Goal: Task Accomplishment & Management: Use online tool/utility

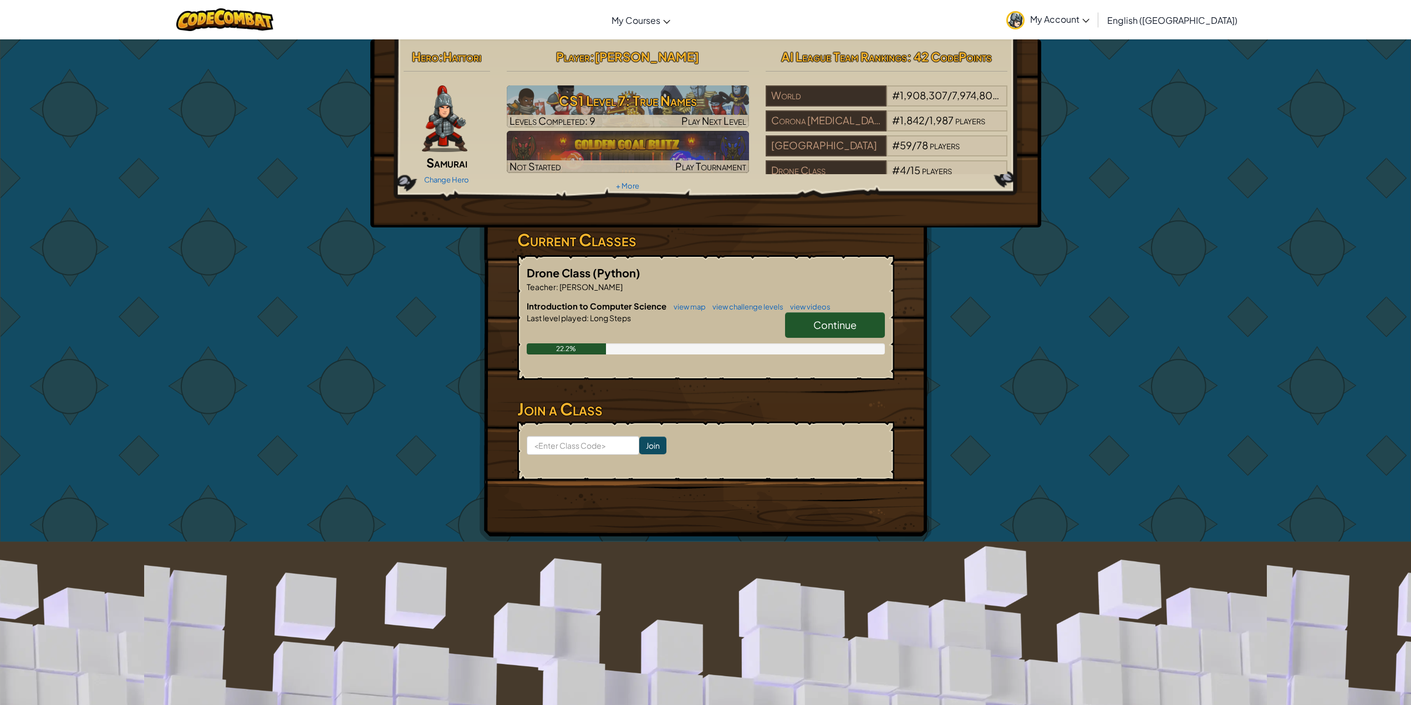
click at [836, 314] on link "Continue" at bounding box center [835, 325] width 100 height 26
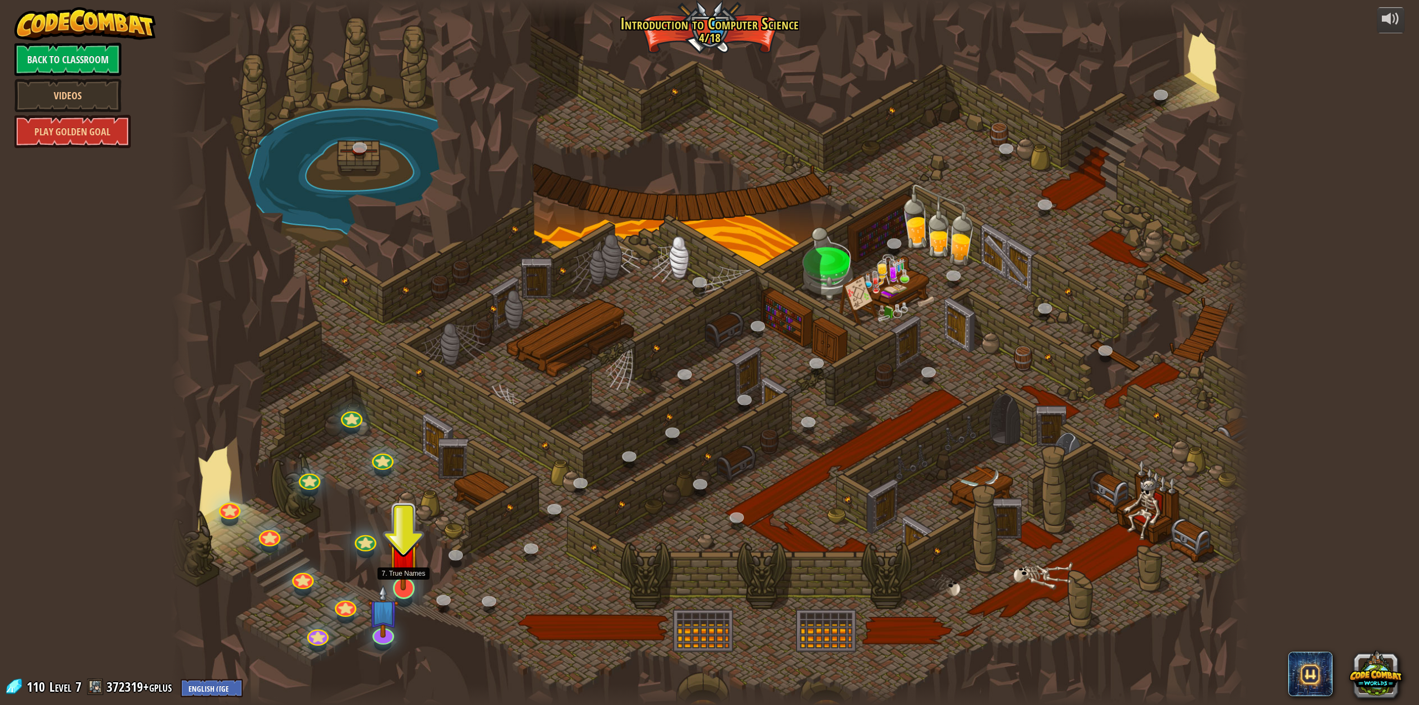
click at [406, 584] on img at bounding box center [403, 554] width 31 height 71
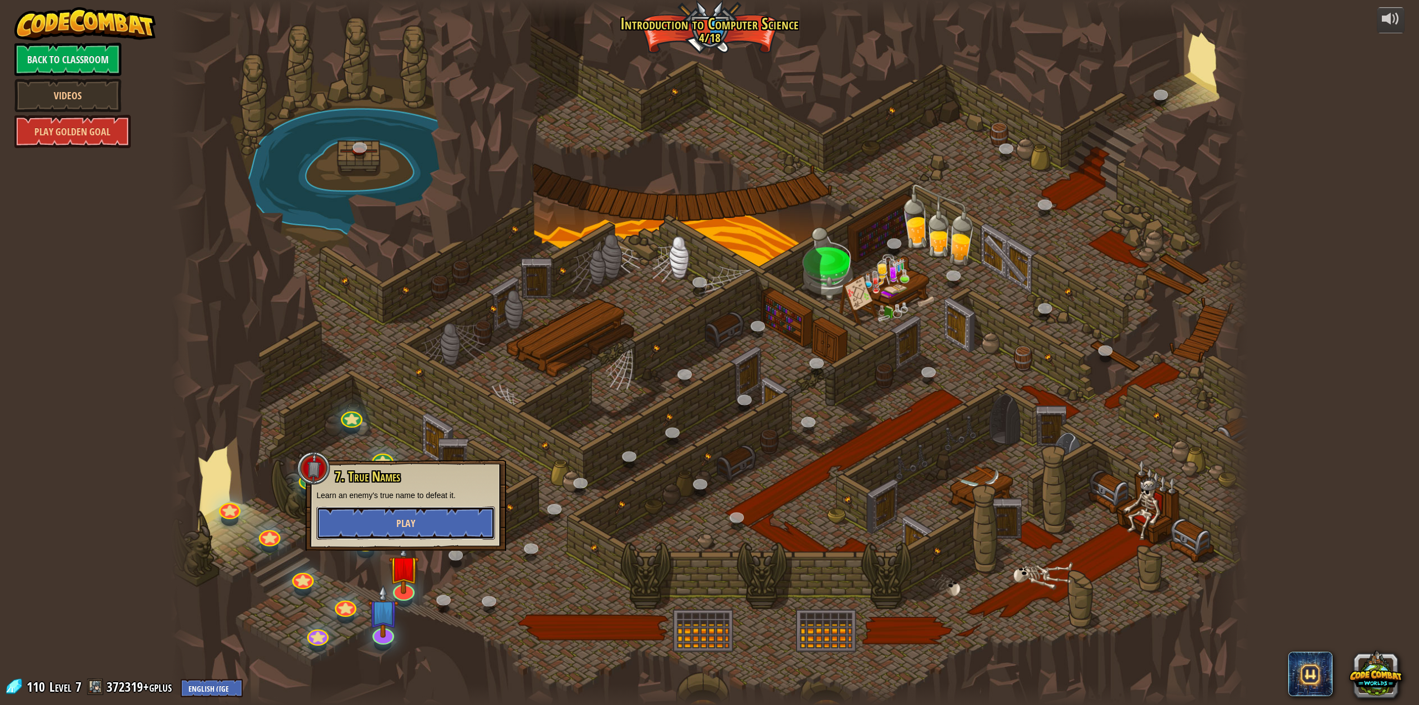
click at [420, 532] on button "Play" at bounding box center [406, 522] width 179 height 33
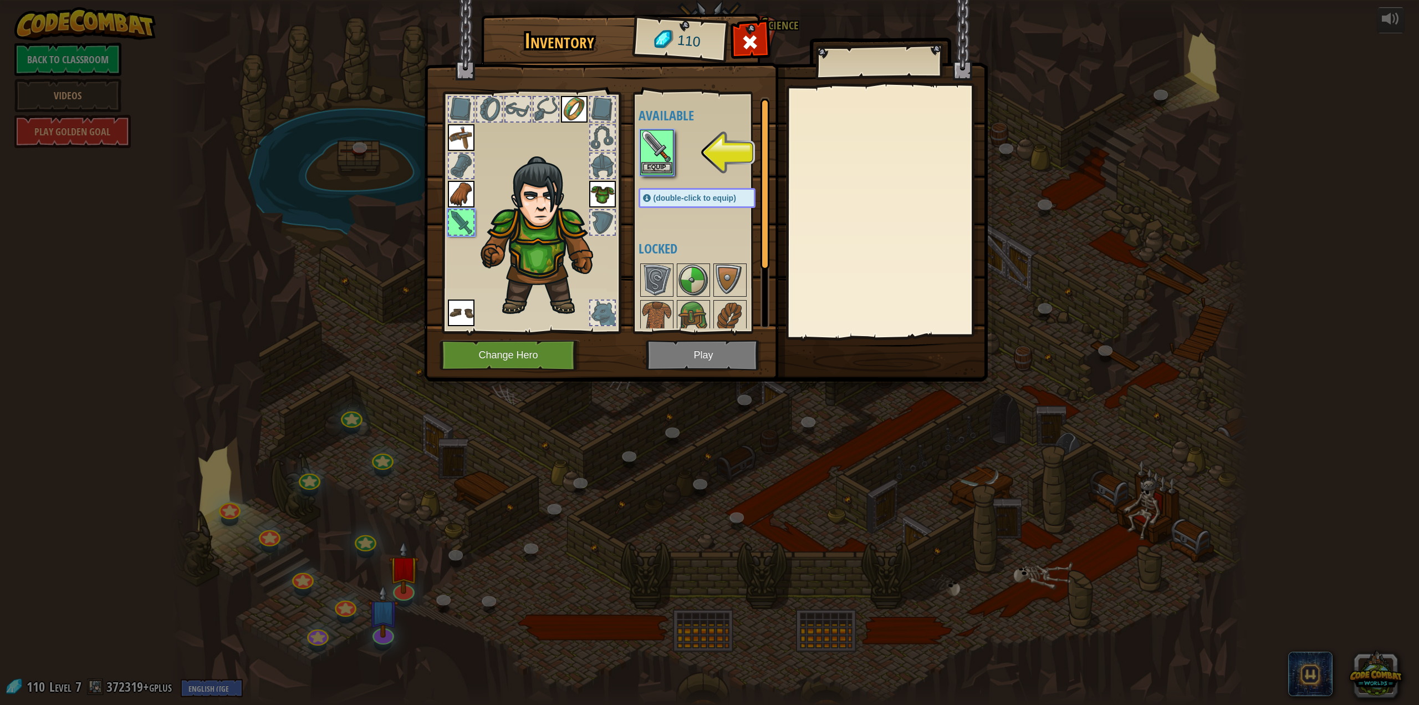
click at [665, 160] on img at bounding box center [657, 146] width 31 height 31
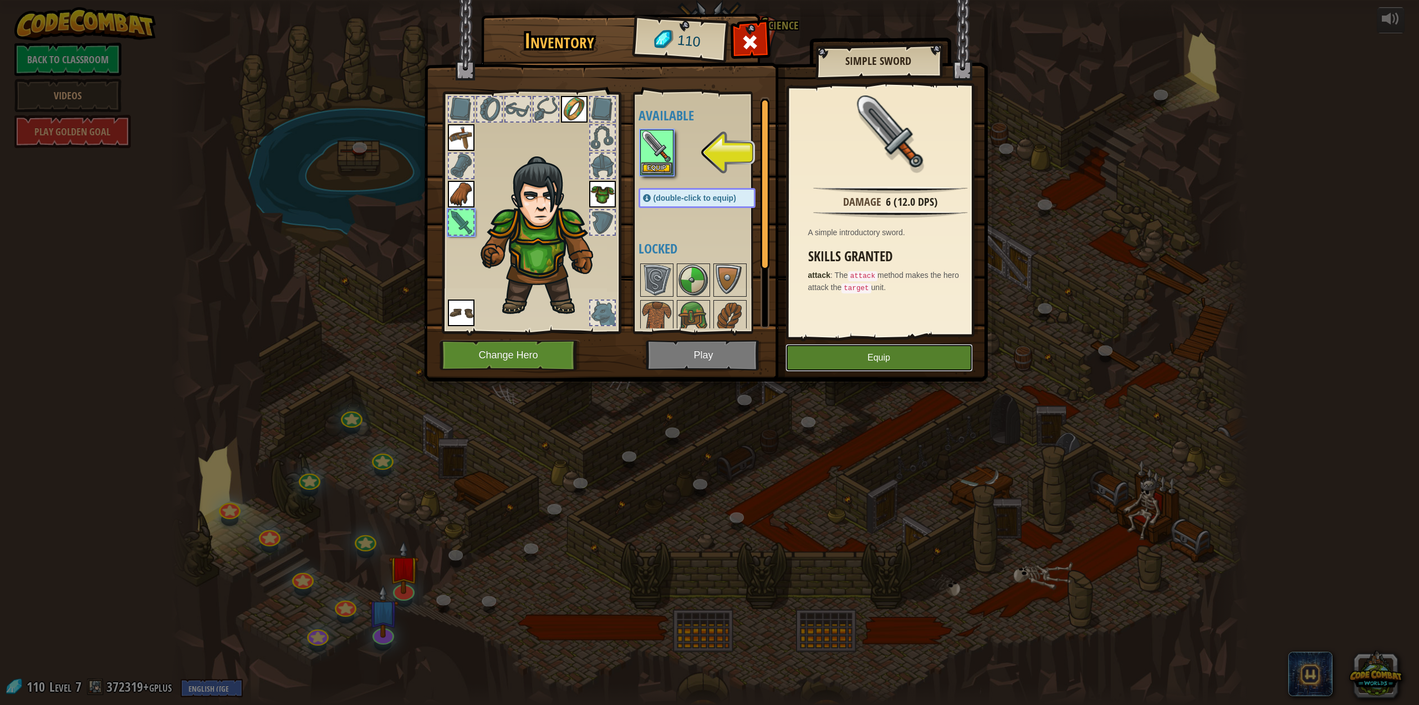
click at [892, 362] on button "Equip" at bounding box center [879, 358] width 187 height 28
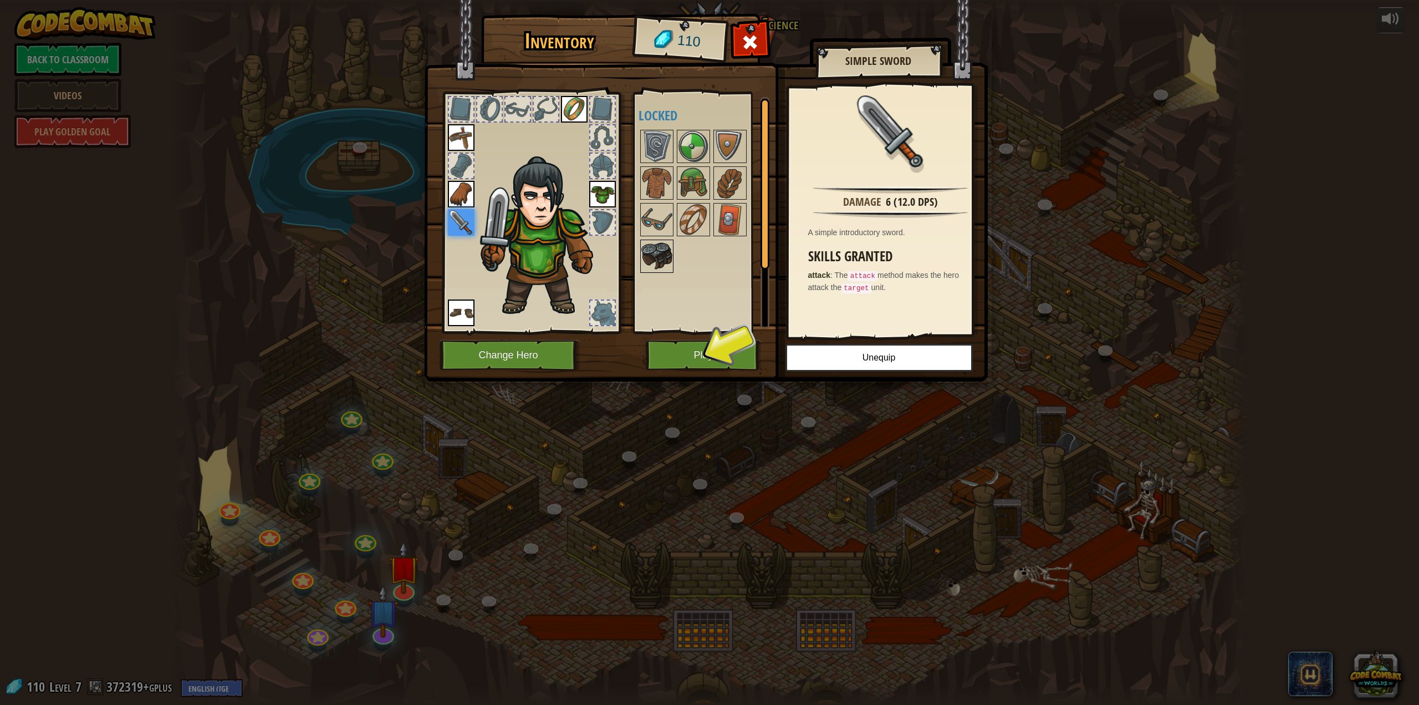
click at [672, 256] on img at bounding box center [657, 256] width 31 height 31
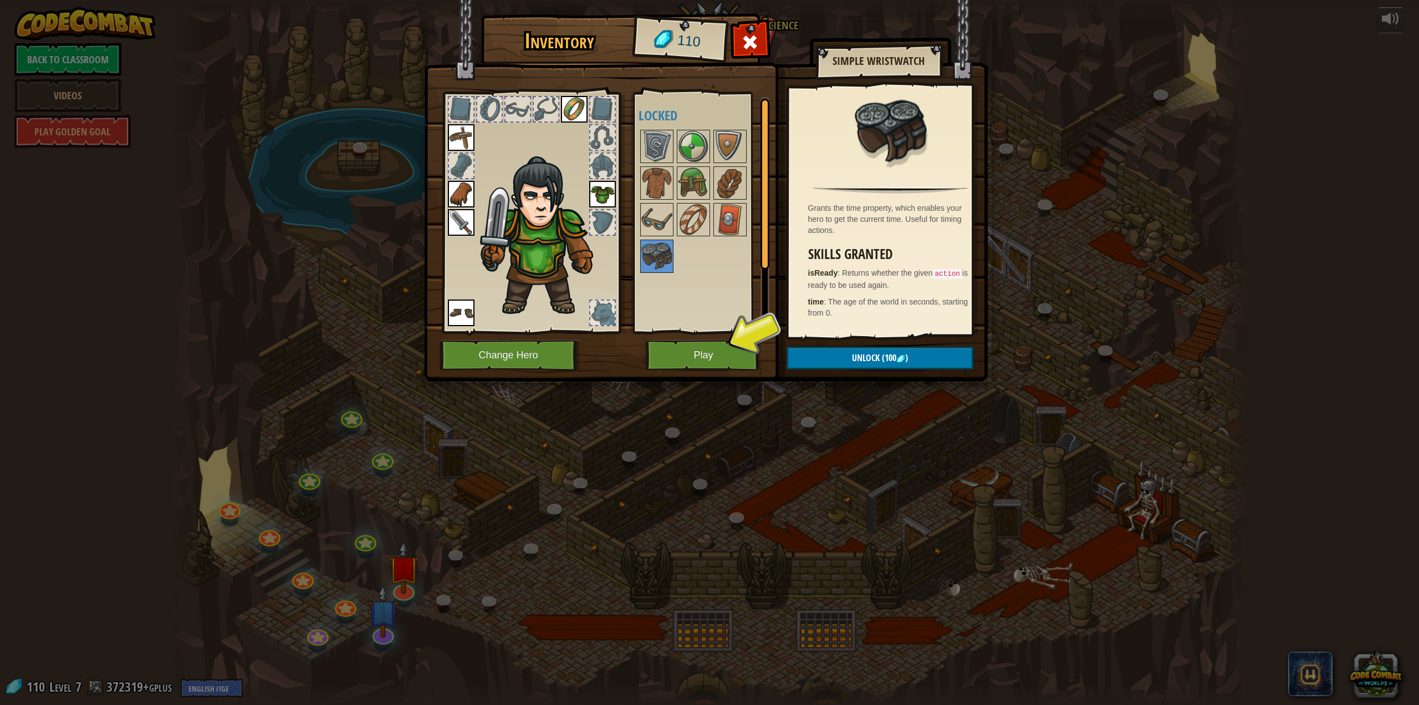
click at [712, 217] on div at bounding box center [708, 201] width 139 height 146
click at [728, 219] on img at bounding box center [730, 219] width 31 height 31
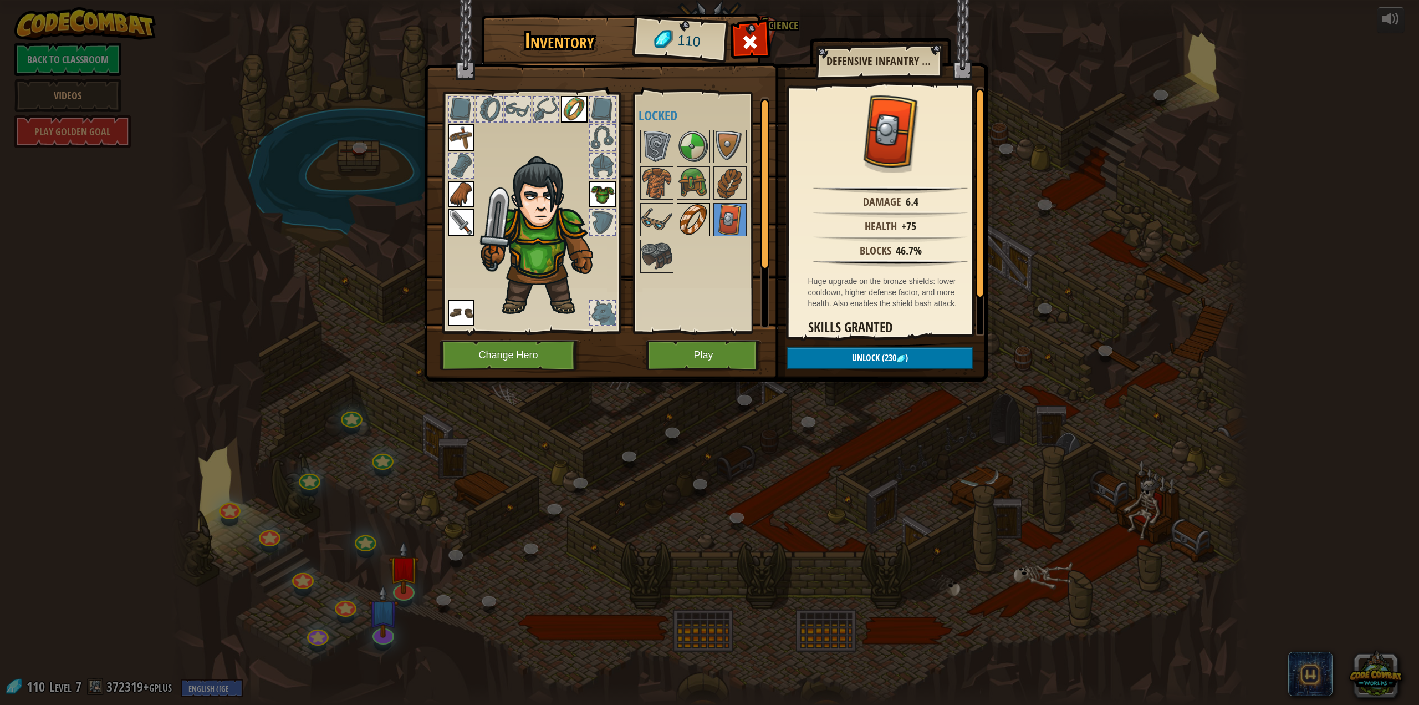
click at [697, 222] on img at bounding box center [693, 219] width 31 height 31
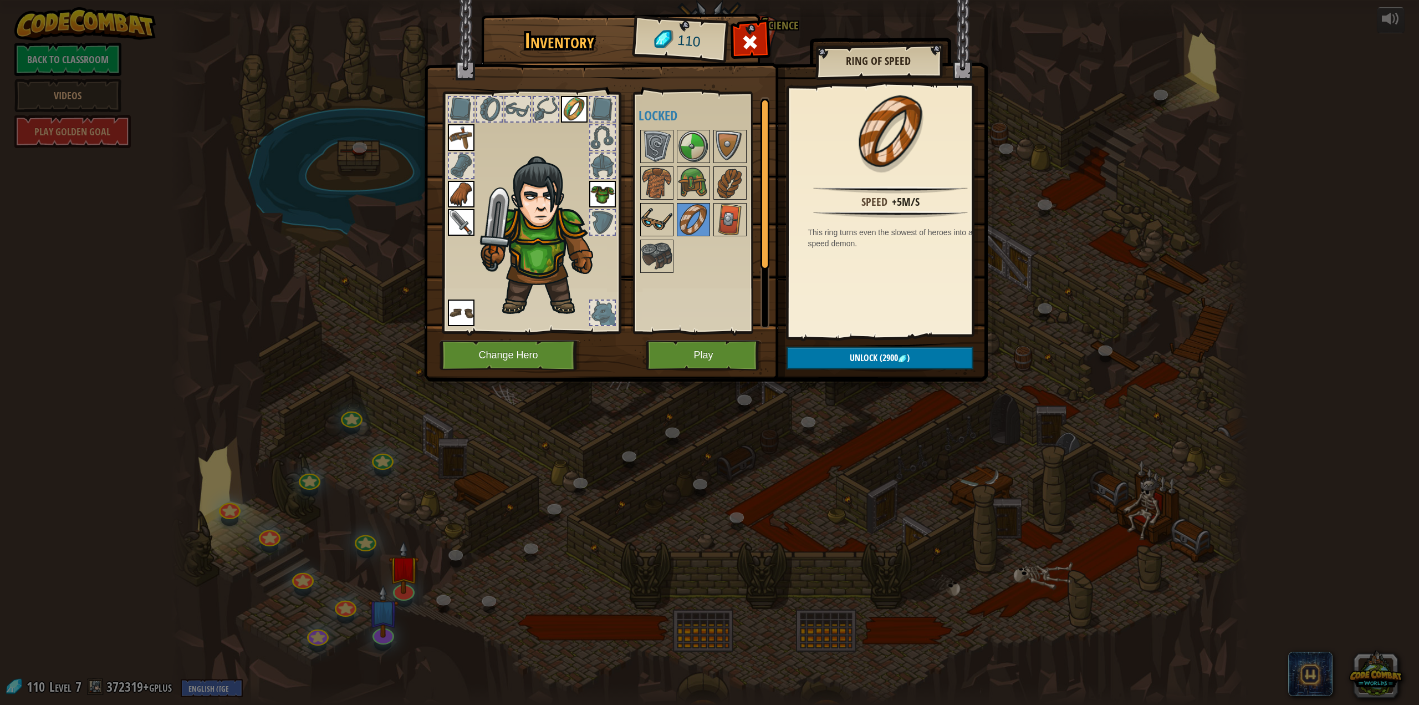
click at [663, 218] on img at bounding box center [657, 219] width 31 height 31
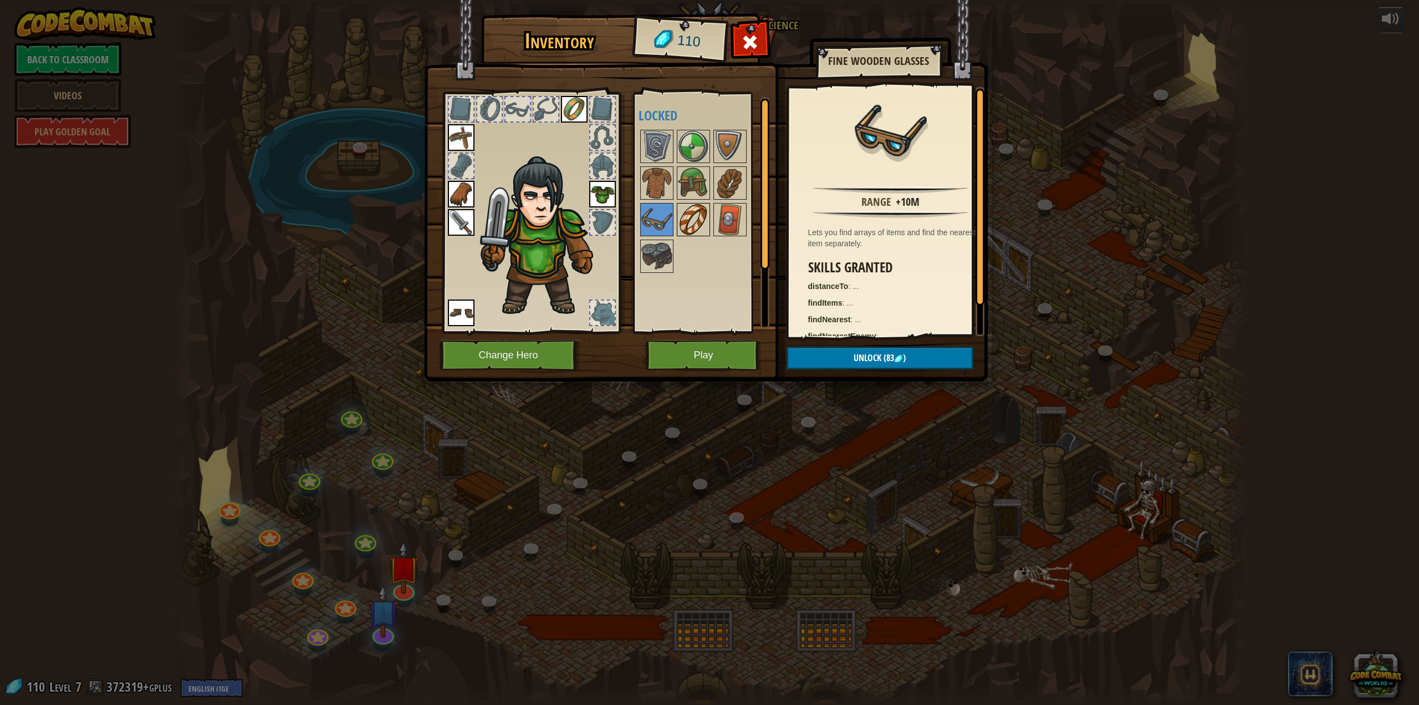
click at [699, 225] on img at bounding box center [693, 219] width 31 height 31
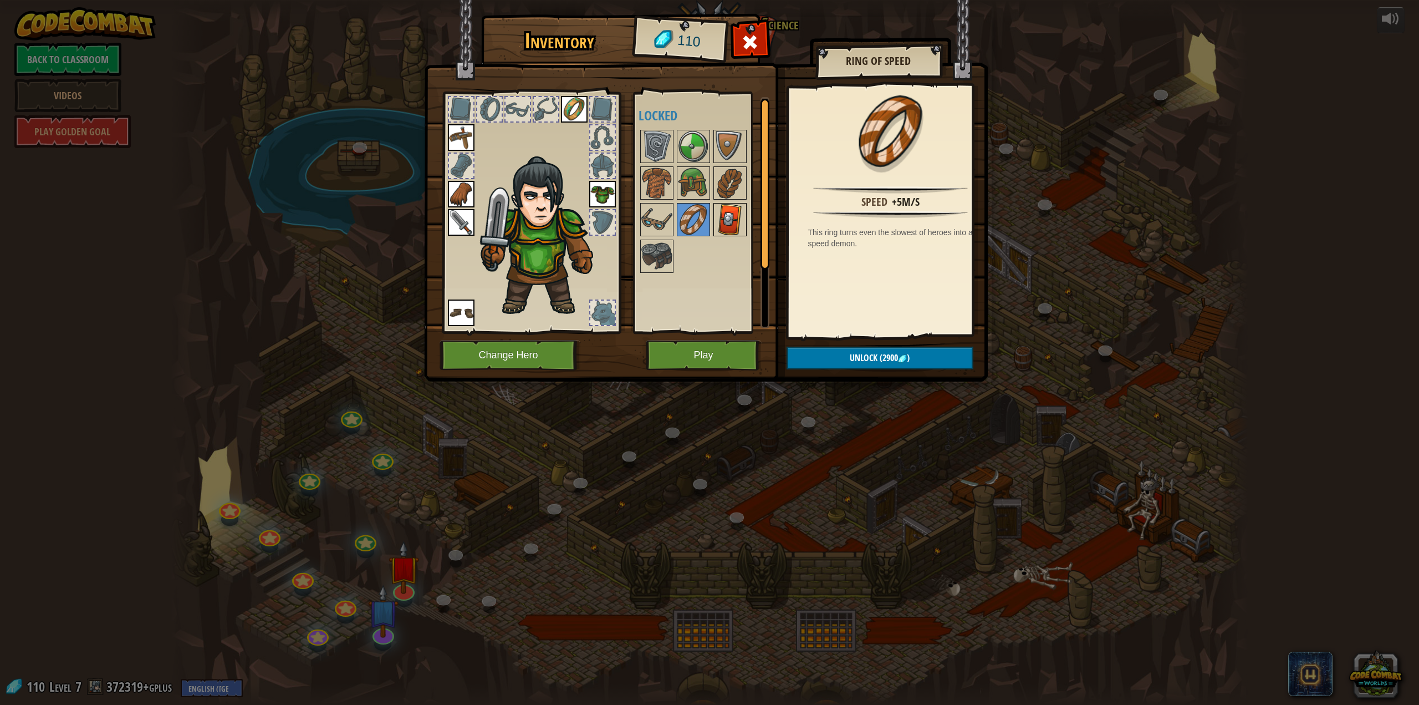
click at [727, 221] on img at bounding box center [730, 219] width 31 height 31
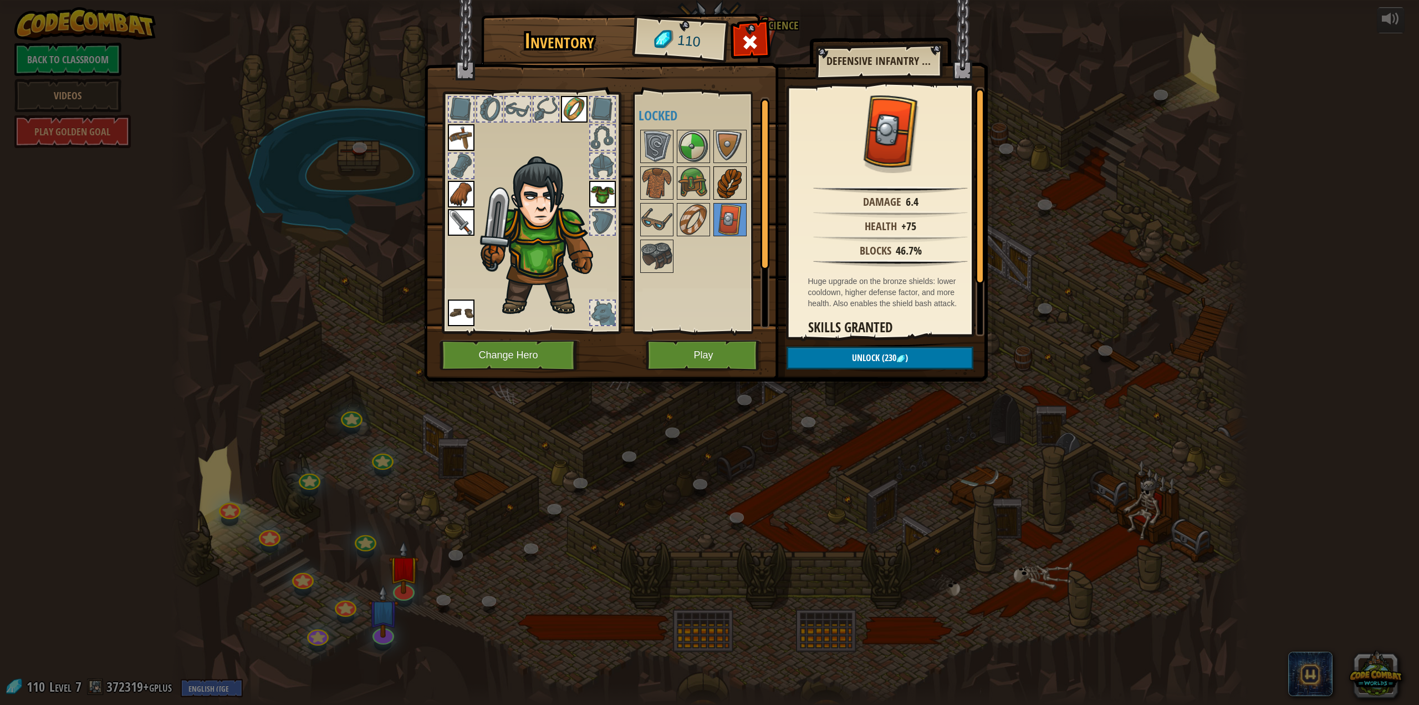
click at [724, 187] on img at bounding box center [730, 182] width 31 height 31
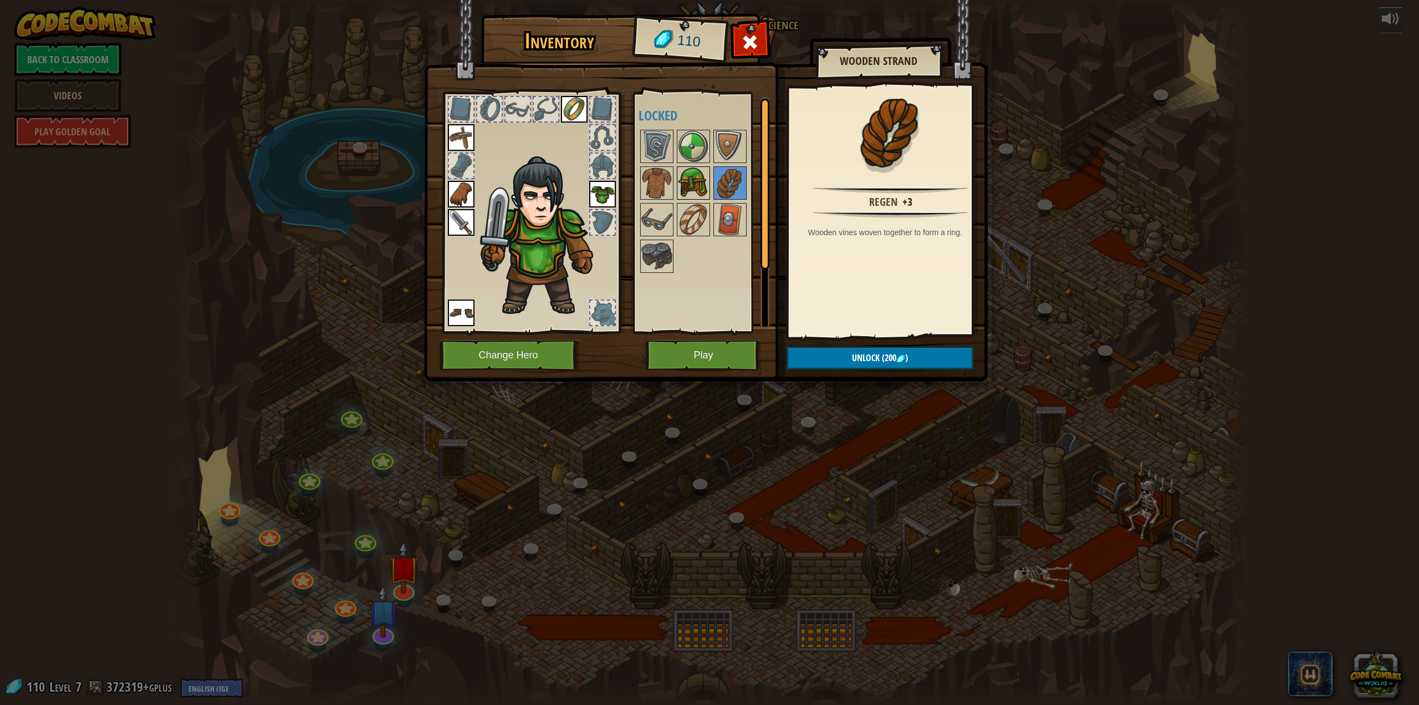
click at [686, 180] on img at bounding box center [693, 182] width 31 height 31
click at [646, 192] on img at bounding box center [657, 182] width 31 height 31
drag, startPoint x: 690, startPoint y: 169, endPoint x: 629, endPoint y: 150, distance: 63.1
click at [629, 150] on img at bounding box center [706, 180] width 564 height 403
click at [654, 139] on img at bounding box center [657, 146] width 31 height 31
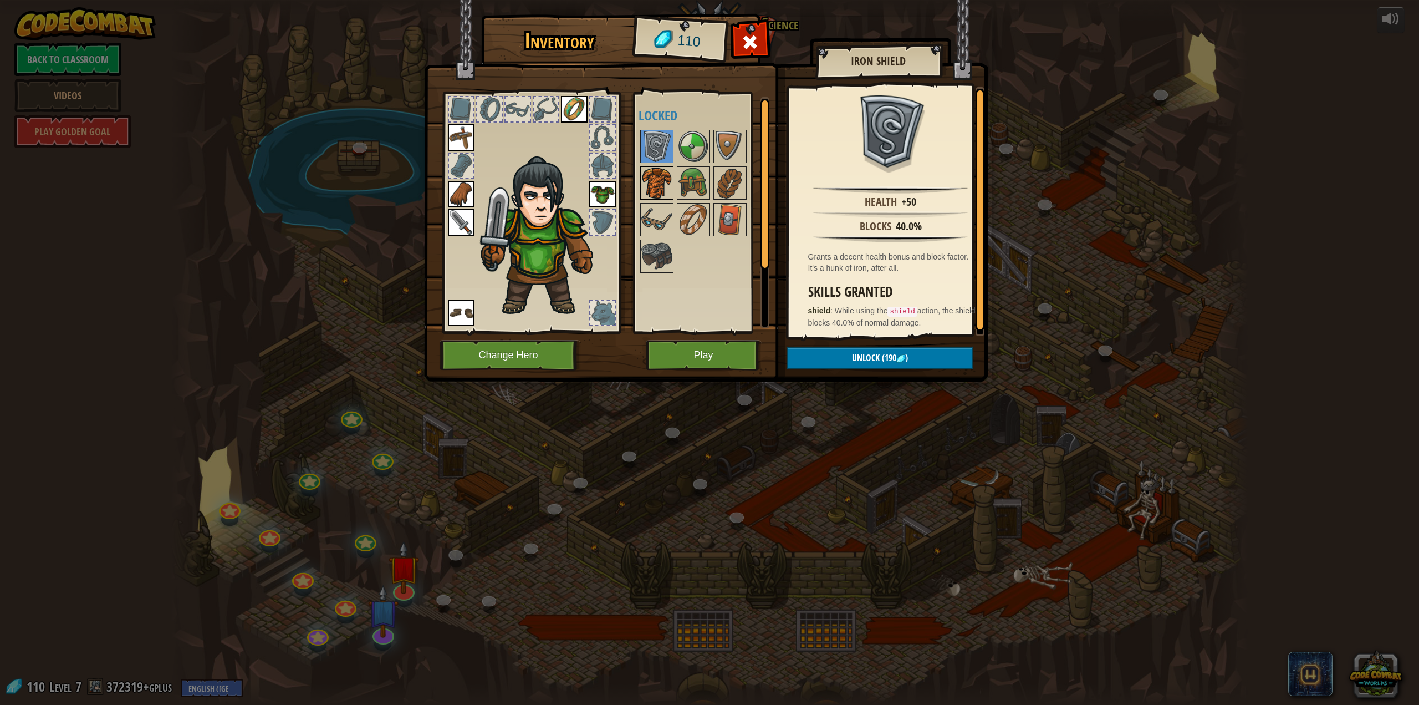
click at [653, 179] on img at bounding box center [657, 182] width 31 height 31
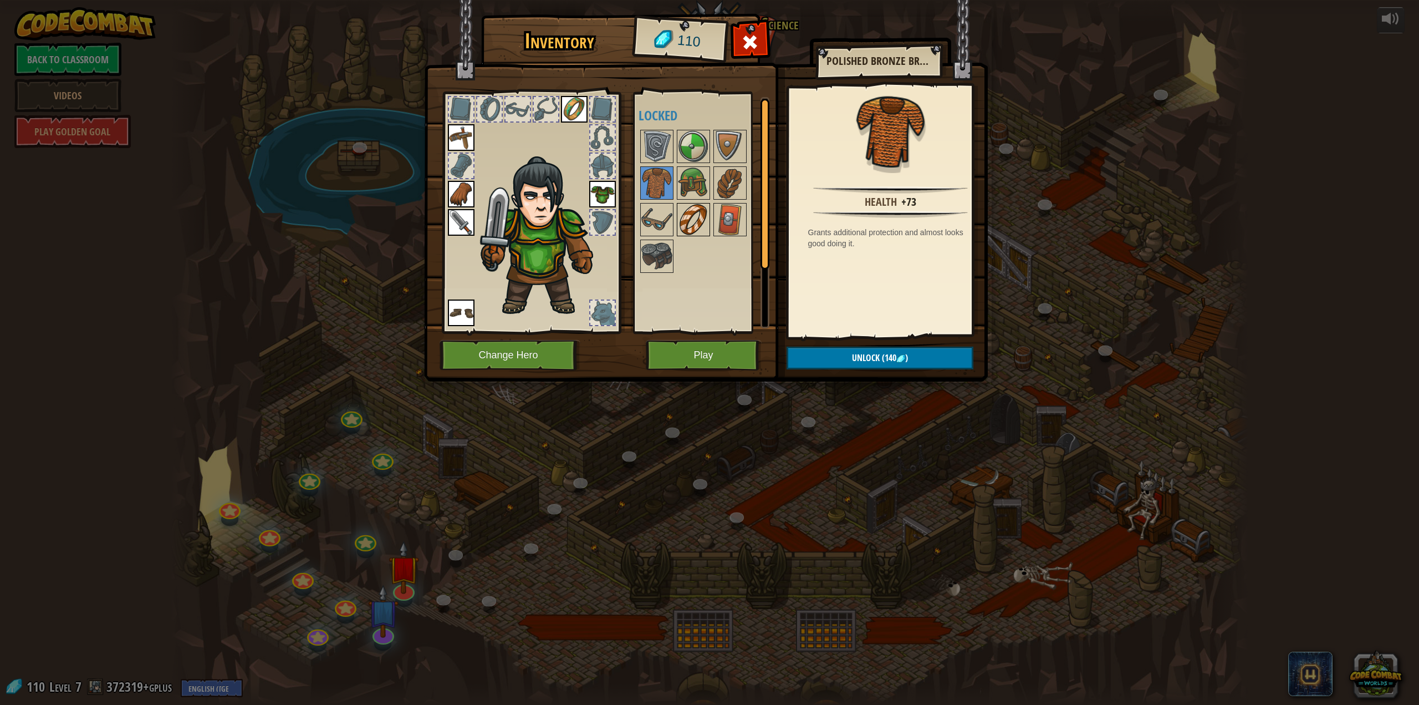
click at [686, 228] on img at bounding box center [693, 219] width 31 height 31
drag, startPoint x: 649, startPoint y: 227, endPoint x: 218, endPoint y: 6, distance: 484.0
click at [74, 0] on html "powered by Back to Classroom Videos Play Golden Goal 25. Kithgard Gates (Locked…" at bounding box center [709, 0] width 1419 height 1
click at [553, 355] on button "Change Hero" at bounding box center [510, 355] width 141 height 30
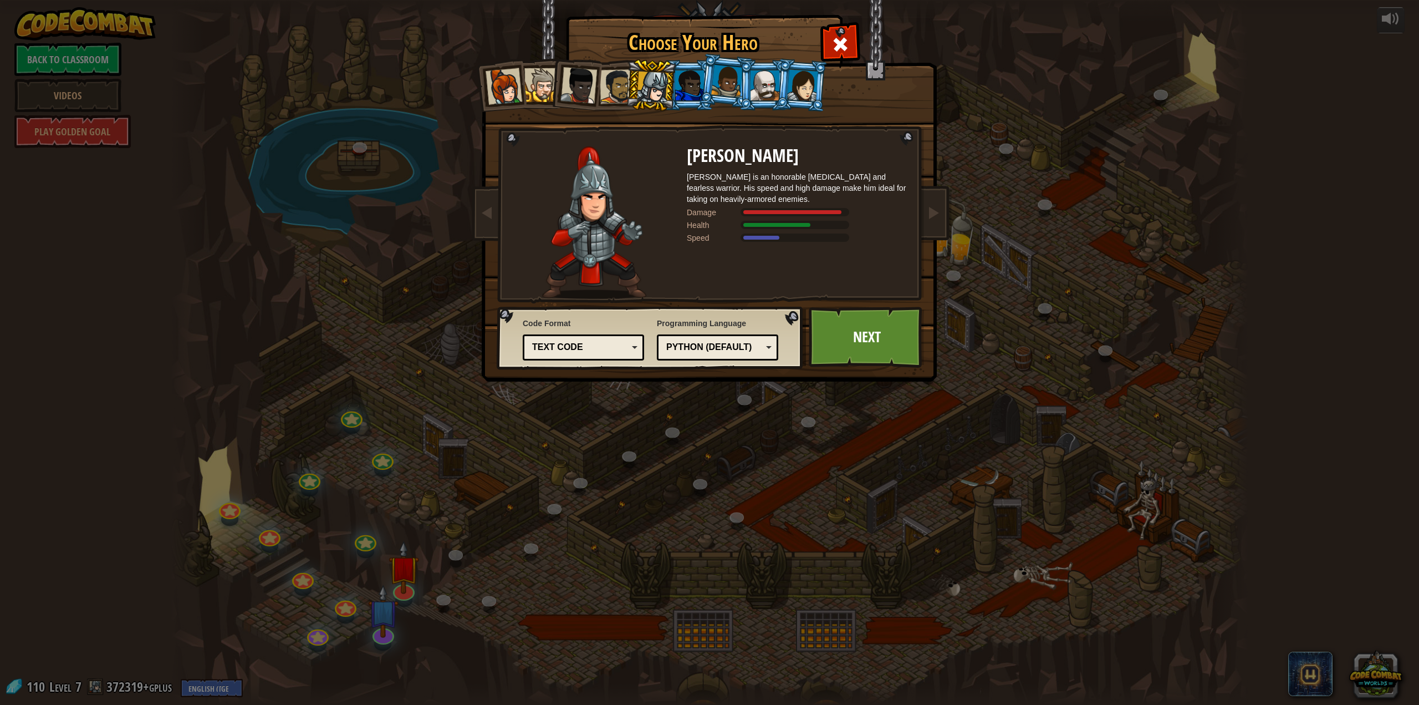
click at [772, 74] on div at bounding box center [765, 85] width 29 height 30
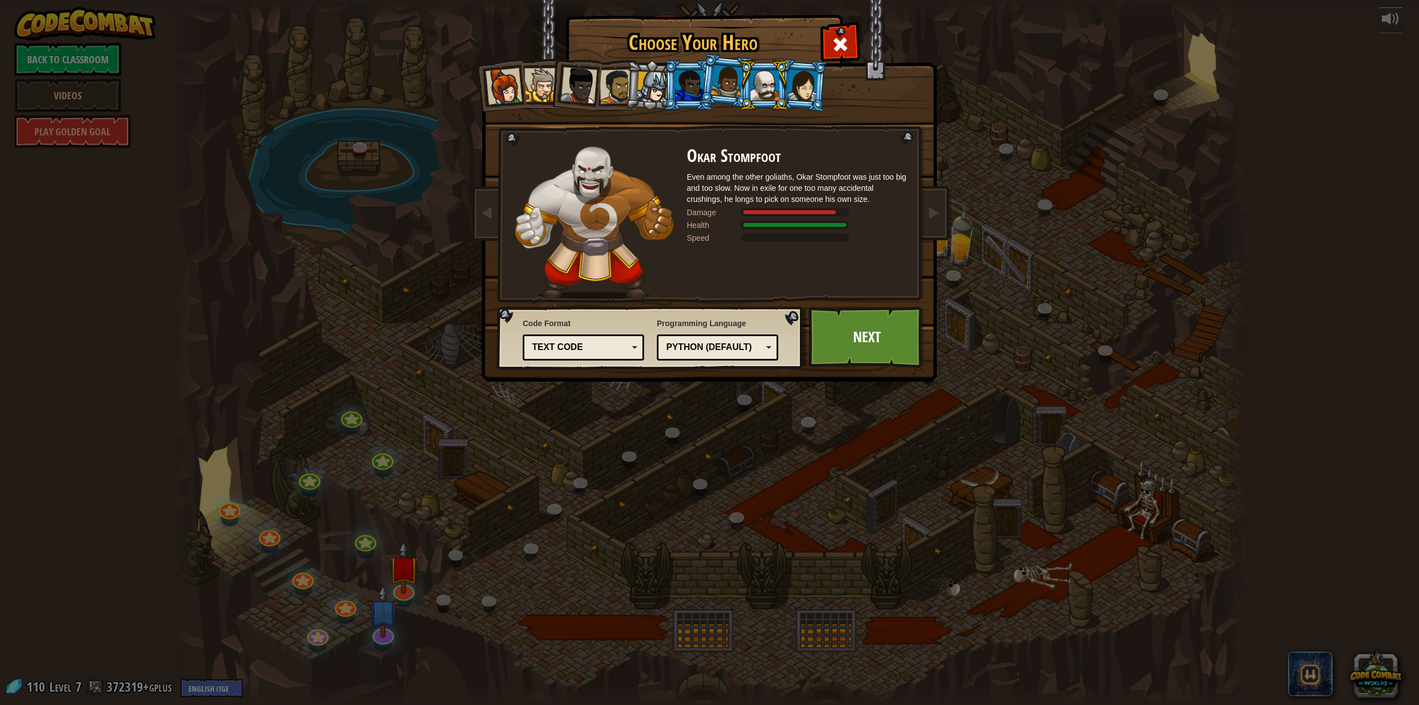
click at [791, 91] on div at bounding box center [802, 85] width 31 height 32
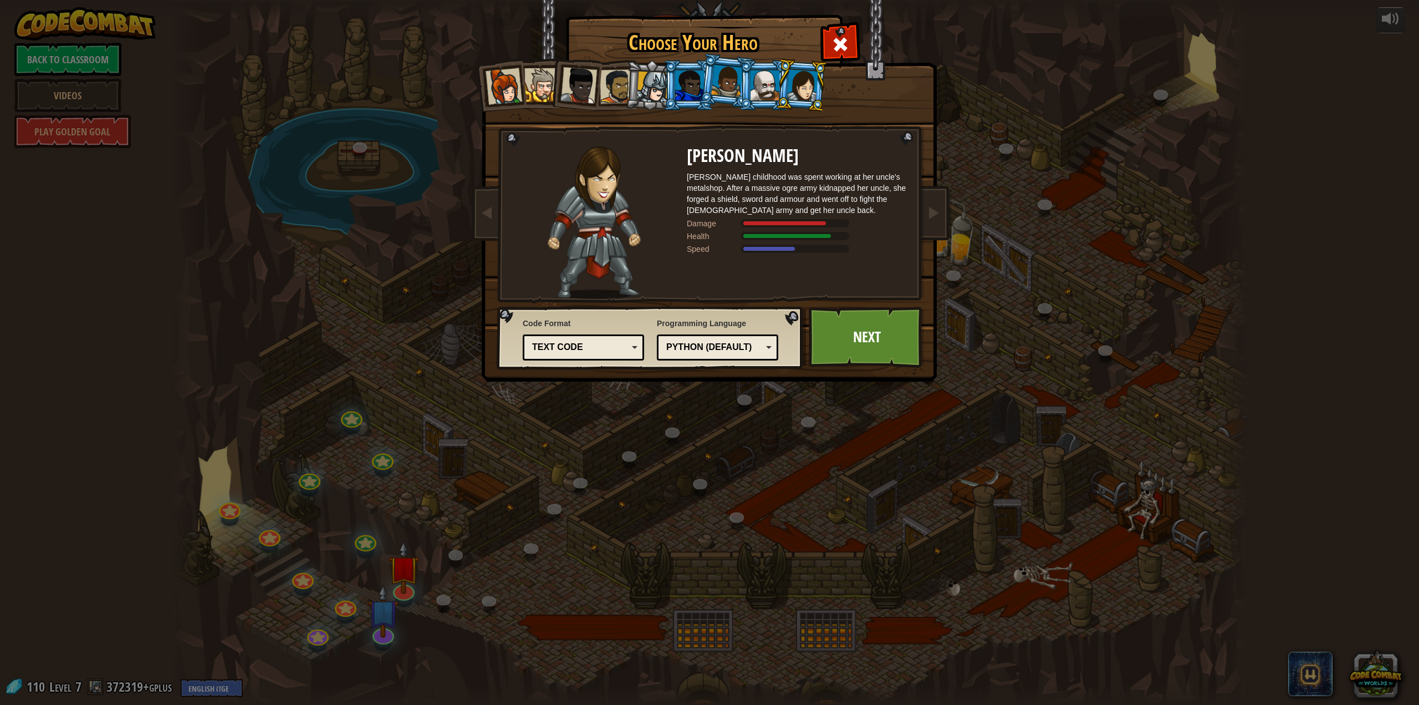
click at [776, 89] on li at bounding box center [801, 85] width 53 height 54
click at [734, 91] on div at bounding box center [727, 81] width 32 height 33
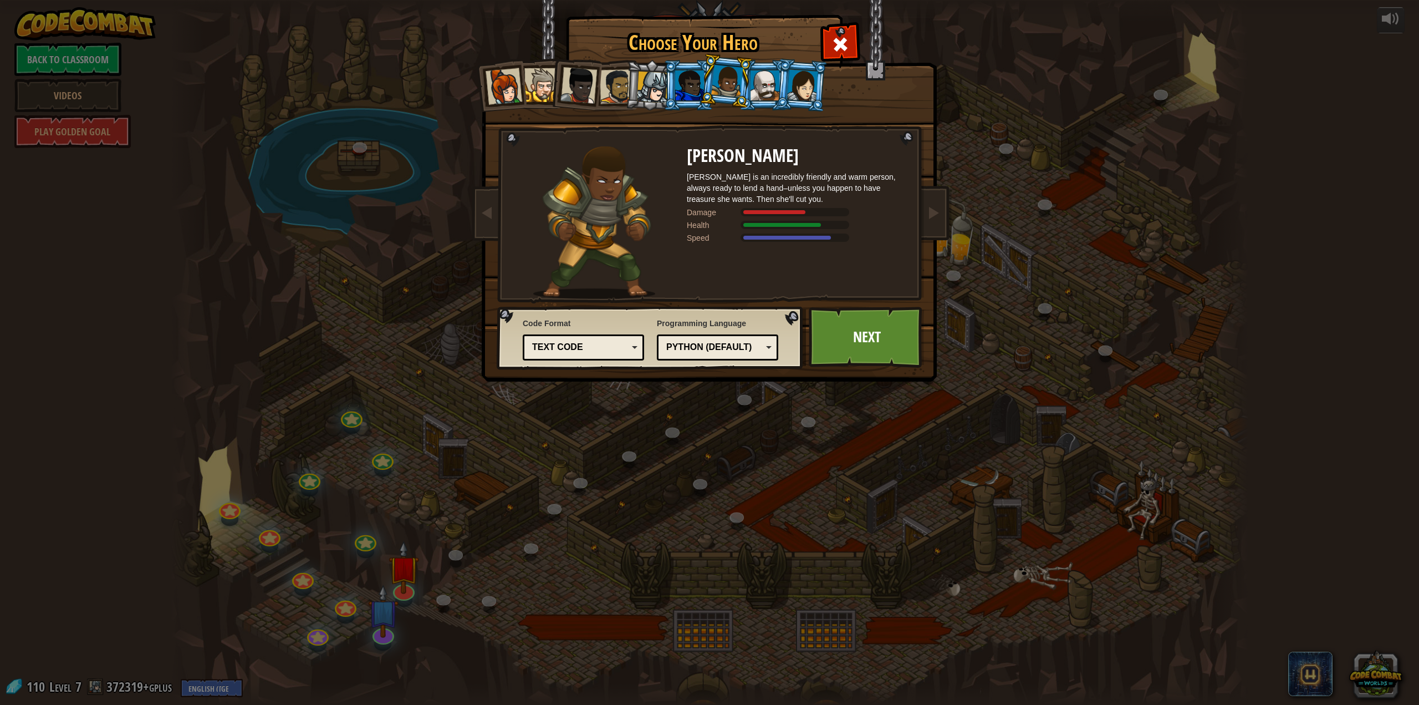
click at [768, 91] on div at bounding box center [765, 85] width 29 height 30
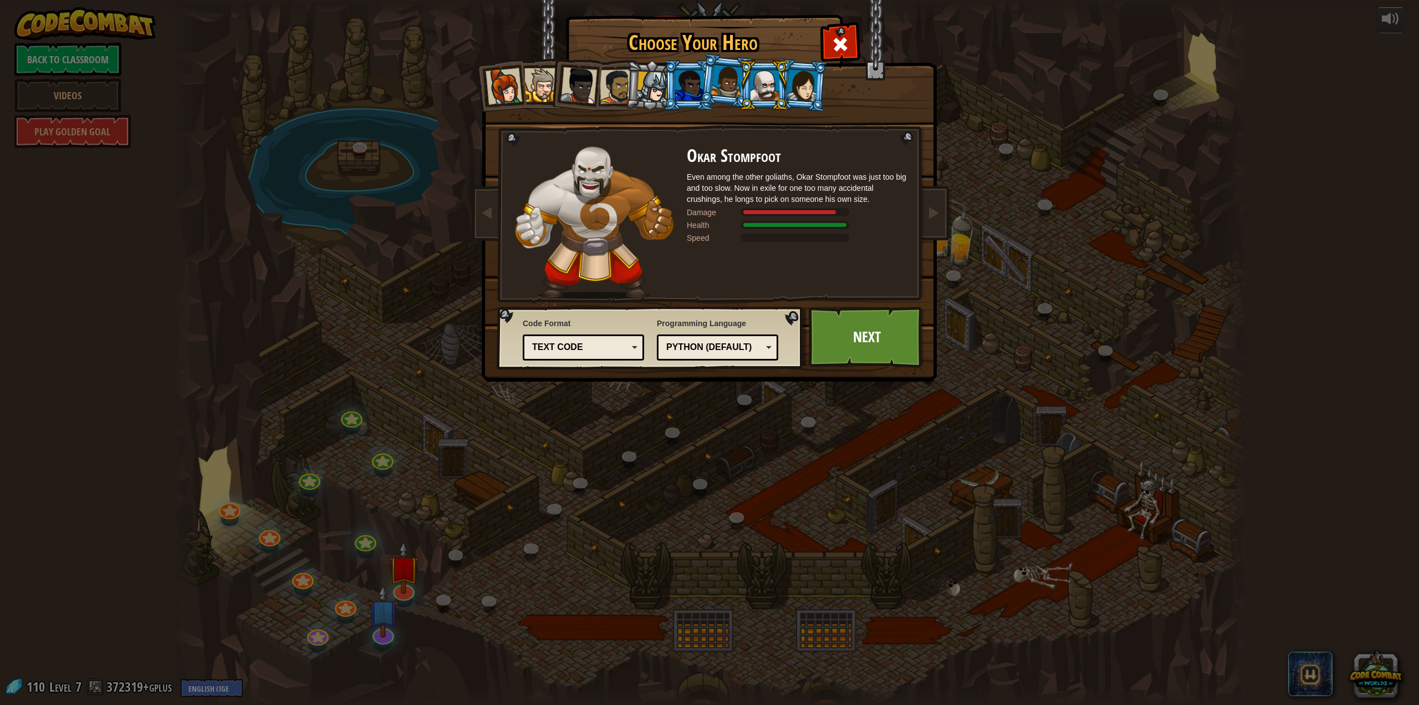
click at [656, 91] on div at bounding box center [653, 88] width 32 height 32
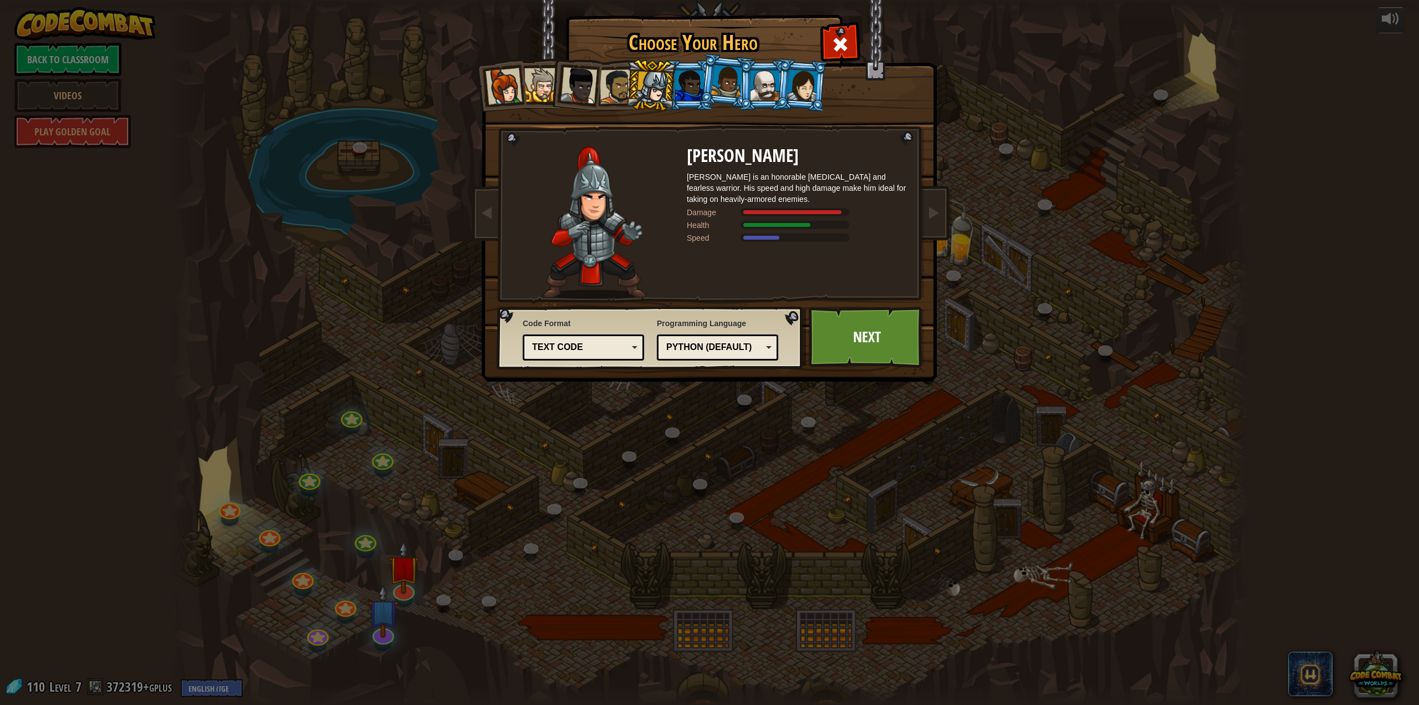
click at [761, 94] on div at bounding box center [765, 85] width 29 height 30
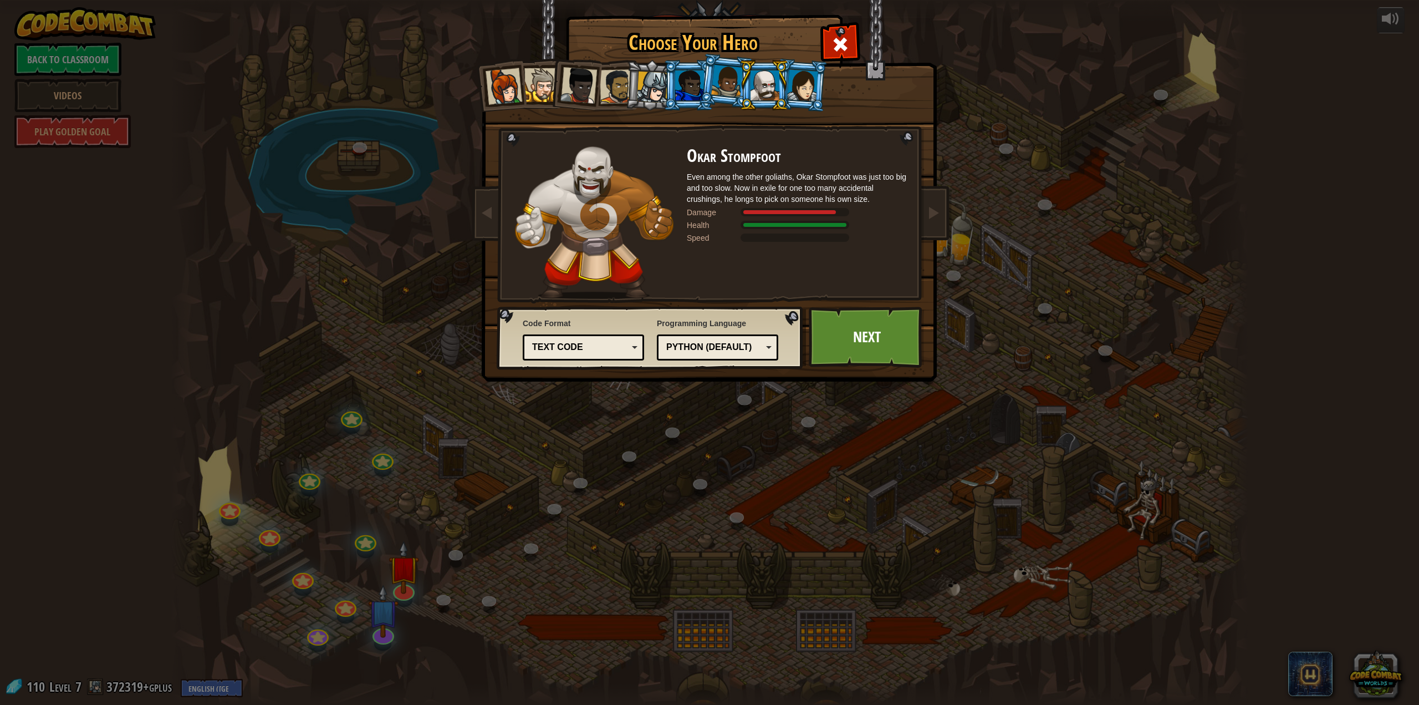
click at [657, 104] on li at bounding box center [651, 85] width 53 height 53
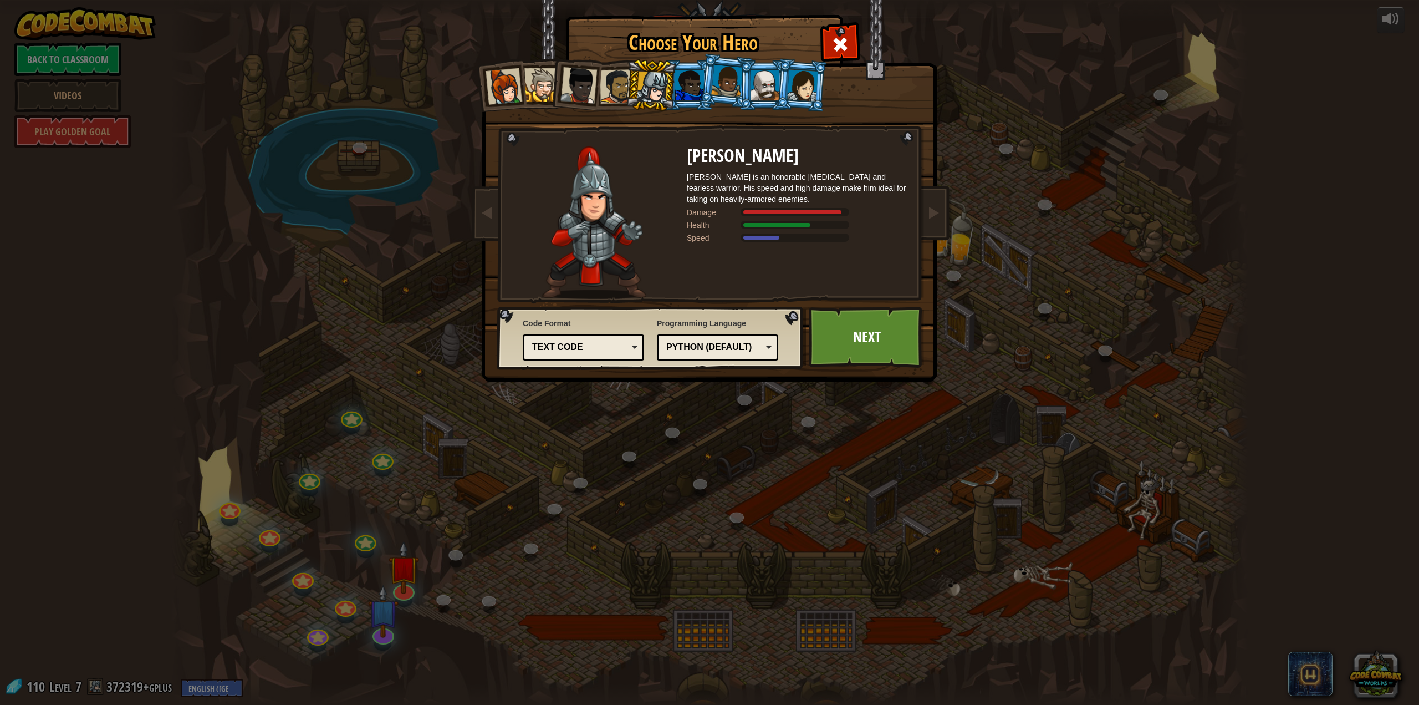
click at [766, 95] on div at bounding box center [765, 85] width 29 height 30
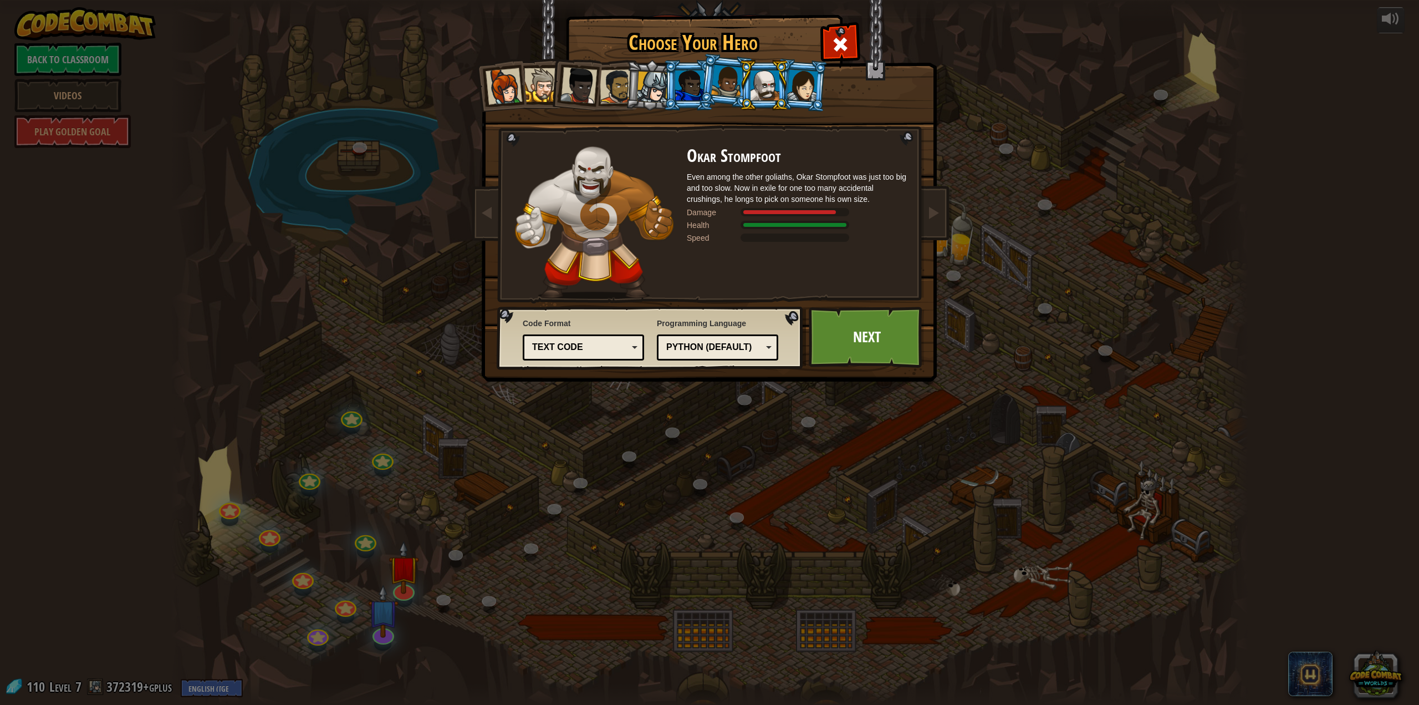
click at [643, 93] on div at bounding box center [653, 88] width 32 height 32
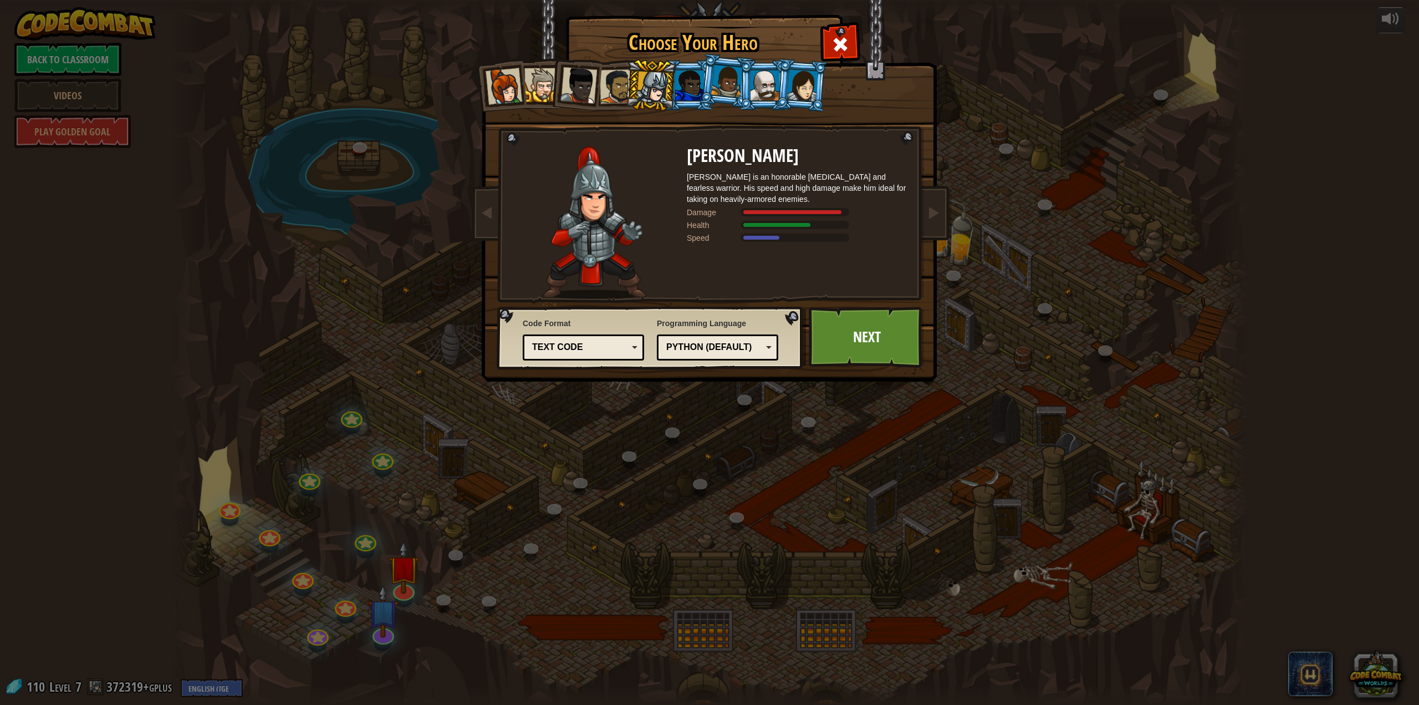
click at [541, 84] on div at bounding box center [542, 85] width 34 height 34
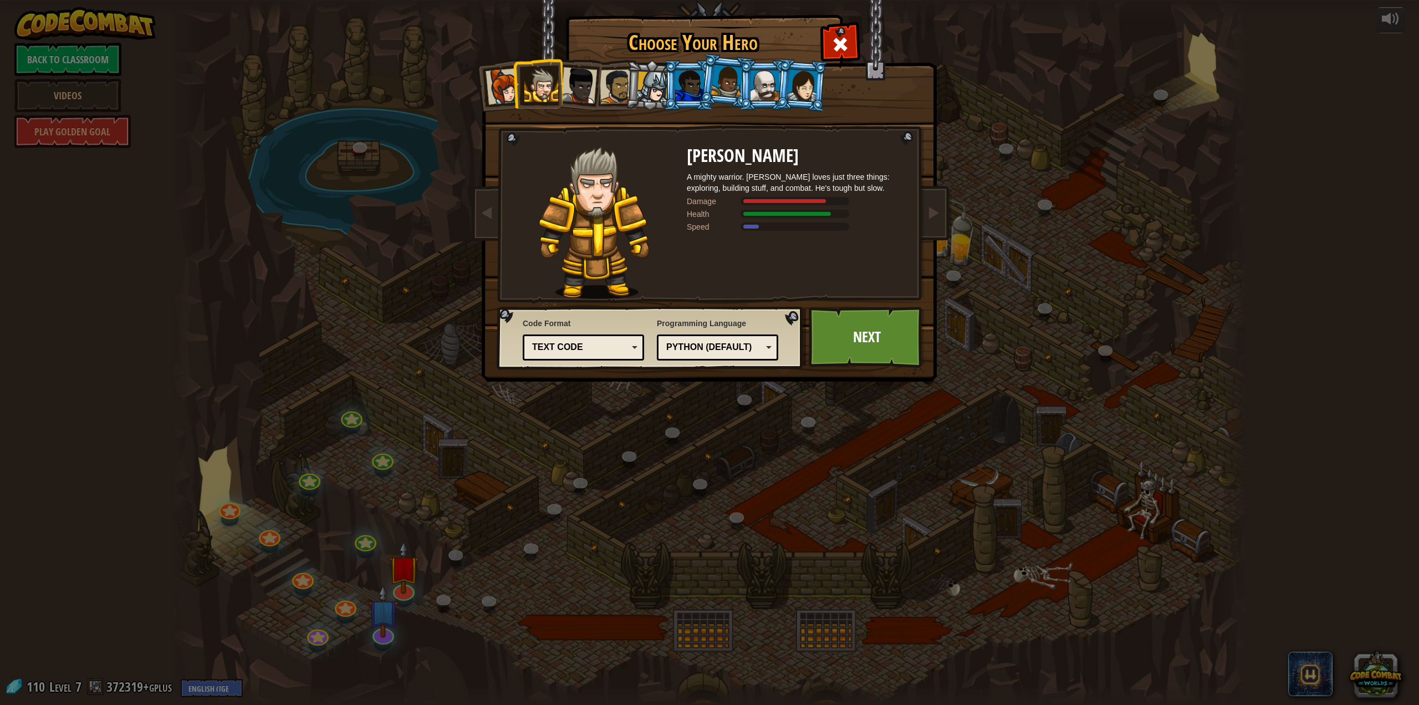
click at [795, 76] on div at bounding box center [802, 85] width 31 height 32
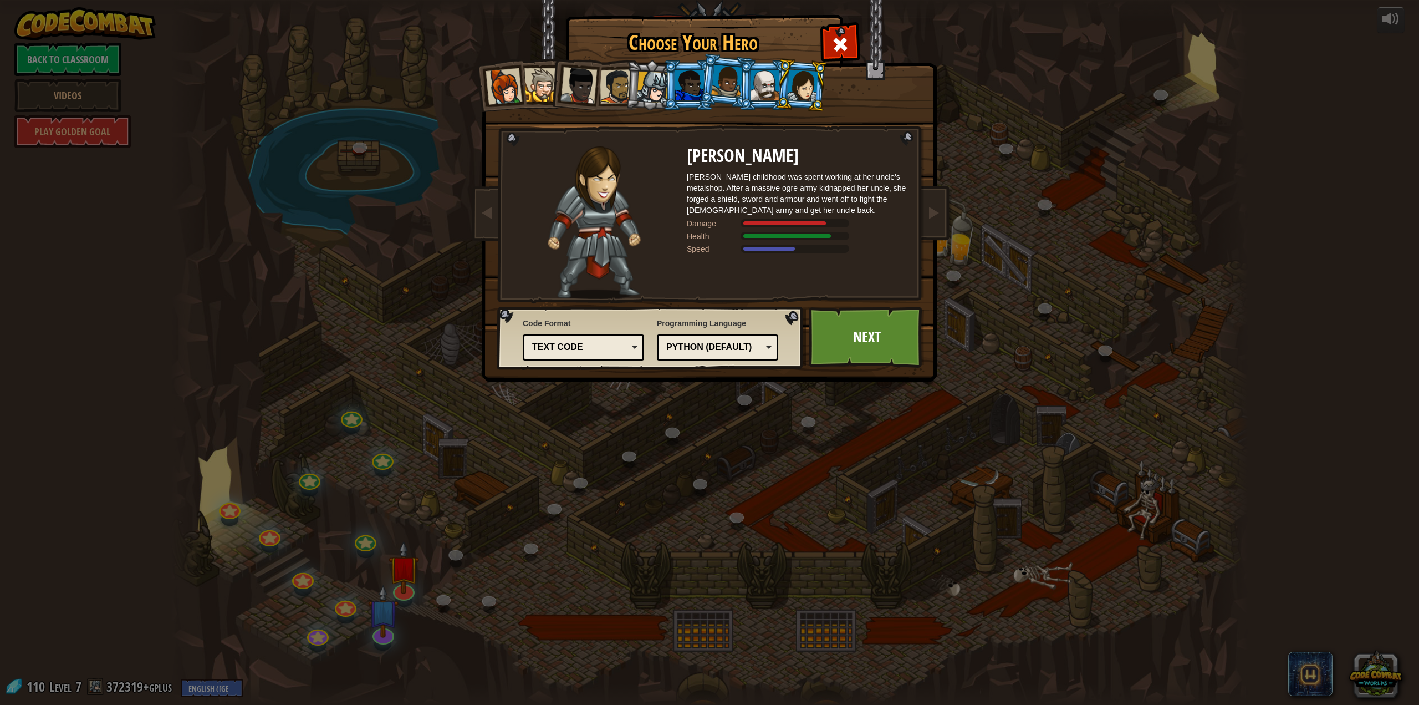
click at [723, 69] on div at bounding box center [727, 81] width 32 height 33
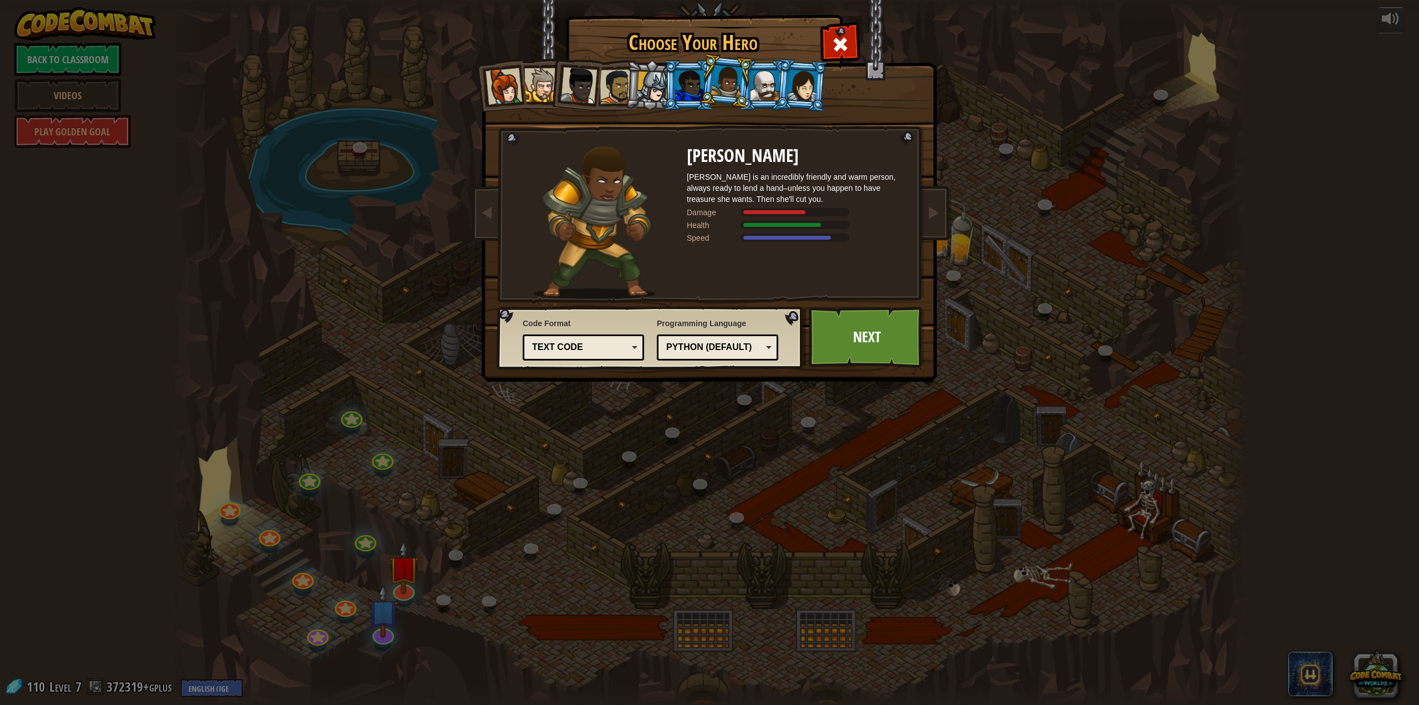
click at [775, 74] on div at bounding box center [765, 85] width 29 height 30
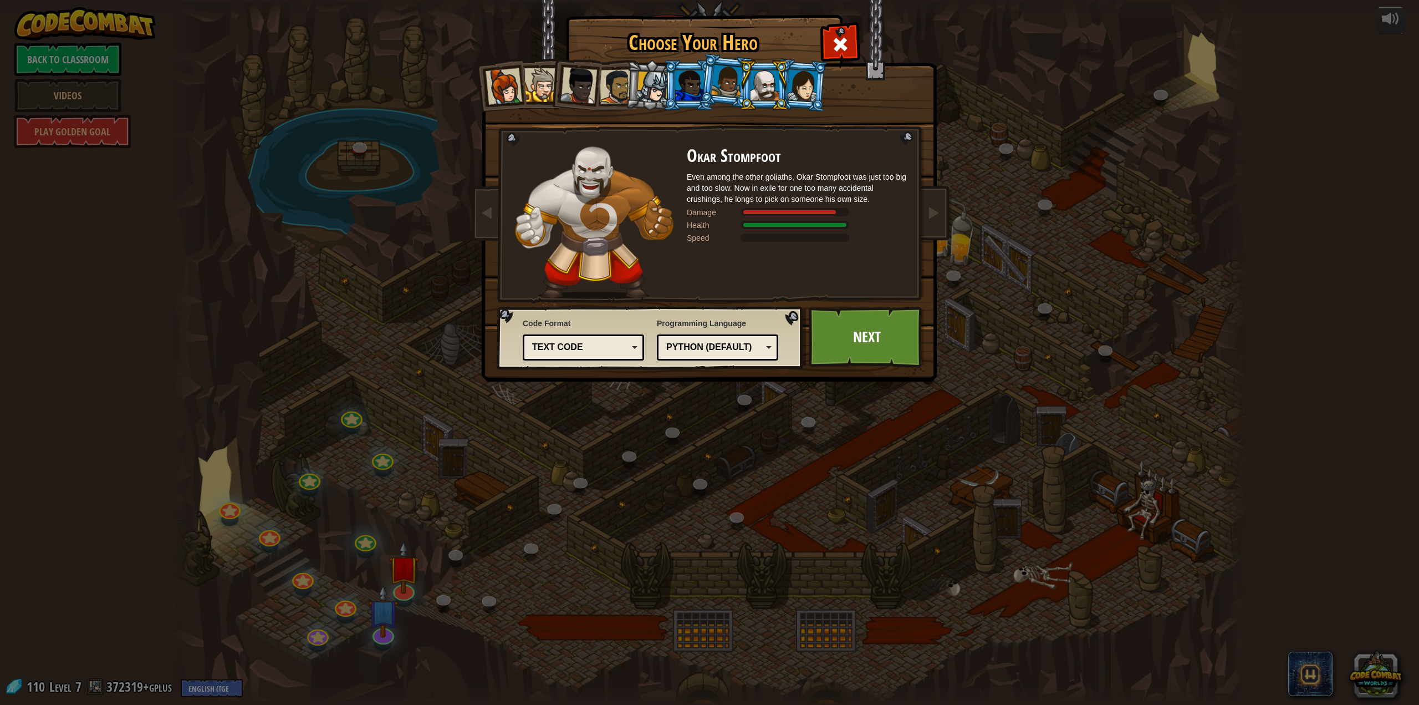
drag, startPoint x: 645, startPoint y: 94, endPoint x: 649, endPoint y: 101, distance: 8.7
click at [645, 94] on div at bounding box center [653, 88] width 32 height 32
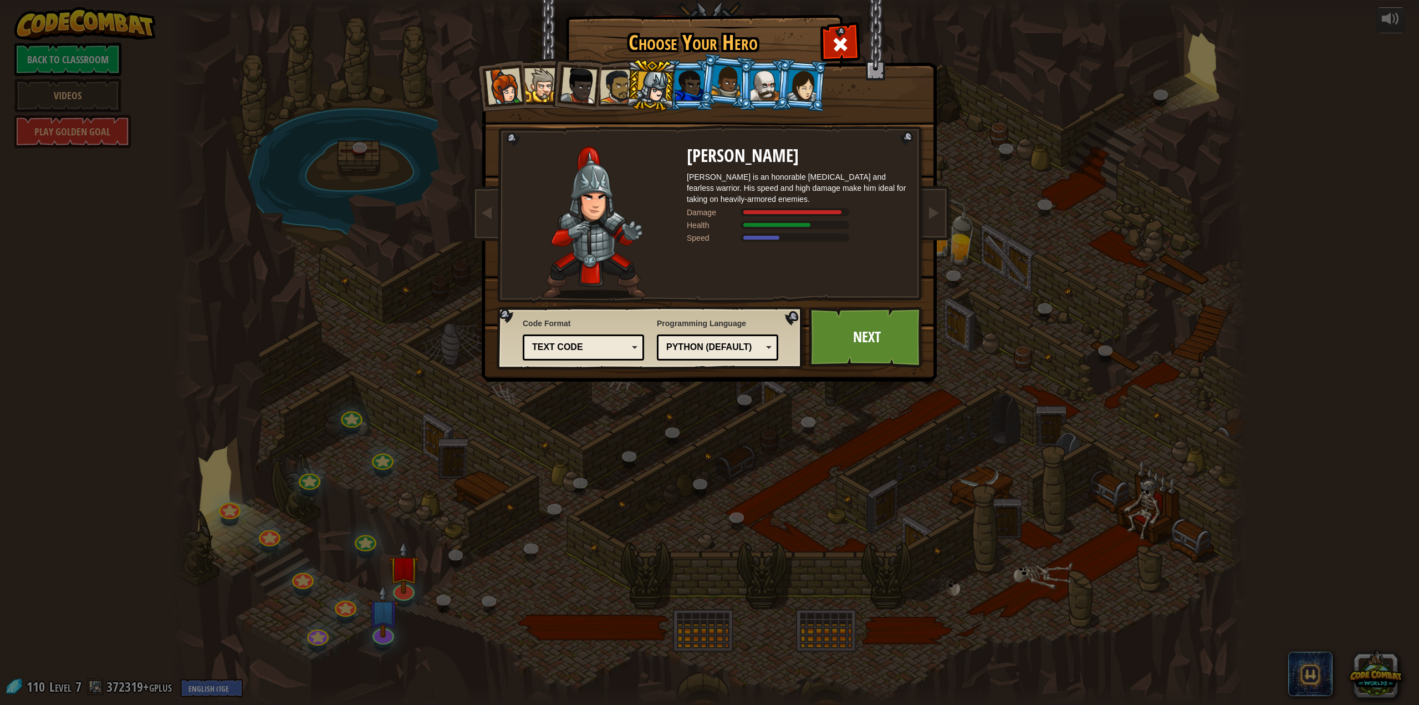
click at [768, 94] on div at bounding box center [765, 85] width 29 height 30
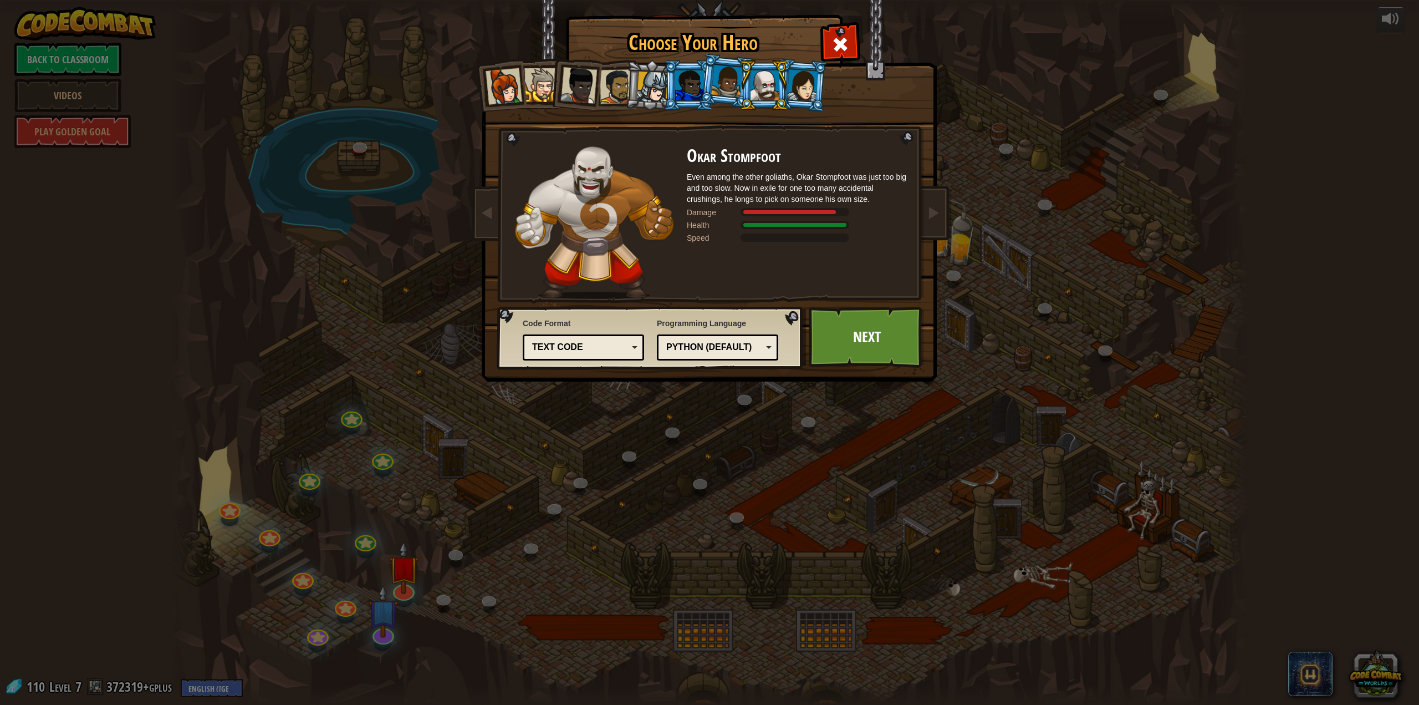
click at [651, 97] on div at bounding box center [653, 88] width 32 height 32
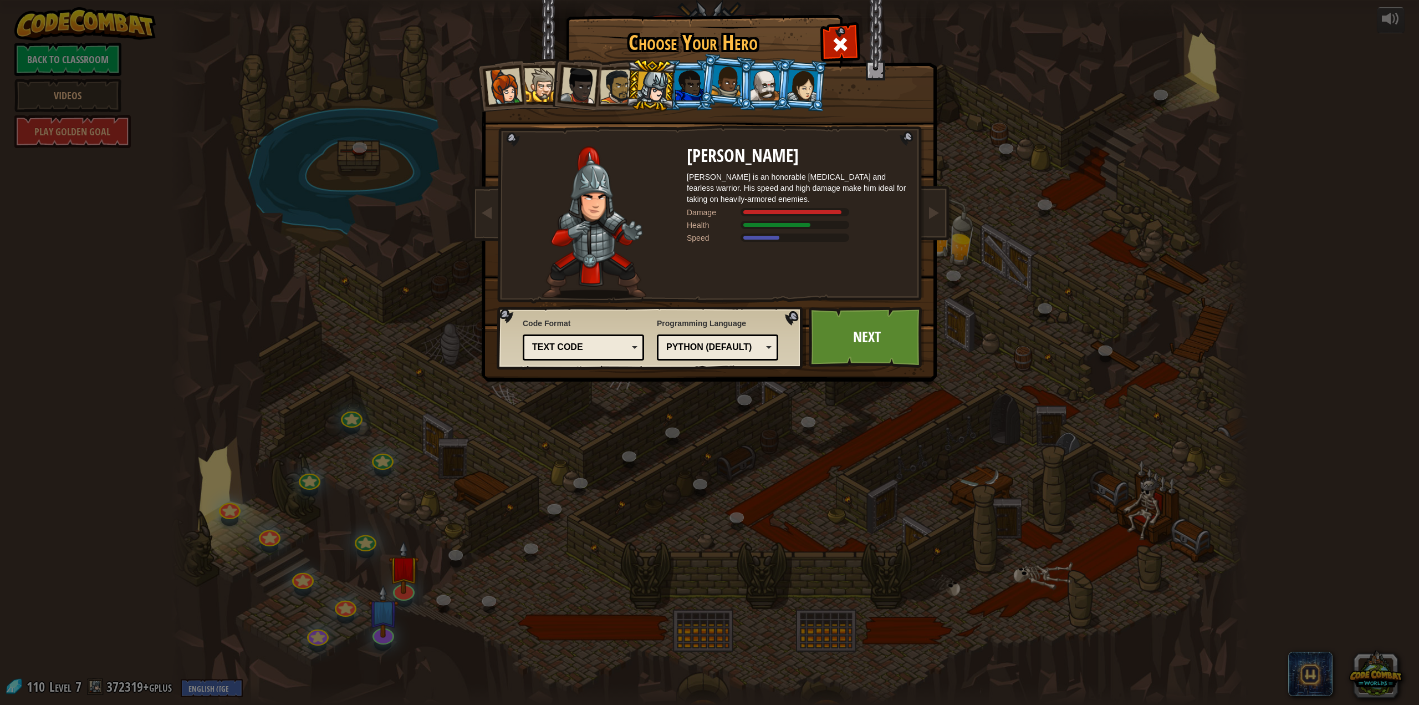
drag, startPoint x: 1073, startPoint y: 526, endPoint x: 941, endPoint y: 405, distance: 178.5
click at [941, 405] on div "Choose Your Hero 110 Captain [PERSON_NAME] Anya is a no-nonsense leader who isn…" at bounding box center [709, 352] width 1419 height 705
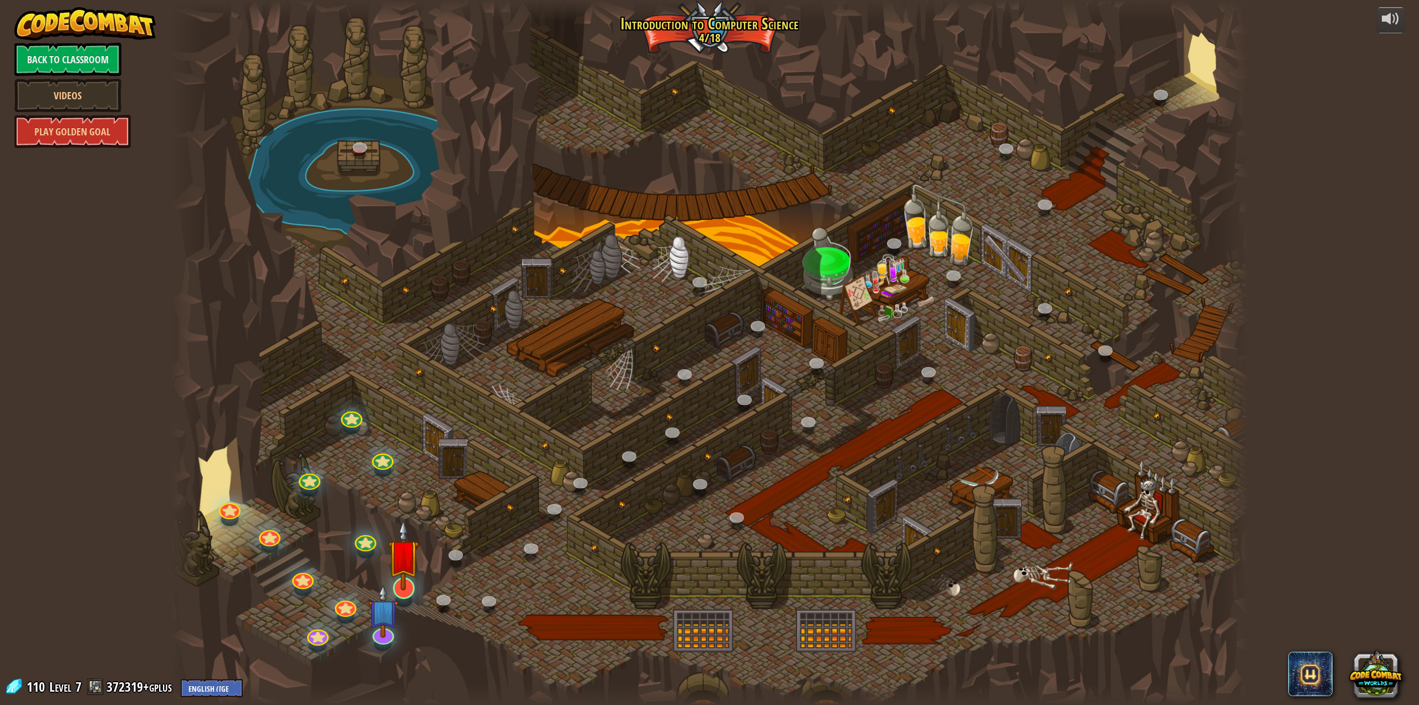
click at [414, 591] on div at bounding box center [710, 352] width 1078 height 705
click at [410, 580] on img at bounding box center [403, 554] width 31 height 71
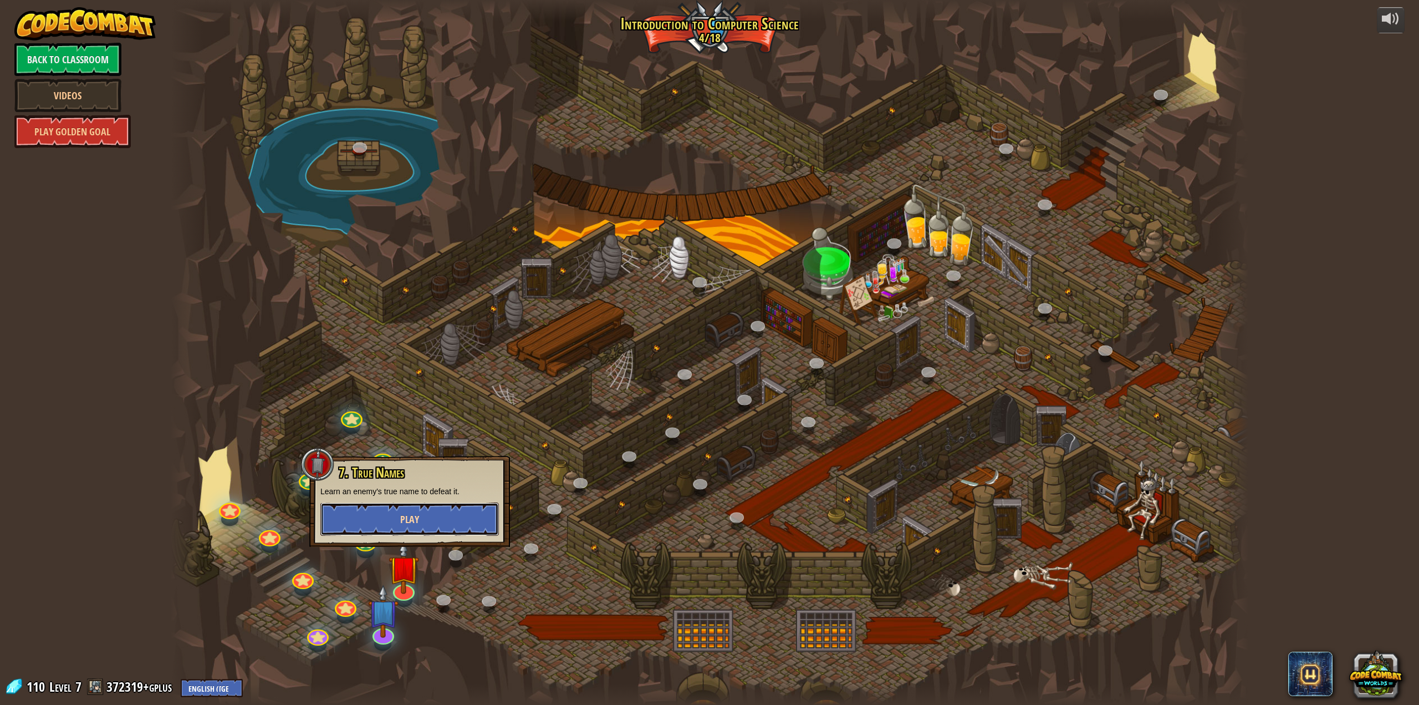
click at [426, 531] on button "Play" at bounding box center [409, 518] width 179 height 33
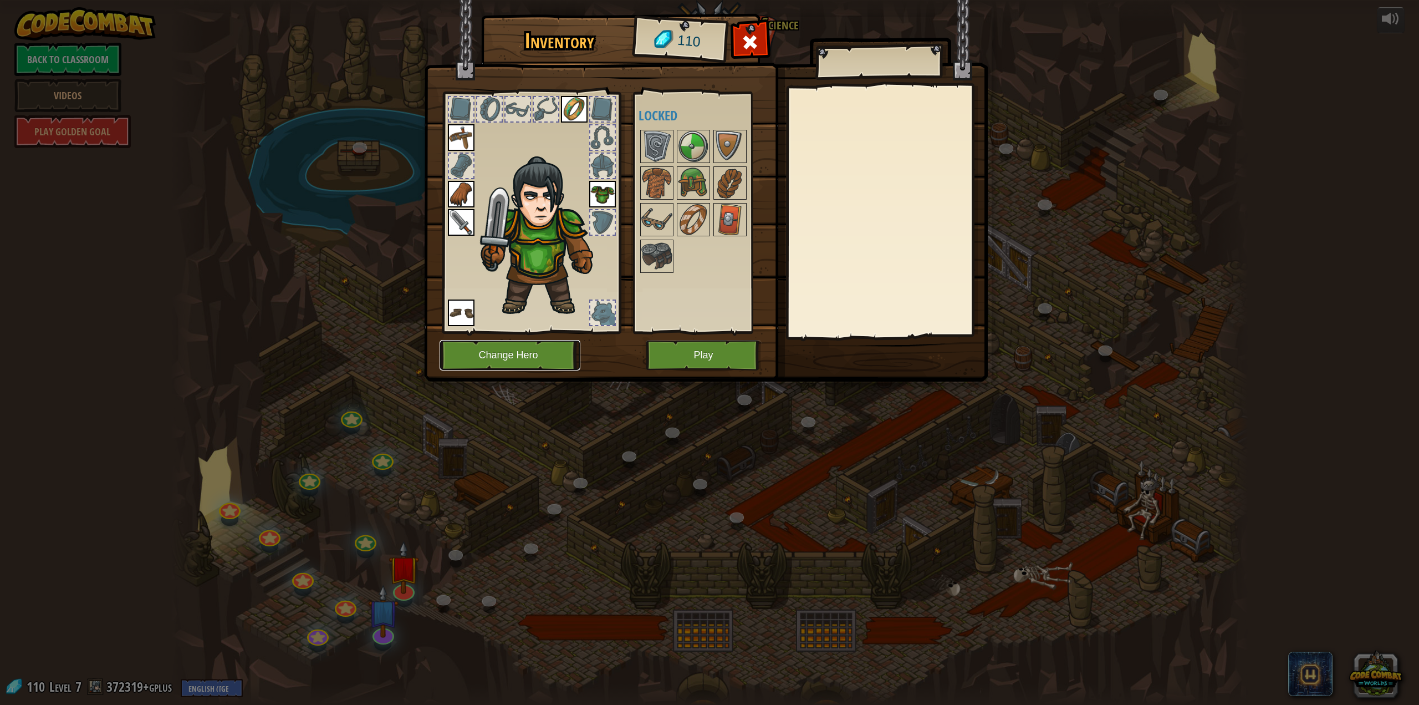
click at [537, 359] on button "Change Hero" at bounding box center [510, 355] width 141 height 30
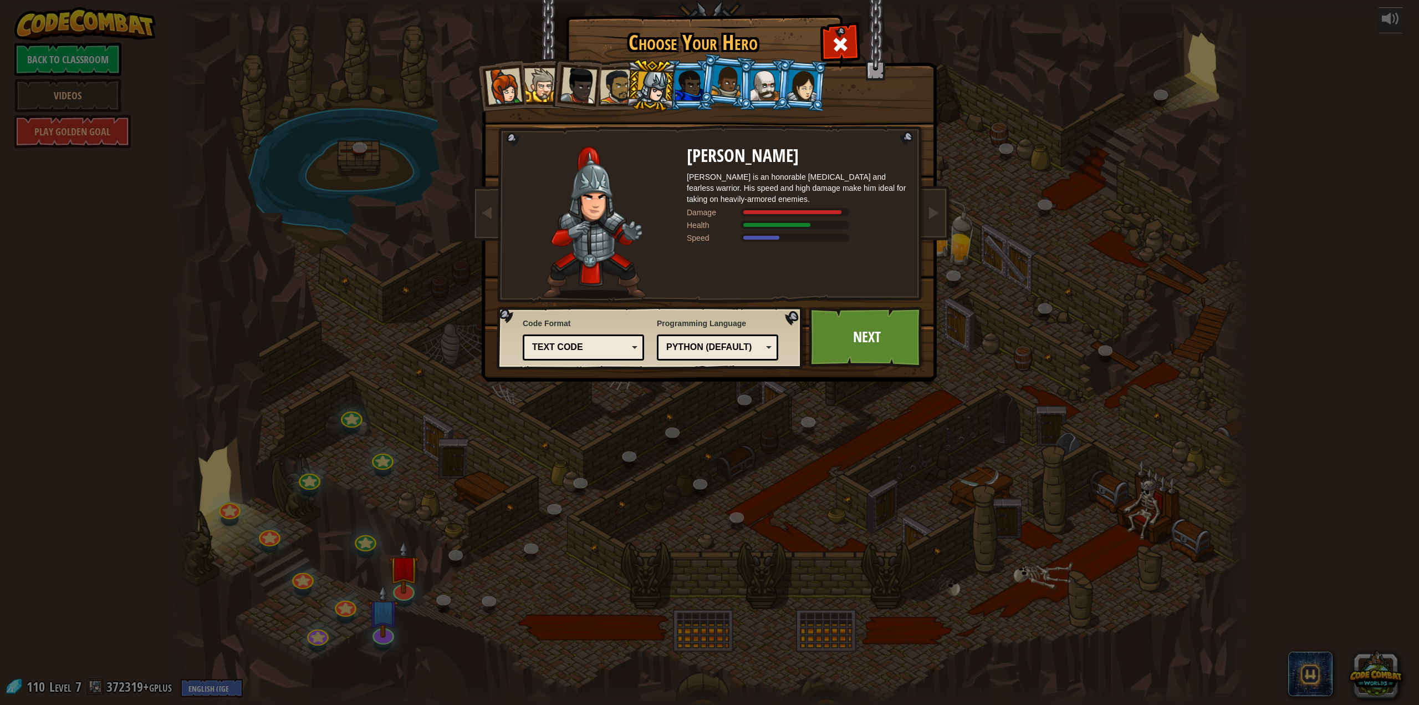
click at [687, 348] on div "Python (Default)" at bounding box center [714, 347] width 96 height 13
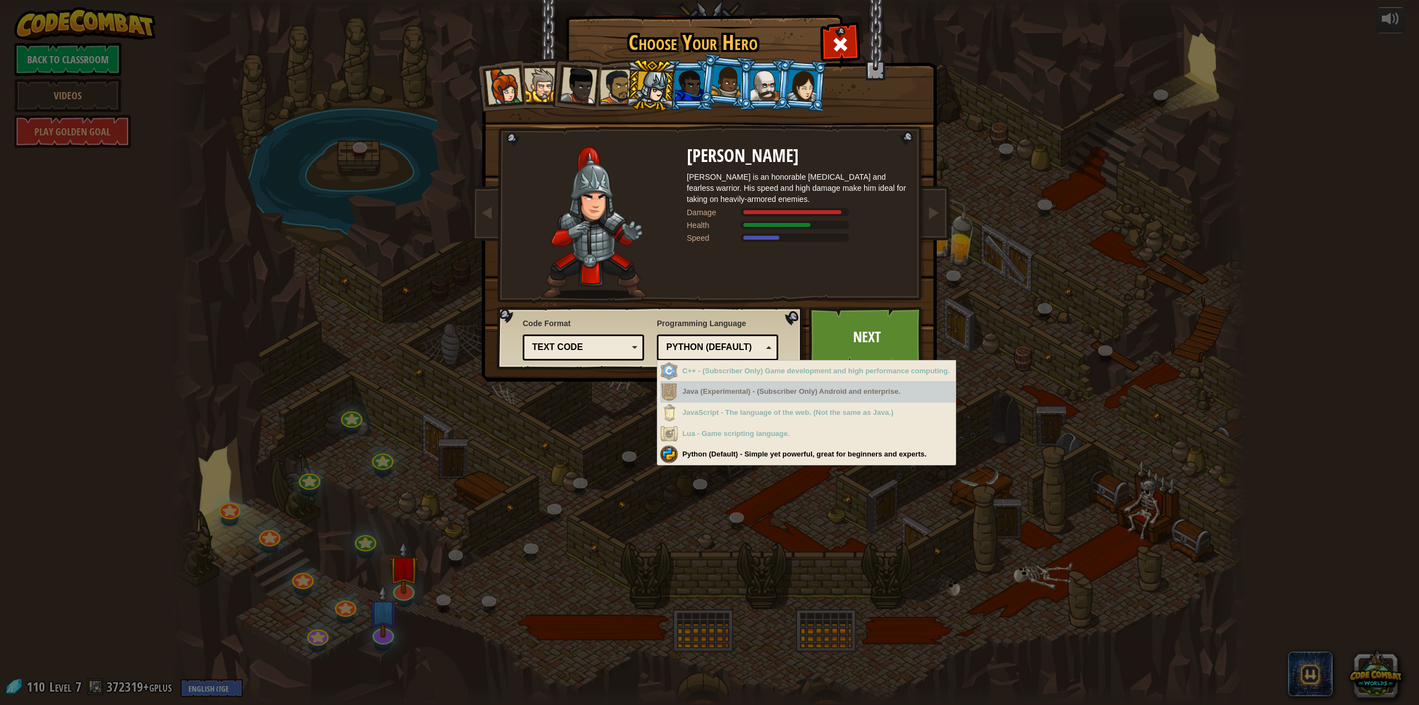
click at [584, 335] on div "Text code Blocks and code Blocks Blocks (Icons) Text code" at bounding box center [583, 347] width 121 height 26
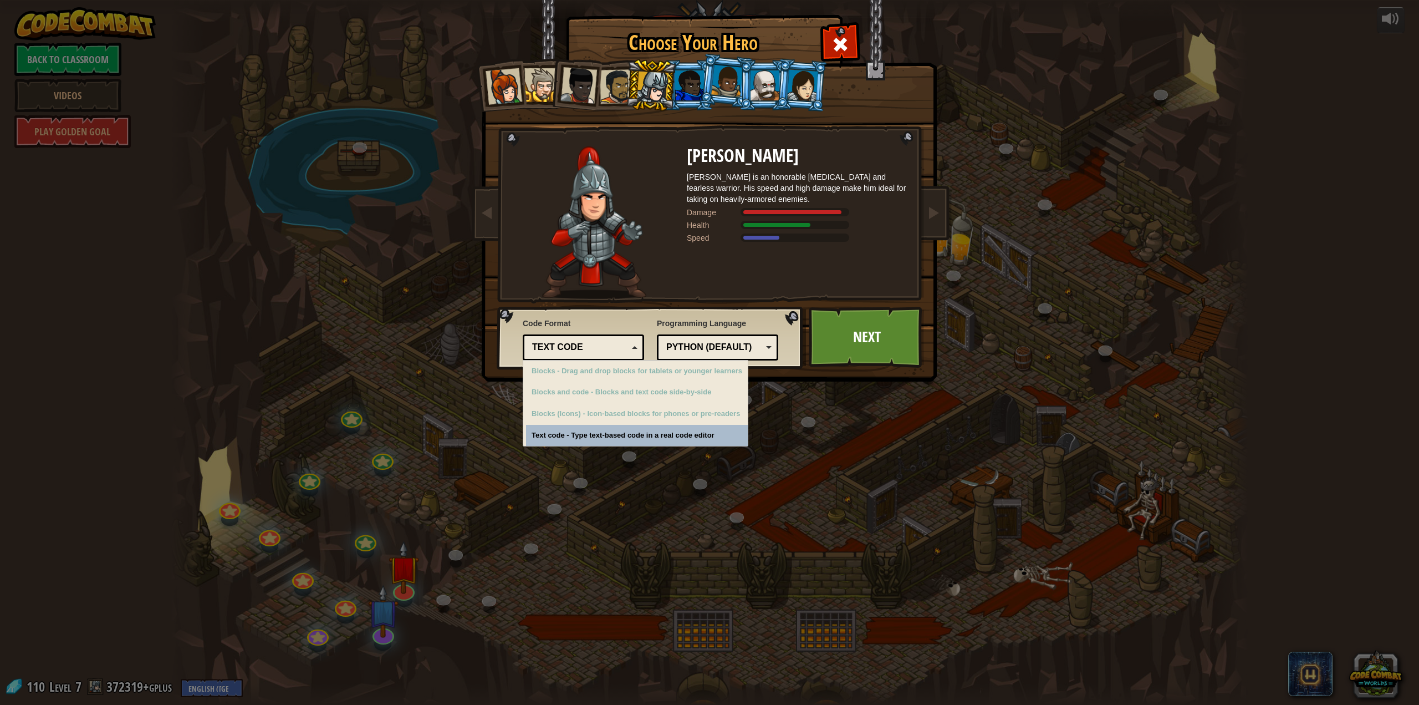
click at [658, 302] on img at bounding box center [712, 182] width 480 height 397
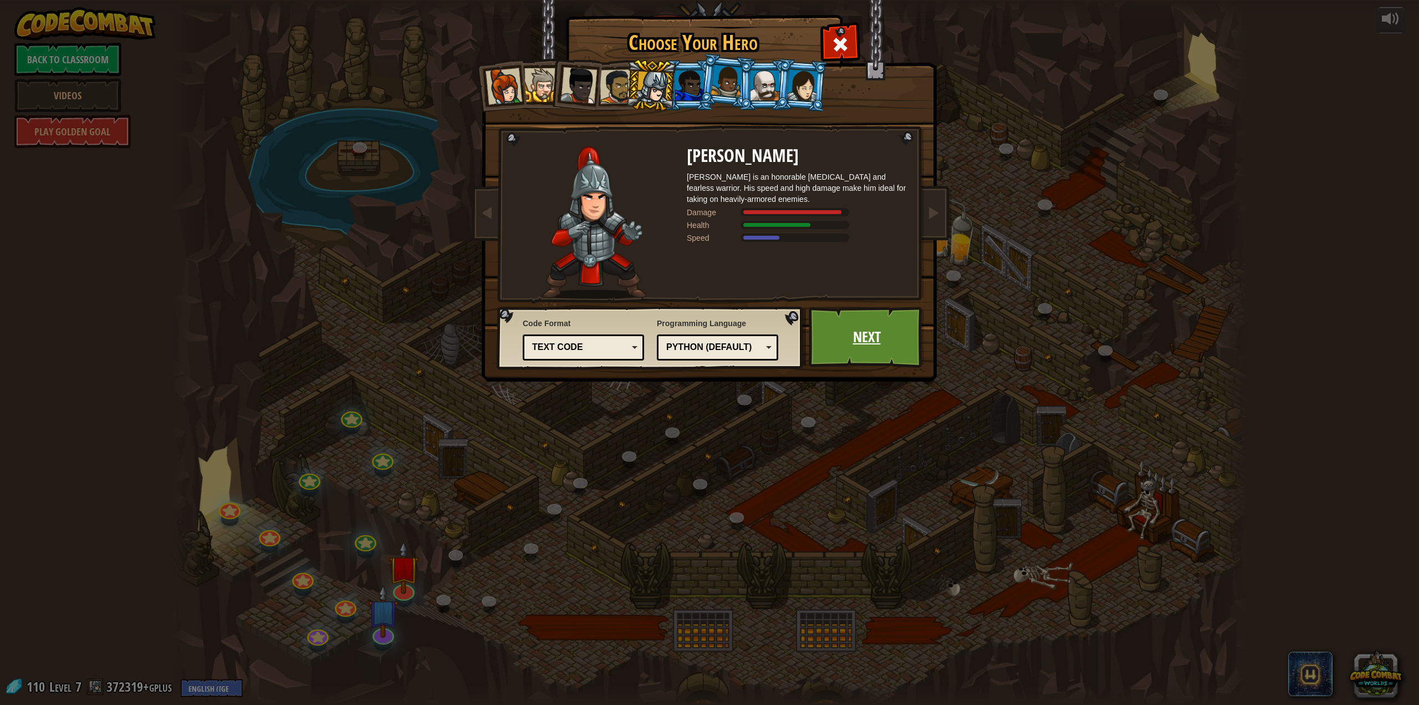
click at [872, 320] on link "Next" at bounding box center [867, 337] width 116 height 61
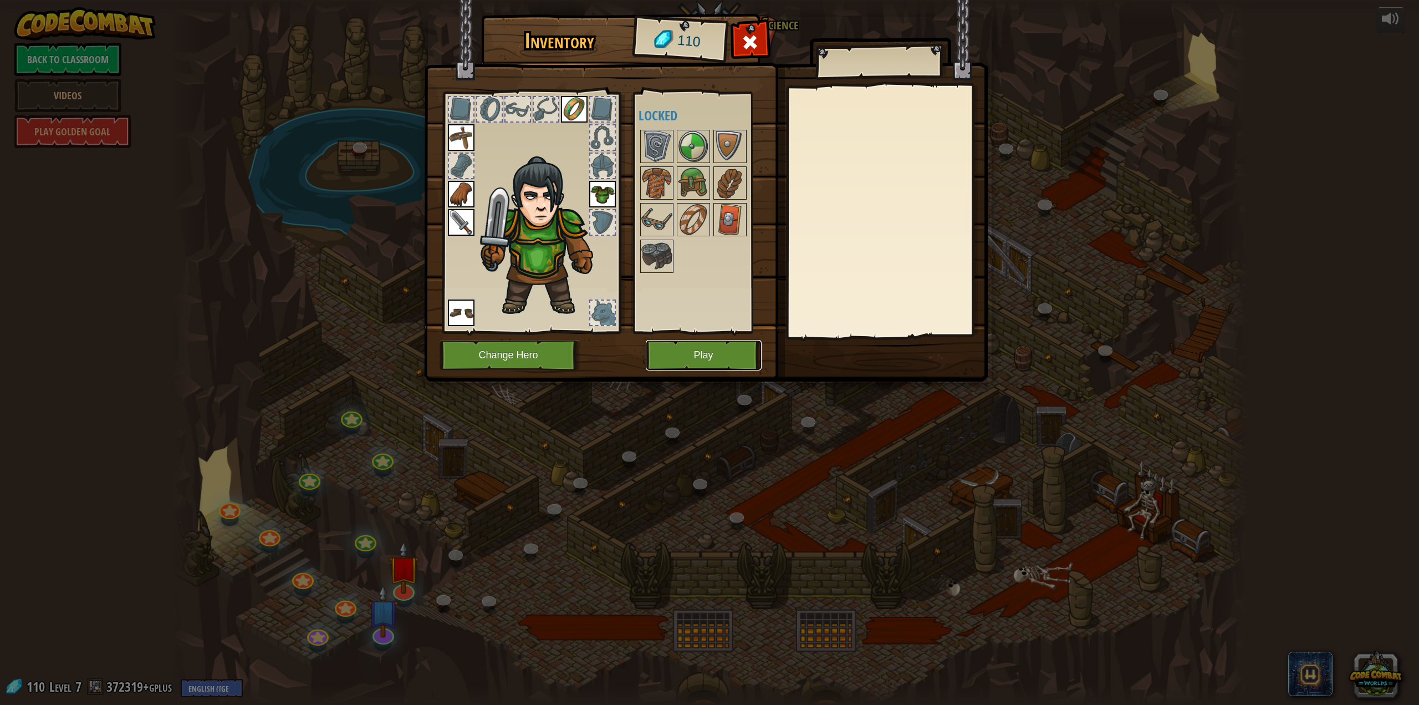
click at [693, 347] on button "Play" at bounding box center [704, 355] width 116 height 30
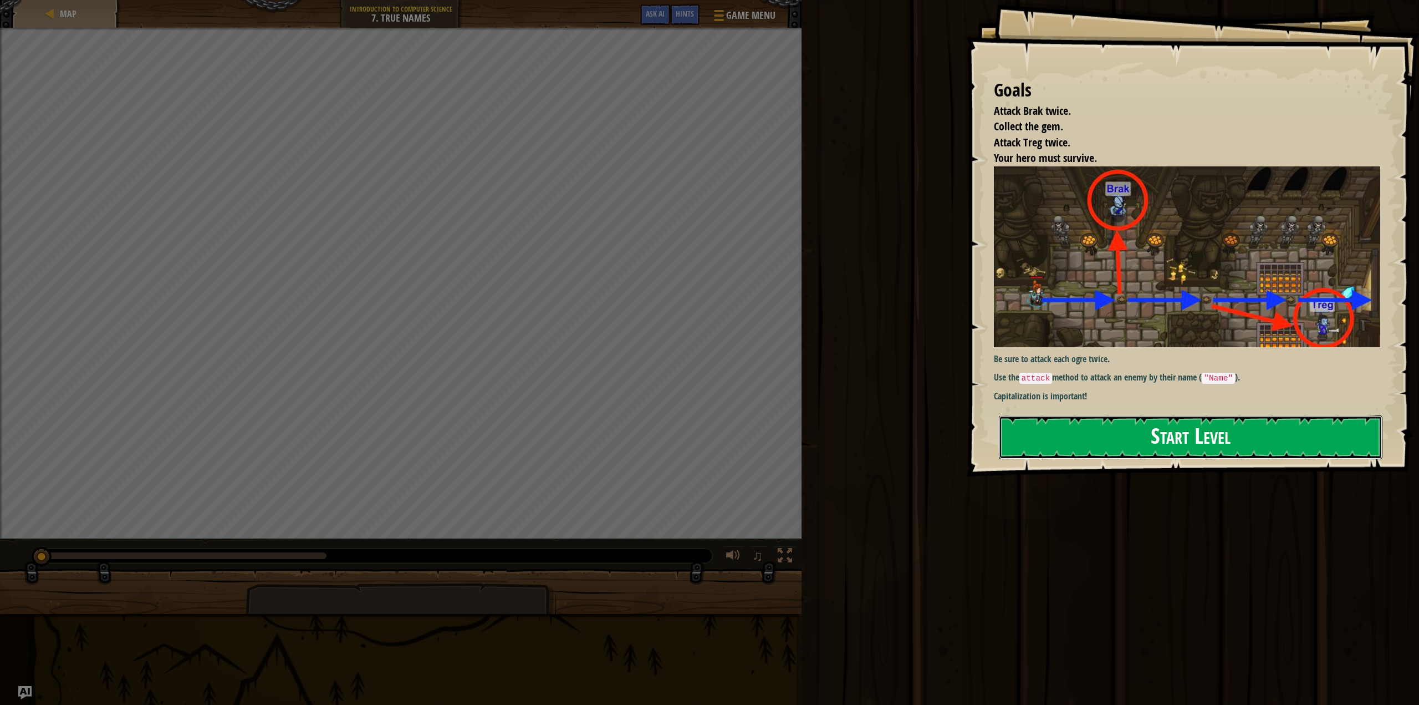
click at [1114, 444] on button "Start Level" at bounding box center [1191, 437] width 384 height 44
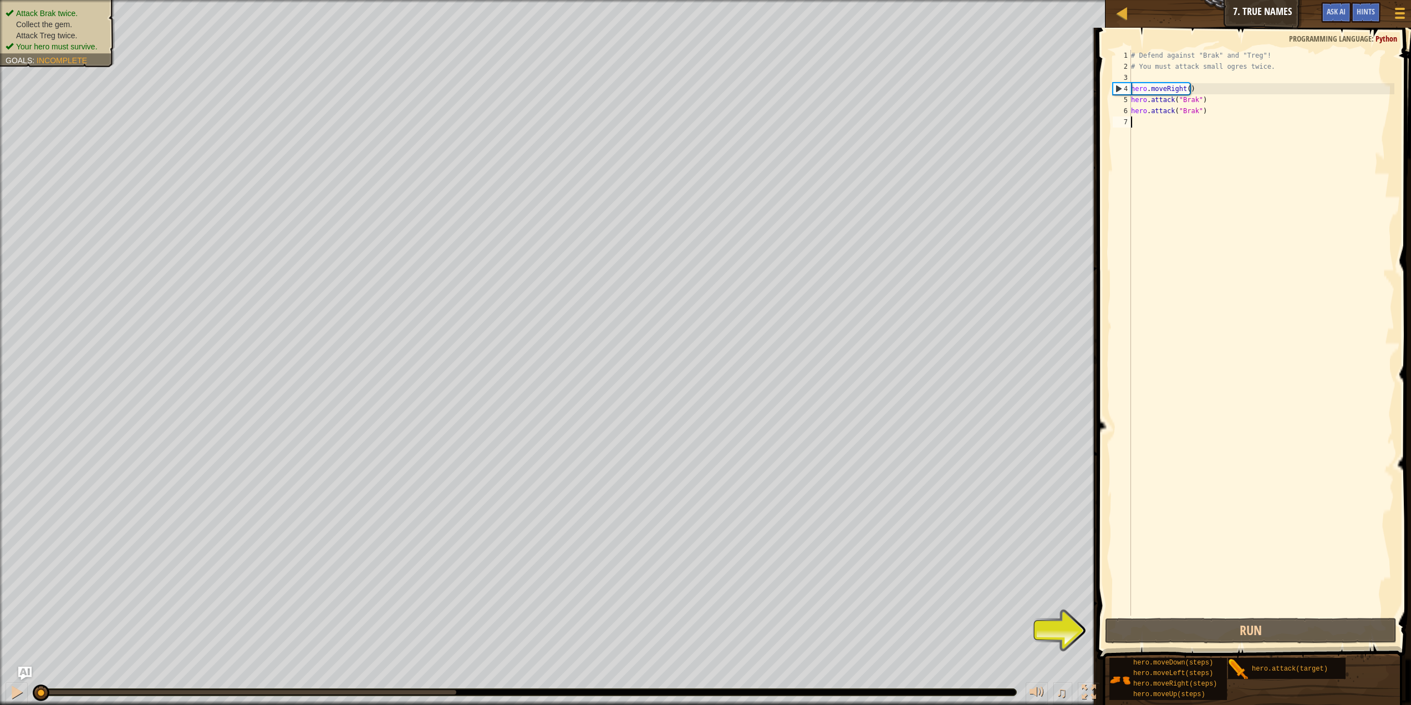
click at [1220, 88] on div "# Defend against "Brak" and "Treg"! # You must attack small ogres twice. hero .…" at bounding box center [1262, 344] width 266 height 588
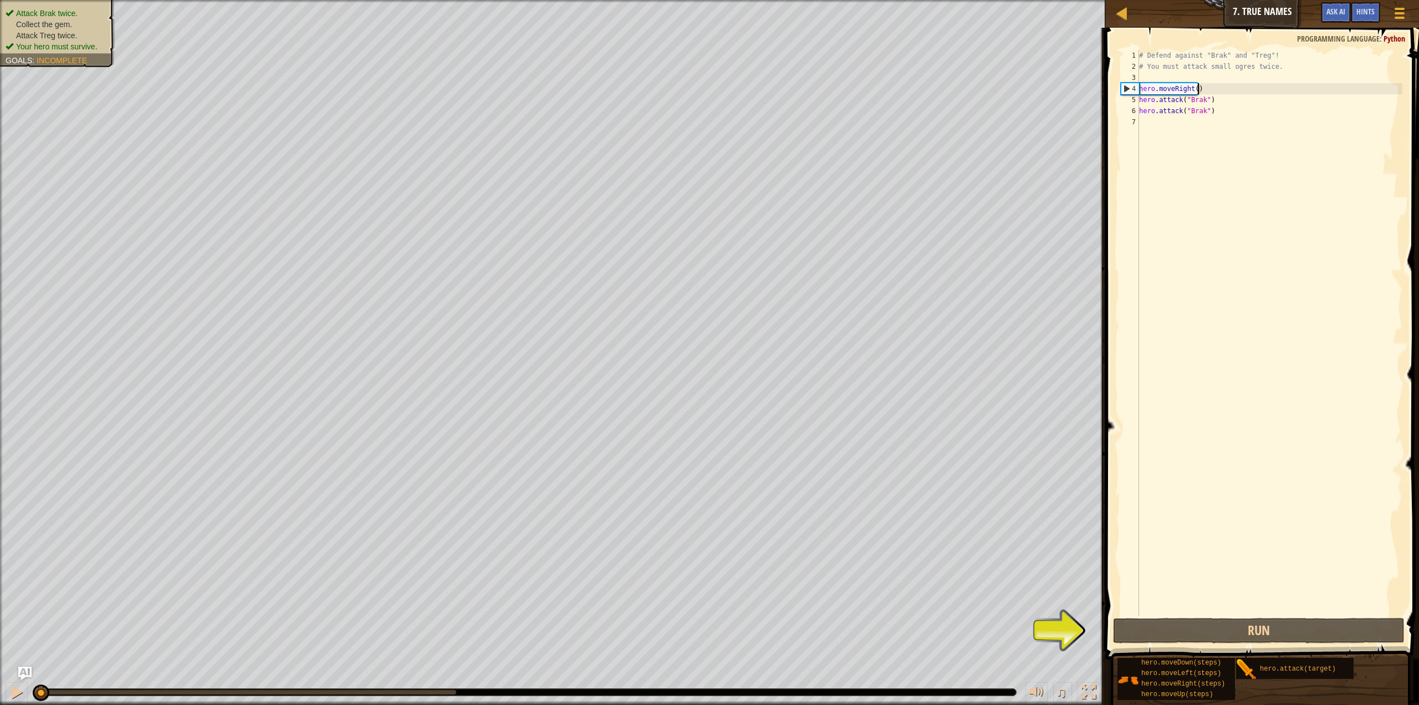
type textarea "hero.moveRight()"
click at [1397, 446] on div "# Defend against "Brak" and "Treg"! # You must attack small ogres twice. hero .…" at bounding box center [1270, 344] width 266 height 588
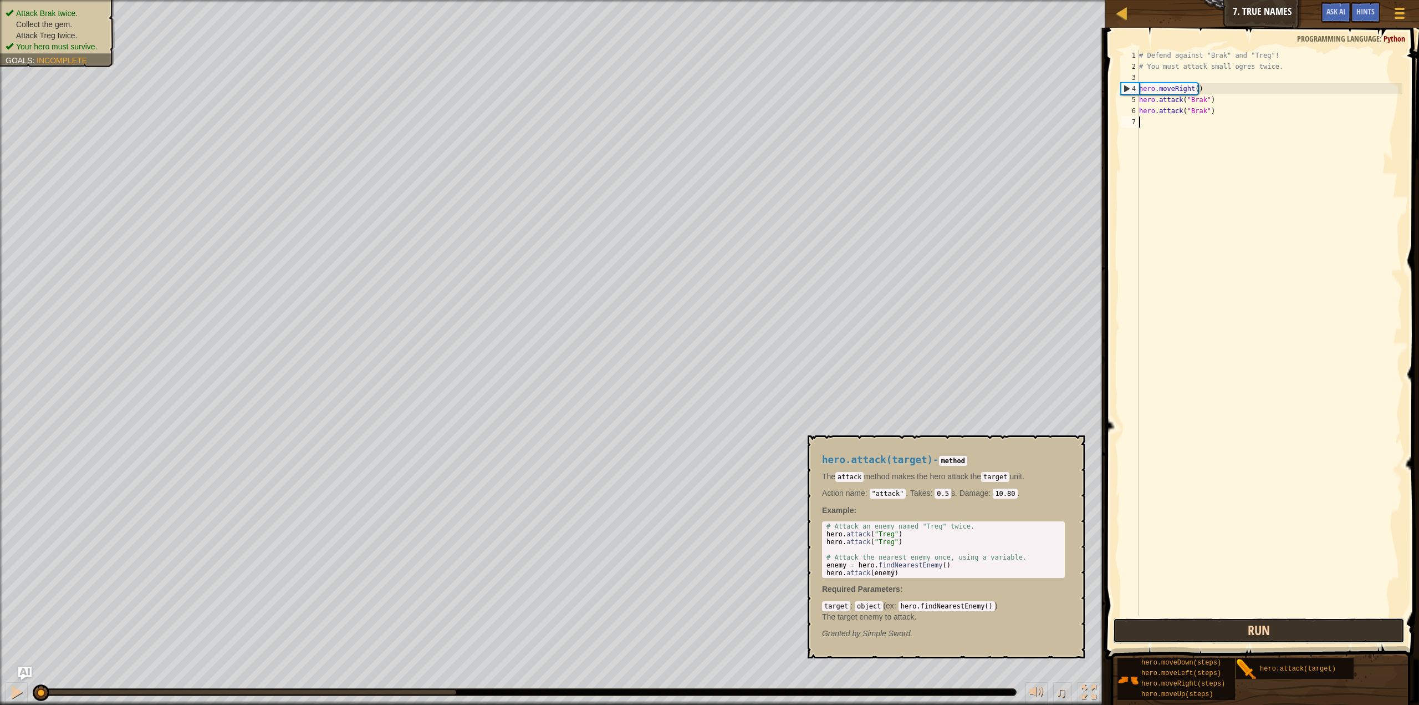
click at [1286, 625] on button "Run" at bounding box center [1259, 631] width 292 height 26
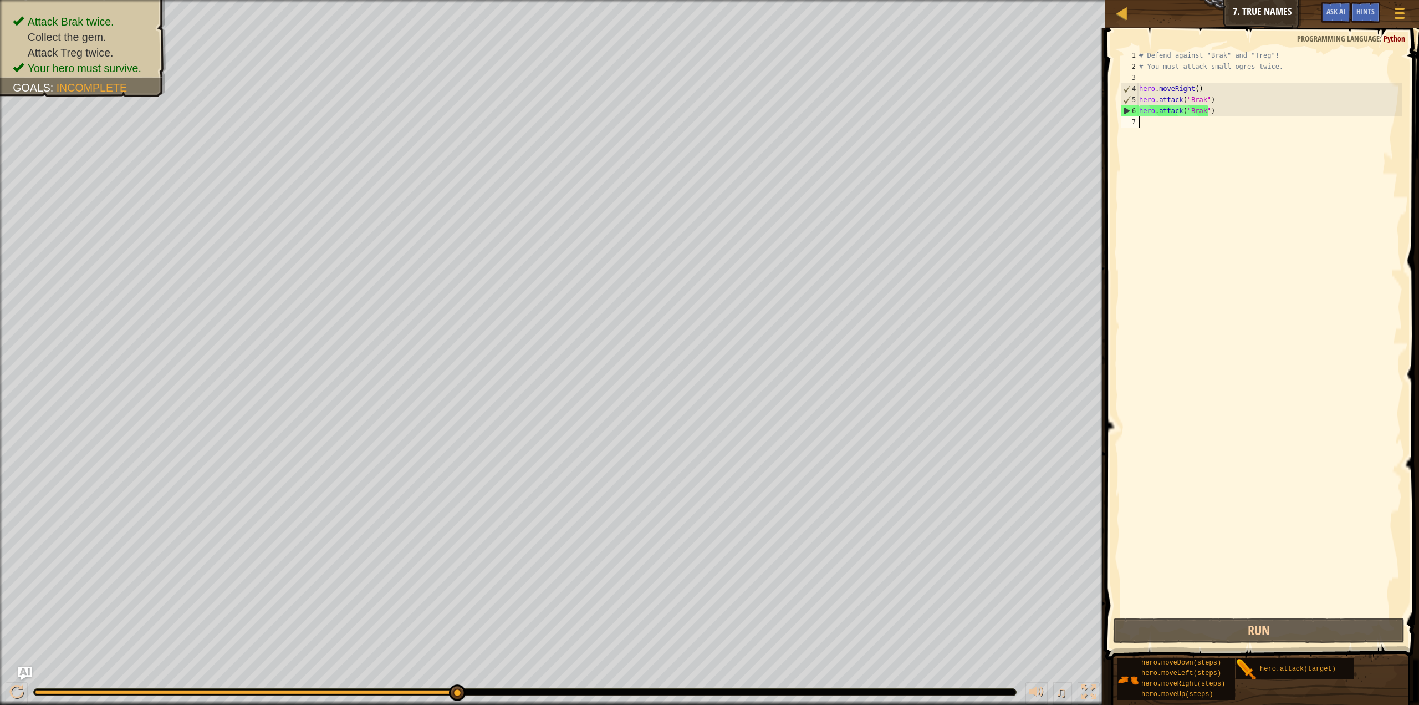
scroll to position [5, 0]
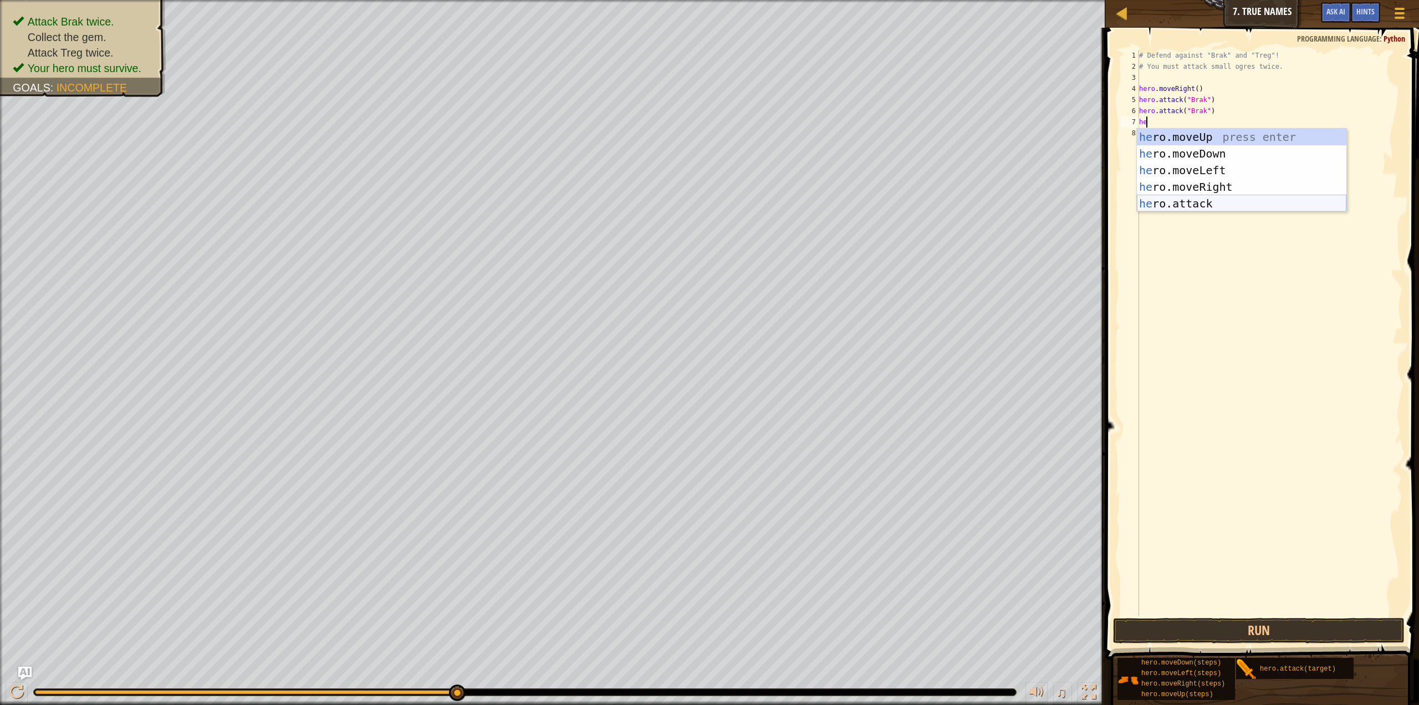
click at [1209, 201] on div "he ro.moveUp press enter he ro.moveDown press enter he ro.moveLeft press enter …" at bounding box center [1242, 187] width 210 height 116
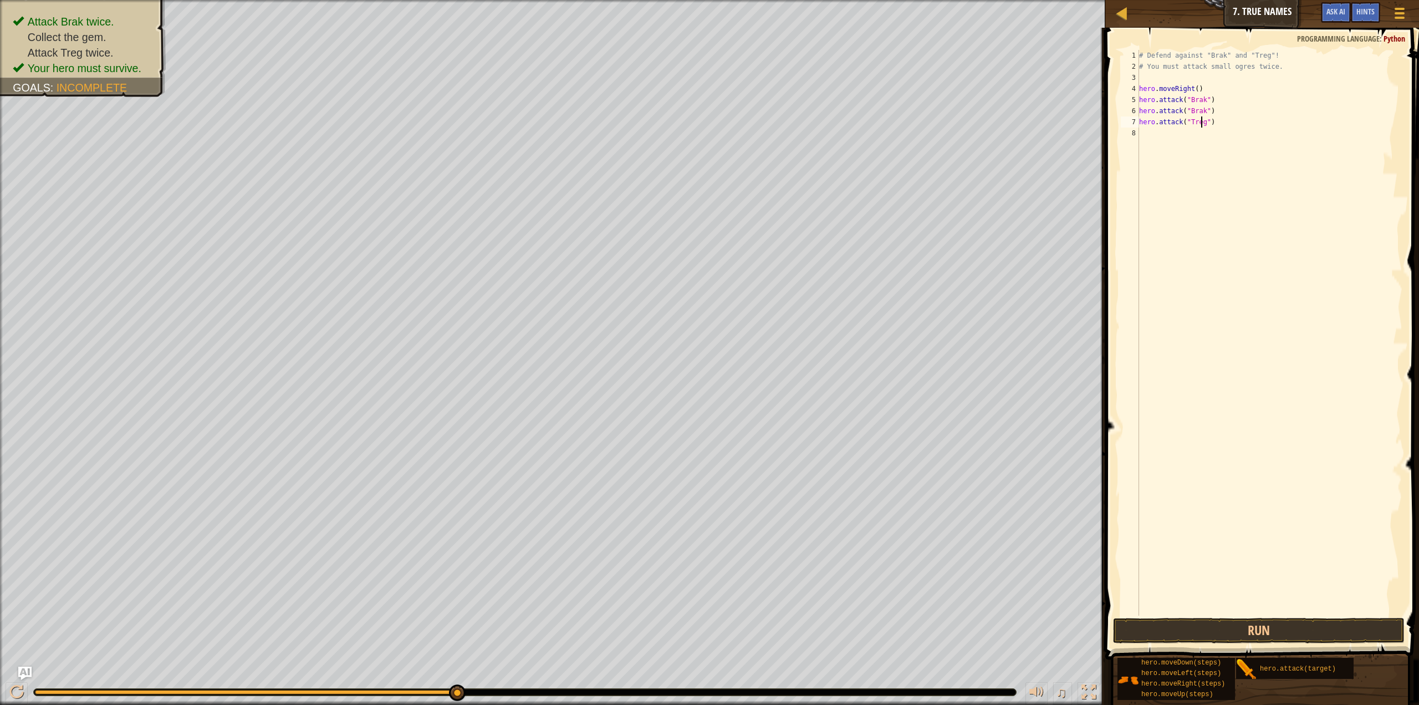
scroll to position [5, 5]
click at [1251, 643] on button "Run" at bounding box center [1259, 631] width 292 height 26
type textarea "hero.attack("Treg")"
click at [1236, 131] on div "# Defend against "Brak" and "Treg"! # You must attack small ogres twice. hero .…" at bounding box center [1270, 344] width 266 height 588
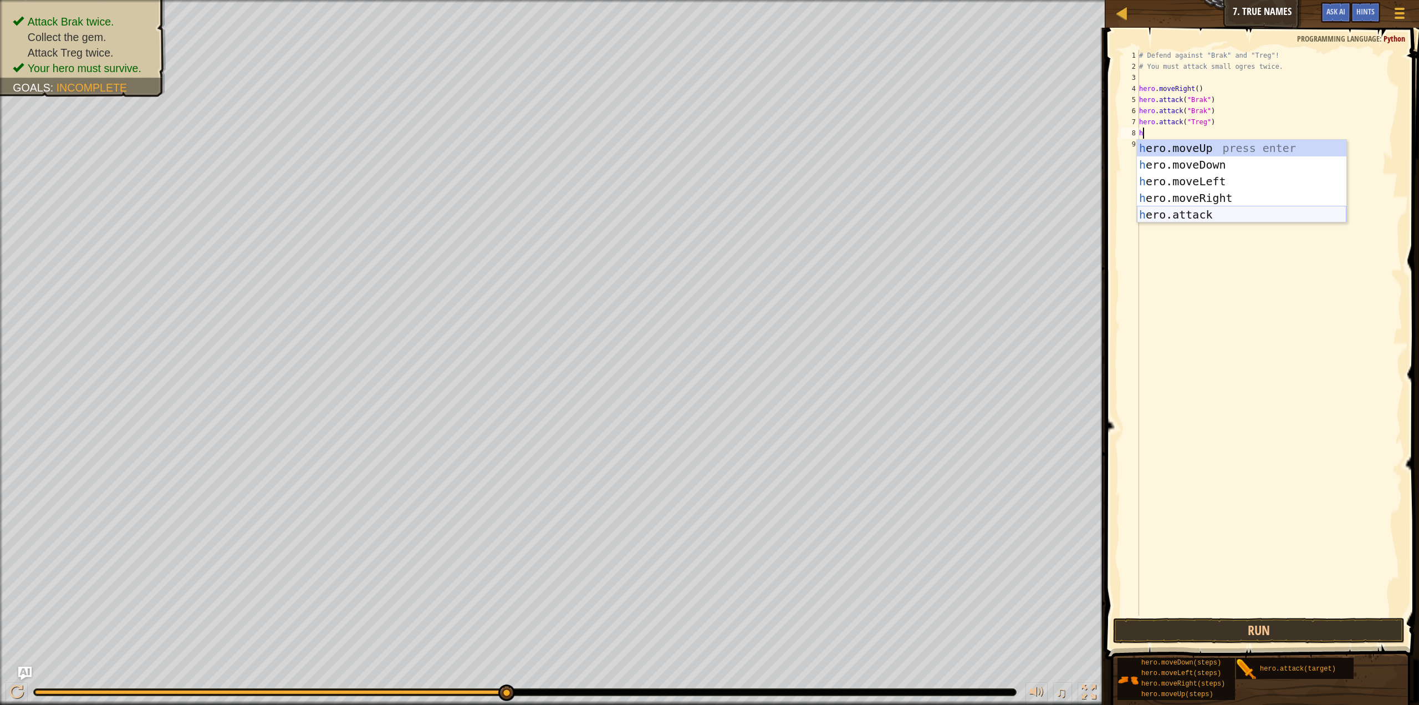
click at [1200, 212] on div "h ero.moveUp press enter h ero.moveDown press enter h ero.moveLeft press enter …" at bounding box center [1242, 198] width 210 height 116
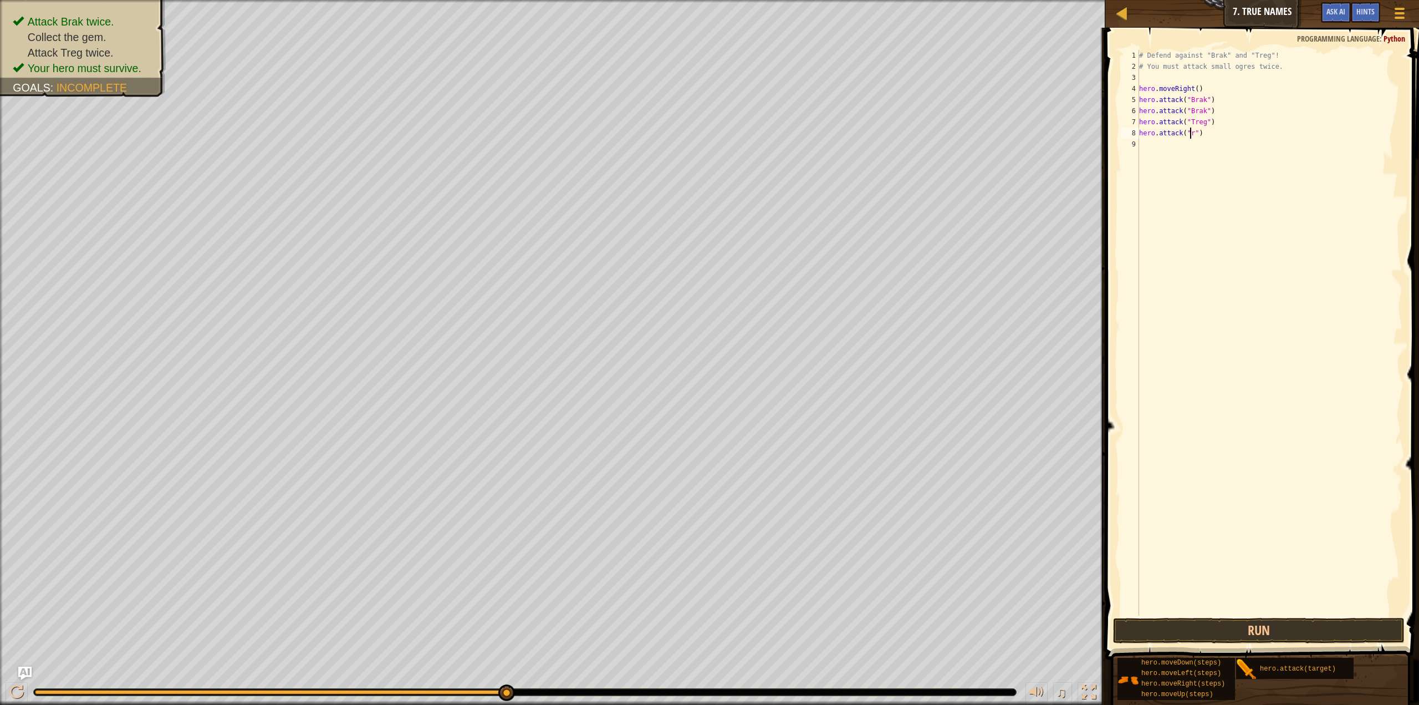
scroll to position [5, 4]
click at [1230, 637] on button "Run" at bounding box center [1259, 631] width 292 height 26
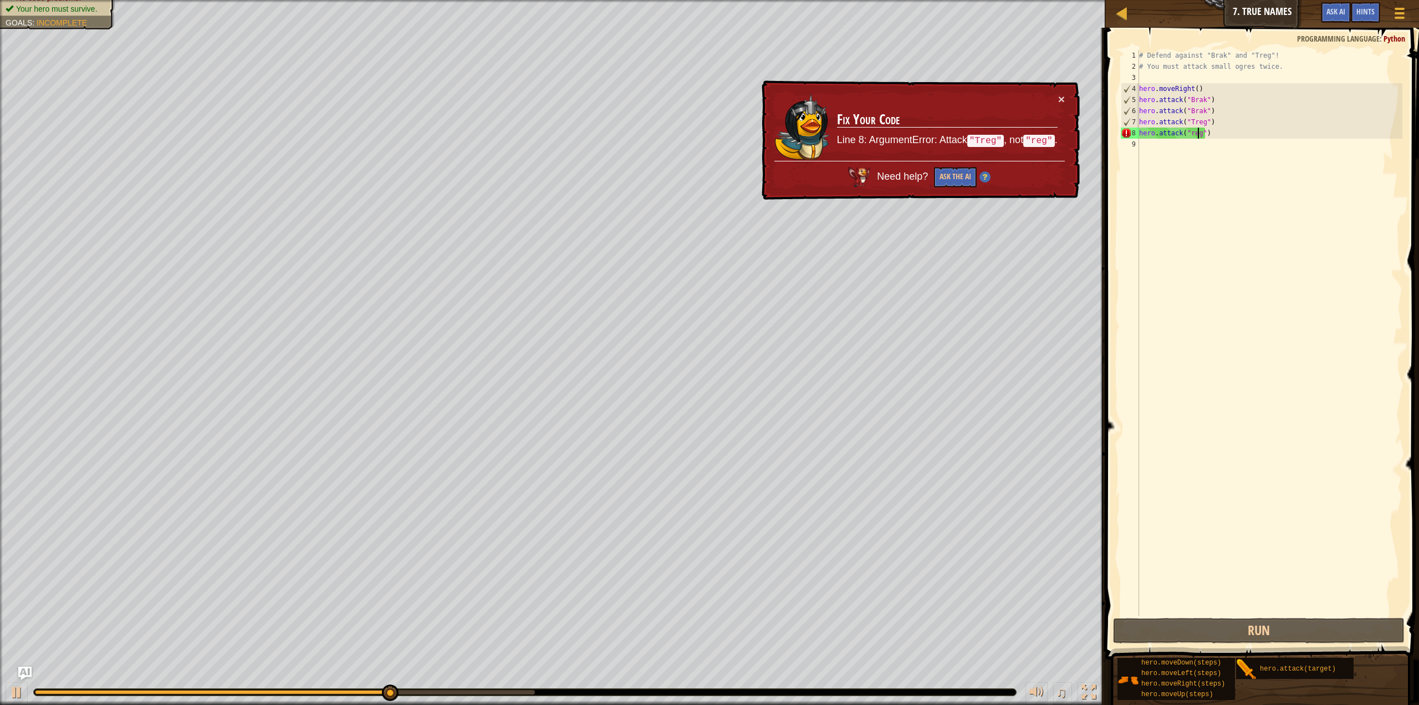
click at [1066, 101] on div "× Fix Your Code Line 8: ArgumentError: Attack "Treg" , not "reg" . Need help? A…" at bounding box center [920, 140] width 320 height 120
click at [1063, 99] on button "×" at bounding box center [1061, 99] width 7 height 12
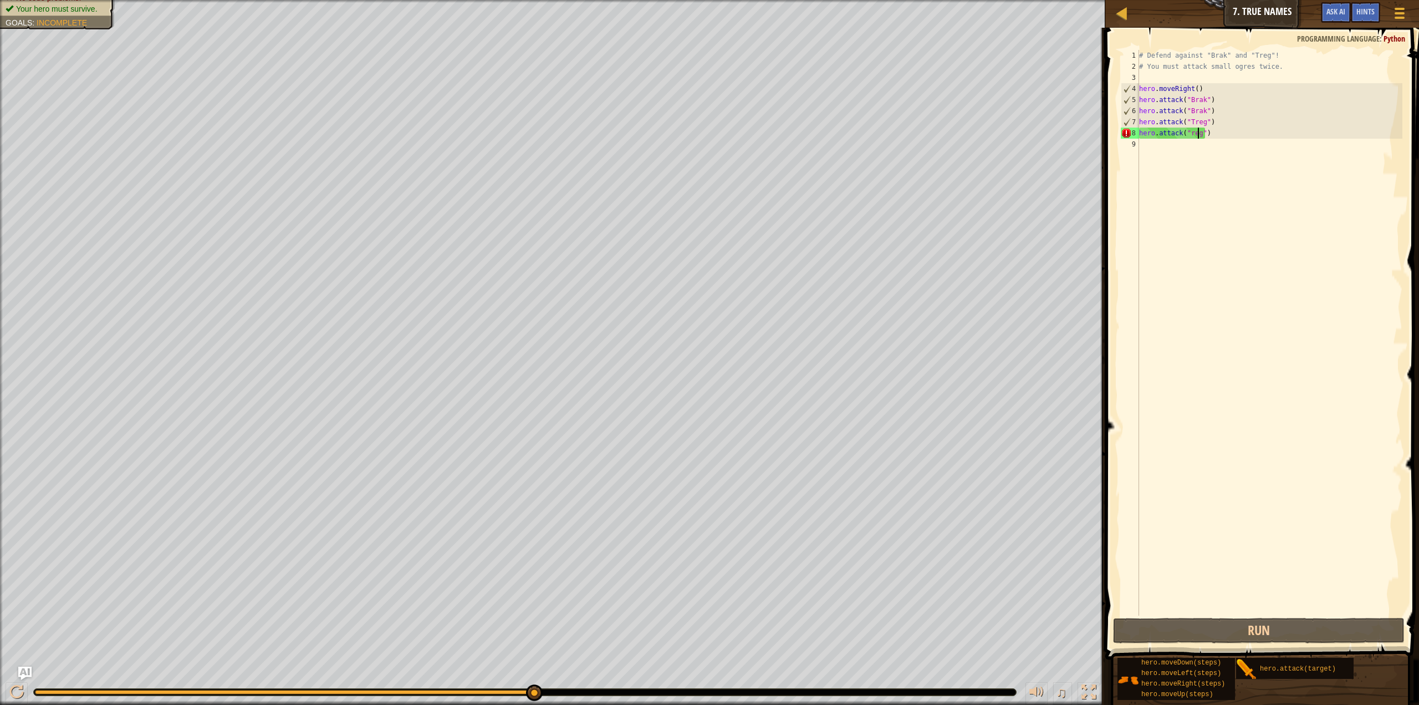
click at [1186, 135] on div "# Defend against "Brak" and "Treg"! # You must attack small ogres twice. hero .…" at bounding box center [1270, 344] width 266 height 588
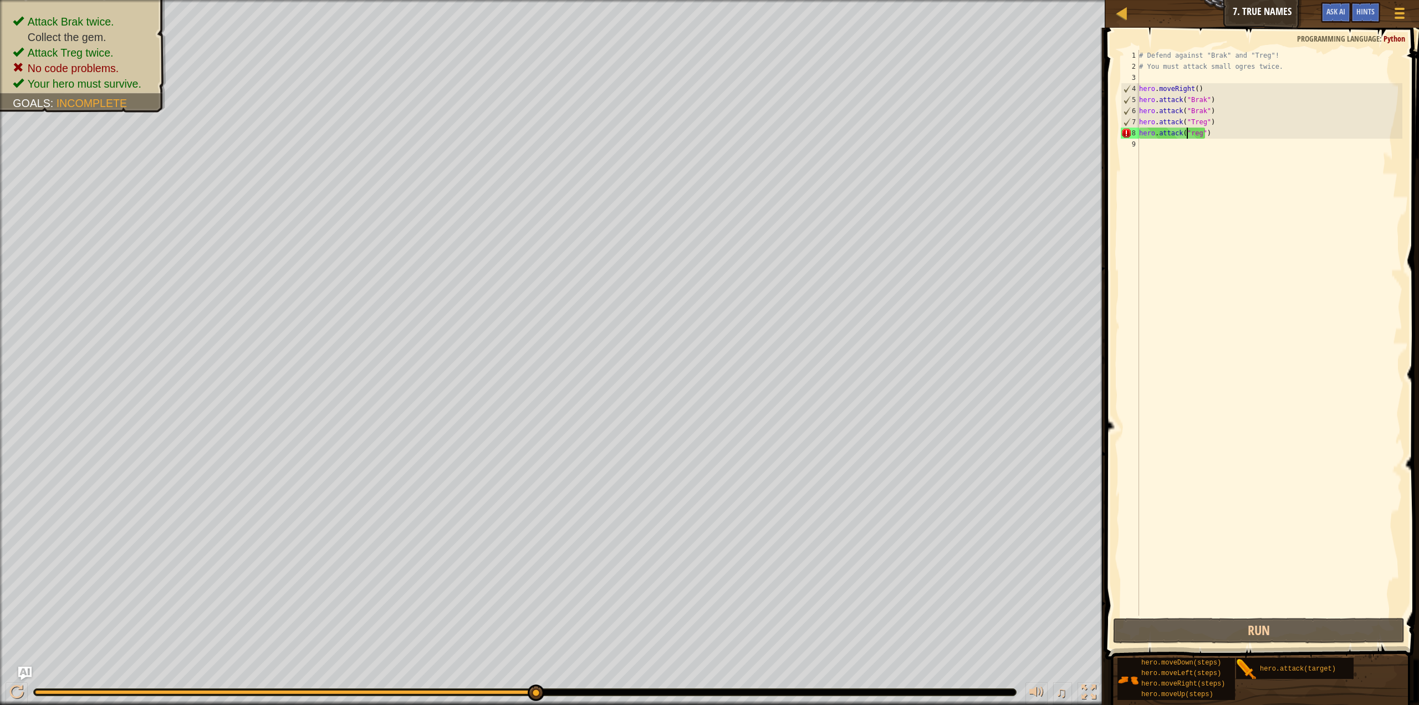
type textarea "hero.attack("Treg")"
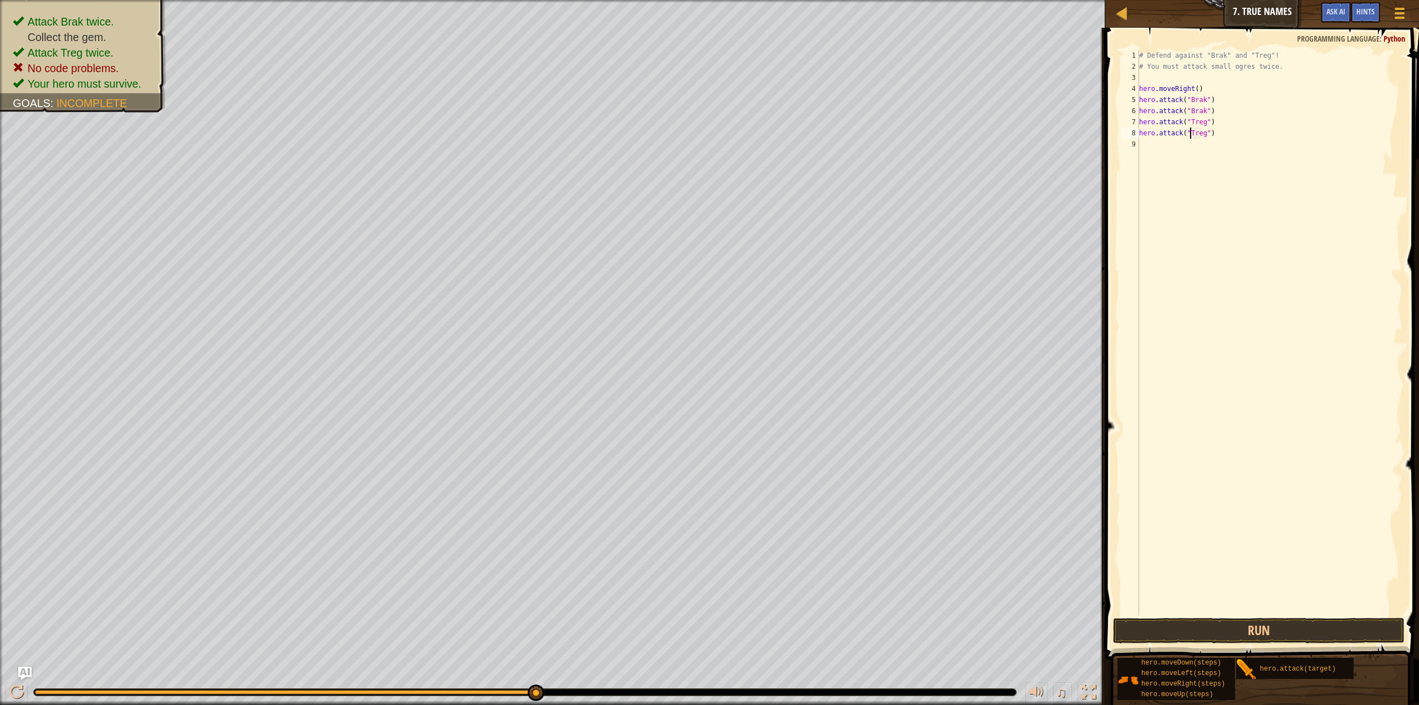
click at [1248, 536] on div "# Defend against "Brak" and "Treg"! # You must attack small ogres twice. hero .…" at bounding box center [1270, 344] width 266 height 588
click at [1297, 632] on button "Run" at bounding box center [1259, 631] width 292 height 26
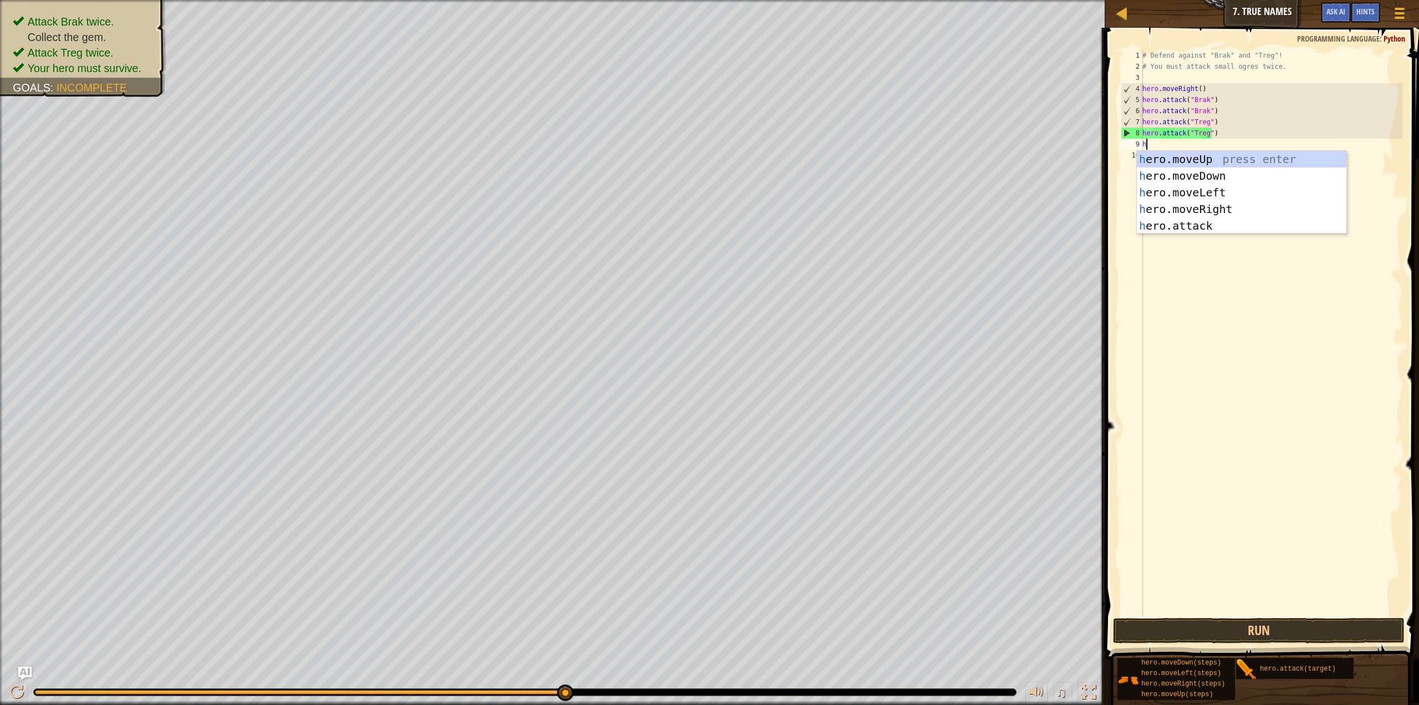
type textarea "he"
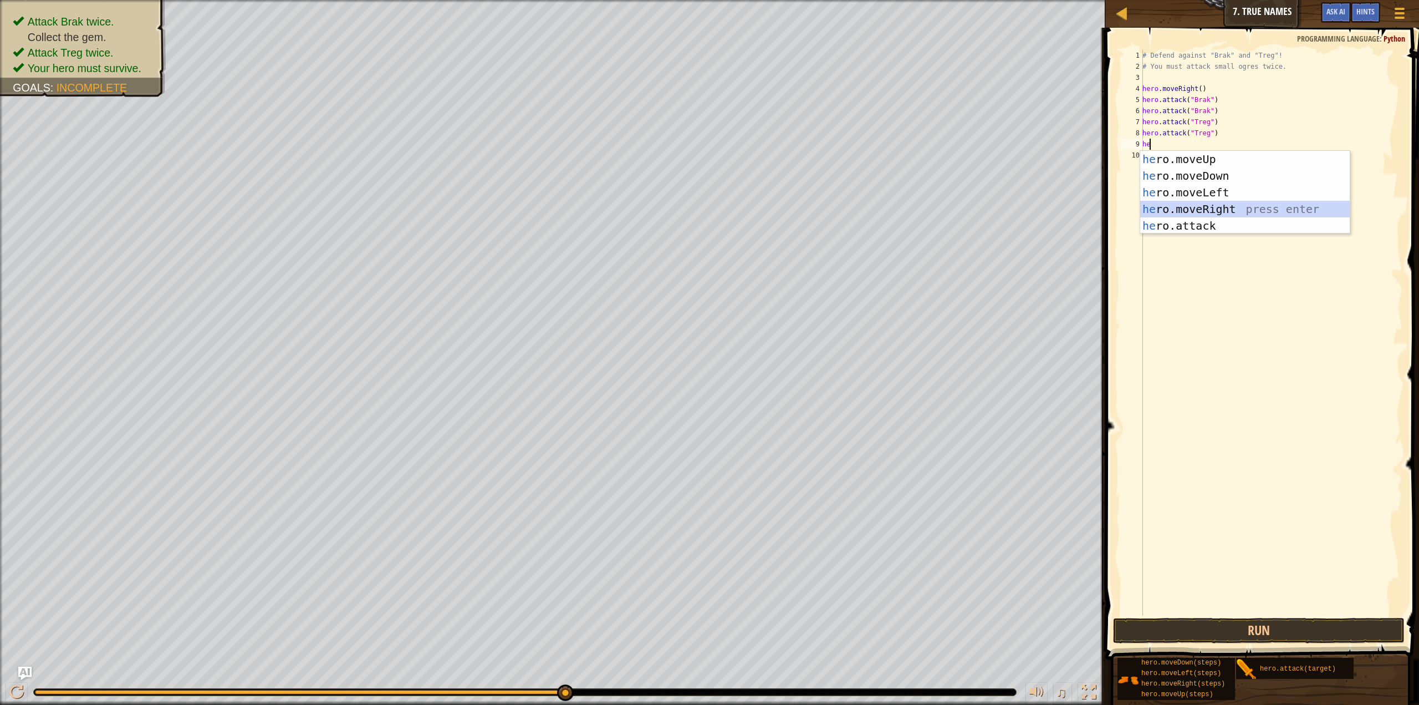
click at [1230, 214] on div "he ro.moveUp press enter he ro.moveDown press enter he ro.moveLeft press enter …" at bounding box center [1246, 209] width 210 height 116
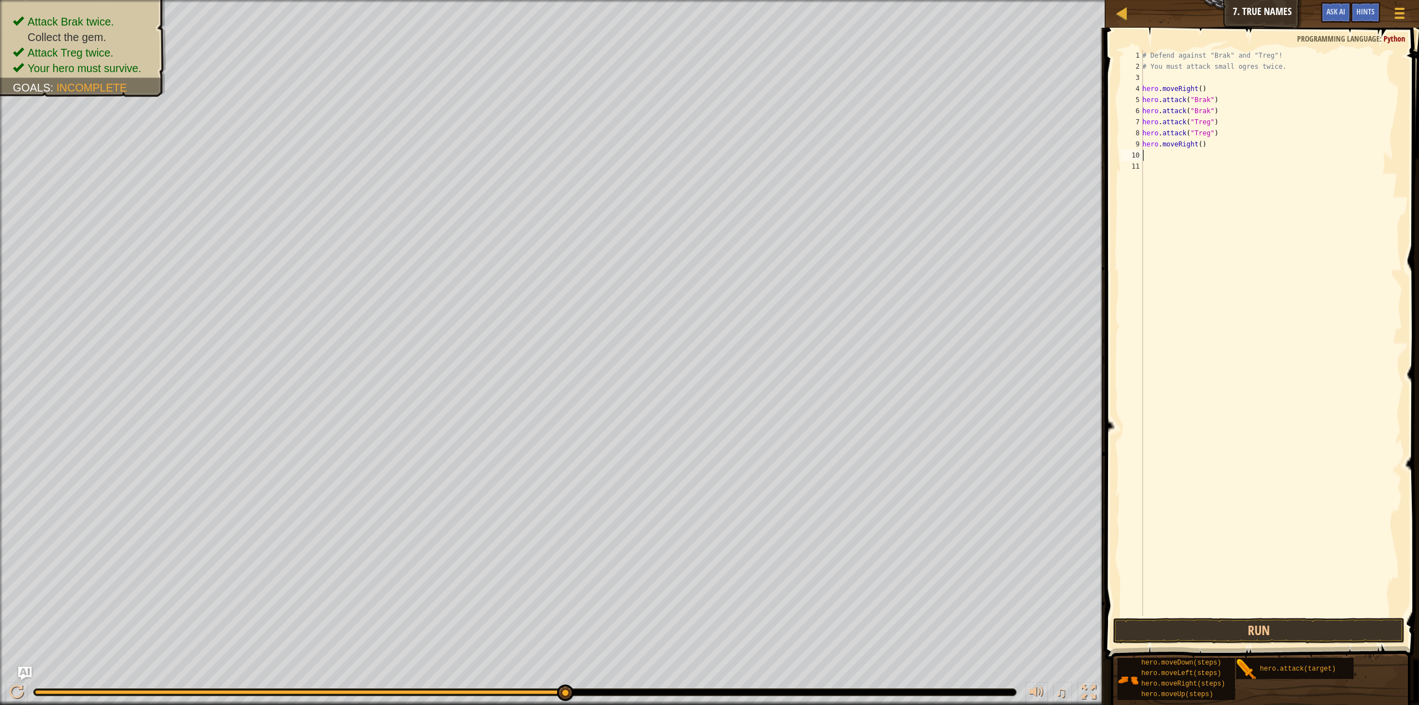
click at [1214, 151] on div "# Defend against "Brak" and "Treg"! # You must attack small ogres twice. hero .…" at bounding box center [1272, 344] width 262 height 588
click at [1197, 147] on div "# Defend against "Brak" and "Treg"! # You must attack small ogres twice. hero .…" at bounding box center [1272, 344] width 262 height 588
type textarea "hero.moveRight(2)"
click at [1258, 627] on button "Run" at bounding box center [1259, 631] width 292 height 26
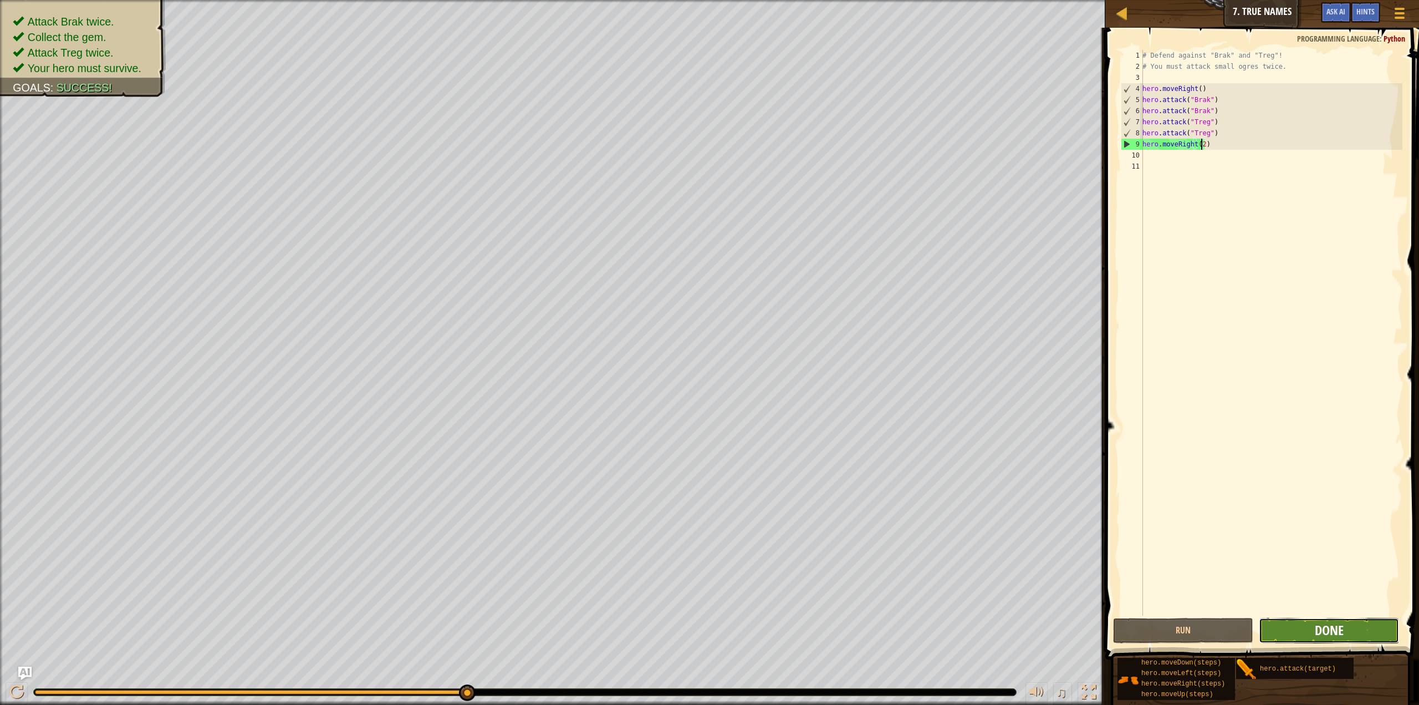
click at [1325, 627] on span "Done" at bounding box center [1329, 630] width 29 height 18
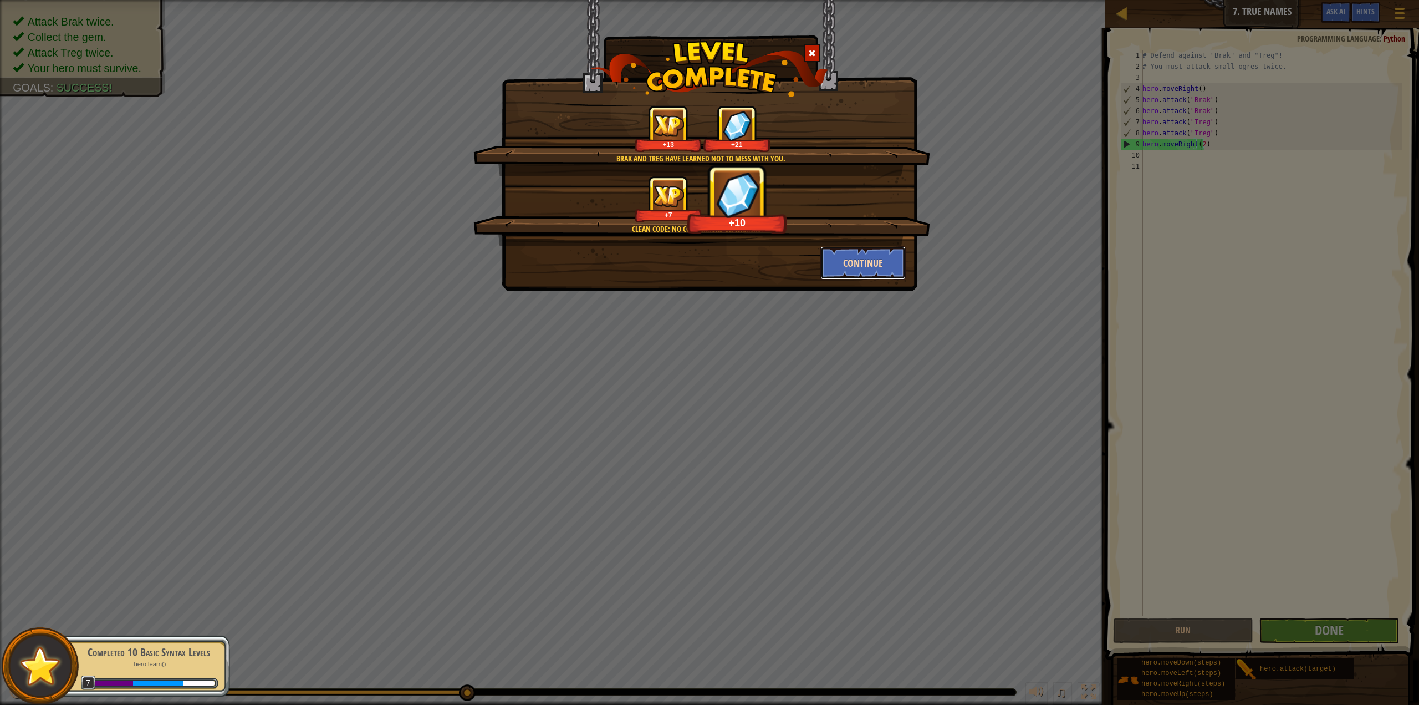
click at [873, 258] on button "Continue" at bounding box center [864, 262] width 86 height 33
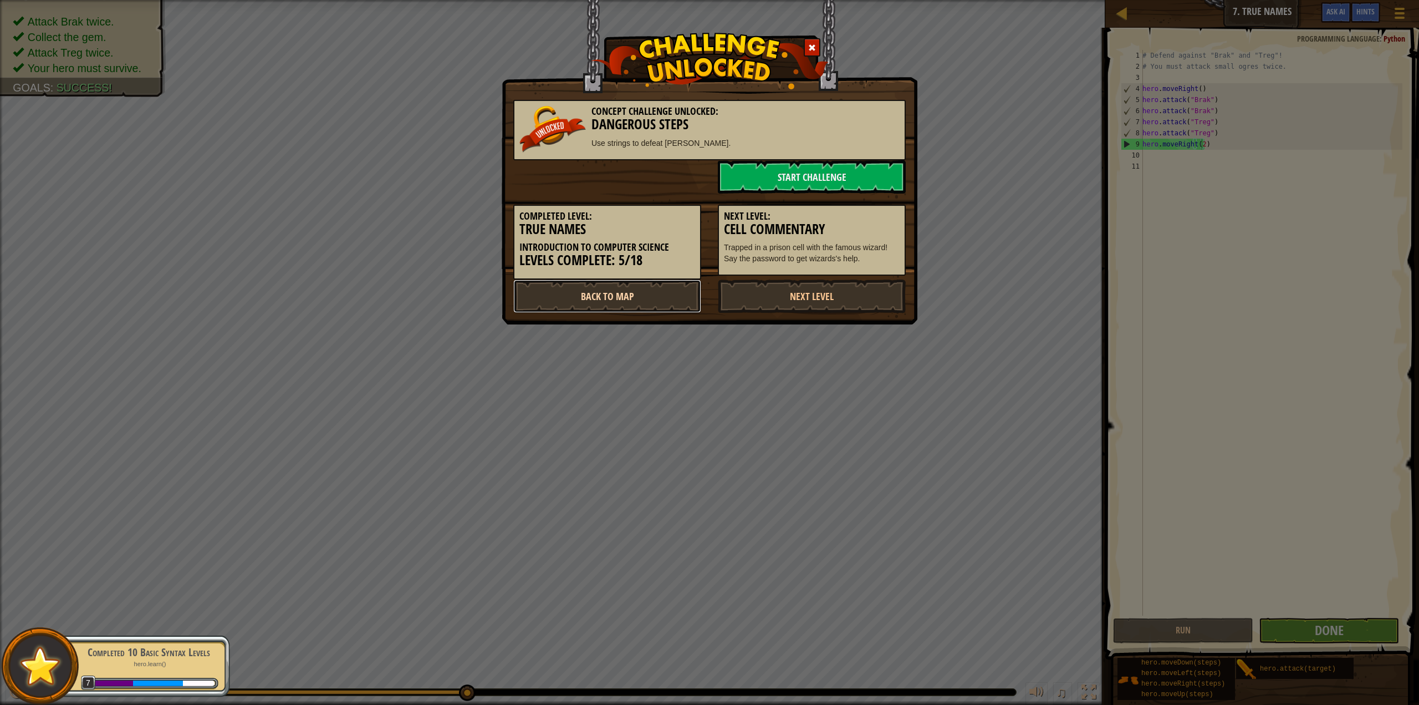
click at [651, 300] on link "Back to Map" at bounding box center [607, 295] width 188 height 33
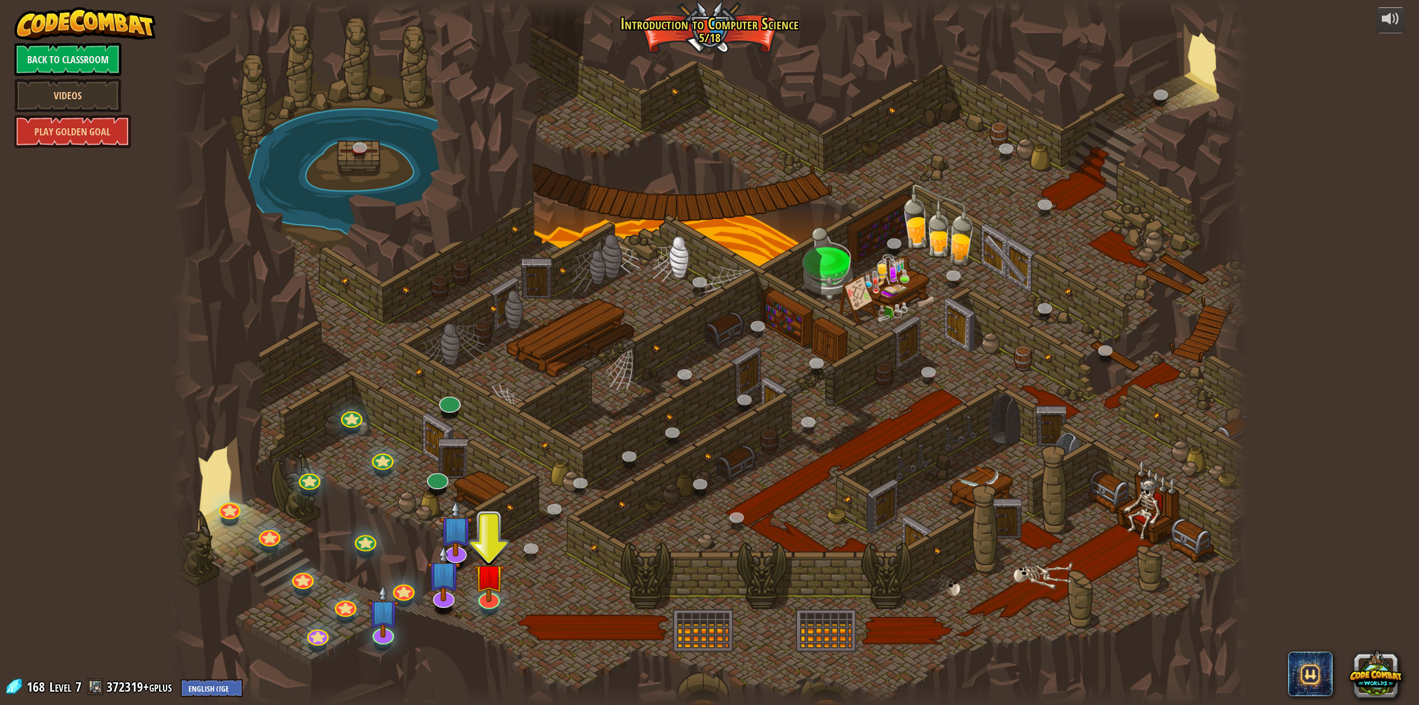
click at [483, 610] on div at bounding box center [489, 608] width 17 height 13
click at [488, 602] on div at bounding box center [489, 597] width 22 height 22
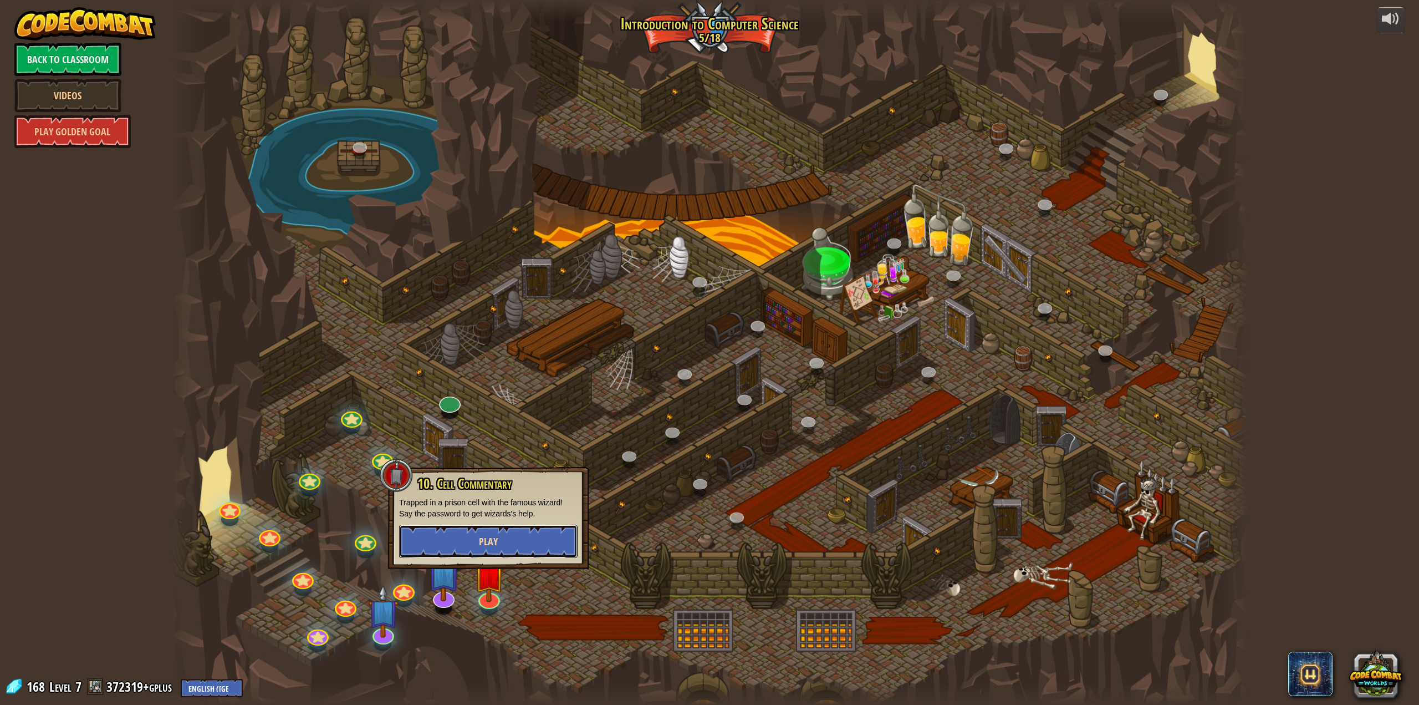
click at [508, 547] on button "Play" at bounding box center [488, 541] width 179 height 33
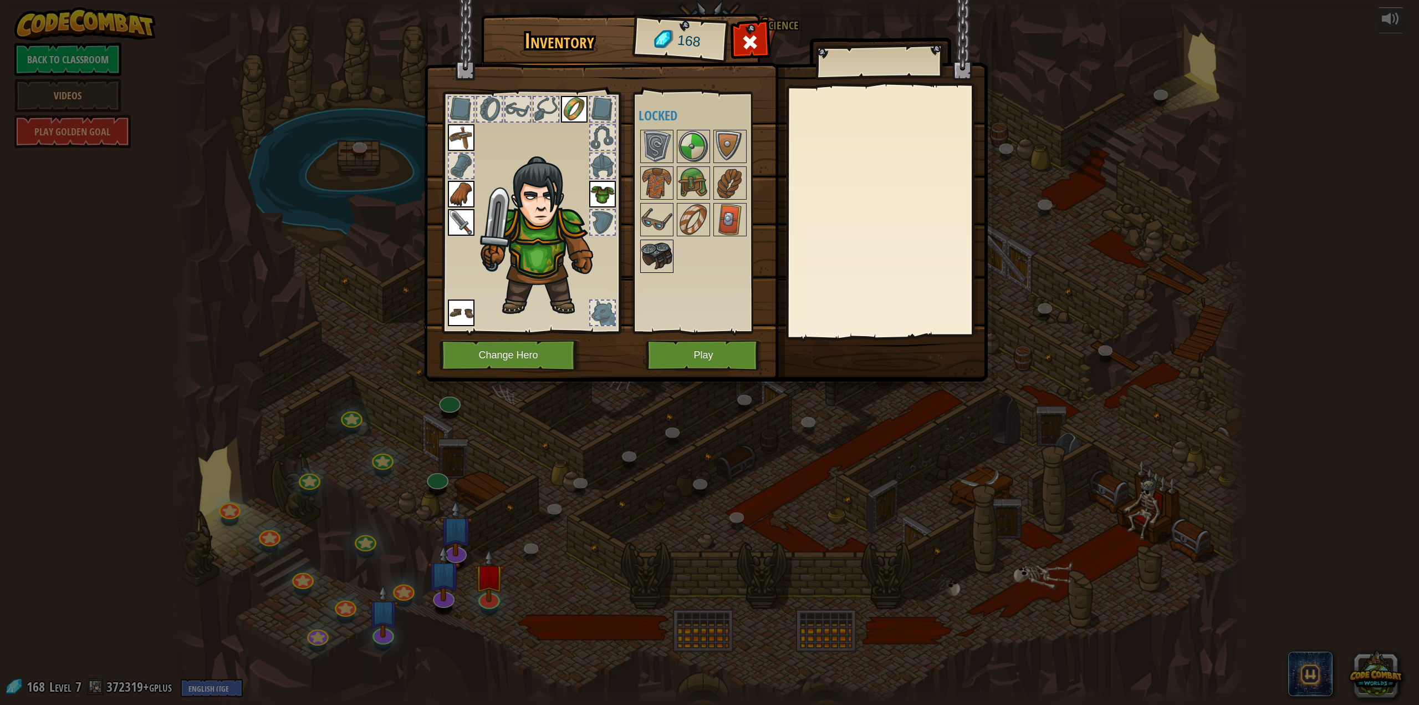
click at [646, 248] on img at bounding box center [657, 256] width 31 height 31
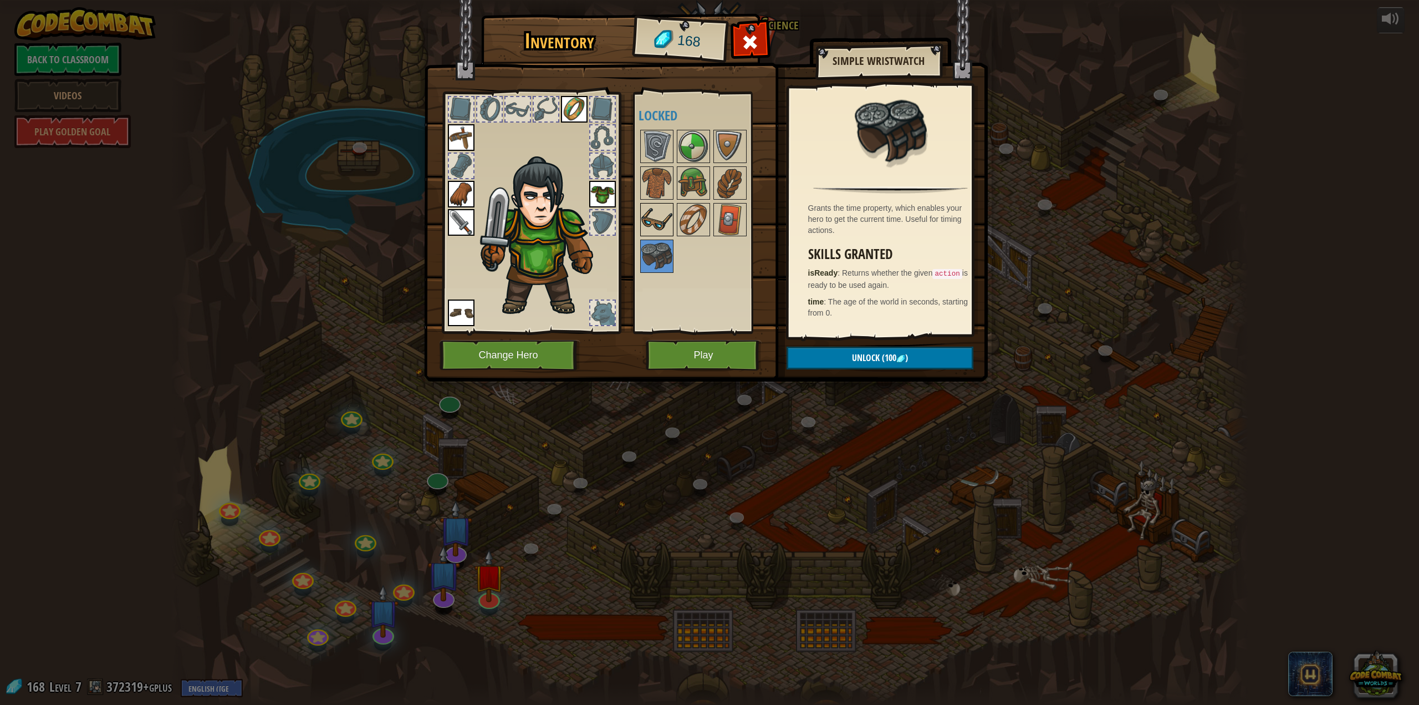
click at [646, 203] on div at bounding box center [656, 219] width 33 height 33
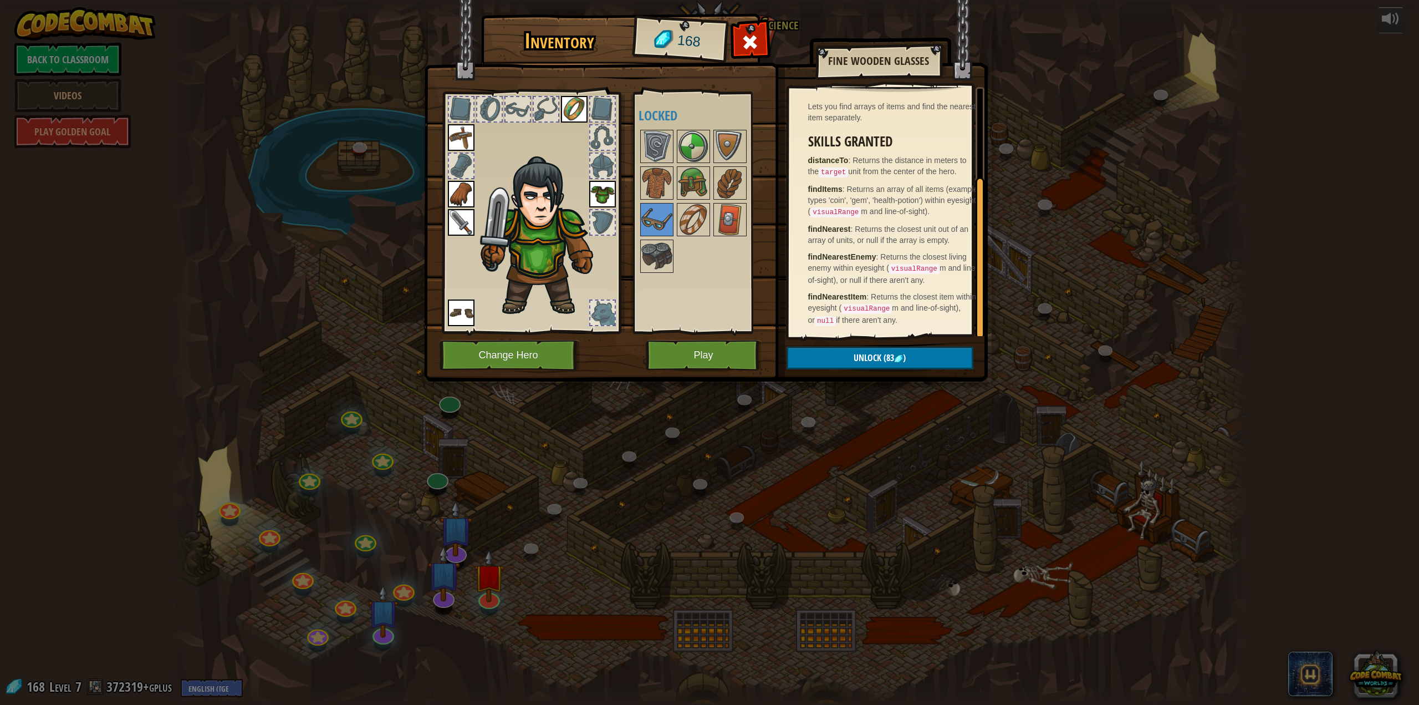
scroll to position [133, 0]
click at [735, 192] on img at bounding box center [730, 182] width 31 height 31
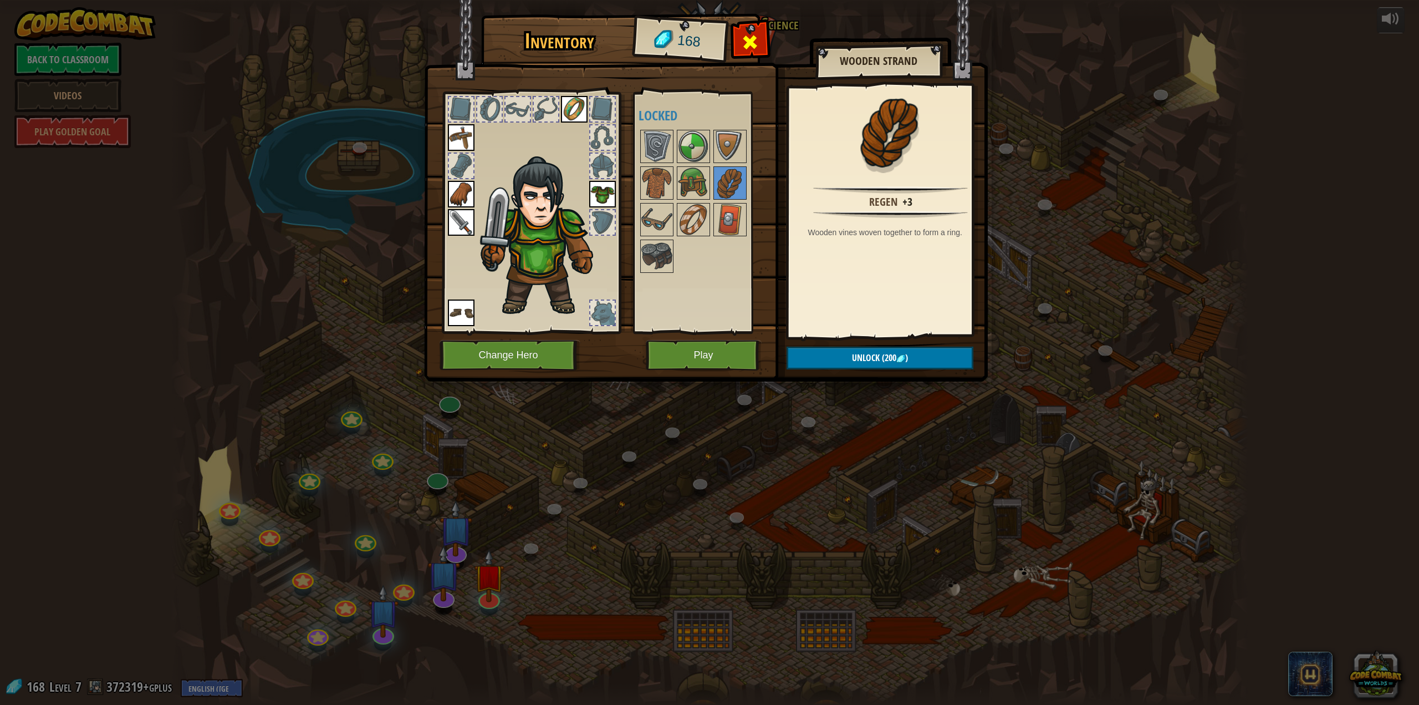
click at [751, 43] on span at bounding box center [750, 42] width 18 height 18
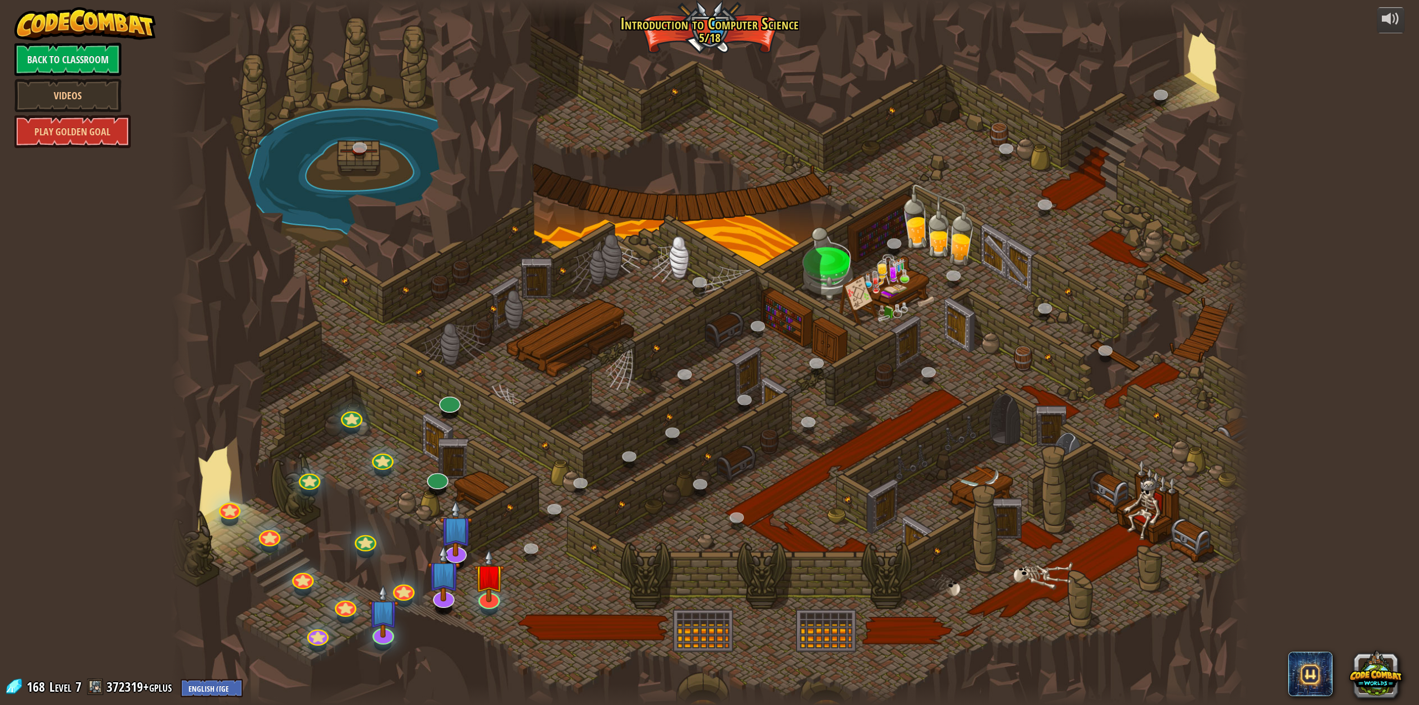
click at [491, 609] on div at bounding box center [489, 608] width 17 height 13
click at [488, 599] on div at bounding box center [489, 597] width 22 height 22
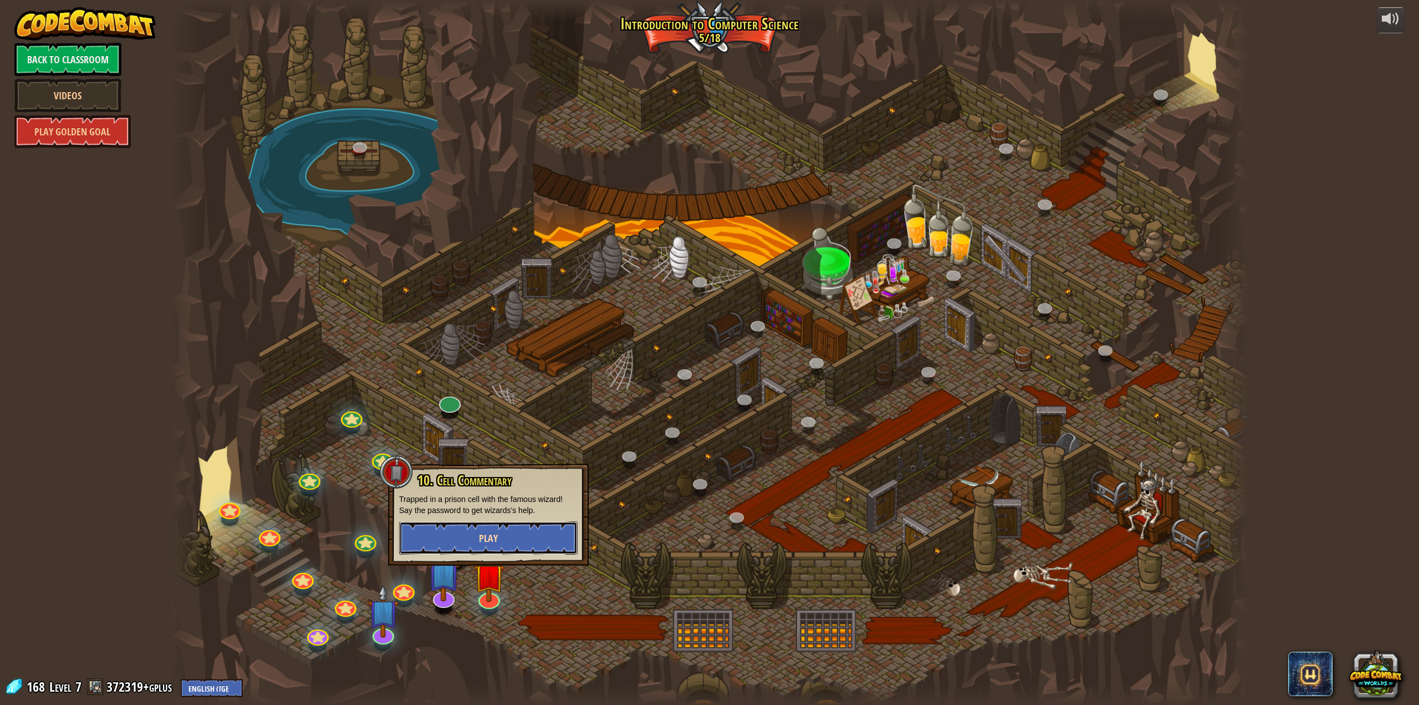
click at [504, 546] on button "Play" at bounding box center [488, 537] width 179 height 33
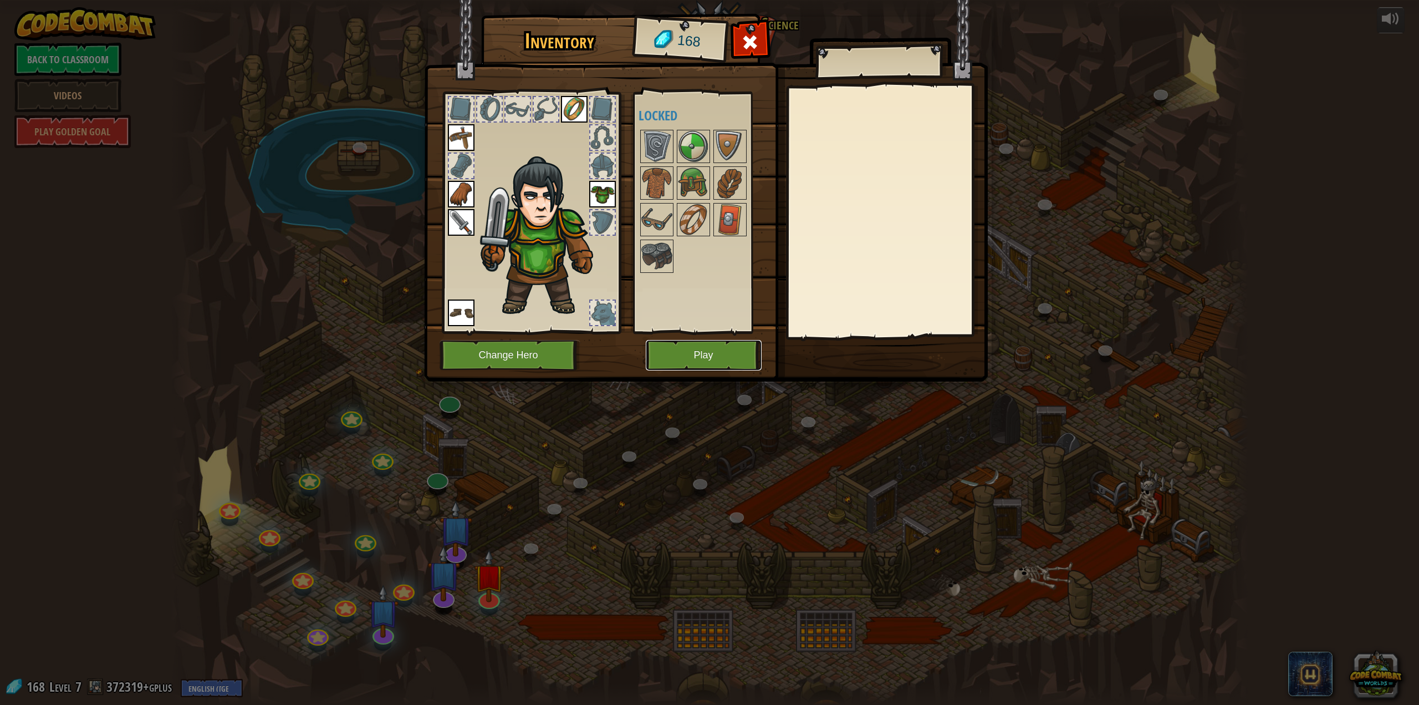
click at [722, 361] on button "Play" at bounding box center [704, 355] width 116 height 30
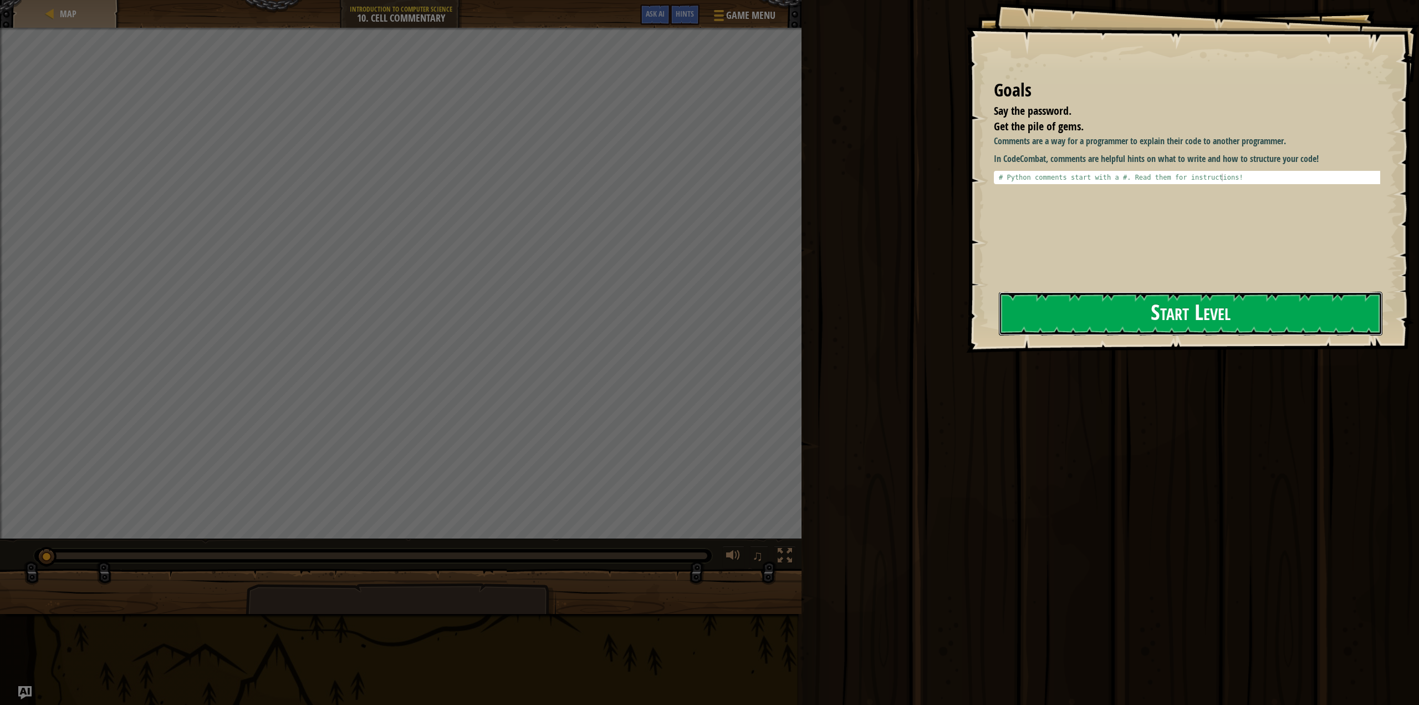
click at [1118, 313] on button "Start Level" at bounding box center [1191, 314] width 384 height 44
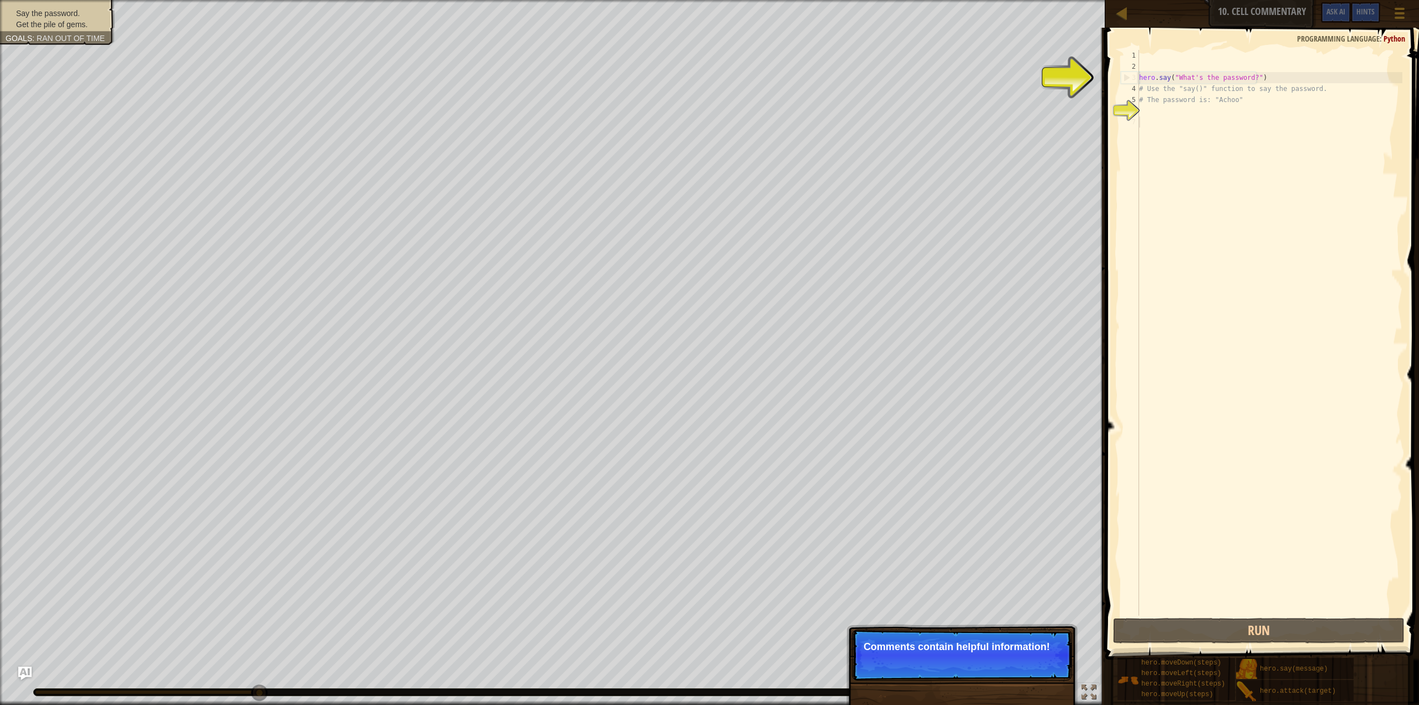
click at [1153, 120] on div "hero . say ( "What's the password?" ) # Use the "say()" function to say the pas…" at bounding box center [1270, 344] width 266 height 588
click at [1144, 111] on div "hero . say ( "What's the password?" ) # Use the "say()" function to say the pas…" at bounding box center [1270, 344] width 266 height 588
click at [1152, 110] on div "hero . say ( "What's the password?" ) # Use the "say()" function to say the pas…" at bounding box center [1270, 344] width 266 height 588
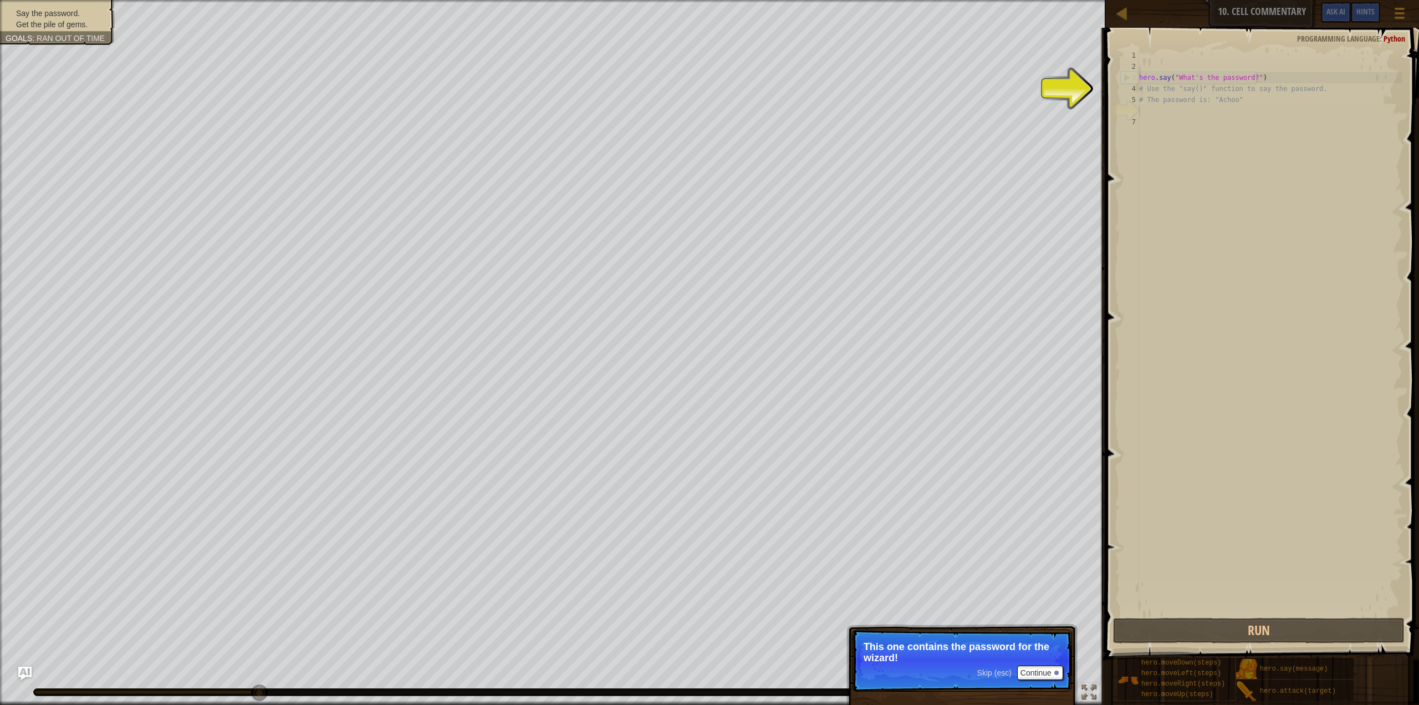
click at [1162, 99] on div "hero . say ( "What's the password?" ) # Use the "say()" function to say the pas…" at bounding box center [1270, 344] width 266 height 588
type textarea "# The password is: "Achoo""
click at [1036, 675] on button "Continue" at bounding box center [1040, 672] width 46 height 14
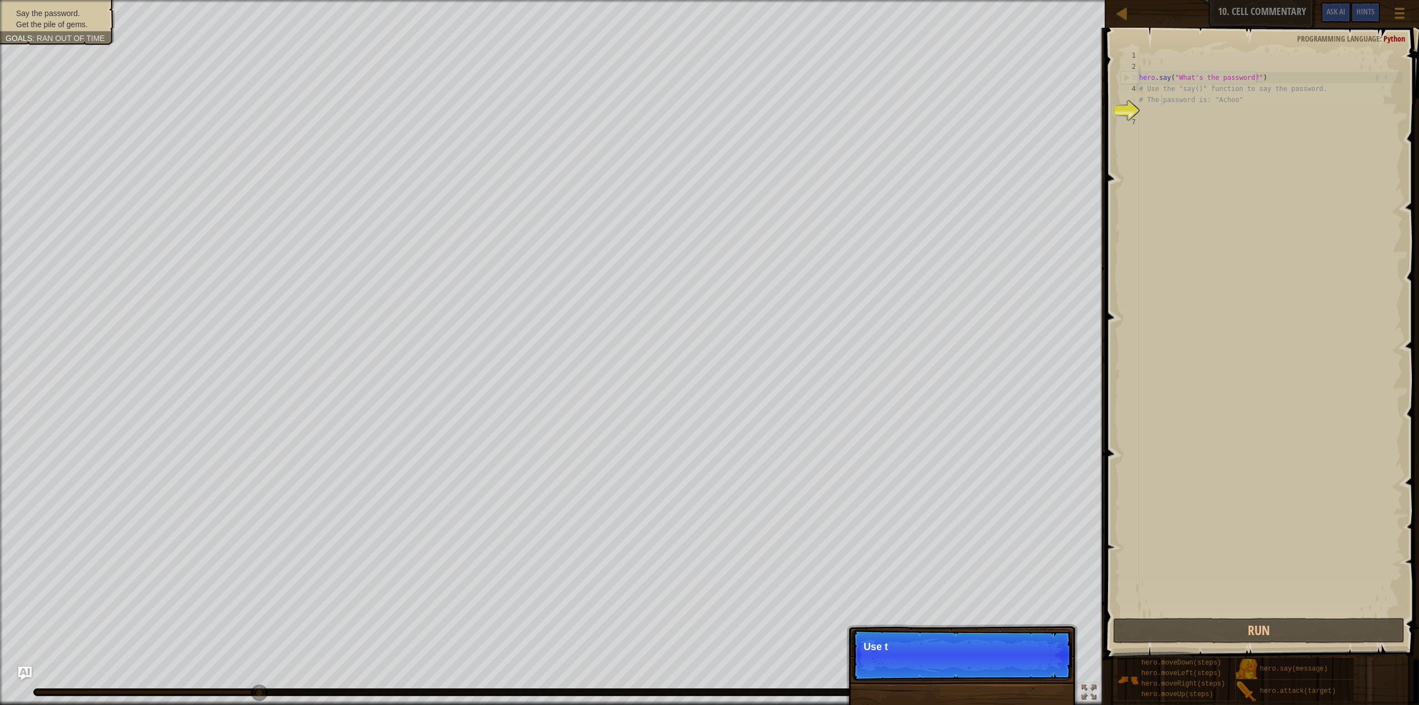
scroll to position [5, 2]
click at [1045, 669] on p "Skip (esc) Continue Use the hero." at bounding box center [962, 655] width 220 height 52
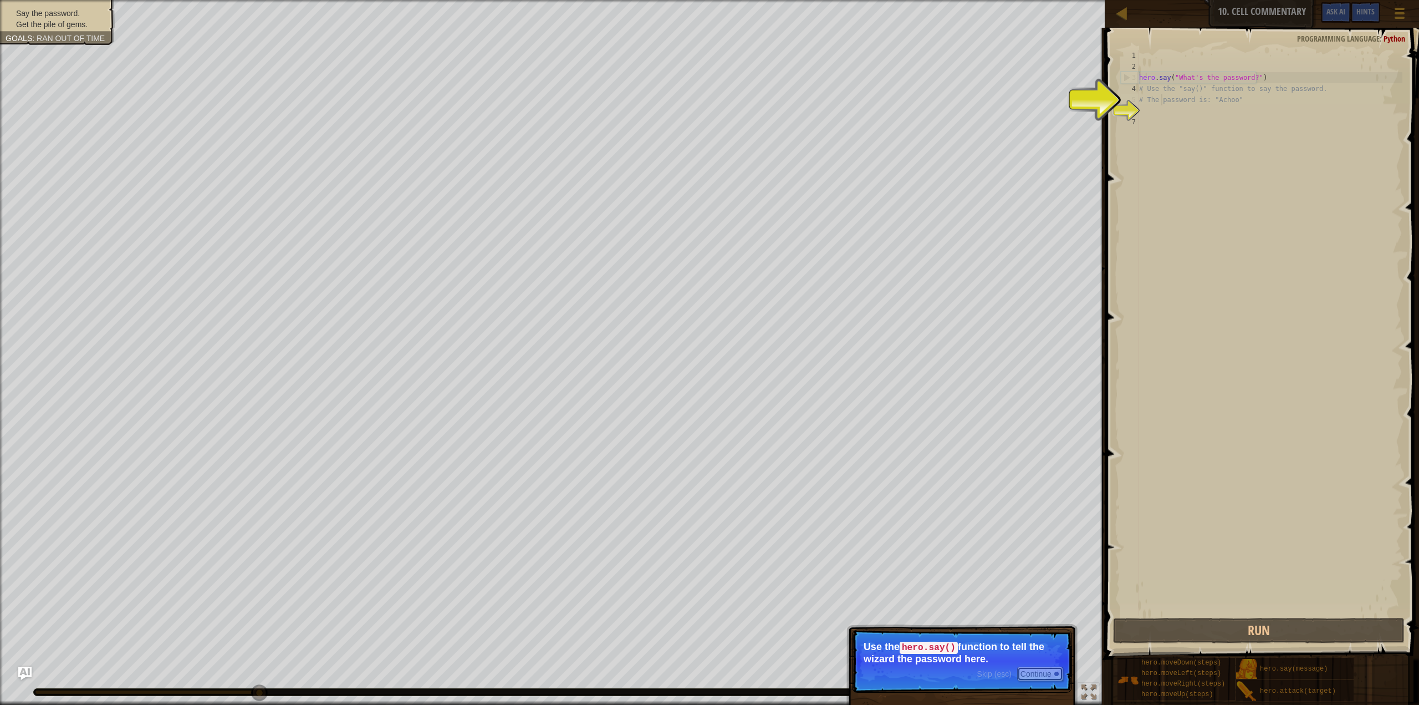
click at [1052, 672] on button "Continue" at bounding box center [1040, 673] width 46 height 14
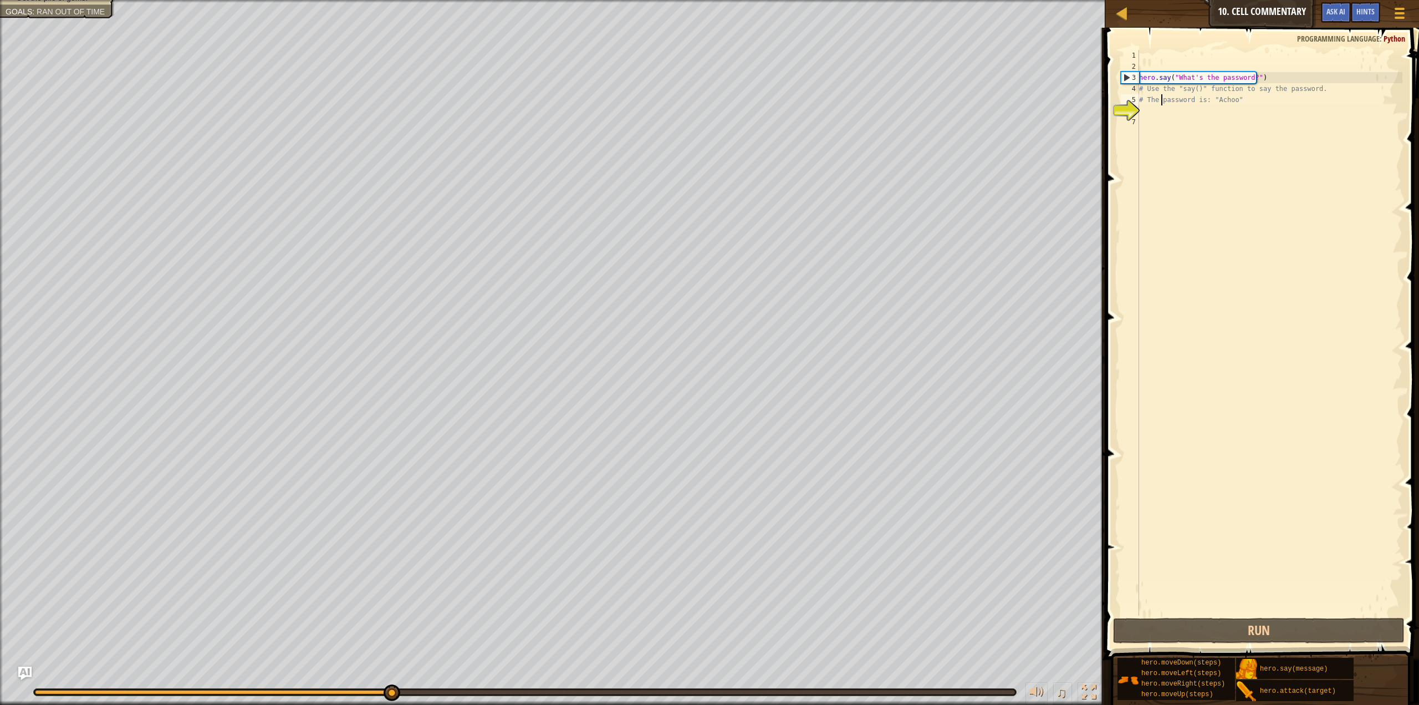
click at [1159, 125] on div "hero . say ( "What's the password?" ) # Use the "say()" function to say the pas…" at bounding box center [1270, 344] width 266 height 588
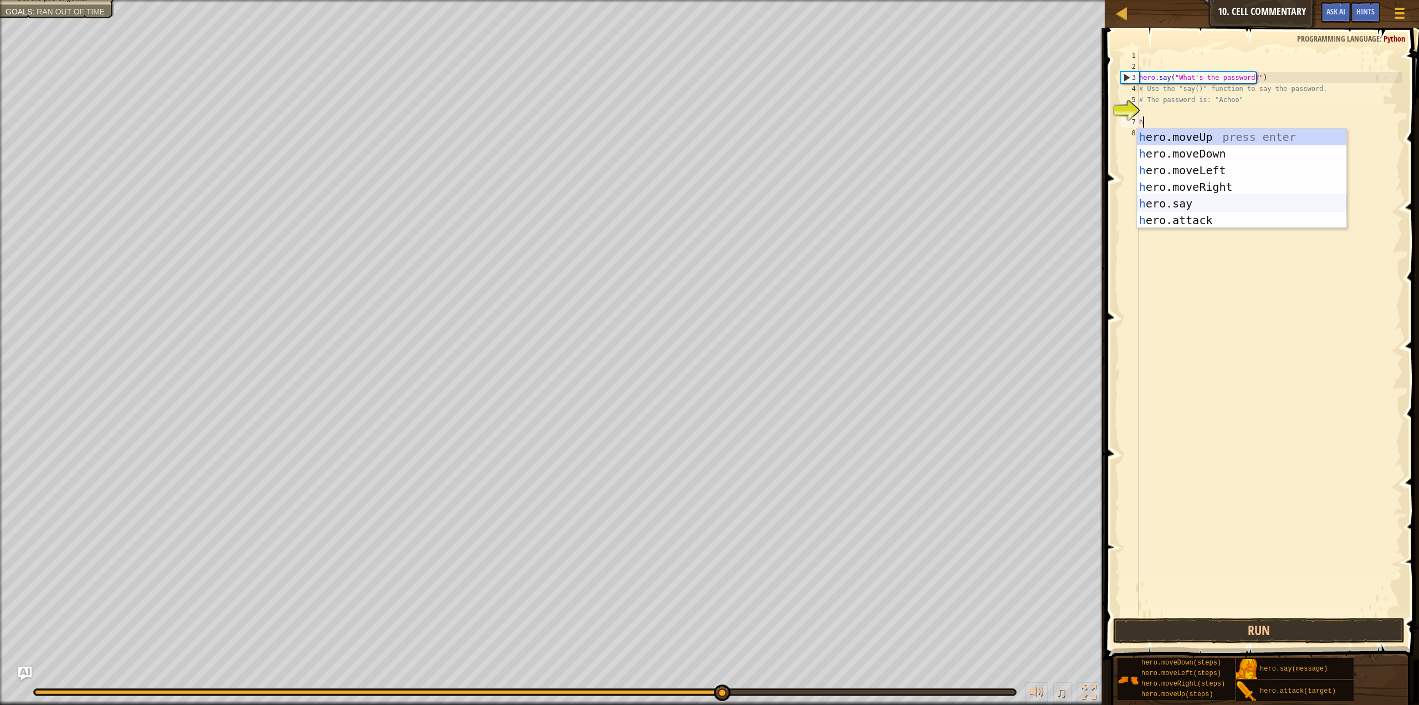
click at [1180, 202] on div "h ero.moveUp press enter h ero.moveDown press enter h ero.moveLeft press enter …" at bounding box center [1242, 195] width 210 height 133
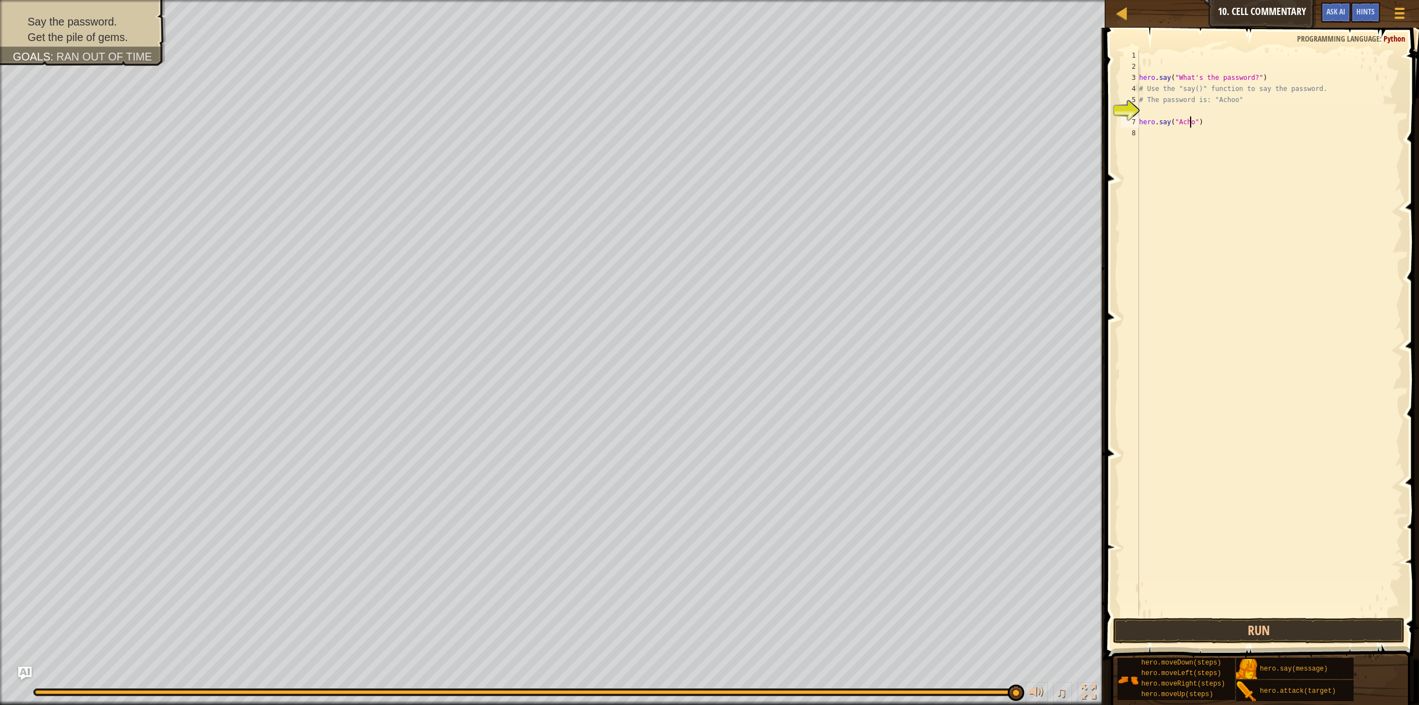
scroll to position [5, 4]
type textarea "hero.say("Achoo")"
click at [1243, 635] on button "Run" at bounding box center [1259, 631] width 292 height 26
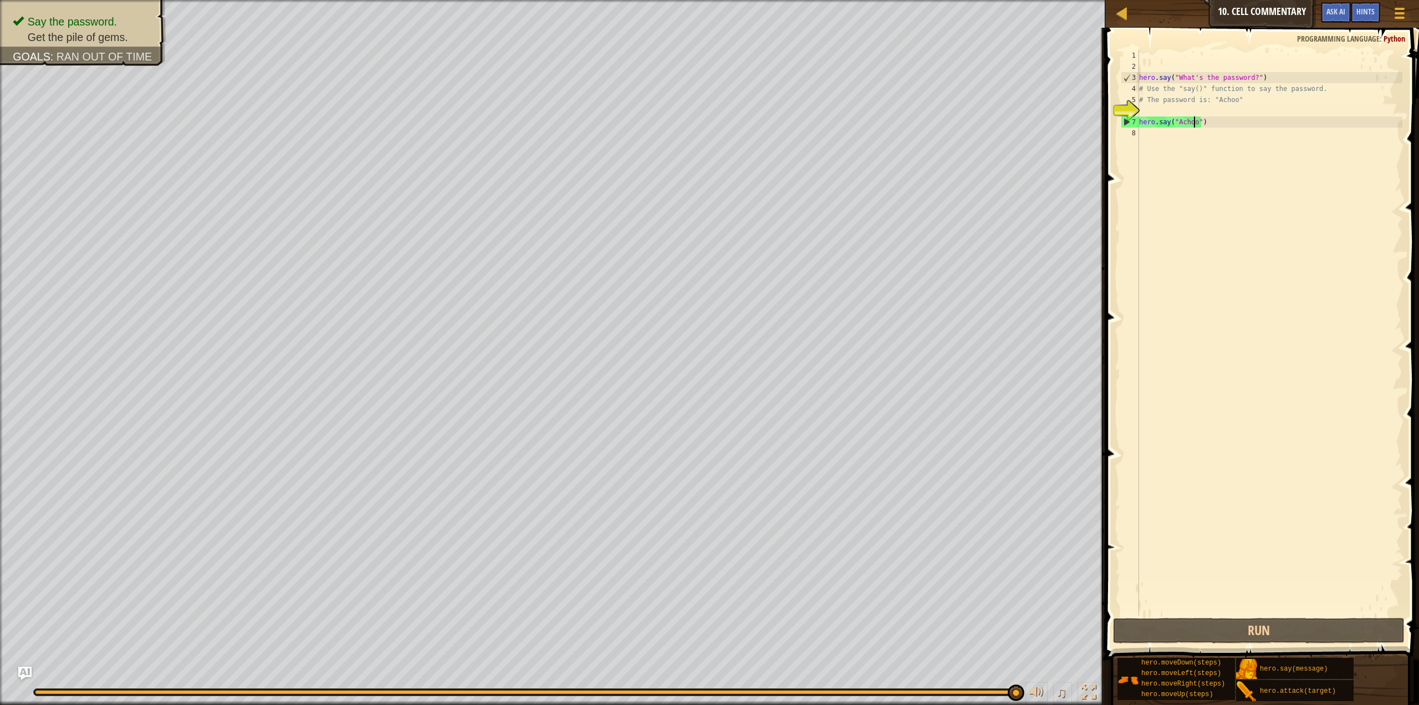
click at [1172, 145] on div "hero . say ( "What's the password?" ) # Use the "say()" function to say the pas…" at bounding box center [1270, 344] width 266 height 588
type textarea "m"
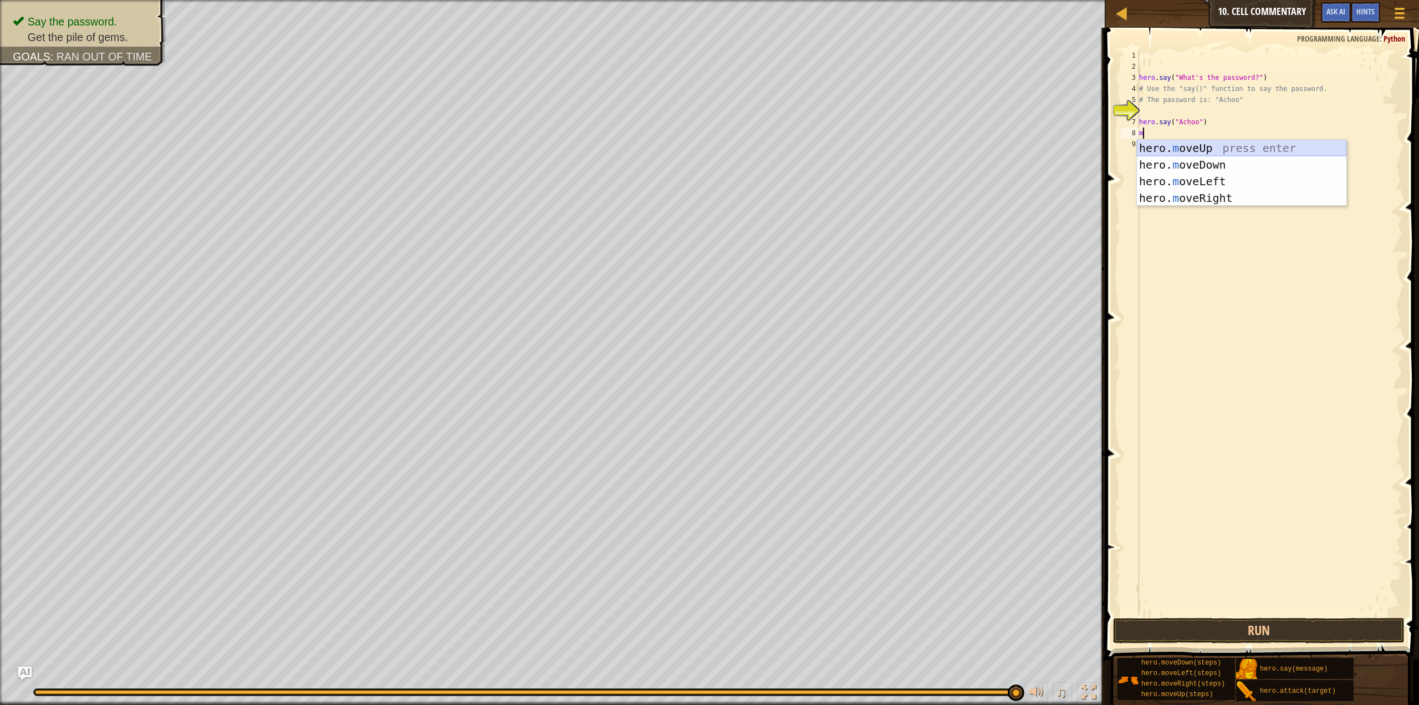
click at [1240, 145] on div "hero. m oveUp press enter hero. m oveDown press enter hero. m oveLeft press ent…" at bounding box center [1242, 190] width 210 height 100
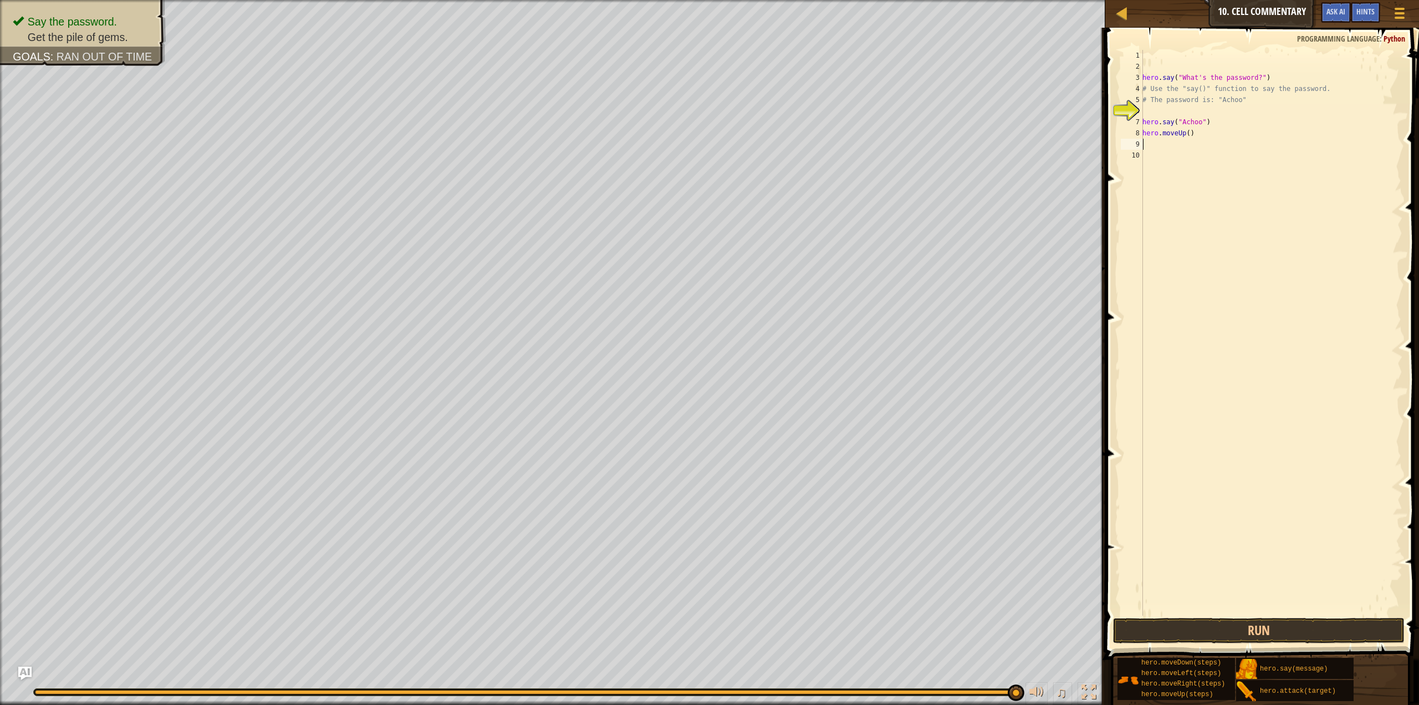
click at [1185, 137] on div "hero . say ( "What's the password?" ) # Use the "say()" function to say the pas…" at bounding box center [1272, 344] width 262 height 588
click at [1336, 630] on button "Run" at bounding box center [1259, 631] width 292 height 26
type textarea "hero.moveUp(1.8)"
click at [1282, 640] on button "Run" at bounding box center [1259, 631] width 292 height 26
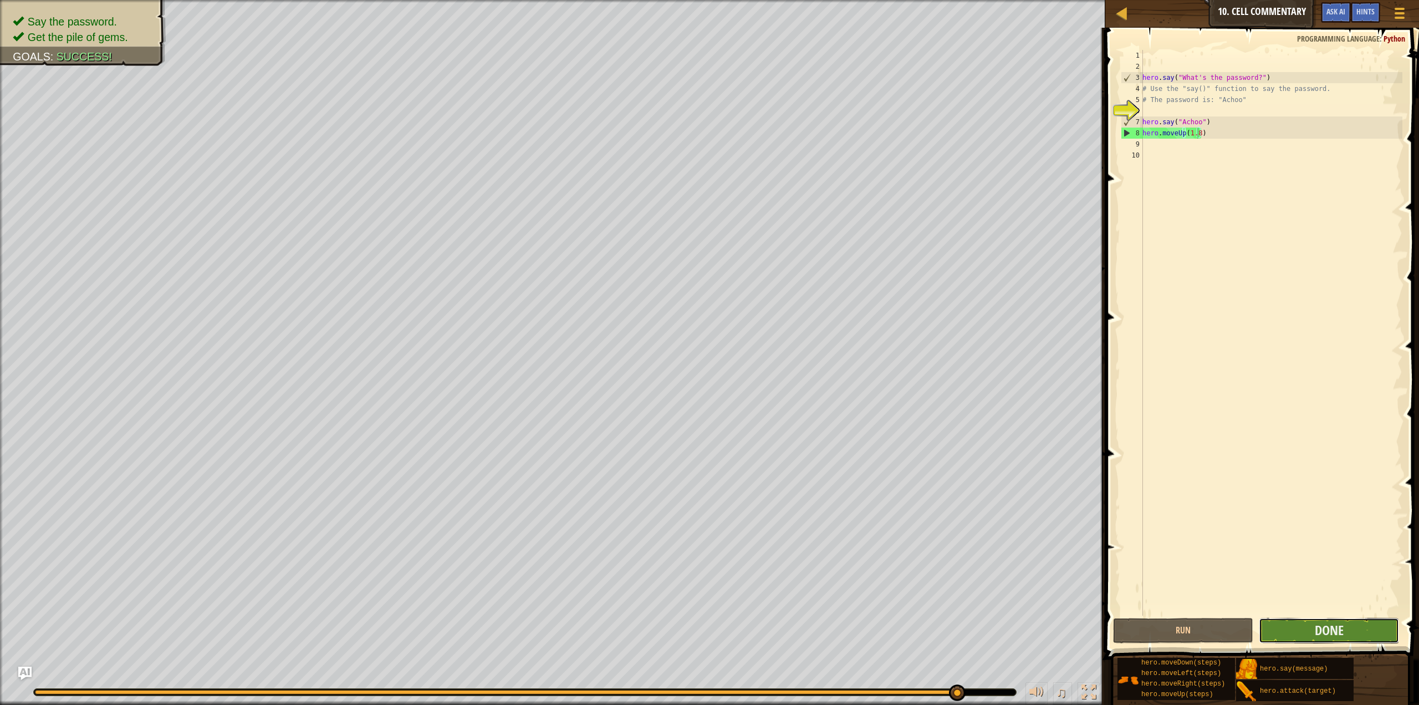
click at [1347, 625] on button "Done" at bounding box center [1329, 631] width 140 height 26
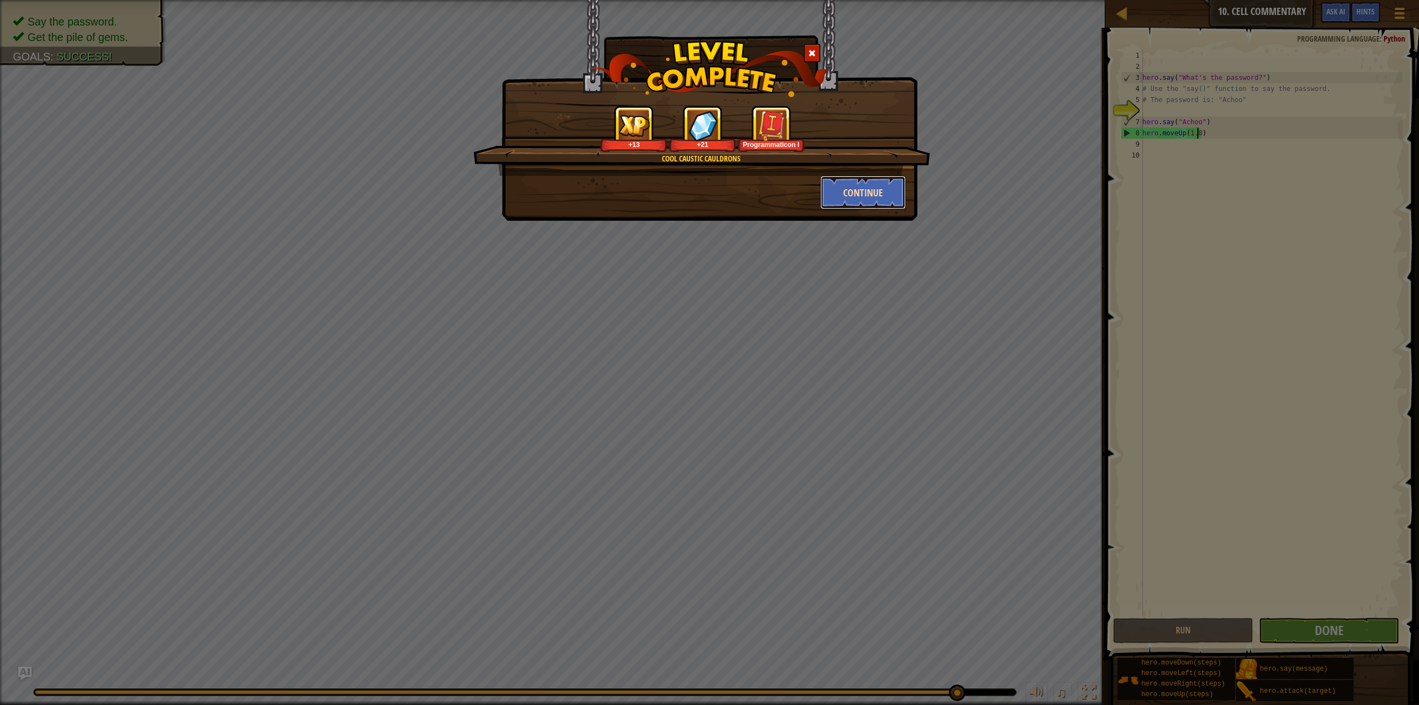
click at [879, 198] on button "Continue" at bounding box center [864, 192] width 86 height 33
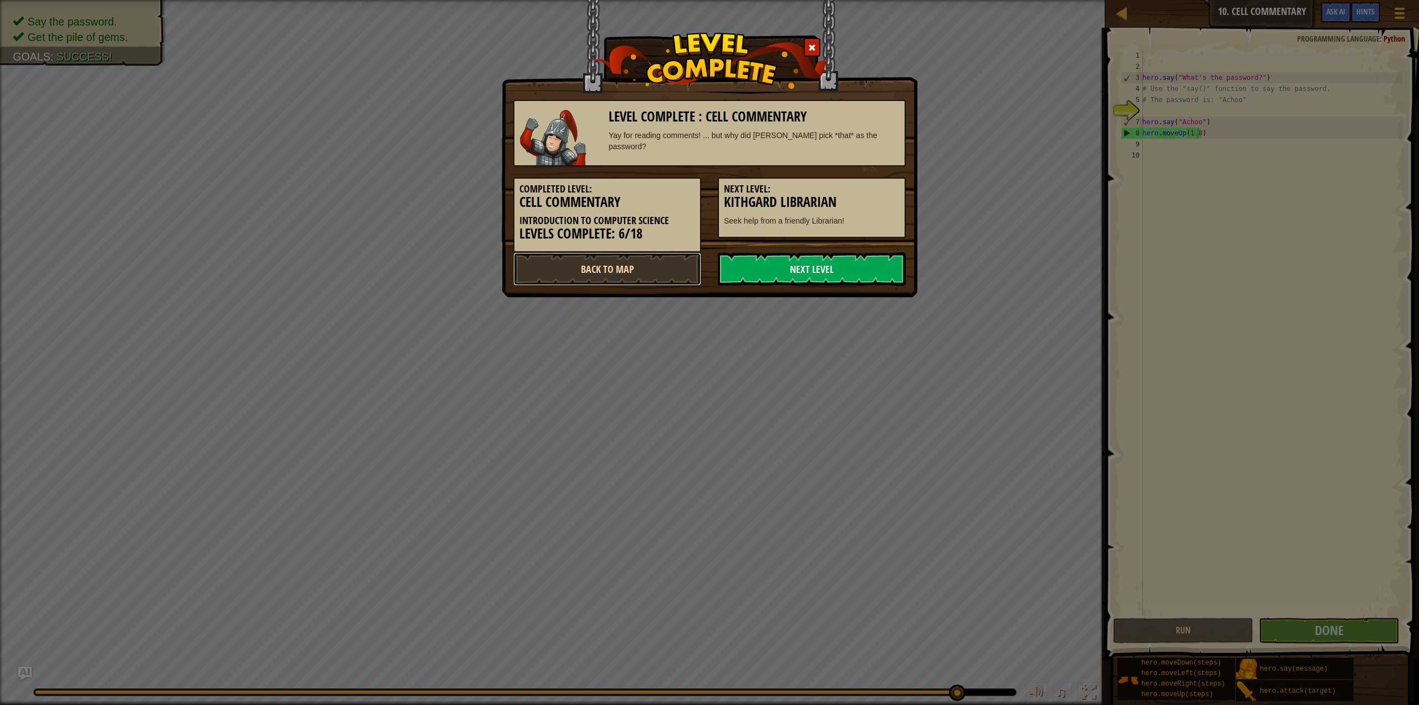
click at [680, 281] on link "Back to Map" at bounding box center [607, 268] width 188 height 33
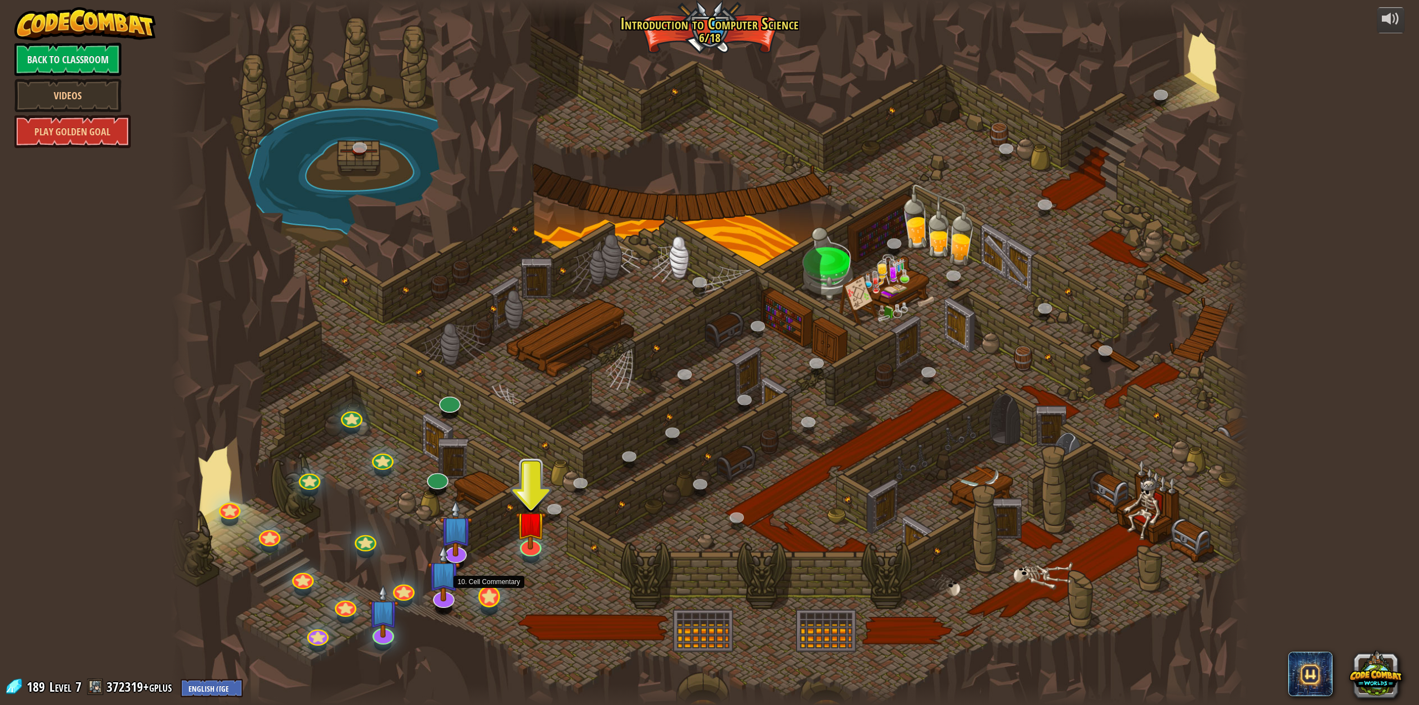
click at [495, 600] on div at bounding box center [489, 597] width 22 height 22
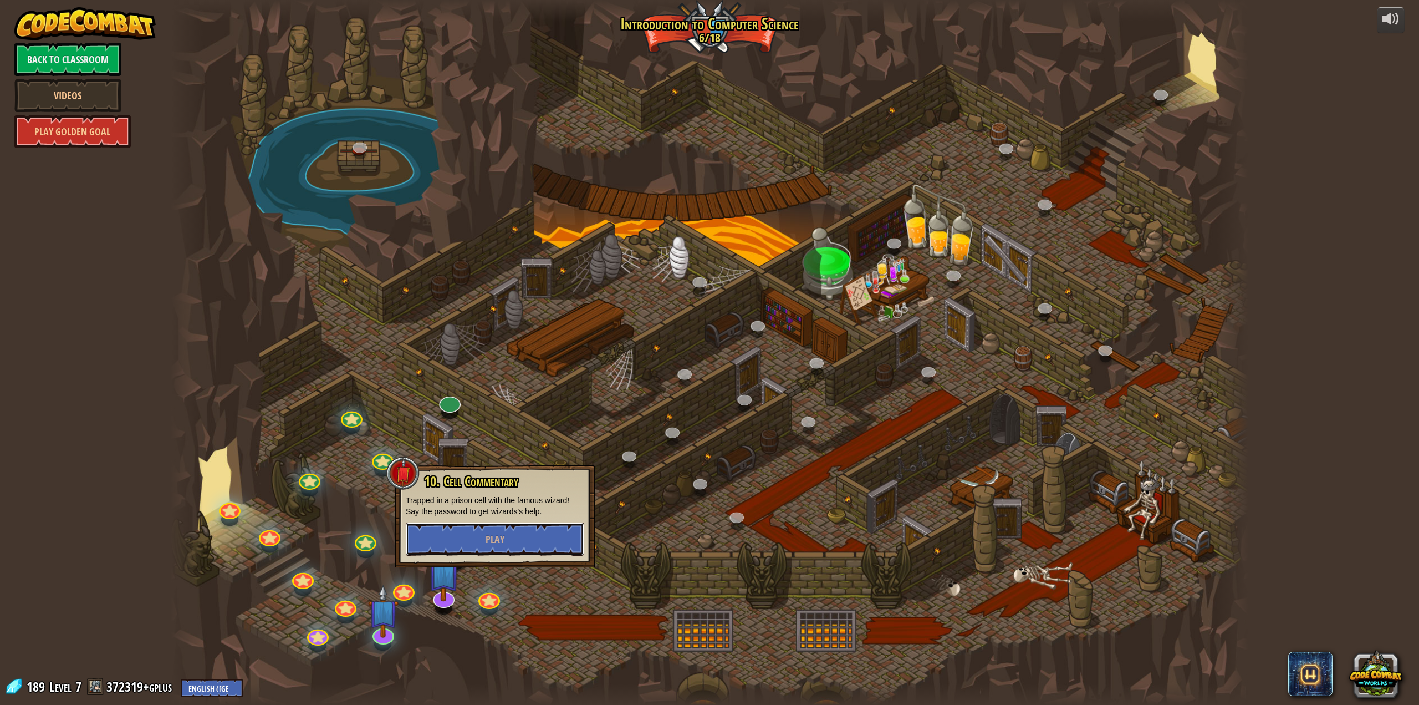
click at [512, 537] on button "Play" at bounding box center [495, 538] width 179 height 33
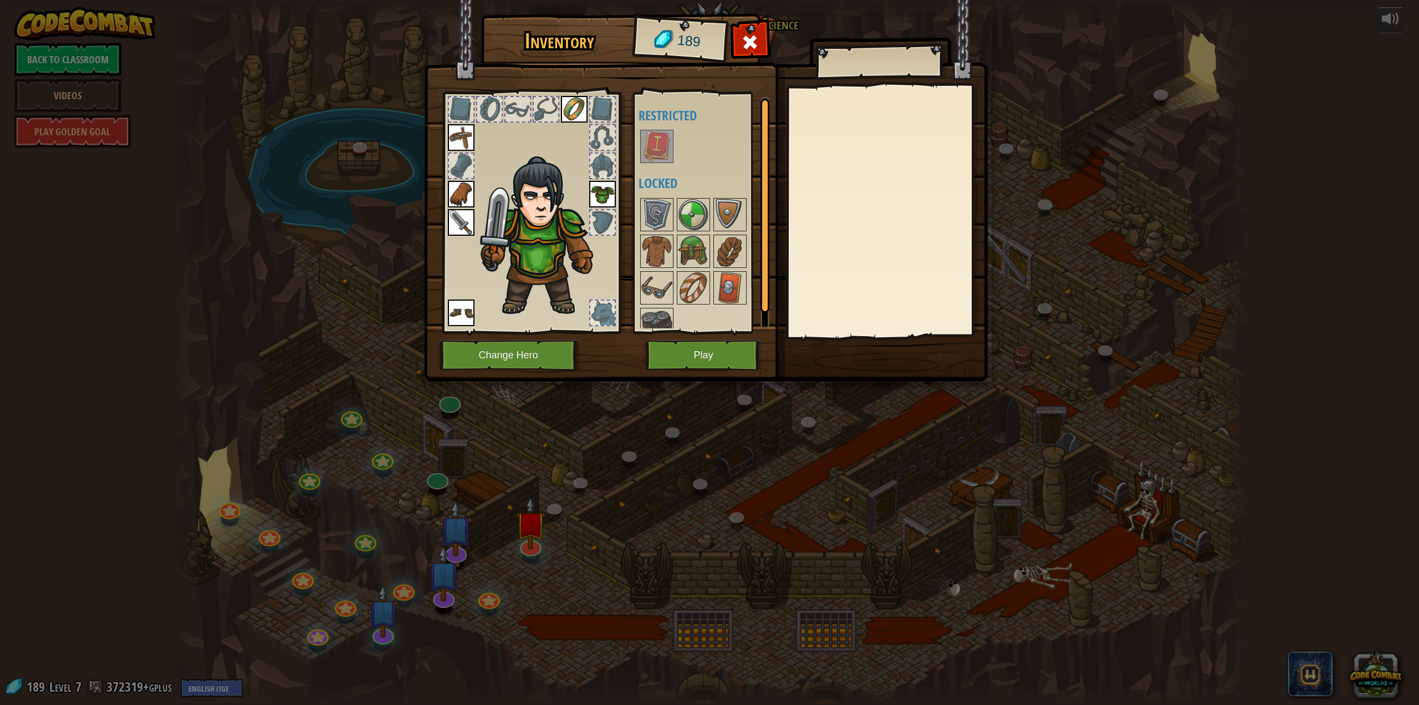
click at [661, 138] on img at bounding box center [657, 146] width 31 height 31
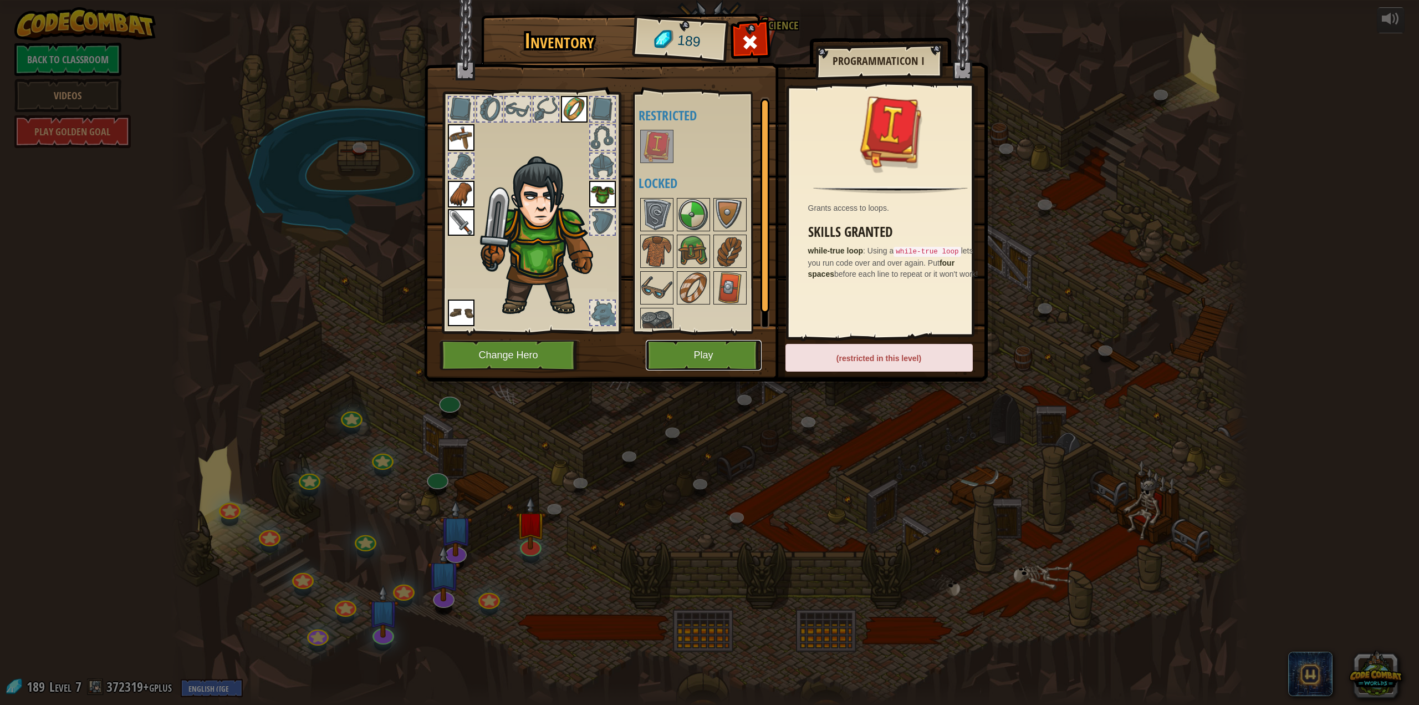
click at [718, 342] on button "Play" at bounding box center [704, 355] width 116 height 30
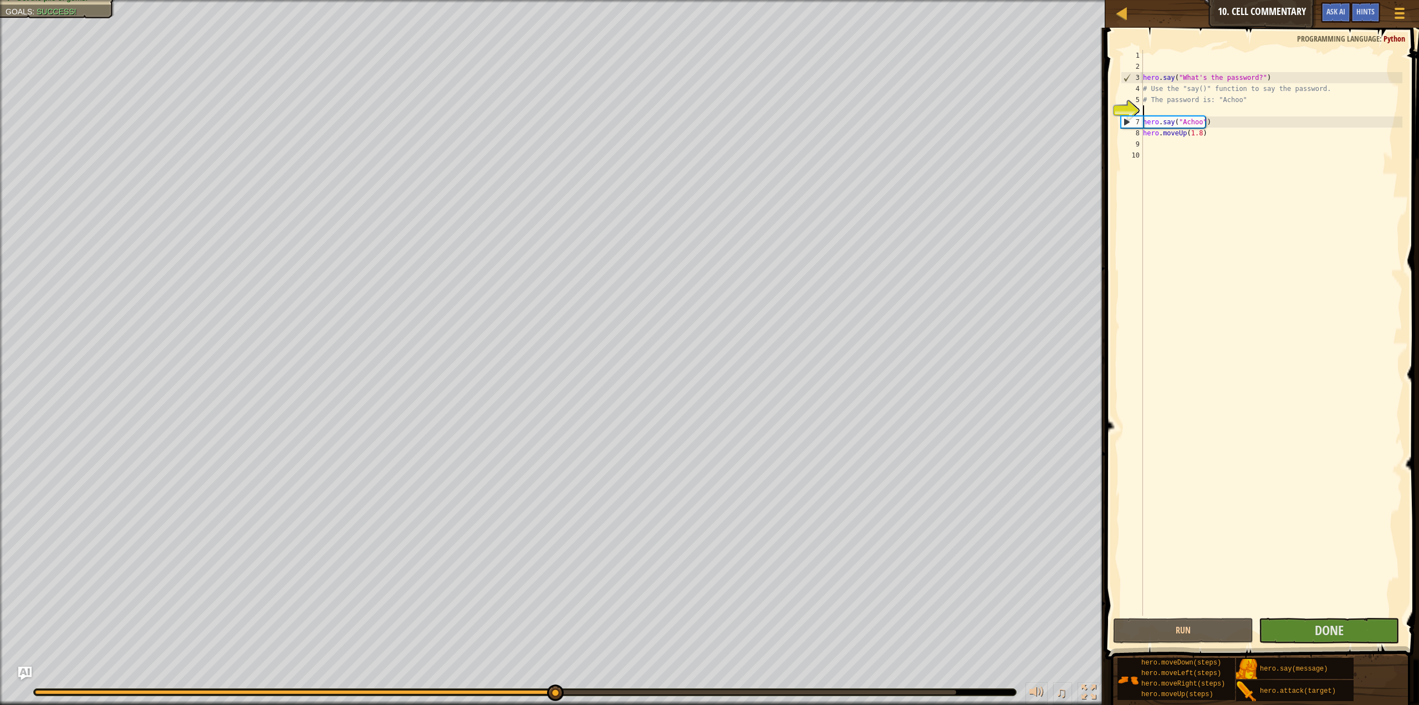
click at [1198, 118] on div "hero . say ( "What's the password?" ) # Use the "say()" function to say the pas…" at bounding box center [1272, 344] width 262 height 588
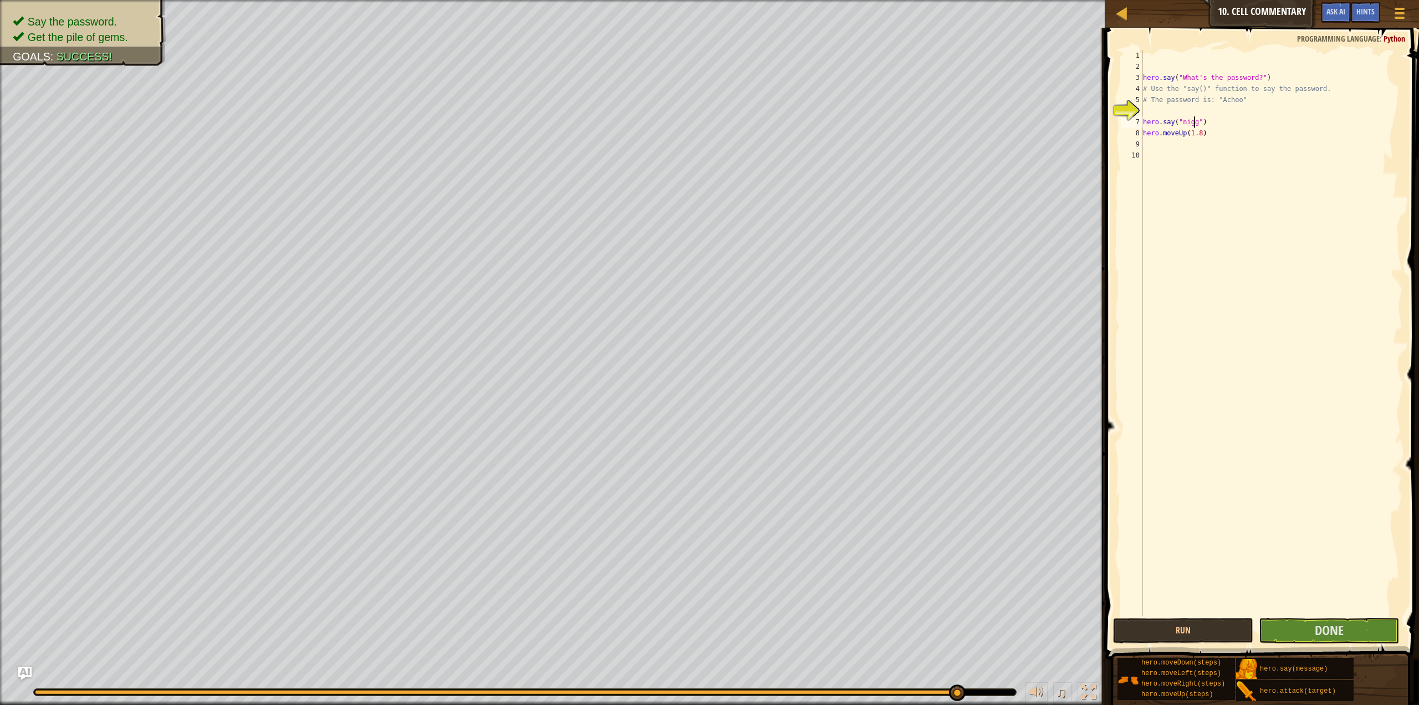
scroll to position [5, 4]
type textarea "hero.say("nigger")"
click at [1365, 635] on button "Done" at bounding box center [1329, 631] width 140 height 26
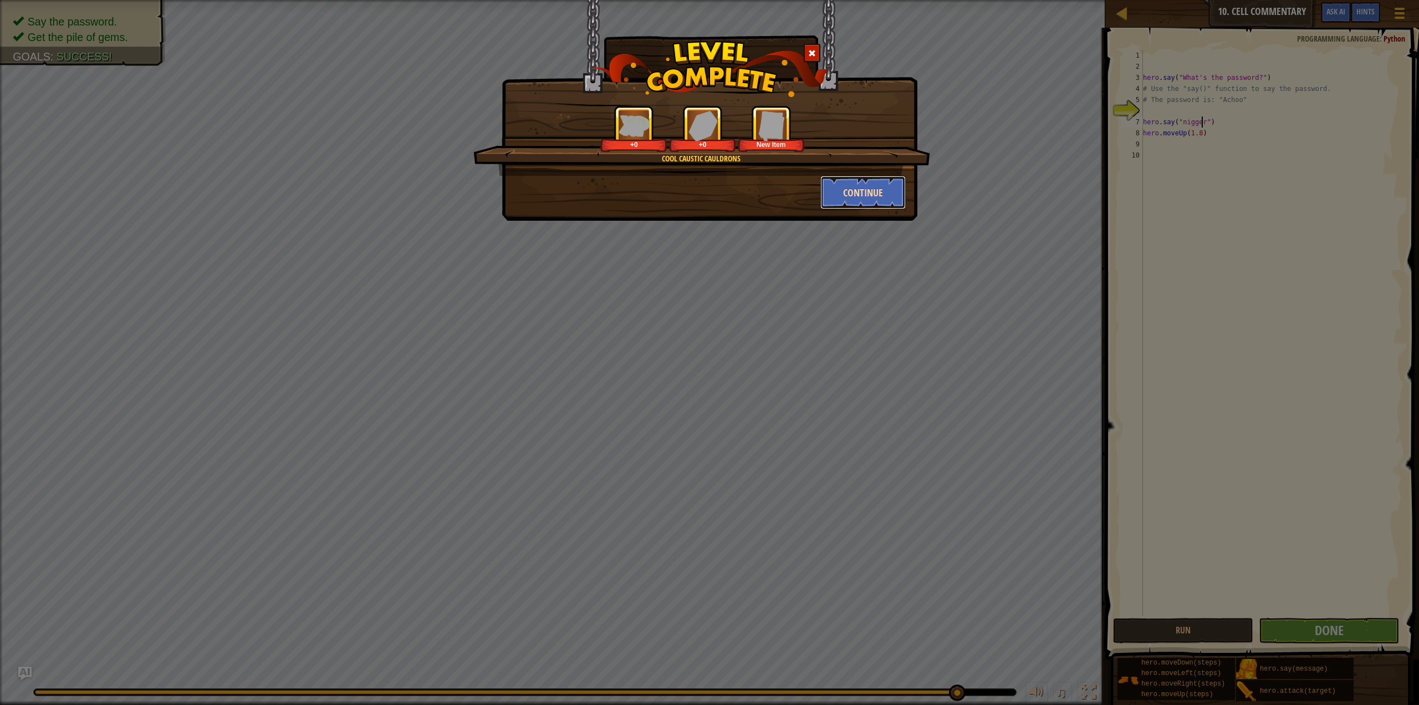
click at [875, 197] on button "Continue" at bounding box center [864, 192] width 86 height 33
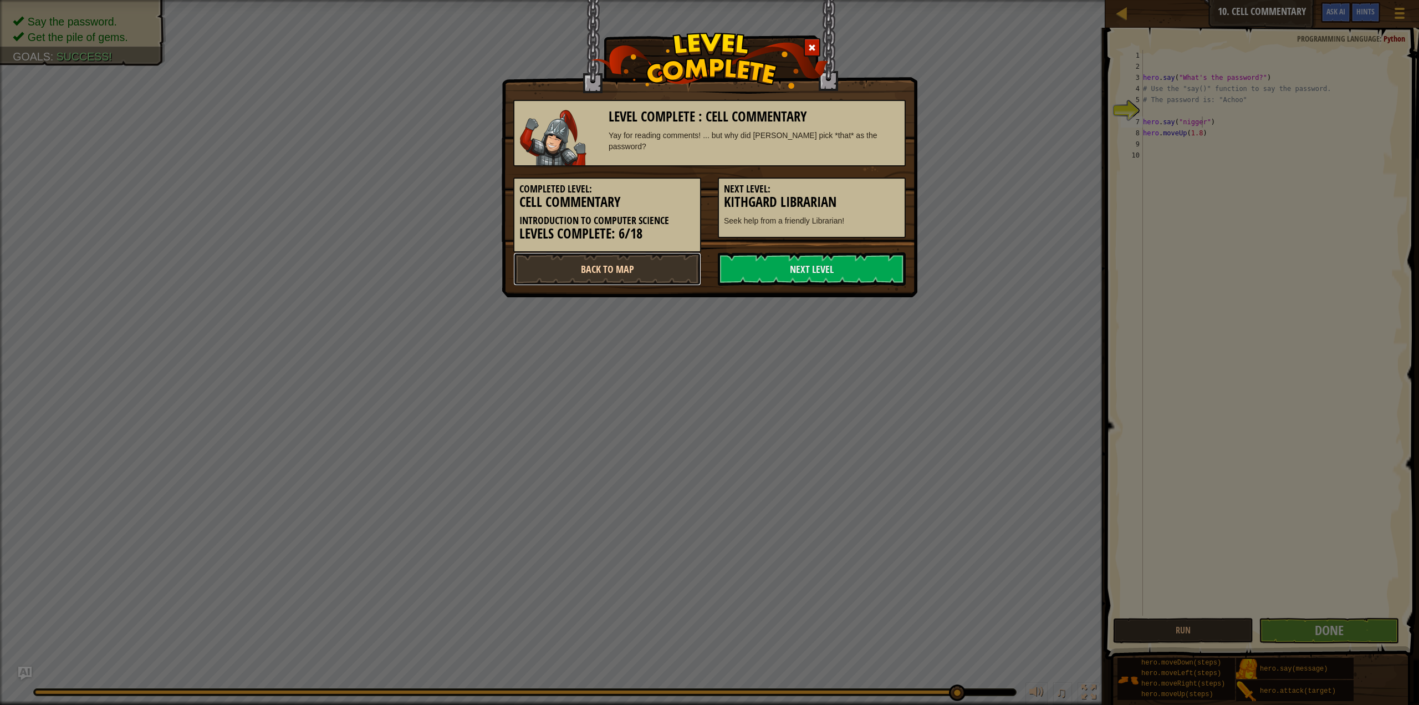
click at [647, 267] on link "Back to Map" at bounding box center [607, 268] width 188 height 33
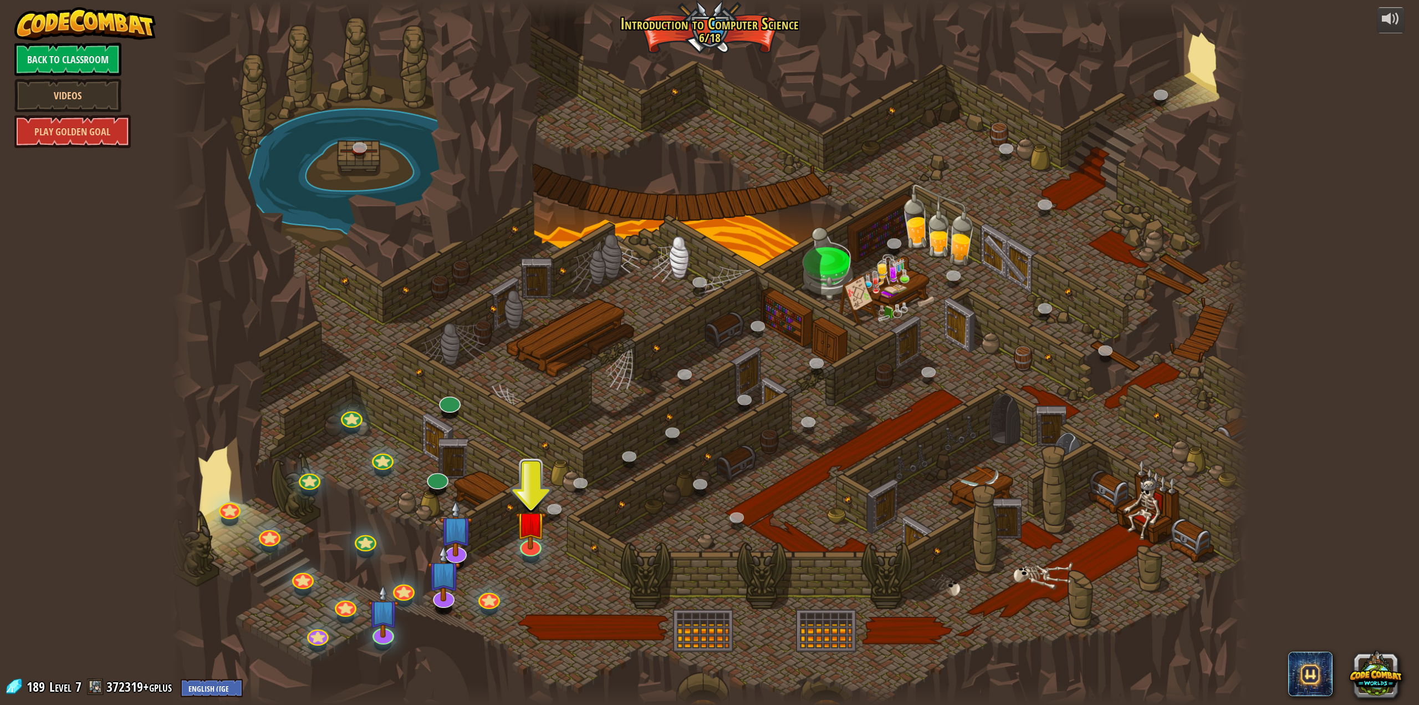
click at [490, 588] on div at bounding box center [710, 352] width 1078 height 705
click at [486, 593] on link at bounding box center [487, 593] width 24 height 22
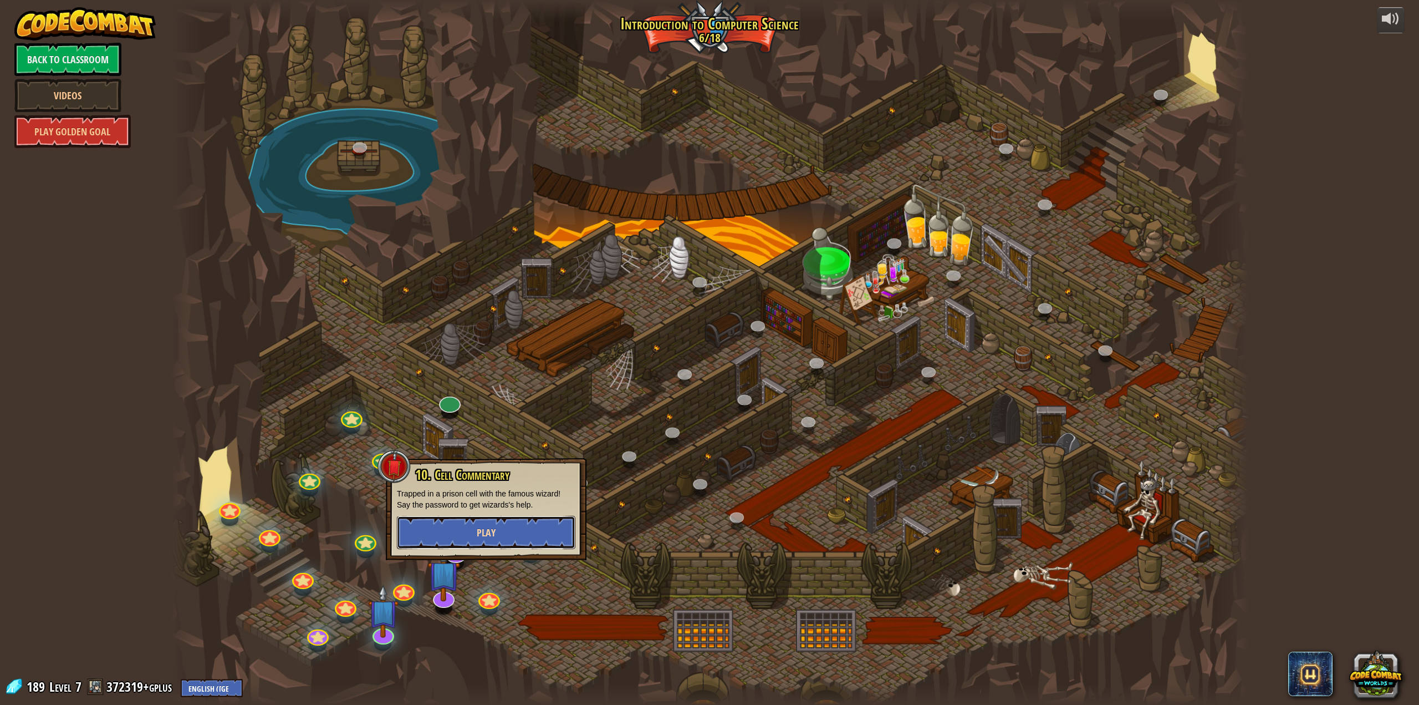
click at [509, 538] on button "Play" at bounding box center [486, 532] width 179 height 33
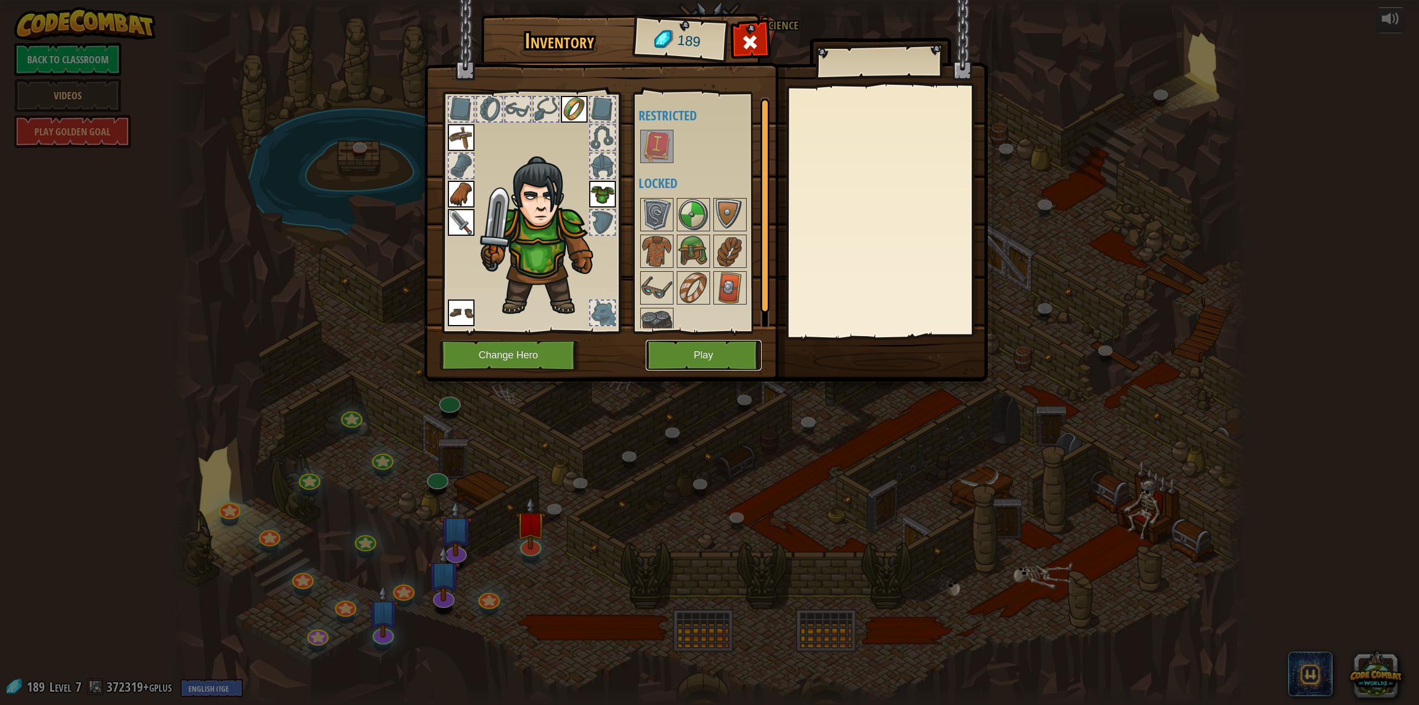
click at [730, 356] on button "Play" at bounding box center [704, 355] width 116 height 30
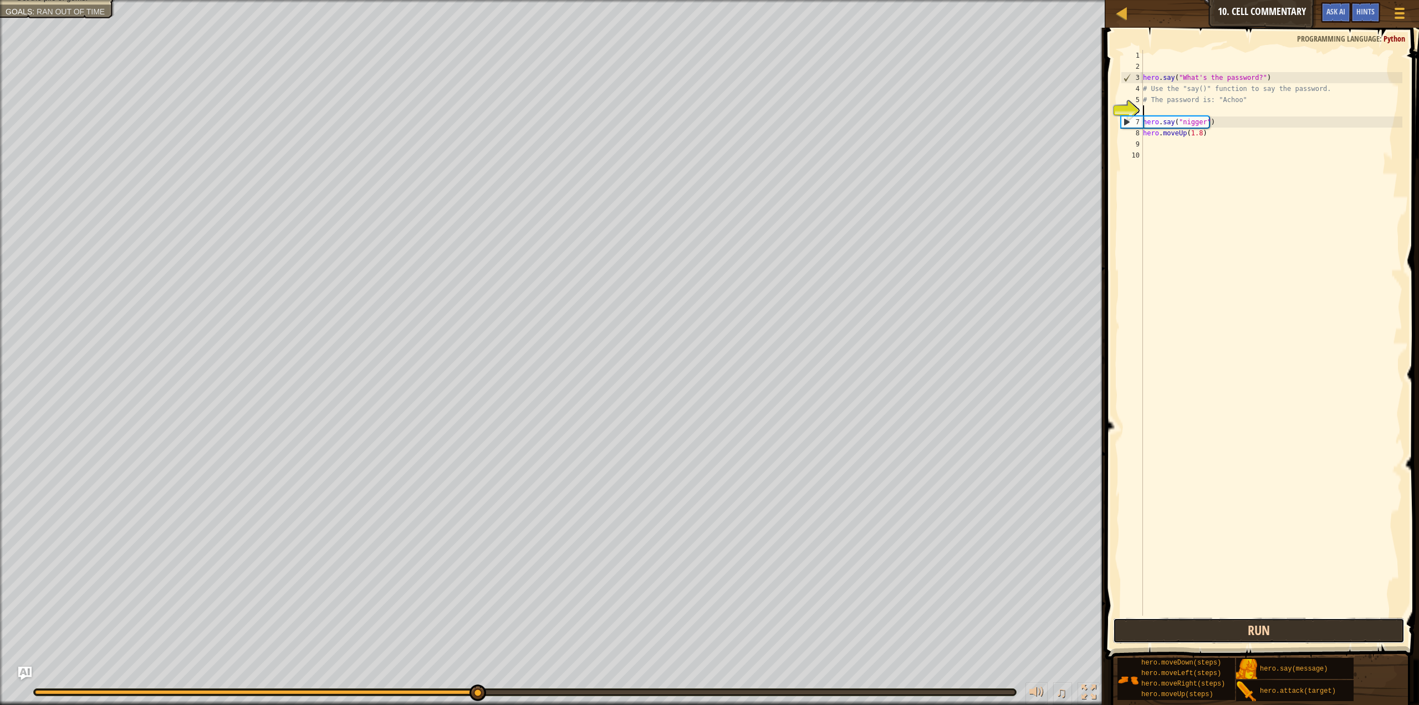
click at [1266, 622] on button "Run" at bounding box center [1259, 631] width 292 height 26
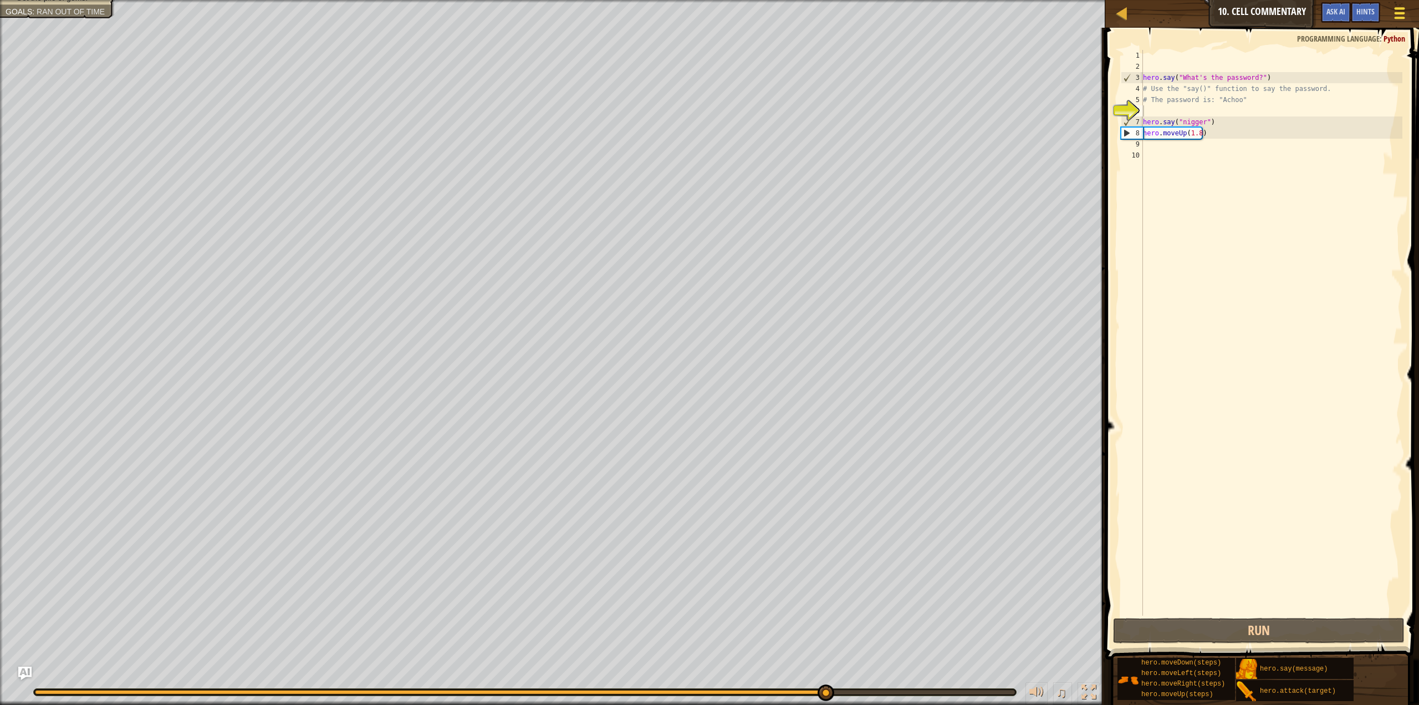
click at [1394, 15] on div at bounding box center [1399, 13] width 15 height 16
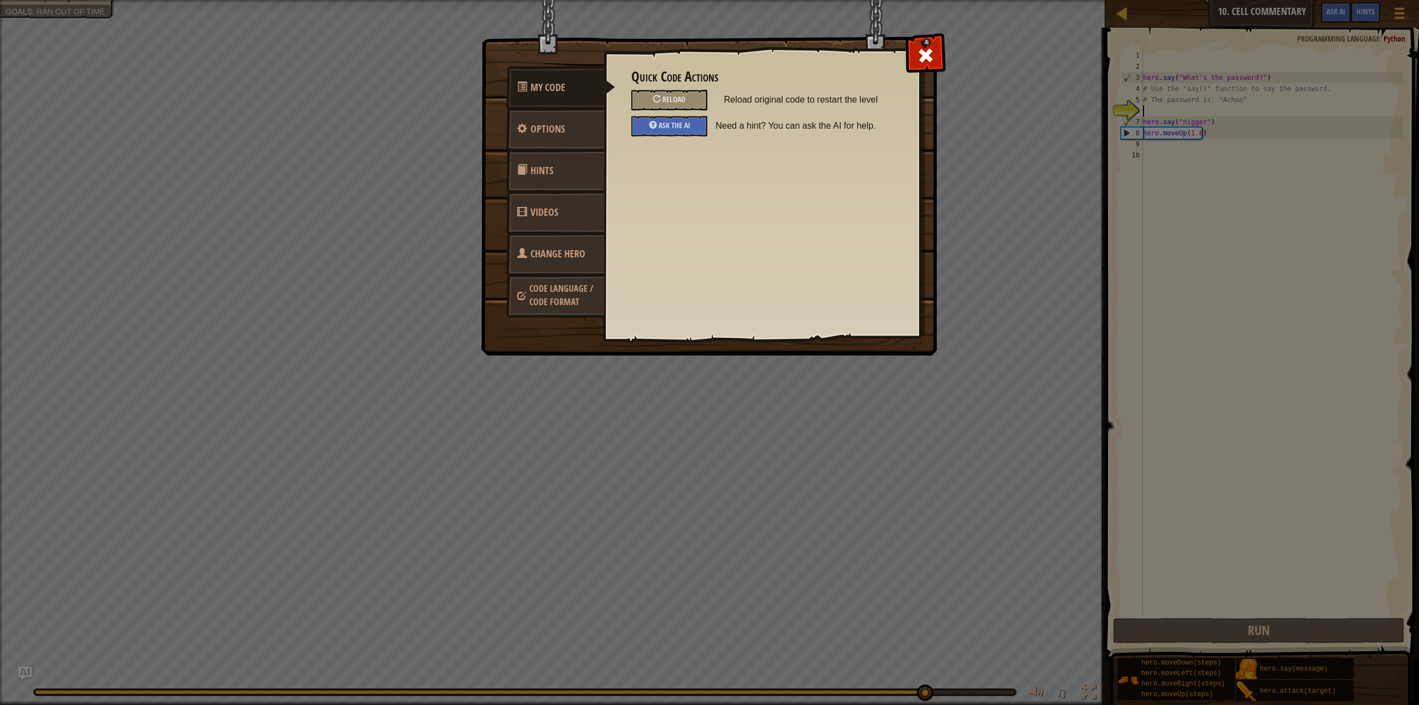
click at [930, 461] on div "My Code Options Hints Videos Change Hero Code Language / Code Format Quick Code…" at bounding box center [709, 352] width 1419 height 705
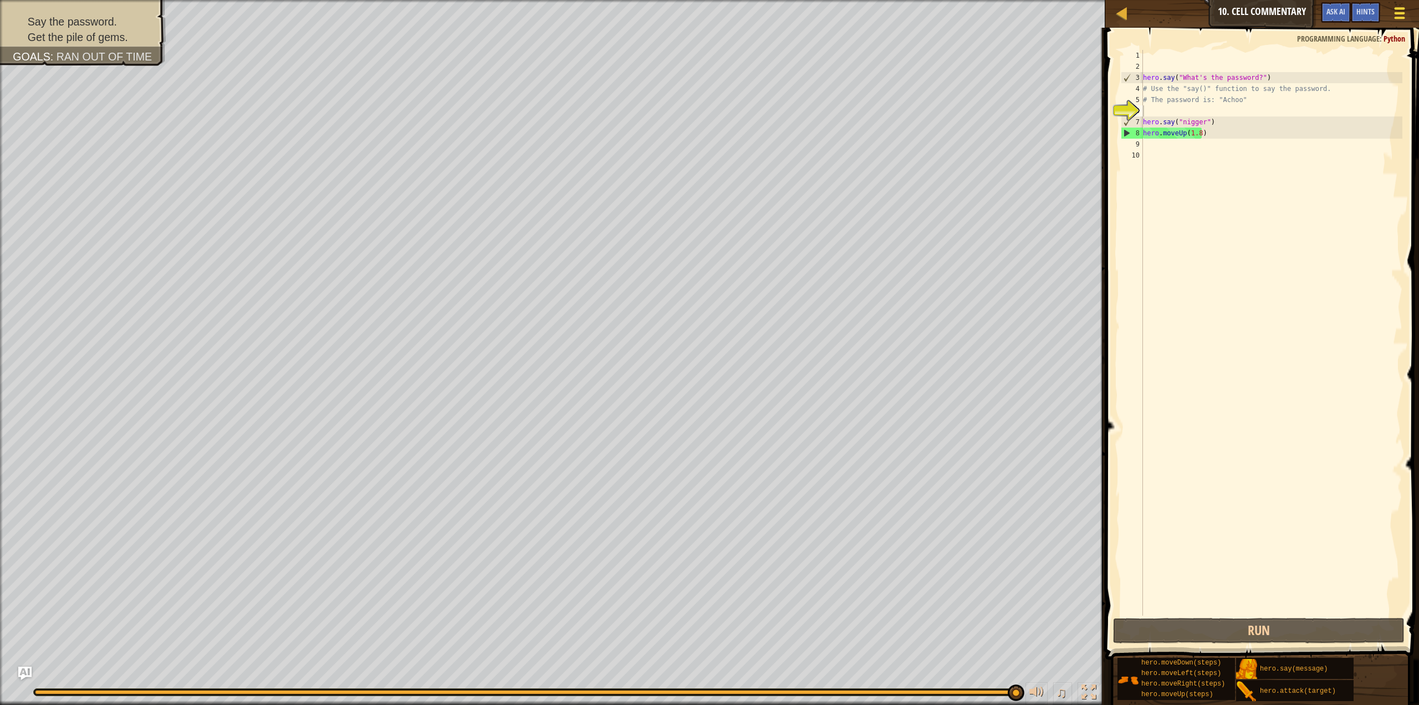
click at [1403, 16] on div at bounding box center [1399, 13] width 15 height 16
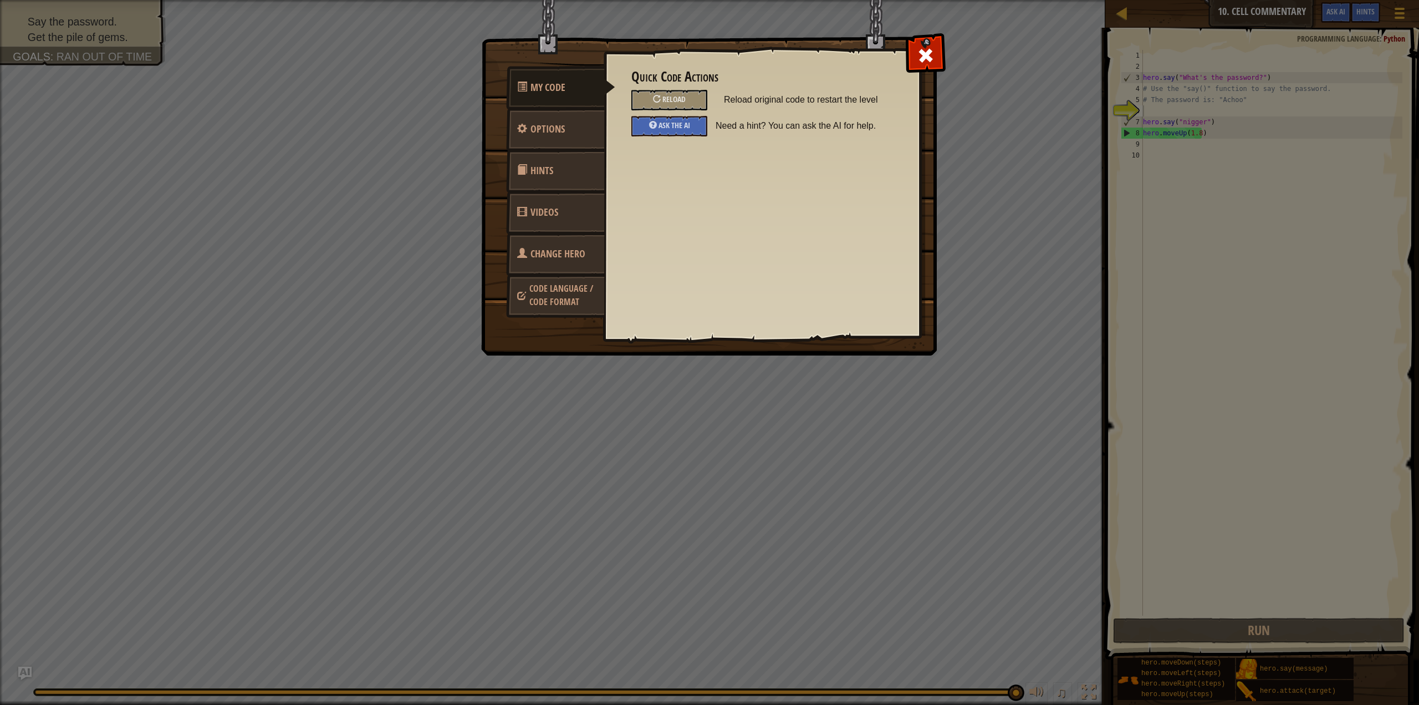
click at [948, 45] on div "My Code Options Hints Videos Change Hero Code Language / Code Format Quick Code…" at bounding box center [709, 352] width 1419 height 705
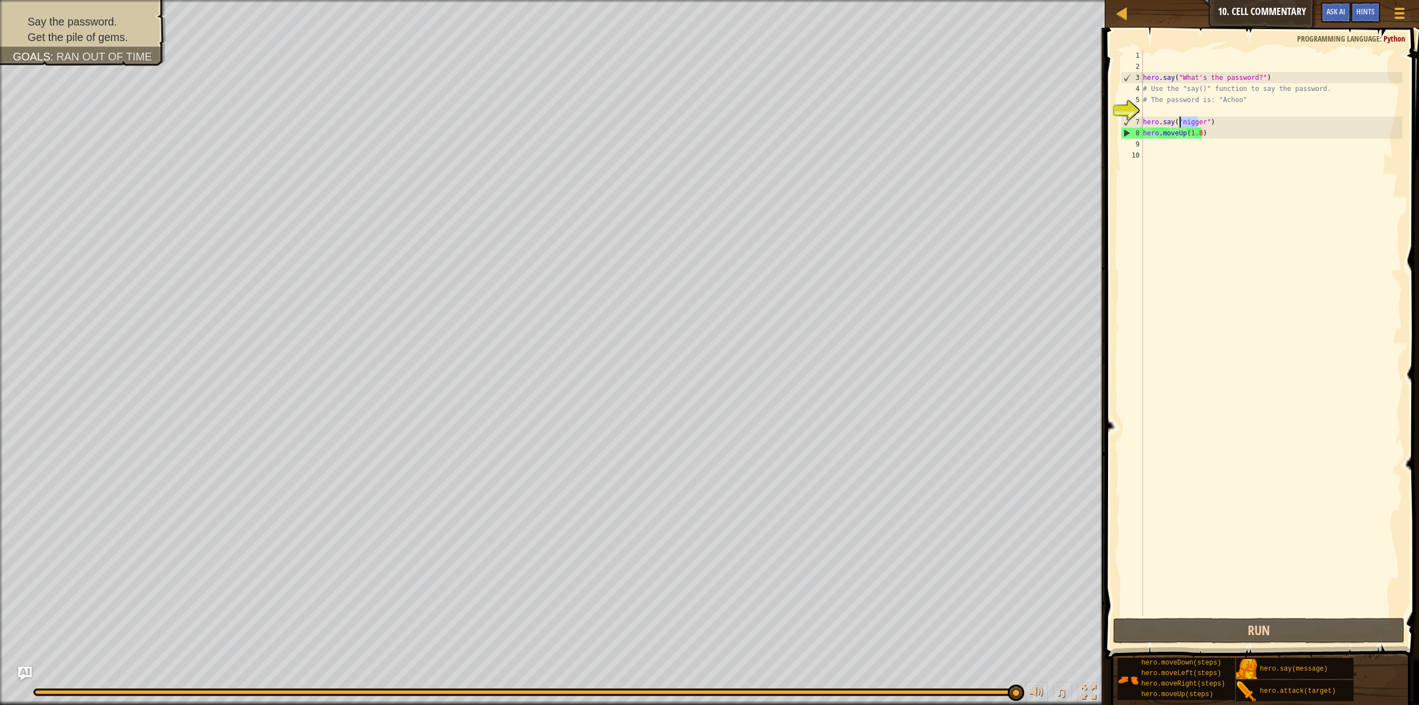
drag, startPoint x: 1197, startPoint y: 117, endPoint x: 1178, endPoint y: 126, distance: 20.3
click at [1178, 126] on div "hero . say ( "What's the password?" ) # Use the "say()" function to say the pas…" at bounding box center [1272, 344] width 262 height 588
click at [1328, 634] on button "Run" at bounding box center [1259, 631] width 292 height 26
click at [1199, 126] on div "hero . say ( "What's the password?" ) # Use the "say()" function to say the pas…" at bounding box center [1272, 344] width 262 height 588
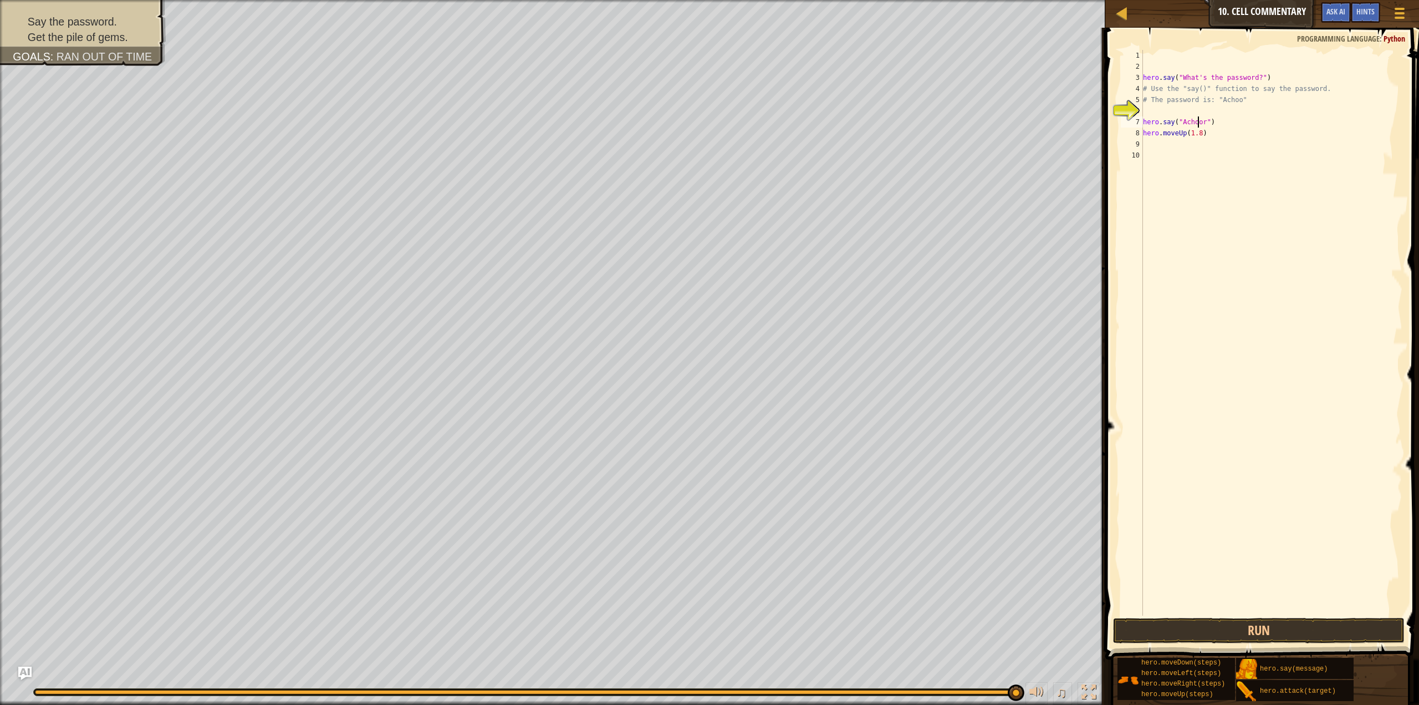
scroll to position [5, 1]
type textarea "hero.say("Achoor")"
click at [1317, 623] on button "Run" at bounding box center [1259, 631] width 292 height 26
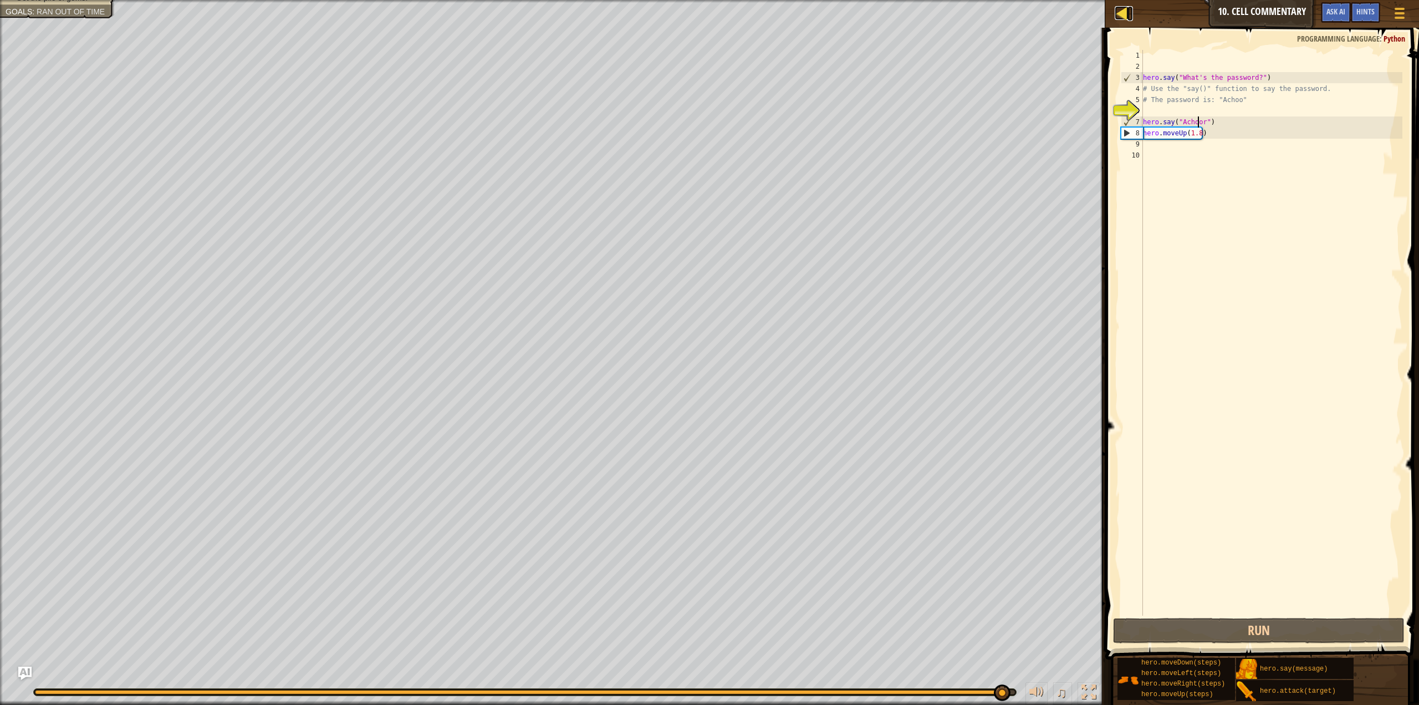
click at [1122, 12] on div at bounding box center [1122, 13] width 14 height 14
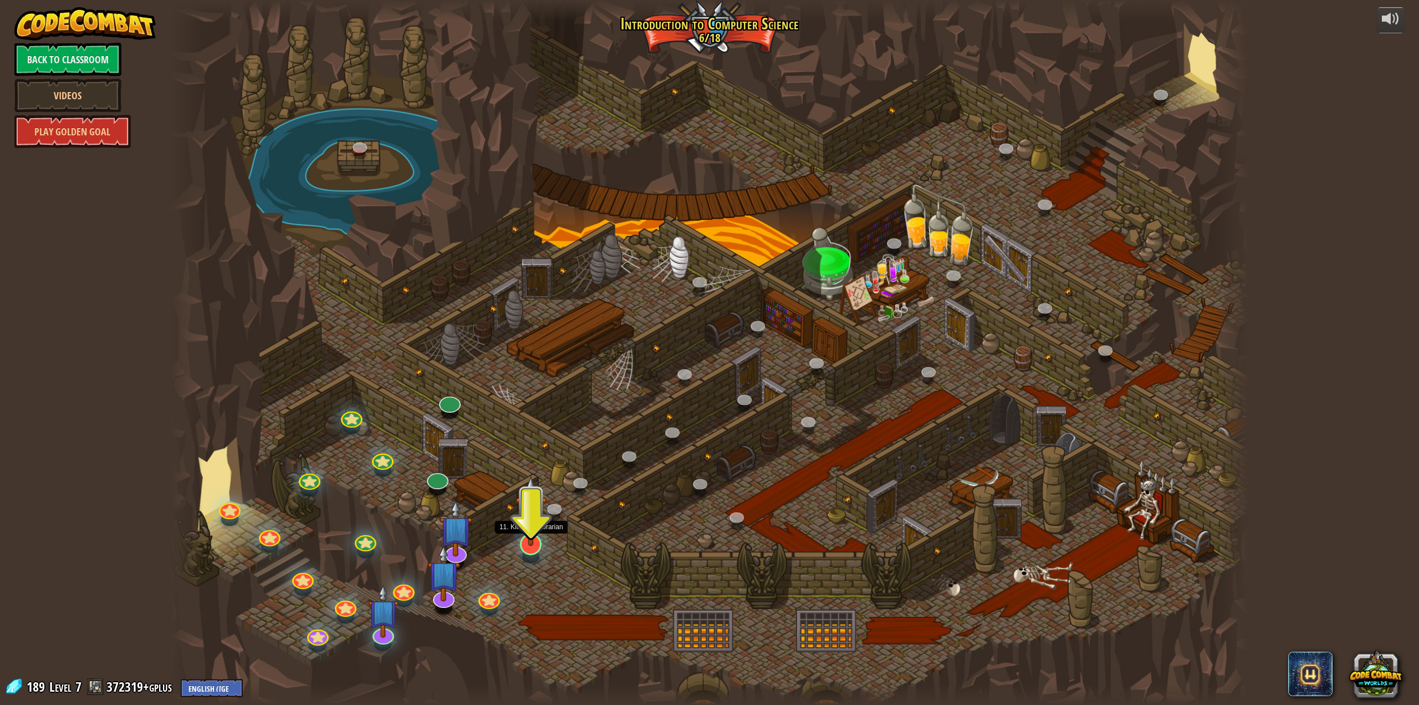
click at [522, 552] on div at bounding box center [531, 544] width 22 height 22
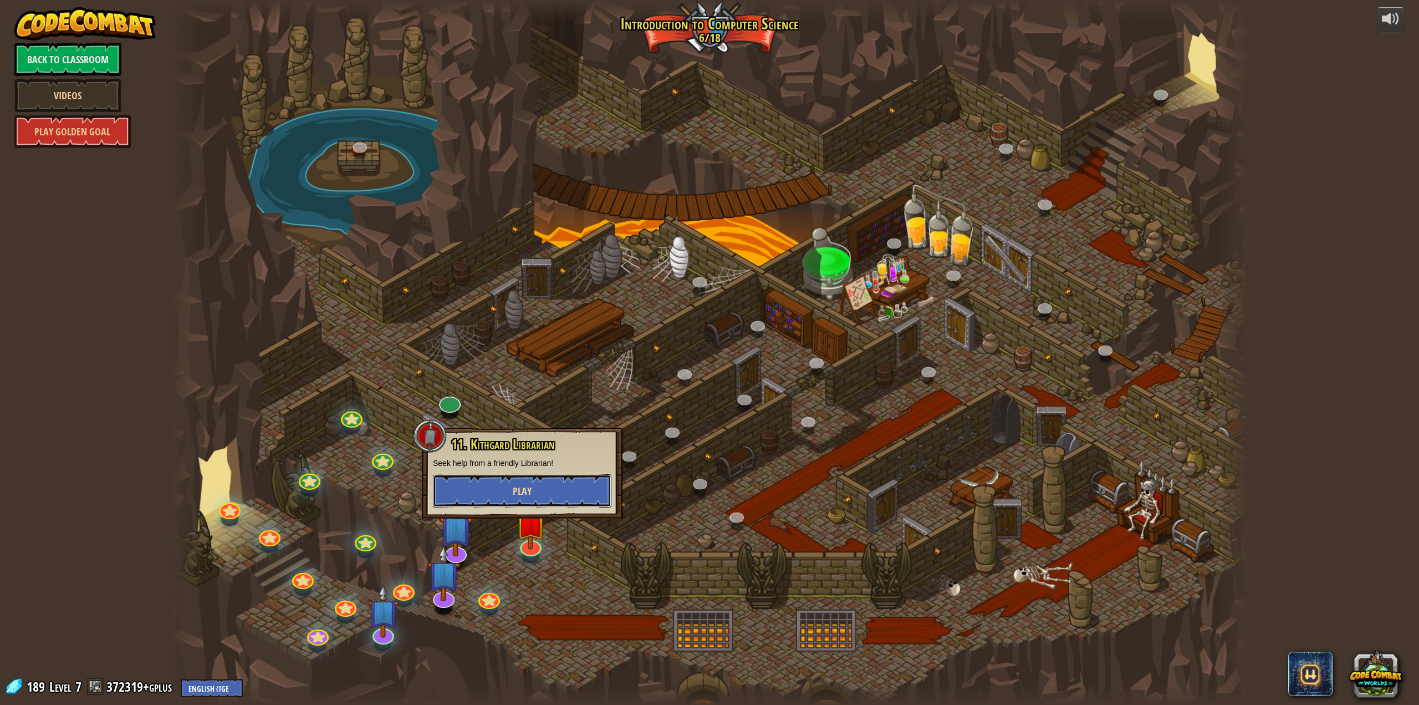
click at [547, 492] on button "Play" at bounding box center [522, 490] width 179 height 33
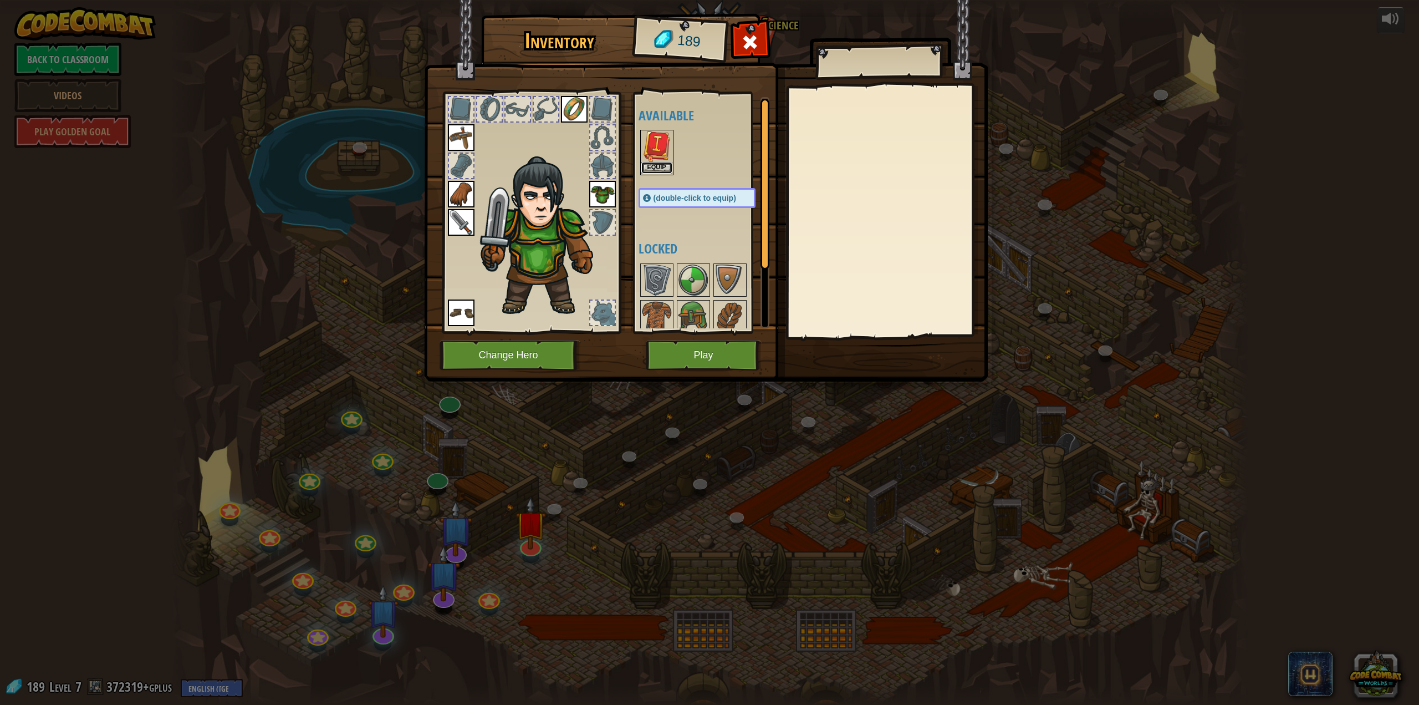
click at [655, 166] on button "Equip" at bounding box center [657, 168] width 31 height 12
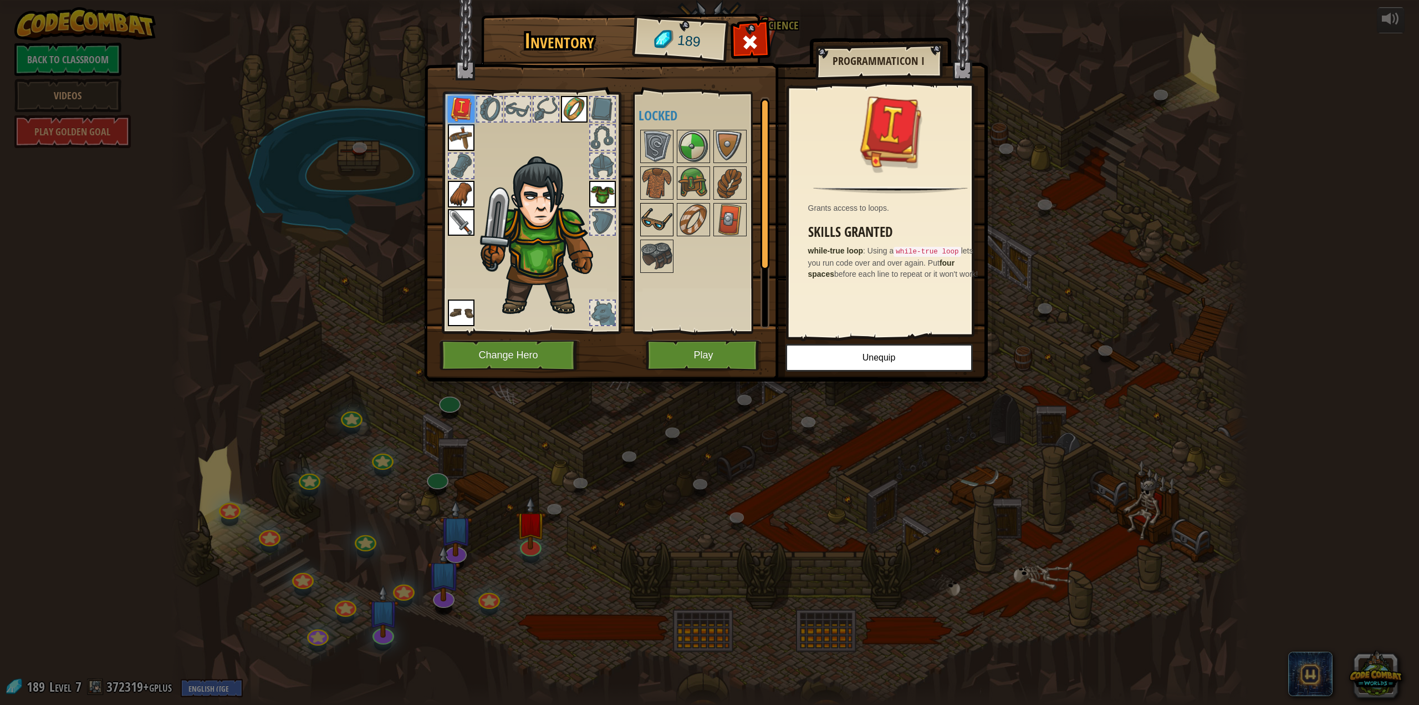
click at [654, 210] on img at bounding box center [657, 219] width 31 height 31
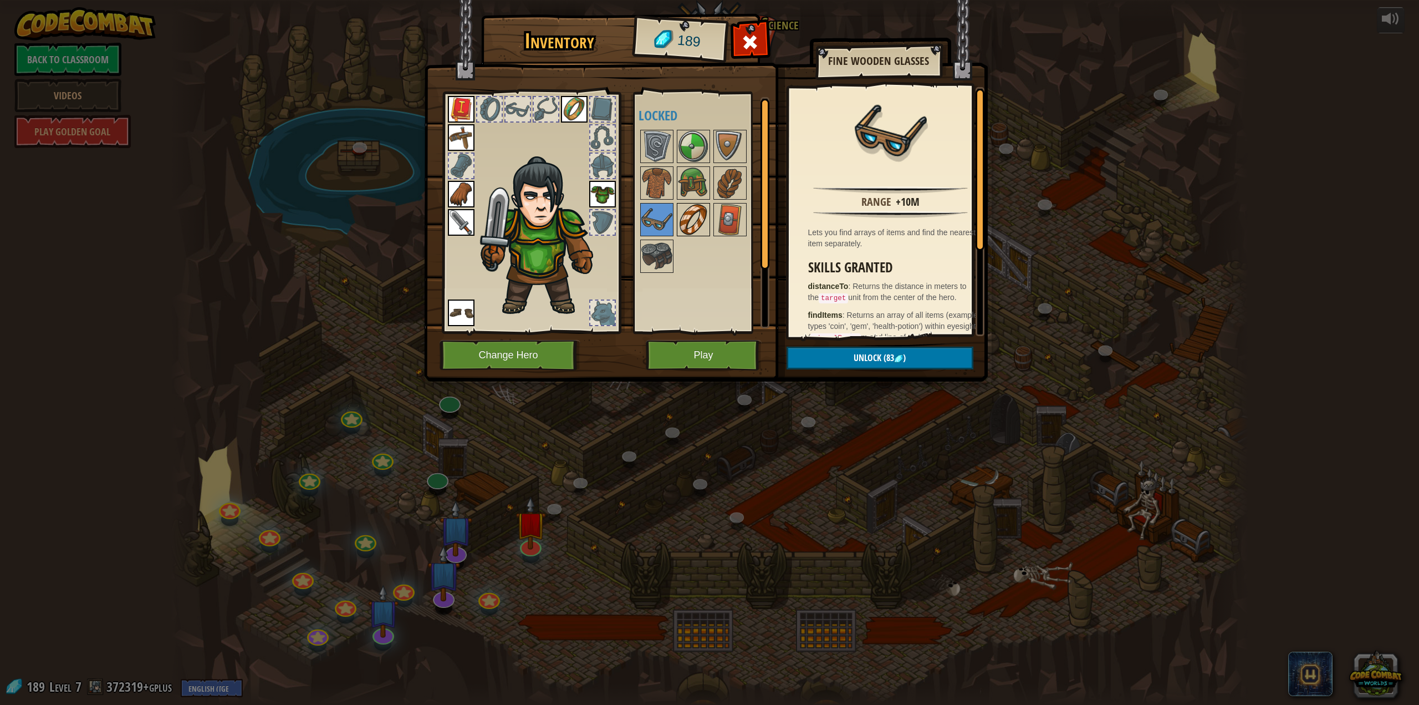
click at [683, 220] on img at bounding box center [693, 219] width 31 height 31
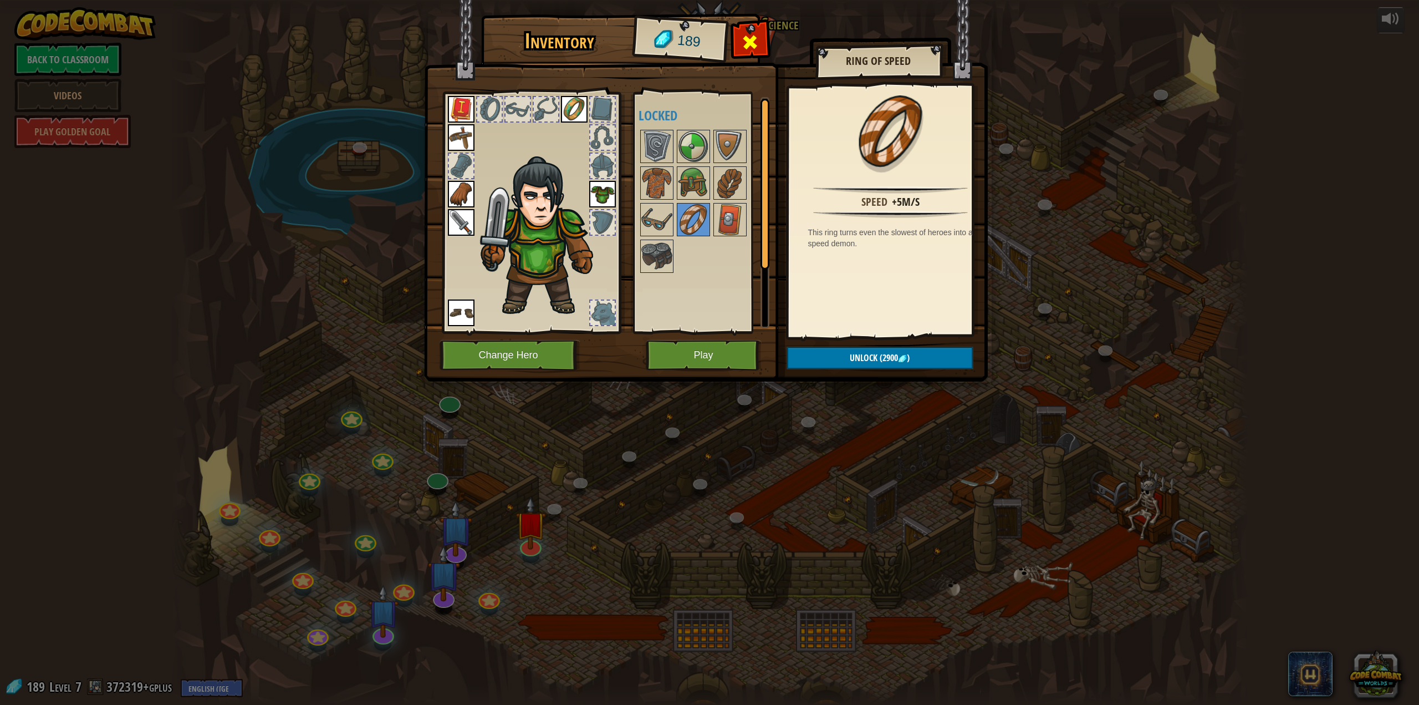
click at [740, 39] on div at bounding box center [750, 45] width 35 height 35
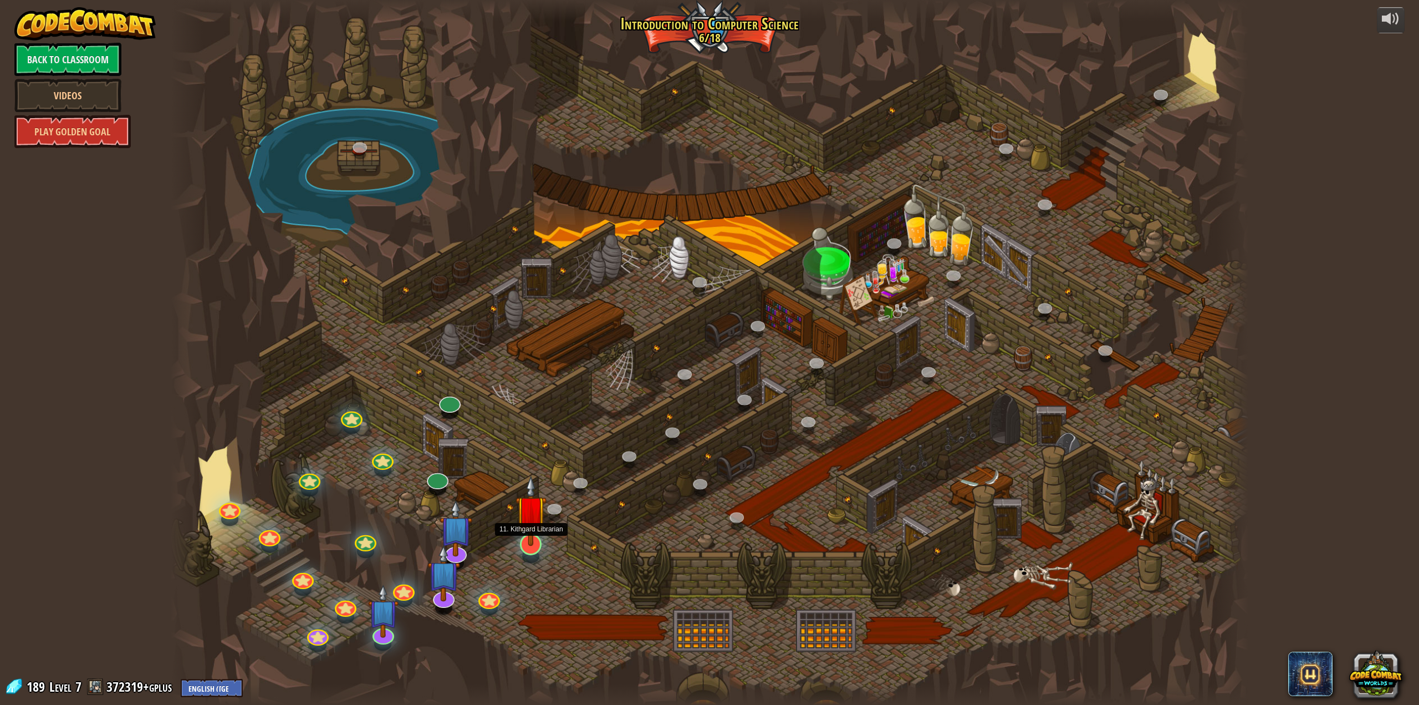
click at [530, 550] on div at bounding box center [531, 544] width 22 height 22
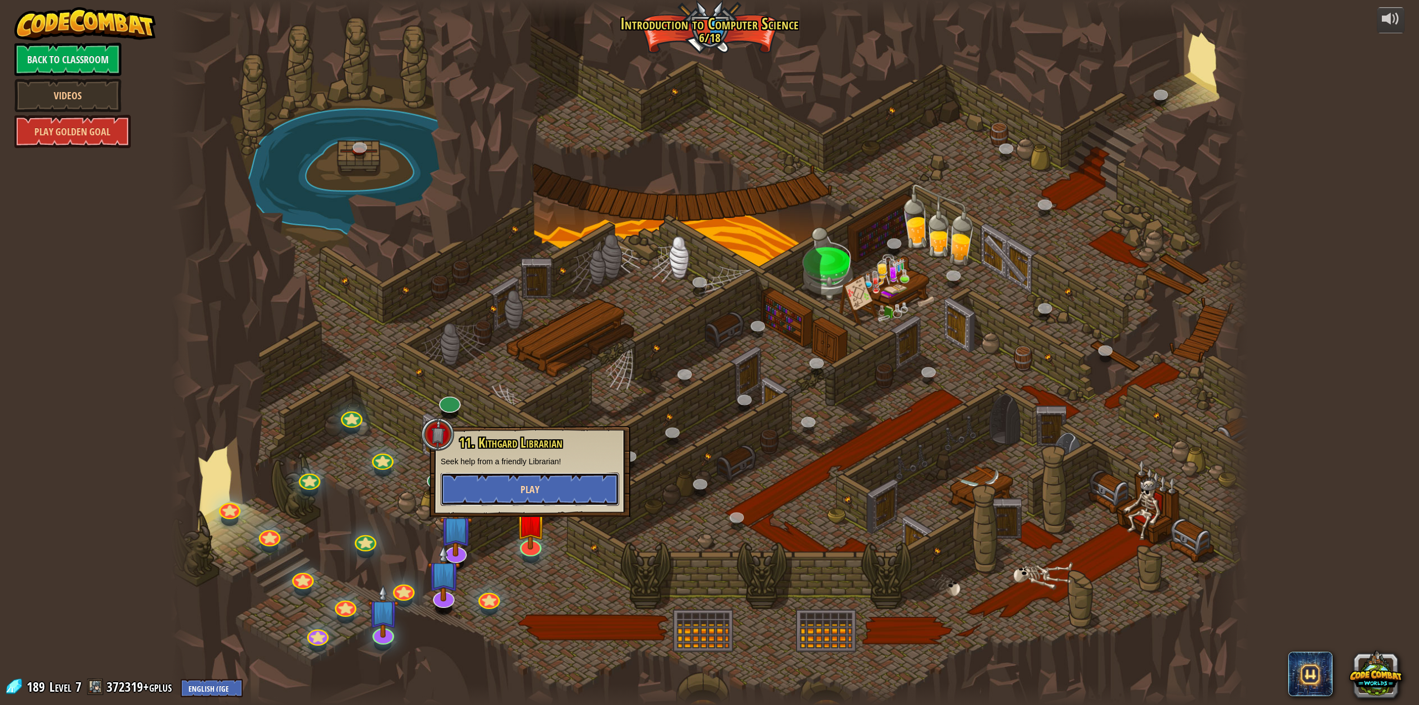
click at [554, 475] on button "Play" at bounding box center [530, 488] width 179 height 33
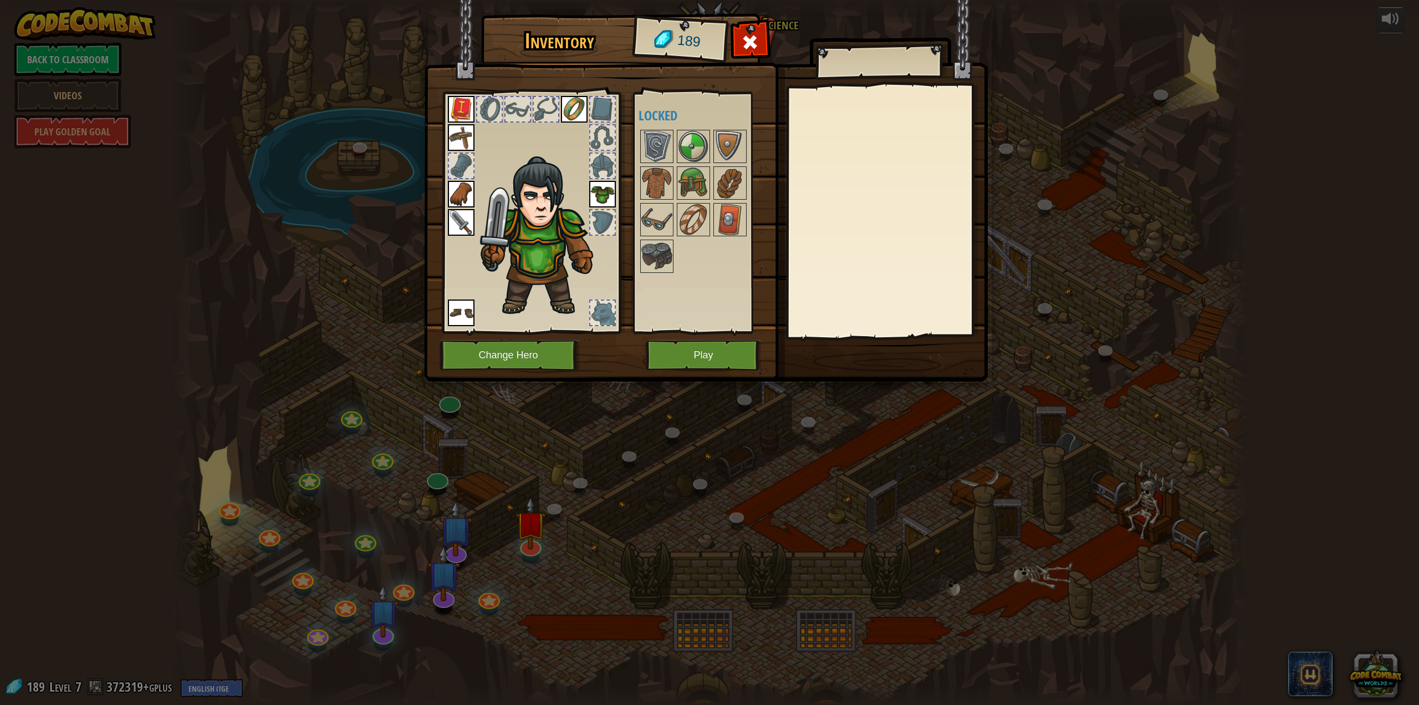
click at [613, 212] on div at bounding box center [602, 222] width 24 height 24
click at [725, 223] on img at bounding box center [730, 219] width 31 height 31
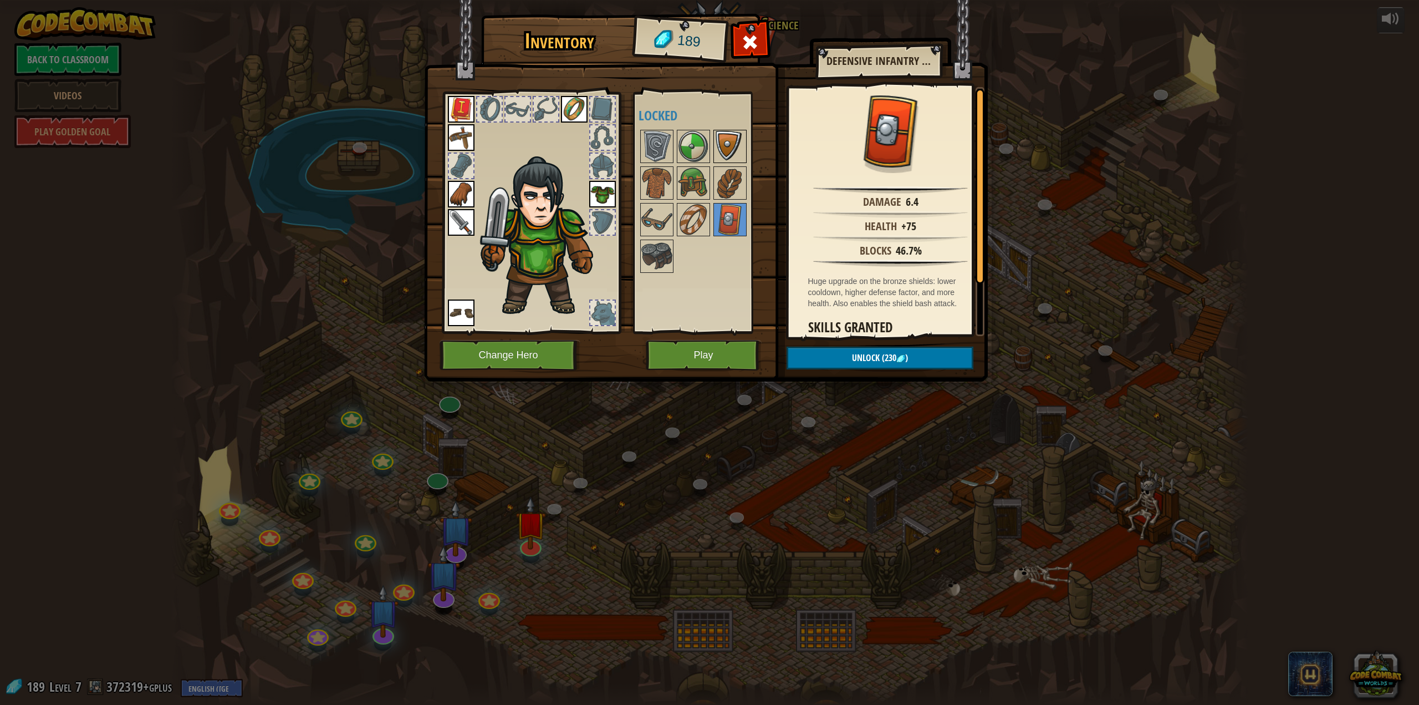
click at [721, 145] on img at bounding box center [730, 146] width 31 height 31
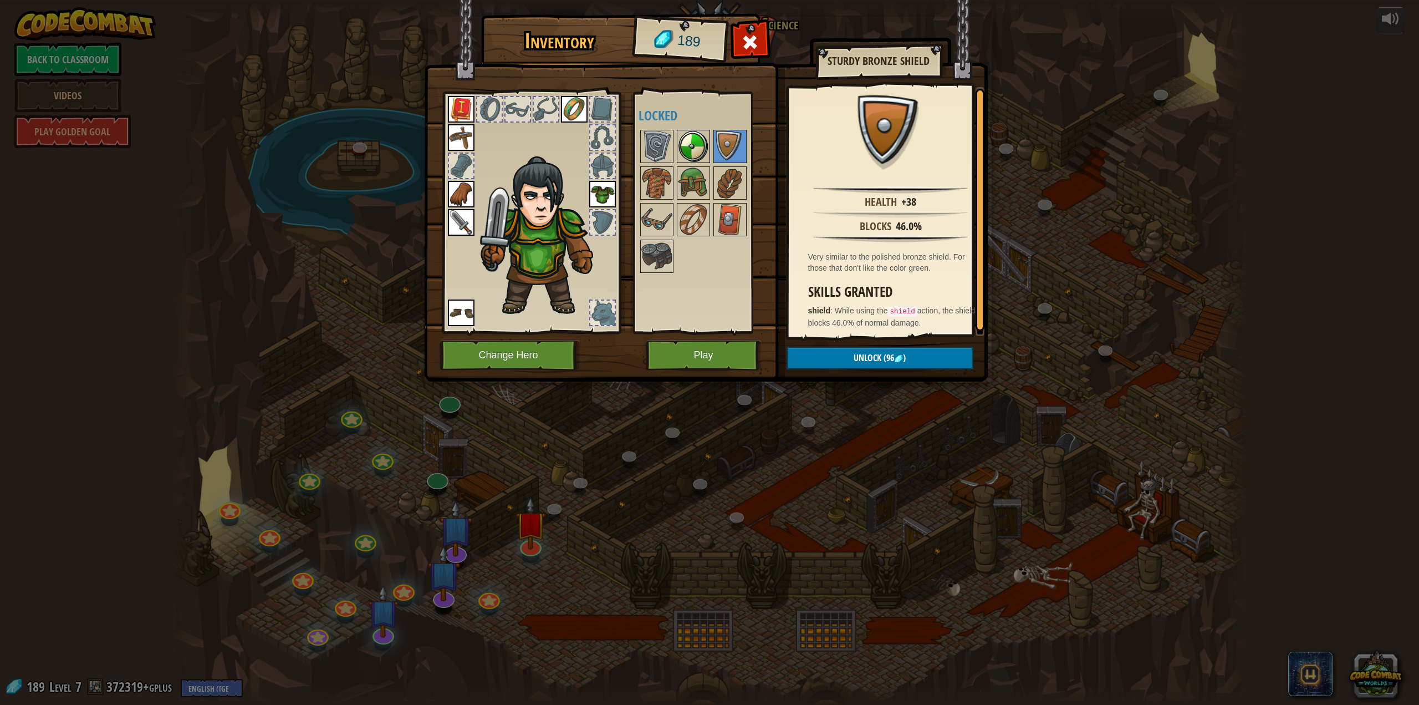
click at [701, 146] on img at bounding box center [693, 146] width 31 height 31
click at [715, 146] on img at bounding box center [730, 146] width 31 height 31
click at [738, 40] on div at bounding box center [750, 45] width 35 height 35
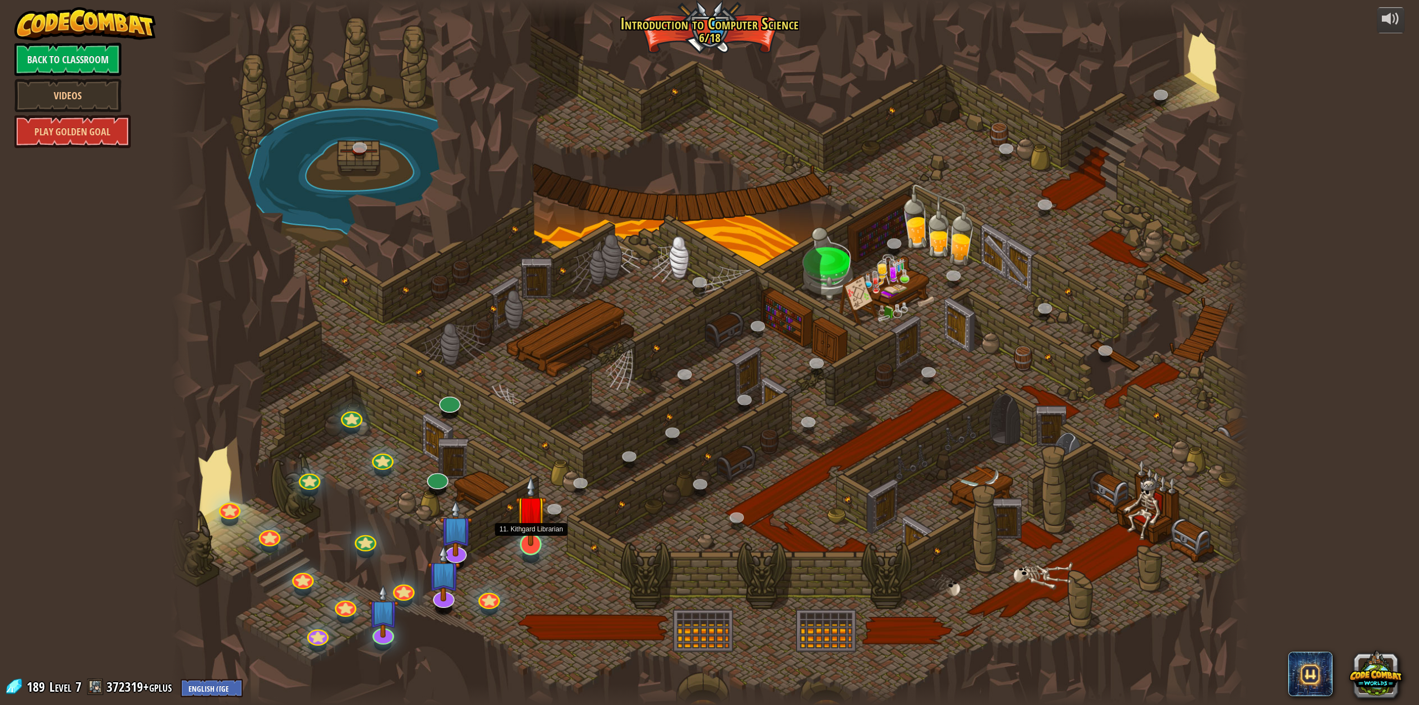
click at [533, 536] on img at bounding box center [531, 510] width 31 height 71
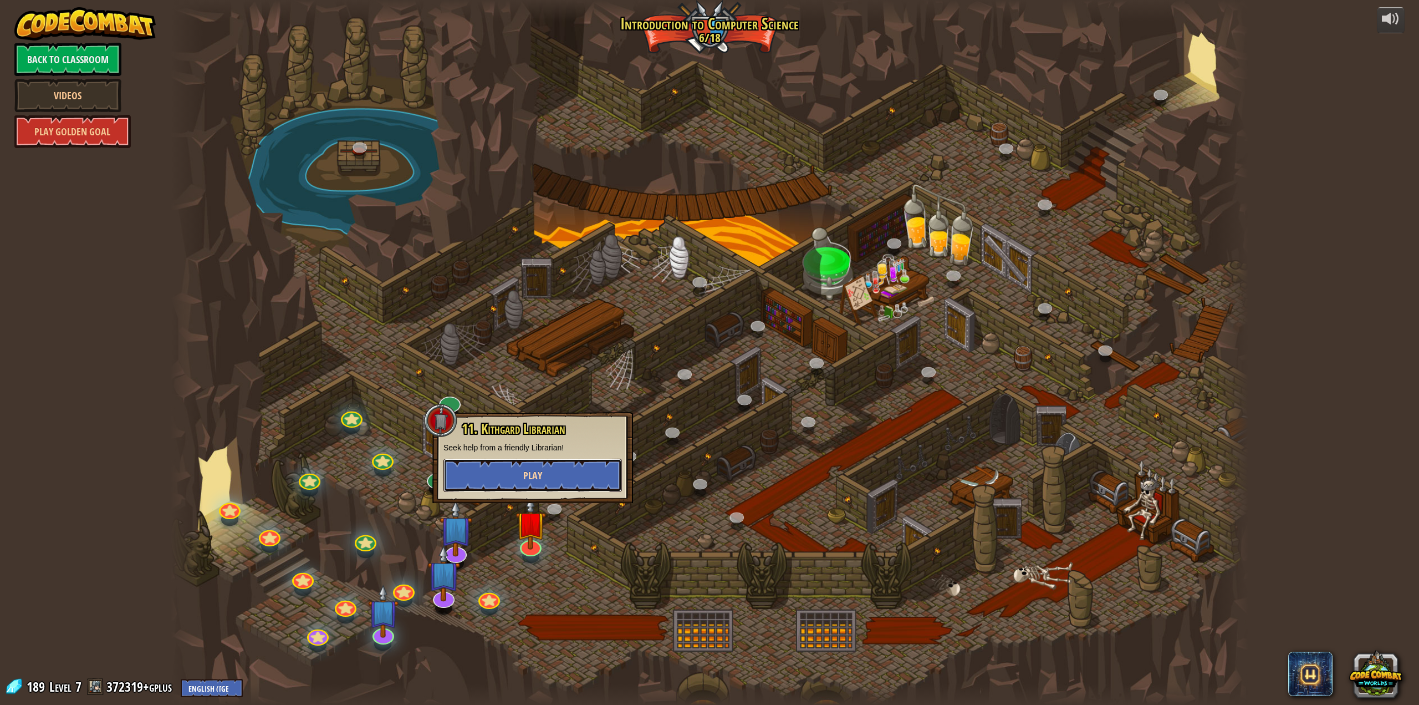
click at [556, 472] on button "Play" at bounding box center [533, 475] width 179 height 33
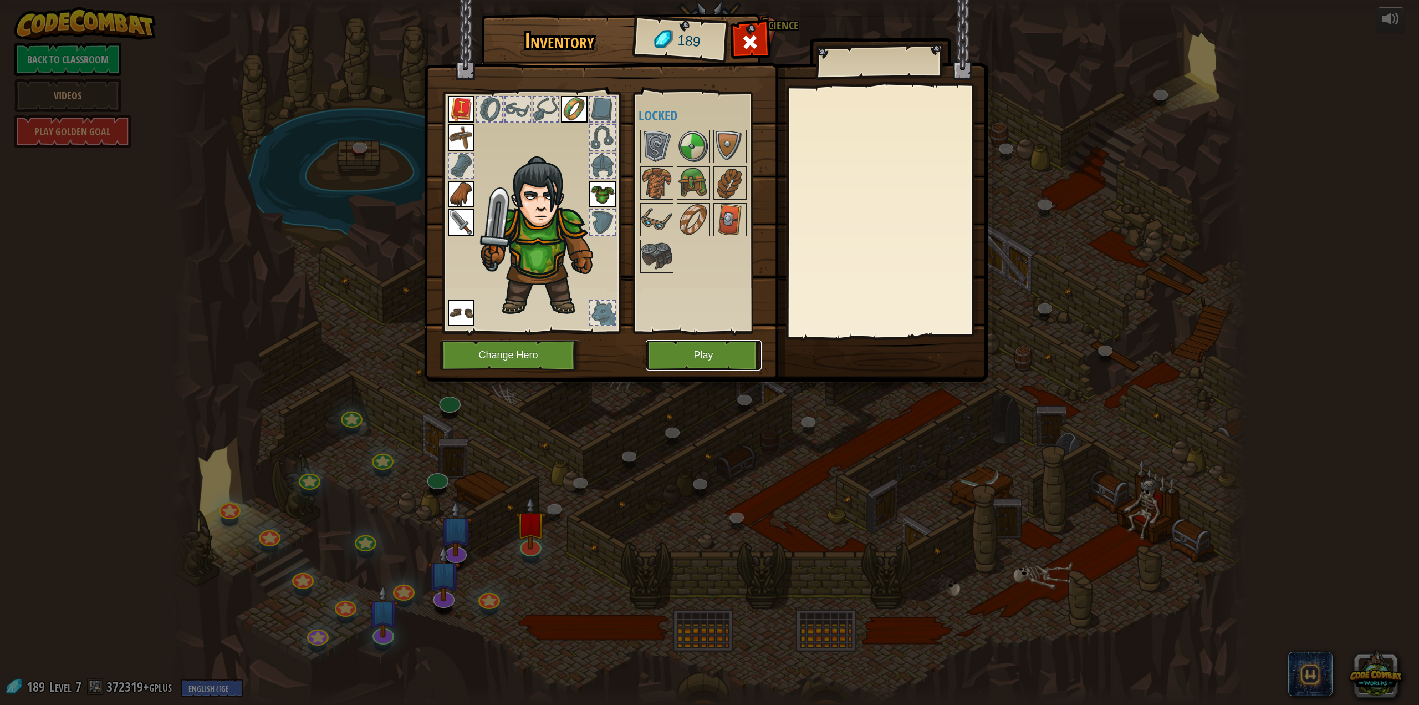
click at [681, 352] on button "Play" at bounding box center [704, 355] width 116 height 30
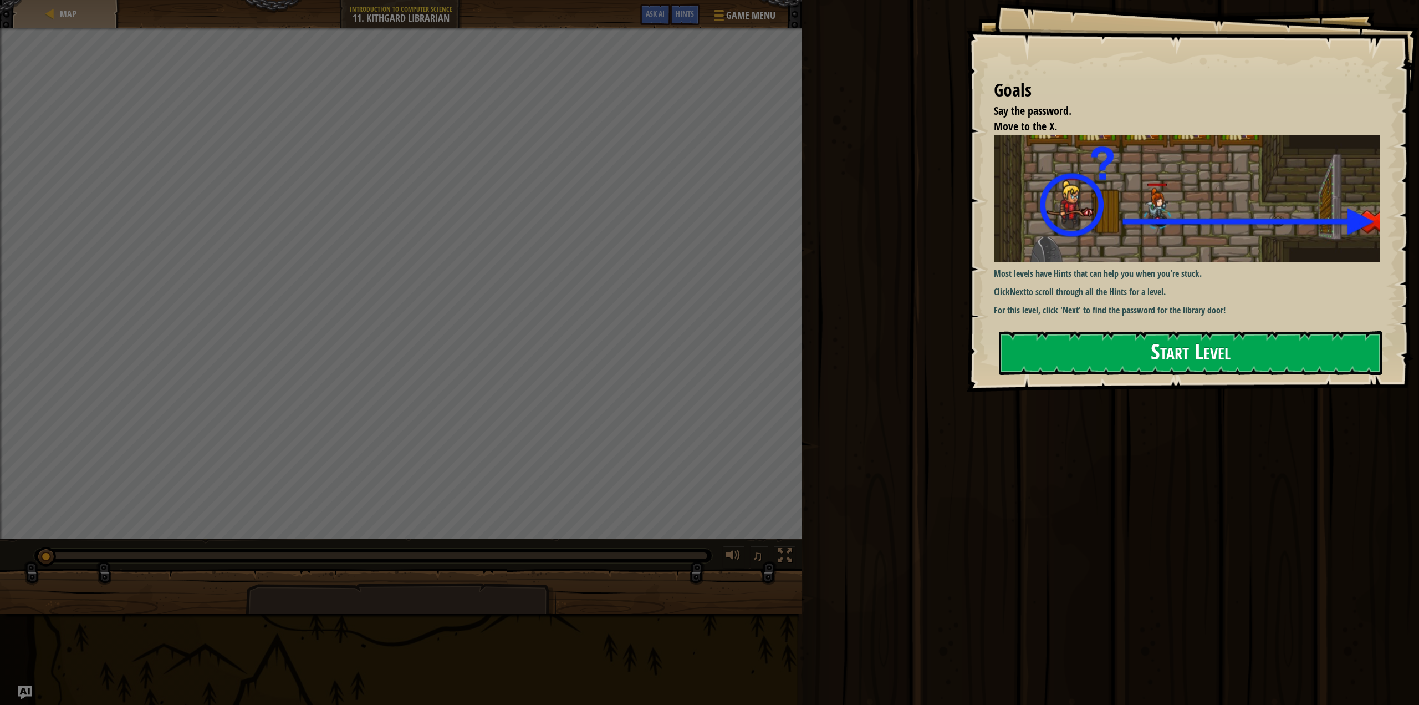
click at [1138, 352] on button "Start Level" at bounding box center [1191, 353] width 384 height 44
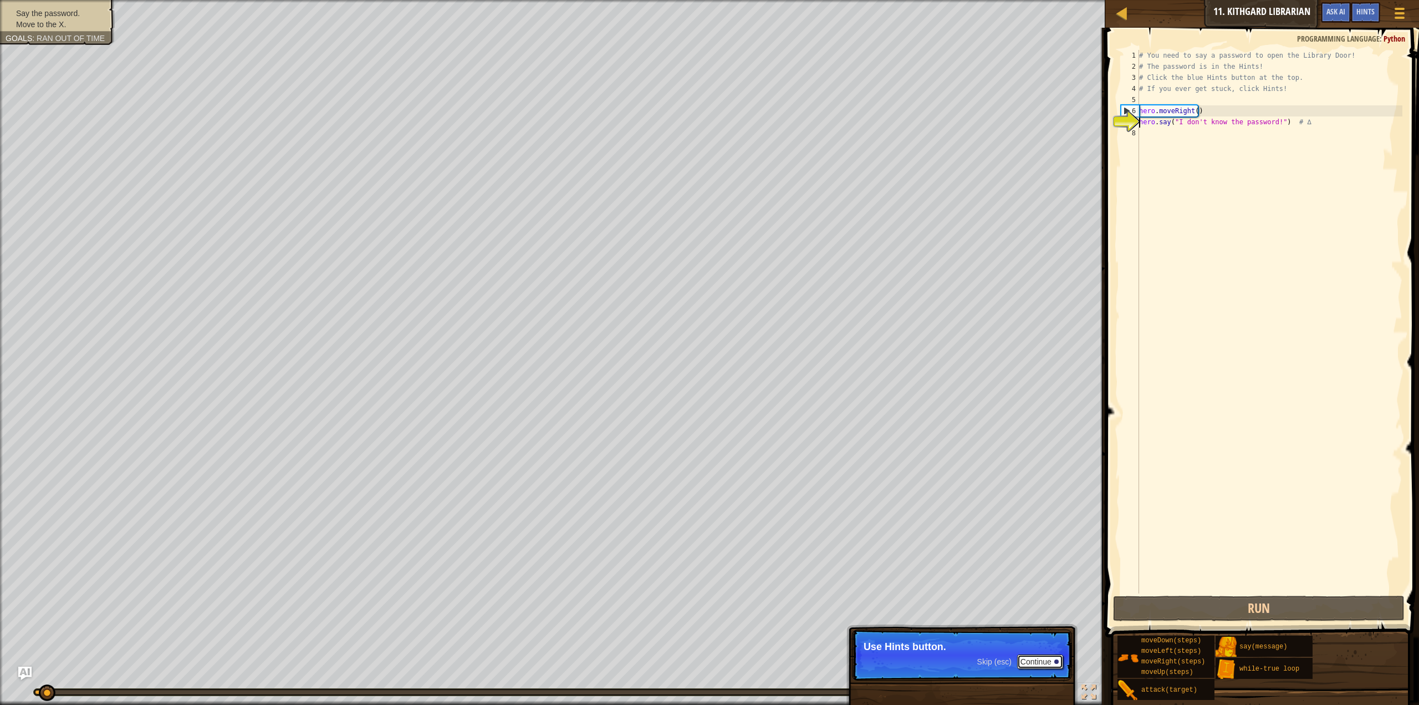
click at [1046, 659] on button "Continue" at bounding box center [1040, 661] width 46 height 14
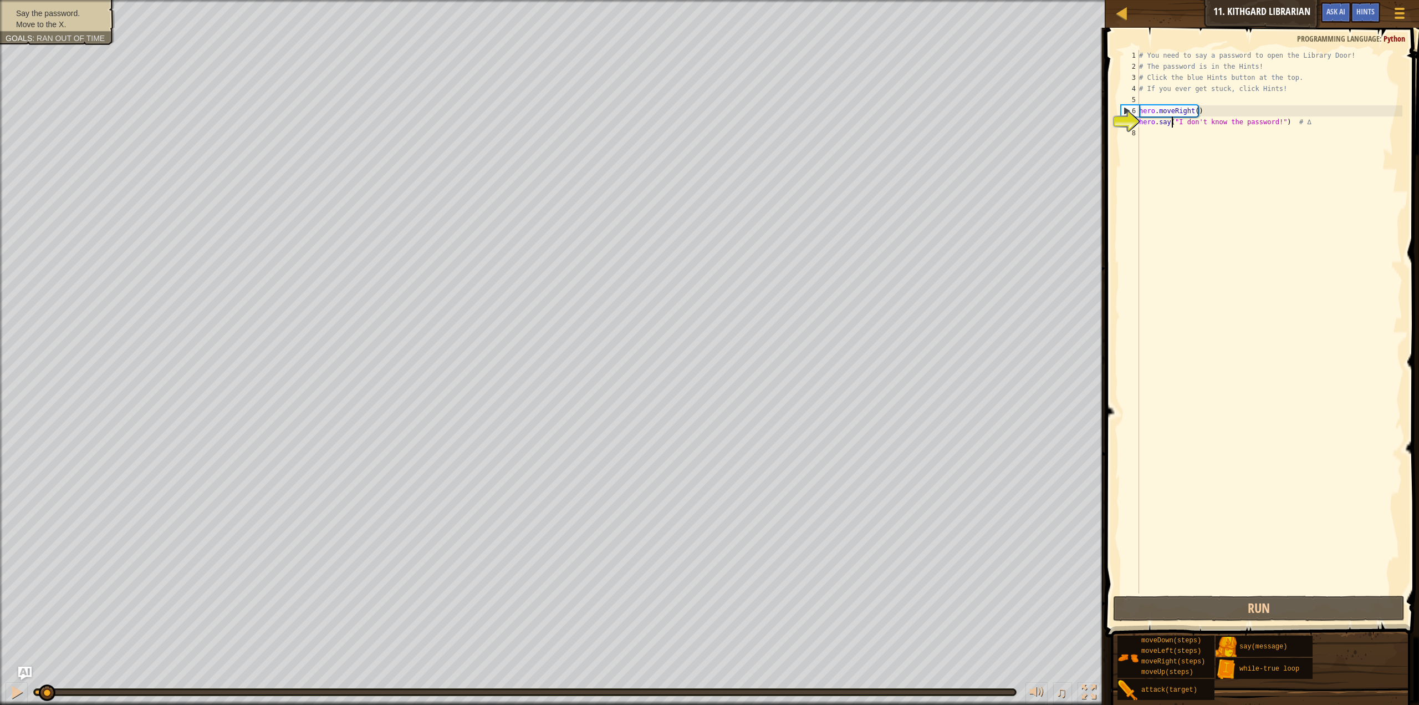
click at [1172, 127] on div "# You need to say a password to open the Library Door! # The password is in the…" at bounding box center [1270, 333] width 266 height 566
click at [1228, 121] on div "# You need to say a password to open the Library Door! # The password is in the…" at bounding box center [1270, 333] width 266 height 566
click at [1271, 618] on button "Run" at bounding box center [1259, 608] width 292 height 26
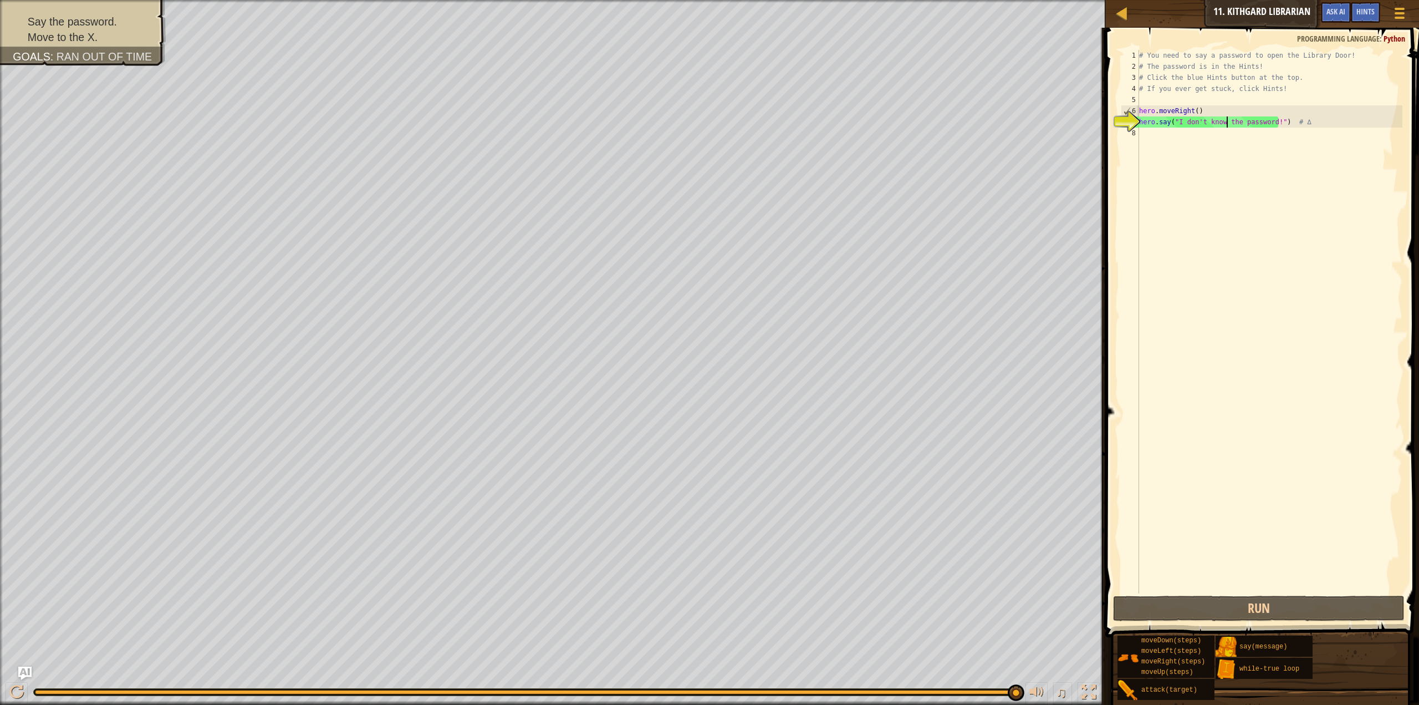
click at [1268, 123] on div "# You need to say a password to open the Library Door! # The password is in the…" at bounding box center [1270, 333] width 266 height 566
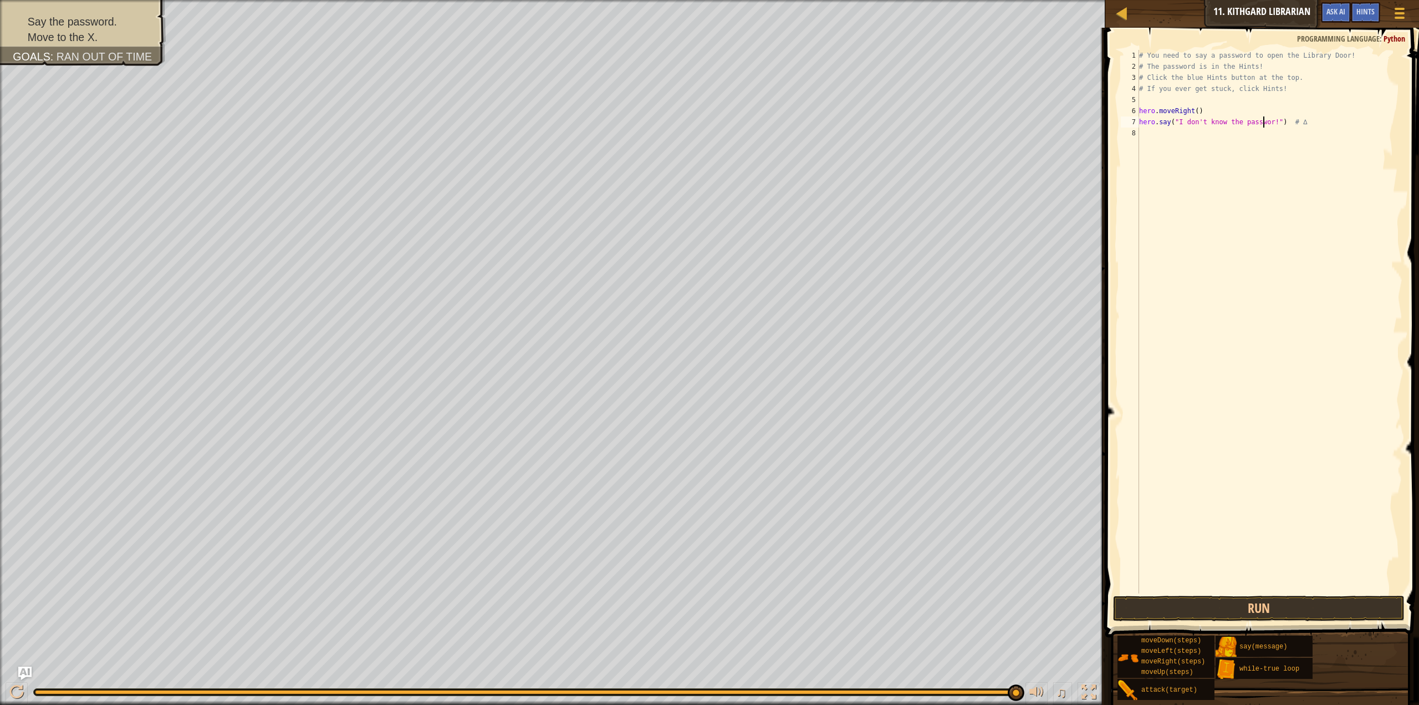
type textarea "hero.say("I don't know the password!") # ∆"
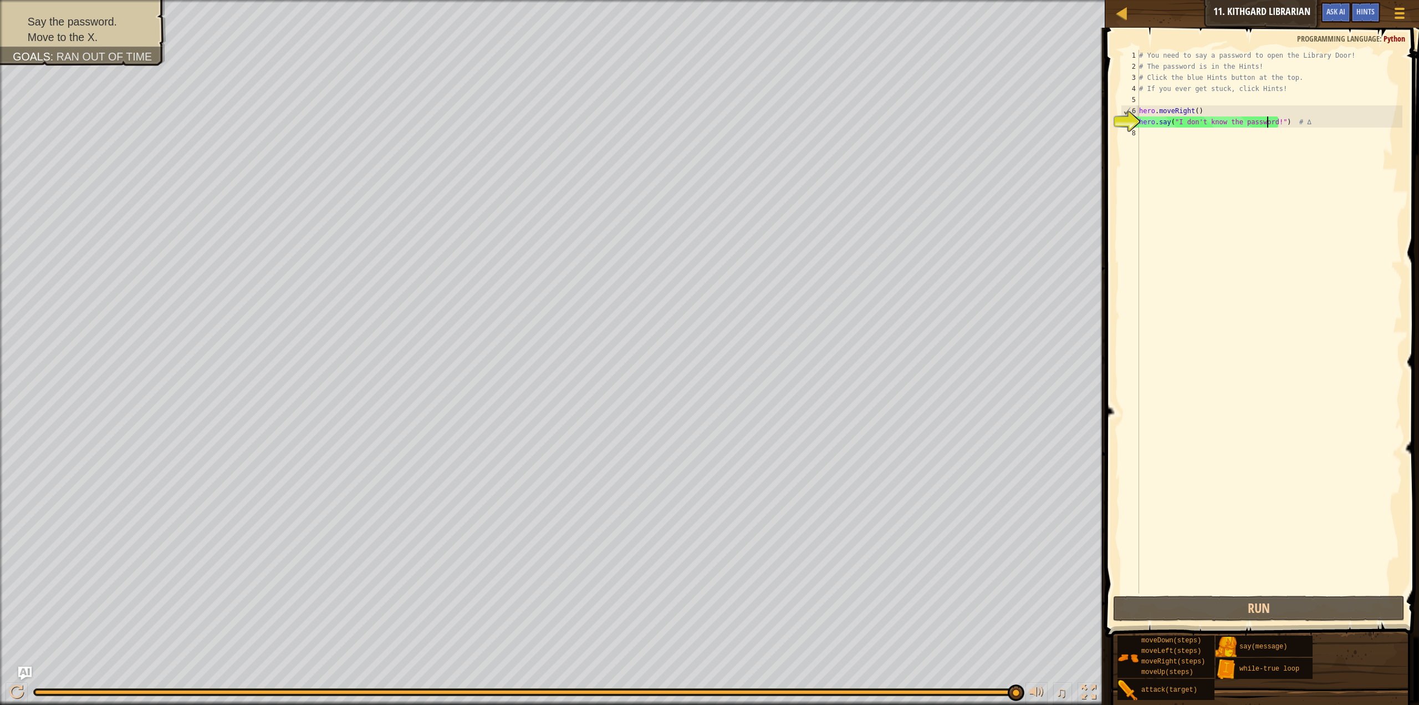
click at [1270, 128] on div "# You need to say a password to open the Library Door! # The password is in the…" at bounding box center [1270, 333] width 266 height 566
click at [1269, 124] on div "# You need to say a password to open the Library Door! # The password is in the…" at bounding box center [1270, 333] width 266 height 566
click at [1270, 125] on div "# You need to say a password to open the Library Door! # The password is in the…" at bounding box center [1270, 333] width 266 height 566
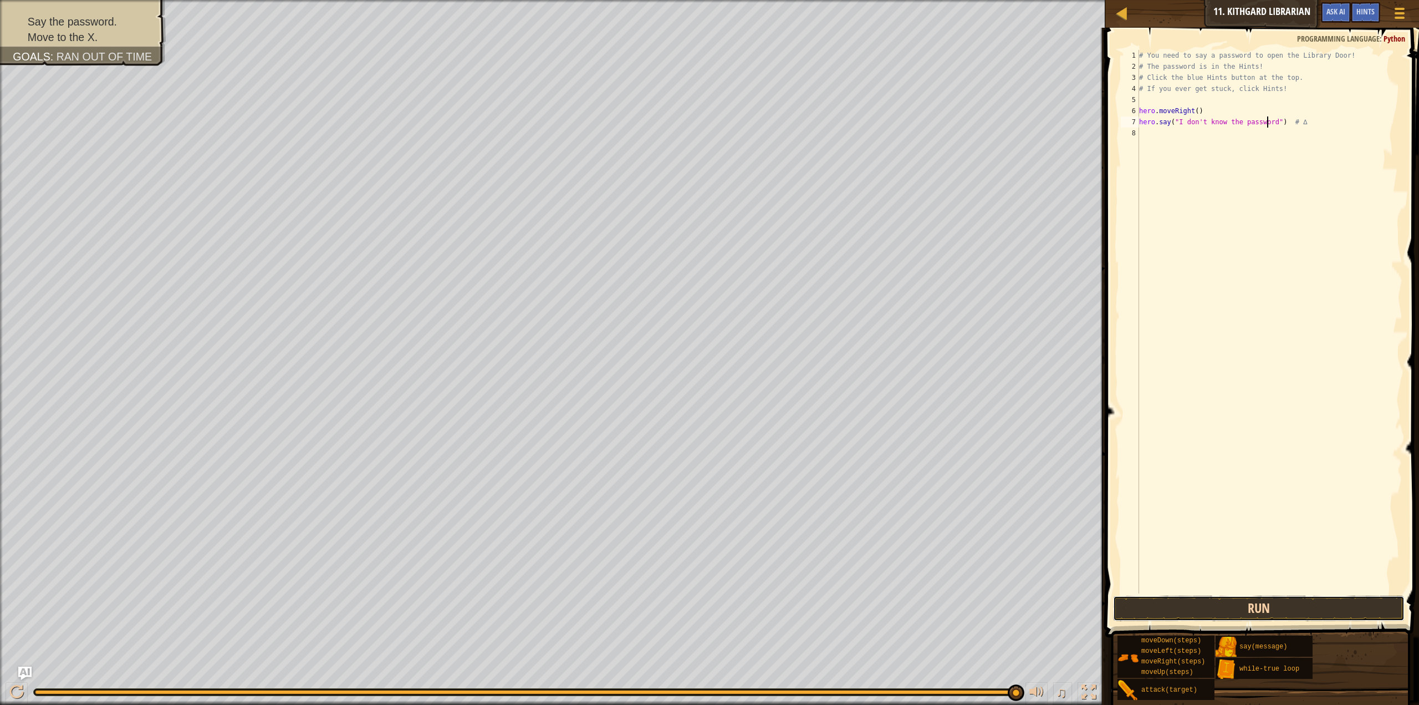
click at [1218, 613] on button "Run" at bounding box center [1259, 608] width 292 height 26
click at [1282, 602] on button "Run" at bounding box center [1259, 608] width 292 height 26
click at [1290, 618] on button "Run" at bounding box center [1259, 608] width 292 height 26
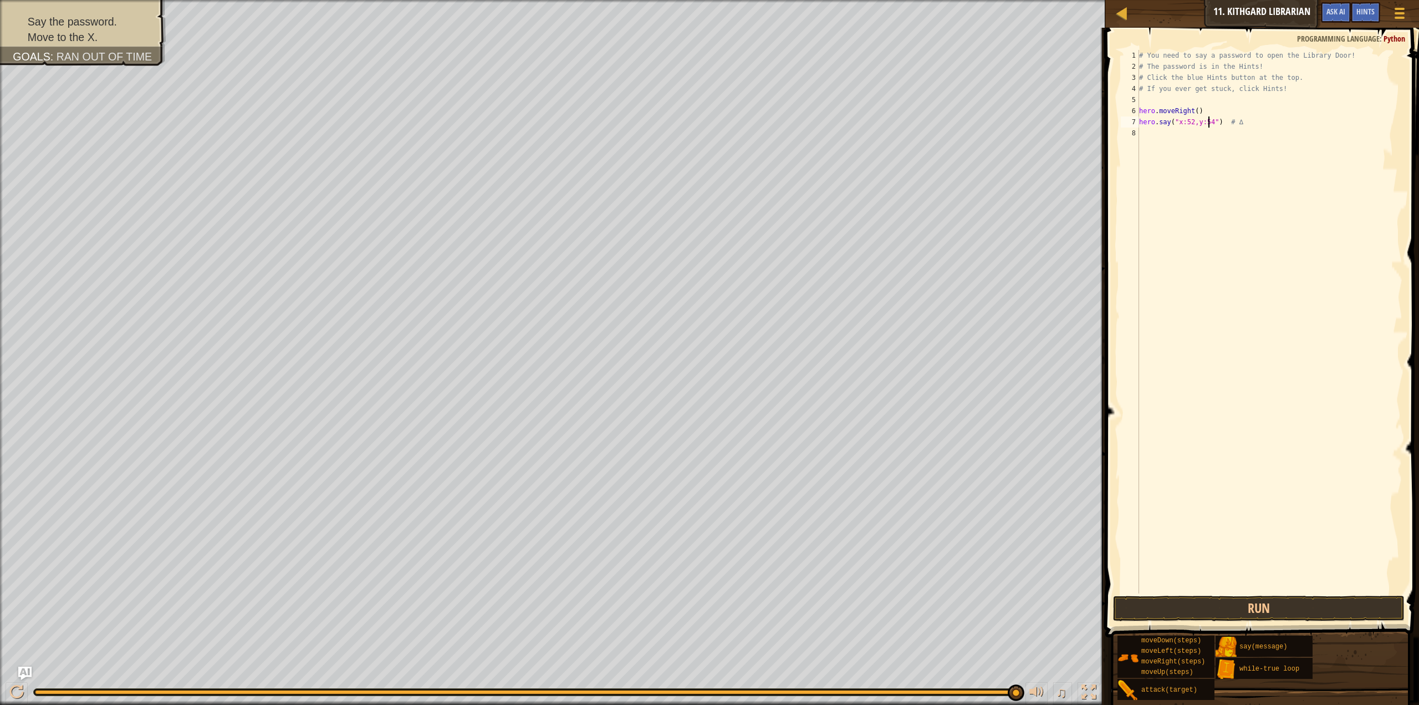
scroll to position [5, 6]
click at [1234, 616] on button "Run" at bounding box center [1259, 608] width 292 height 26
type textarea "hero.say("") # ∆"
click at [1329, 16] on span "Ask AI" at bounding box center [1336, 11] width 19 height 11
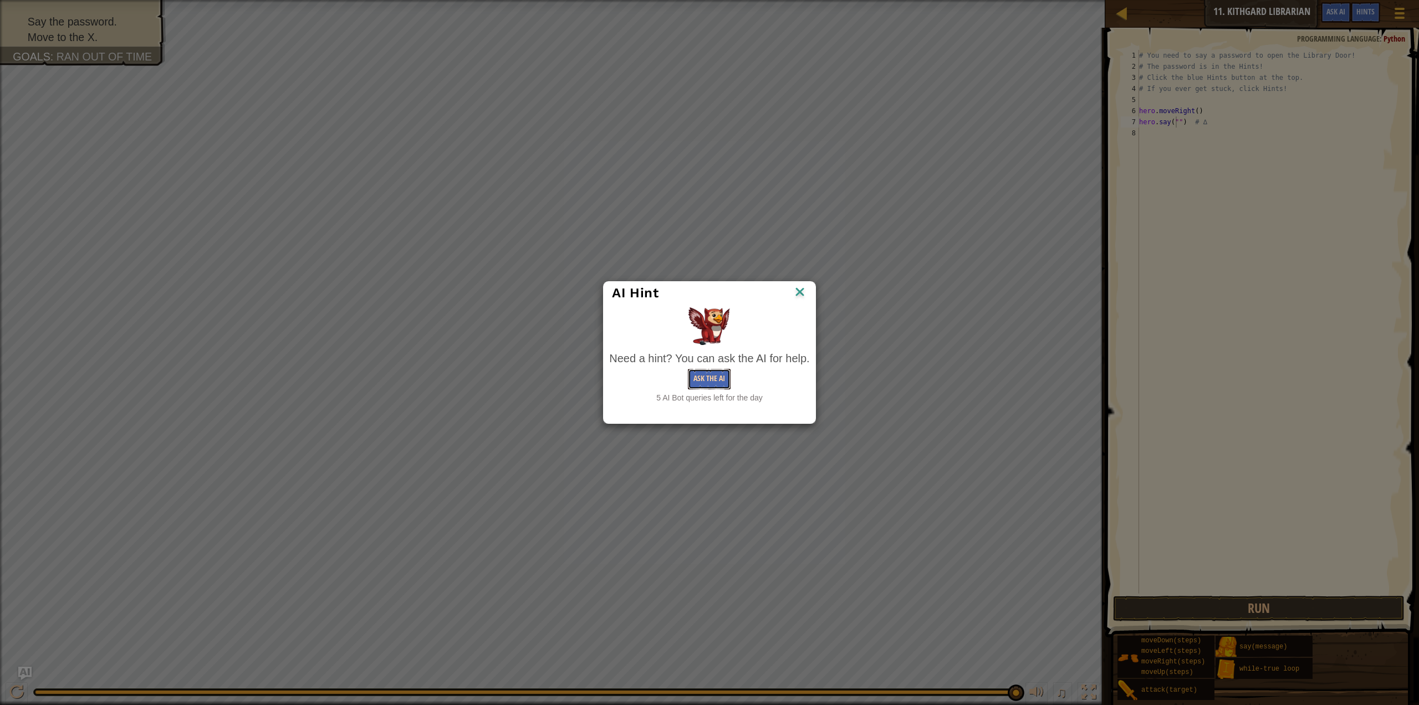
click at [716, 384] on button "Ask the AI" at bounding box center [709, 379] width 43 height 21
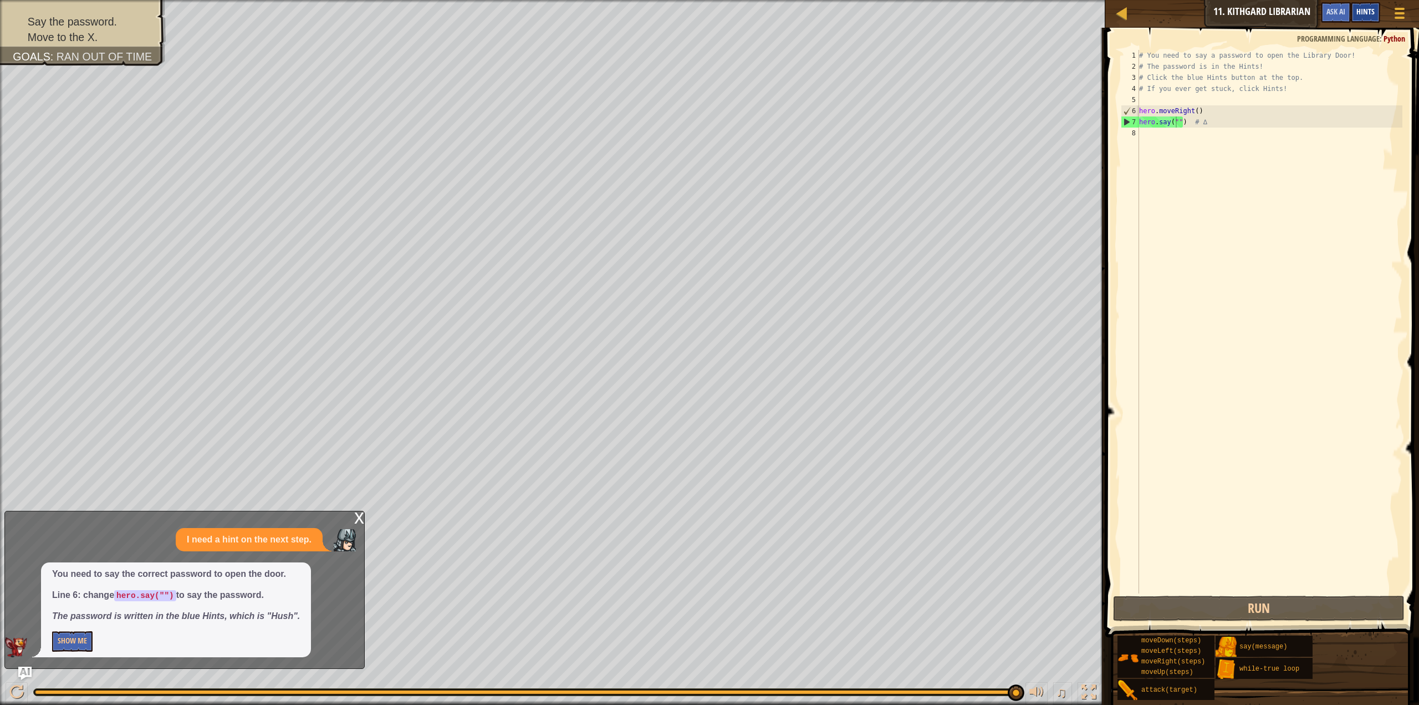
click at [1357, 21] on div "Hints" at bounding box center [1365, 12] width 29 height 21
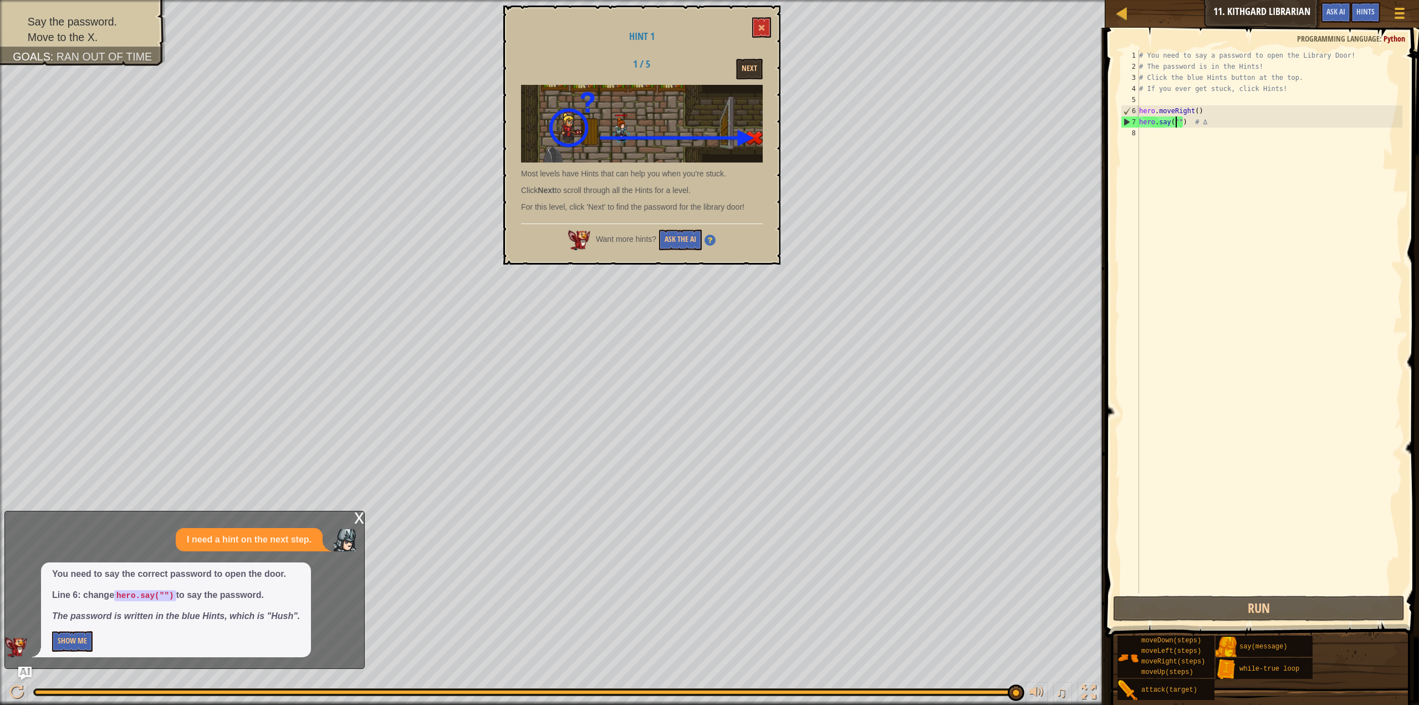
click at [358, 516] on div "x" at bounding box center [359, 516] width 10 height 11
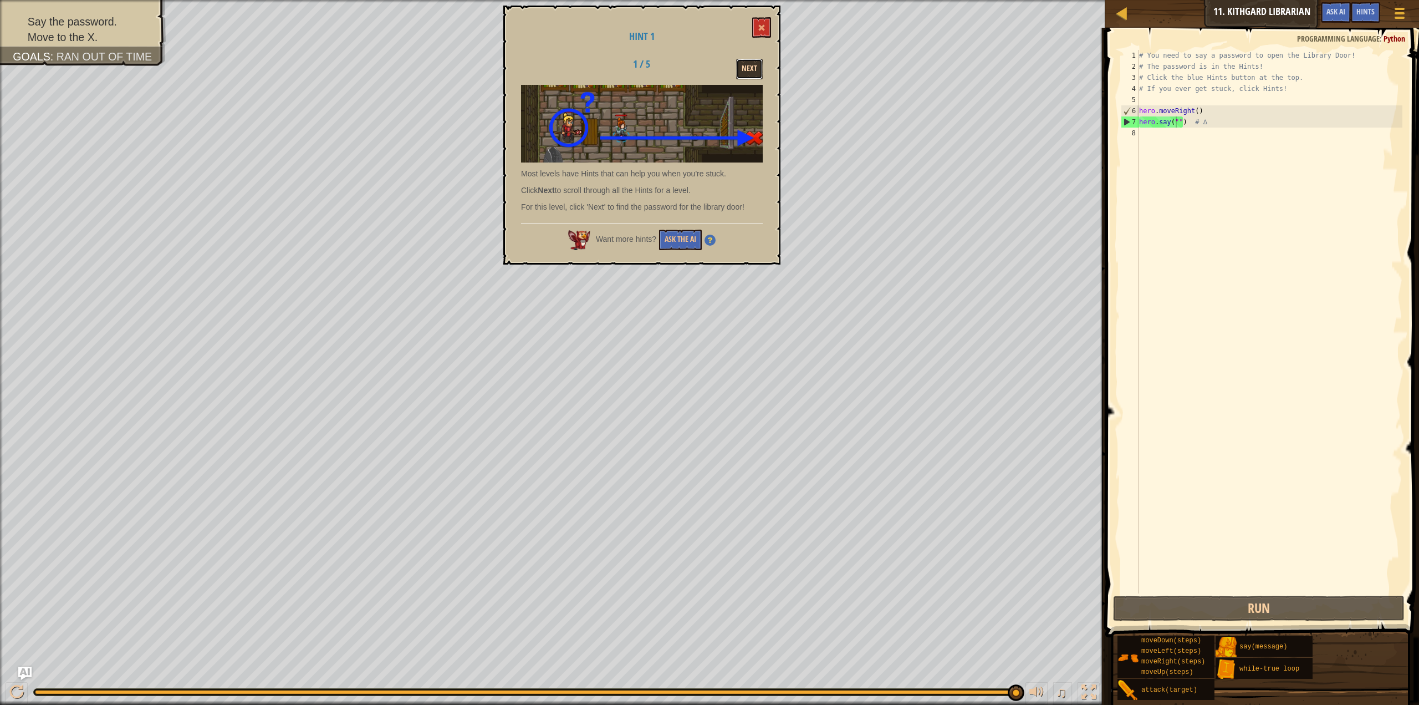
click at [742, 74] on button "Next" at bounding box center [749, 69] width 27 height 21
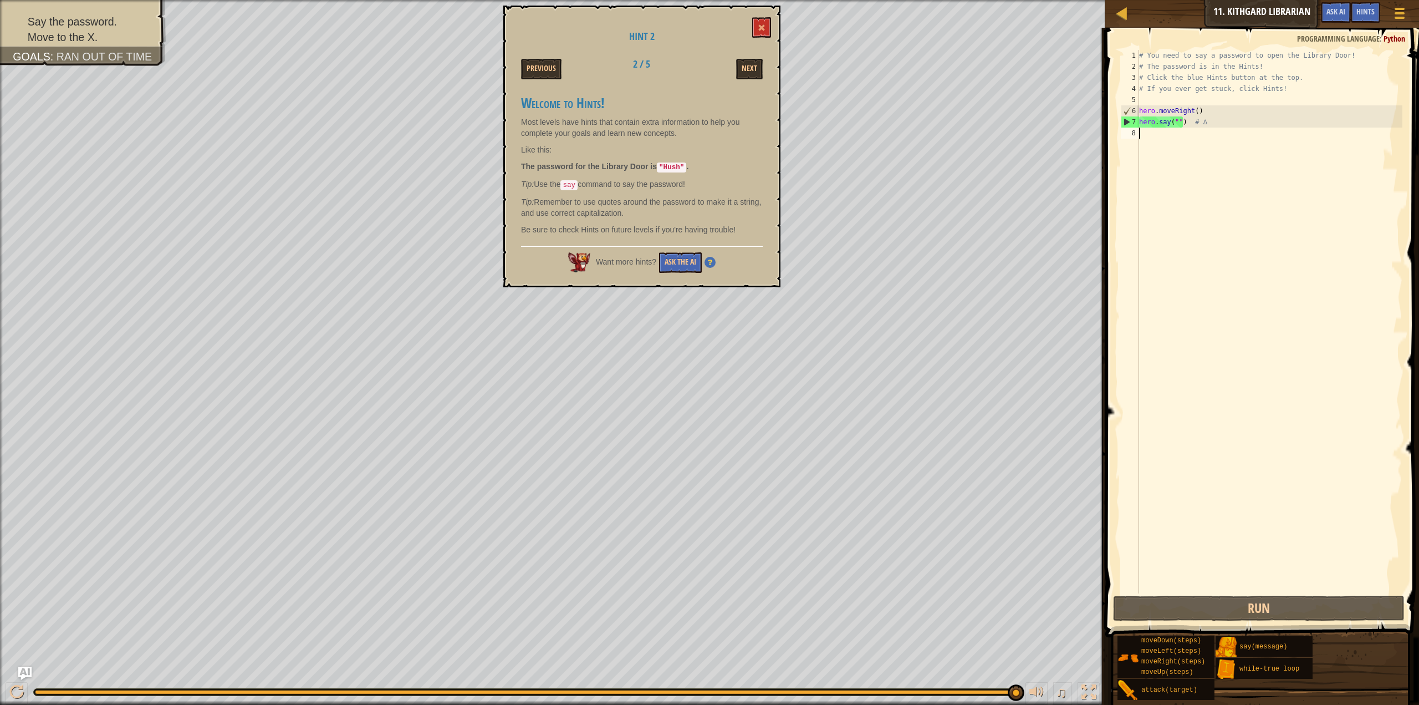
click at [1175, 128] on div "# You need to say a password to open the Library Door! # The password is in the…" at bounding box center [1270, 333] width 266 height 566
click at [1177, 120] on div "# You need to say a password to open the Library Door! # The password is in the…" at bounding box center [1270, 333] width 266 height 566
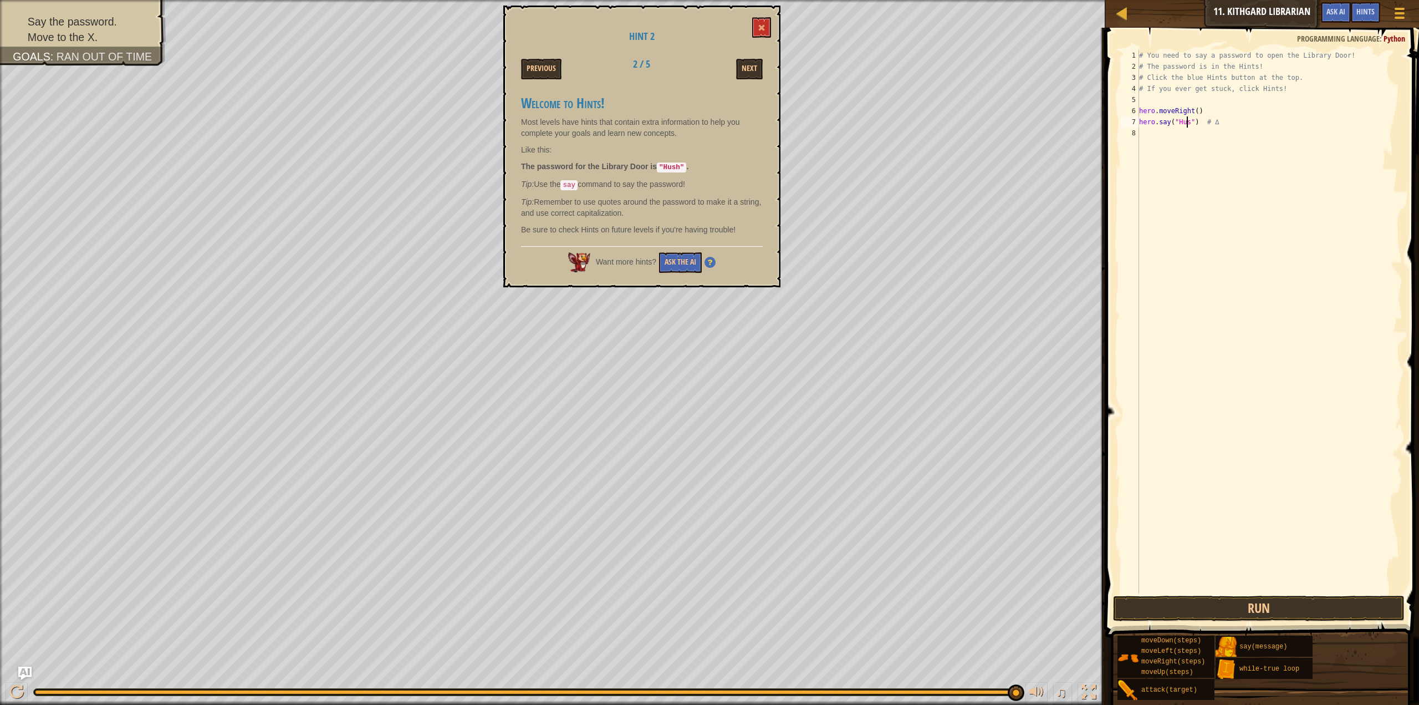
scroll to position [5, 4]
type textarea "hero.say("Hush") # ∆"
click at [1250, 603] on button "Run" at bounding box center [1259, 608] width 292 height 26
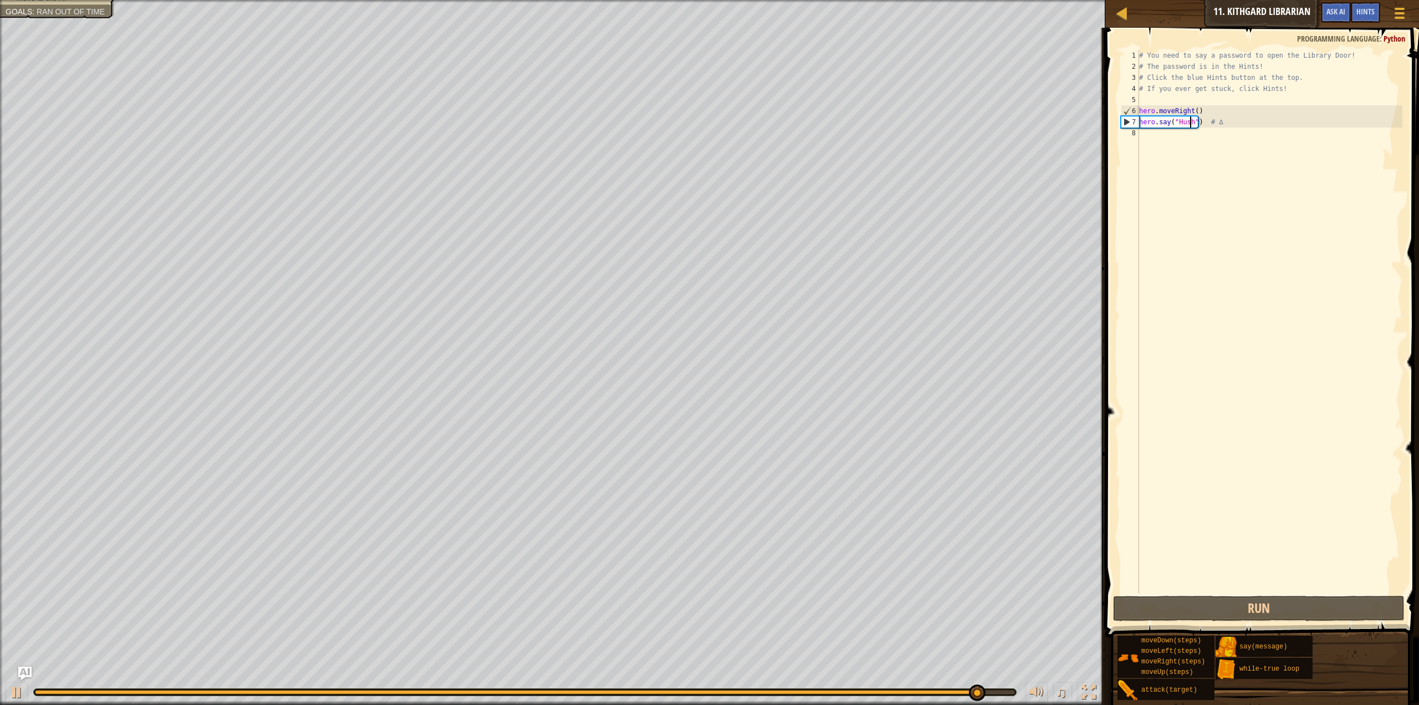
click at [1188, 156] on div "# You need to say a password to open the Library Door! # The password is in the…" at bounding box center [1270, 333] width 266 height 566
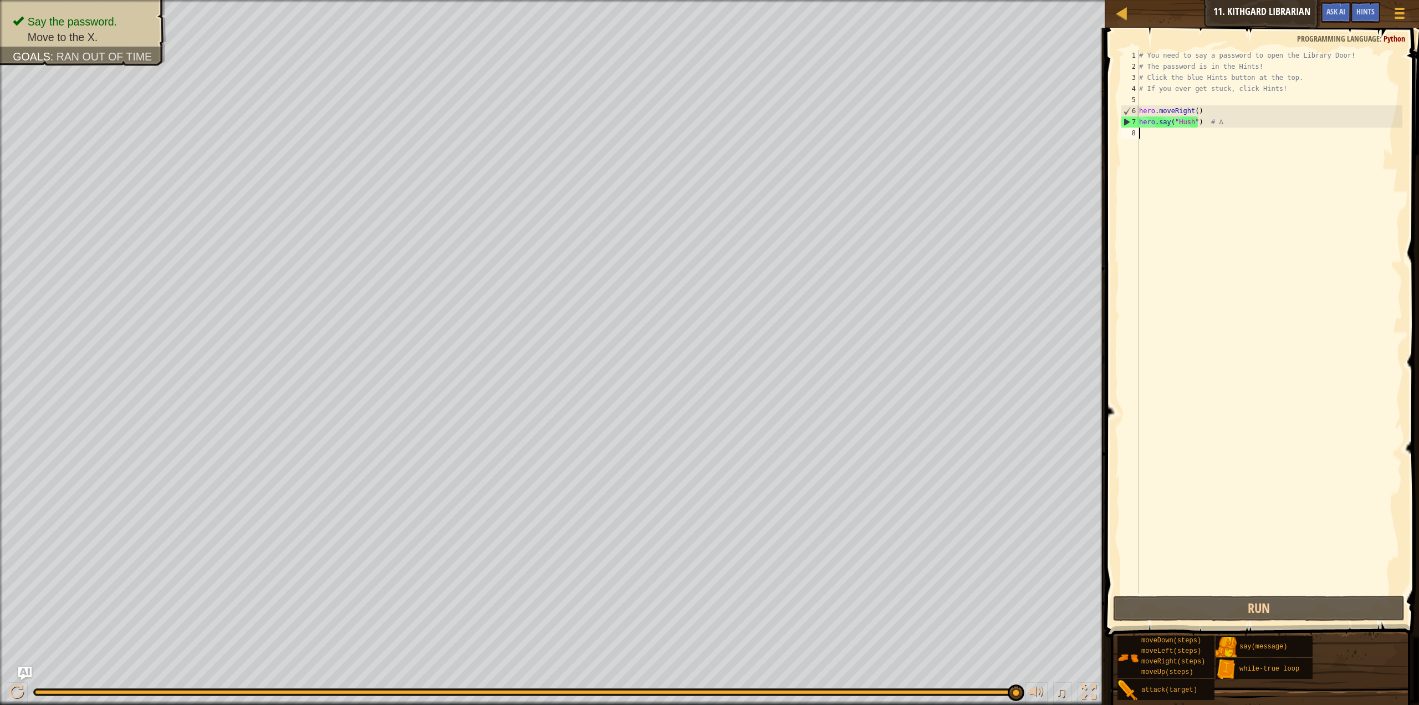
scroll to position [5, 0]
type textarea "h"
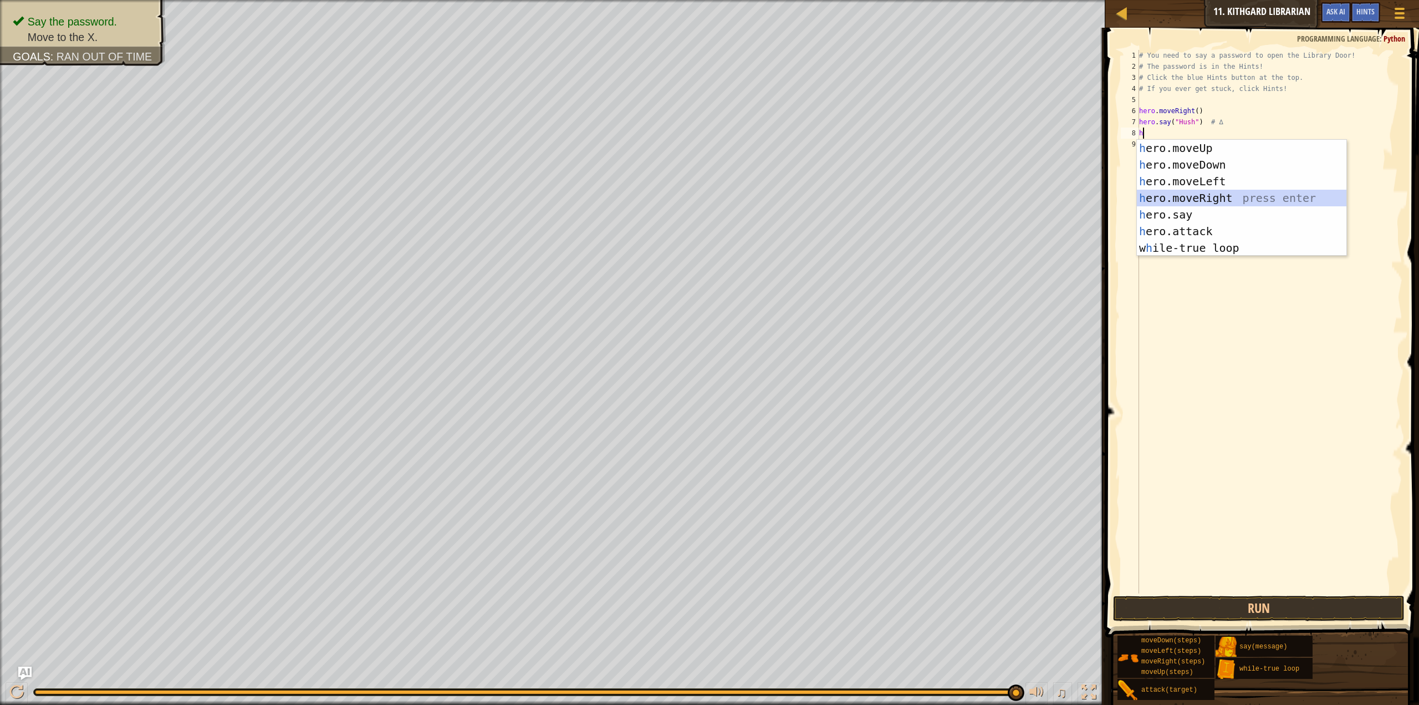
click at [1173, 197] on div "h ero.moveUp press enter h ero.moveDown press enter h ero.moveLeft press enter …" at bounding box center [1242, 215] width 210 height 150
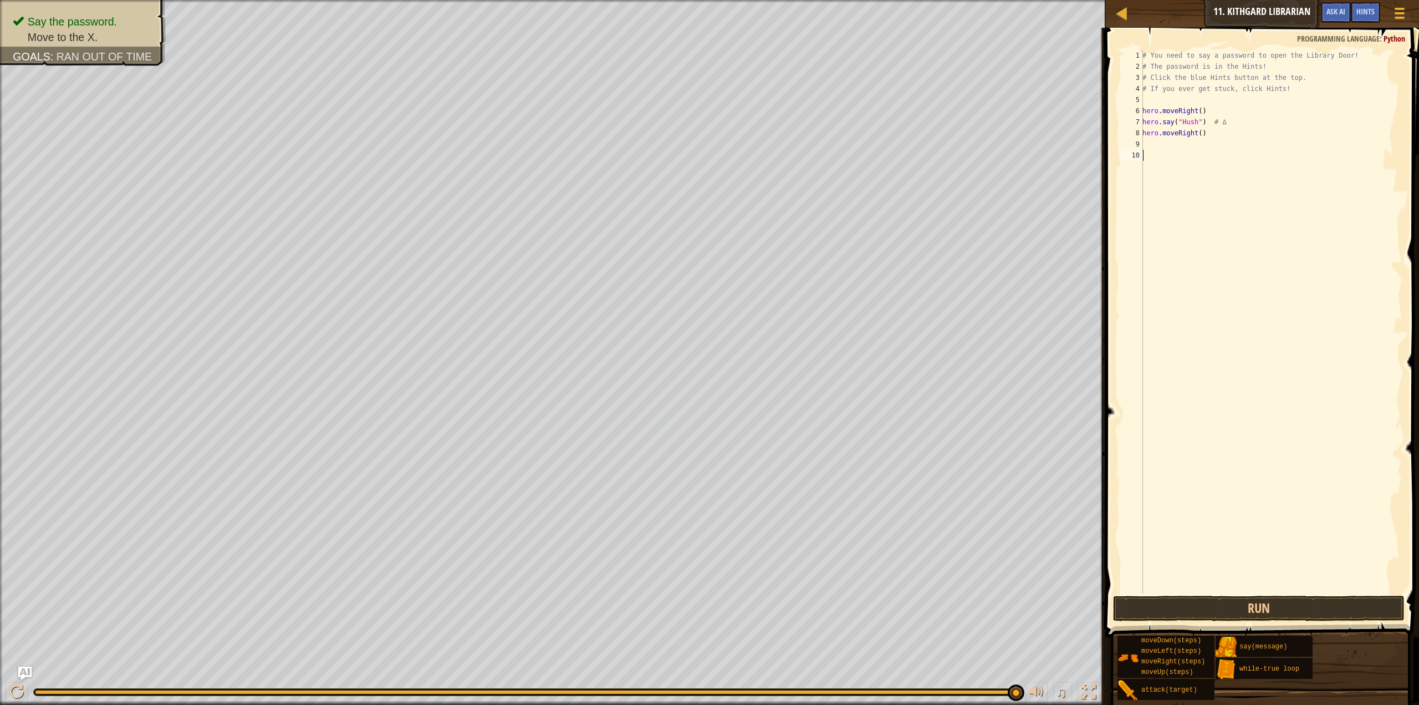
click at [1281, 592] on div "# You need to say a password to open the Library Door! # The password is in the…" at bounding box center [1272, 333] width 262 height 566
click at [1288, 617] on button "Run" at bounding box center [1259, 608] width 292 height 26
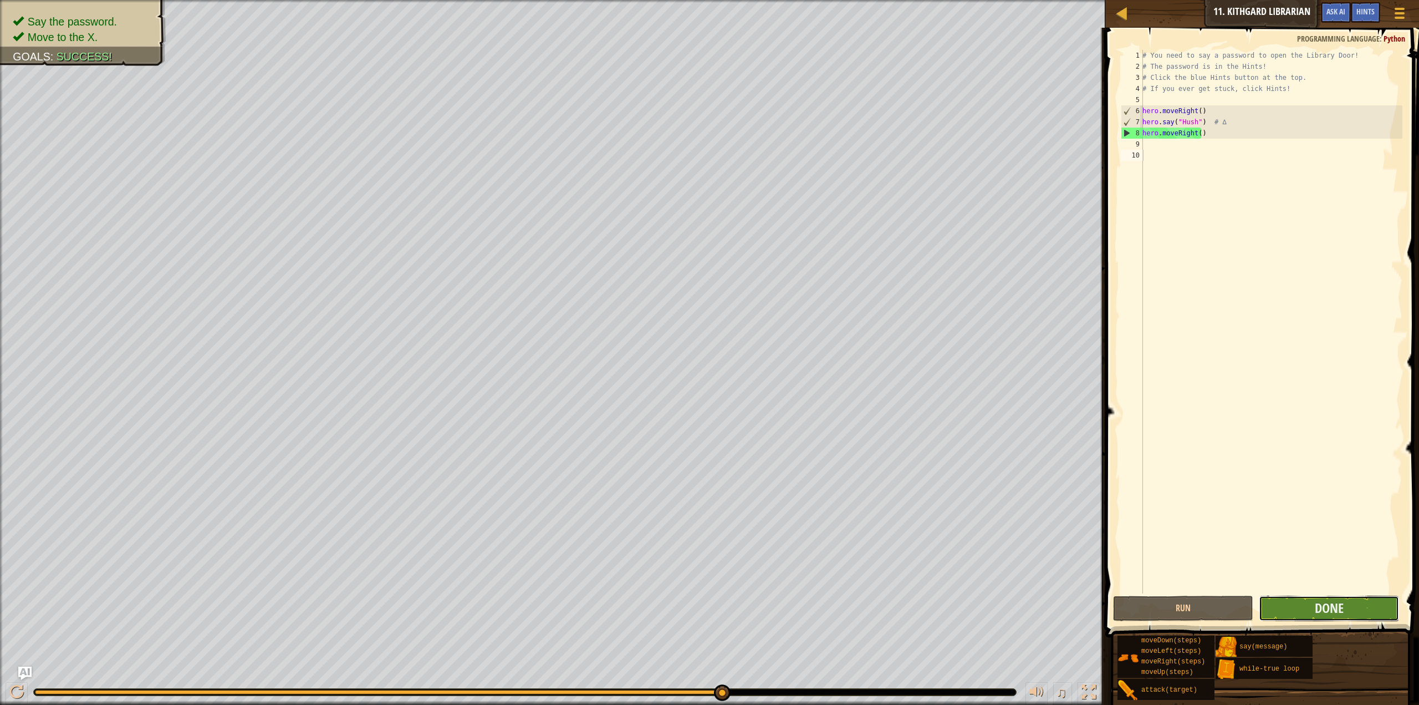
click at [1344, 612] on button "Done" at bounding box center [1329, 608] width 140 height 26
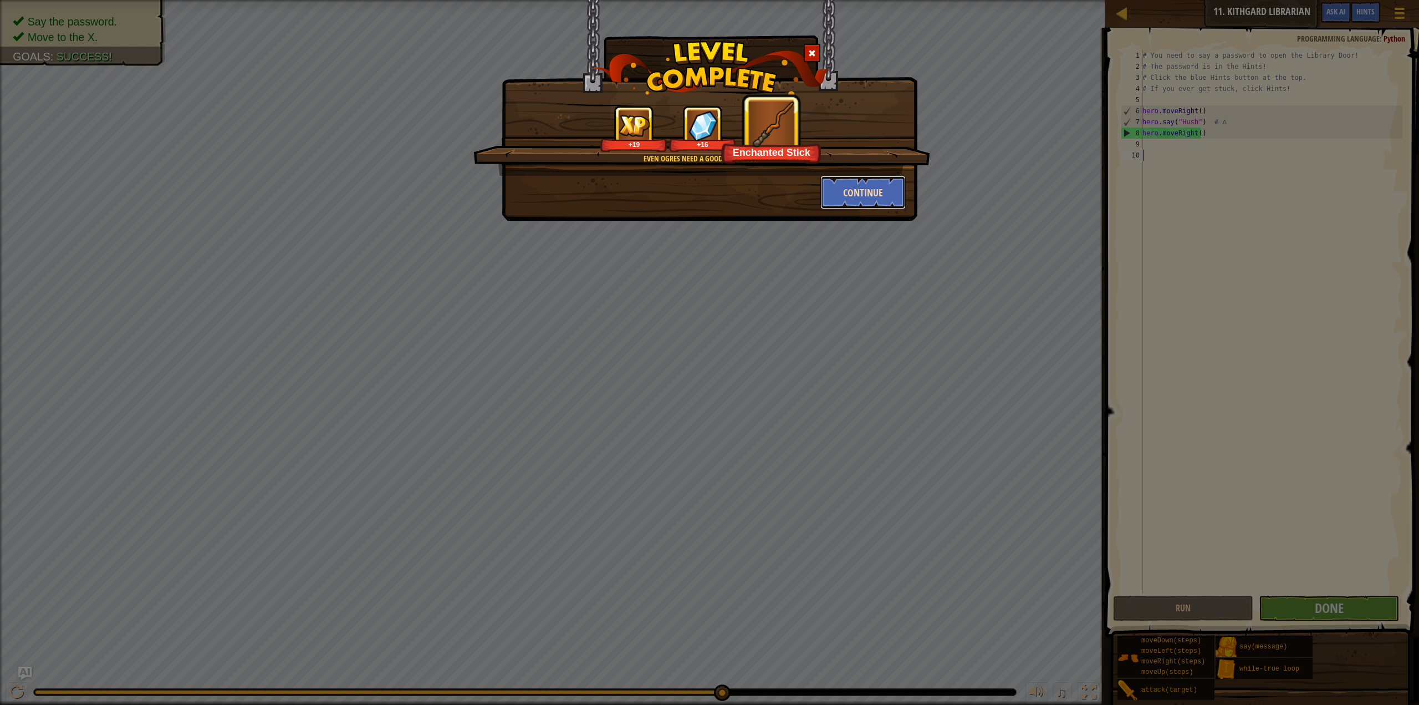
click at [882, 204] on button "Continue" at bounding box center [864, 192] width 86 height 33
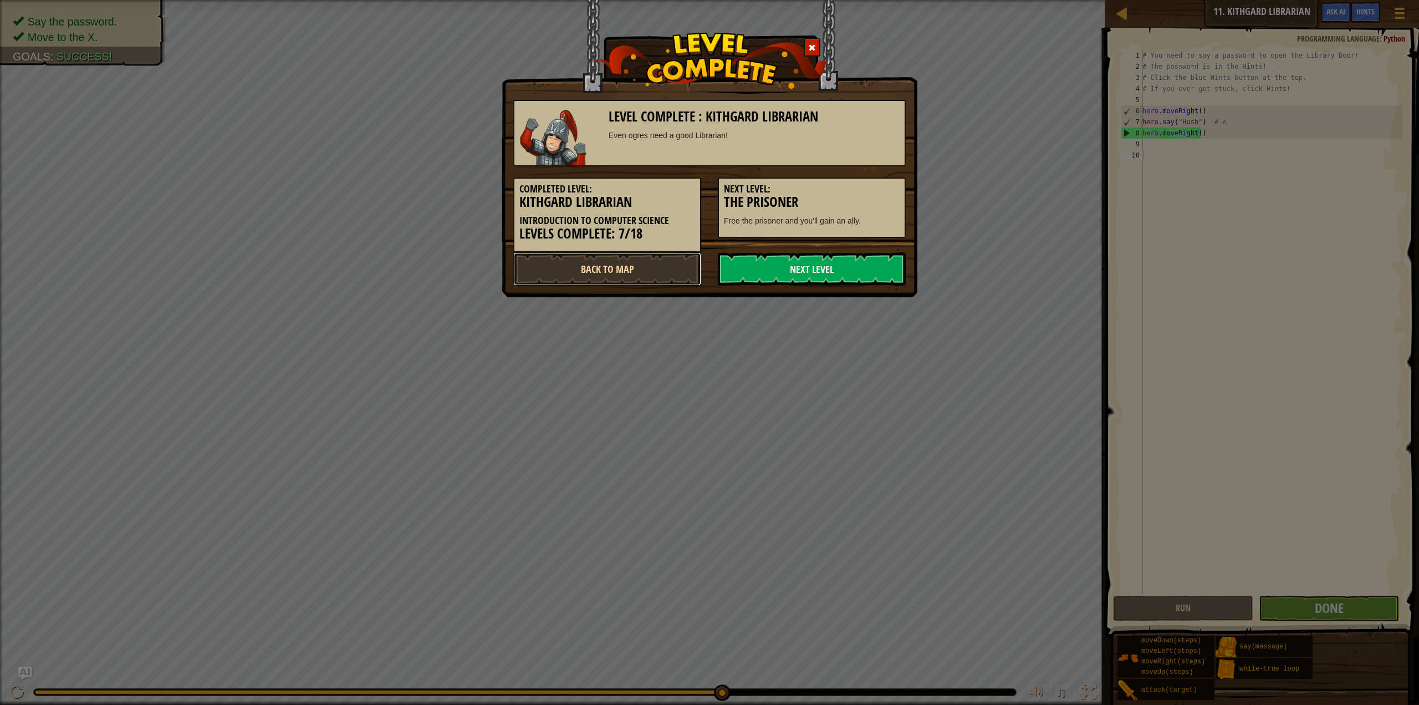
click at [683, 263] on link "Back to Map" at bounding box center [607, 268] width 188 height 33
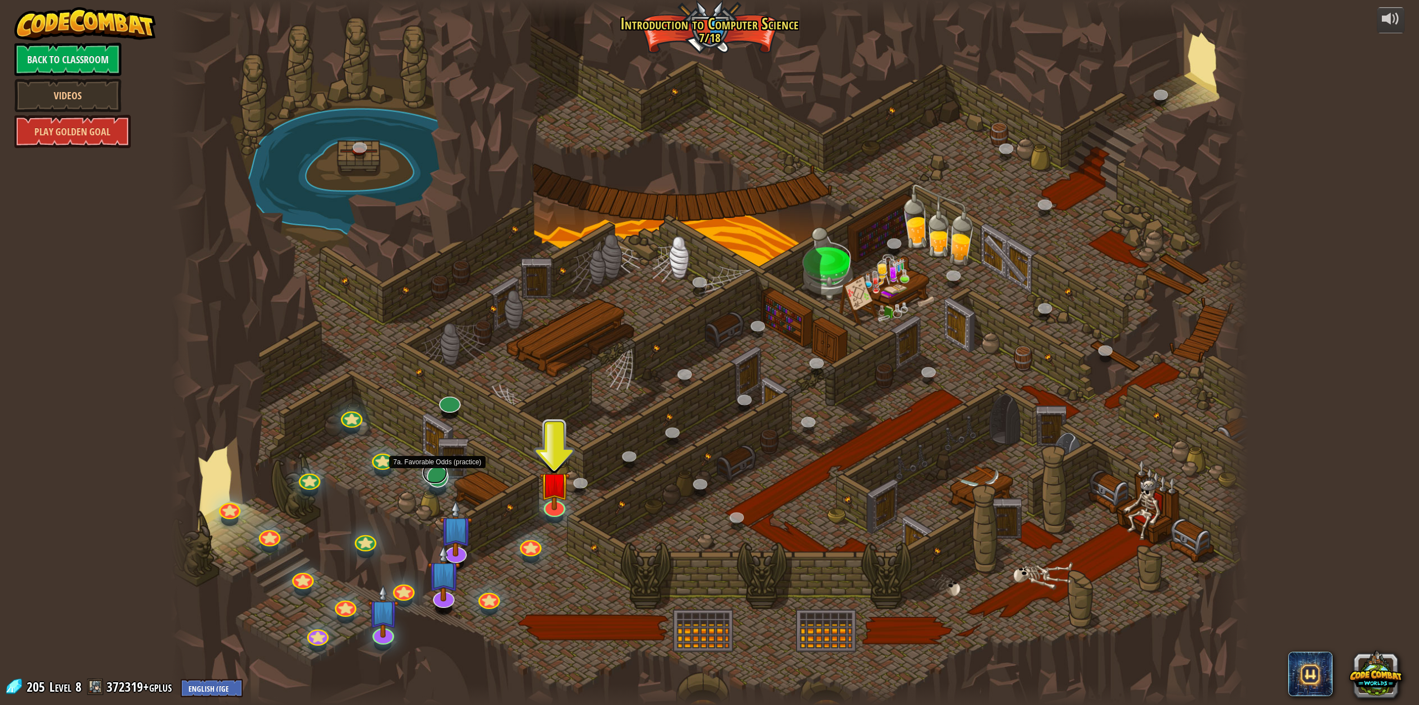
click at [444, 478] on link at bounding box center [434, 472] width 25 height 22
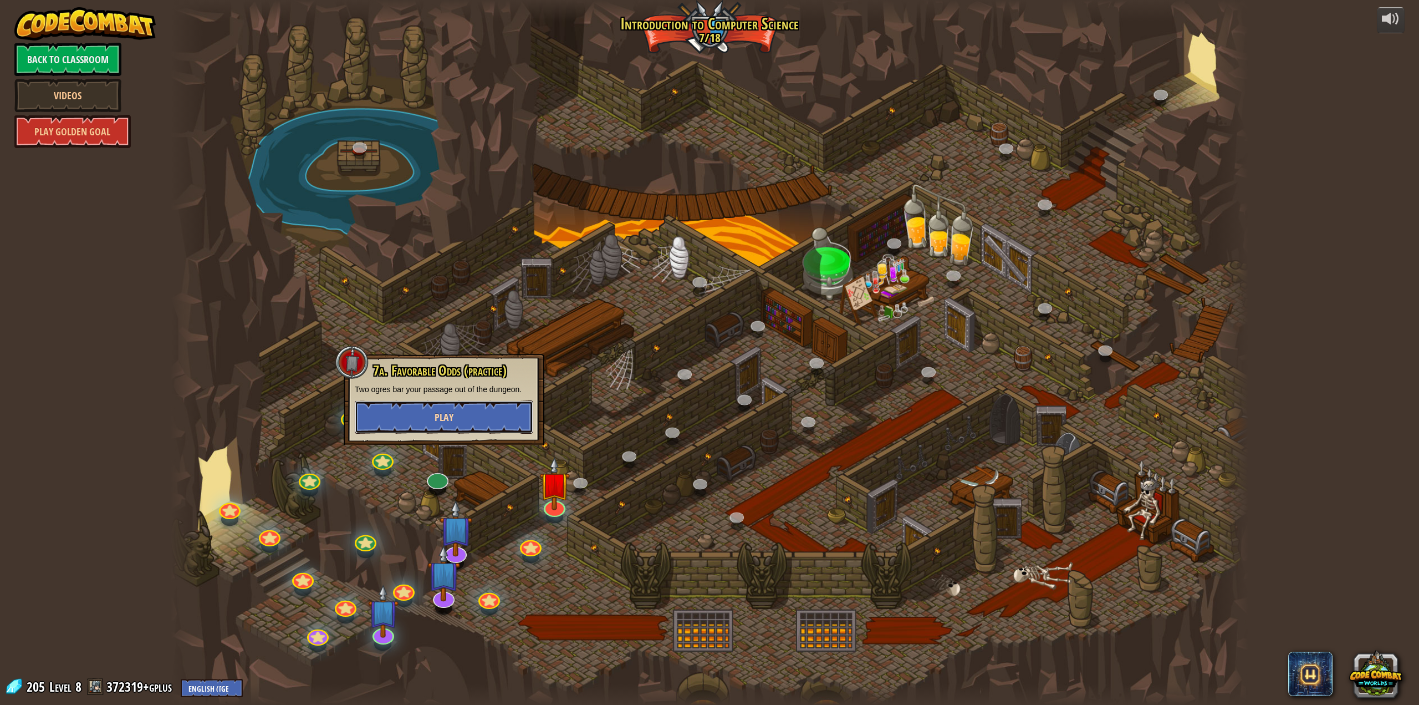
click at [451, 417] on span "Play" at bounding box center [444, 417] width 19 height 14
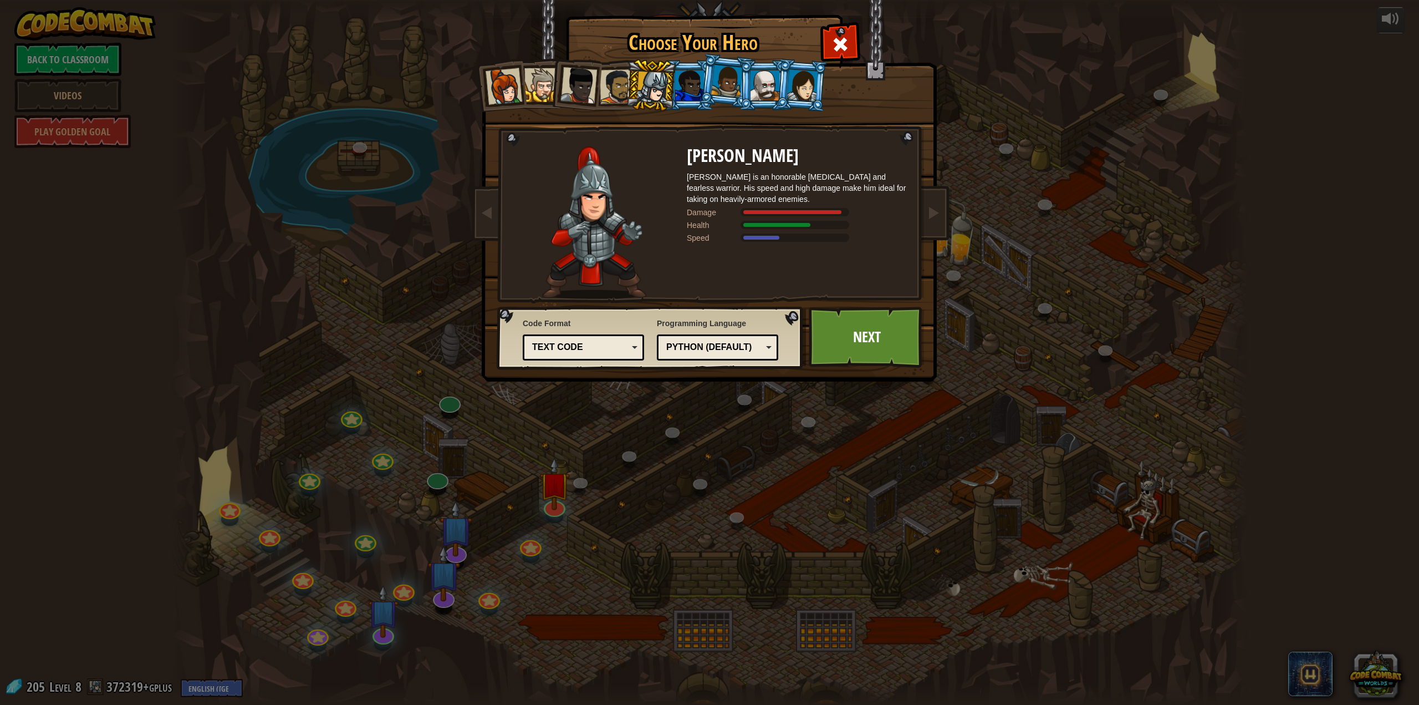
click at [657, 87] on div at bounding box center [653, 88] width 32 height 32
click at [718, 87] on div at bounding box center [727, 81] width 32 height 33
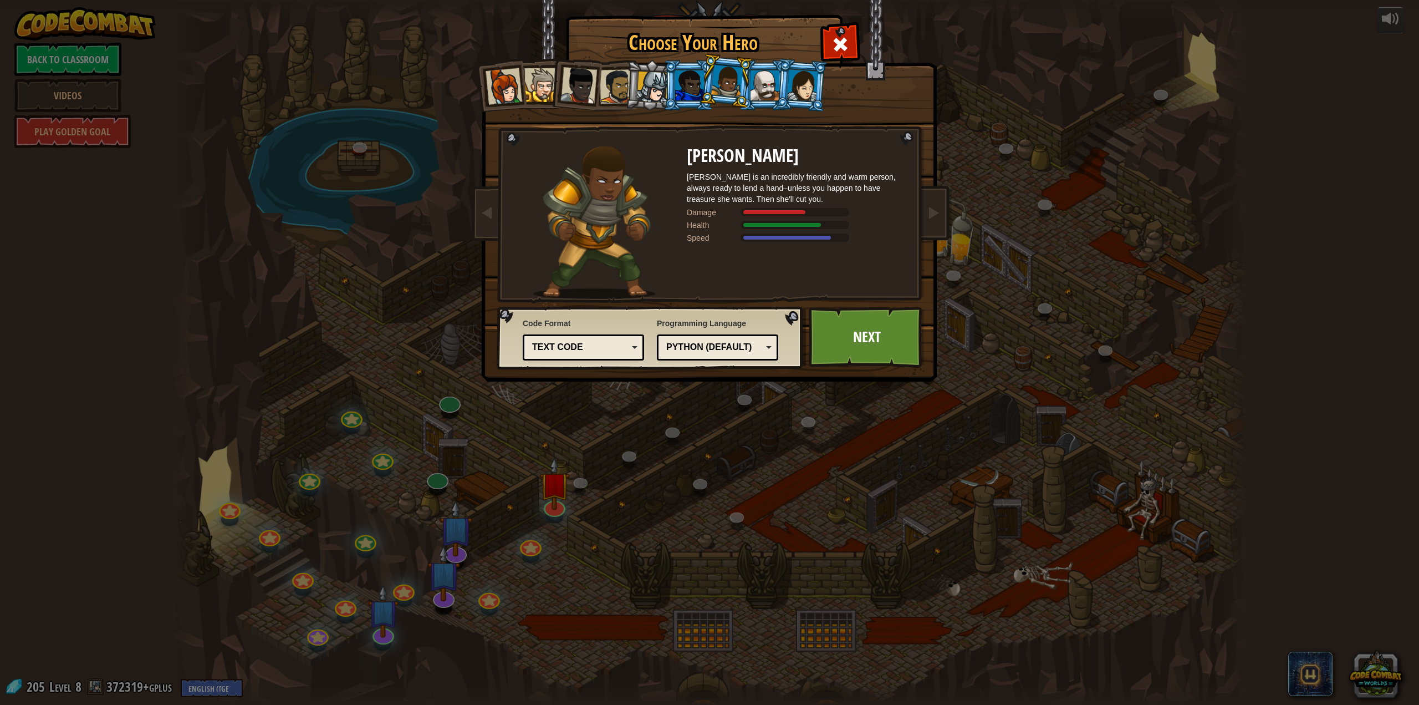
click at [776, 89] on li at bounding box center [801, 85] width 53 height 54
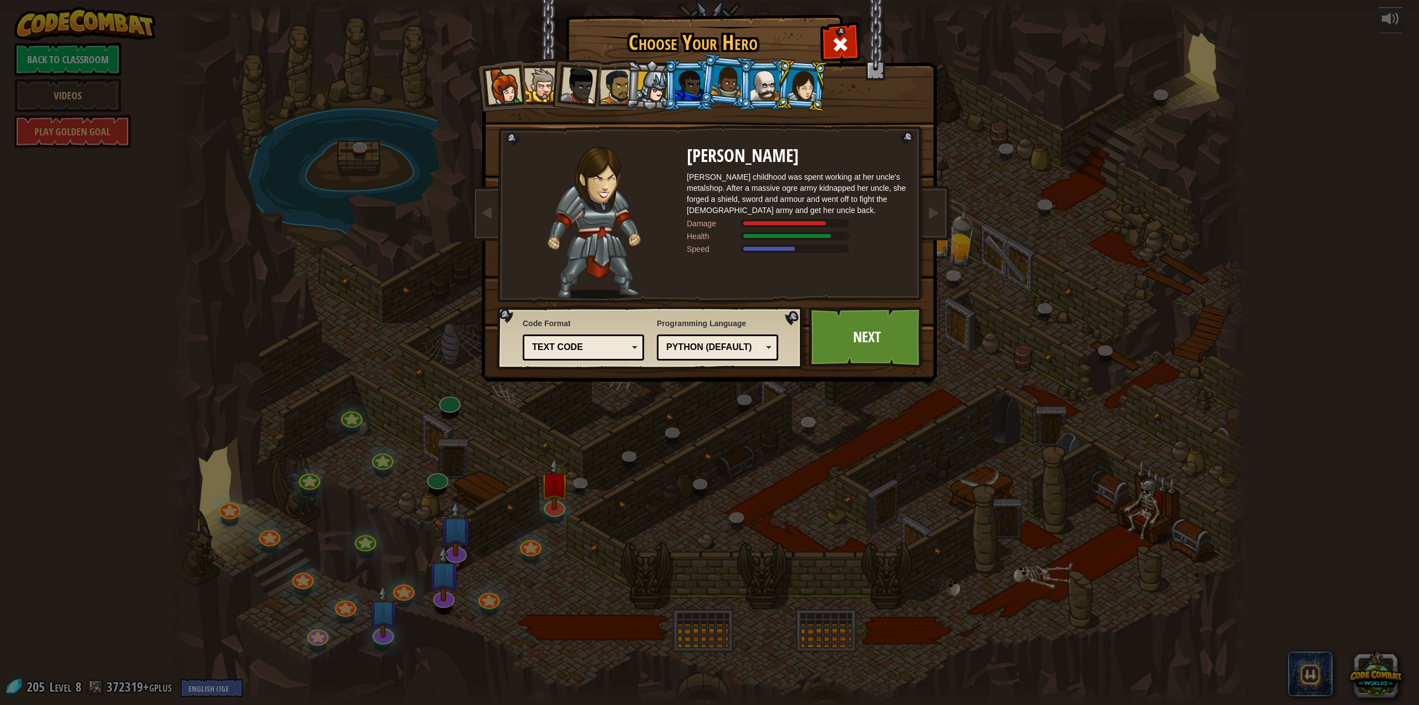
click at [800, 85] on div at bounding box center [802, 85] width 31 height 32
click at [847, 30] on div at bounding box center [840, 43] width 35 height 35
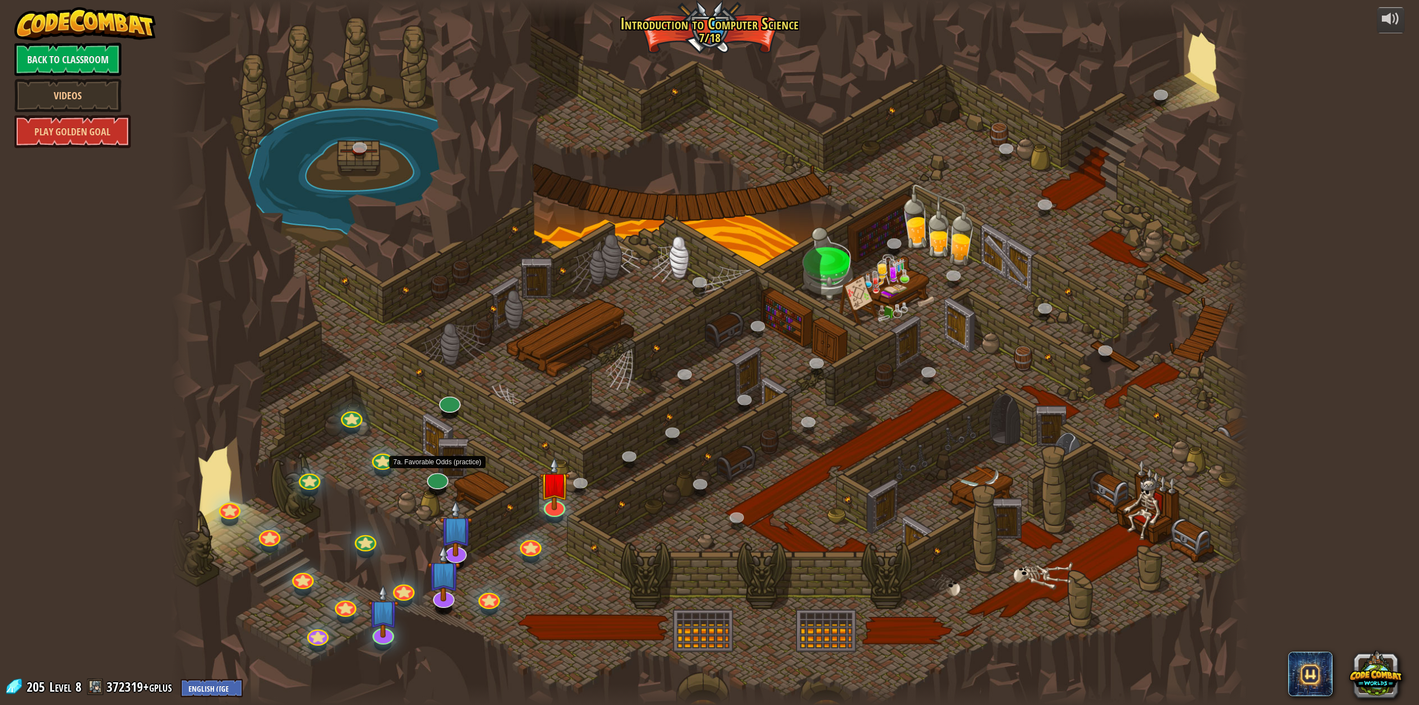
click at [430, 486] on div at bounding box center [437, 488] width 17 height 13
click at [434, 471] on link at bounding box center [434, 472] width 25 height 22
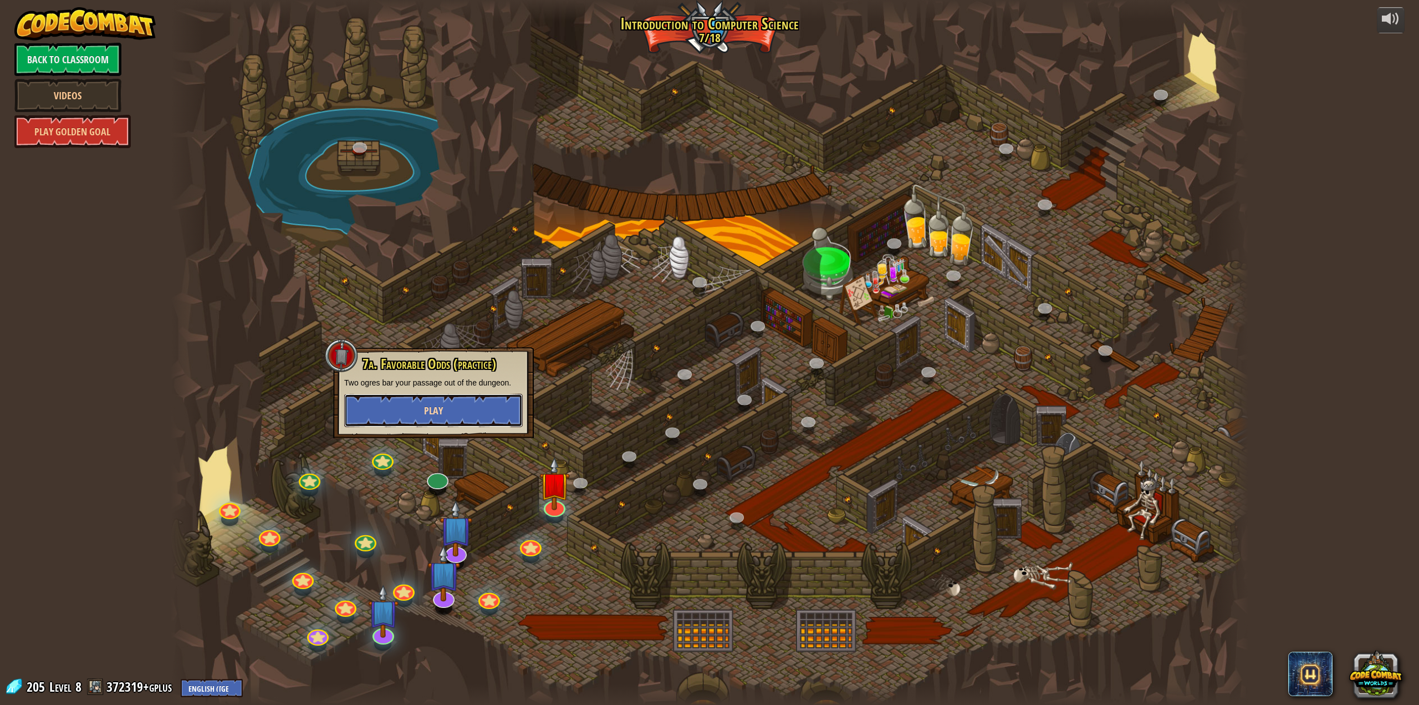
click at [444, 412] on button "Play" at bounding box center [433, 410] width 179 height 33
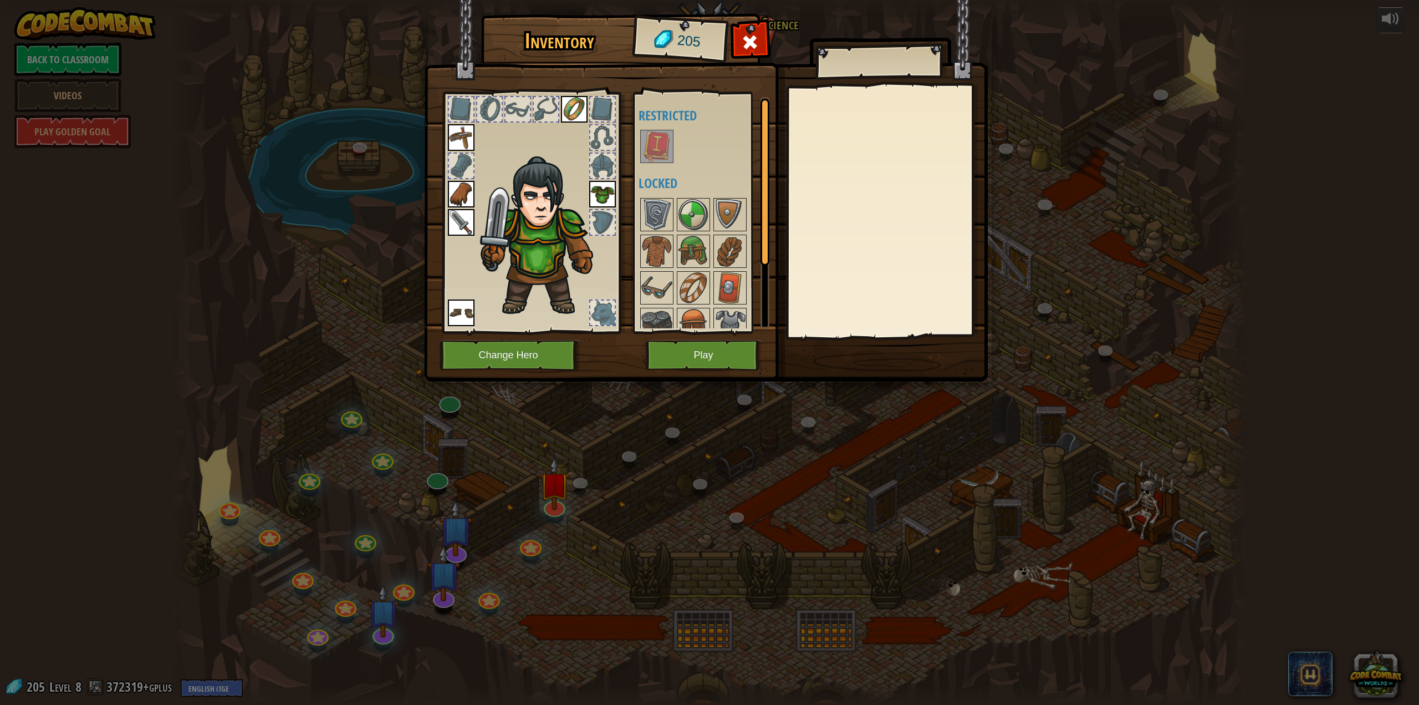
click at [660, 147] on img at bounding box center [657, 146] width 31 height 31
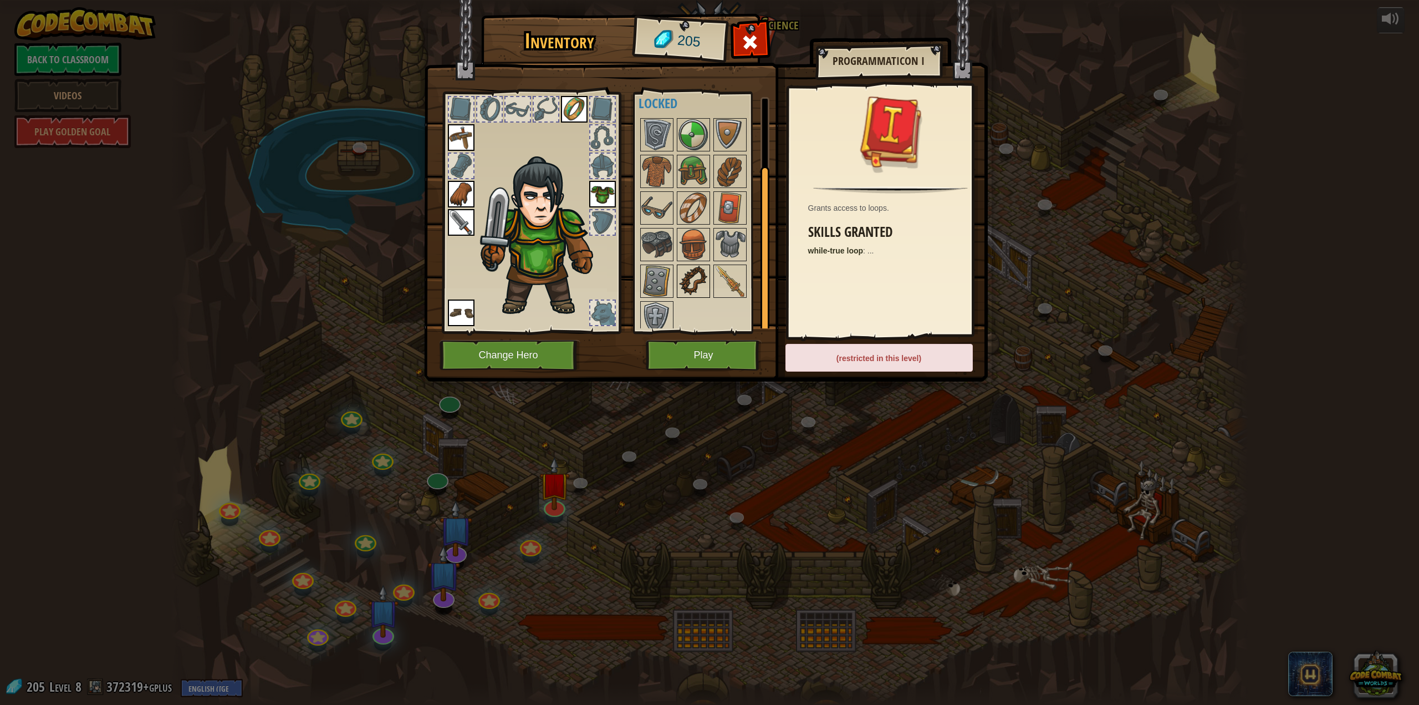
scroll to position [88, 0]
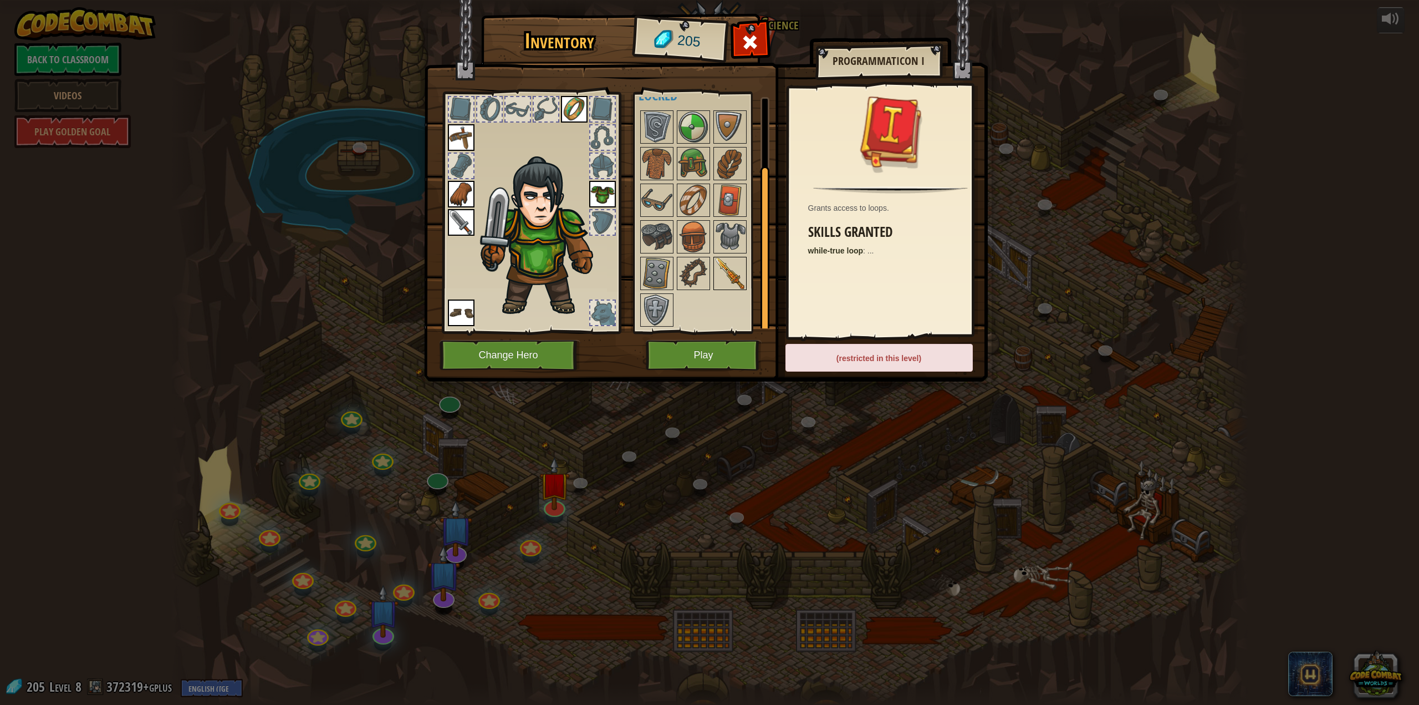
click at [739, 267] on img at bounding box center [730, 273] width 31 height 31
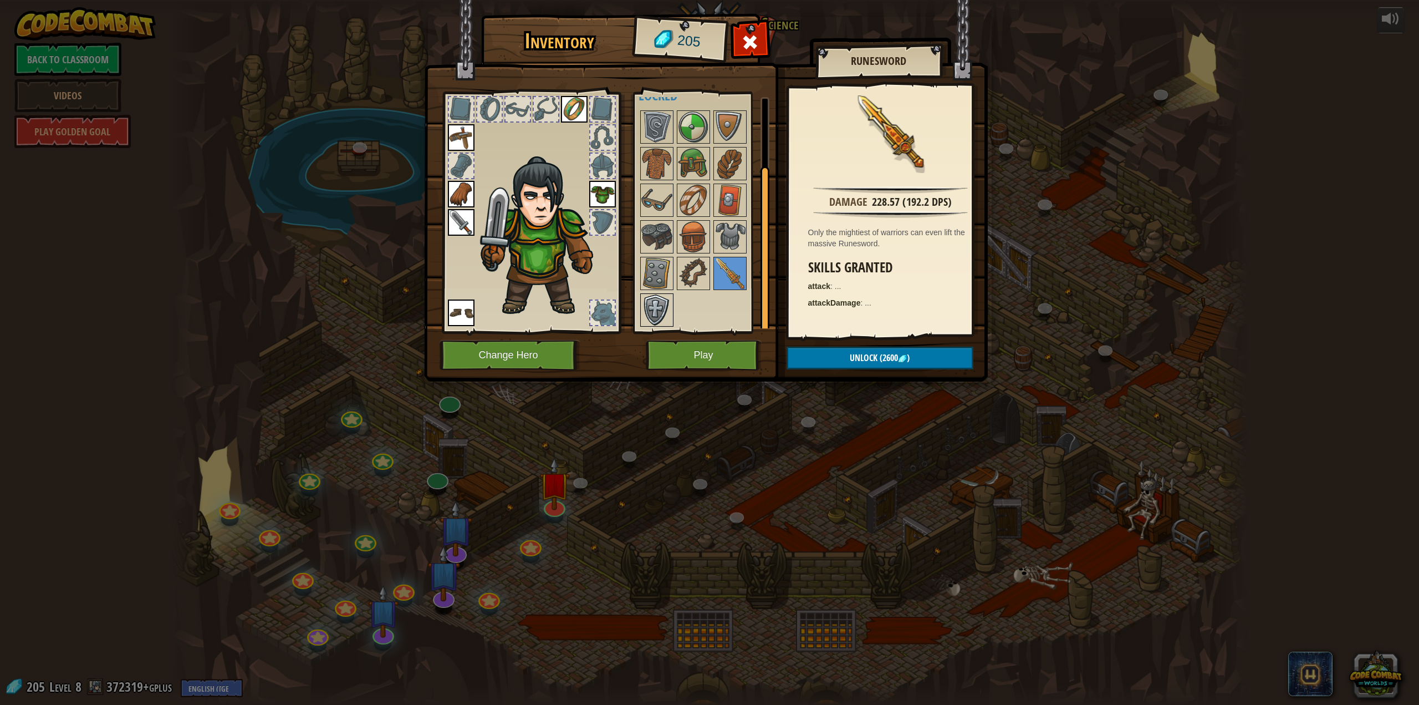
click at [653, 310] on img at bounding box center [657, 309] width 31 height 31
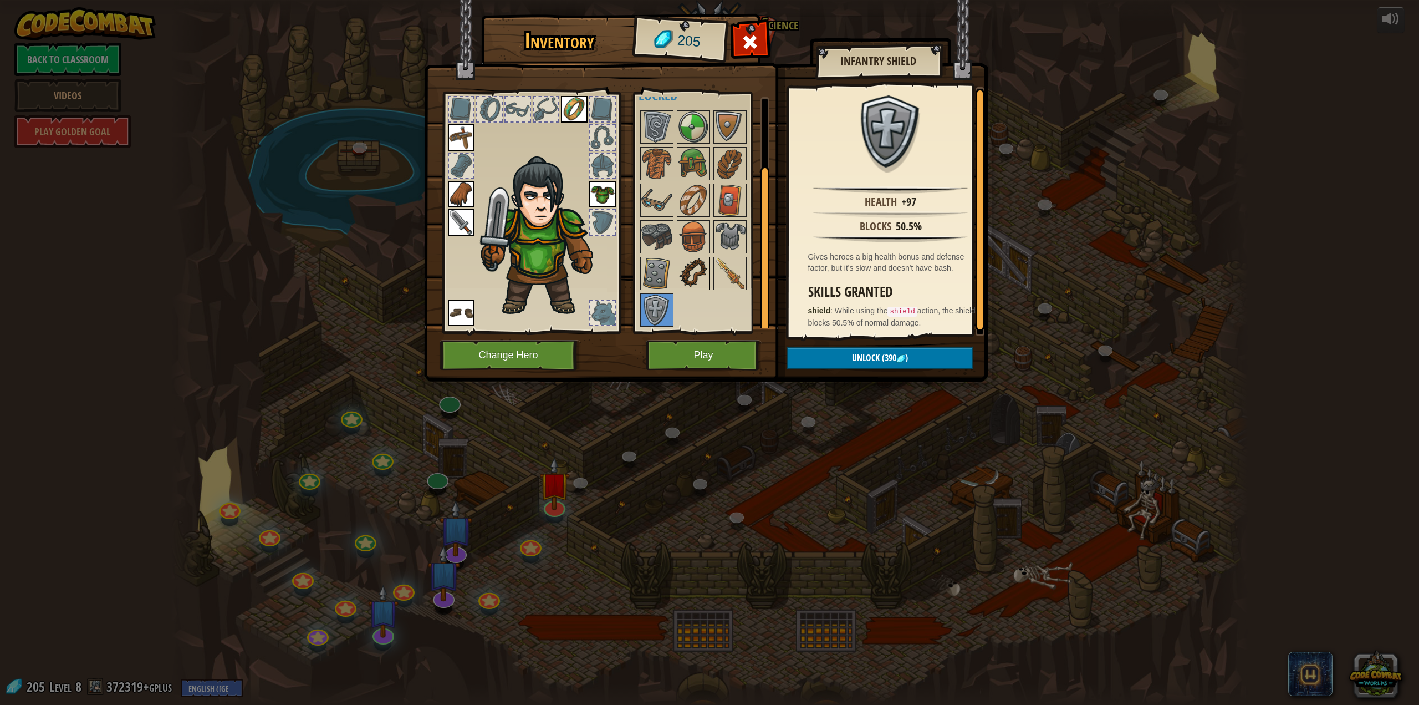
click at [688, 272] on img at bounding box center [693, 273] width 31 height 31
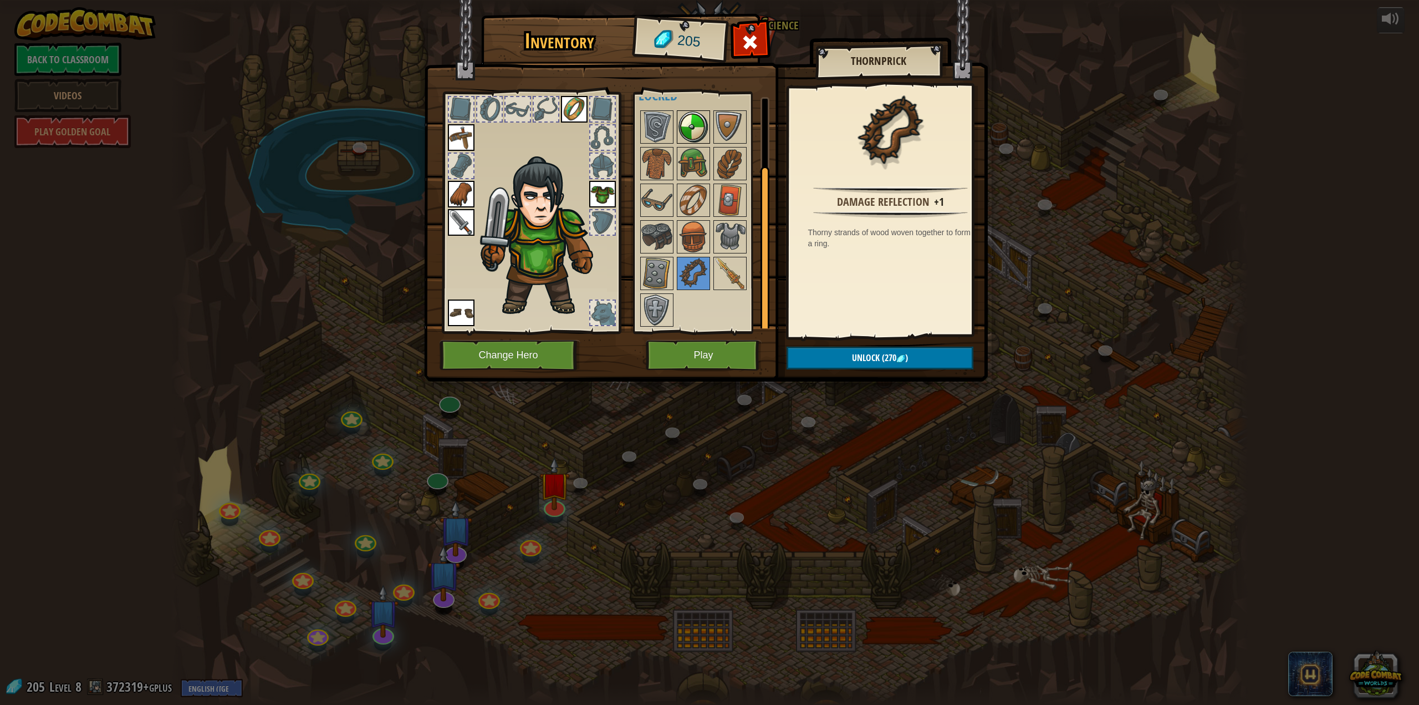
click at [692, 122] on img at bounding box center [693, 126] width 31 height 31
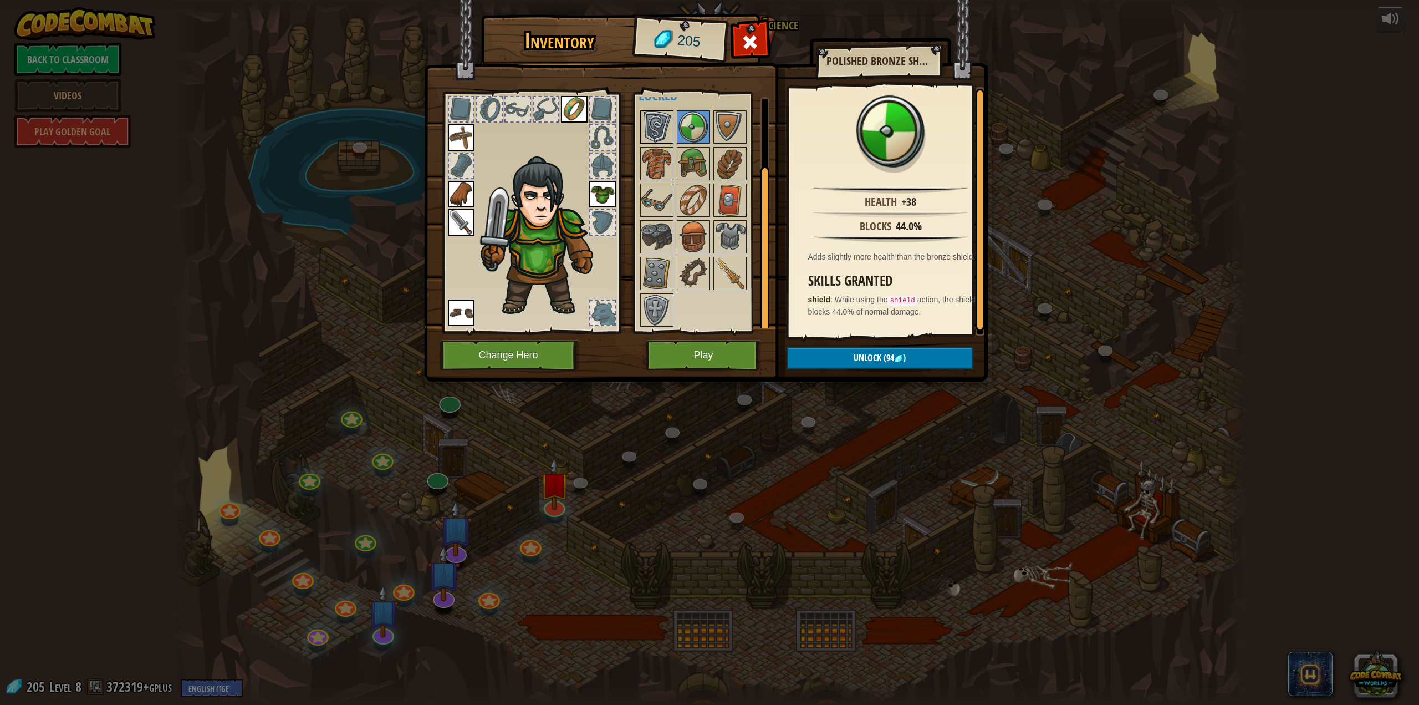
click at [661, 127] on img at bounding box center [657, 126] width 31 height 31
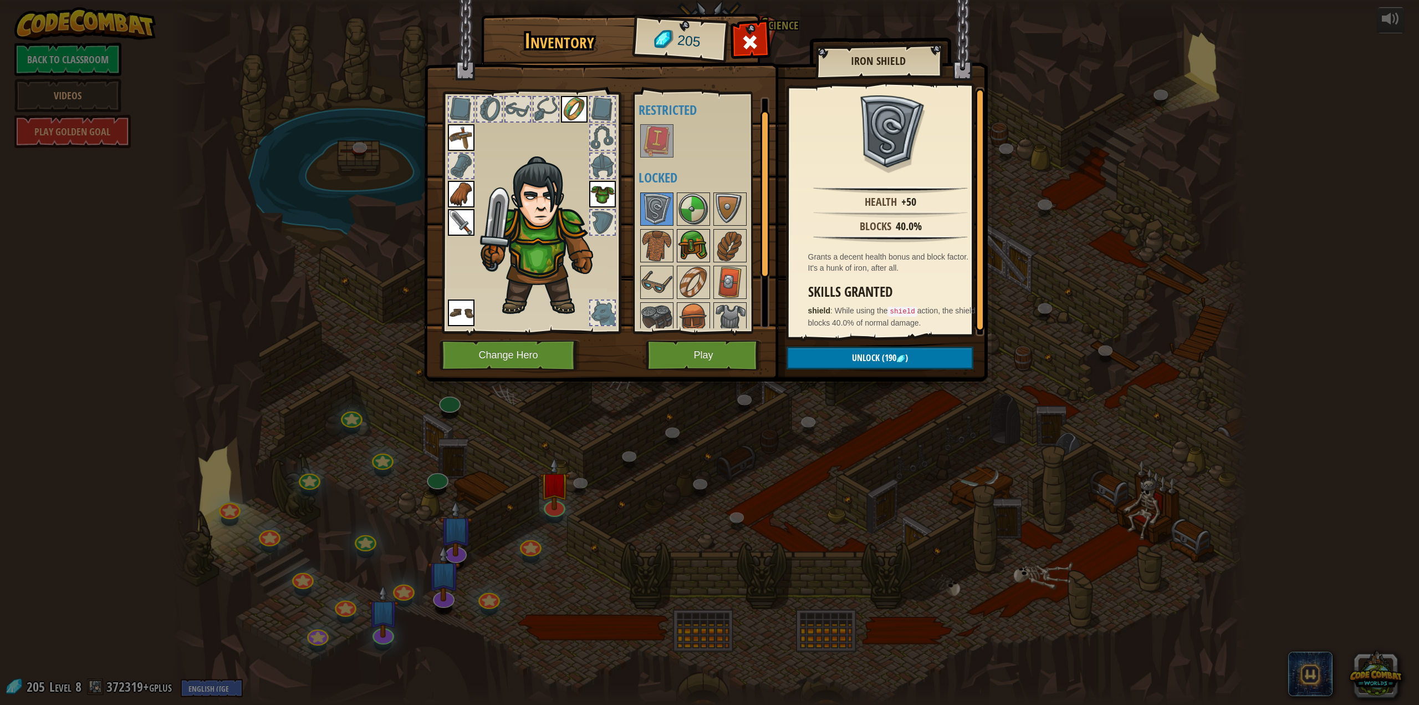
scroll to position [0, 0]
click at [738, 41] on div at bounding box center [750, 45] width 35 height 35
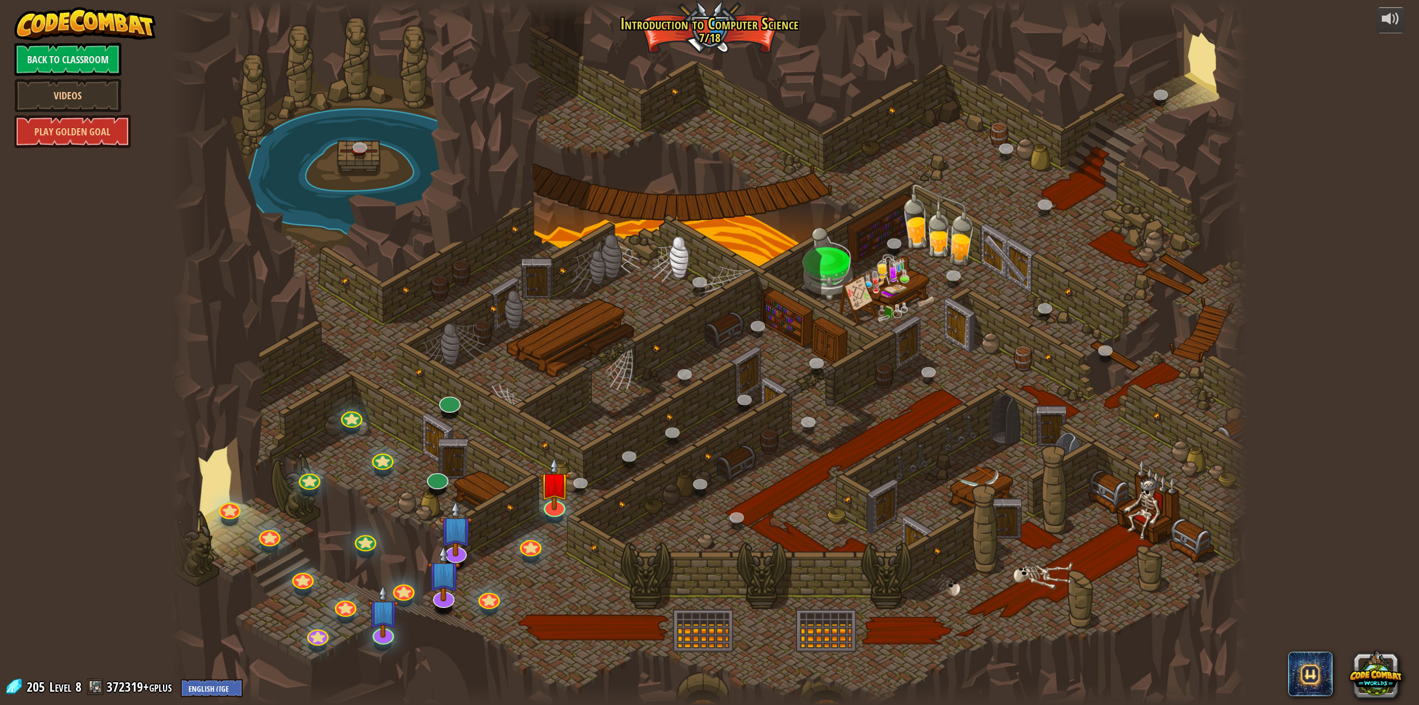
click at [442, 485] on div at bounding box center [437, 488] width 17 height 13
click at [444, 479] on link at bounding box center [434, 472] width 25 height 22
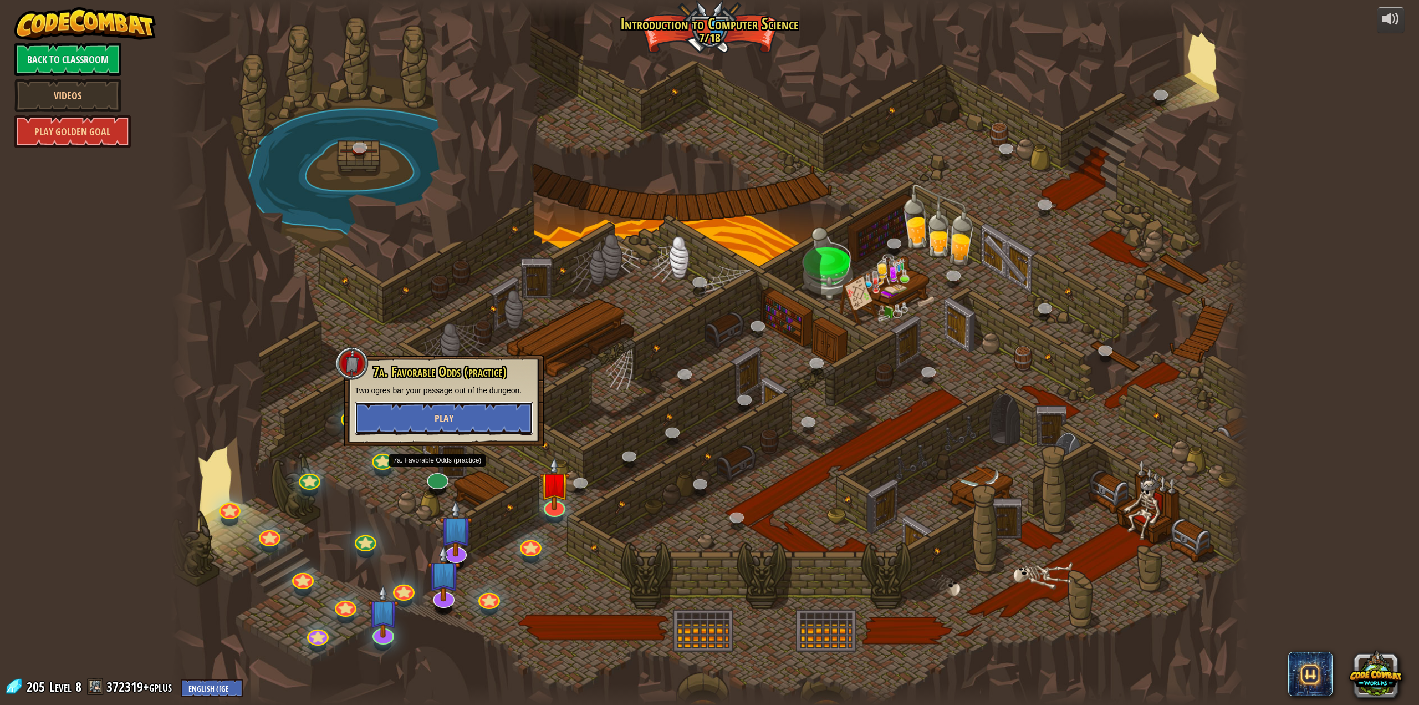
click at [440, 413] on span "Play" at bounding box center [444, 418] width 19 height 14
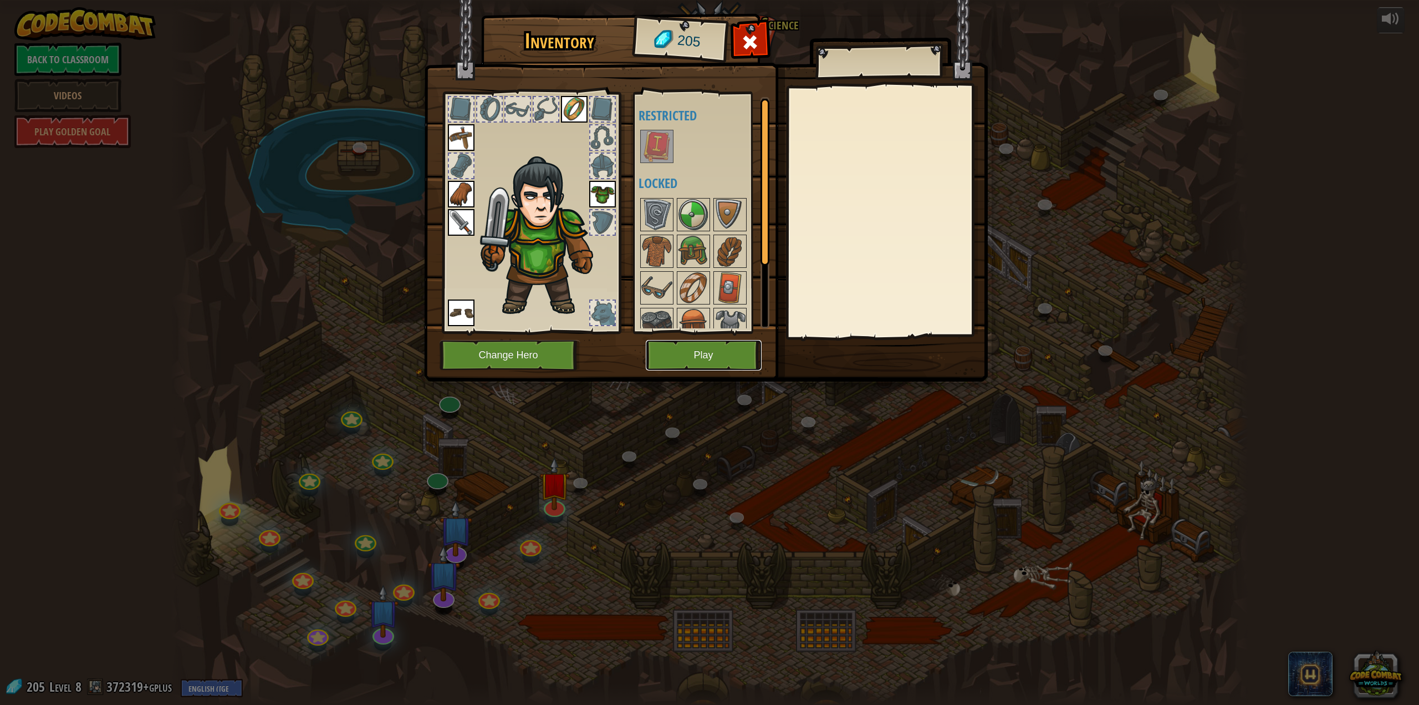
click at [720, 358] on button "Play" at bounding box center [704, 355] width 116 height 30
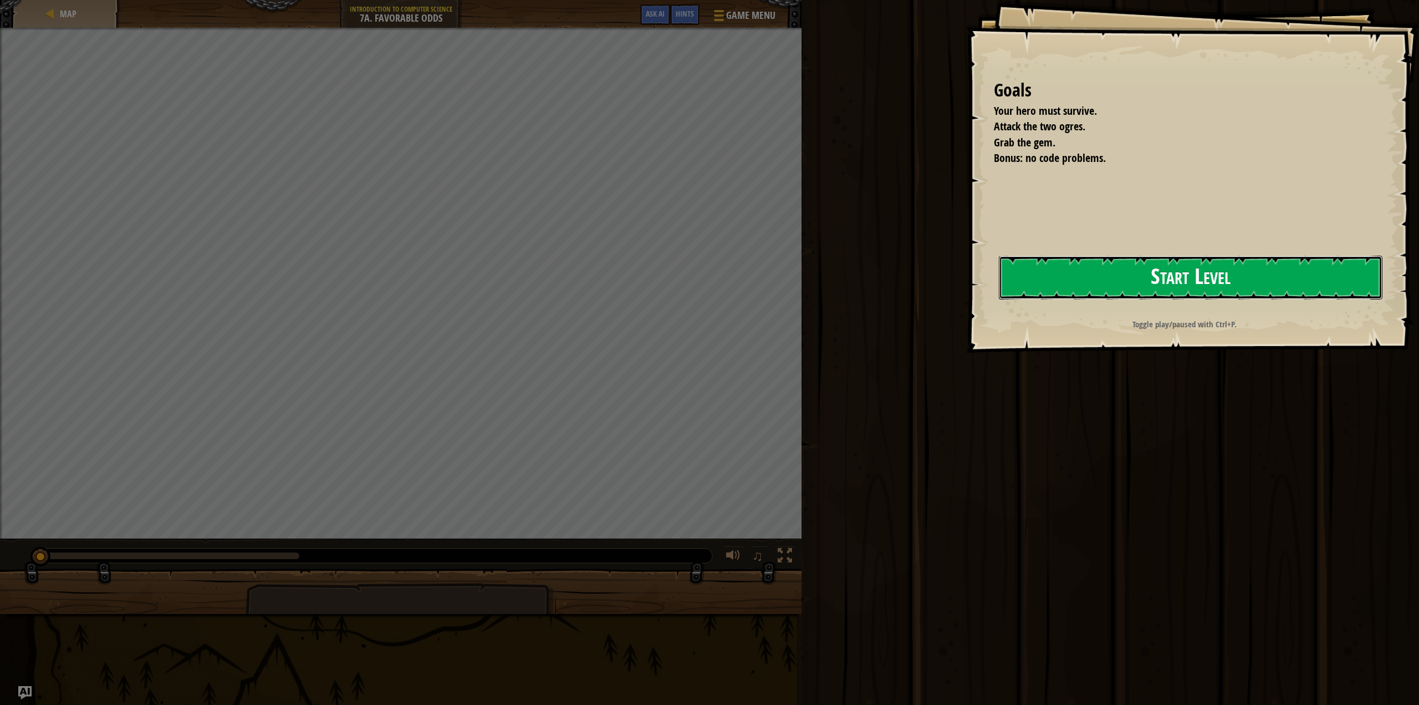
click at [1157, 263] on button "Start Level" at bounding box center [1191, 278] width 384 height 44
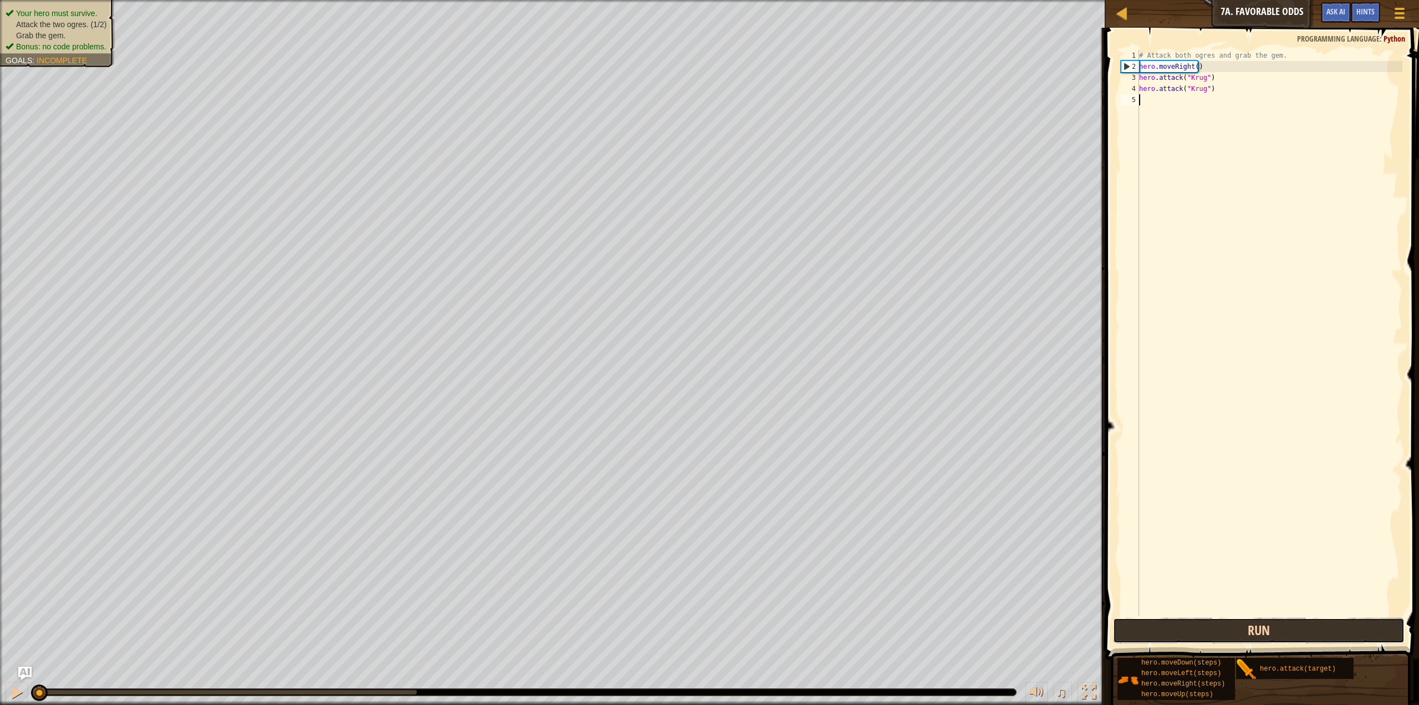
click at [1215, 640] on button "Run" at bounding box center [1259, 631] width 292 height 26
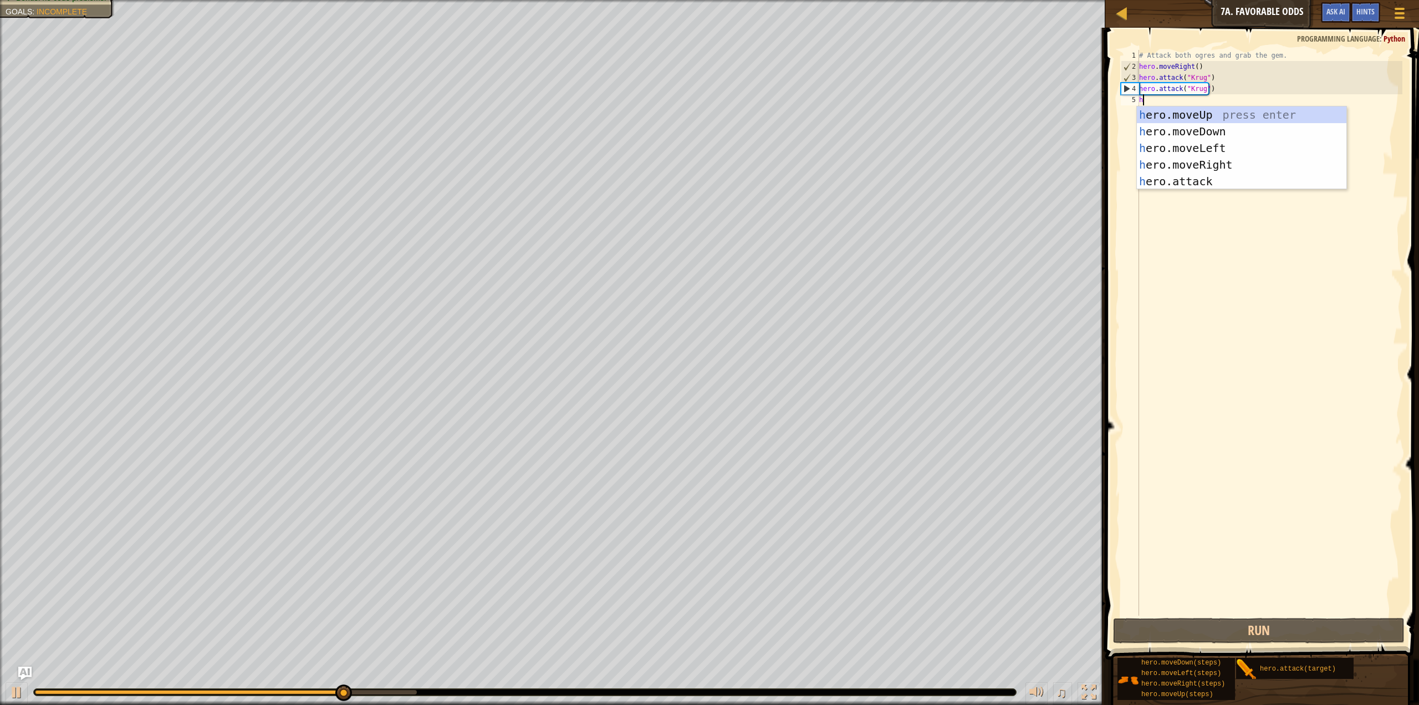
type textarea "h"
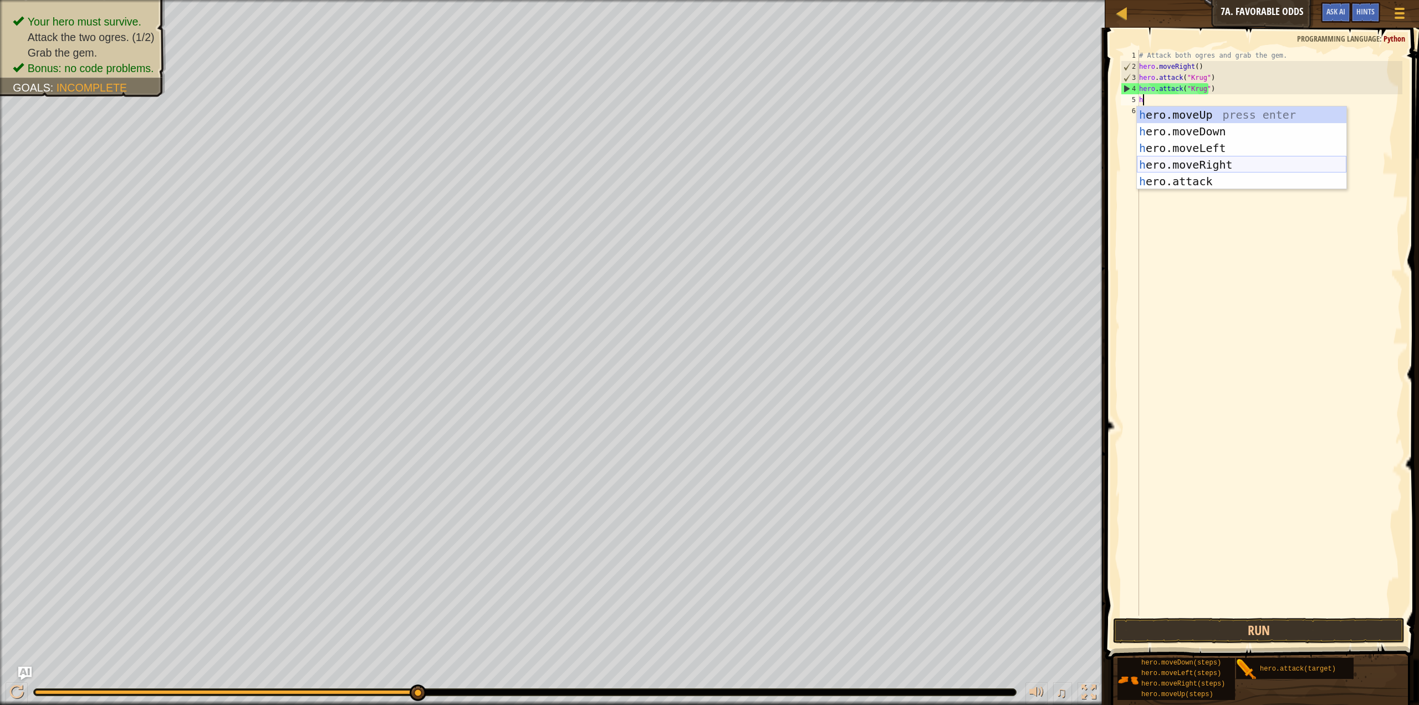
click at [1193, 164] on div "h ero.moveUp press enter h ero.moveDown press enter h ero.moveLeft press enter …" at bounding box center [1242, 164] width 210 height 116
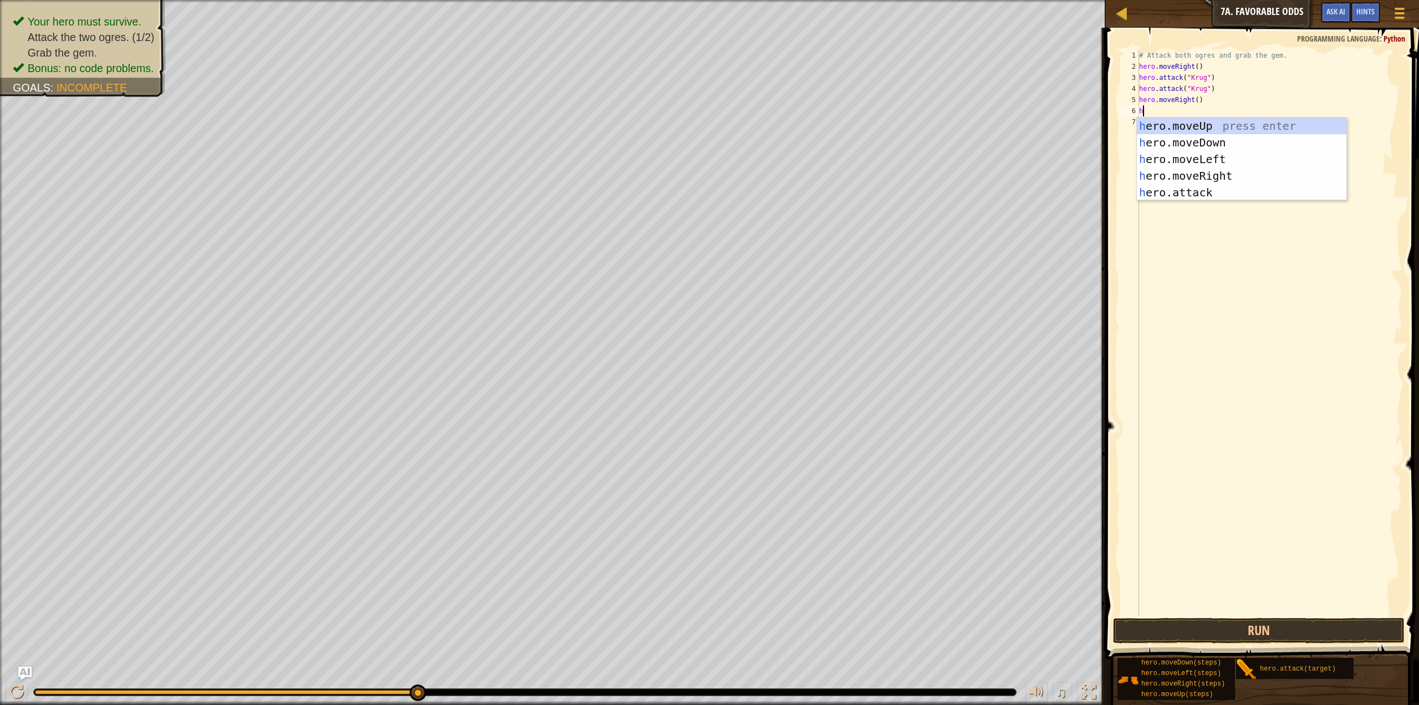
type textarea "h"
click at [1187, 124] on div "h ero.moveUp press enter h ero.moveDown press enter h ero.moveLeft press enter …" at bounding box center [1242, 176] width 210 height 116
click at [1185, 201] on div "h ero.moveUp press enter h ero.moveDown press enter h ero.moveLeft press enter …" at bounding box center [1242, 187] width 210 height 116
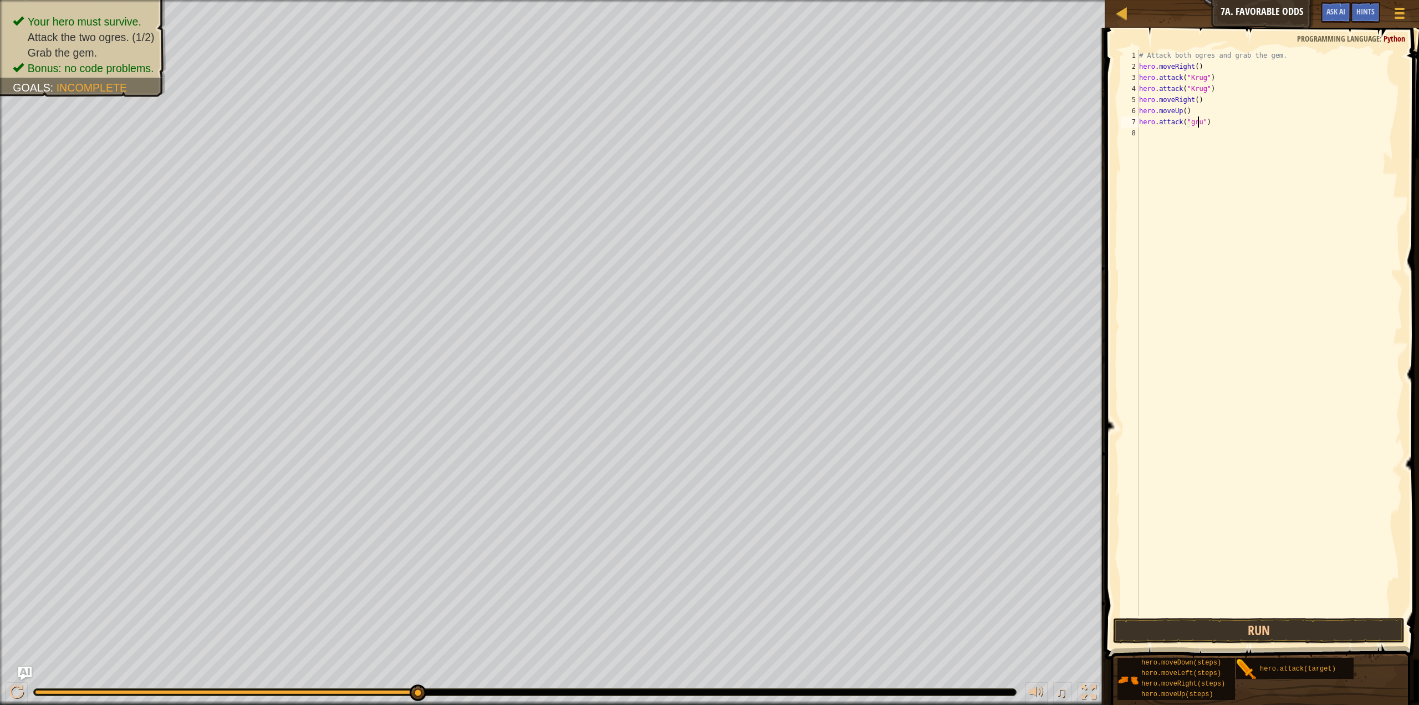
scroll to position [5, 5]
type textarea "hero.attack("grump")"
click at [1287, 618] on button "Run" at bounding box center [1259, 631] width 292 height 26
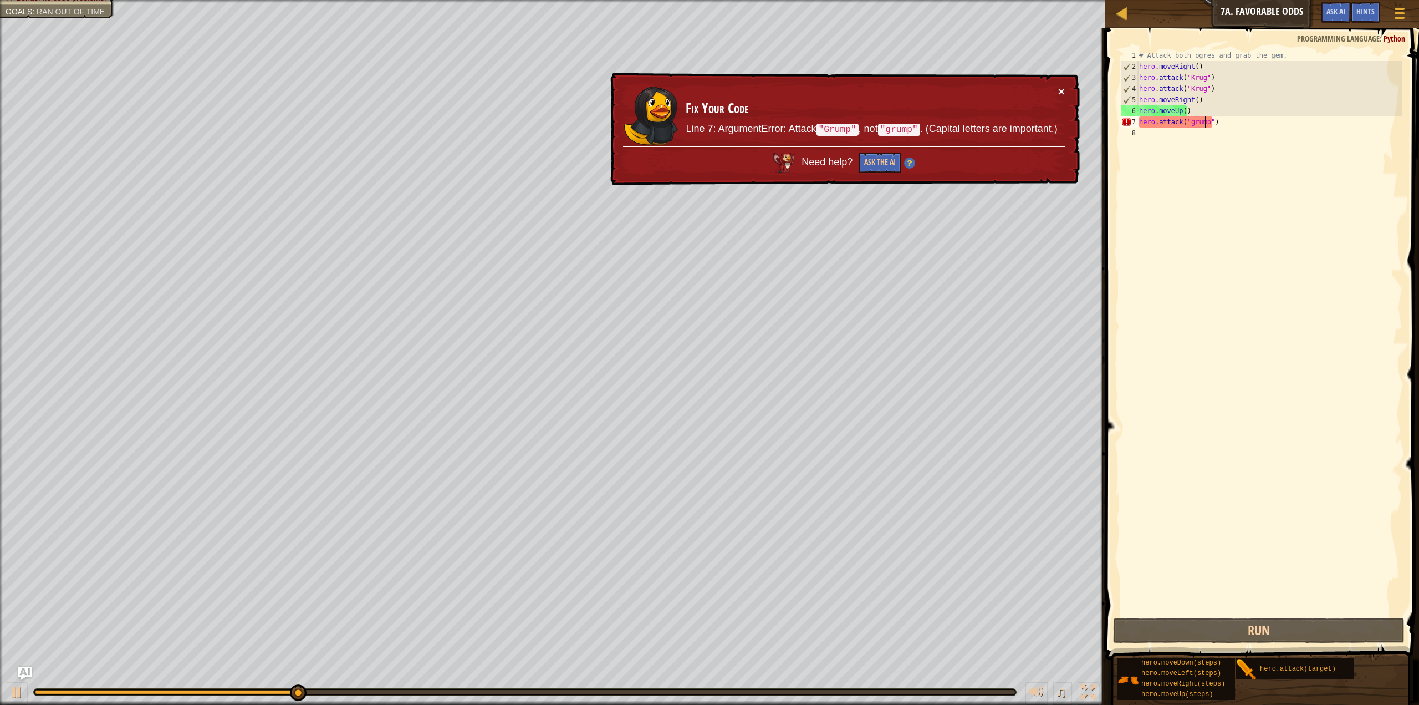
click at [1061, 93] on button "×" at bounding box center [1061, 91] width 7 height 12
click at [1190, 128] on div "# Attack both ogres and grab the gem. hero . moveRight ( ) hero . attack ( "[PE…" at bounding box center [1270, 344] width 266 height 588
click at [1190, 122] on div "# Attack both ogres and grab the gem. hero . moveRight ( ) hero . attack ( "[PE…" at bounding box center [1270, 344] width 266 height 588
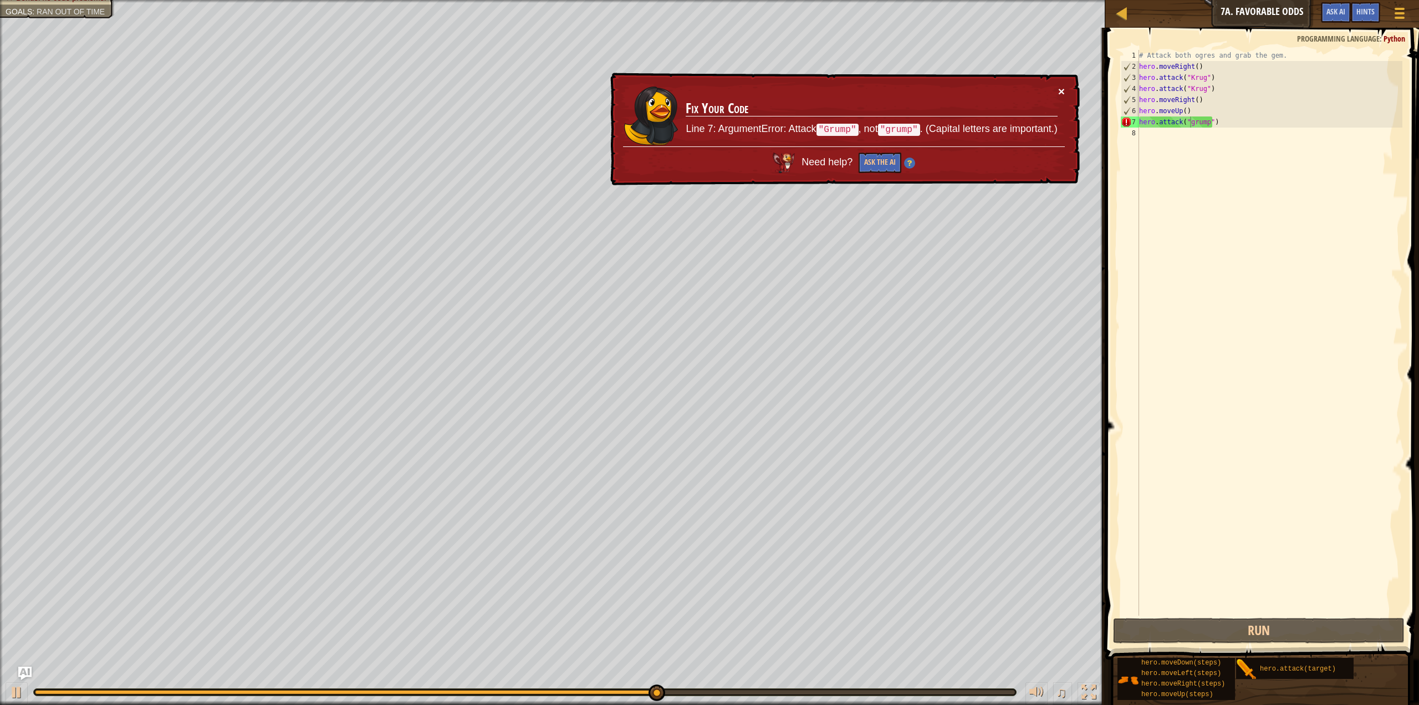
click at [1060, 89] on button "×" at bounding box center [1061, 91] width 7 height 12
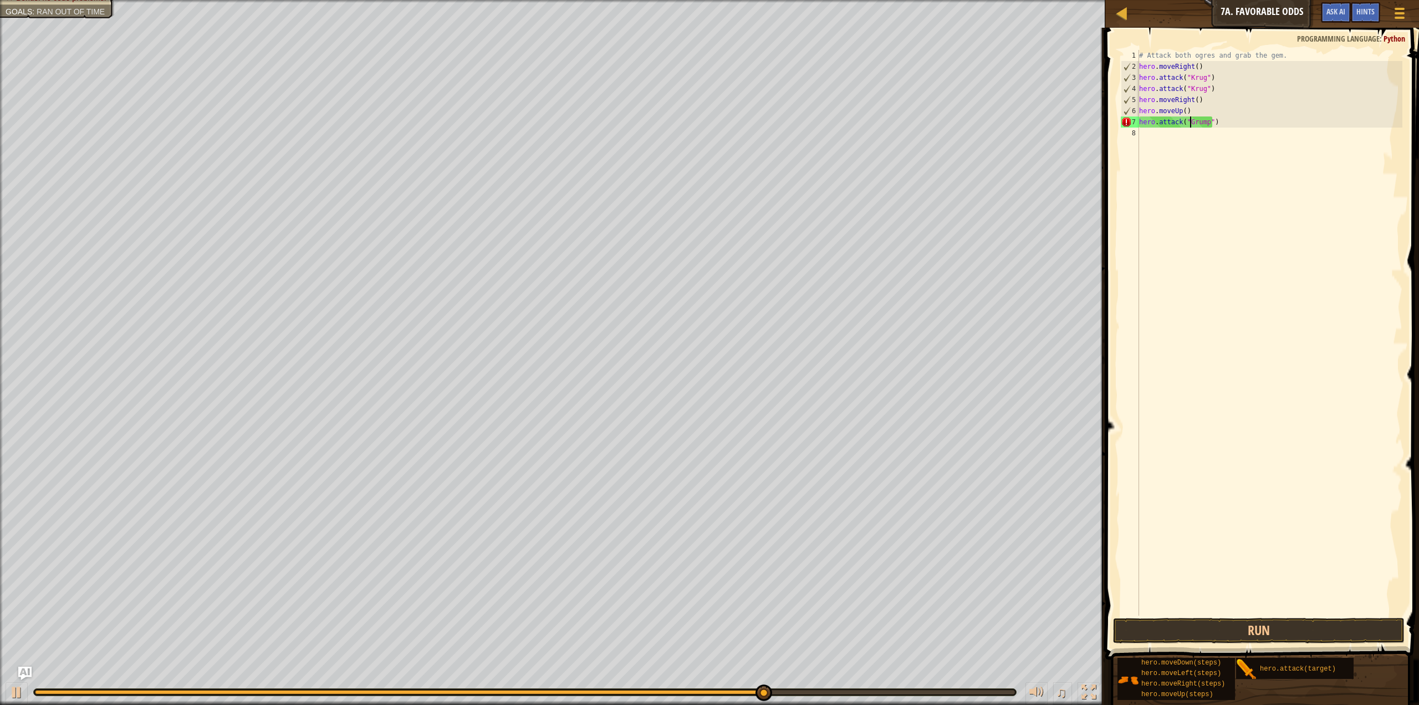
scroll to position [5, 4]
type textarea "hero.attack("Grump")"
click at [1256, 630] on button "Run" at bounding box center [1259, 631] width 292 height 26
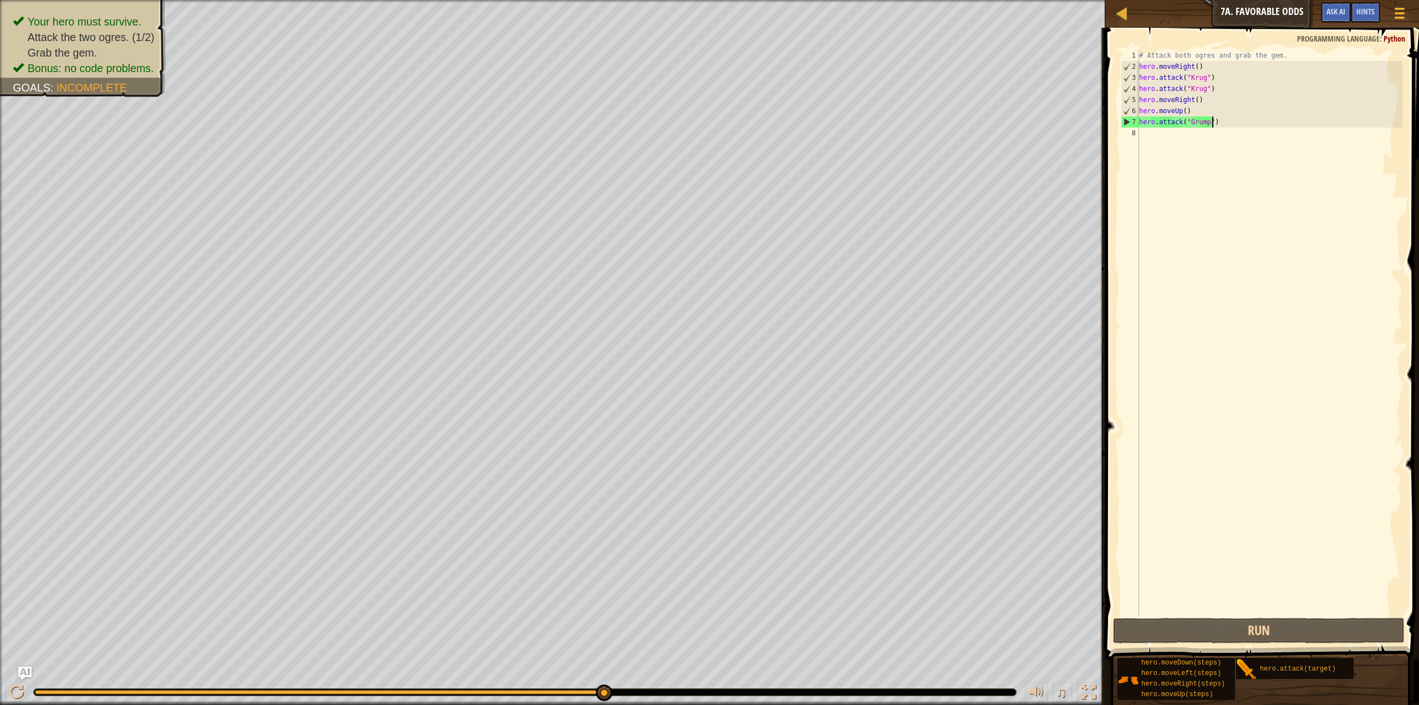
click at [1233, 116] on div "# Attack both ogres and grab the gem. hero . moveRight ( ) hero . attack ( "[PE…" at bounding box center [1270, 344] width 266 height 588
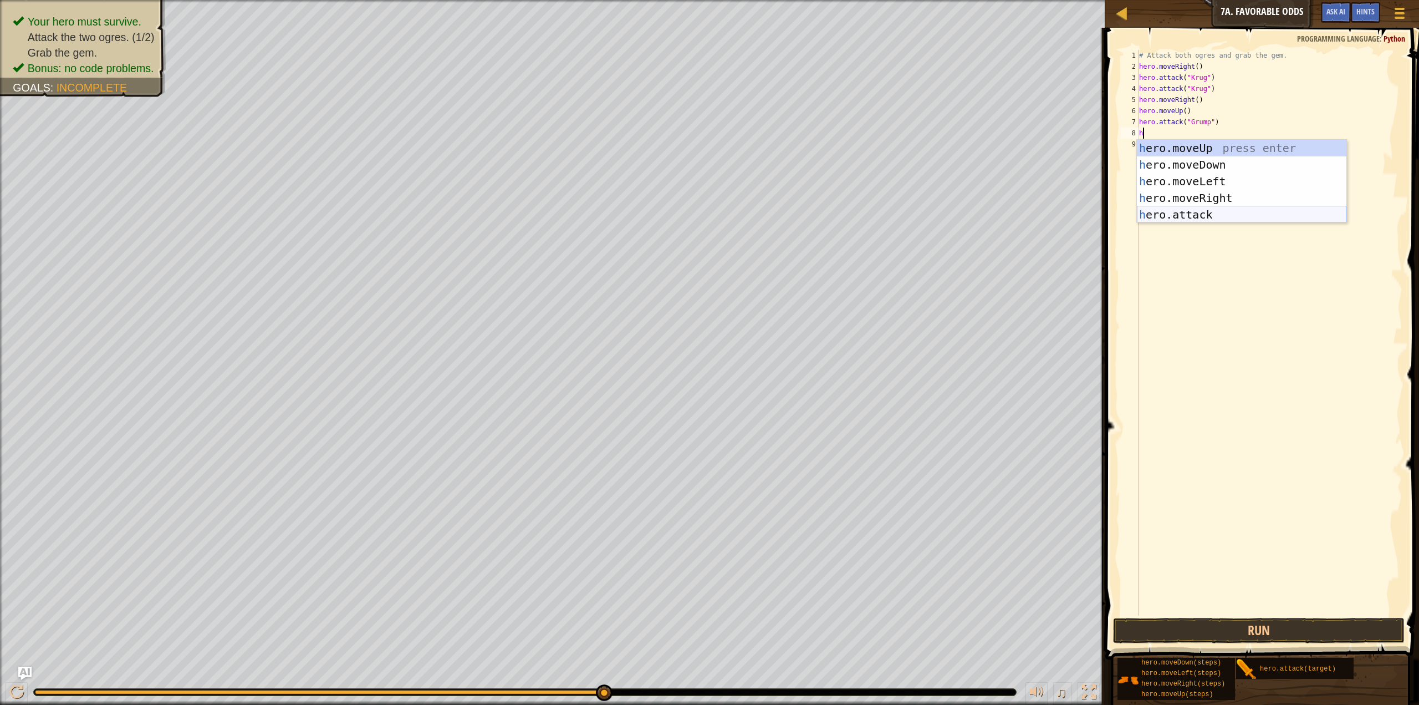
click at [1204, 211] on div "h ero.moveUp press enter h ero.moveDown press enter h ero.moveLeft press enter …" at bounding box center [1242, 198] width 210 height 116
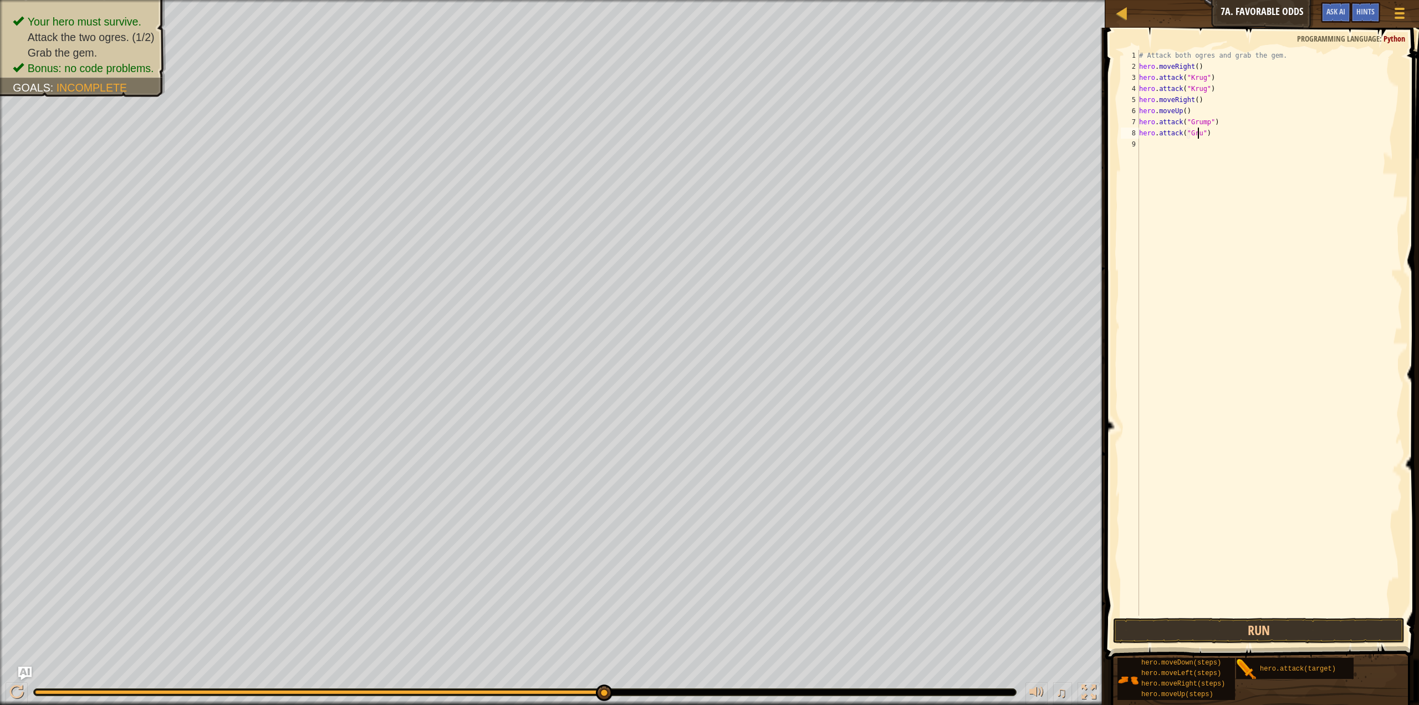
scroll to position [5, 5]
type textarea "hero.attack("Grump")"
click at [1294, 639] on button "Run" at bounding box center [1259, 631] width 292 height 26
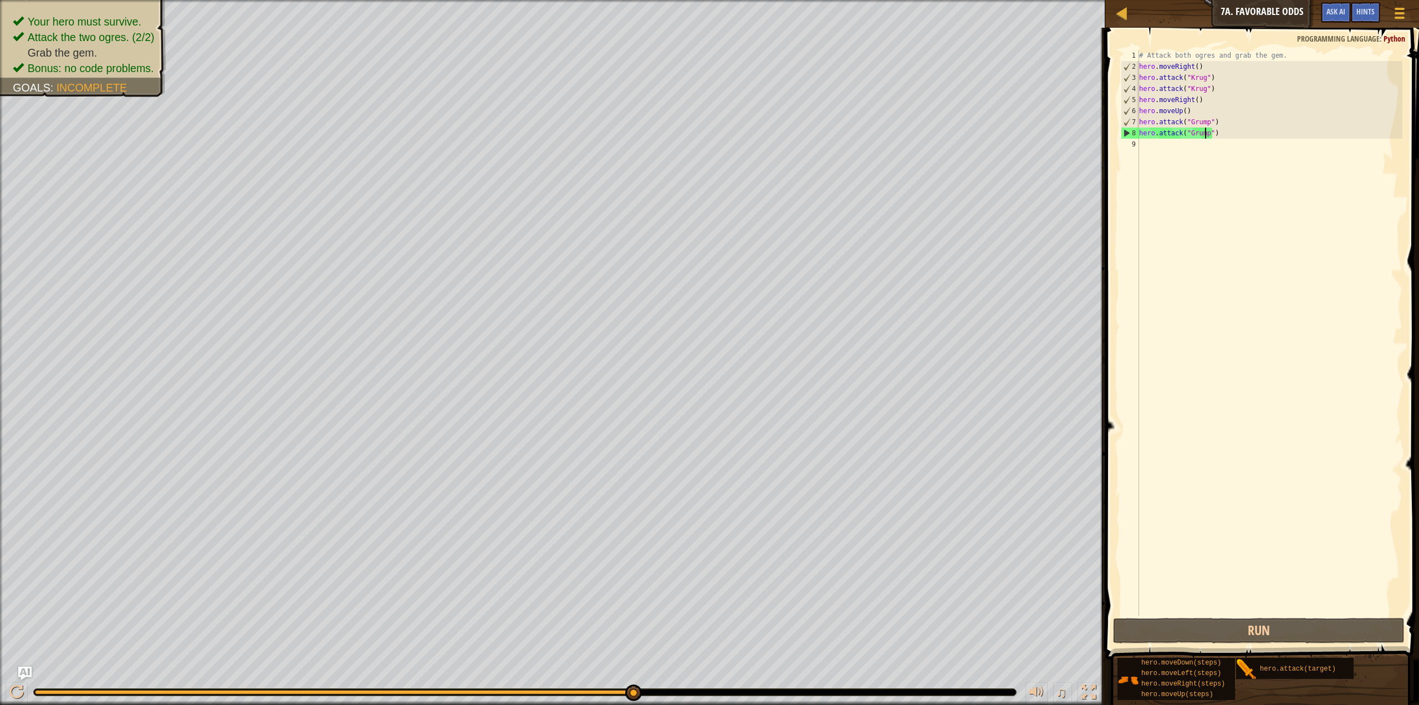
click at [1158, 158] on div "# Attack both ogres and grab the gem. hero . moveRight ( ) hero . attack ( "[PE…" at bounding box center [1270, 344] width 266 height 588
type textarea "h"
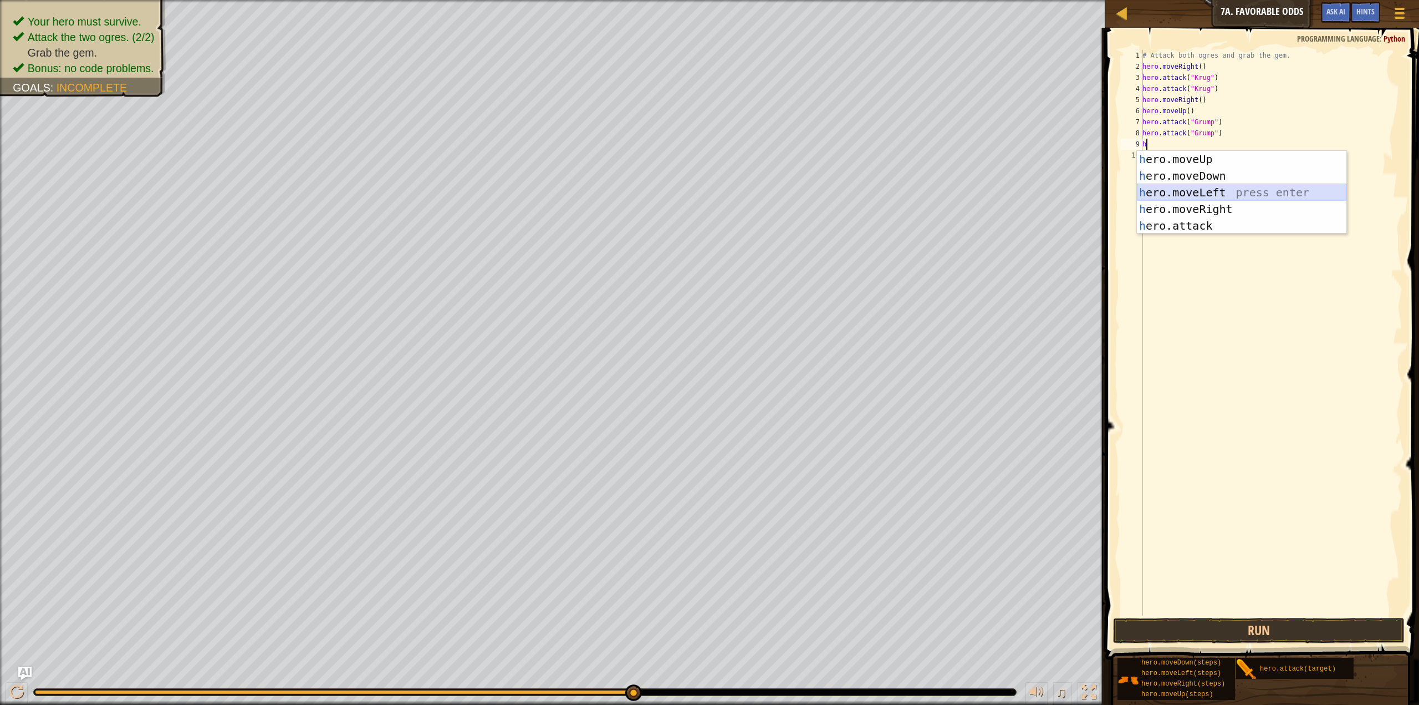
click at [1200, 191] on div "h ero.moveUp press enter h ero.moveDown press enter h ero.moveLeft press enter …" at bounding box center [1242, 209] width 210 height 116
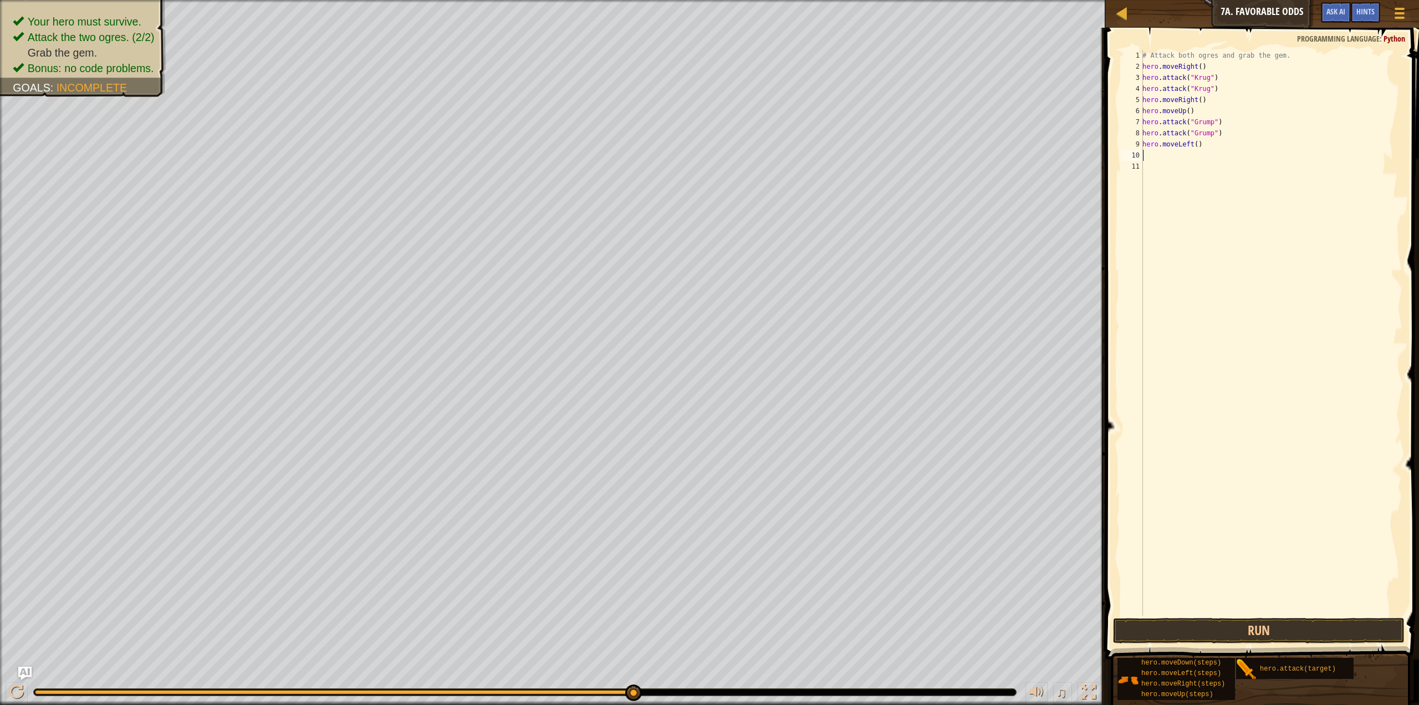
click at [1193, 141] on div "# Attack both ogres and grab the gem. hero . moveRight ( ) hero . attack ( "[PE…" at bounding box center [1272, 344] width 262 height 588
type textarea "hero.moveLeft(2)"
click at [1295, 622] on button "Run" at bounding box center [1259, 631] width 292 height 26
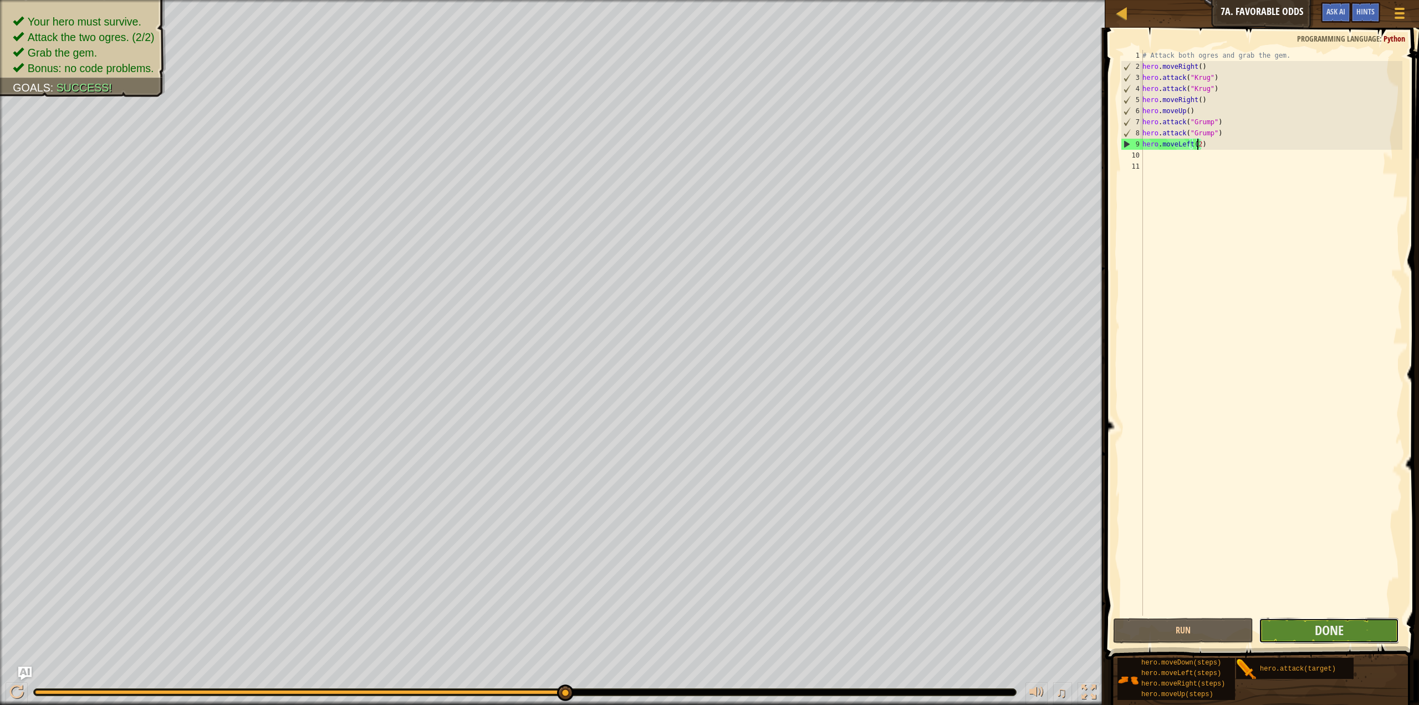
click at [1363, 620] on button "Done" at bounding box center [1329, 631] width 140 height 26
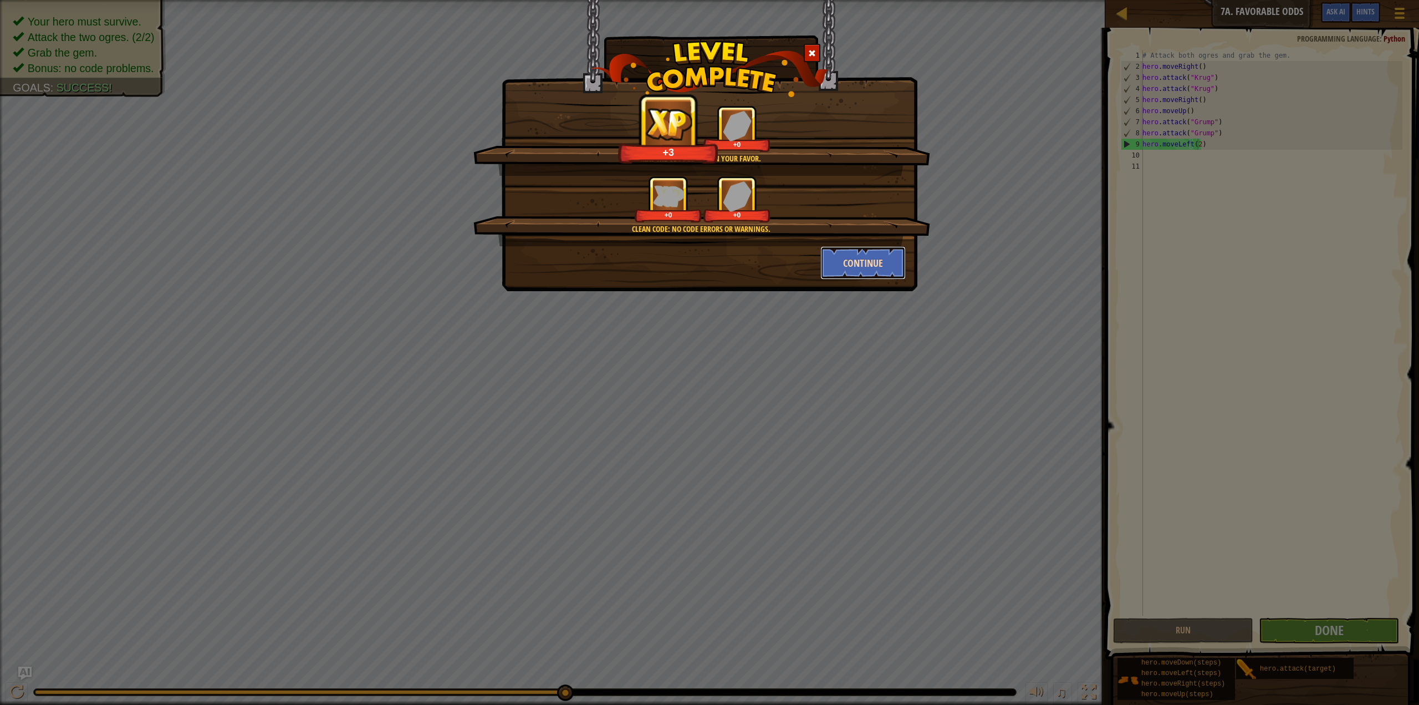
click at [858, 257] on button "Continue" at bounding box center [864, 262] width 86 height 33
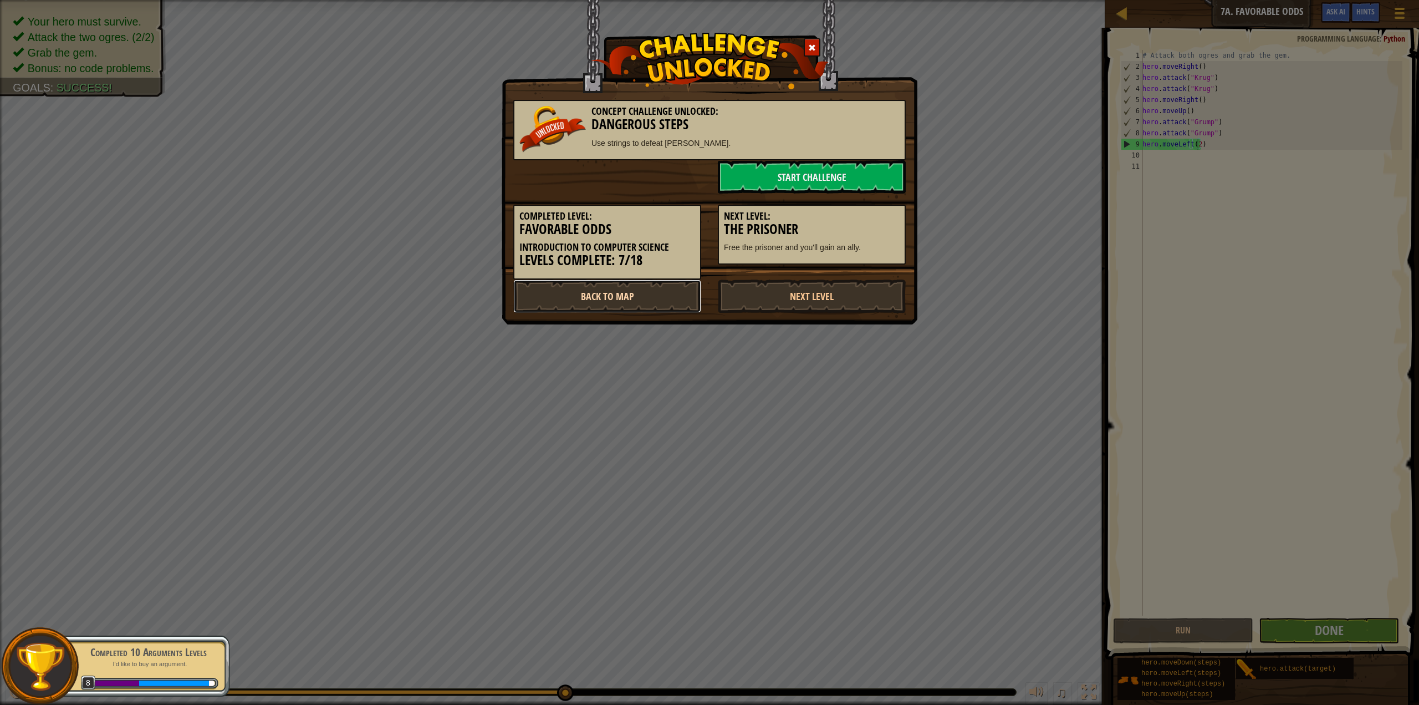
click at [637, 291] on link "Back to Map" at bounding box center [607, 295] width 188 height 33
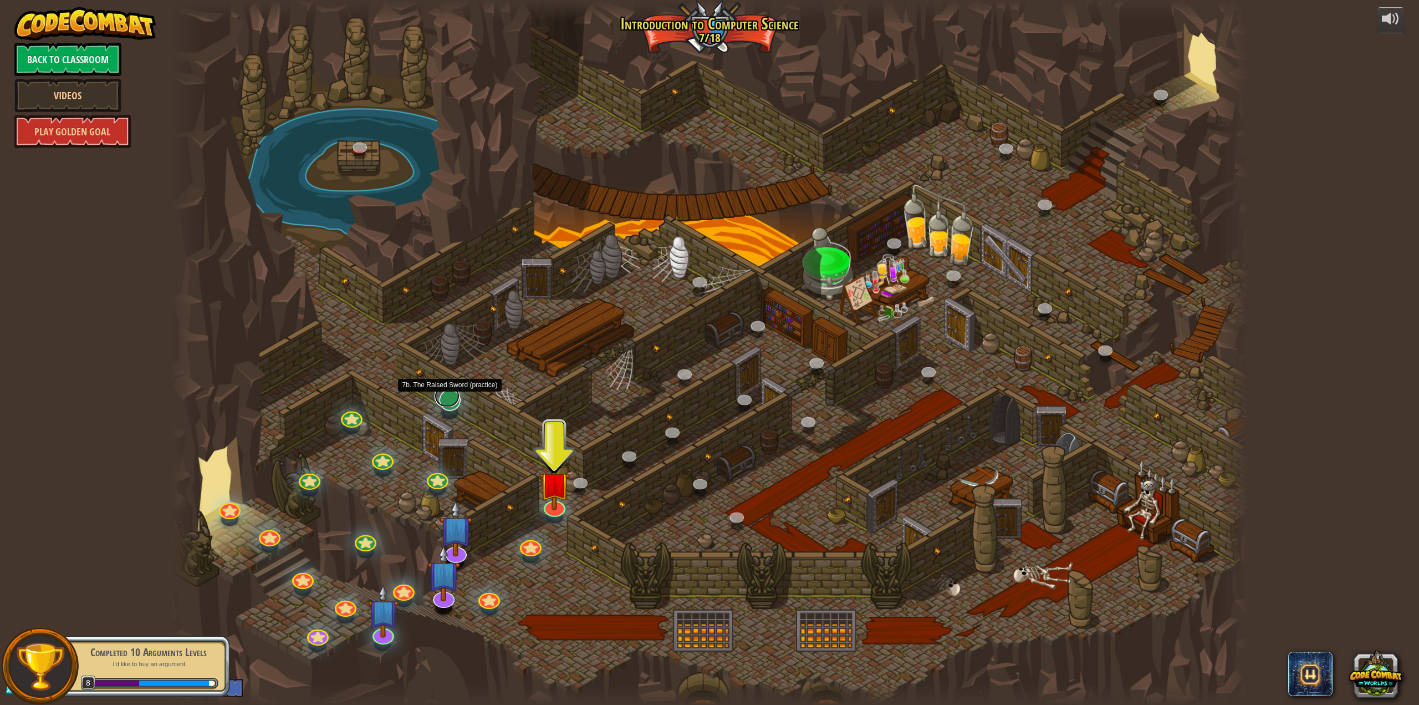
click at [451, 400] on link at bounding box center [447, 396] width 25 height 22
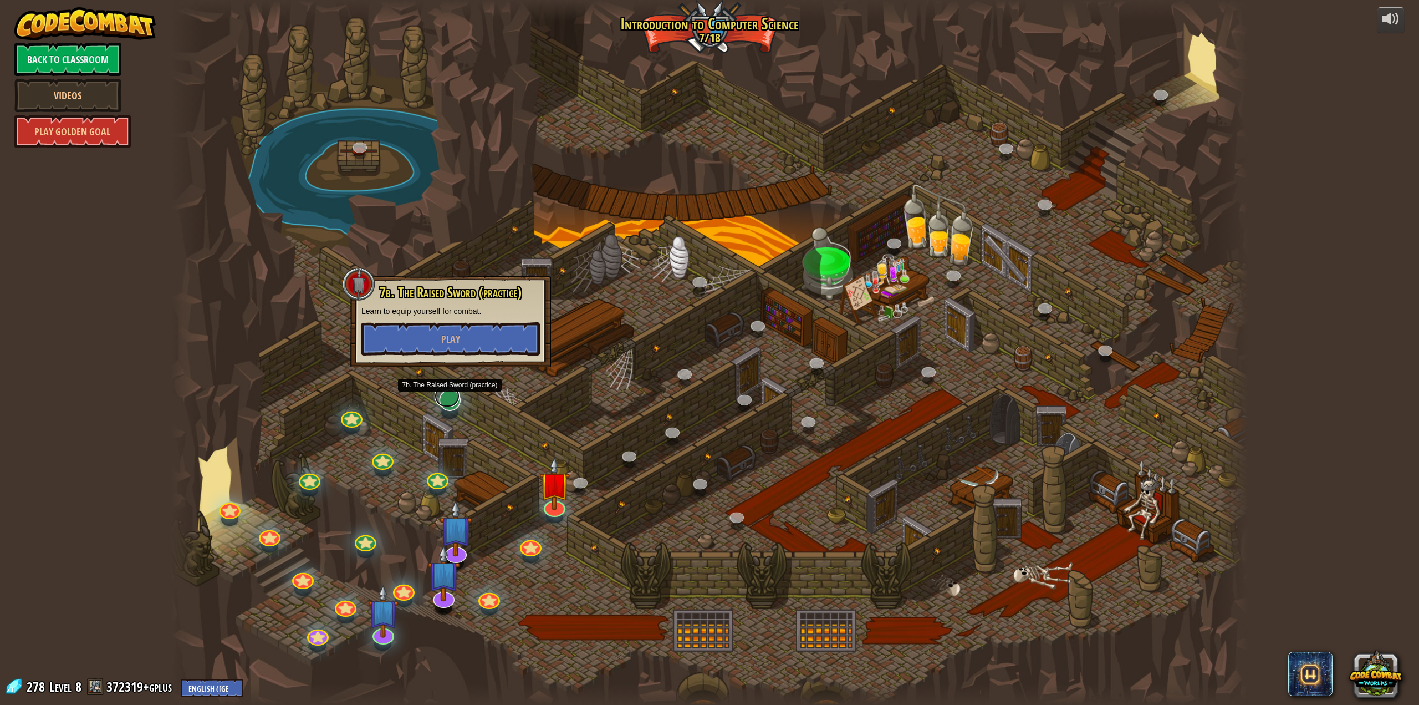
click at [447, 404] on link at bounding box center [447, 396] width 25 height 22
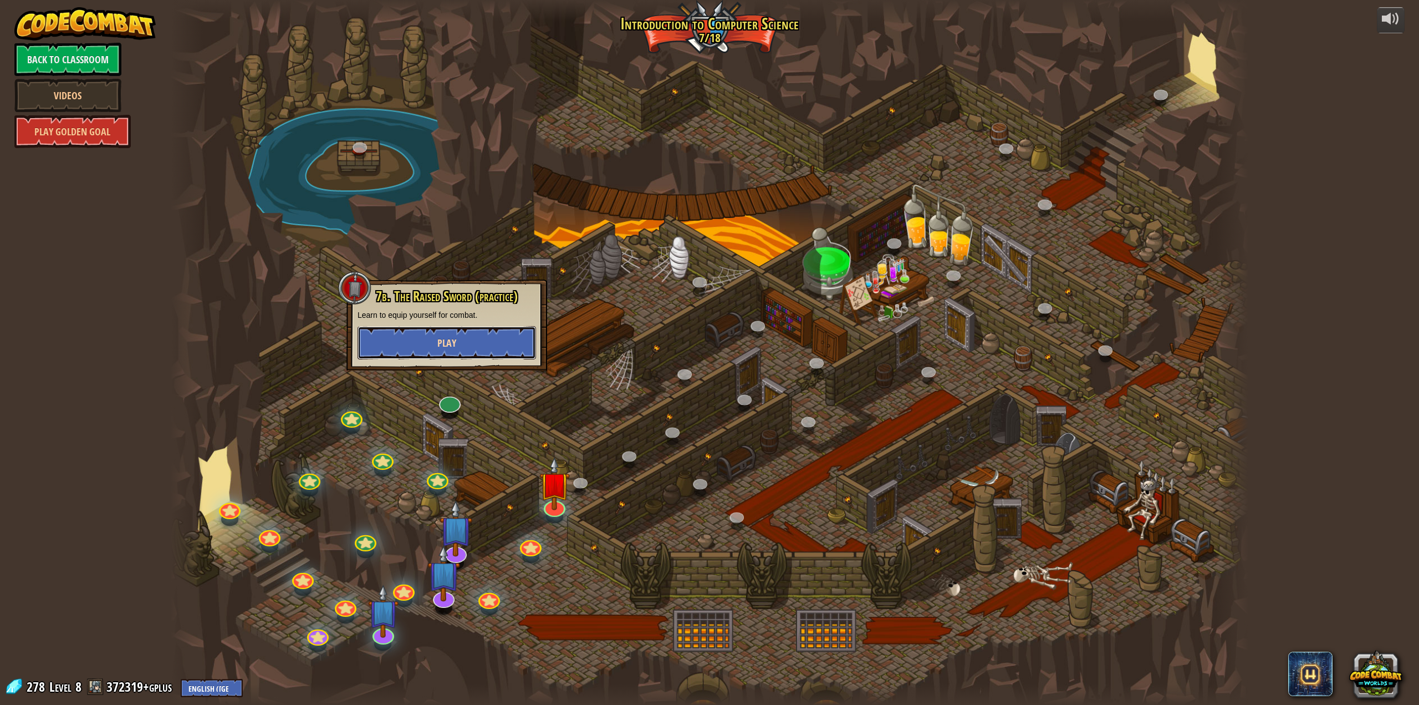
click at [459, 354] on button "Play" at bounding box center [447, 342] width 179 height 33
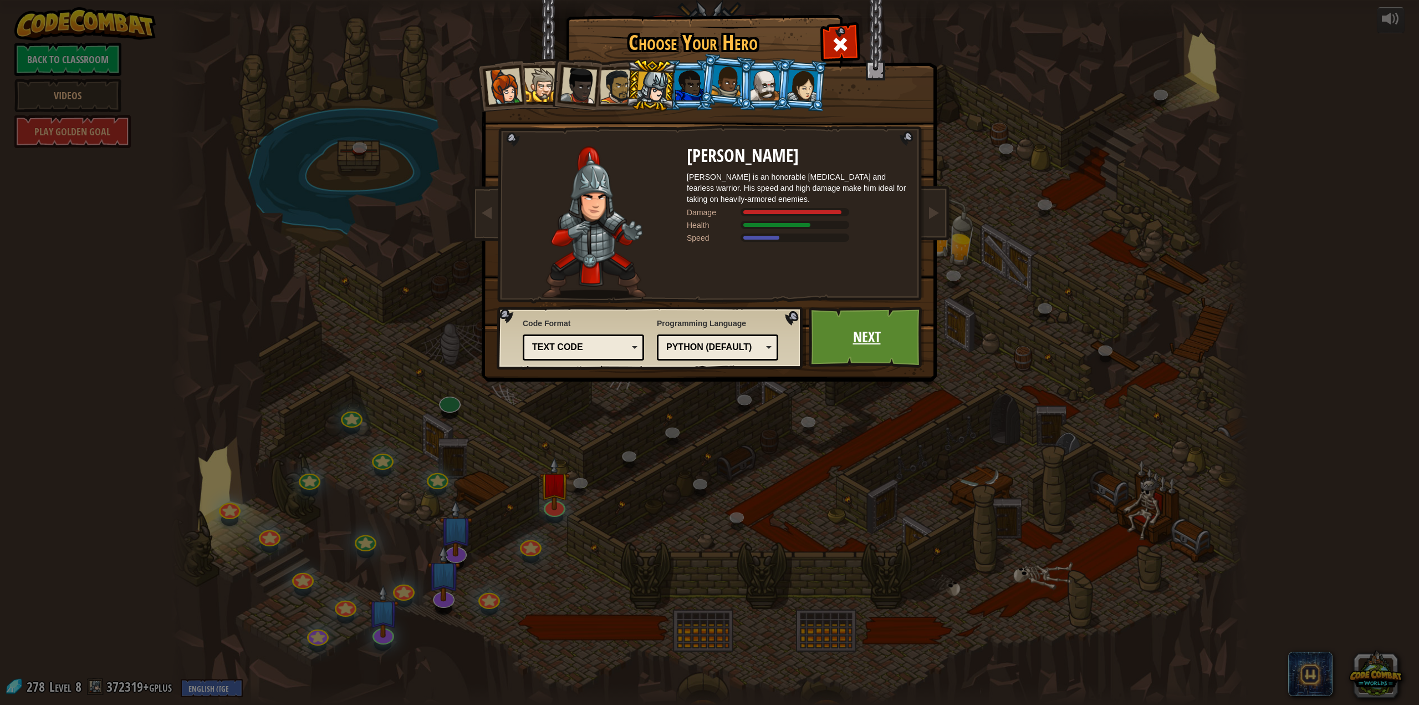
click at [888, 352] on link "Next" at bounding box center [867, 337] width 116 height 61
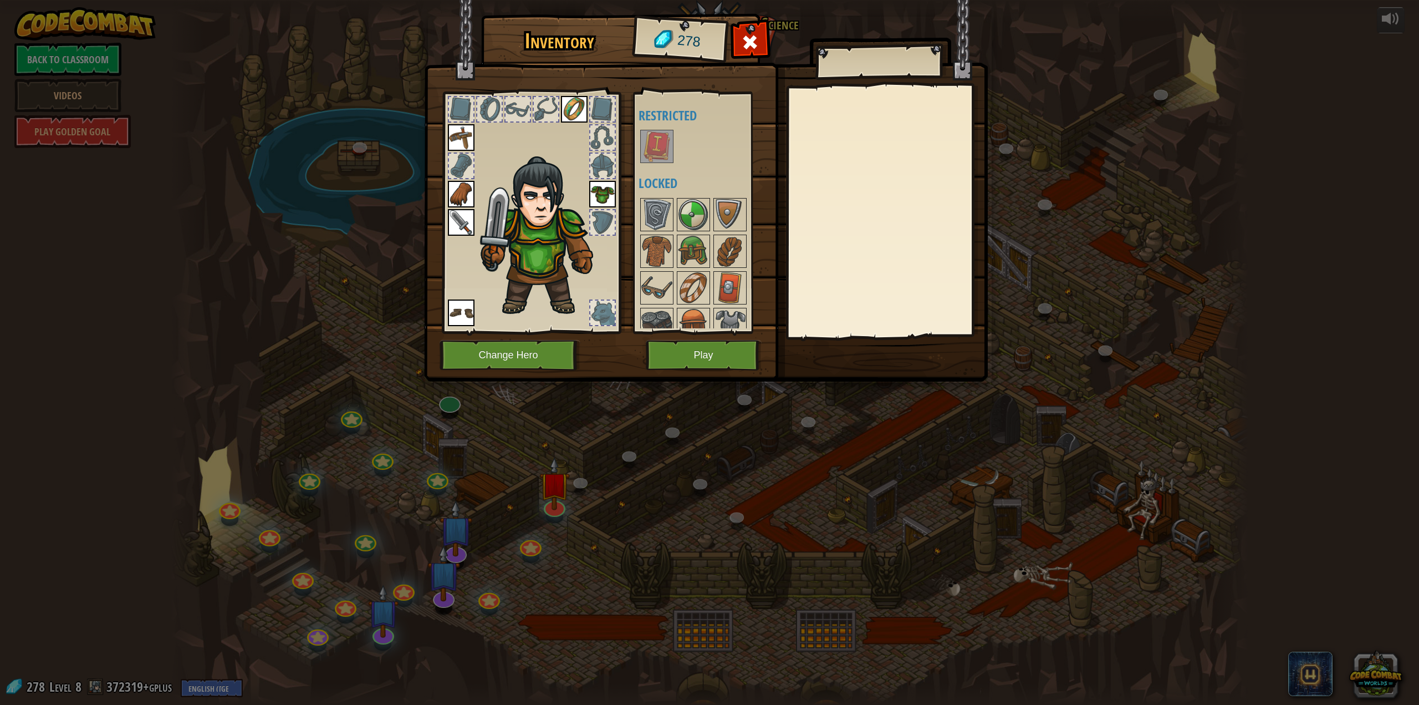
drag, startPoint x: 660, startPoint y: 147, endPoint x: 655, endPoint y: 152, distance: 7.1
click at [655, 151] on img at bounding box center [657, 146] width 31 height 31
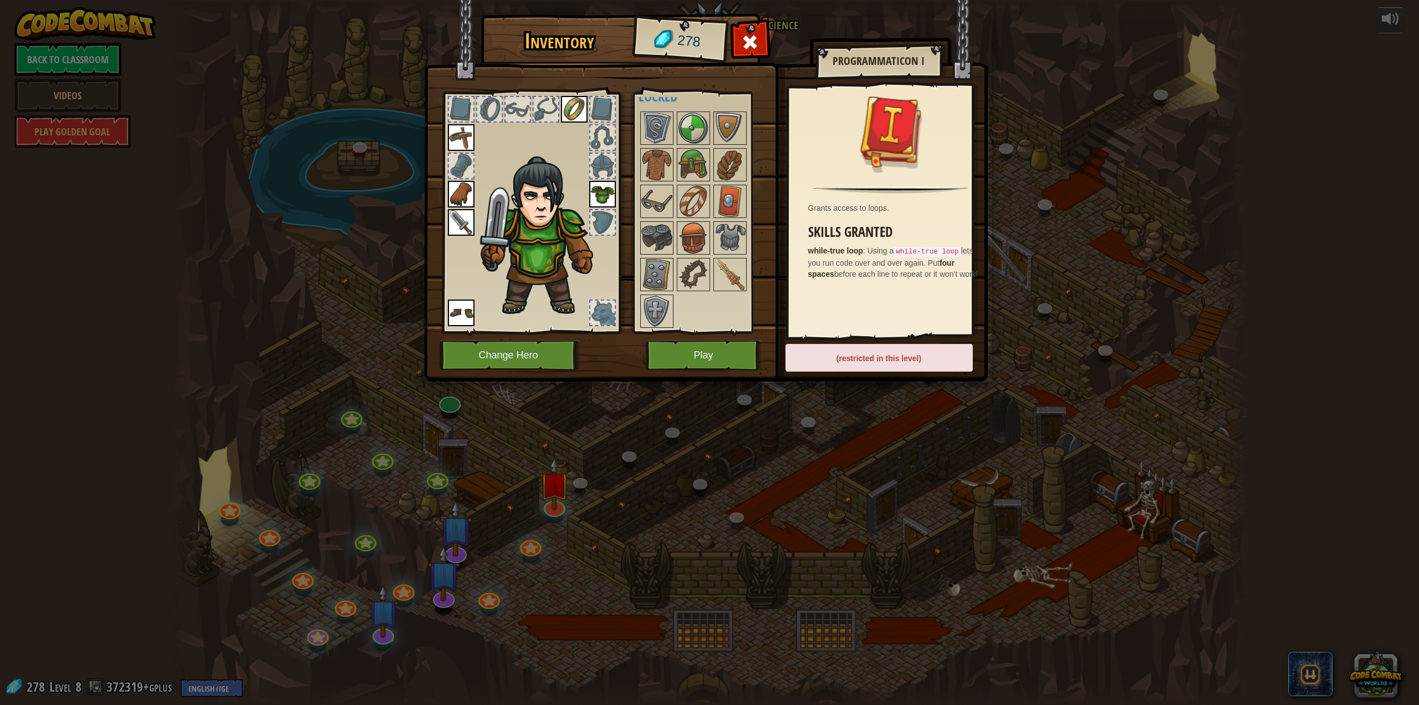
scroll to position [88, 0]
click at [658, 281] on img at bounding box center [657, 273] width 31 height 31
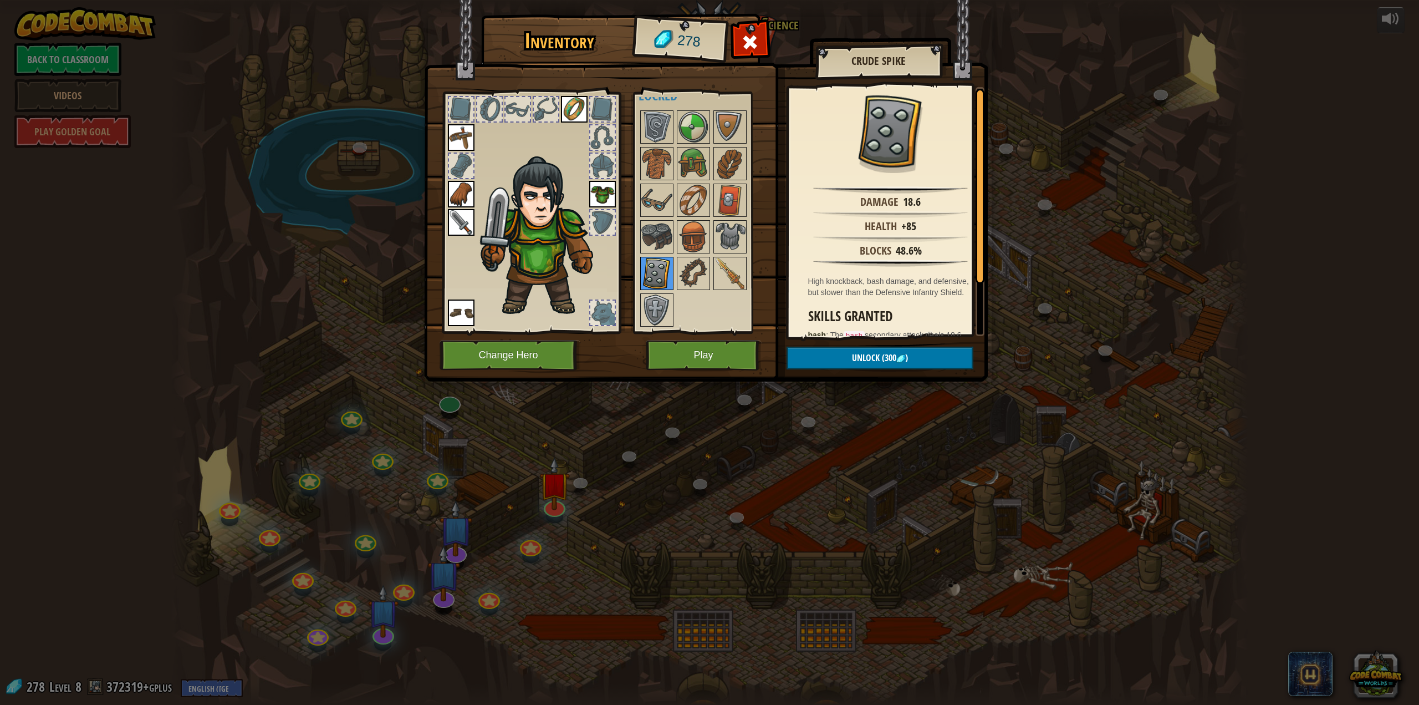
click at [661, 286] on img at bounding box center [657, 273] width 31 height 31
click at [664, 292] on div at bounding box center [708, 219] width 139 height 220
drag, startPoint x: 664, startPoint y: 306, endPoint x: 671, endPoint y: 291, distance: 17.1
click at [671, 291] on div "Available Equip Equip Equip Equip Equip Equip (double-click to equip) Restricte…" at bounding box center [708, 212] width 139 height 231
click at [646, 296] on img at bounding box center [657, 309] width 31 height 31
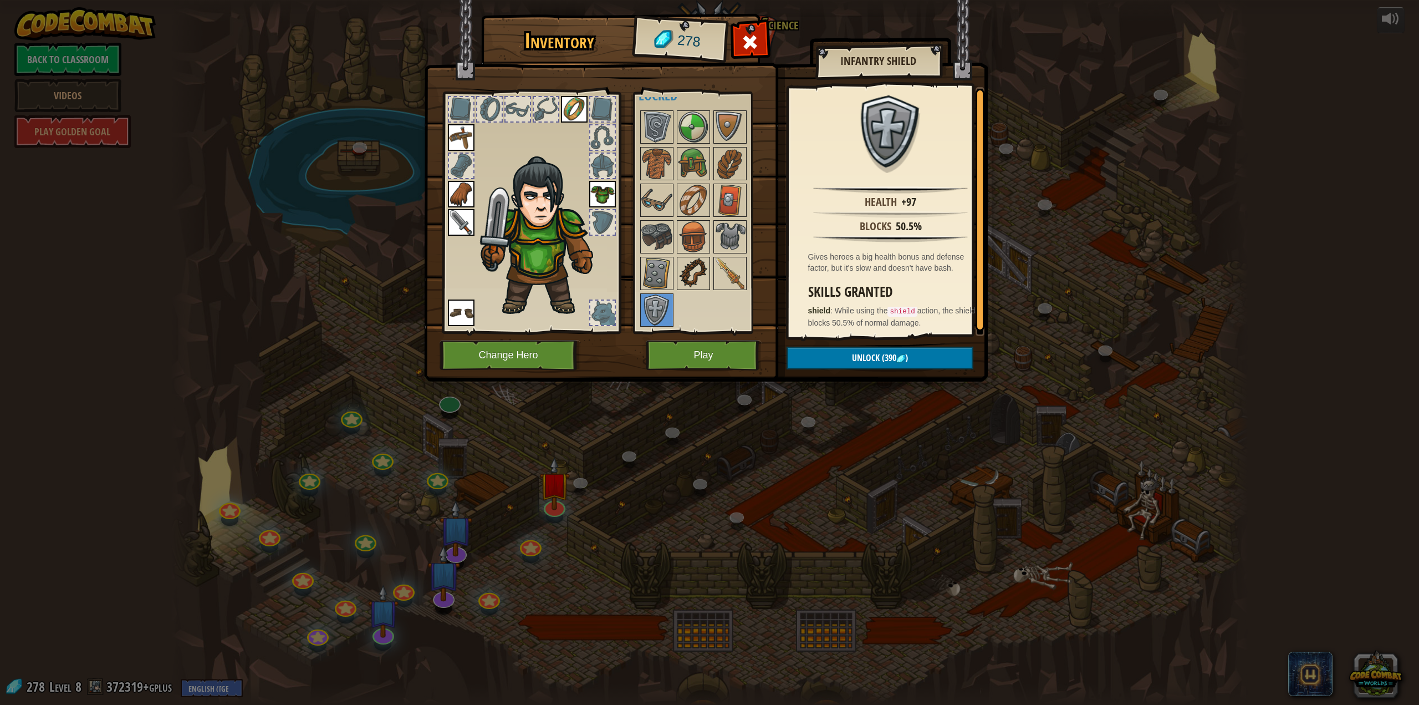
click at [695, 273] on img at bounding box center [693, 273] width 31 height 31
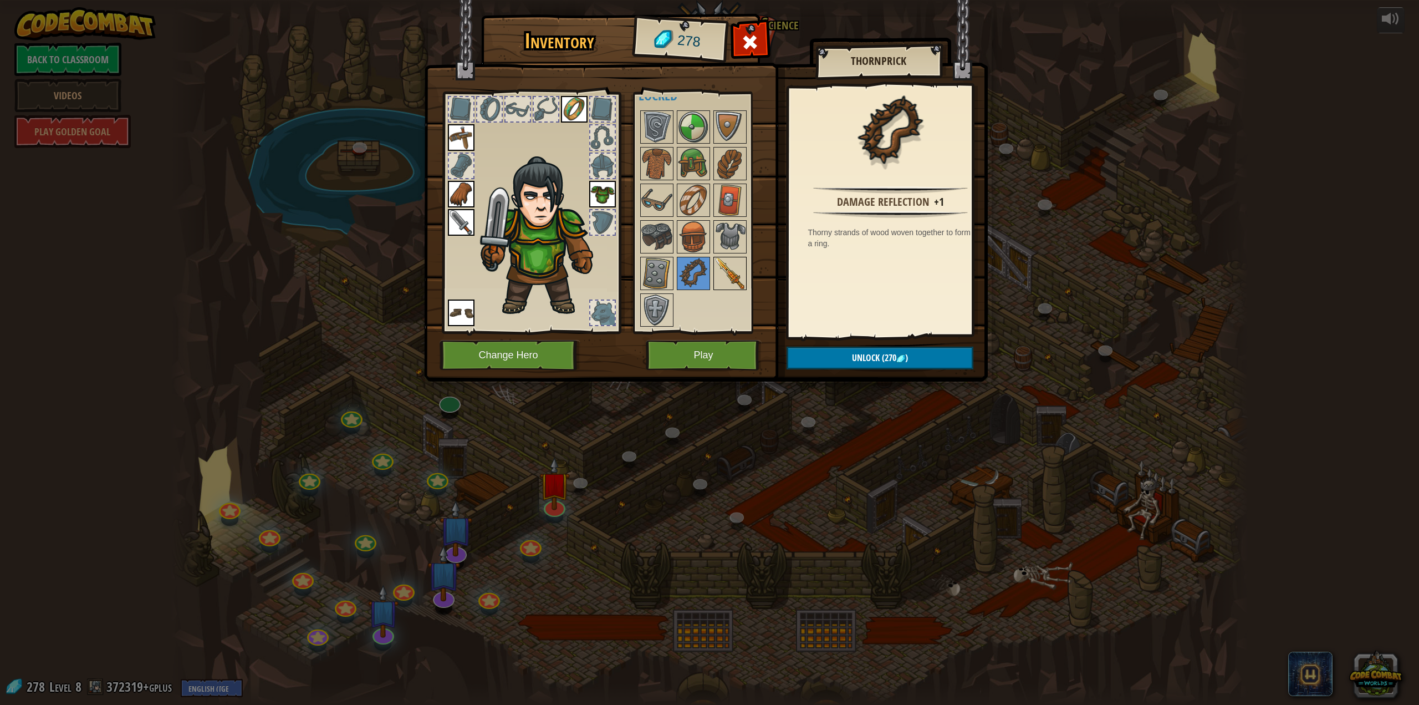
click at [727, 278] on img at bounding box center [730, 273] width 31 height 31
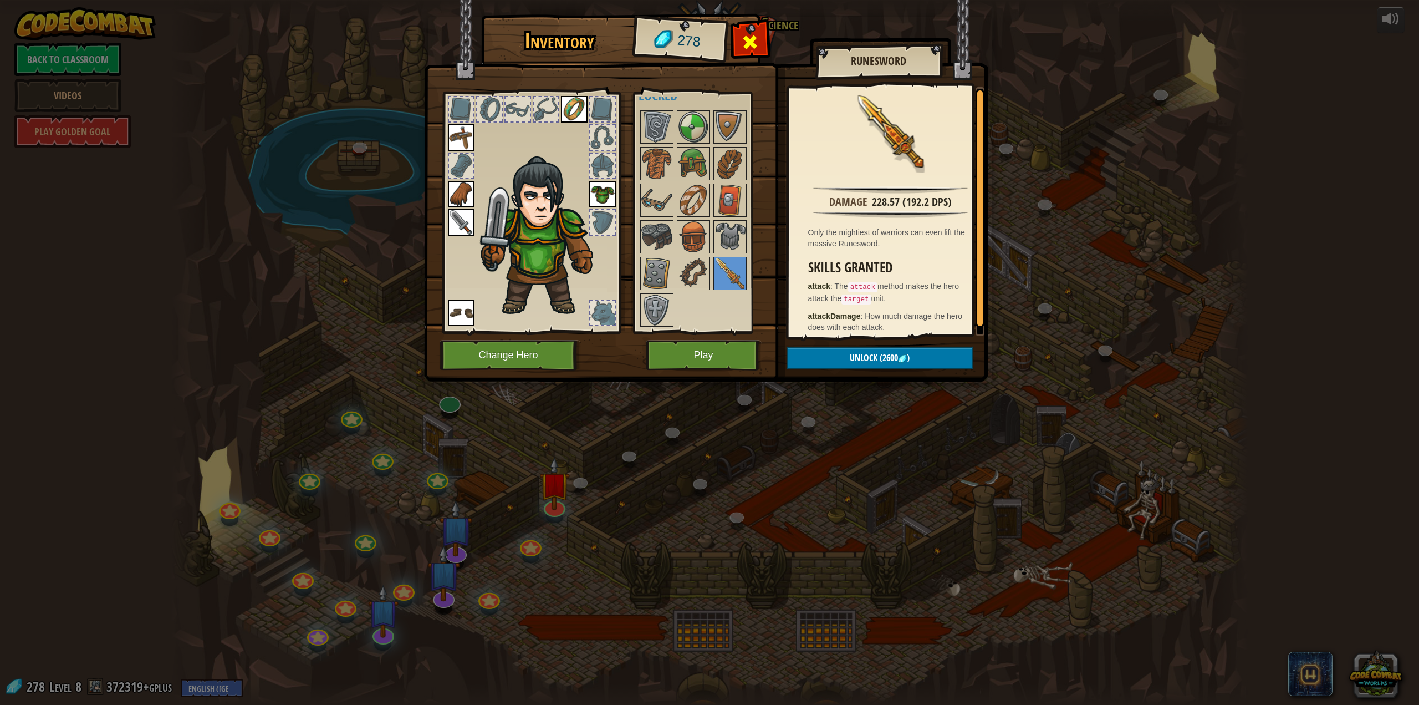
click at [744, 42] on span at bounding box center [750, 42] width 18 height 18
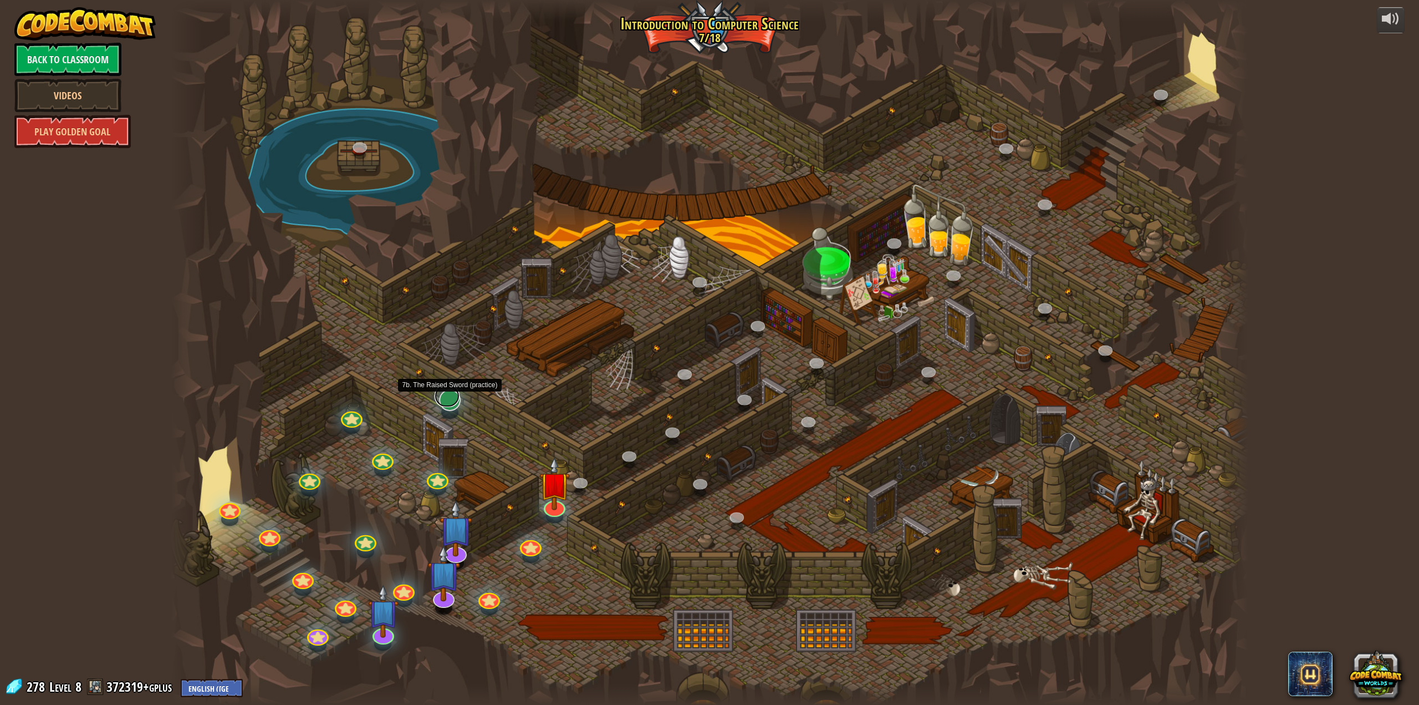
click at [448, 406] on div at bounding box center [450, 400] width 22 height 22
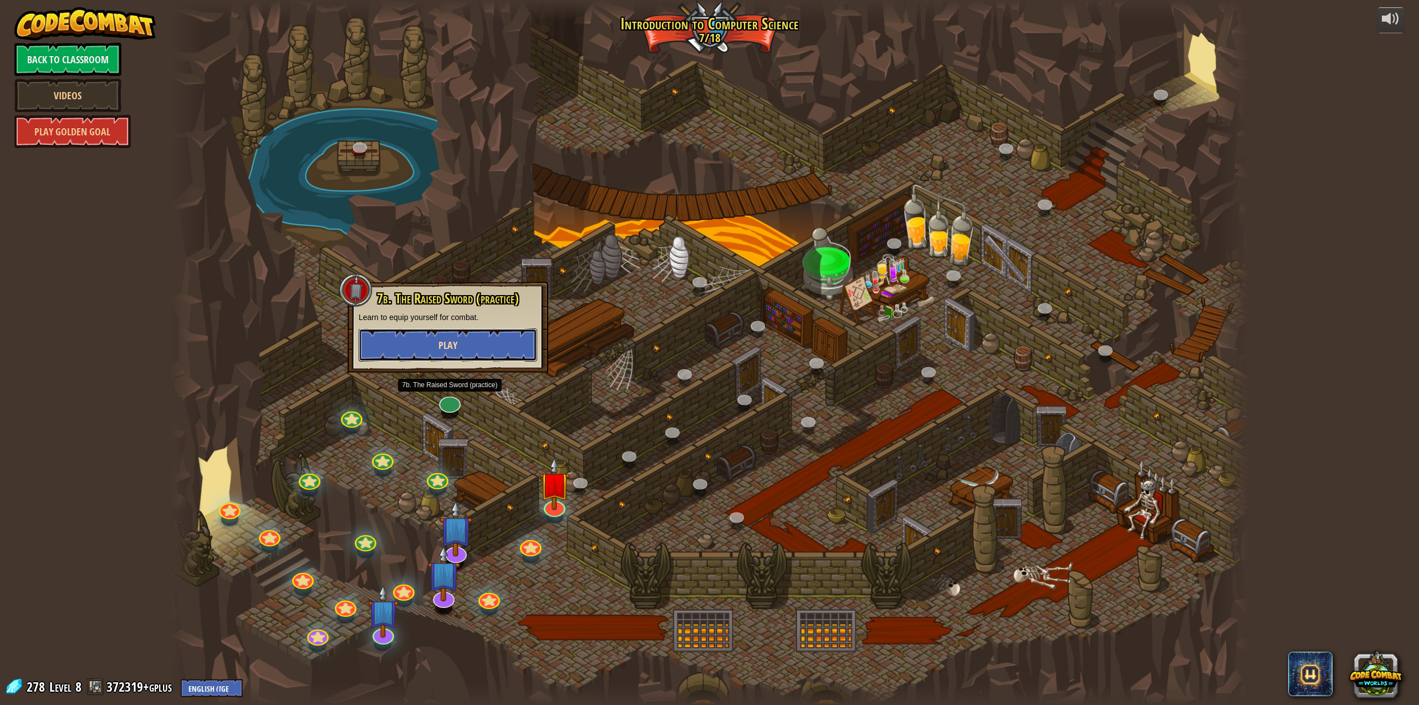
click at [461, 350] on button "Play" at bounding box center [448, 344] width 179 height 33
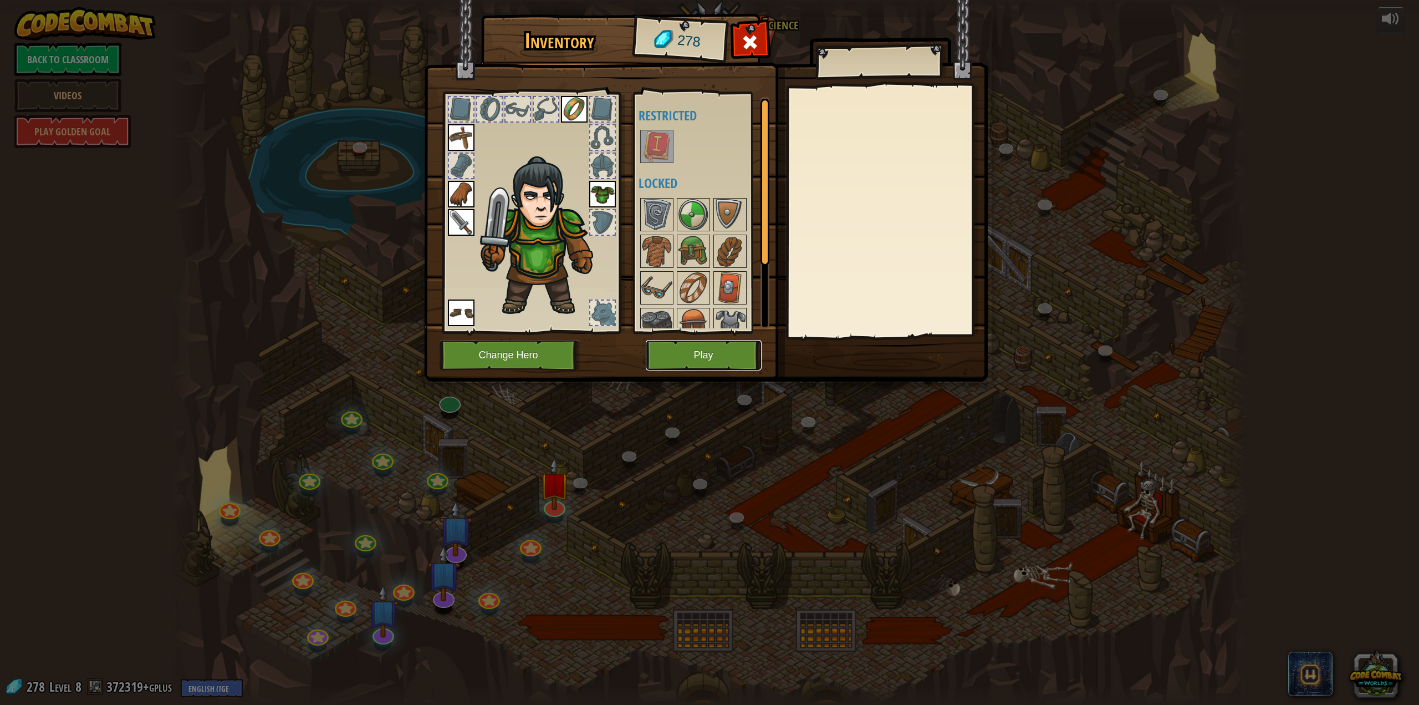
click at [727, 361] on button "Play" at bounding box center [704, 355] width 116 height 30
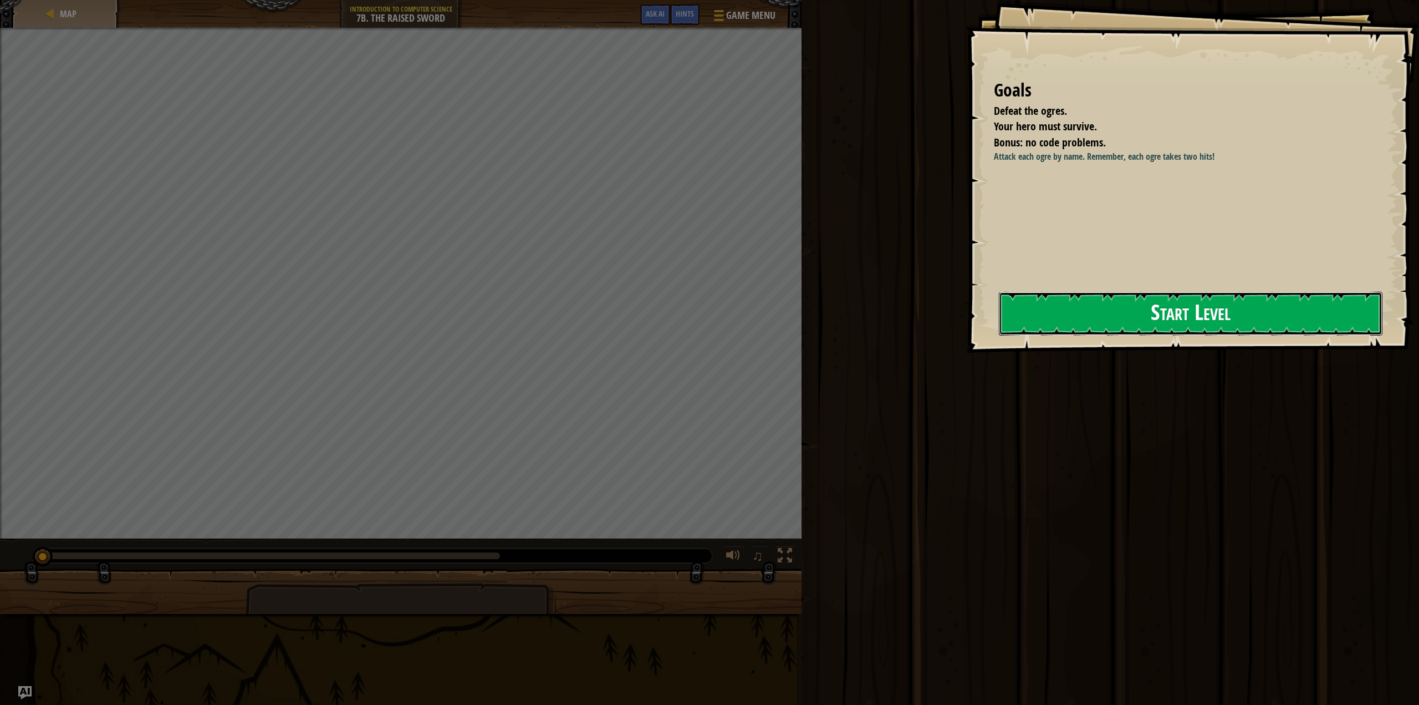
click at [1116, 309] on button "Start Level" at bounding box center [1191, 314] width 384 height 44
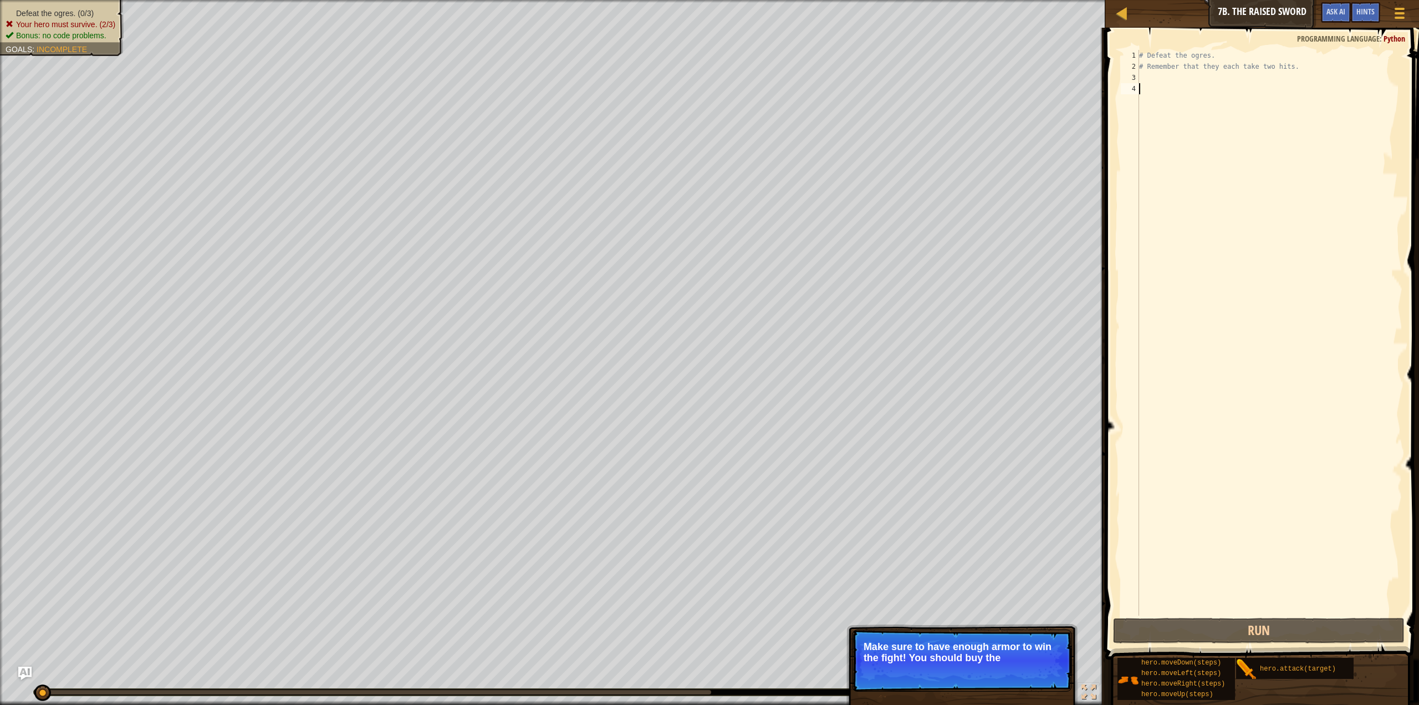
click at [1172, 98] on div "# Defeat the ogres. # Remember that they each take two hits." at bounding box center [1270, 344] width 266 height 588
click at [1164, 82] on div "# Defeat the ogres. # Remember that they each take two hits." at bounding box center [1270, 344] width 266 height 588
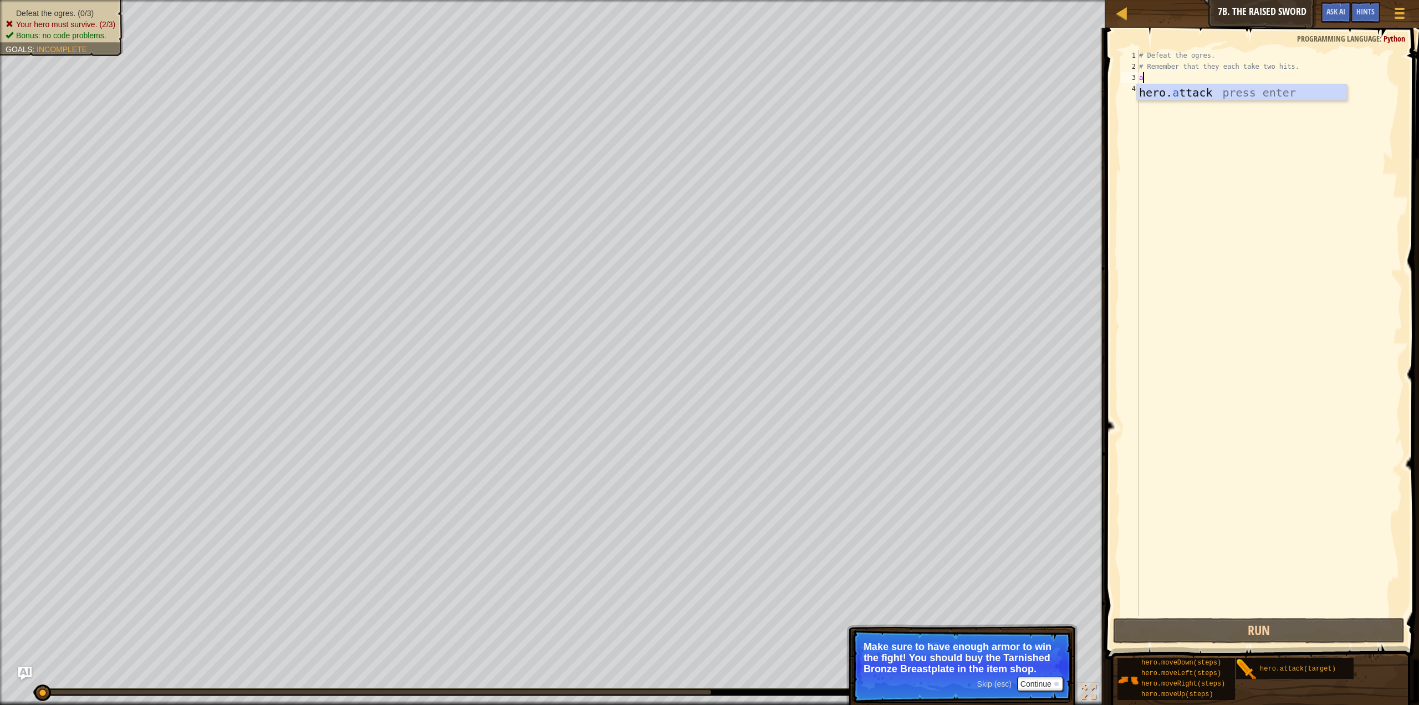
scroll to position [5, 0]
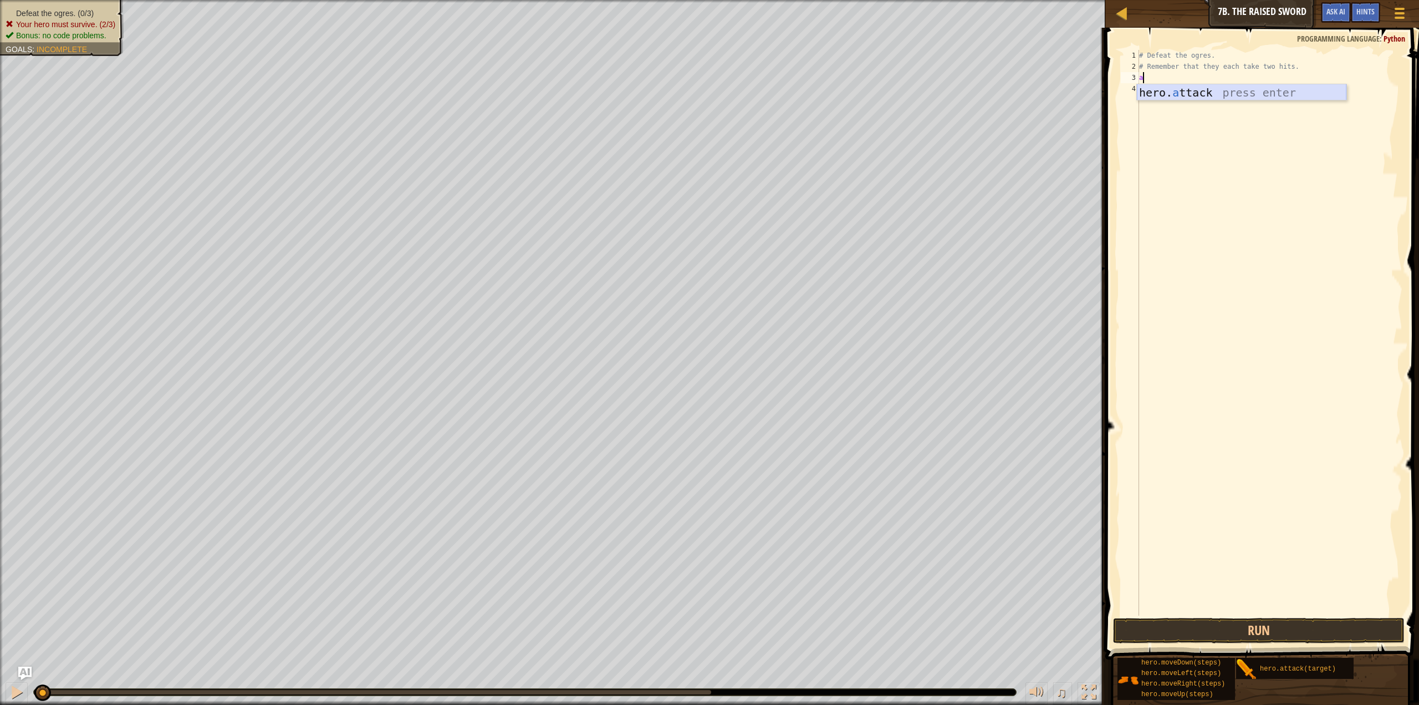
click at [1252, 91] on div "hero. a ttack press enter" at bounding box center [1242, 109] width 210 height 50
type textarea "hero.attack("Rig")"
click at [1178, 91] on div "# Defeat the ogres. # Remember that they each take two hits. hero . attack ( "R…" at bounding box center [1270, 344] width 266 height 588
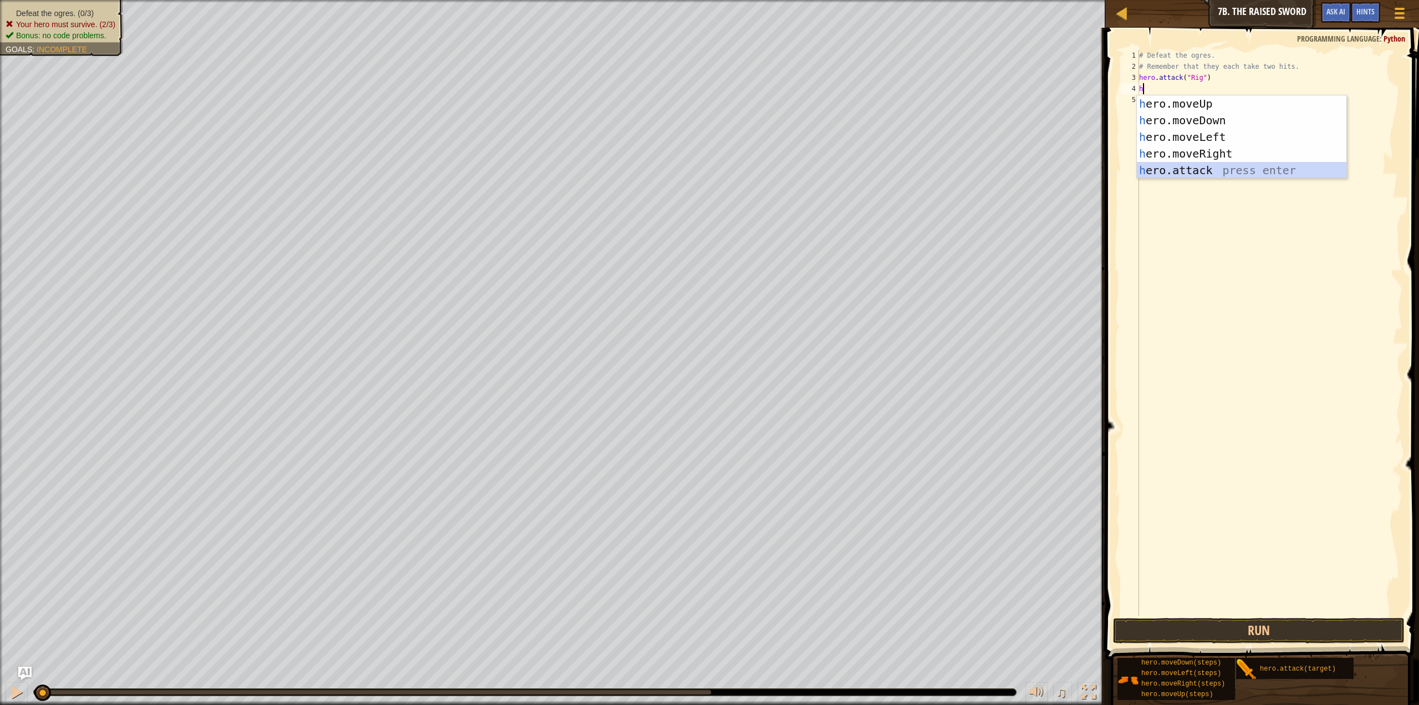
click at [1190, 170] on div "h ero.moveUp press enter h ero.moveDown press enter h ero.moveLeft press enter …" at bounding box center [1242, 153] width 210 height 116
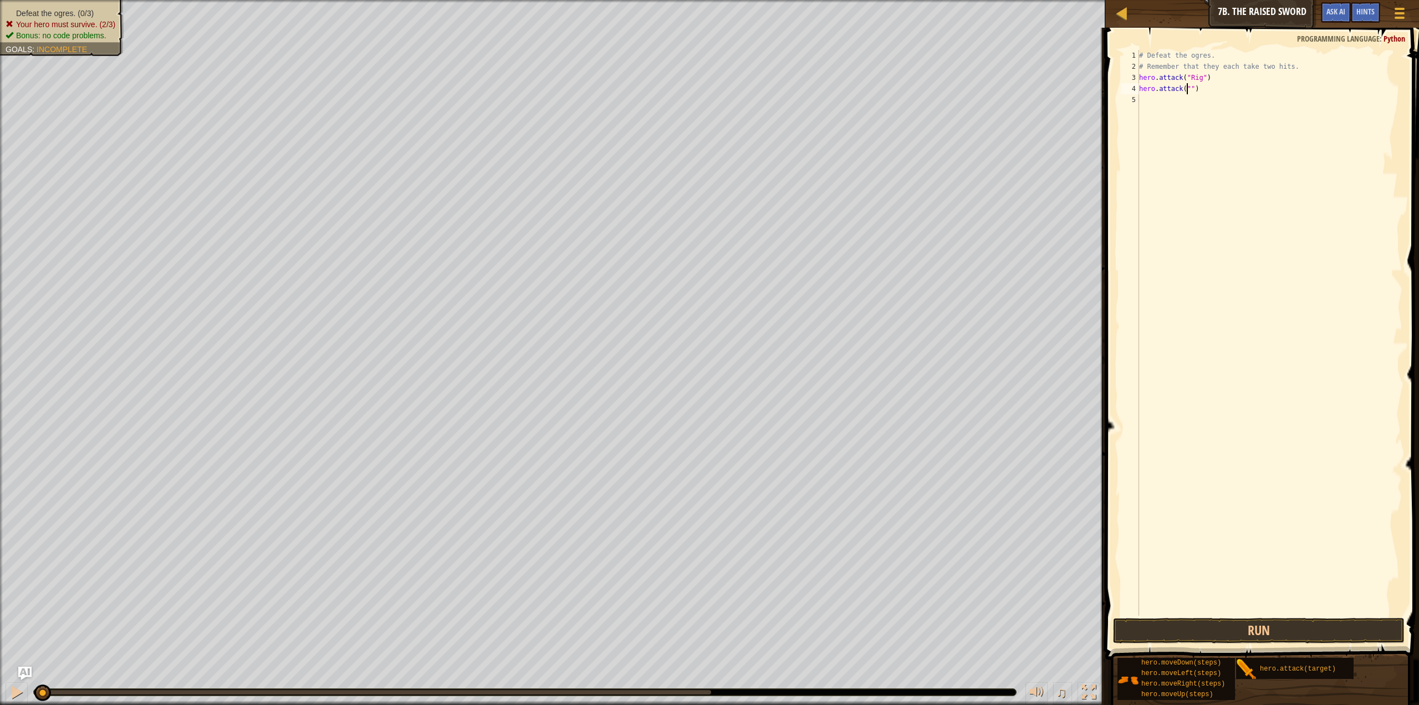
scroll to position [5, 4]
type textarea "hero.attack("Rig")"
click at [1177, 116] on div "# Defeat the ogres. # Remember that they each take two hits. hero . attack ( "R…" at bounding box center [1270, 344] width 266 height 588
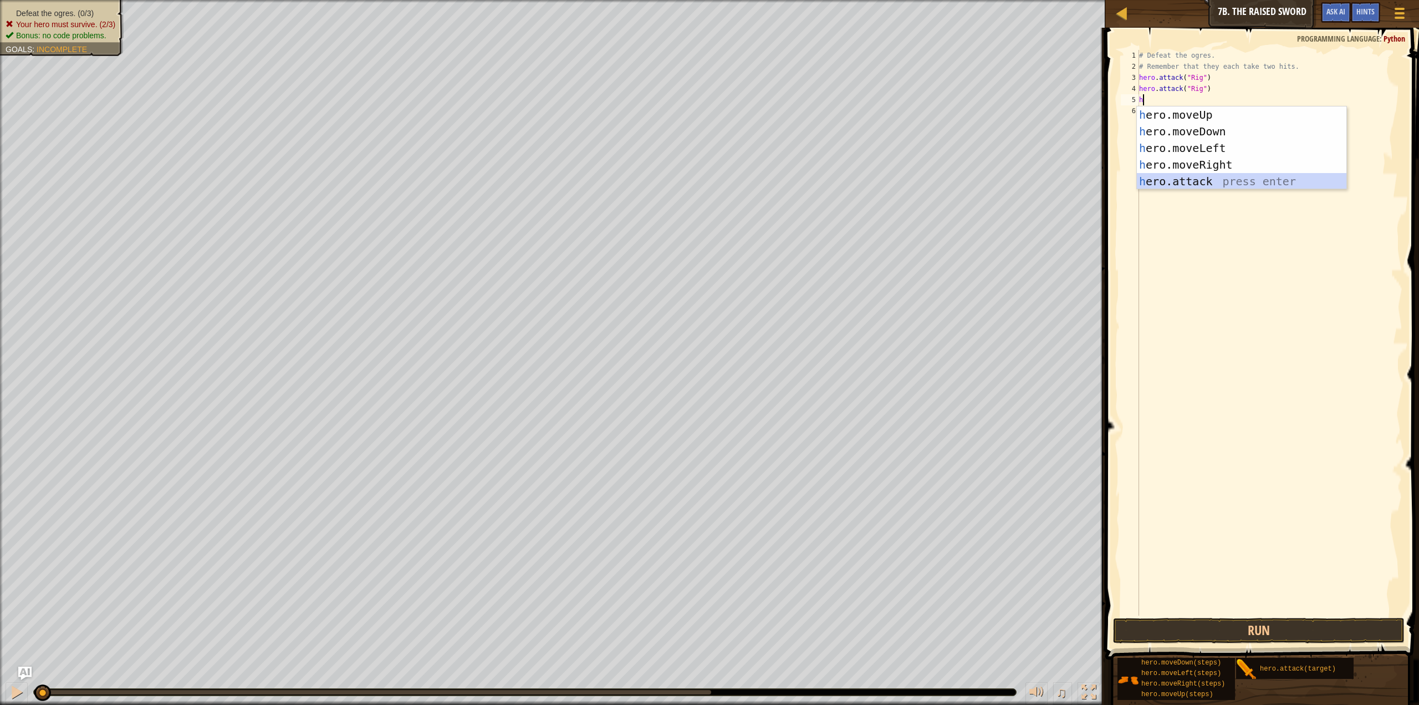
click at [1201, 185] on div "h ero.moveUp press enter h ero.moveDown press enter h ero.moveLeft press enter …" at bounding box center [1242, 164] width 210 height 116
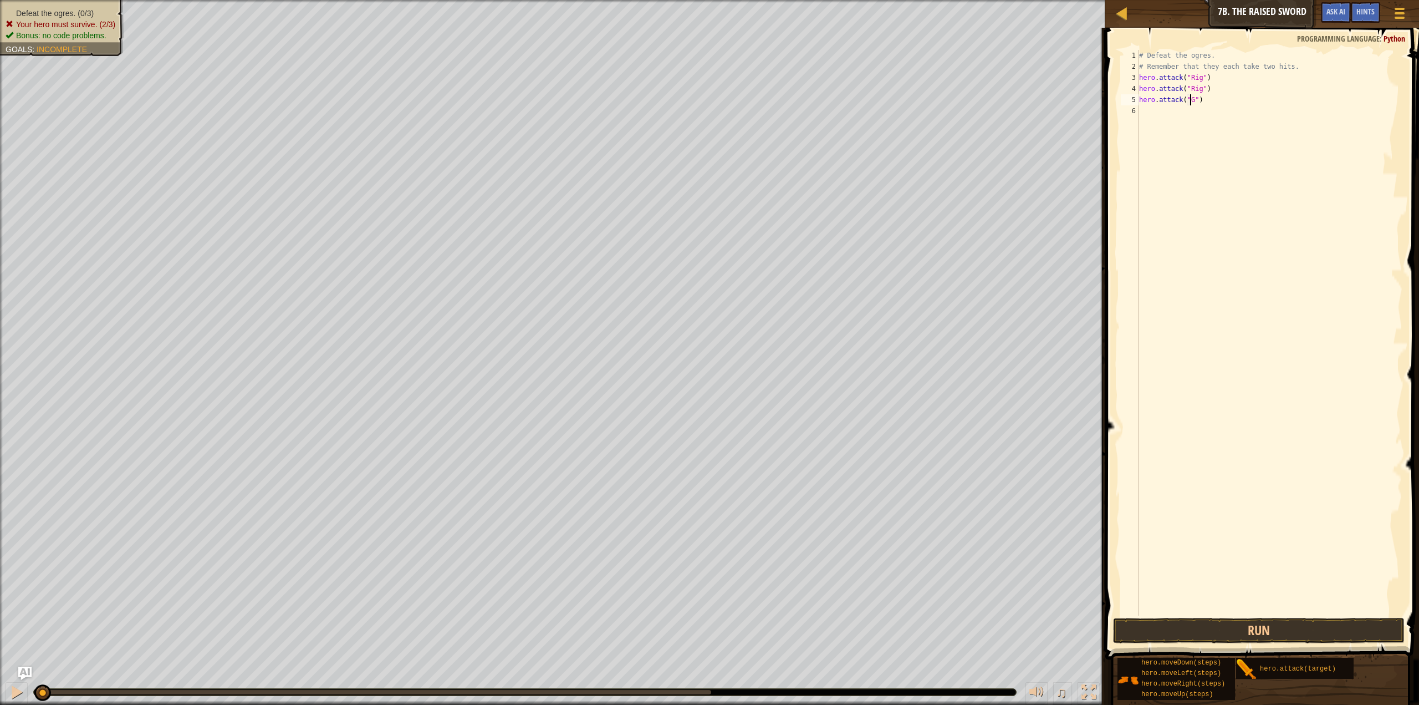
scroll to position [5, 4]
type textarea "hero.attack("Gurt")"
click at [1228, 133] on div "# Defeat the ogres. # Remember that they each take two hits. hero . attack ( "R…" at bounding box center [1270, 344] width 266 height 588
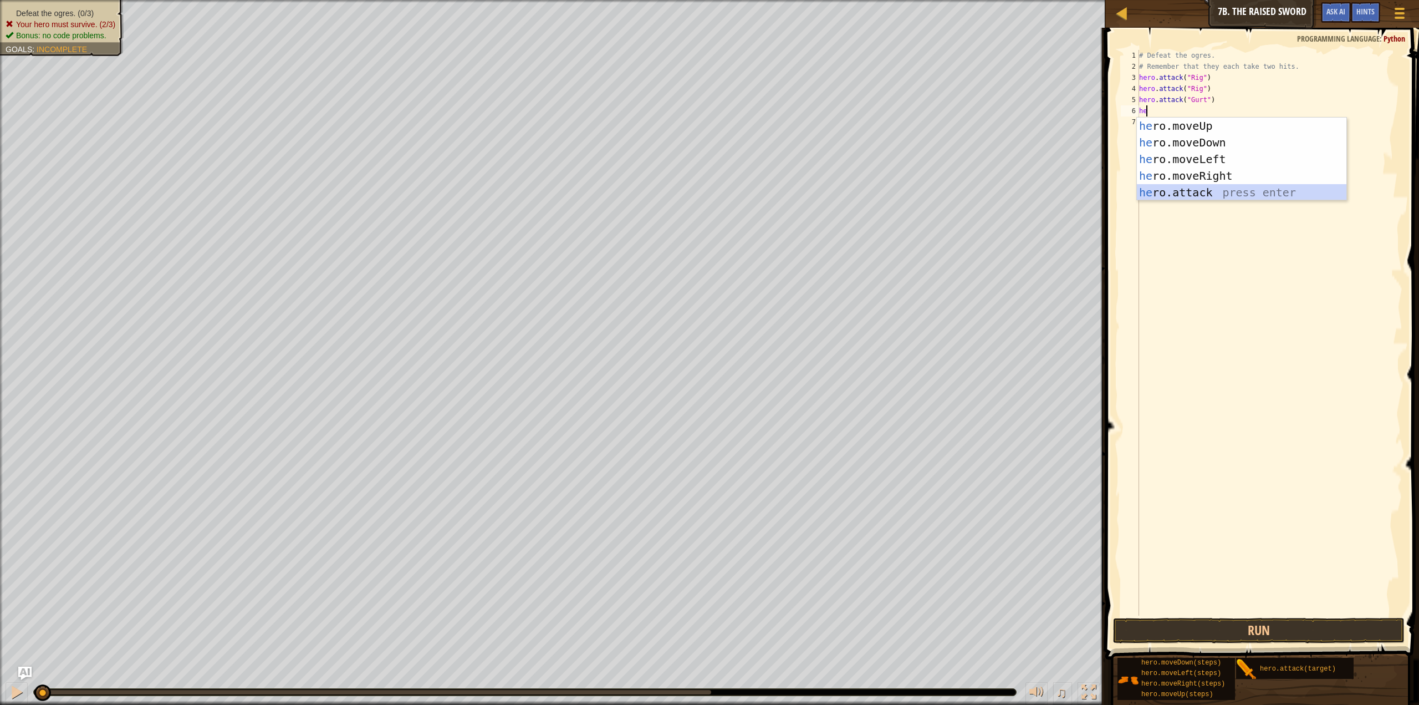
click at [1192, 196] on div "he ro.moveUp press enter he ro.moveDown press enter he ro.moveLeft press enter …" at bounding box center [1242, 176] width 210 height 116
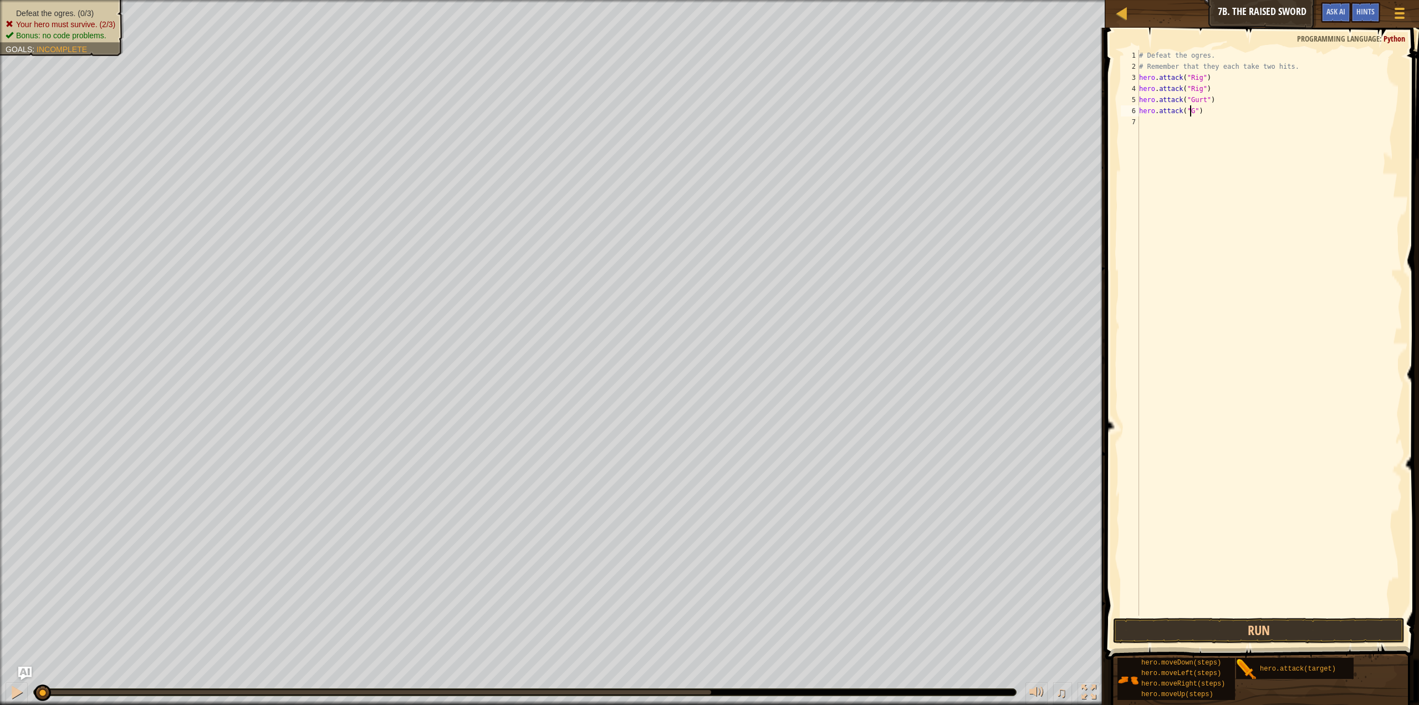
scroll to position [5, 4]
type textarea "hero.attack("Gurt")"
click at [1185, 134] on div "# Defeat the ogres. # Remember that they each take two hits. hero . attack ( "R…" at bounding box center [1270, 344] width 266 height 588
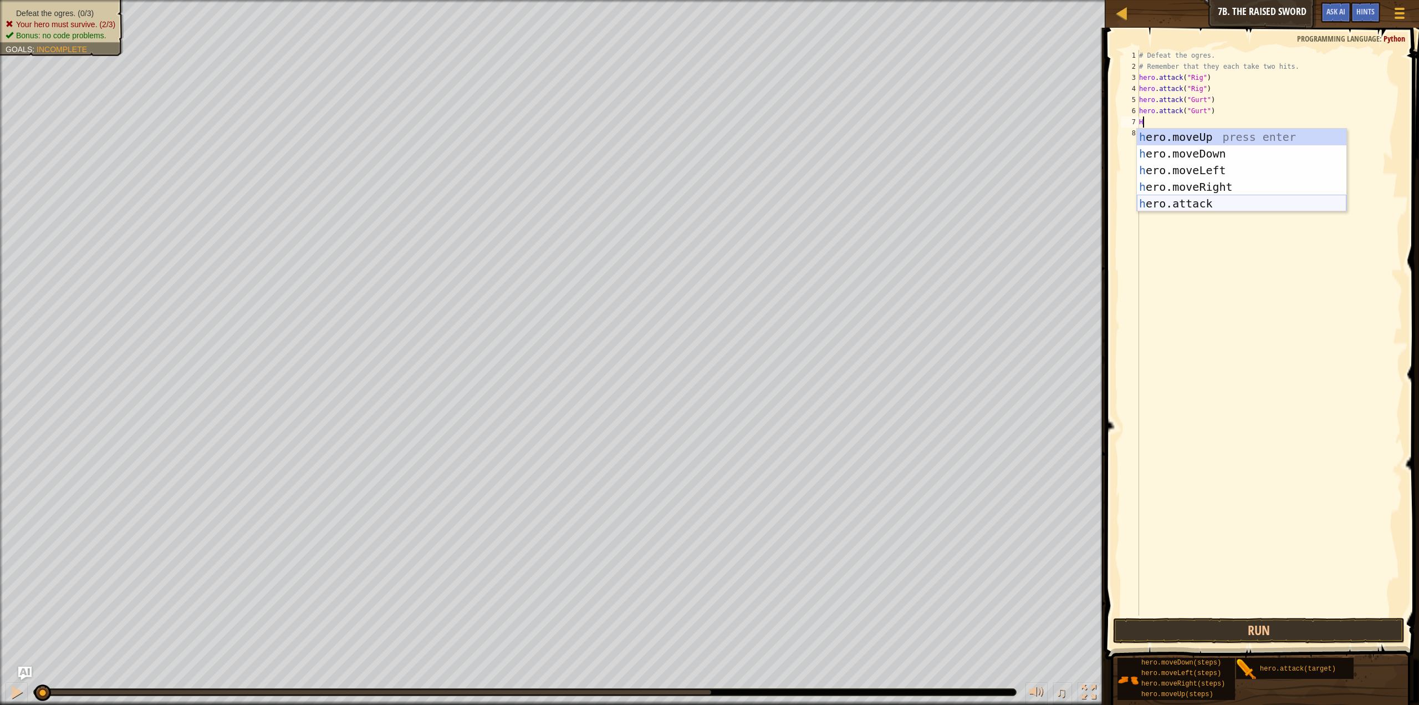
click at [1178, 199] on div "h ero.moveUp press enter h ero.moveDown press enter h ero.moveLeft press enter …" at bounding box center [1242, 187] width 210 height 116
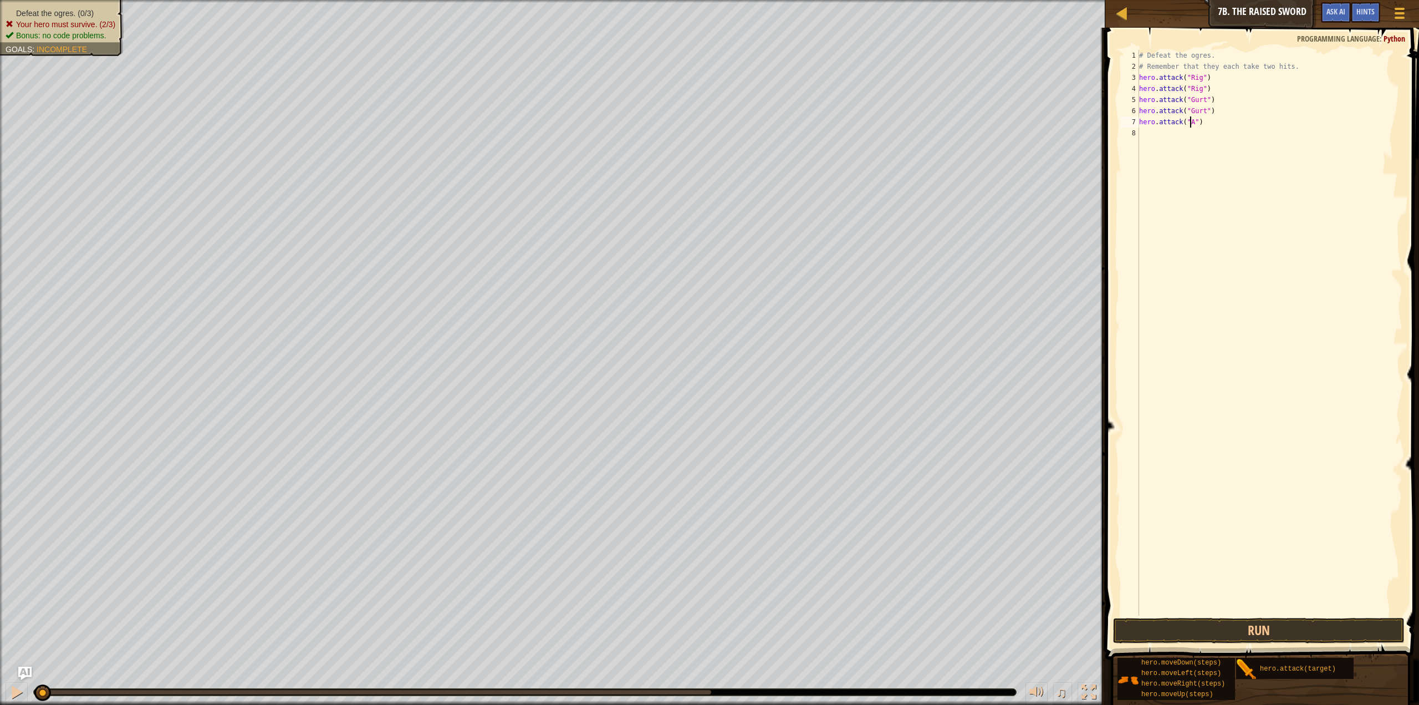
type textarea "hero.attack("Ack")"
drag, startPoint x: 1214, startPoint y: 129, endPoint x: 1147, endPoint y: 128, distance: 67.1
click at [1147, 128] on div "# Defeat the ogres. # Remember that they each take two hits. hero . attack ( "R…" at bounding box center [1270, 344] width 266 height 588
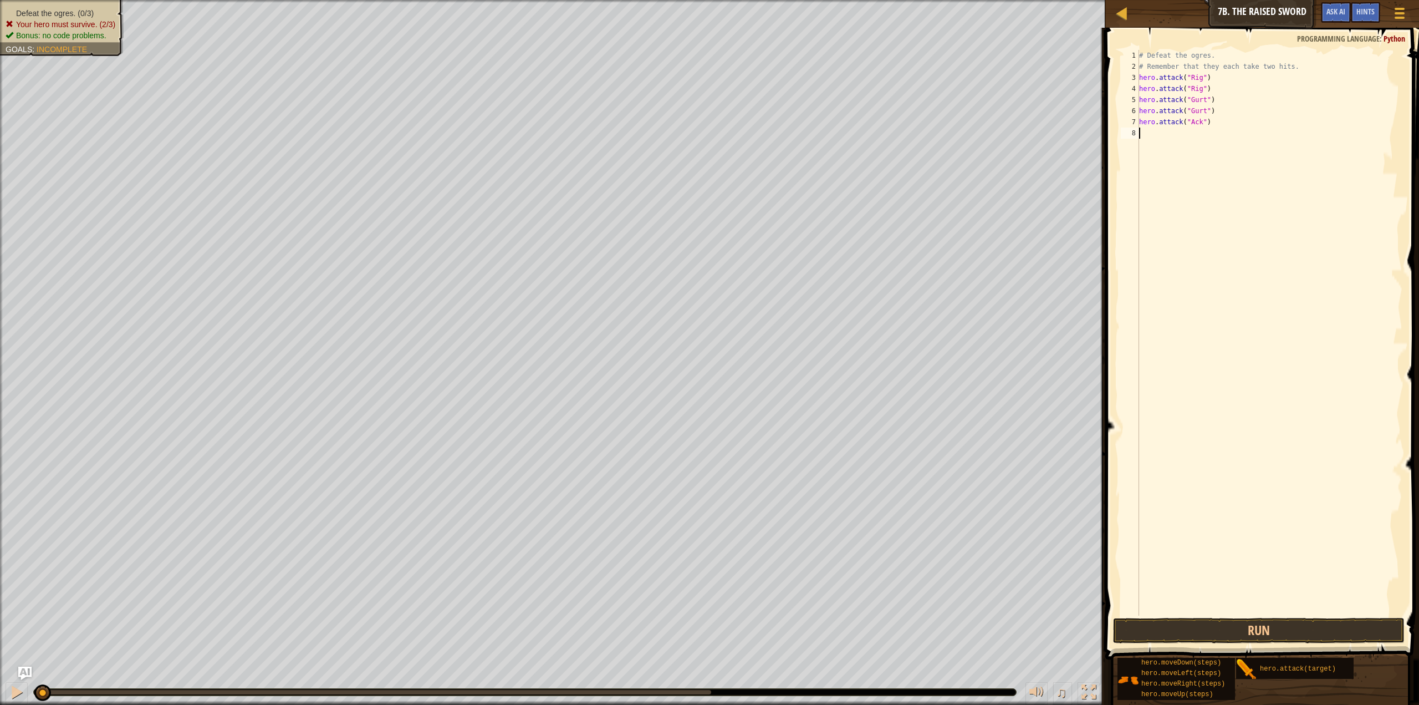
click at [1141, 121] on div "# Defeat the ogres. # Remember that they each take two hits. hero . attack ( "R…" at bounding box center [1270, 344] width 266 height 588
drag, startPoint x: 1139, startPoint y: 120, endPoint x: 1198, endPoint y: 124, distance: 58.9
click at [1198, 124] on div "hero.attack("Ack") 1 2 3 4 5 6 7 8 # Defeat the ogres. # Remember that they eac…" at bounding box center [1261, 333] width 284 height 566
type textarea "hero.attack("Ack")"
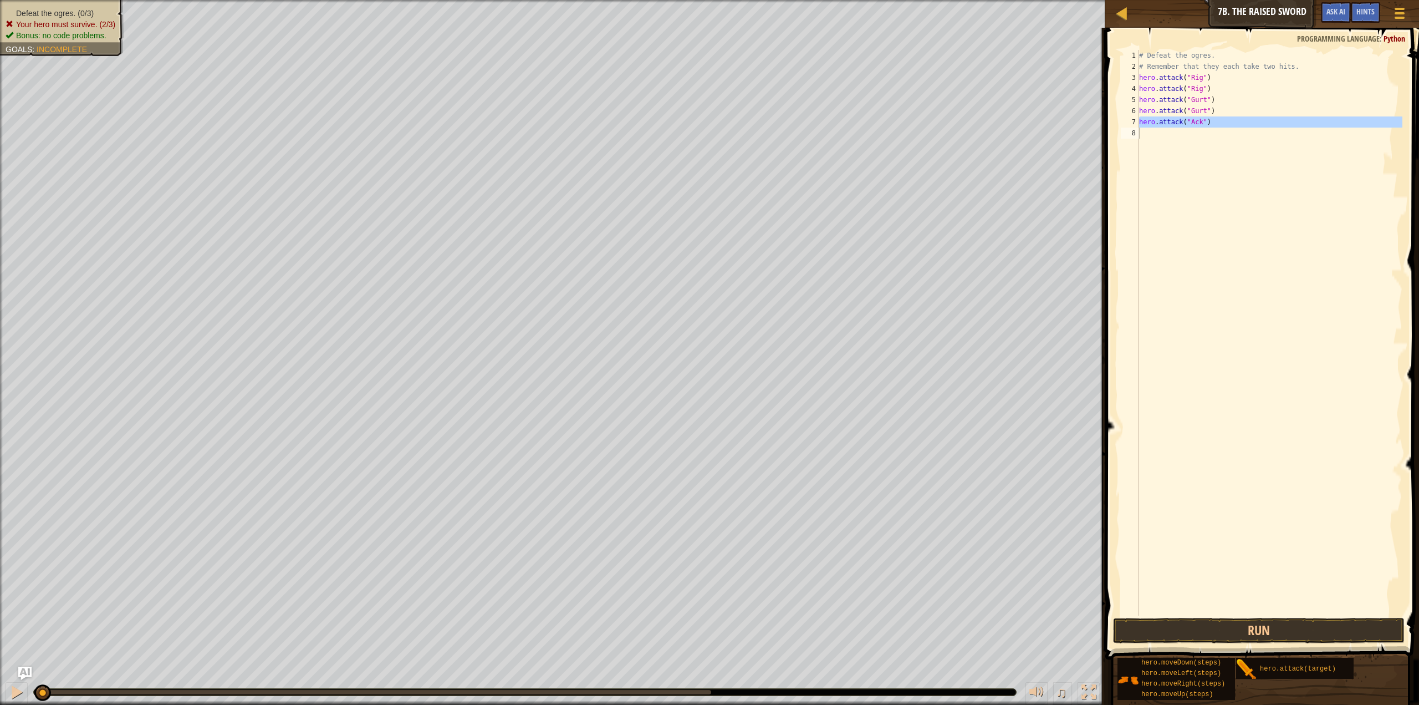
click at [1160, 140] on div "# Defeat the ogres. # Remember that they each take two hits. hero . attack ( "R…" at bounding box center [1270, 333] width 266 height 566
click at [1153, 140] on div "# Defeat the ogres. # Remember that they each take two hits. hero . attack ( "R…" at bounding box center [1270, 344] width 266 height 588
click at [1245, 618] on button "Run" at bounding box center [1259, 631] width 292 height 26
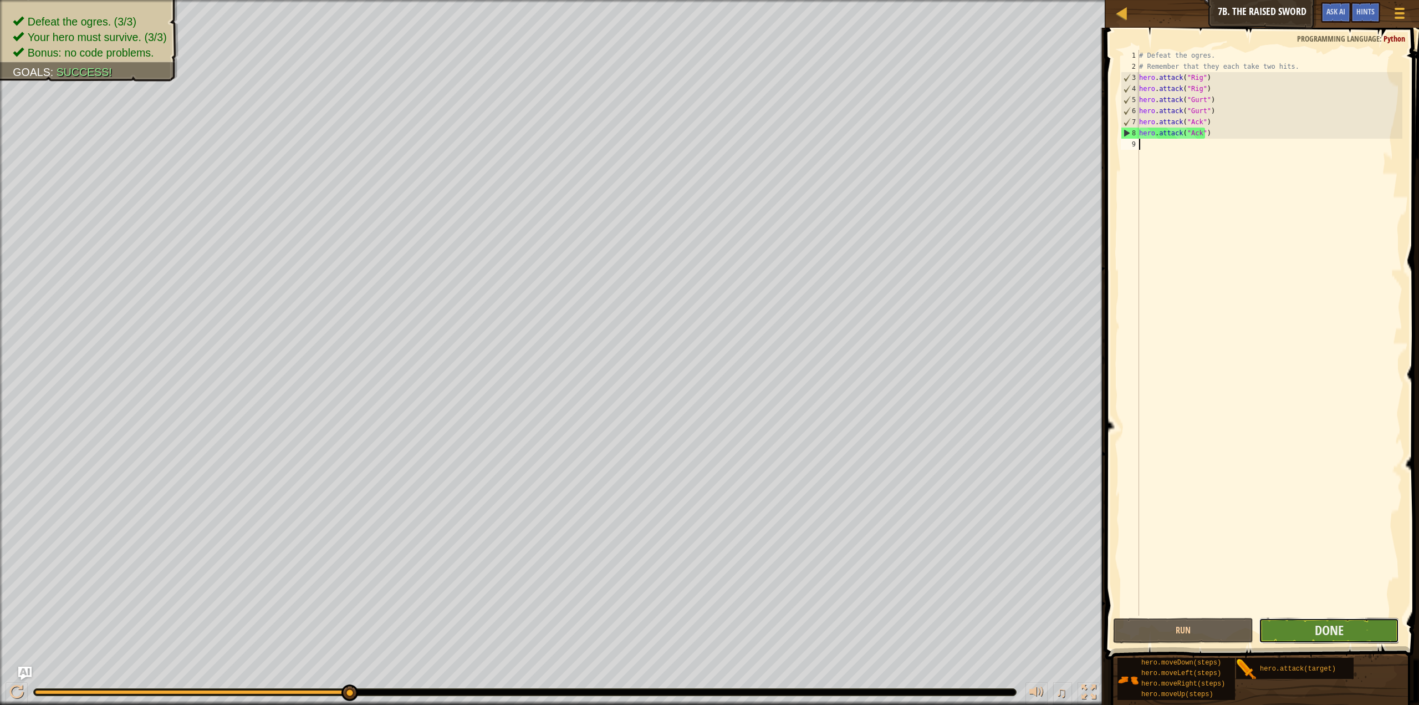
click at [1372, 628] on button "Done" at bounding box center [1329, 631] width 140 height 26
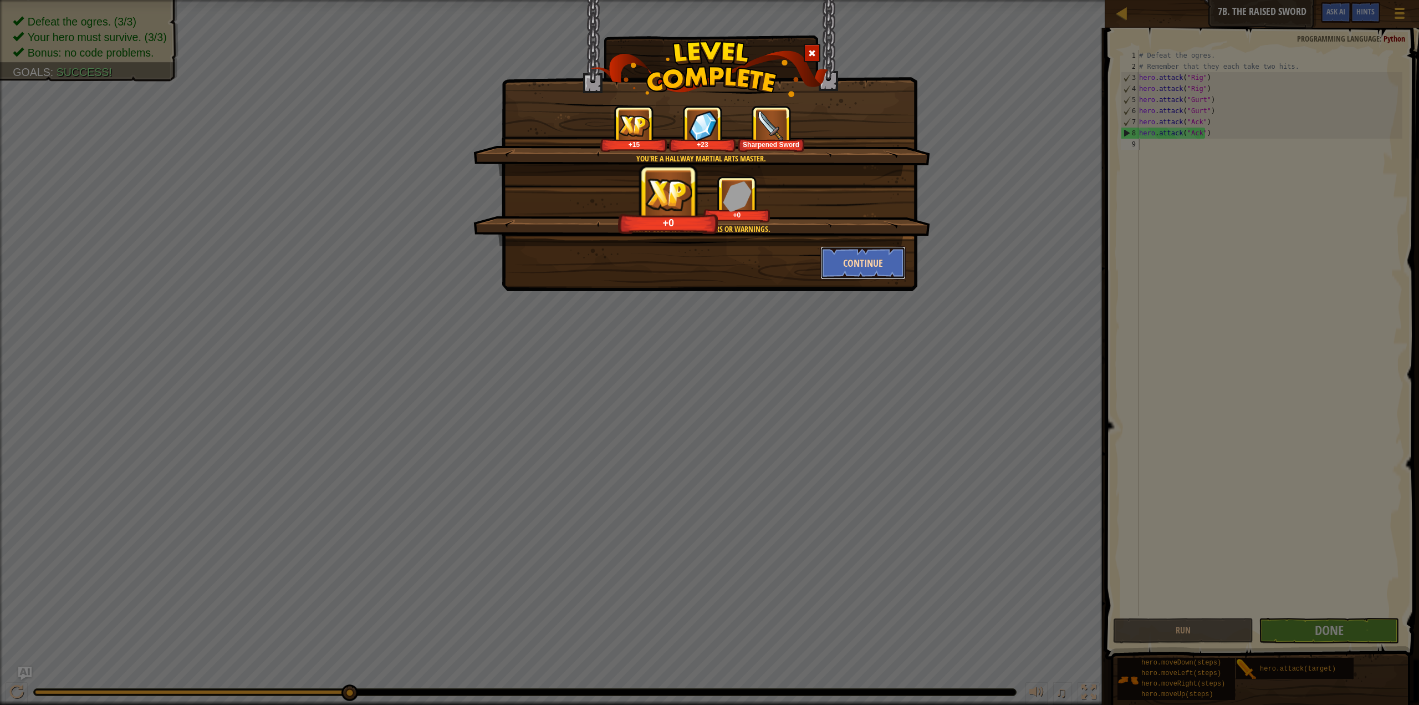
click at [864, 255] on button "Continue" at bounding box center [864, 262] width 86 height 33
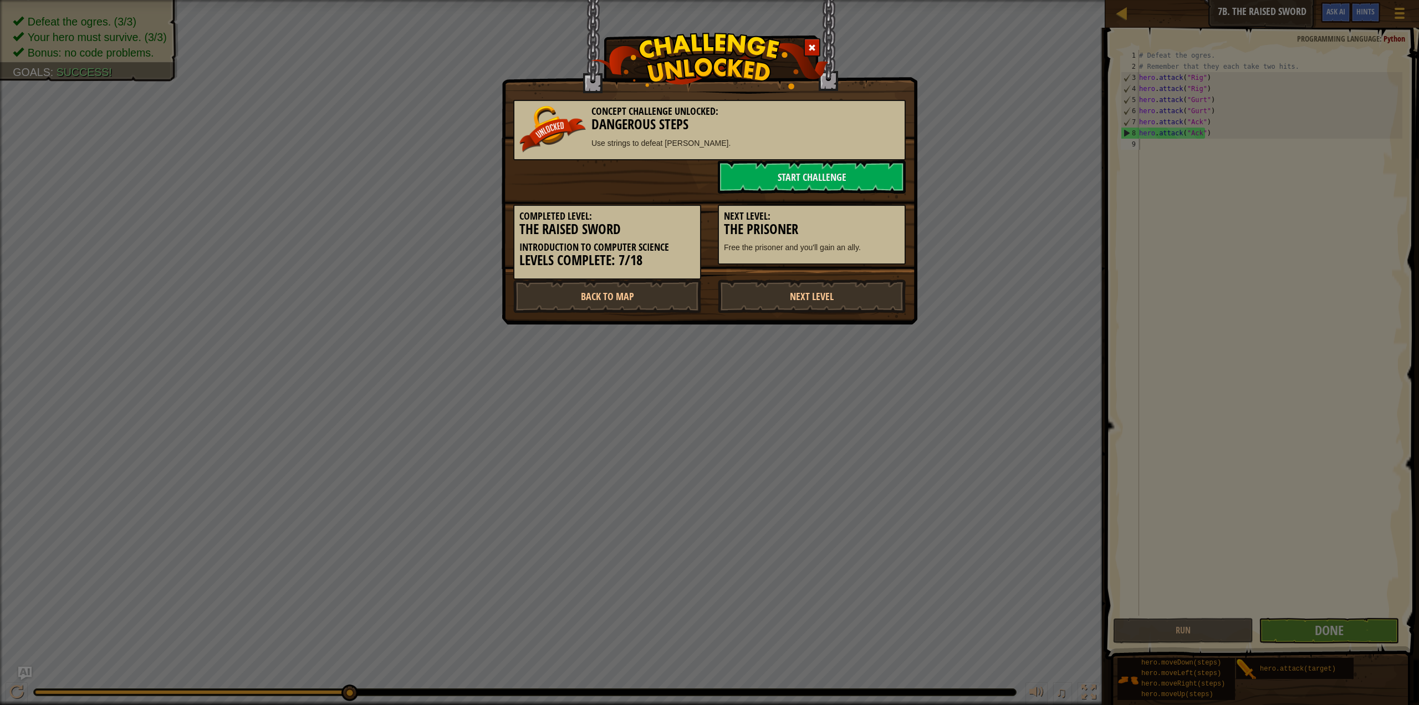
drag, startPoint x: 619, startPoint y: 317, endPoint x: 620, endPoint y: 300, distance: 17.3
click at [620, 312] on div "Concept Challenge Unlocked: Dangerous Steps Use strings to defeat [PERSON_NAME]…" at bounding box center [710, 162] width 416 height 324
click at [620, 294] on link "Back to Map" at bounding box center [607, 295] width 188 height 33
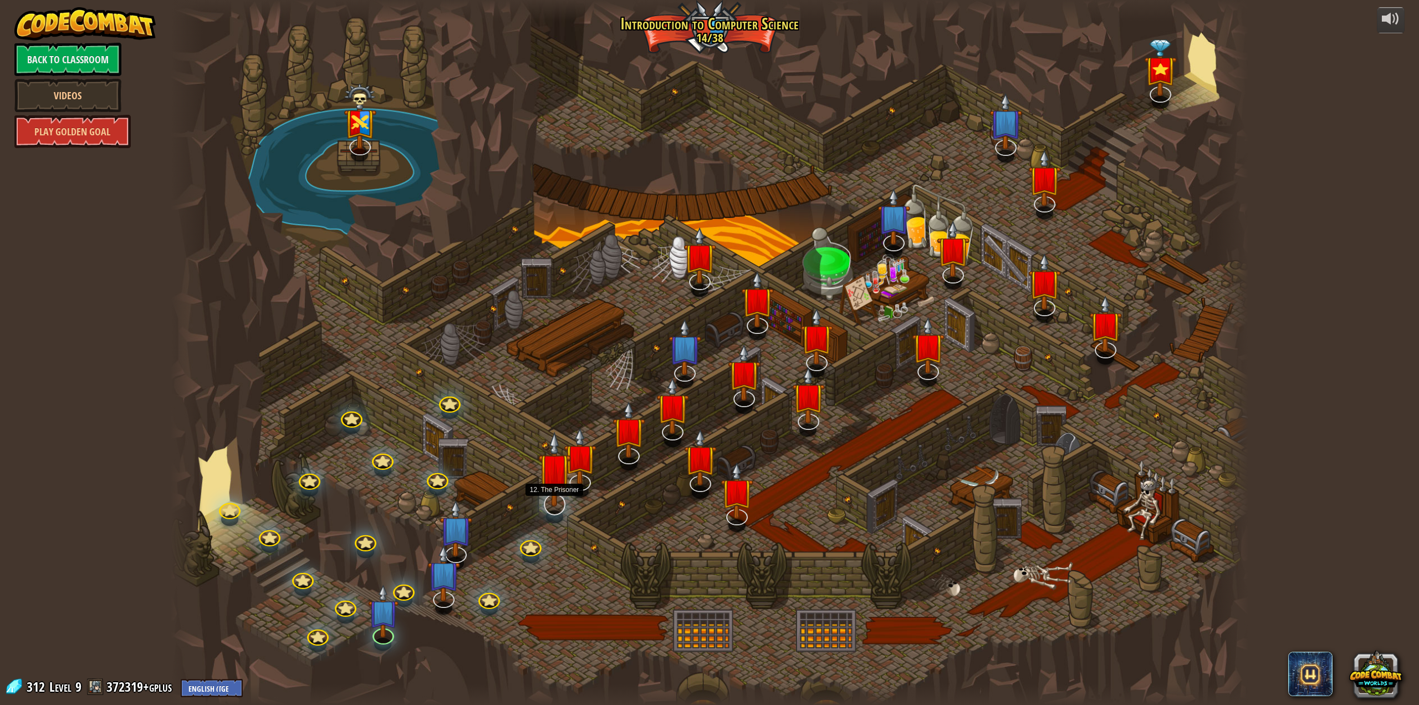
click at [554, 500] on img at bounding box center [554, 468] width 33 height 75
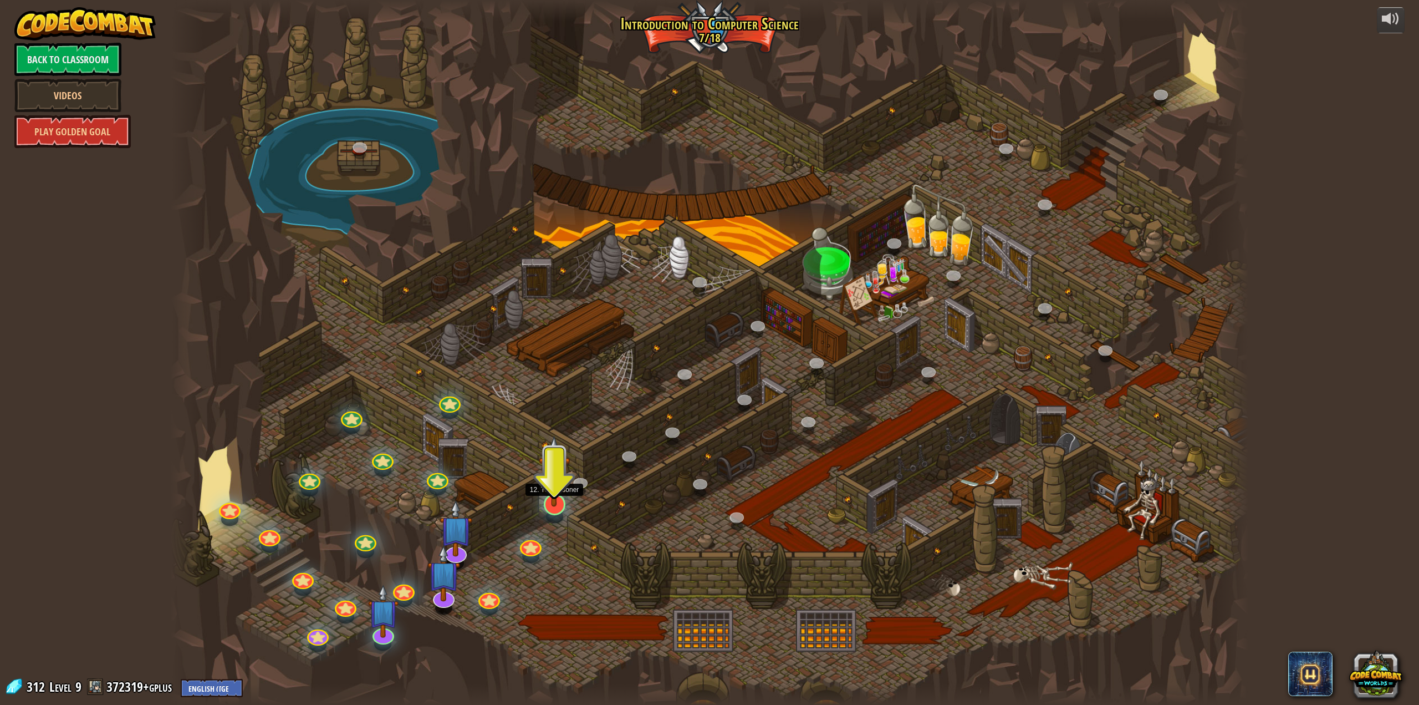
click at [554, 500] on img at bounding box center [554, 470] width 31 height 71
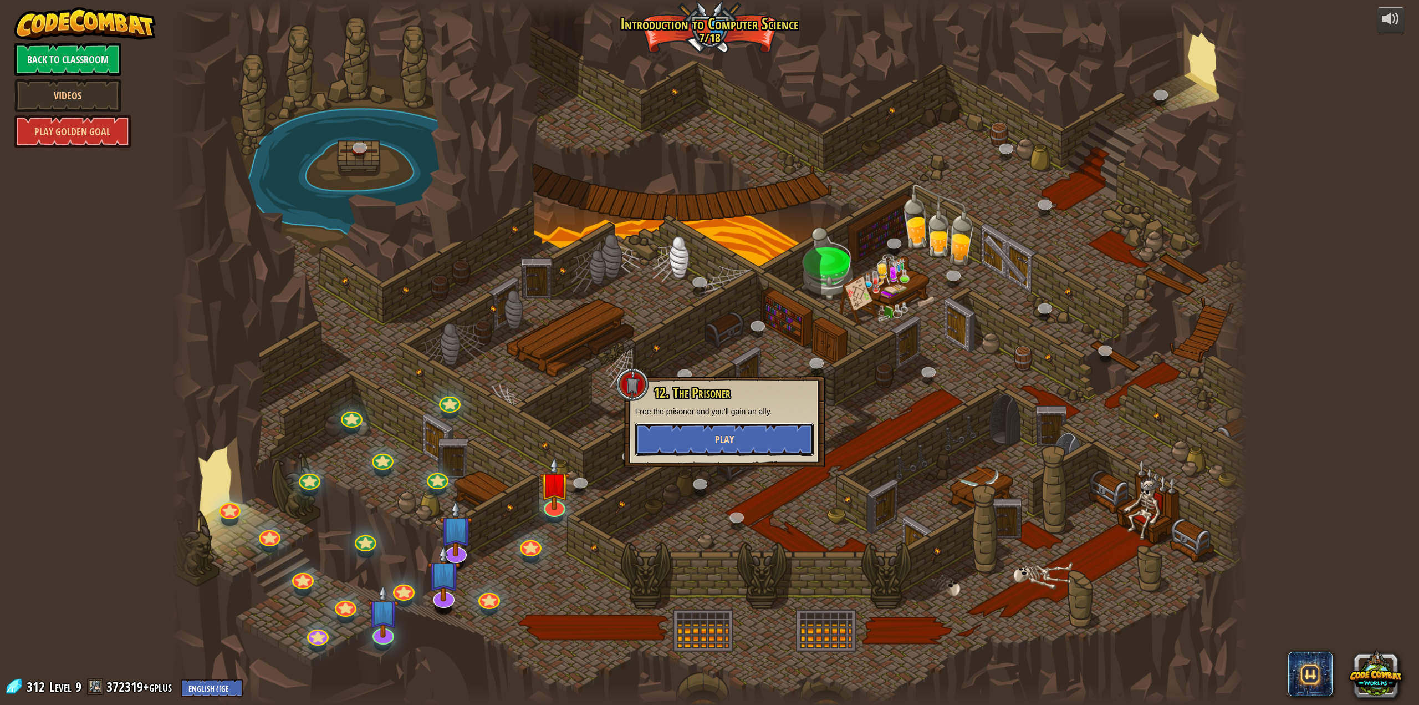
click at [675, 443] on button "Play" at bounding box center [724, 438] width 179 height 33
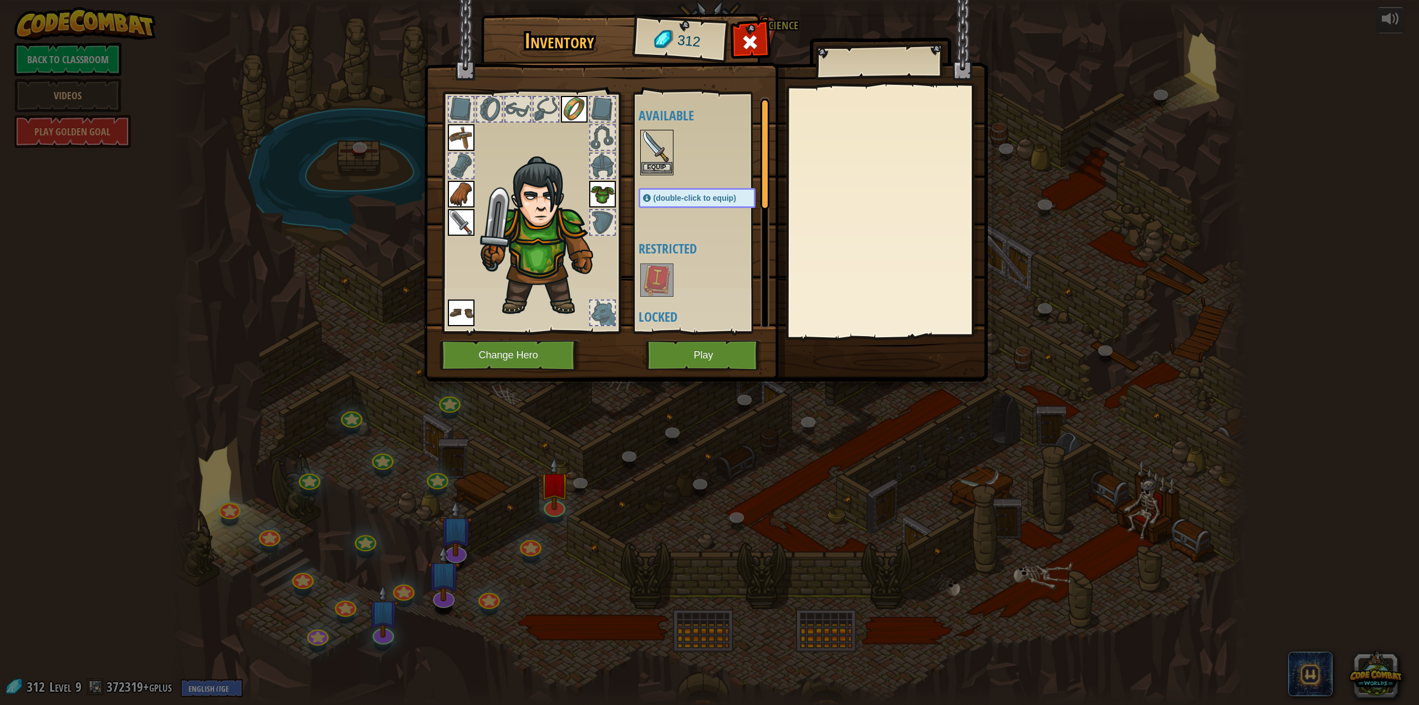
click at [662, 161] on img at bounding box center [657, 146] width 31 height 31
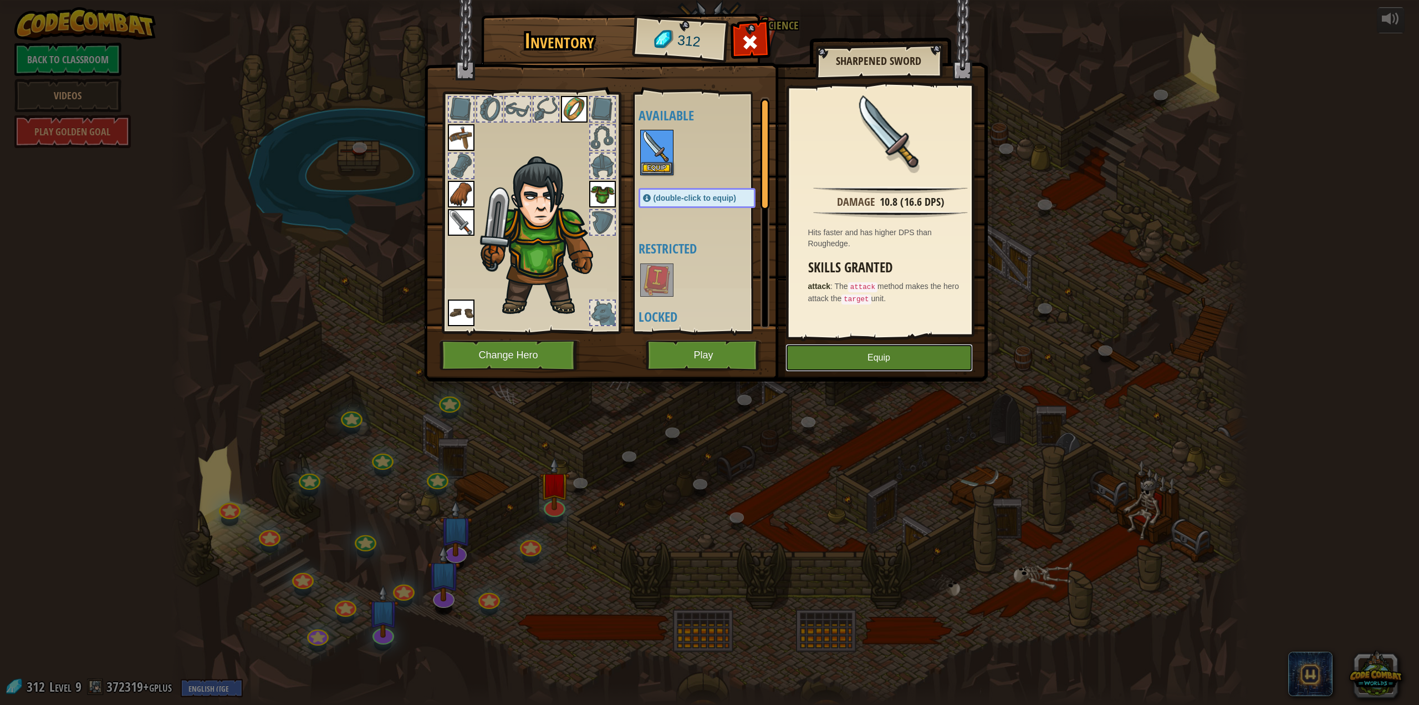
click at [905, 359] on button "Equip" at bounding box center [879, 358] width 187 height 28
click at [662, 147] on img at bounding box center [657, 146] width 31 height 31
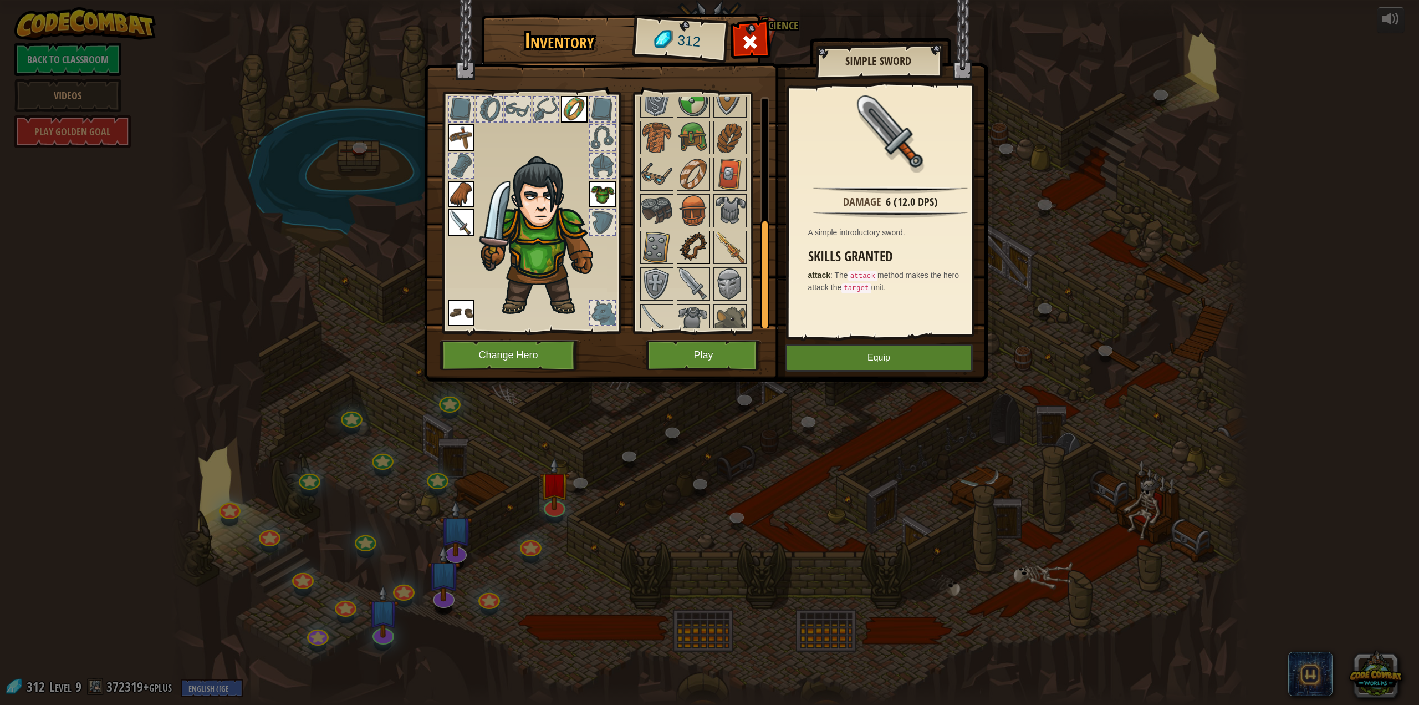
scroll to position [257, 0]
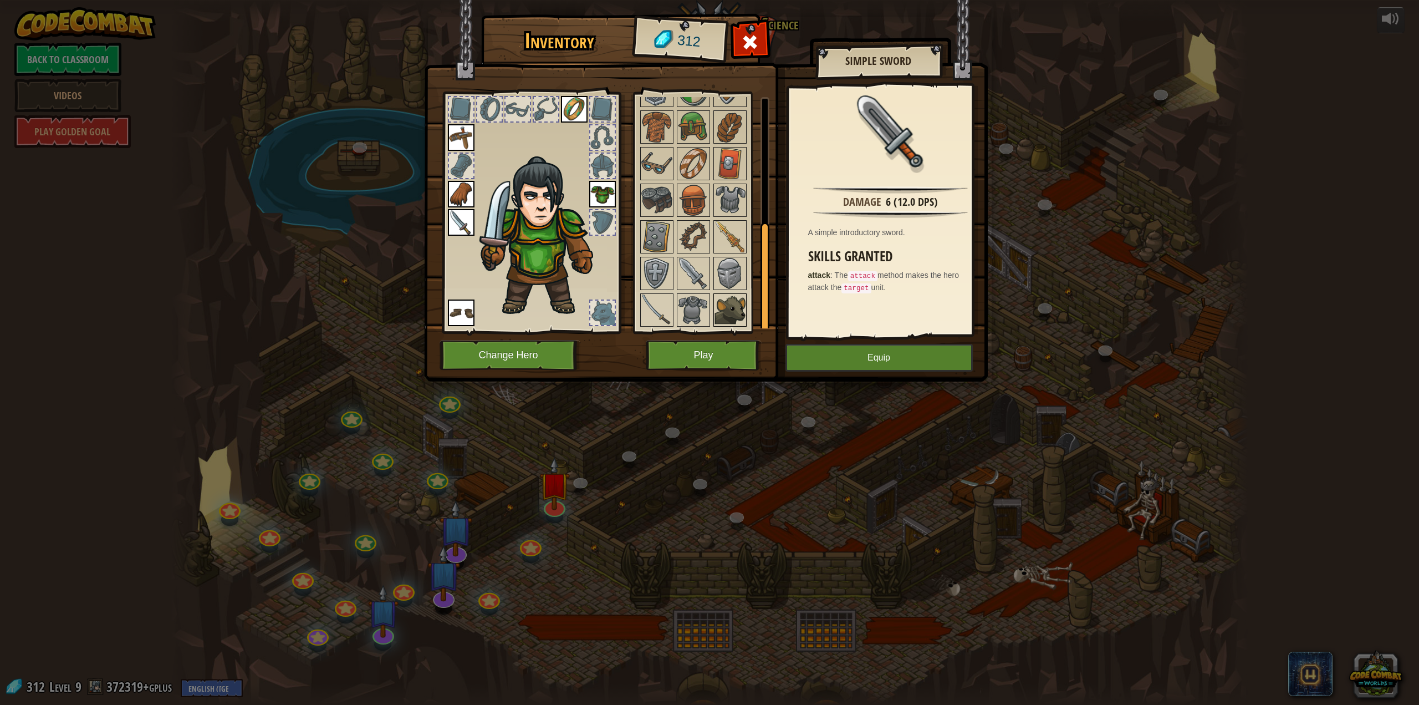
click at [745, 310] on img at bounding box center [730, 309] width 31 height 31
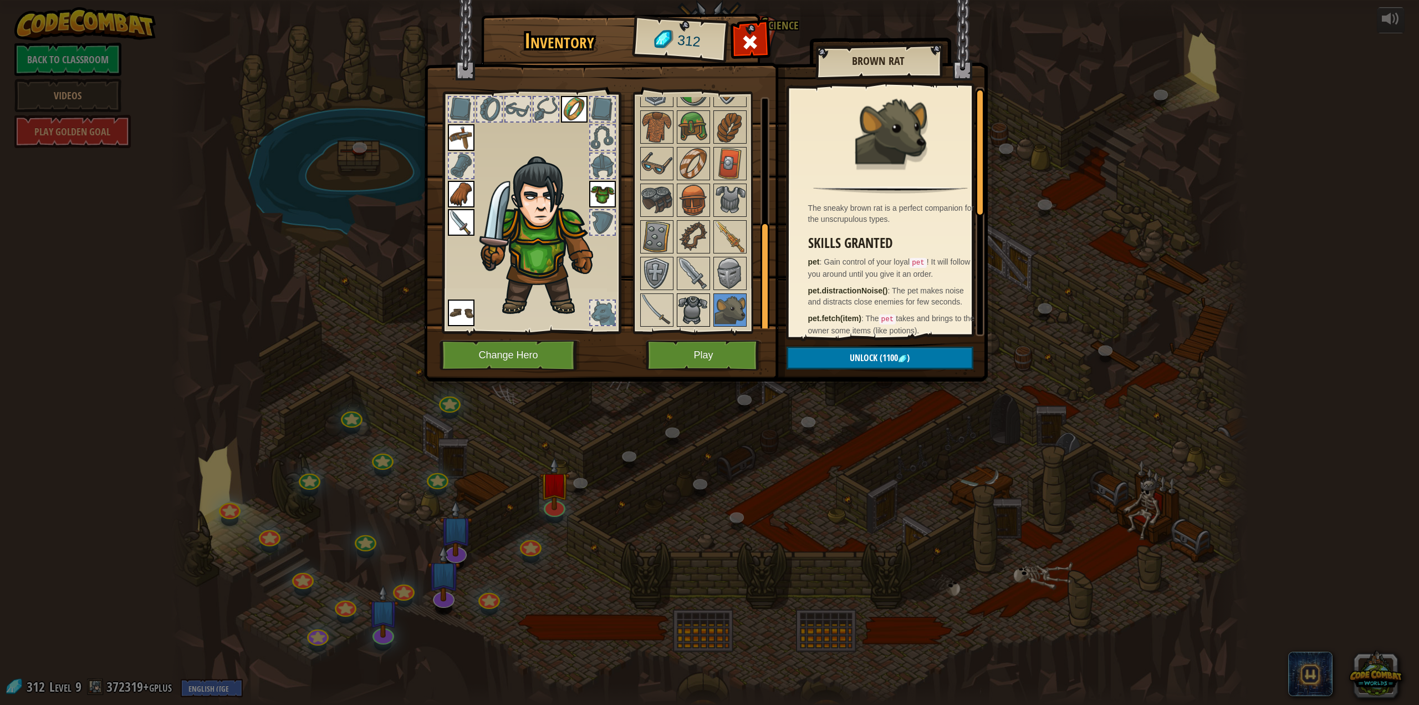
click at [705, 299] on img at bounding box center [693, 309] width 31 height 31
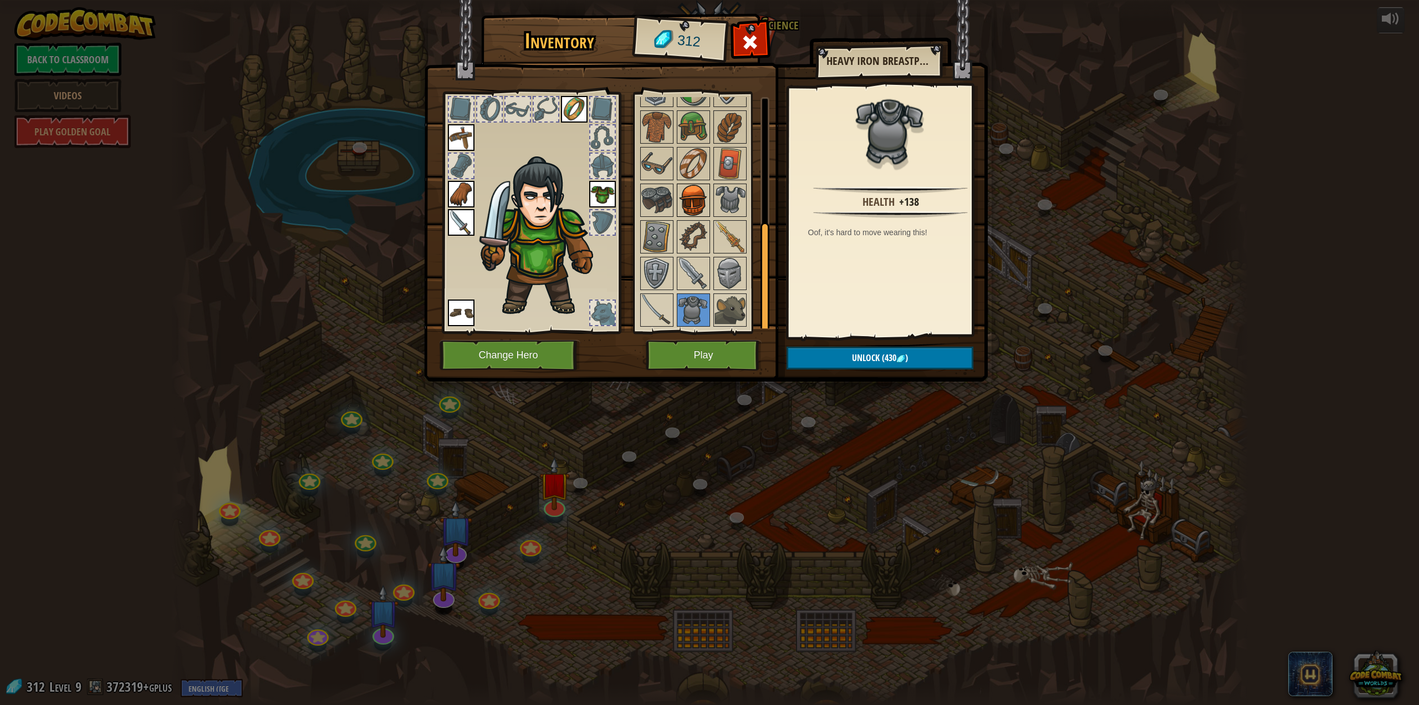
click at [704, 200] on img at bounding box center [693, 200] width 31 height 31
click at [725, 173] on img at bounding box center [730, 163] width 31 height 31
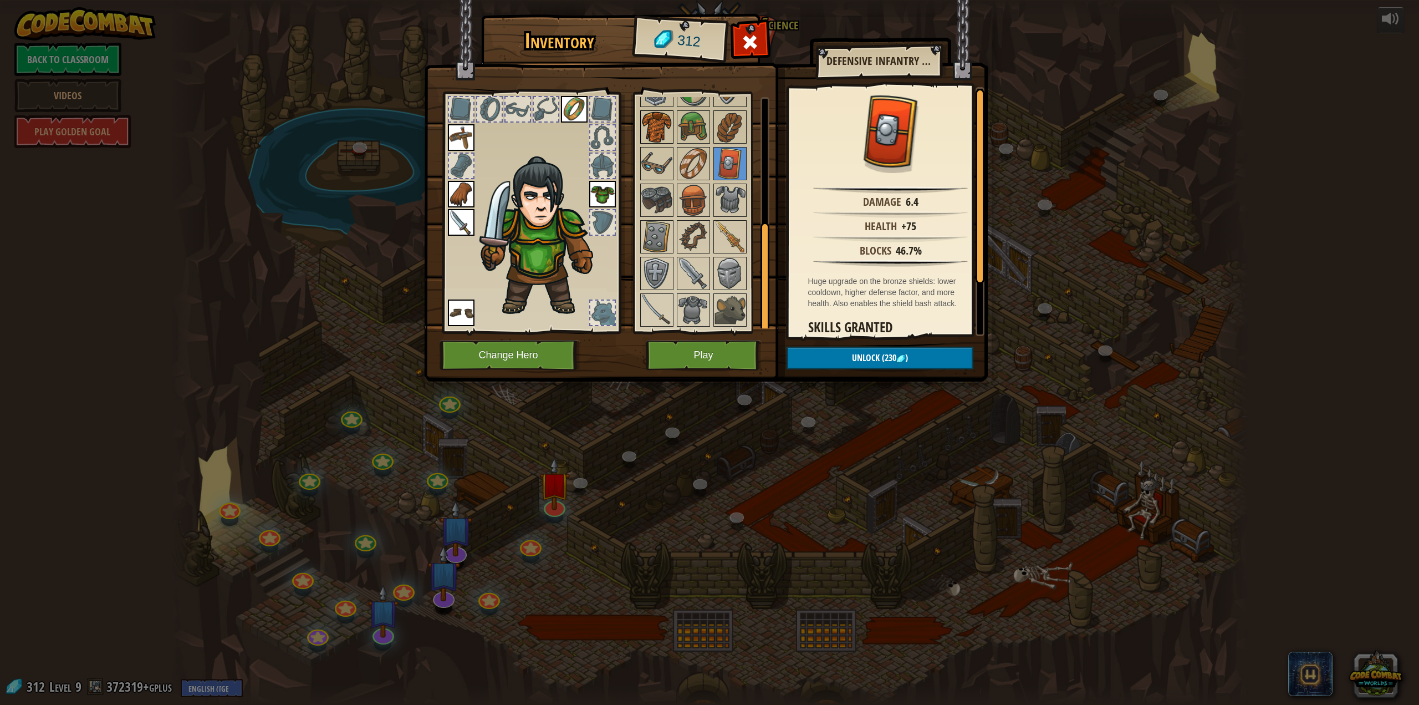
click at [664, 129] on img at bounding box center [657, 126] width 31 height 31
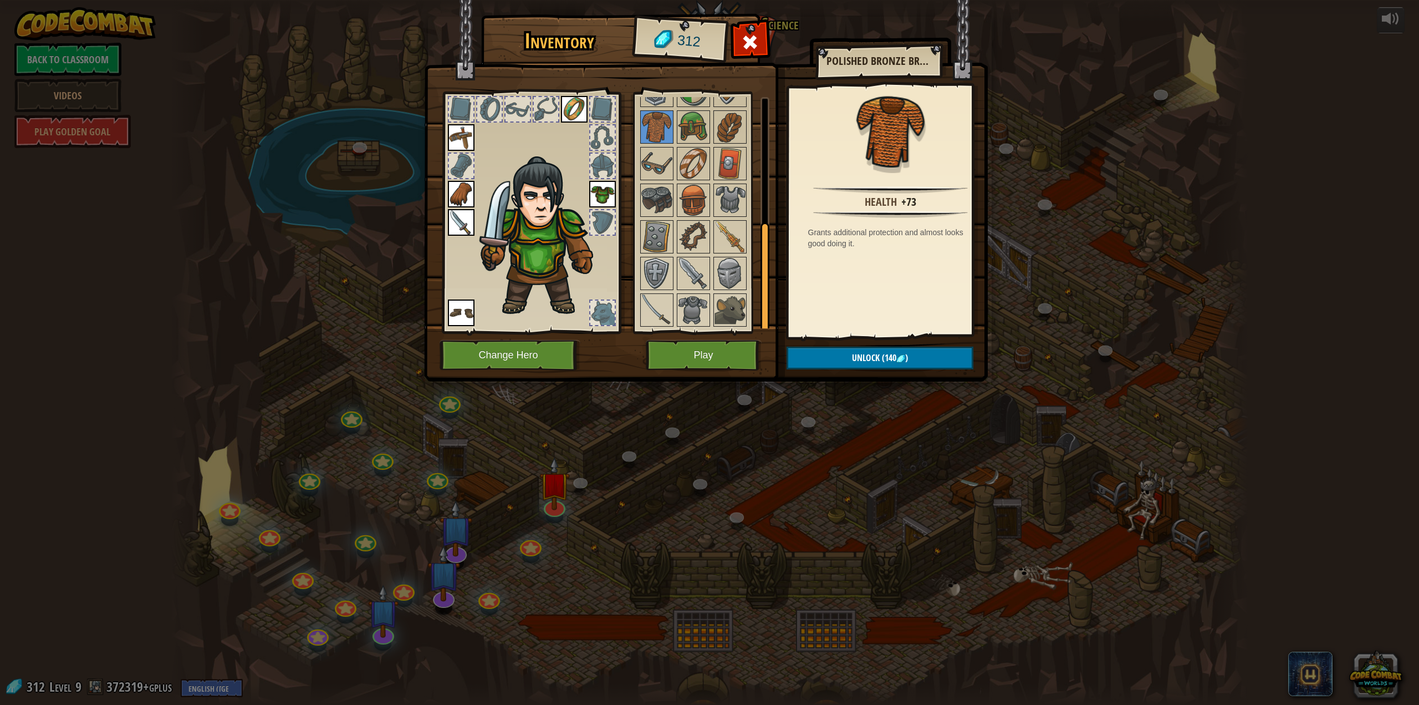
click at [603, 187] on img at bounding box center [602, 194] width 27 height 27
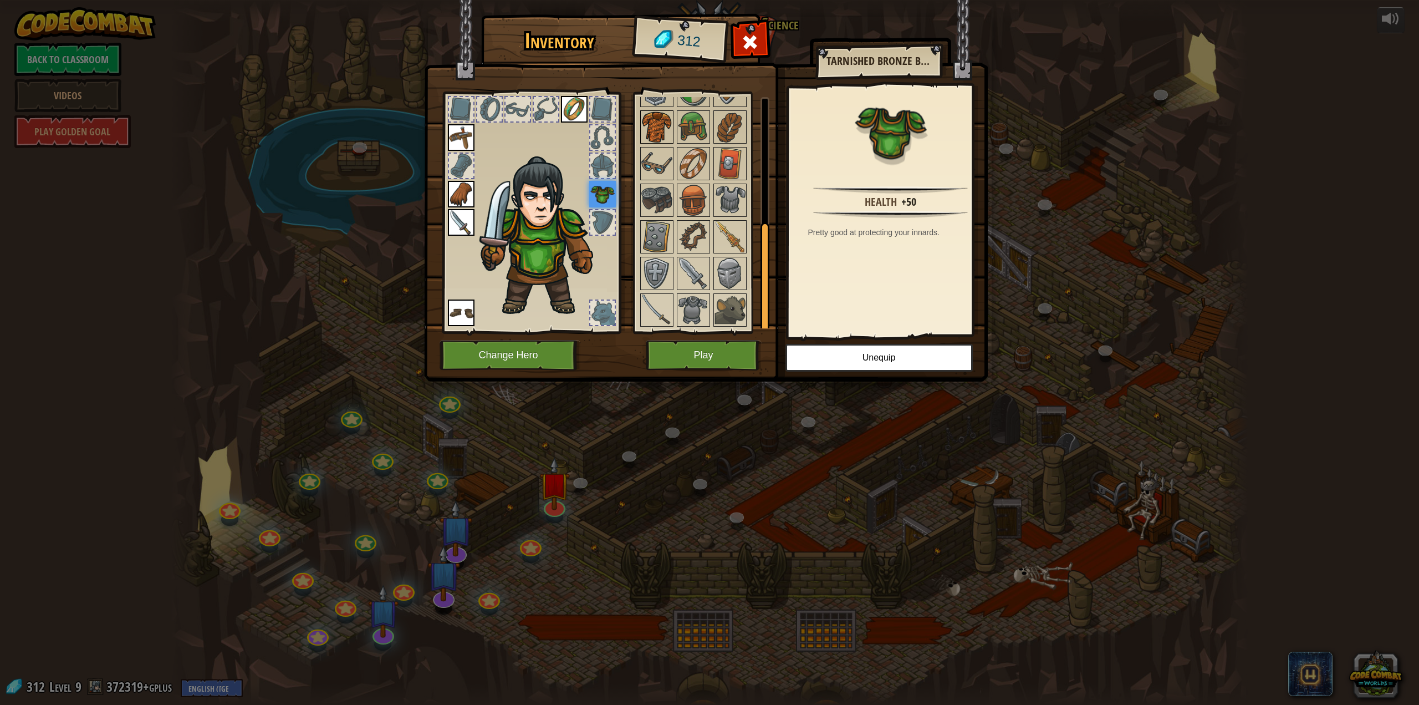
click at [669, 128] on img at bounding box center [657, 126] width 31 height 31
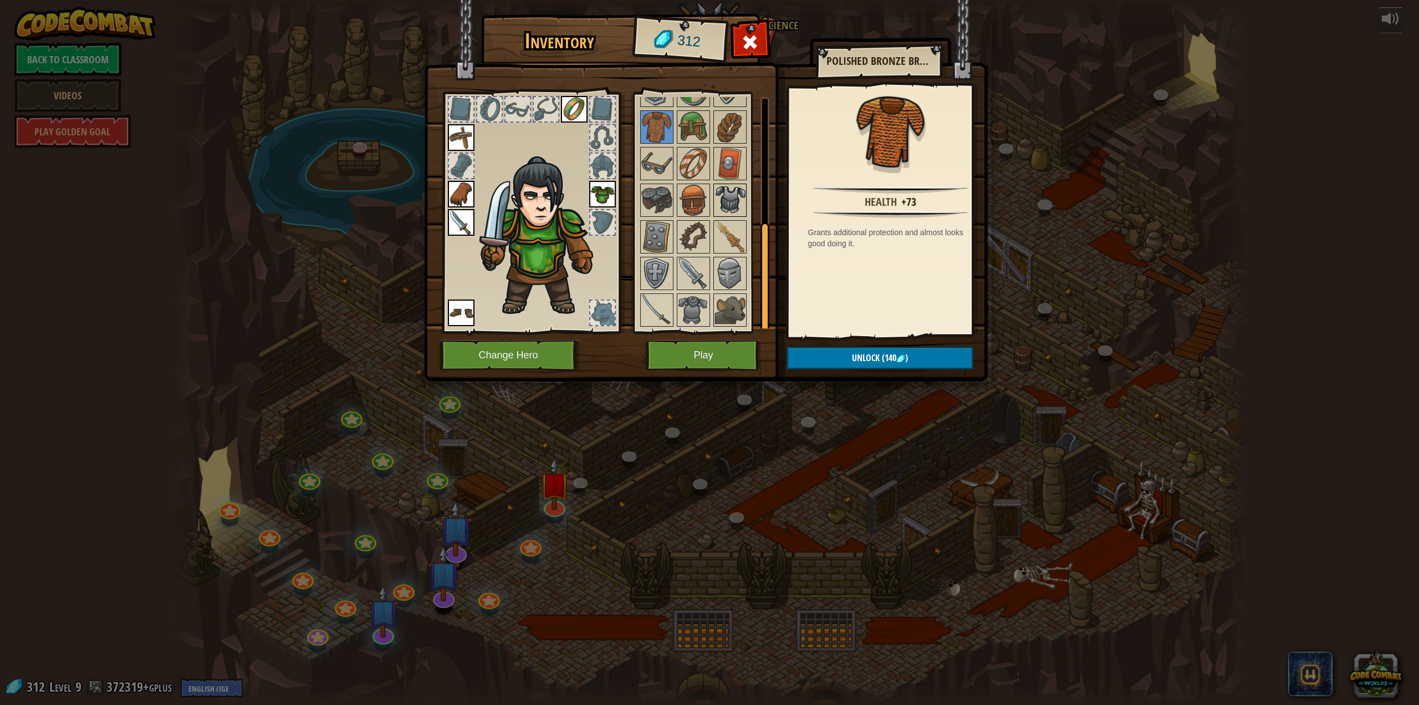
click at [745, 201] on img at bounding box center [730, 200] width 31 height 31
click at [727, 275] on img at bounding box center [730, 273] width 31 height 31
click at [690, 301] on img at bounding box center [693, 309] width 31 height 31
click at [743, 44] on span at bounding box center [750, 42] width 18 height 18
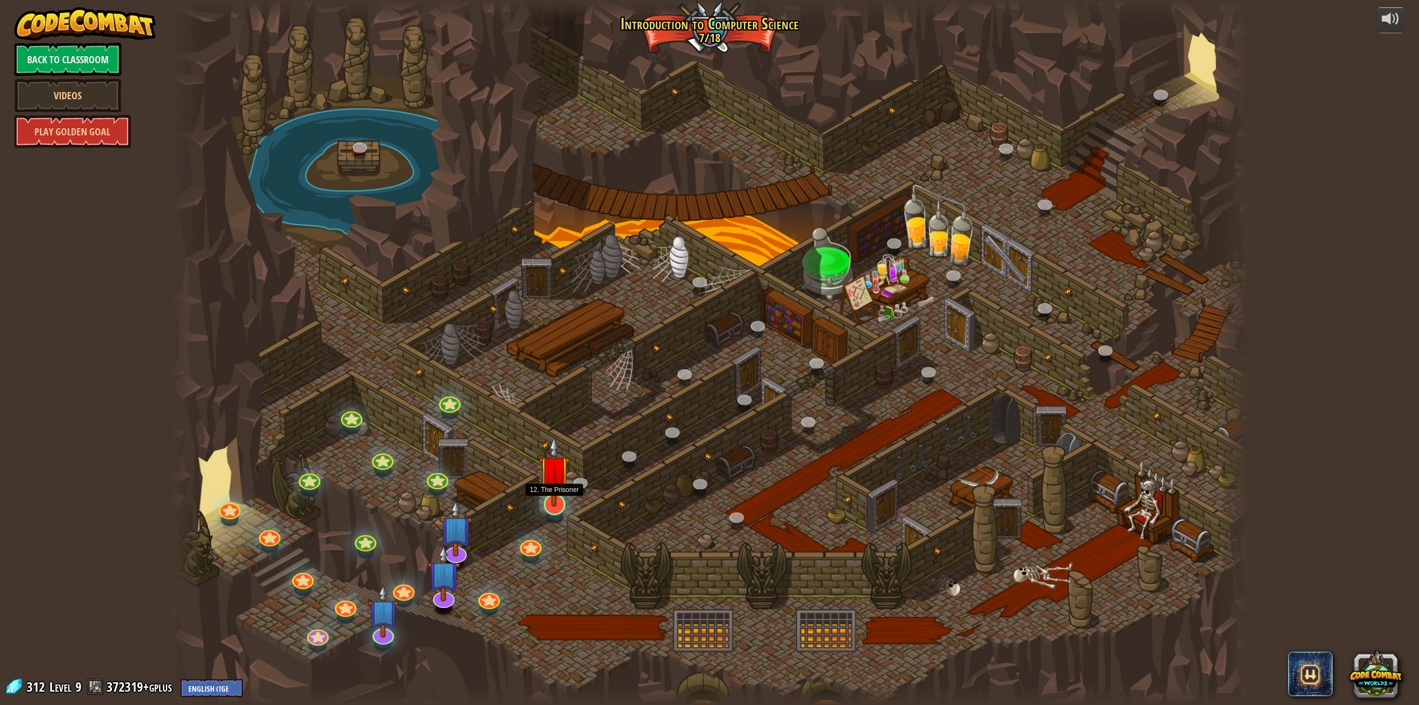
click at [548, 500] on img at bounding box center [554, 470] width 31 height 71
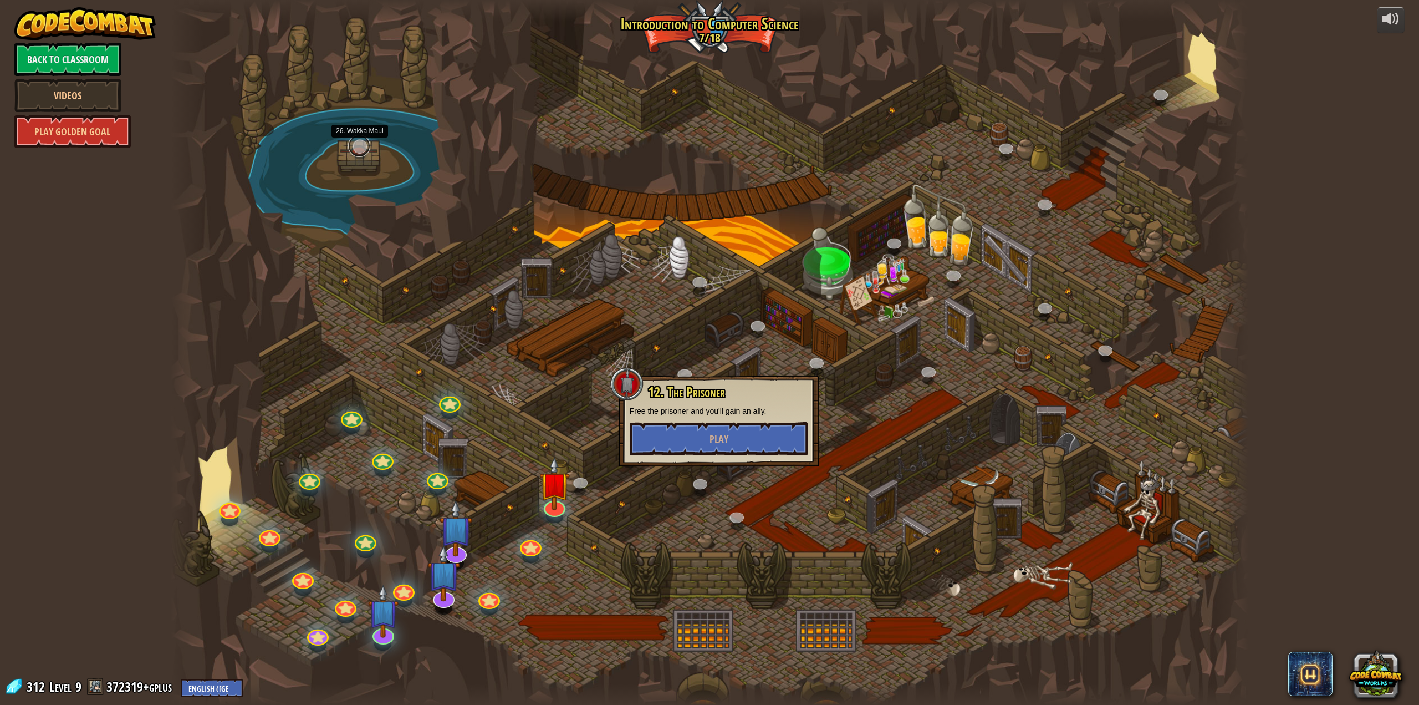
click at [351, 142] on link at bounding box center [359, 146] width 22 height 22
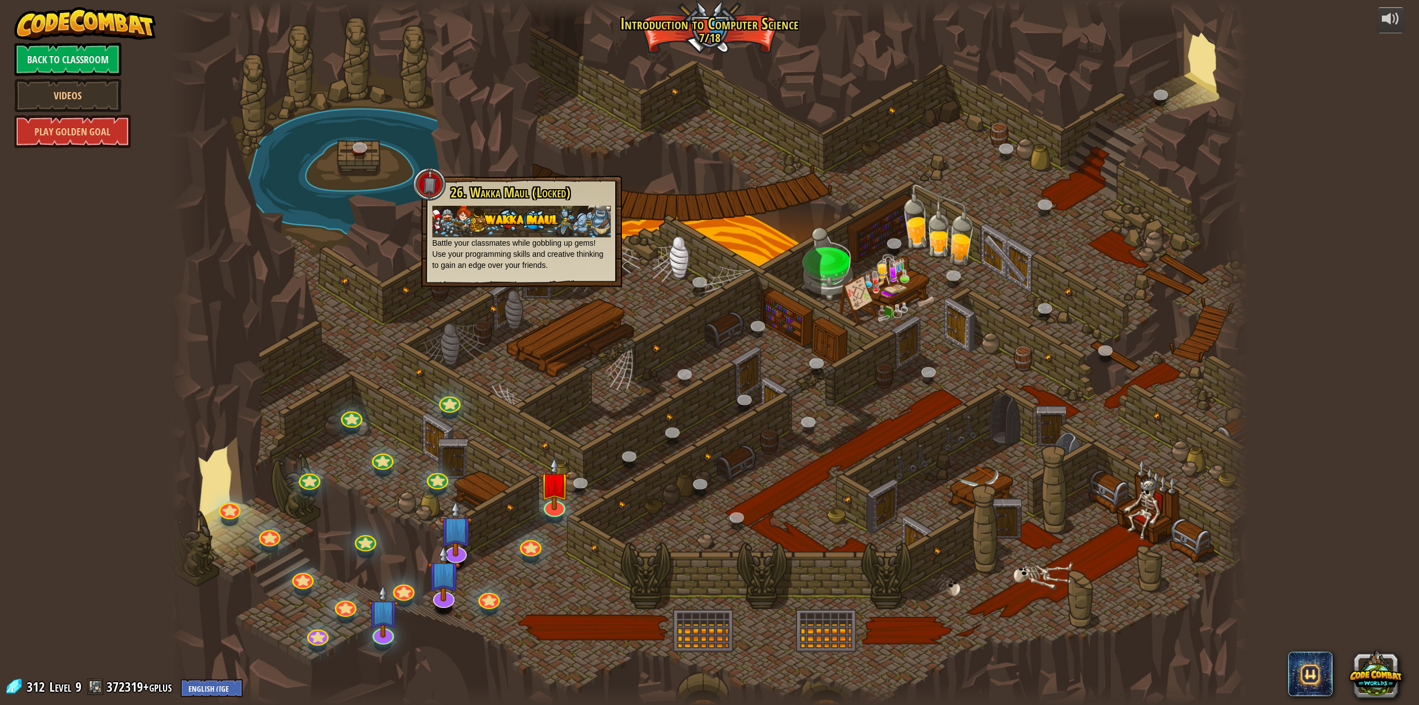
click at [421, 301] on div at bounding box center [710, 352] width 1078 height 705
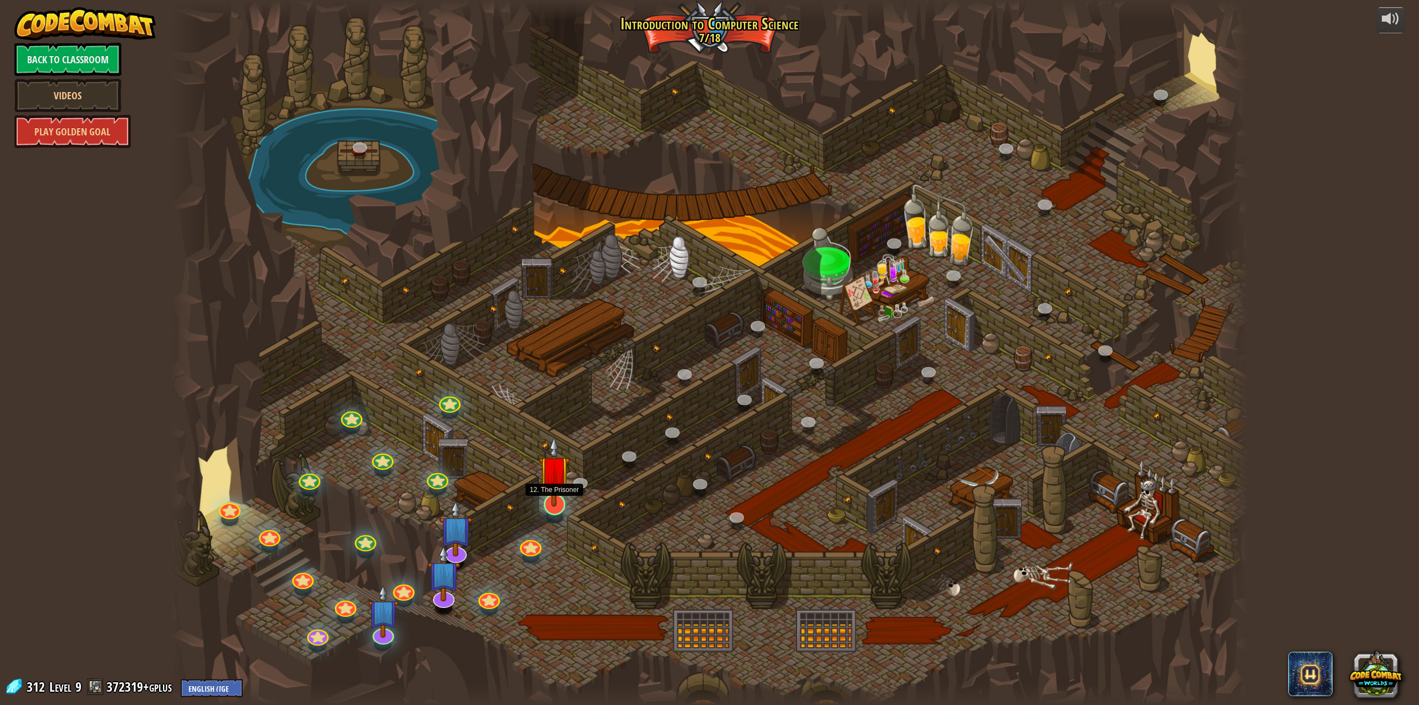
click at [551, 498] on img at bounding box center [554, 470] width 31 height 71
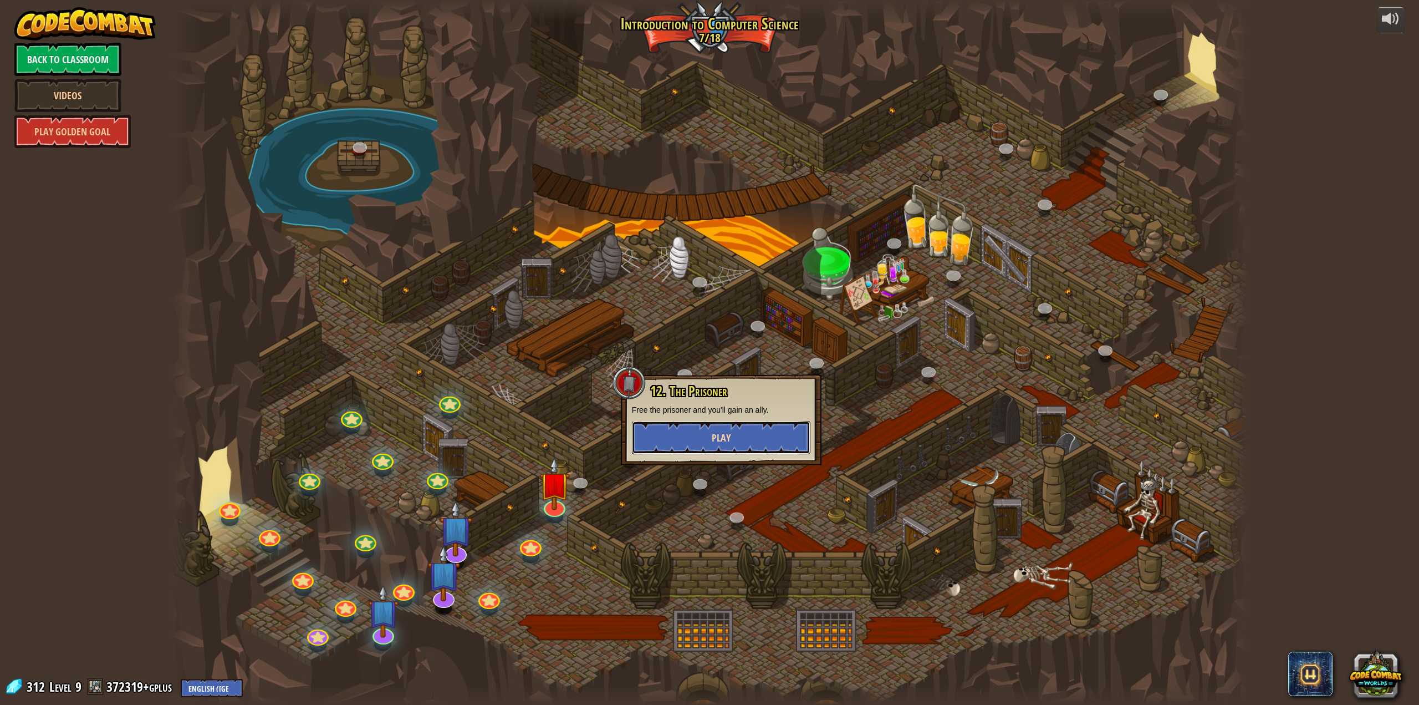
click at [654, 430] on button "Play" at bounding box center [721, 437] width 179 height 33
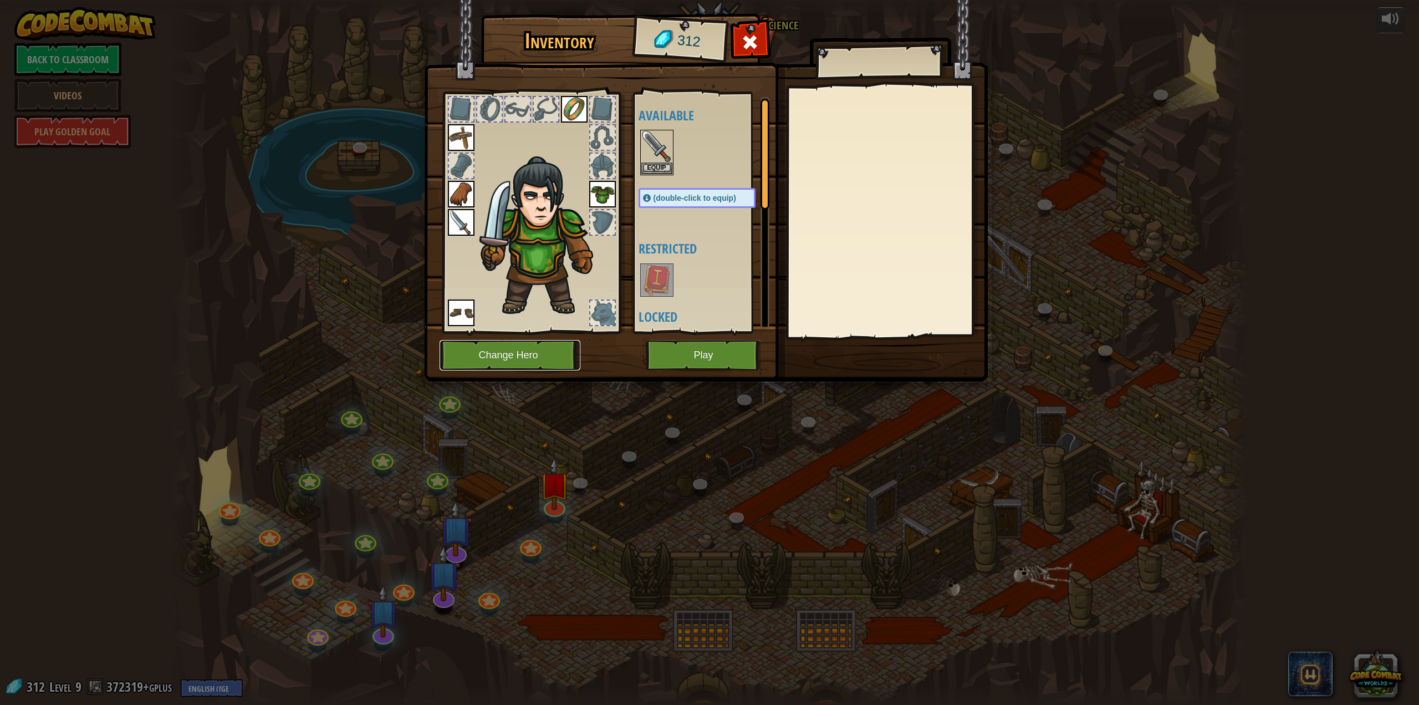
click at [519, 351] on button "Change Hero" at bounding box center [510, 355] width 141 height 30
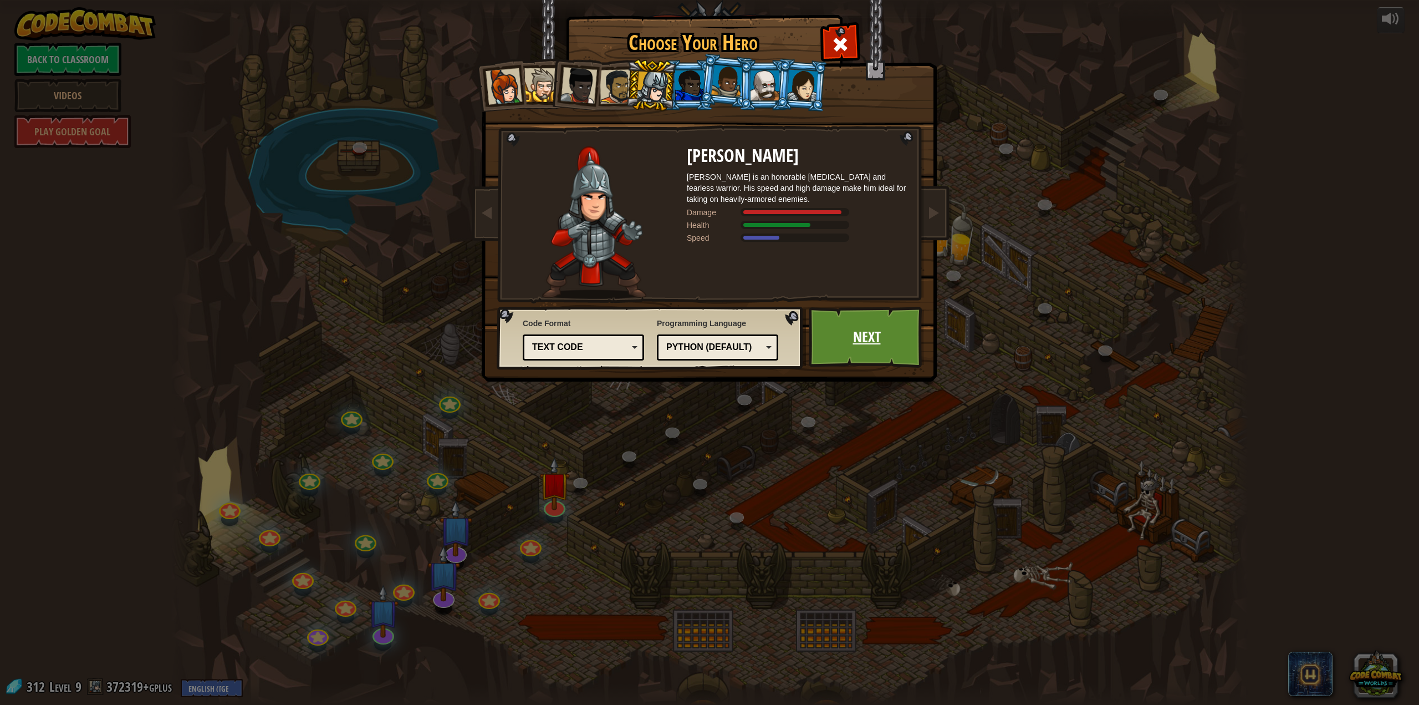
click at [855, 329] on link "Next" at bounding box center [867, 337] width 116 height 61
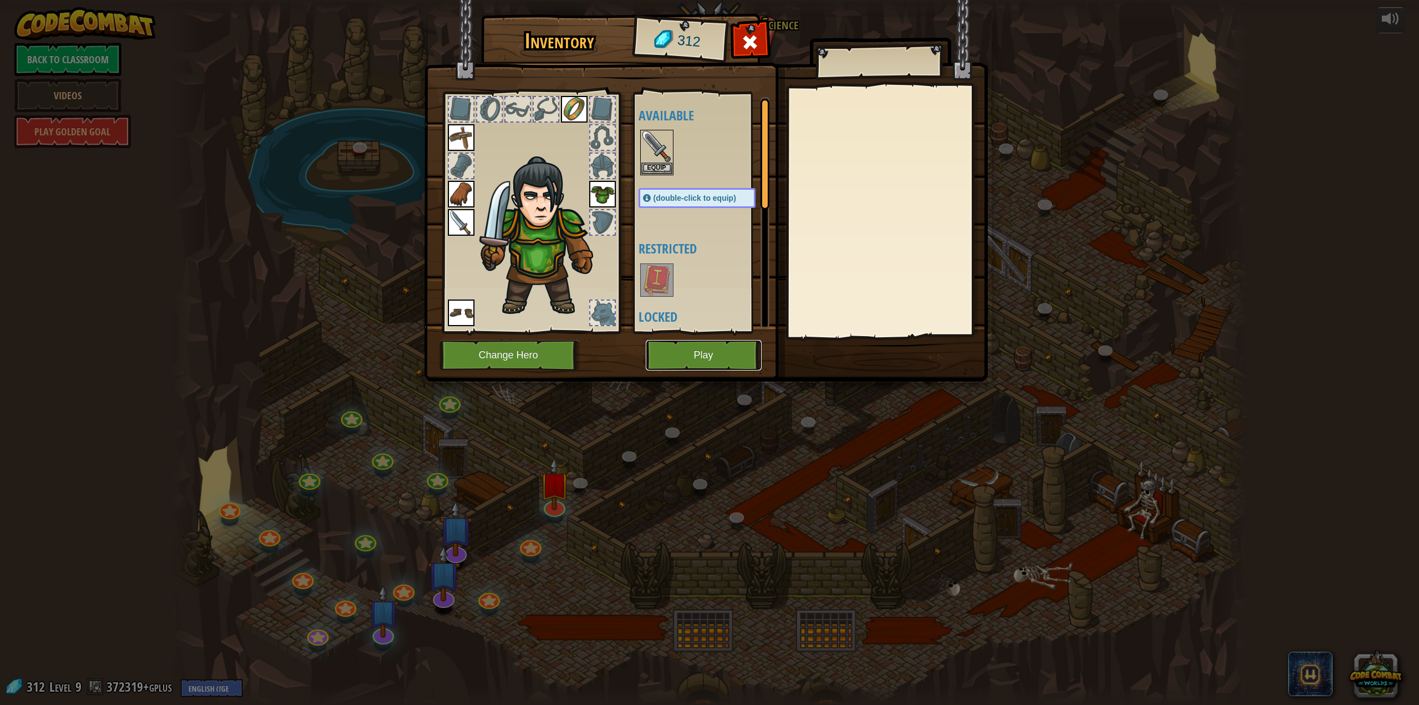
click at [701, 348] on button "Play" at bounding box center [704, 355] width 116 height 30
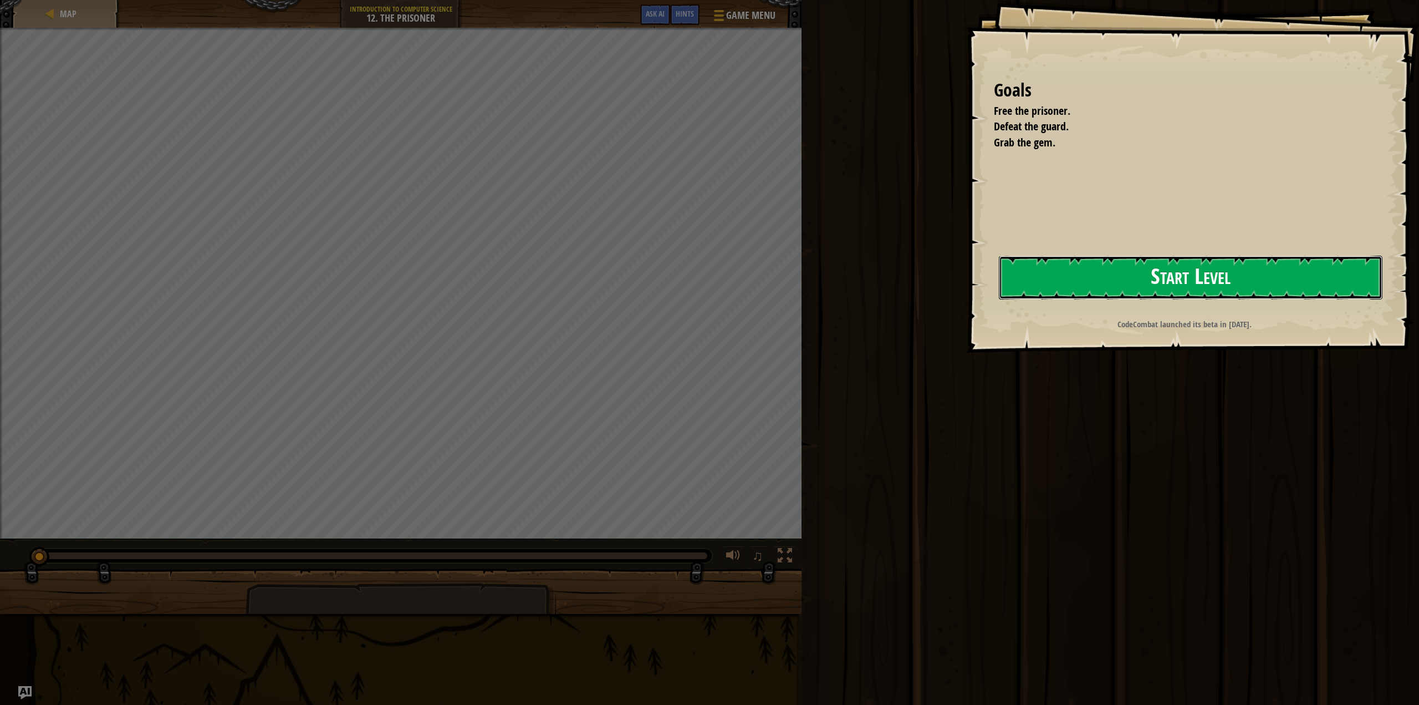
click at [1122, 271] on button "Start Level" at bounding box center [1191, 278] width 384 height 44
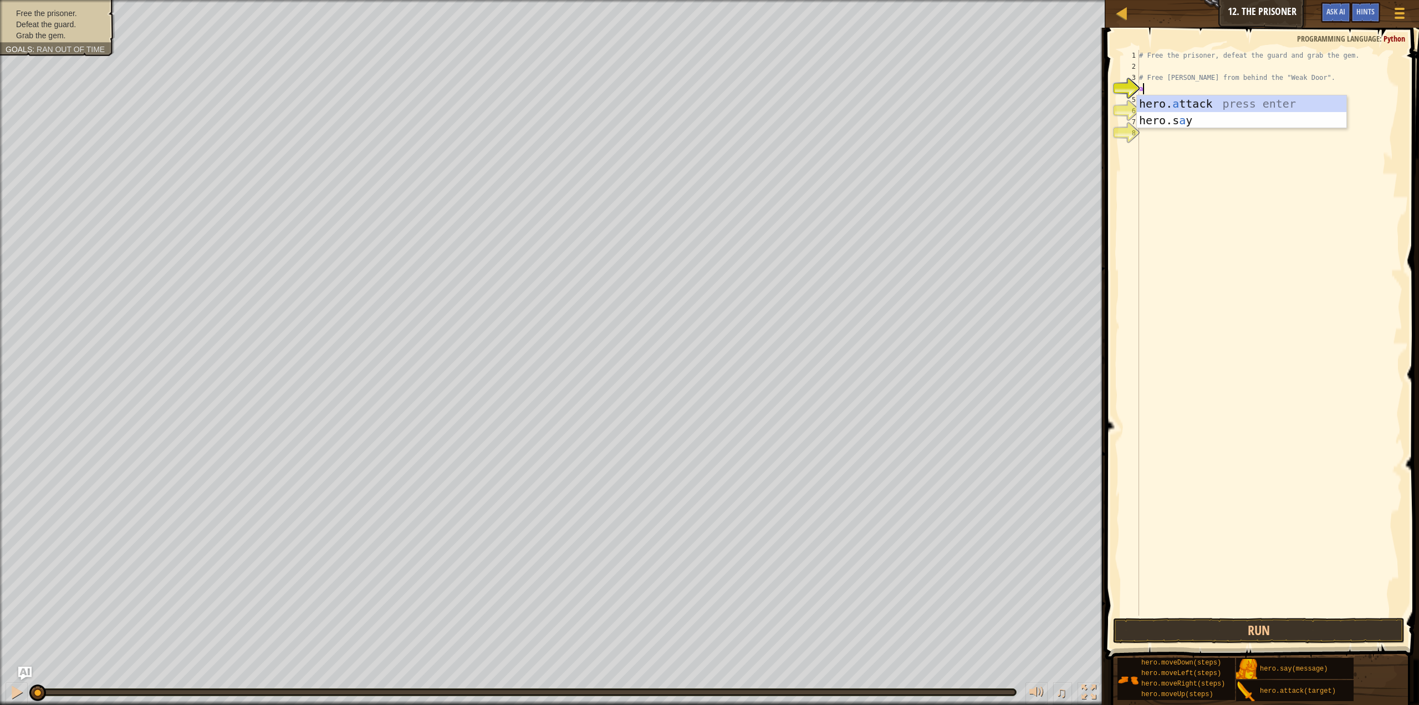
scroll to position [5, 0]
click at [1250, 106] on div "hero. at tack press enter" at bounding box center [1242, 120] width 210 height 50
type textarea "hero.attack("Weak Door")"
click at [1332, 633] on button "Run" at bounding box center [1259, 631] width 292 height 26
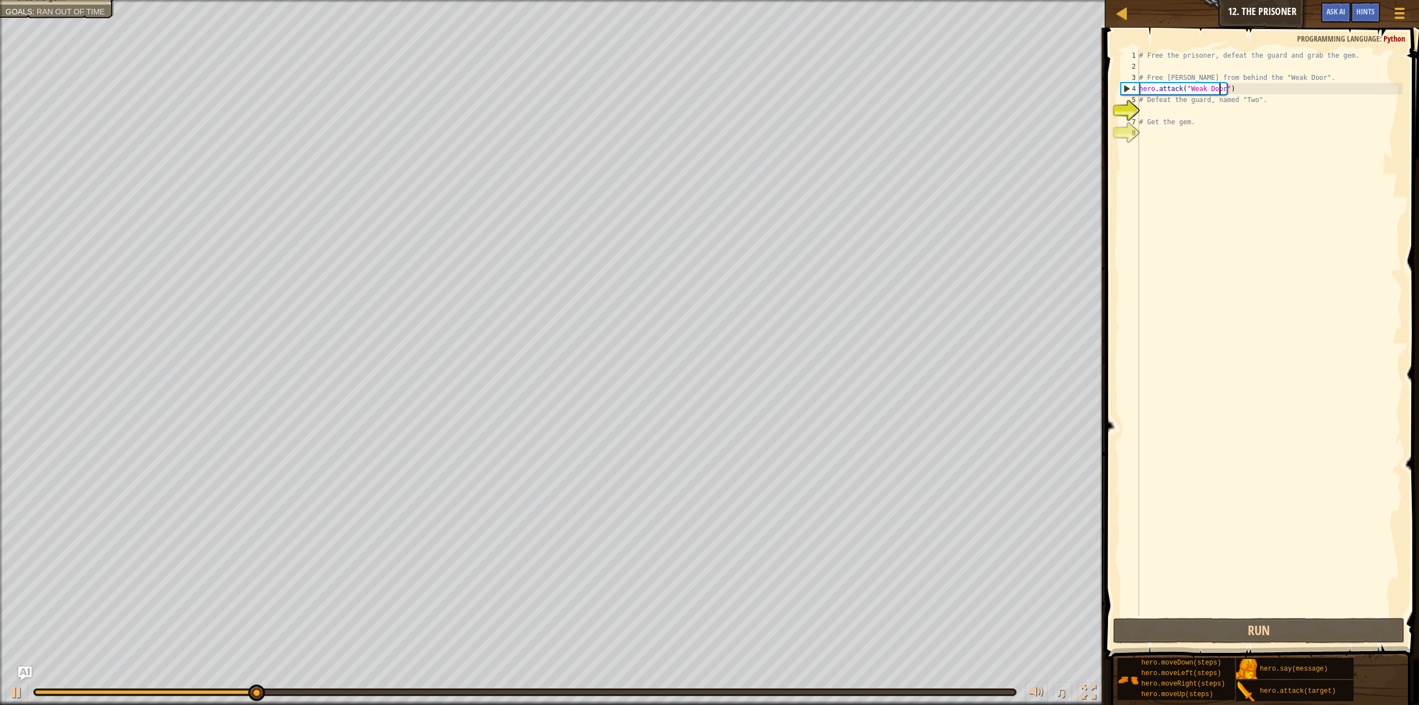
click at [1149, 111] on div "# Free the prisoner, defeat the guard and grab the gem. # Free [PERSON_NAME] fr…" at bounding box center [1270, 344] width 266 height 588
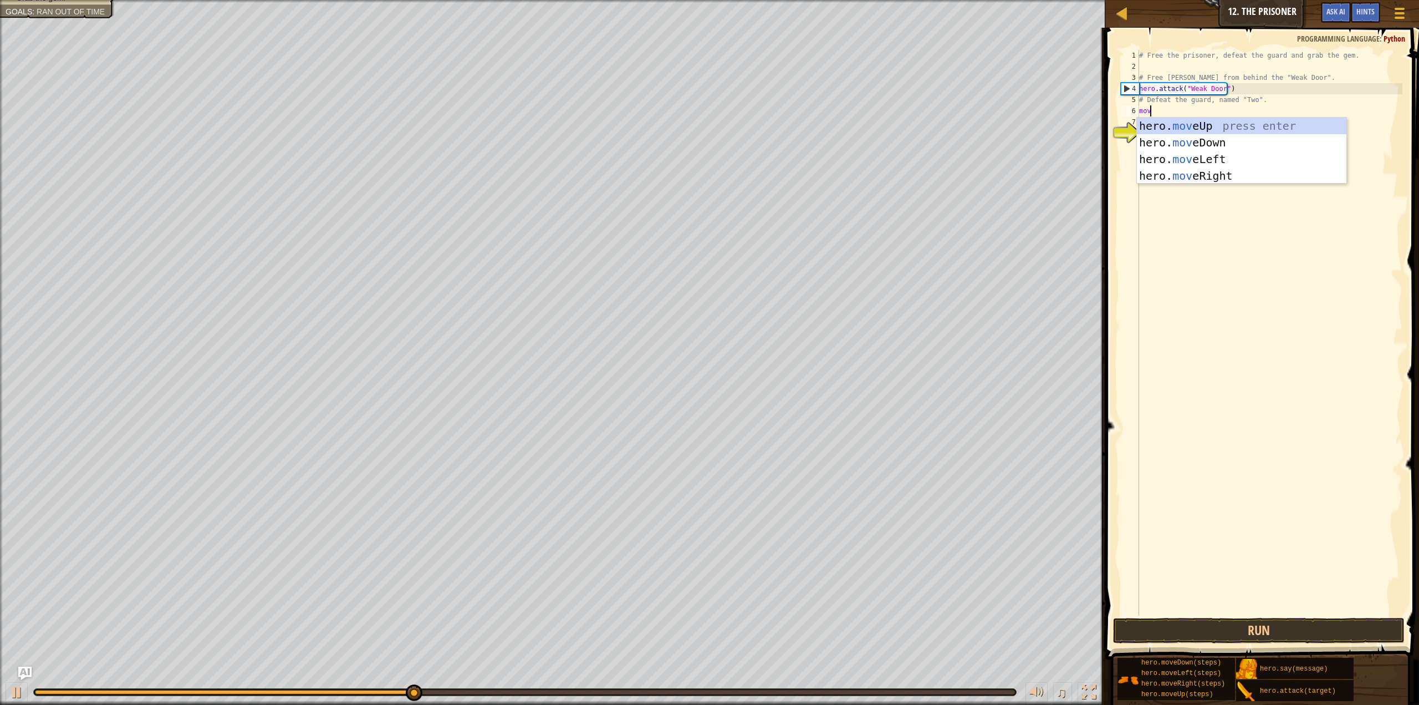
type textarea "move"
click at [1202, 178] on div "hero. move Up press enter hero. move Down press enter hero. move Left press ent…" at bounding box center [1242, 168] width 210 height 100
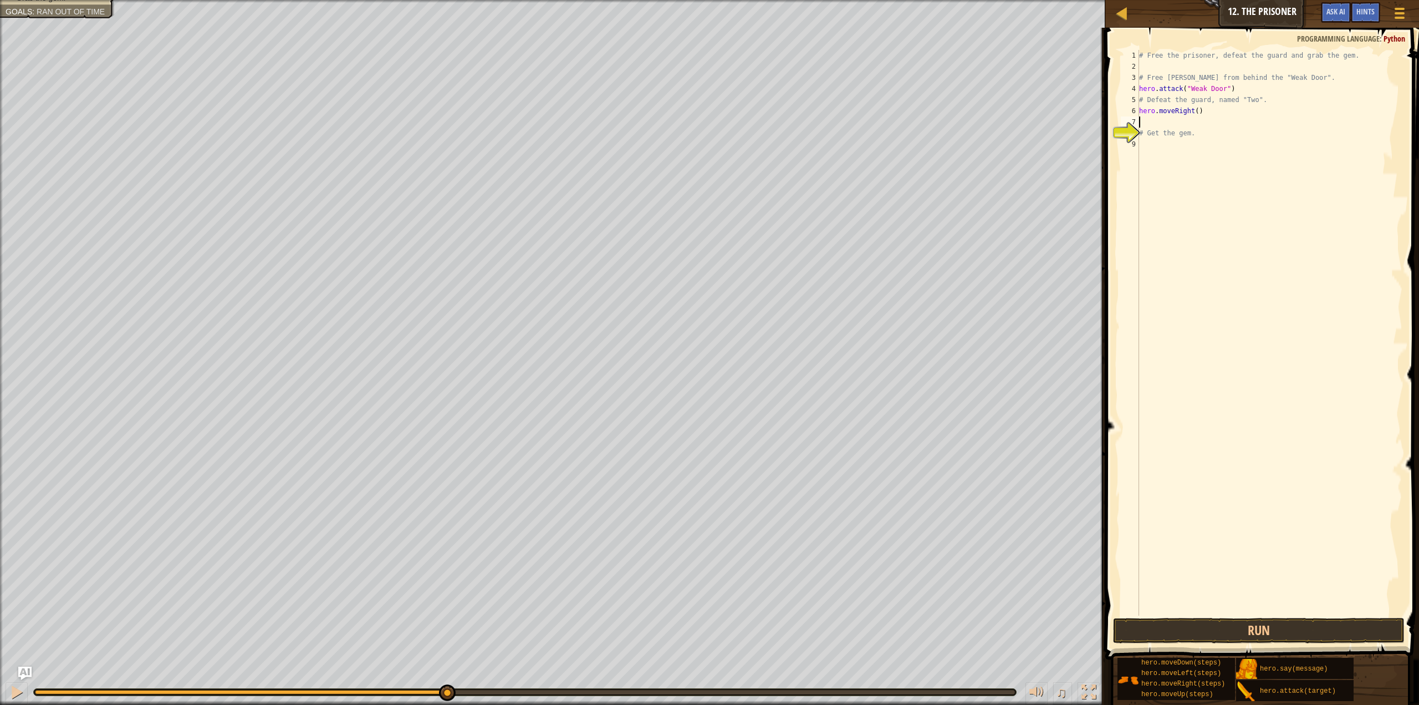
scroll to position [5, 0]
click at [1193, 111] on div "# Free the prisoner, defeat the guard and grab the gem. # Free [PERSON_NAME] fr…" at bounding box center [1270, 344] width 266 height 588
type textarea "hero.moveRight(2)"
click at [1170, 126] on div "# Free the prisoner, defeat the guard and grab the gem. # Free [PERSON_NAME] fr…" at bounding box center [1270, 344] width 266 height 588
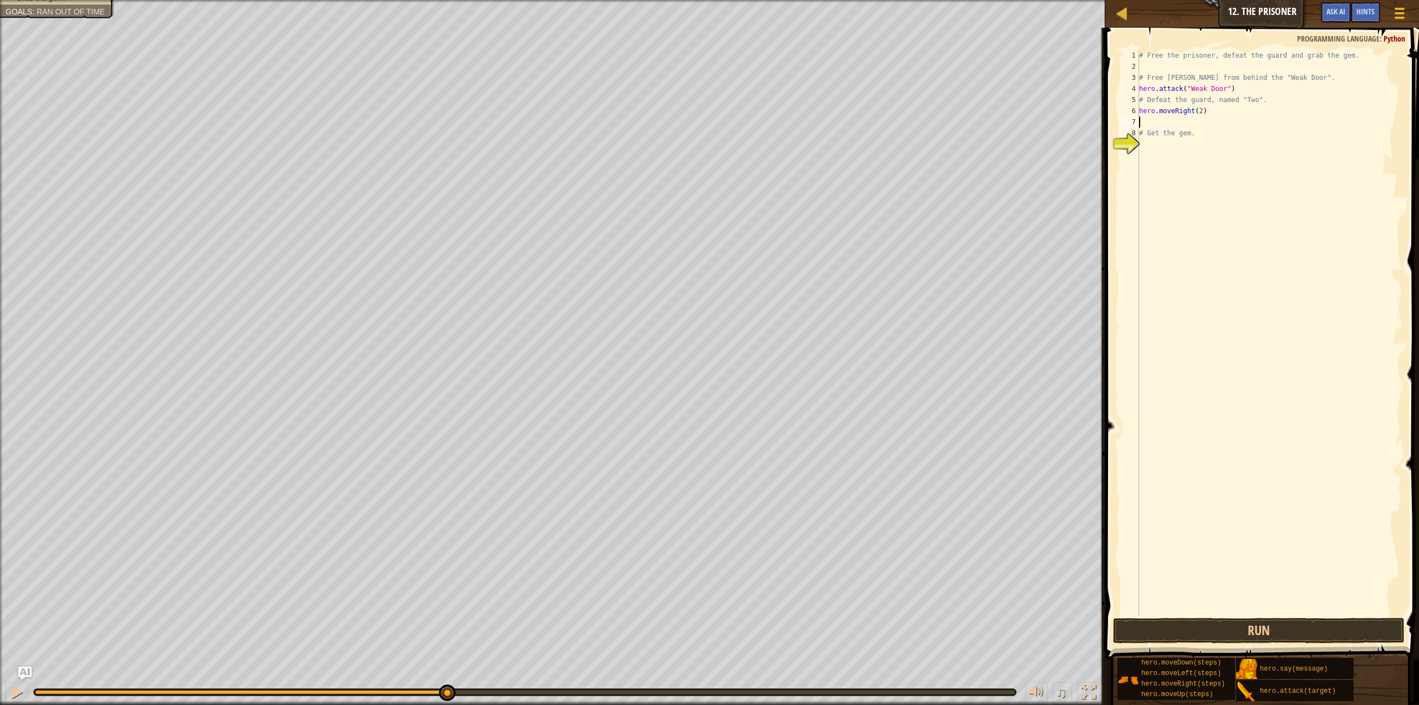
scroll to position [5, 0]
click at [1226, 138] on div "hero. a ttack press enter hero.s a y press enter" at bounding box center [1242, 162] width 210 height 67
type textarea "hero.attack("Two")"
click at [1264, 633] on button "Run" at bounding box center [1259, 631] width 292 height 26
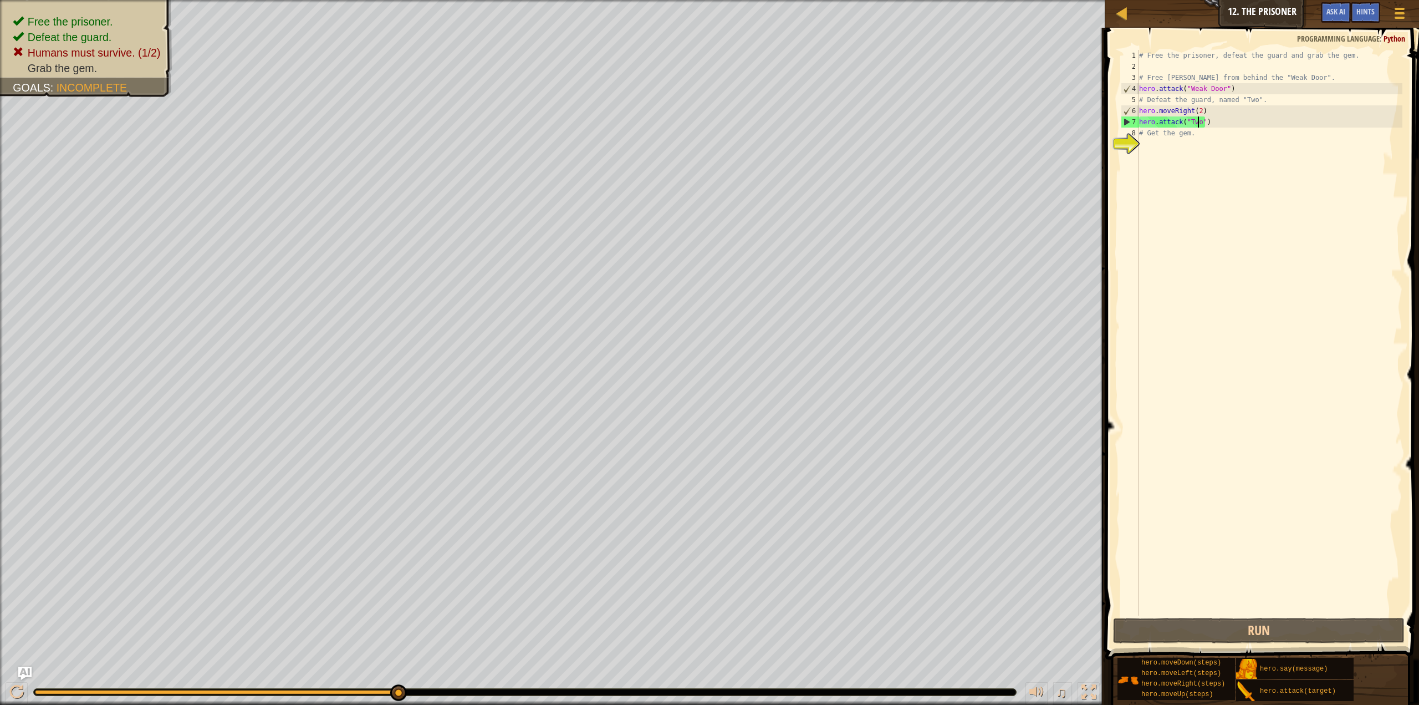
click at [1218, 122] on div "# Free the prisoner, defeat the guard and grab the gem. # Free [PERSON_NAME] fr…" at bounding box center [1270, 344] width 266 height 588
drag, startPoint x: 1218, startPoint y: 122, endPoint x: 1133, endPoint y: 120, distance: 85.4
click at [1133, 120] on div "hero.attack("Two") 1 2 3 4 5 6 7 8 9 # Free the prisoner, defeat the guard and …" at bounding box center [1261, 333] width 284 height 566
click at [1146, 145] on div "# Free the prisoner, defeat the guard and grab the gem. # Free [PERSON_NAME] fr…" at bounding box center [1270, 344] width 266 height 588
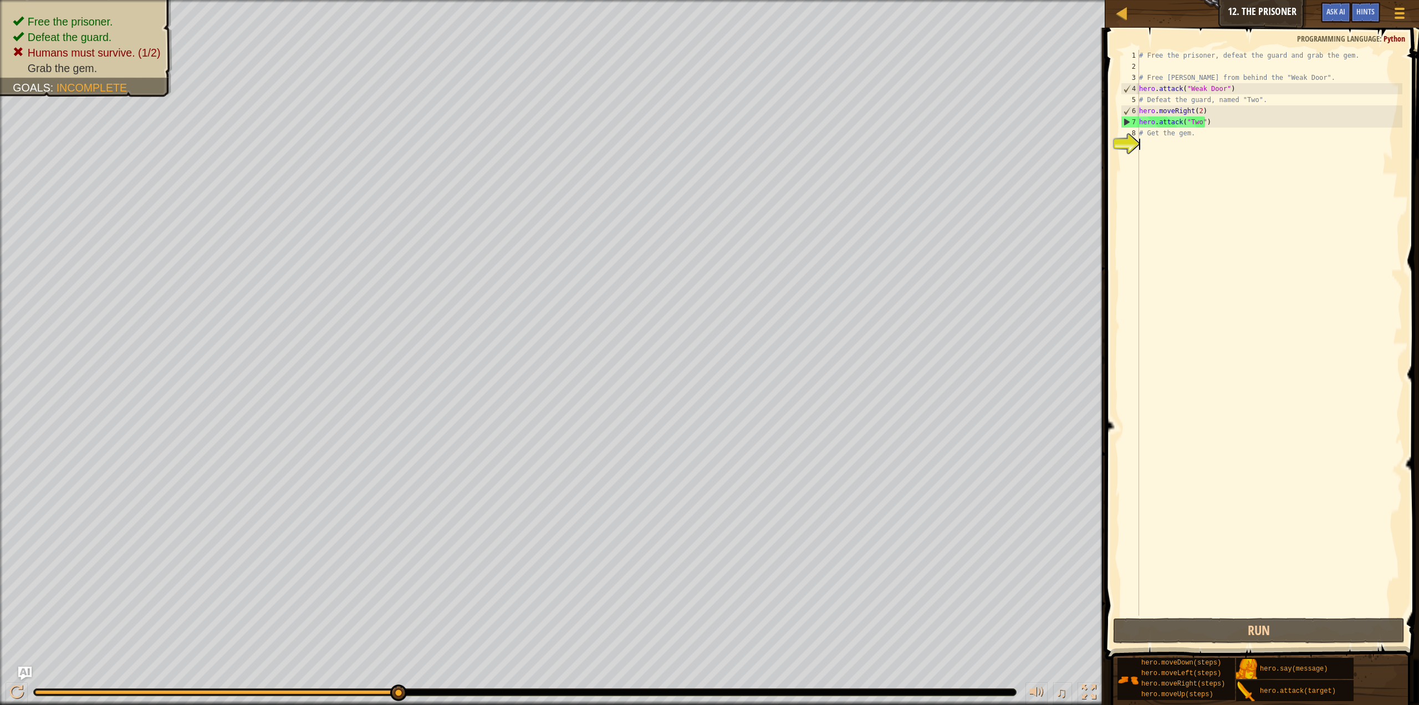
paste textarea "hero.attack("Two")"
type textarea "hero.attack("Two")"
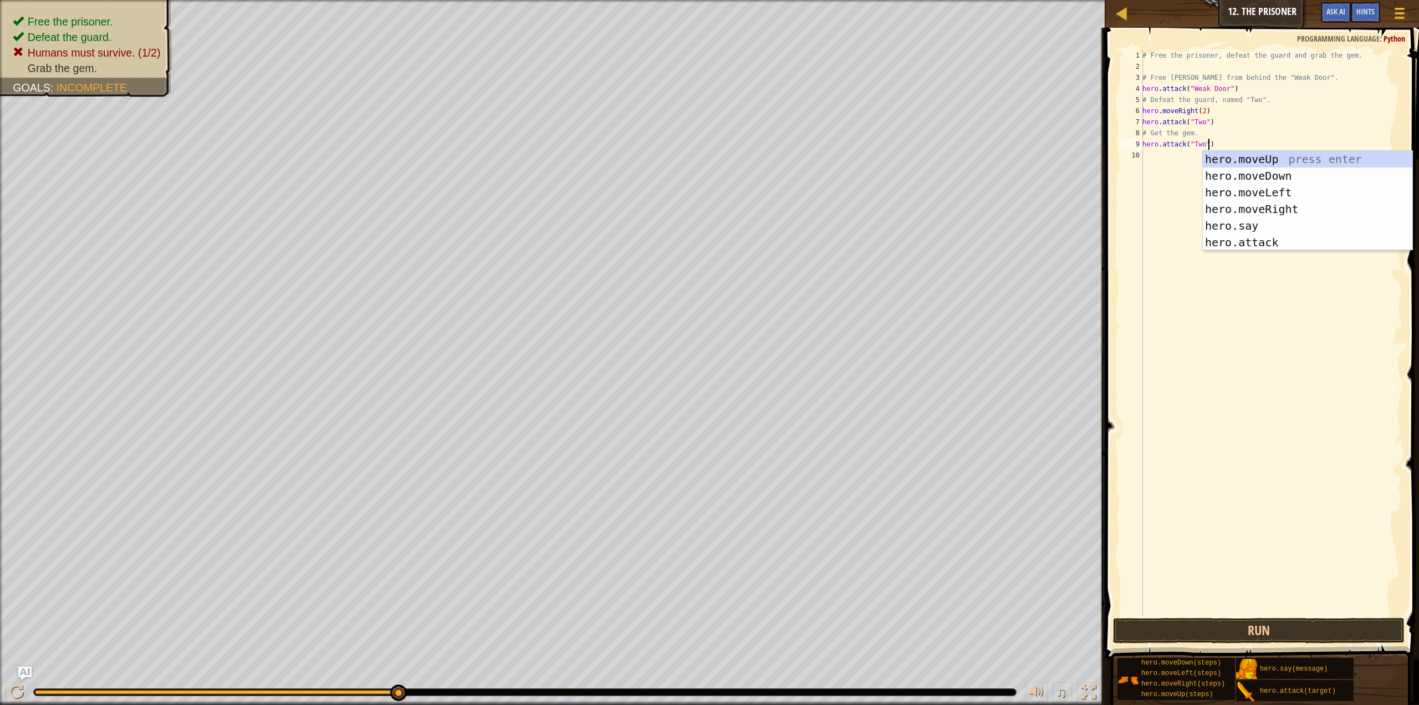
click at [1193, 439] on div "# Free the prisoner, defeat the guard and grab the gem. # Free [PERSON_NAME] fr…" at bounding box center [1272, 344] width 262 height 588
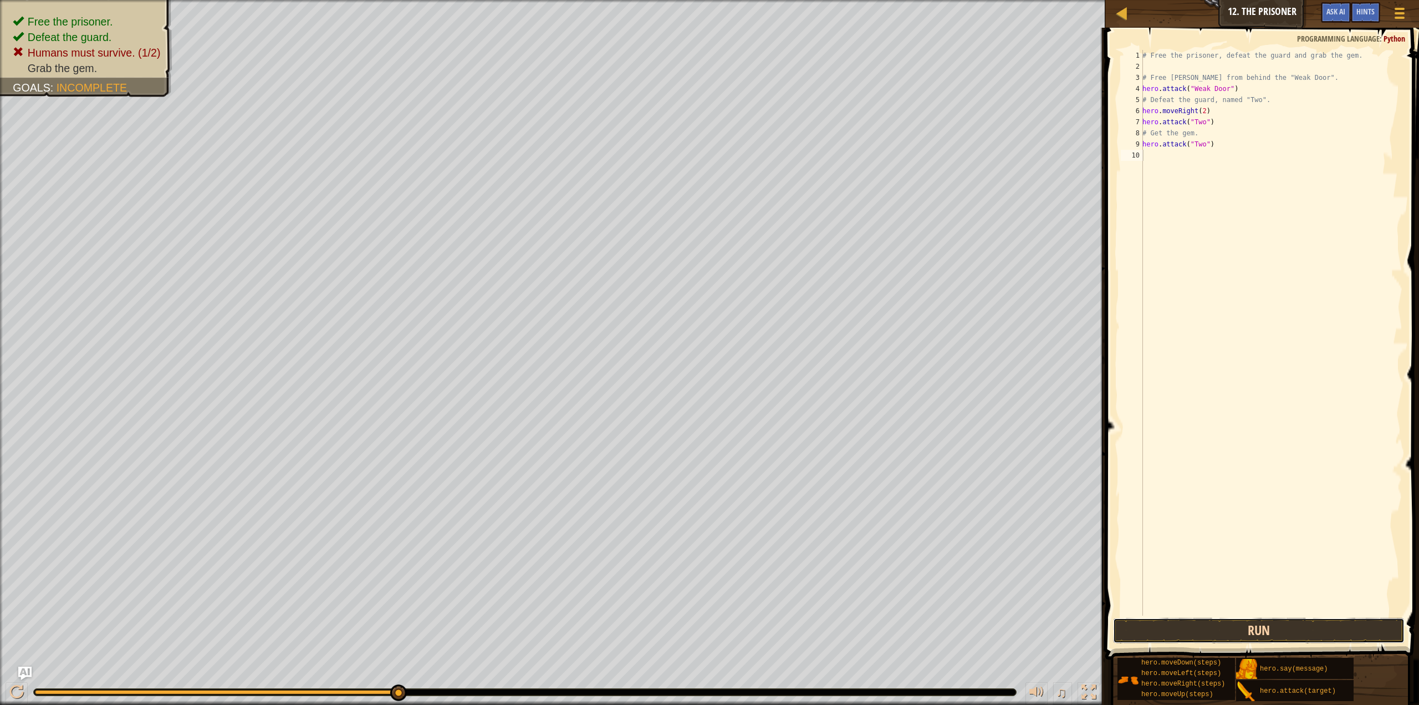
click at [1232, 618] on button "Run" at bounding box center [1259, 631] width 292 height 26
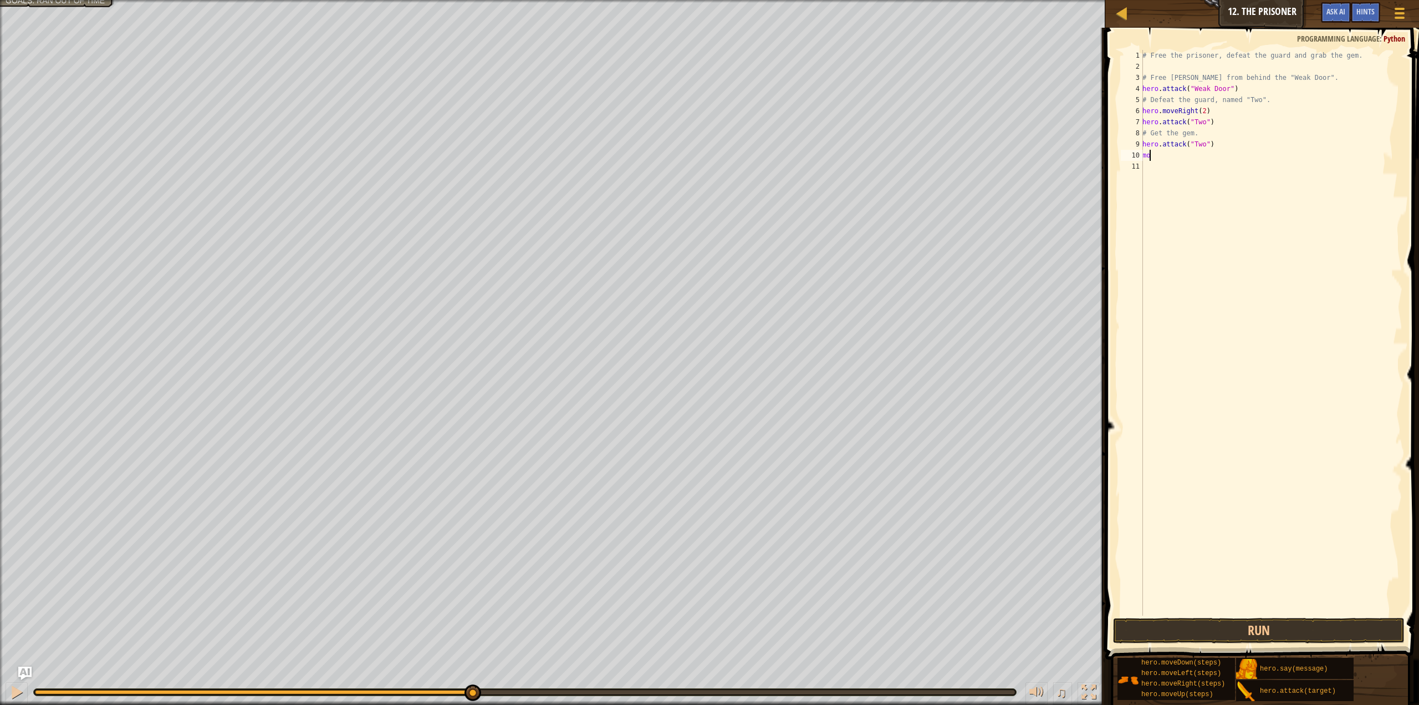
type textarea "m"
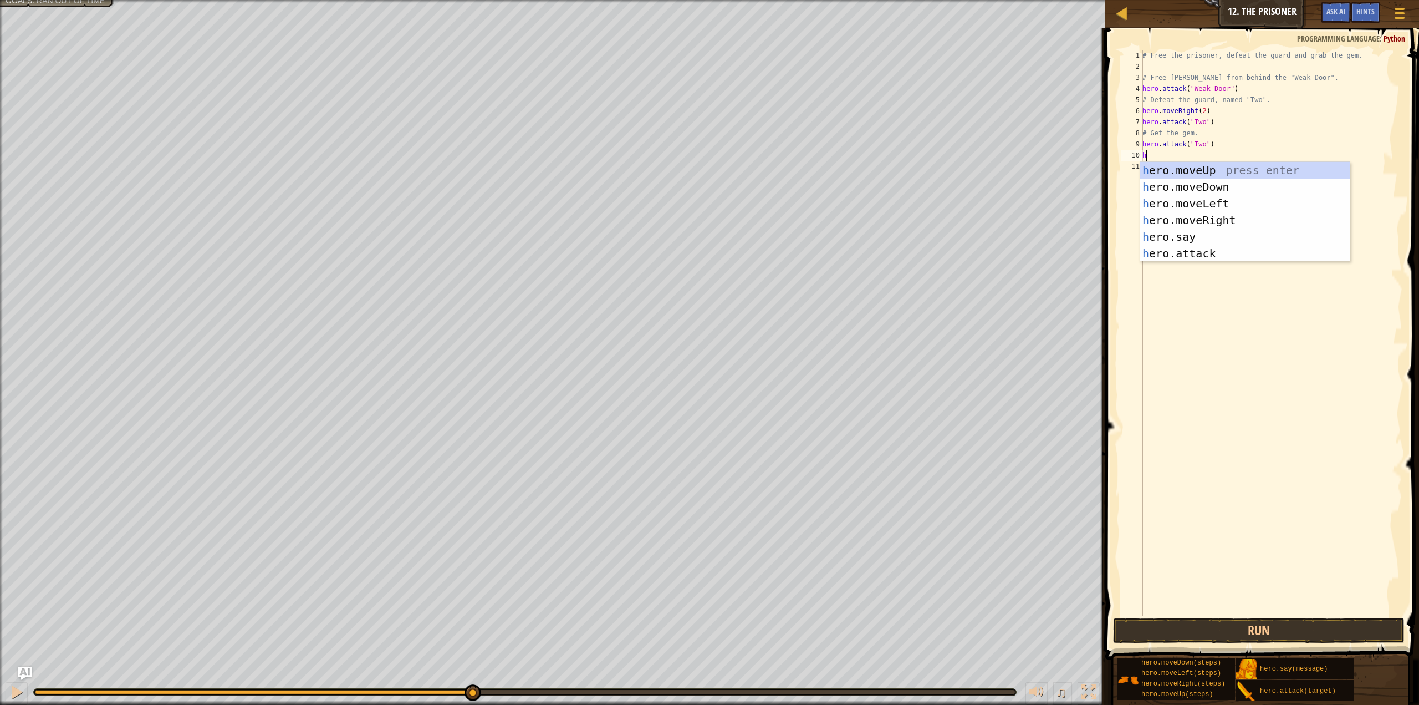
type textarea "h"
click at [1208, 192] on div "h ero.moveUp press enter h ero.moveDown press enter h ero.moveLeft press enter …" at bounding box center [1246, 228] width 210 height 133
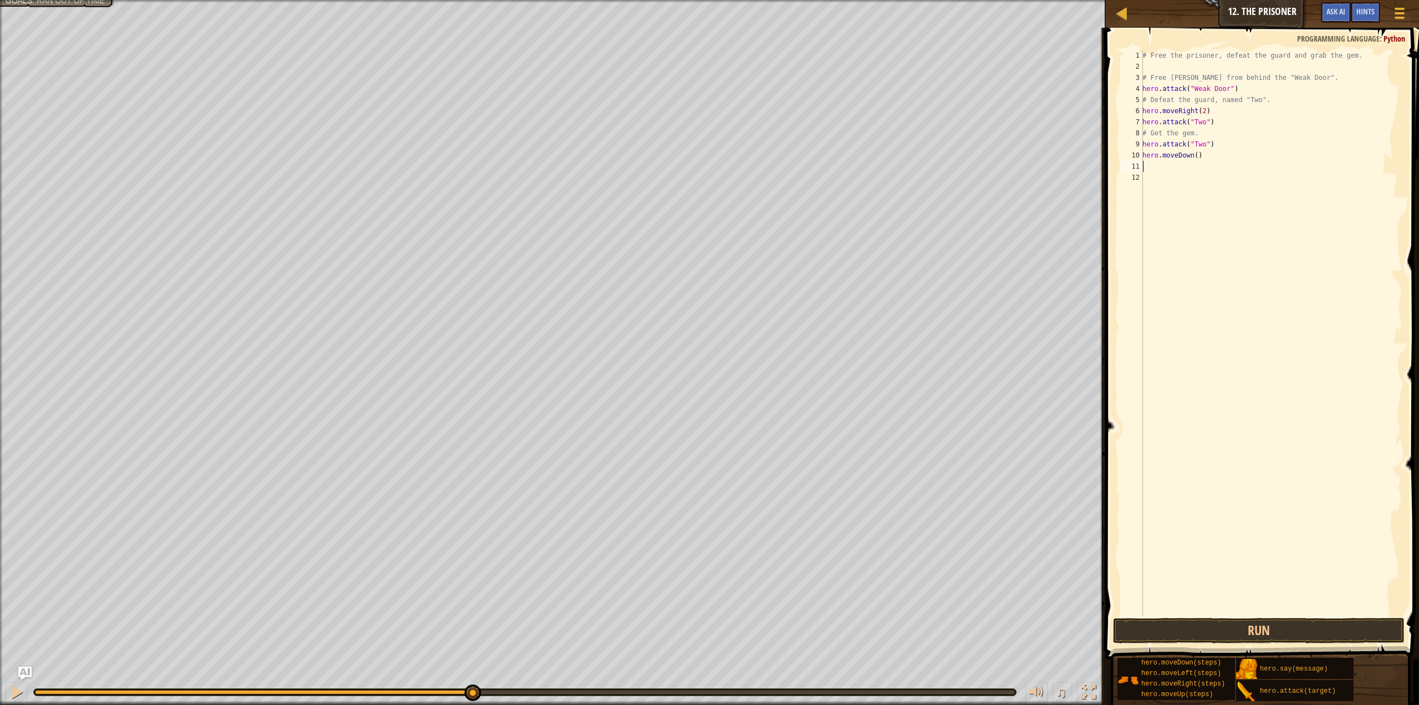
type textarea "h"
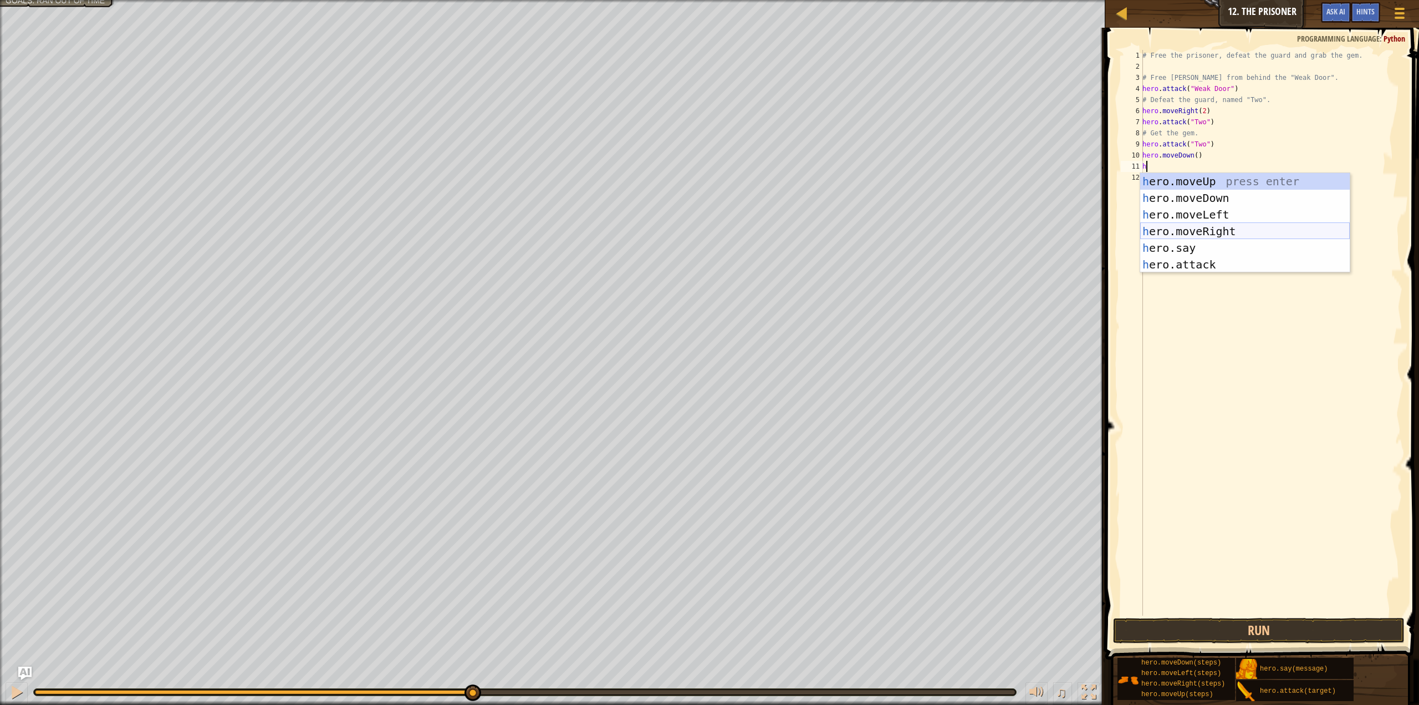
click at [1197, 230] on div "h ero.moveUp press enter h ero.moveDown press enter h ero.moveLeft press enter …" at bounding box center [1246, 239] width 210 height 133
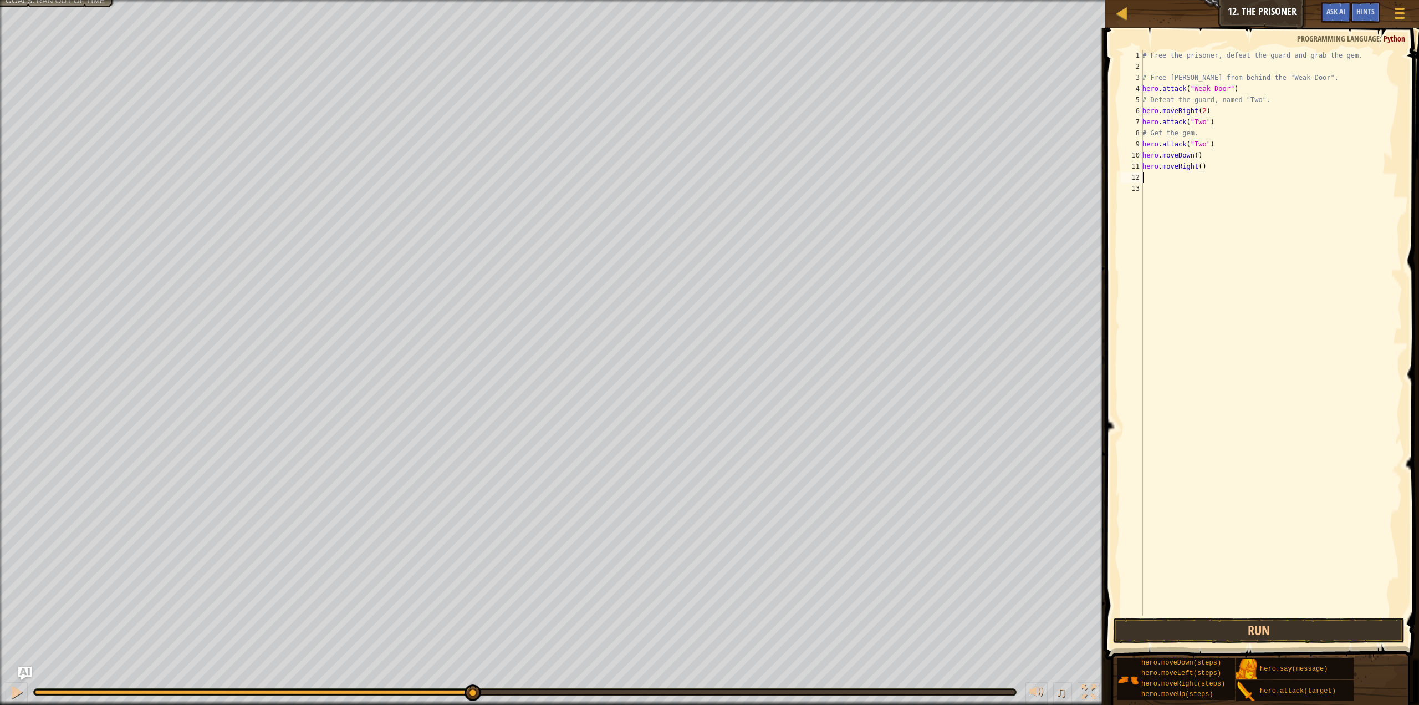
click at [1197, 170] on div "# Free the prisoner, defeat the guard and grab the gem. # Free [PERSON_NAME] fr…" at bounding box center [1272, 344] width 262 height 588
drag, startPoint x: 1331, startPoint y: 626, endPoint x: 1320, endPoint y: 592, distance: 36.0
click at [1328, 625] on button "Run" at bounding box center [1259, 631] width 292 height 26
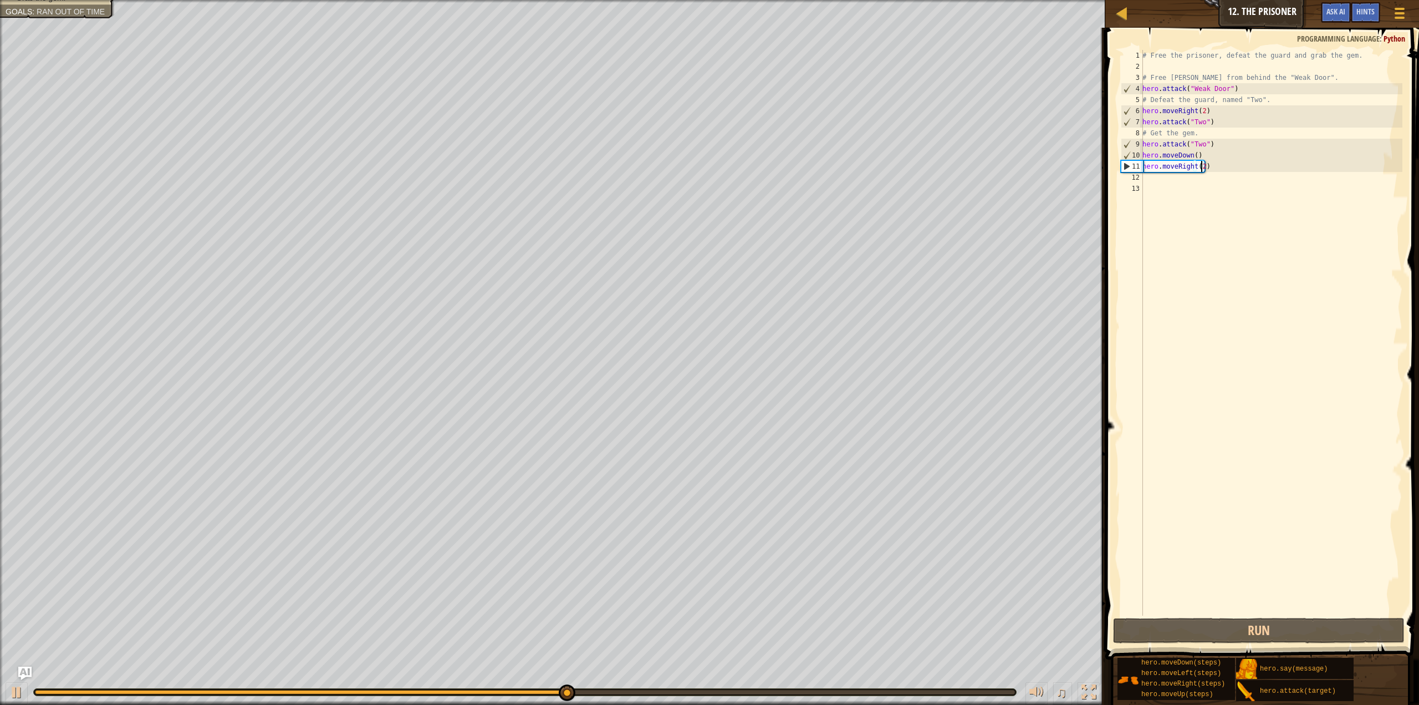
click at [1199, 133] on div "# Free the prisoner, defeat the guard and grab the gem. # Free [PERSON_NAME] fr…" at bounding box center [1272, 344] width 262 height 588
type textarea "#"
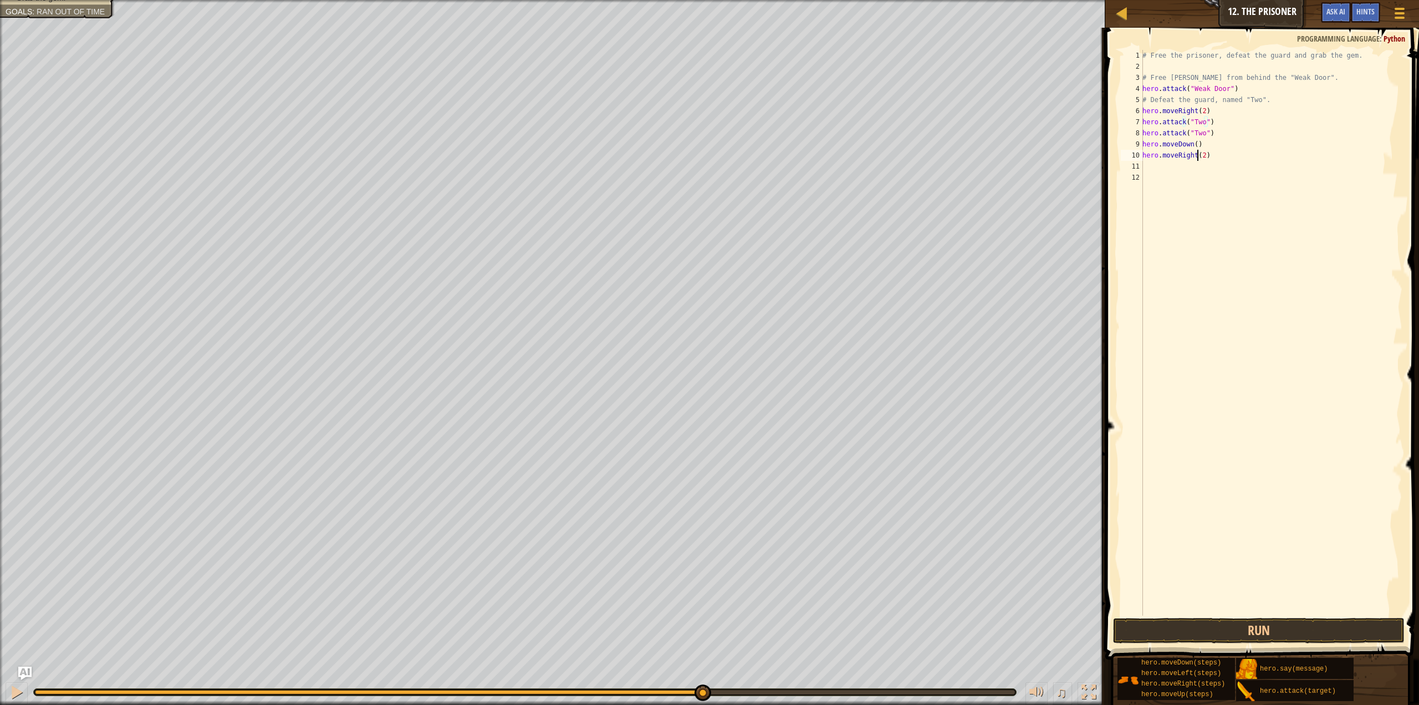
click at [1199, 152] on div "# Free the prisoner, defeat the guard and grab the gem. # Free [PERSON_NAME] fr…" at bounding box center [1272, 344] width 262 height 588
click at [1199, 155] on div "# Free the prisoner, defeat the guard and grab the gem. # Free [PERSON_NAME] fr…" at bounding box center [1272, 344] width 262 height 588
click at [1214, 156] on div "# Free the prisoner, defeat the guard and grab the gem. # Free [PERSON_NAME] fr…" at bounding box center [1272, 344] width 262 height 588
click at [1193, 156] on div "# Free the prisoner, defeat the guard and grab the gem. # Free [PERSON_NAME] fr…" at bounding box center [1272, 344] width 262 height 588
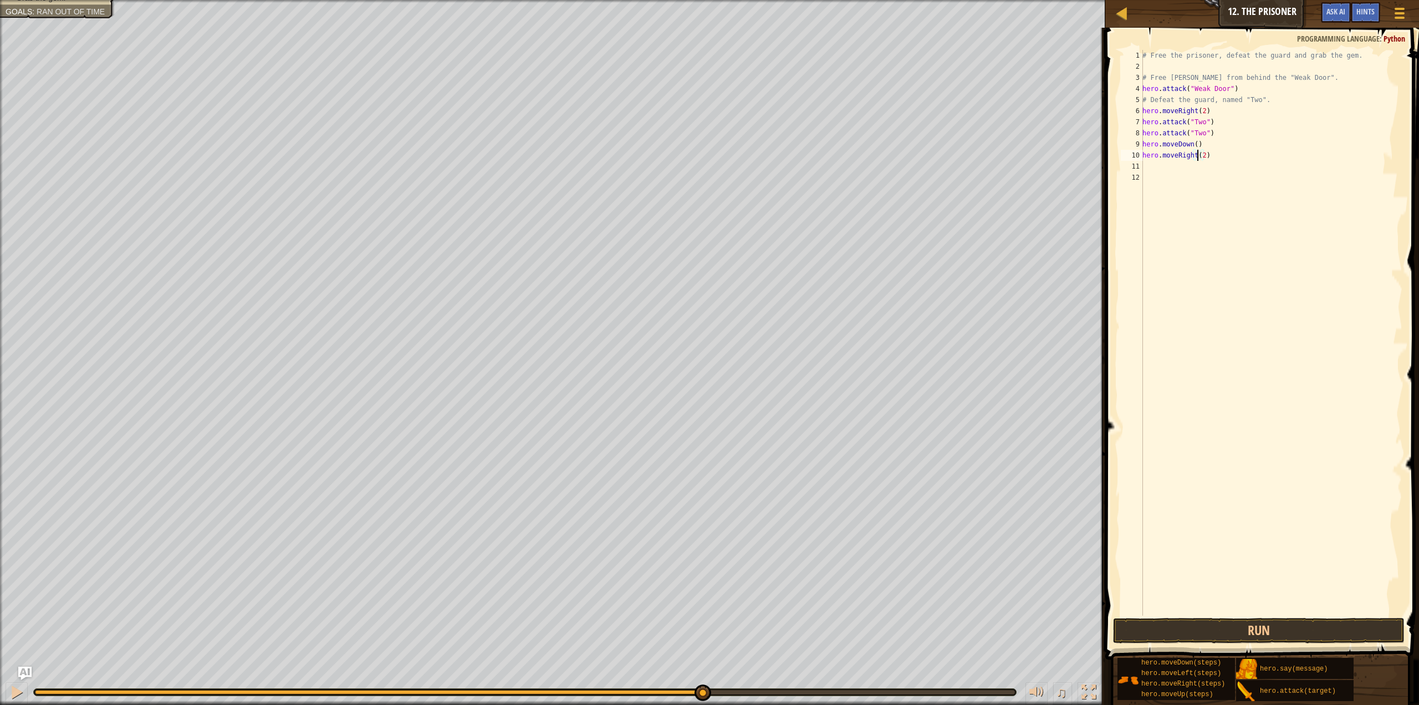
click at [1200, 155] on div "# Free the prisoner, defeat the guard and grab the gem. # Free [PERSON_NAME] fr…" at bounding box center [1272, 344] width 262 height 588
type textarea "hero.moveRight()"
click at [1220, 176] on div "# Free the prisoner, defeat the guard and grab the gem. # Free [PERSON_NAME] fr…" at bounding box center [1272, 344] width 262 height 588
click at [1164, 160] on div "# Free the prisoner, defeat the guard and grab the gem. # Free [PERSON_NAME] fr…" at bounding box center [1272, 344] width 262 height 588
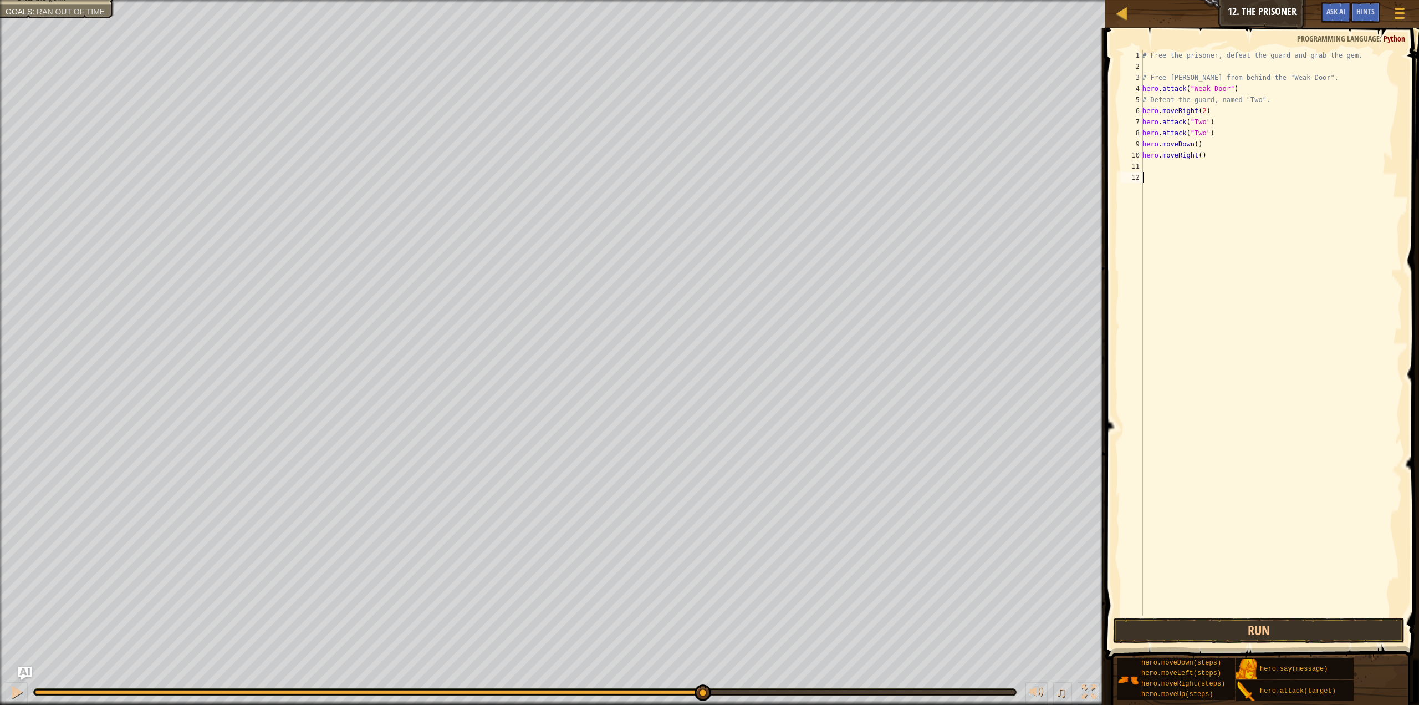
type textarea "hero.moveRight()"
click at [1159, 167] on div "# Free the prisoner, defeat the guard and grab the gem. # Free [PERSON_NAME] fr…" at bounding box center [1272, 344] width 262 height 588
type textarea "h"
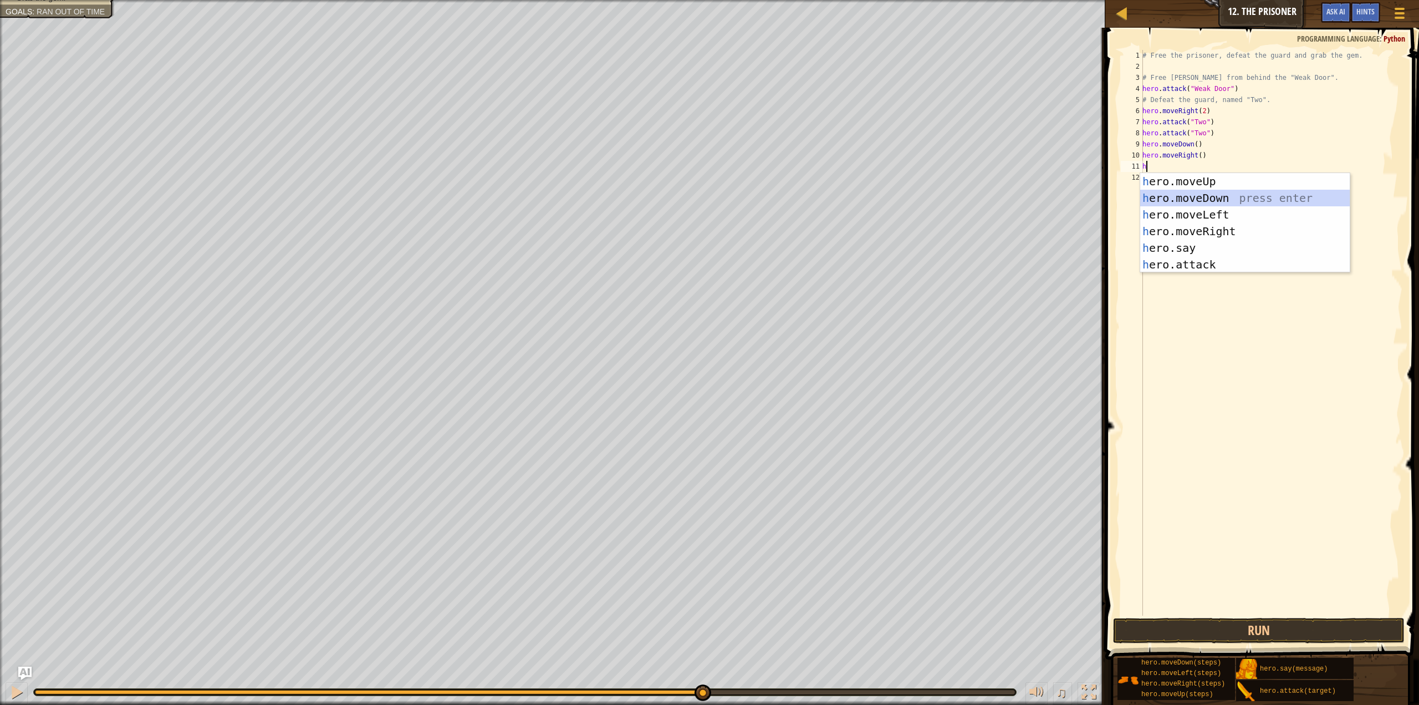
click at [1214, 197] on div "h ero.moveUp press enter h ero.moveDown press enter h ero.moveLeft press enter …" at bounding box center [1246, 239] width 210 height 133
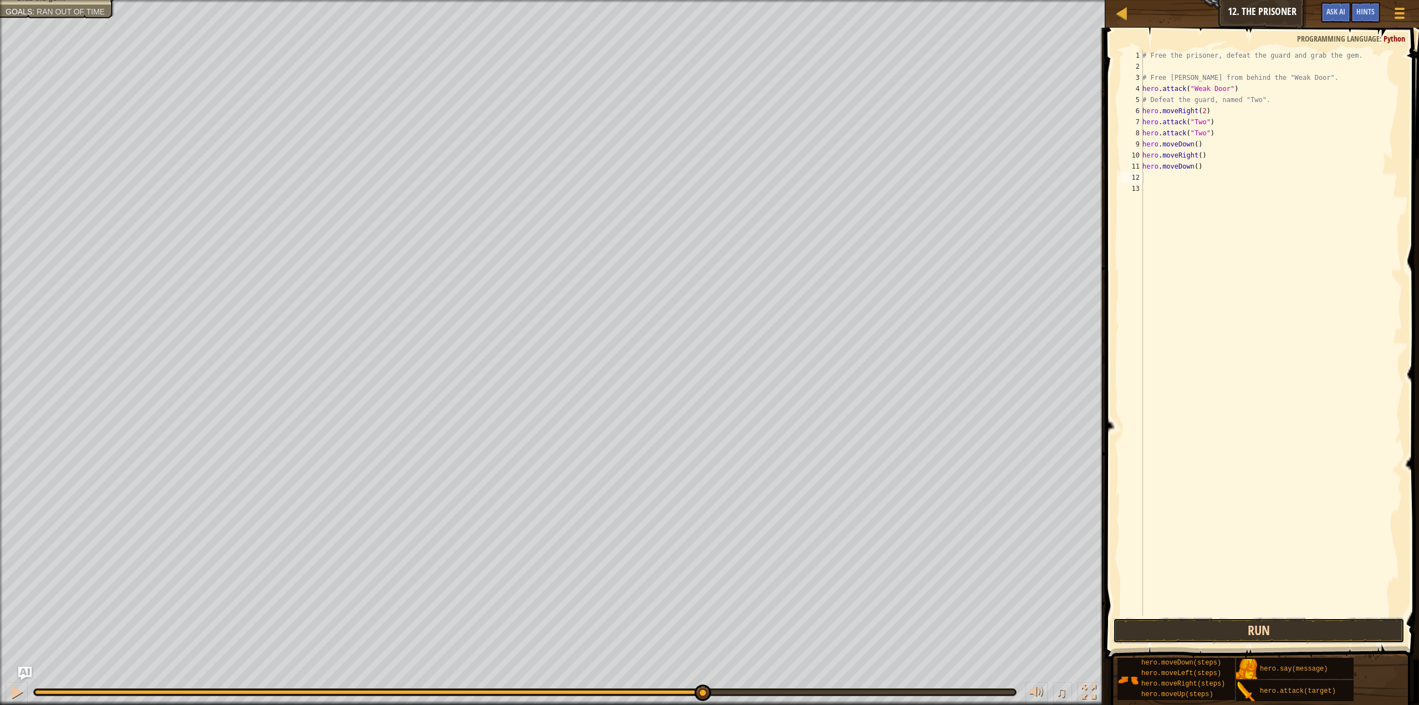
click at [1274, 633] on button "Run" at bounding box center [1259, 631] width 292 height 26
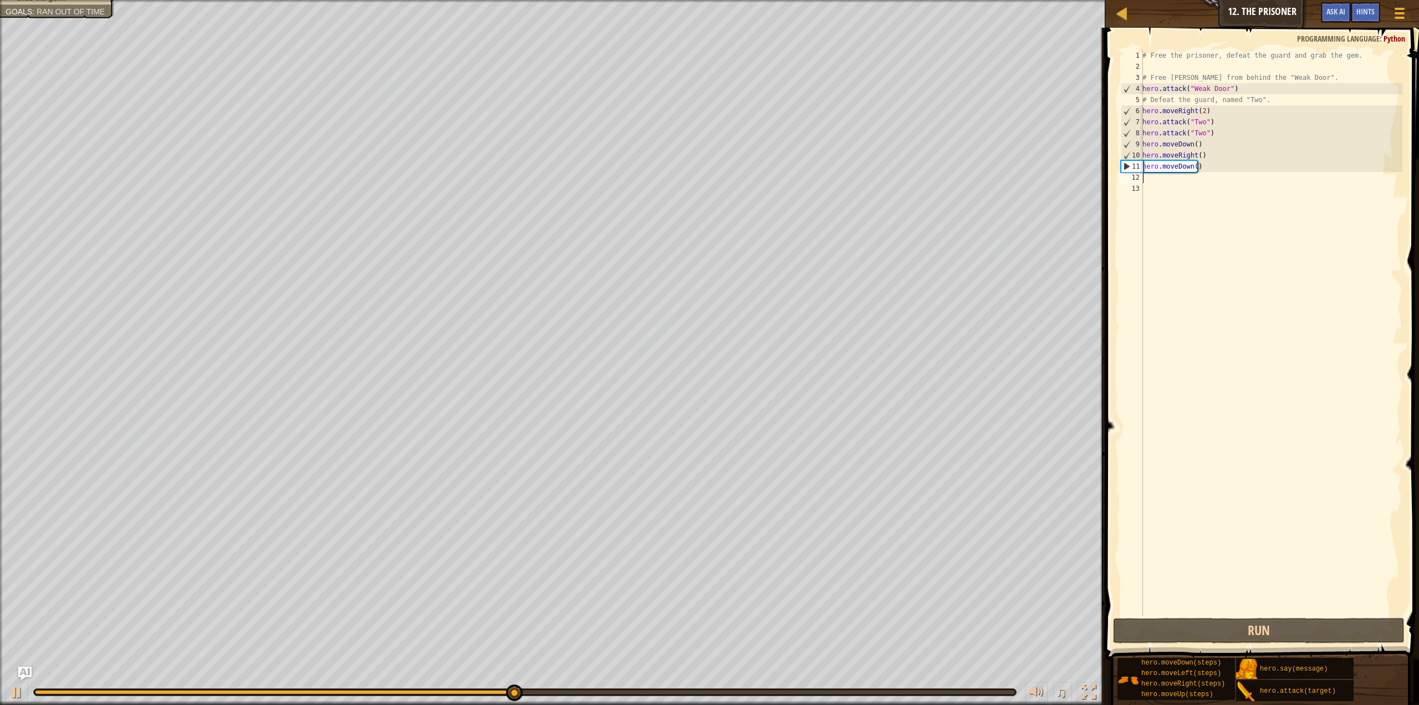
click at [1195, 155] on div "# Free the prisoner, defeat the guard and grab the gem. # Free [PERSON_NAME] fr…" at bounding box center [1272, 344] width 262 height 588
click at [1197, 155] on div "# Free the prisoner, defeat the guard and grab the gem. # Free [PERSON_NAME] fr…" at bounding box center [1272, 344] width 262 height 588
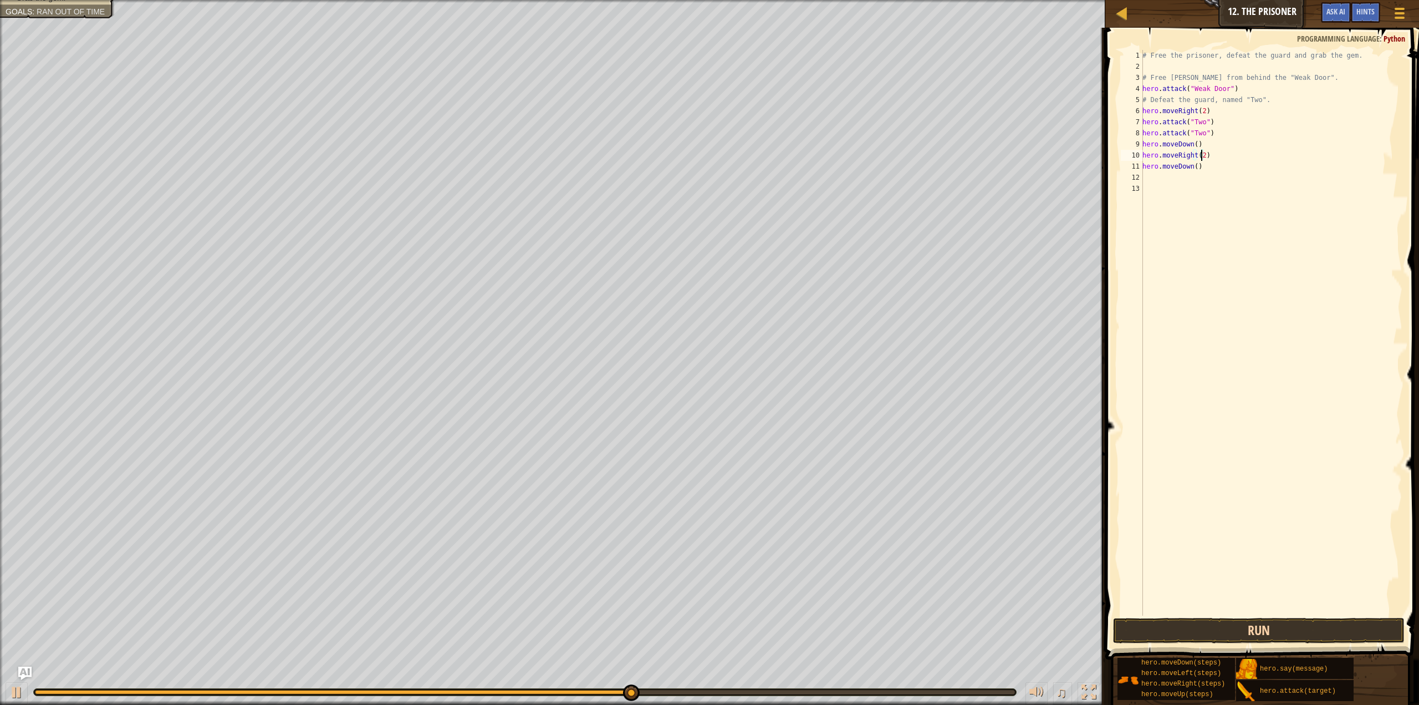
type textarea "hero.moveRight(2)"
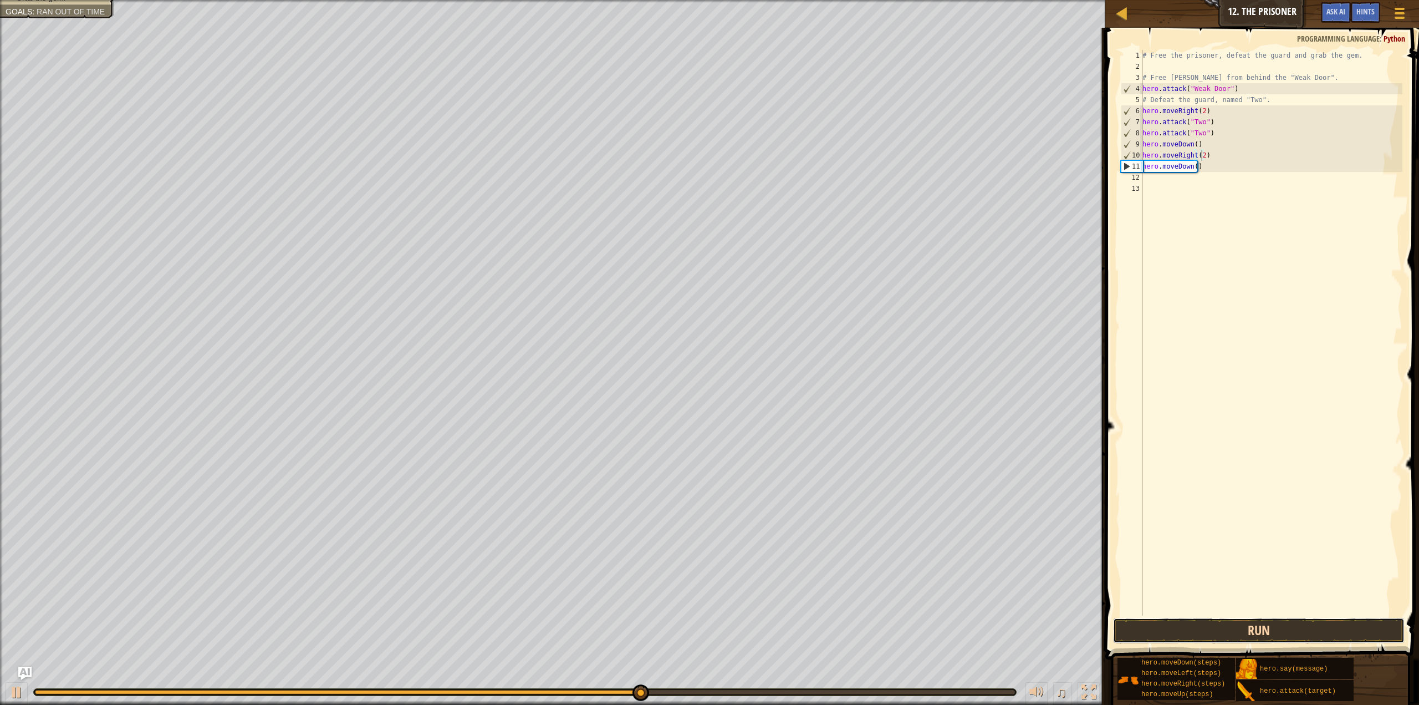
click at [1262, 627] on button "Run" at bounding box center [1259, 631] width 292 height 26
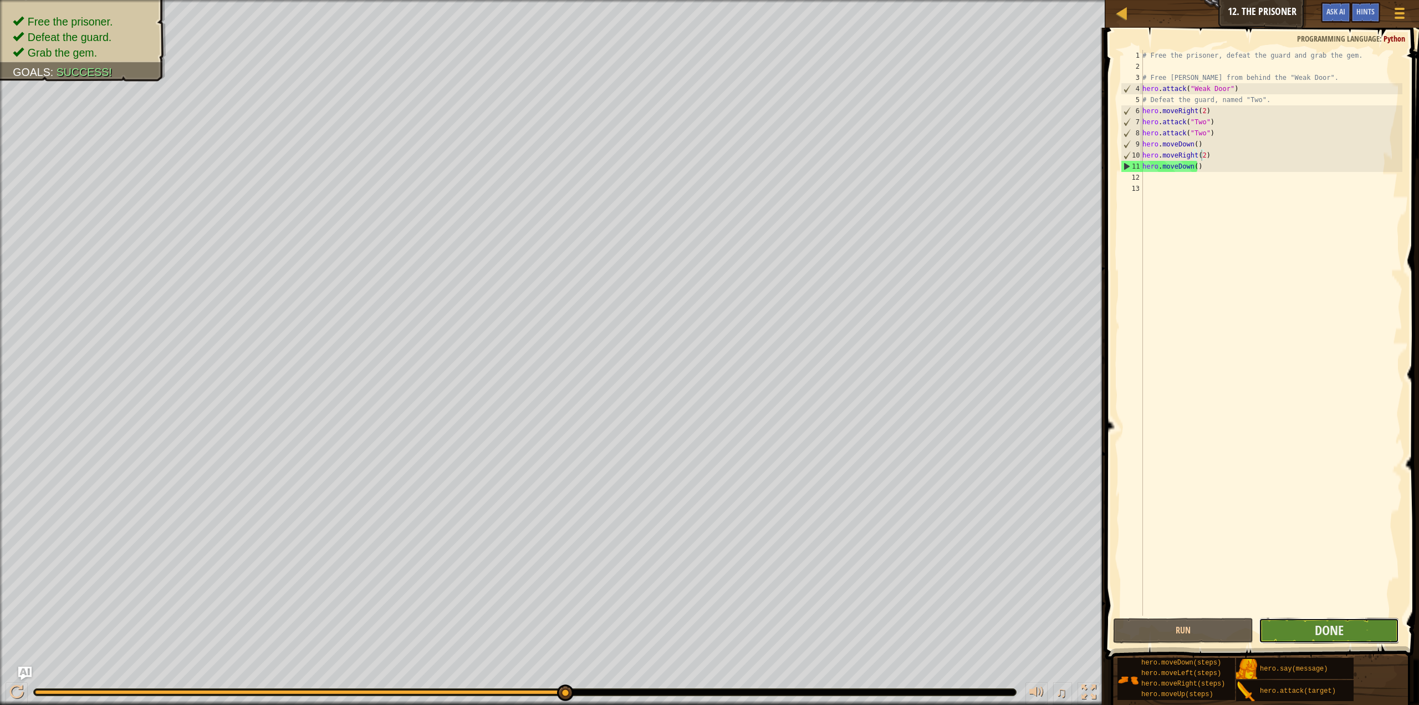
click at [1361, 625] on button "Done" at bounding box center [1329, 631] width 140 height 26
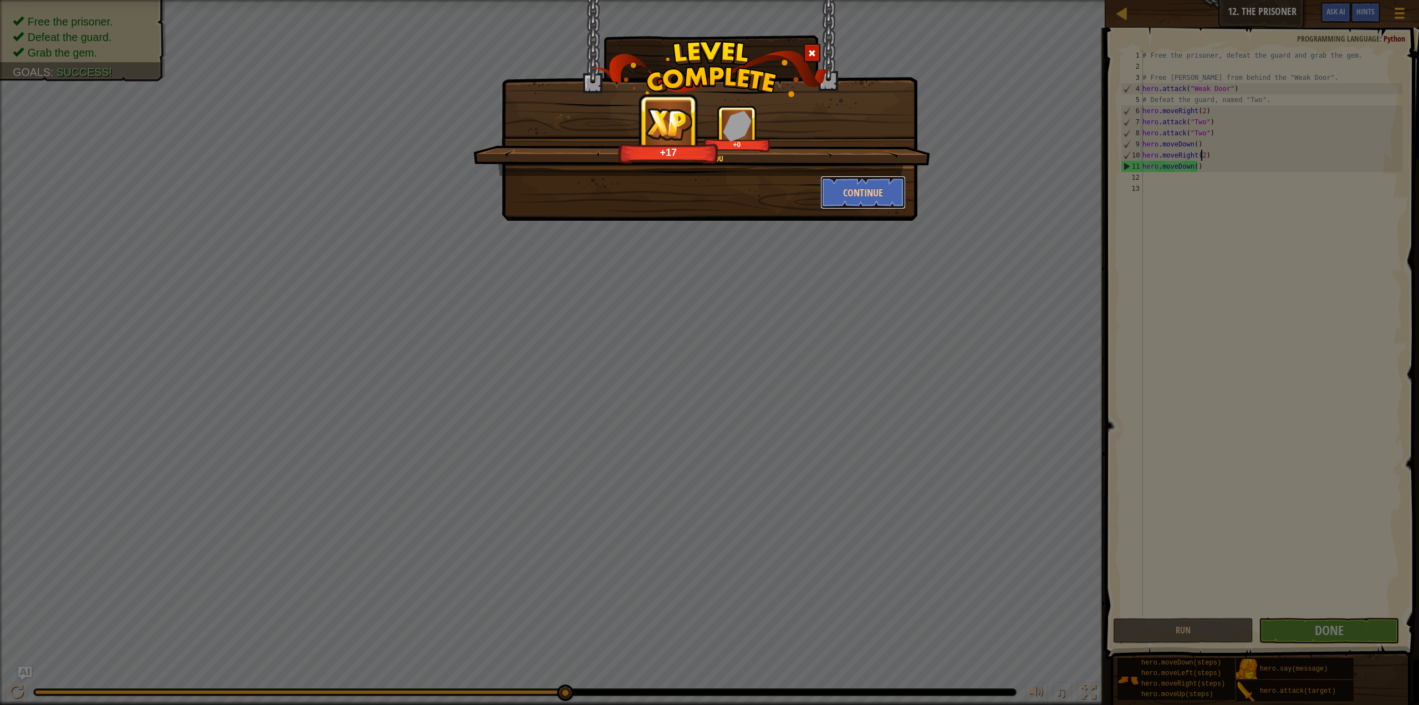
drag, startPoint x: 863, startPoint y: 200, endPoint x: 968, endPoint y: 448, distance: 269.4
click at [863, 201] on button "Continue" at bounding box center [864, 192] width 86 height 33
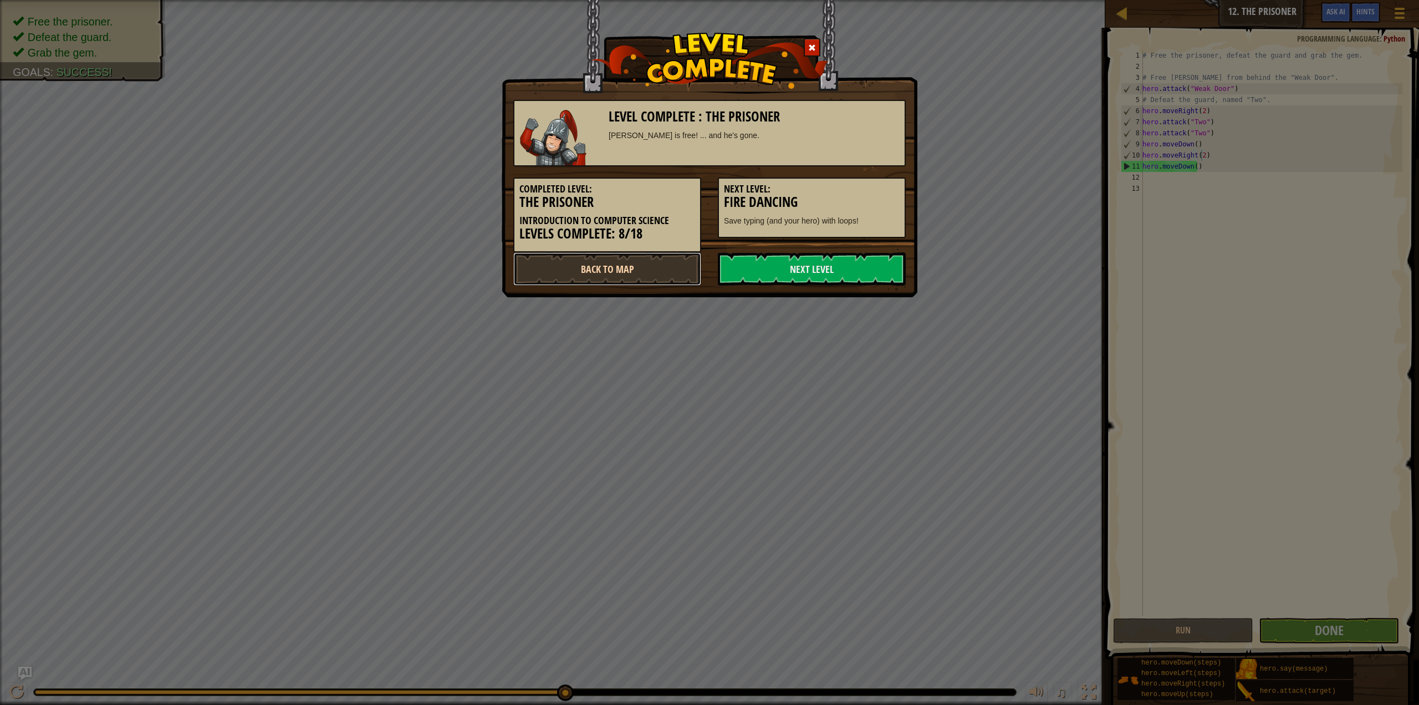
click at [615, 281] on link "Back to Map" at bounding box center [607, 268] width 188 height 33
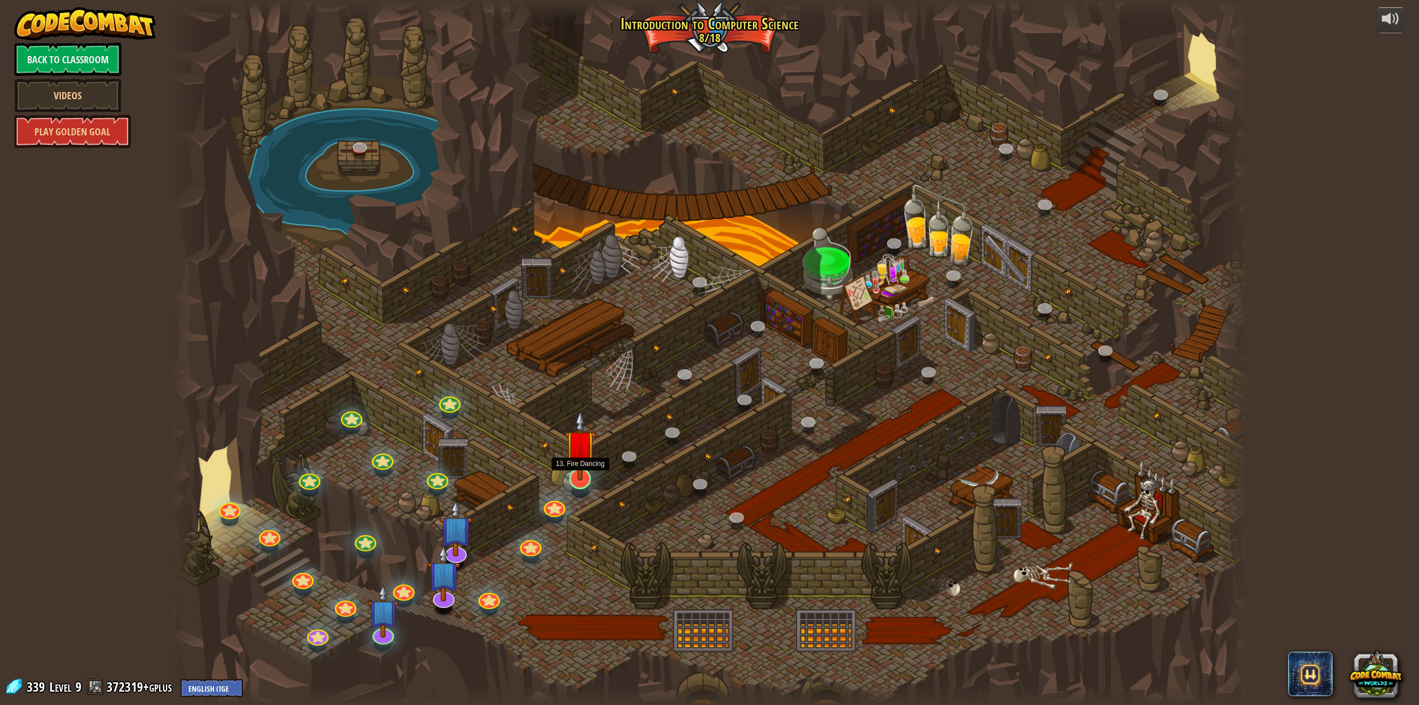
click at [588, 485] on div at bounding box center [580, 479] width 22 height 22
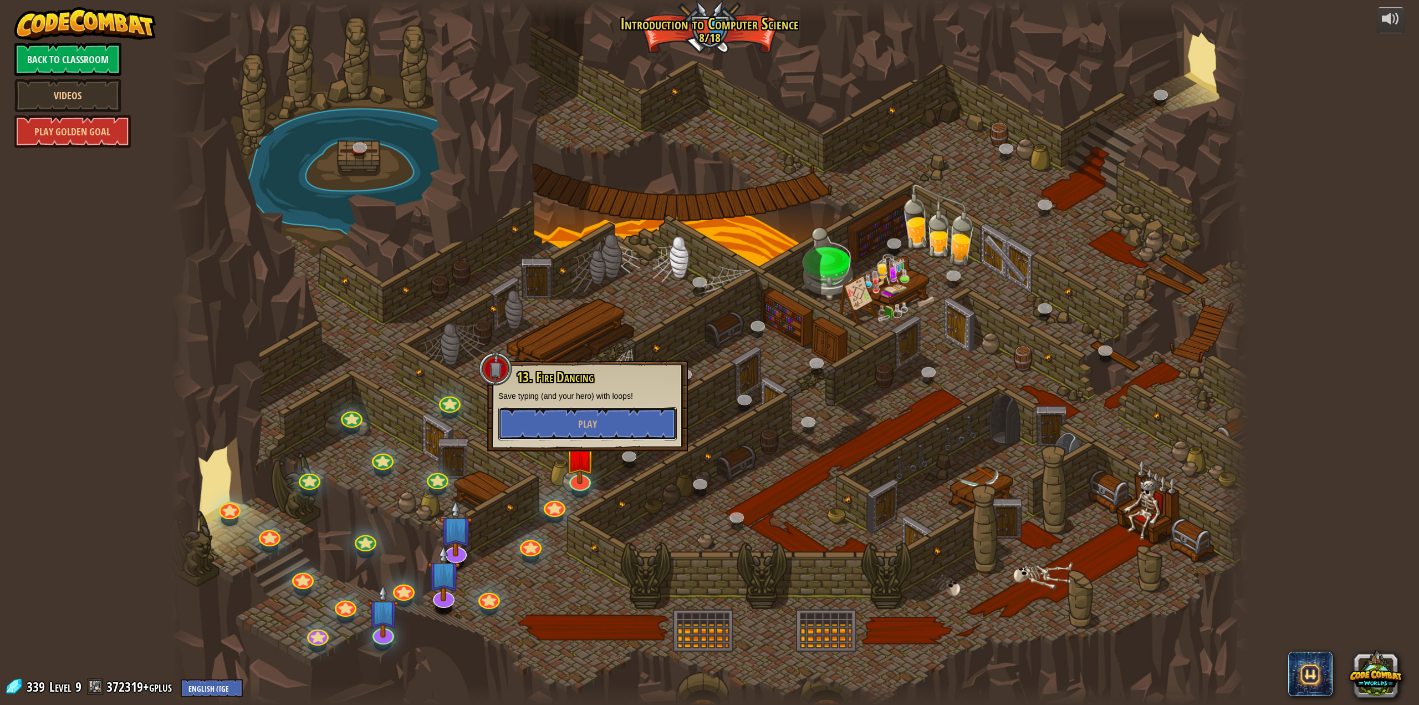
click at [568, 422] on button "Play" at bounding box center [587, 423] width 179 height 33
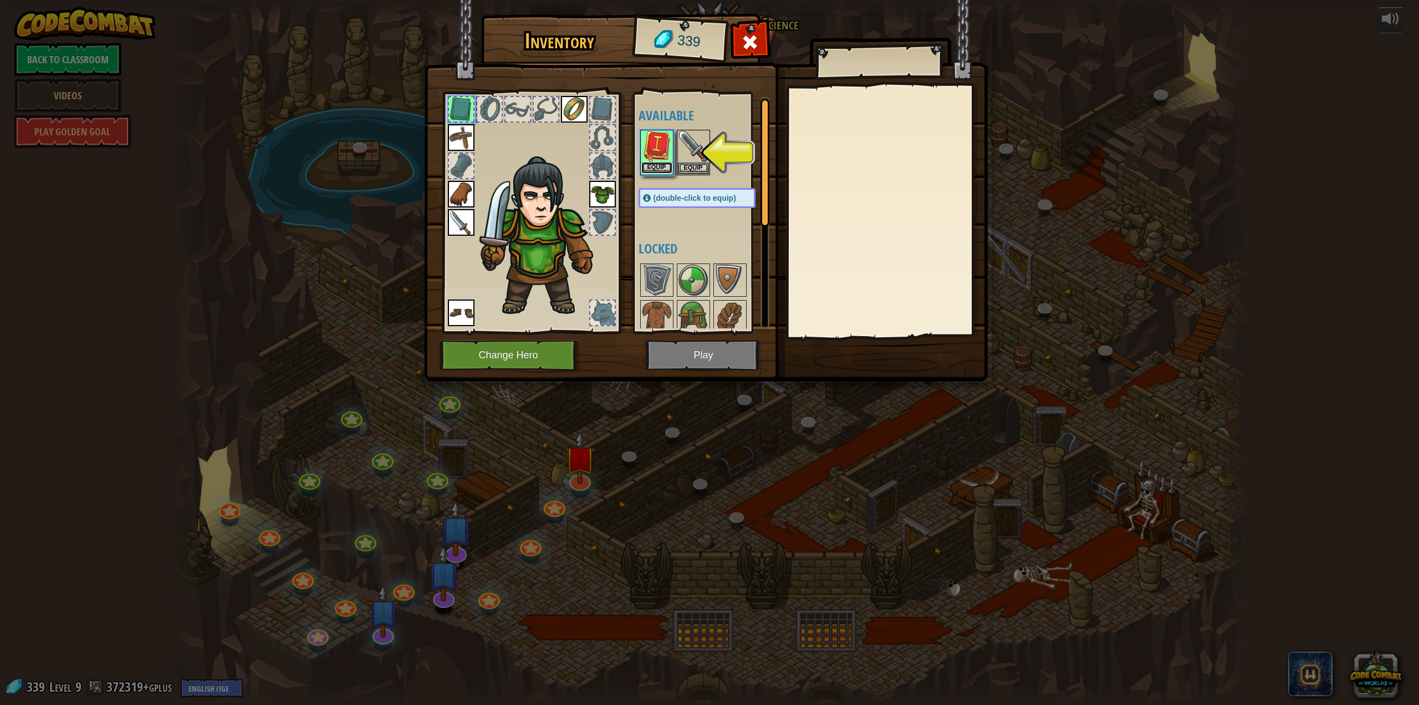
click at [659, 167] on button "Equip" at bounding box center [657, 168] width 31 height 12
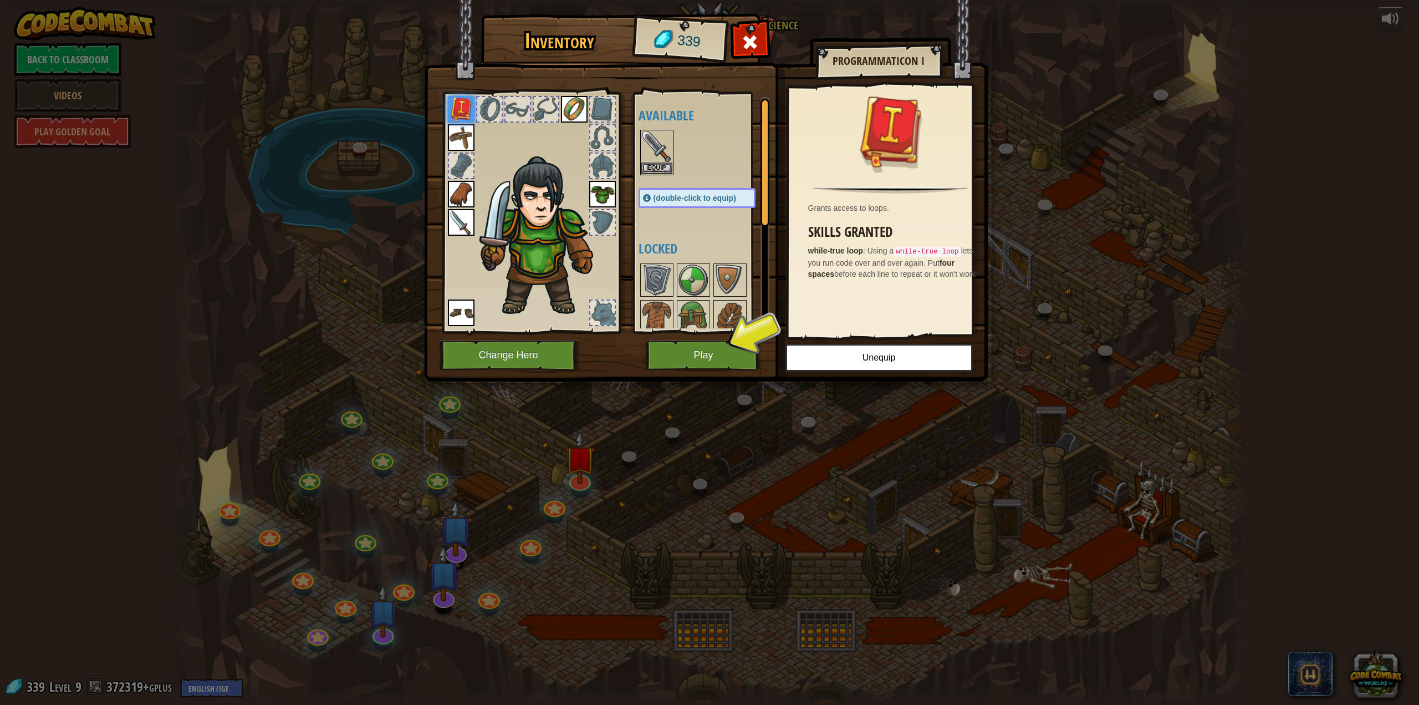
click at [737, 375] on img at bounding box center [706, 180] width 564 height 403
click at [735, 358] on button "Play" at bounding box center [704, 355] width 116 height 30
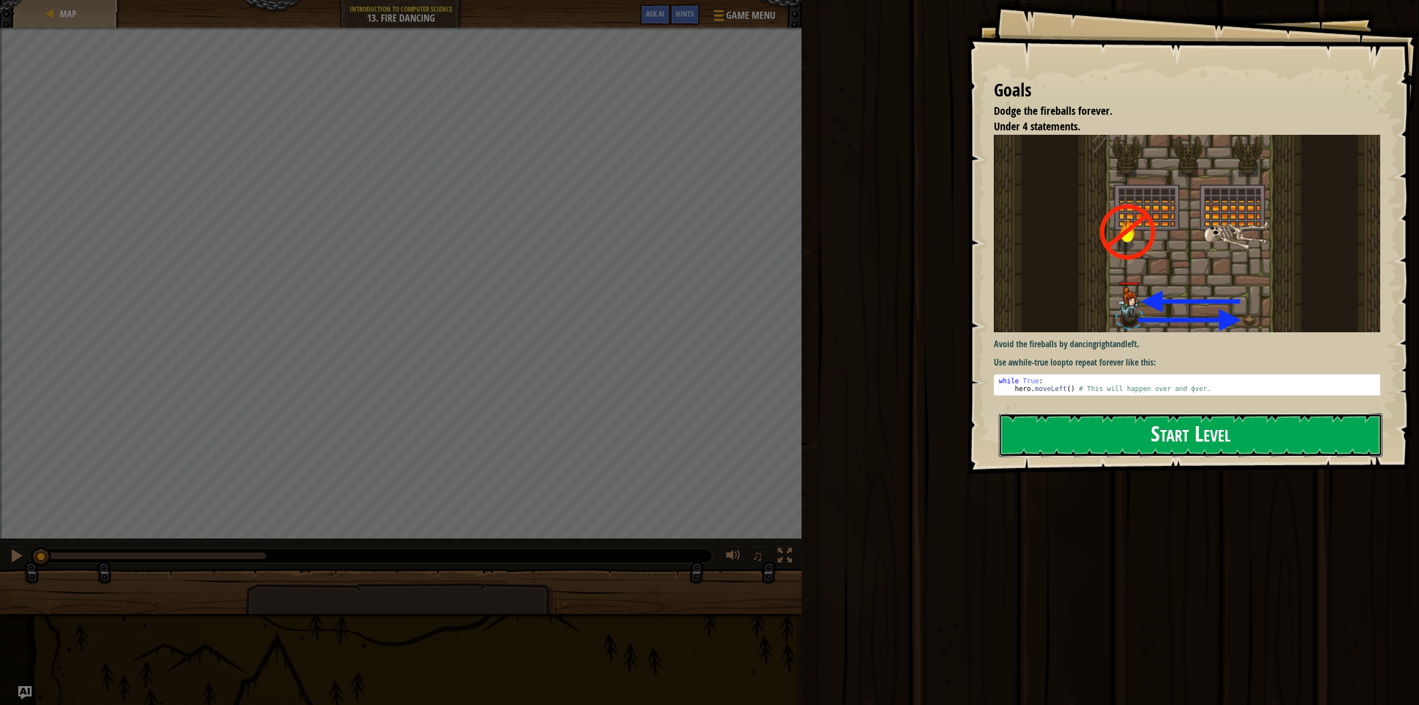
click at [1251, 433] on button "Start Level" at bounding box center [1191, 435] width 384 height 44
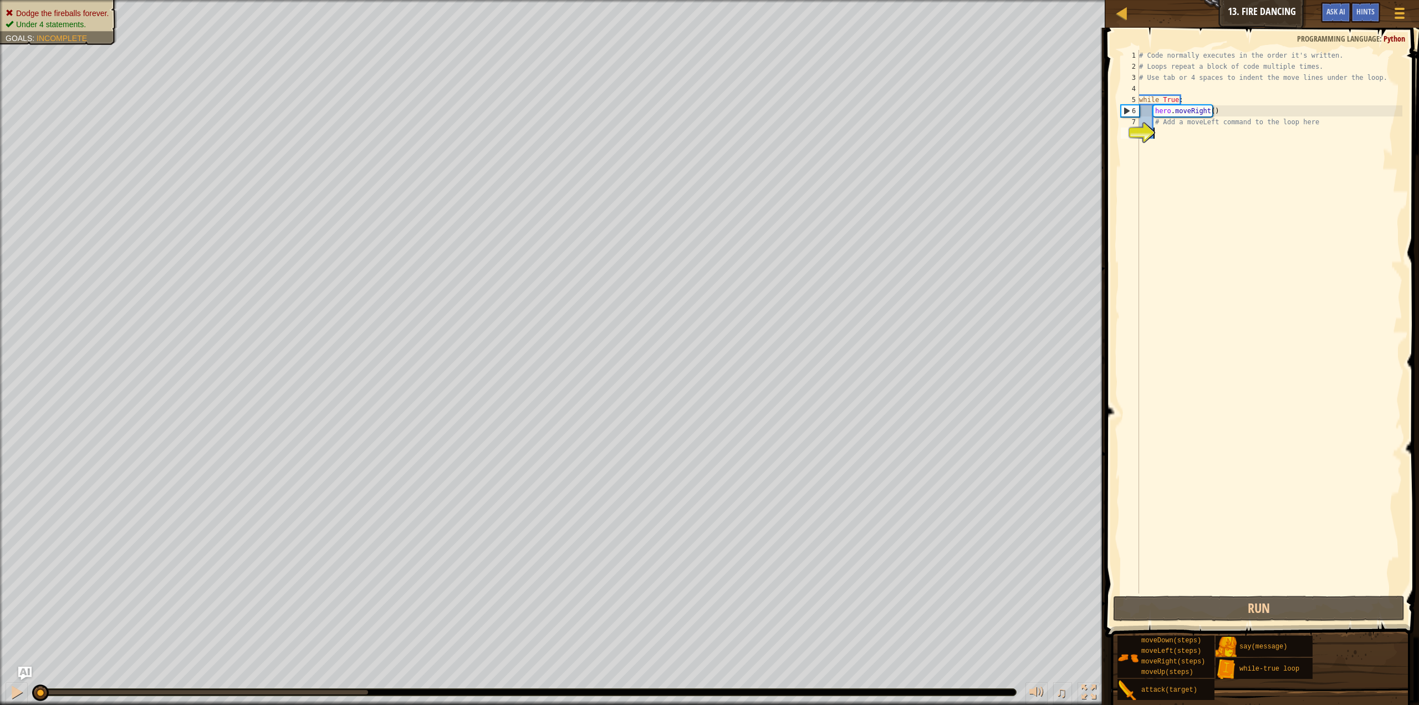
type textarea "h"
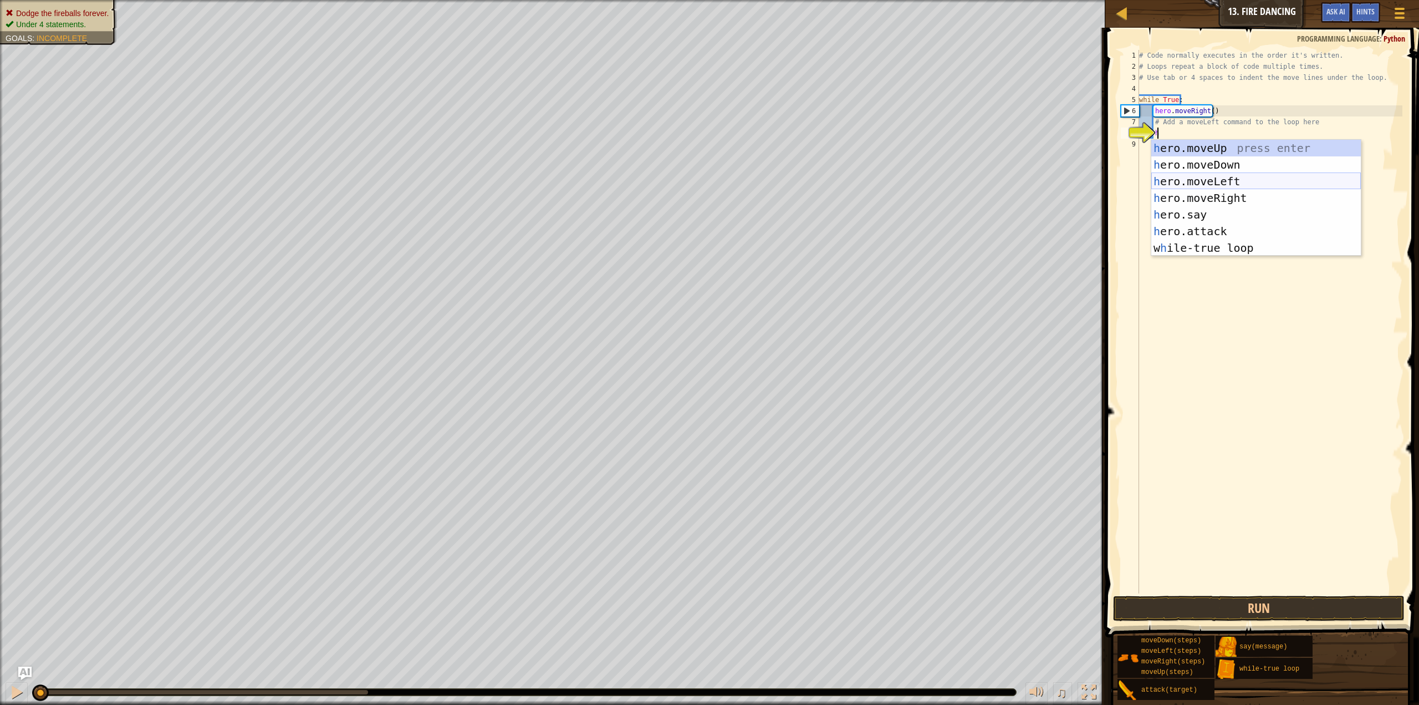
scroll to position [5, 1]
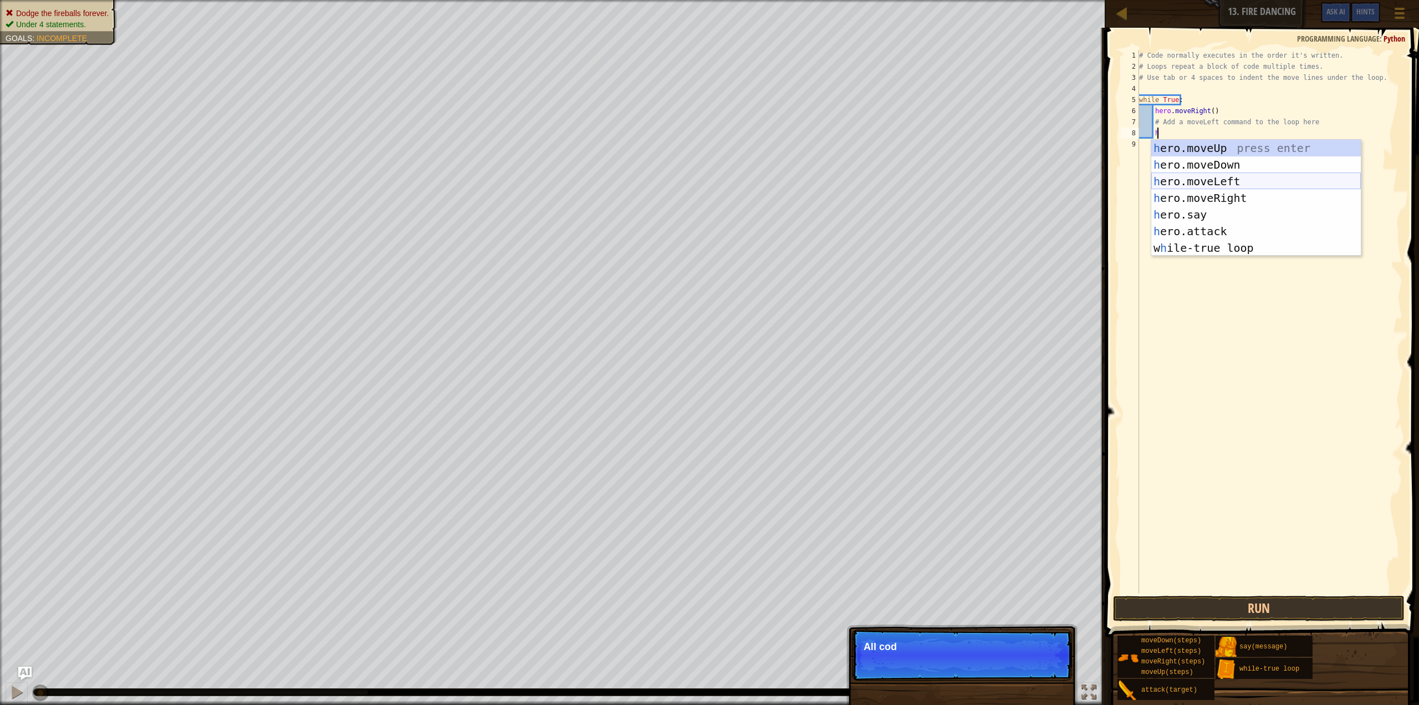
click at [1215, 183] on div "h ero.moveUp press enter h ero.moveDown press enter h ero.moveLeft press enter …" at bounding box center [1257, 215] width 210 height 150
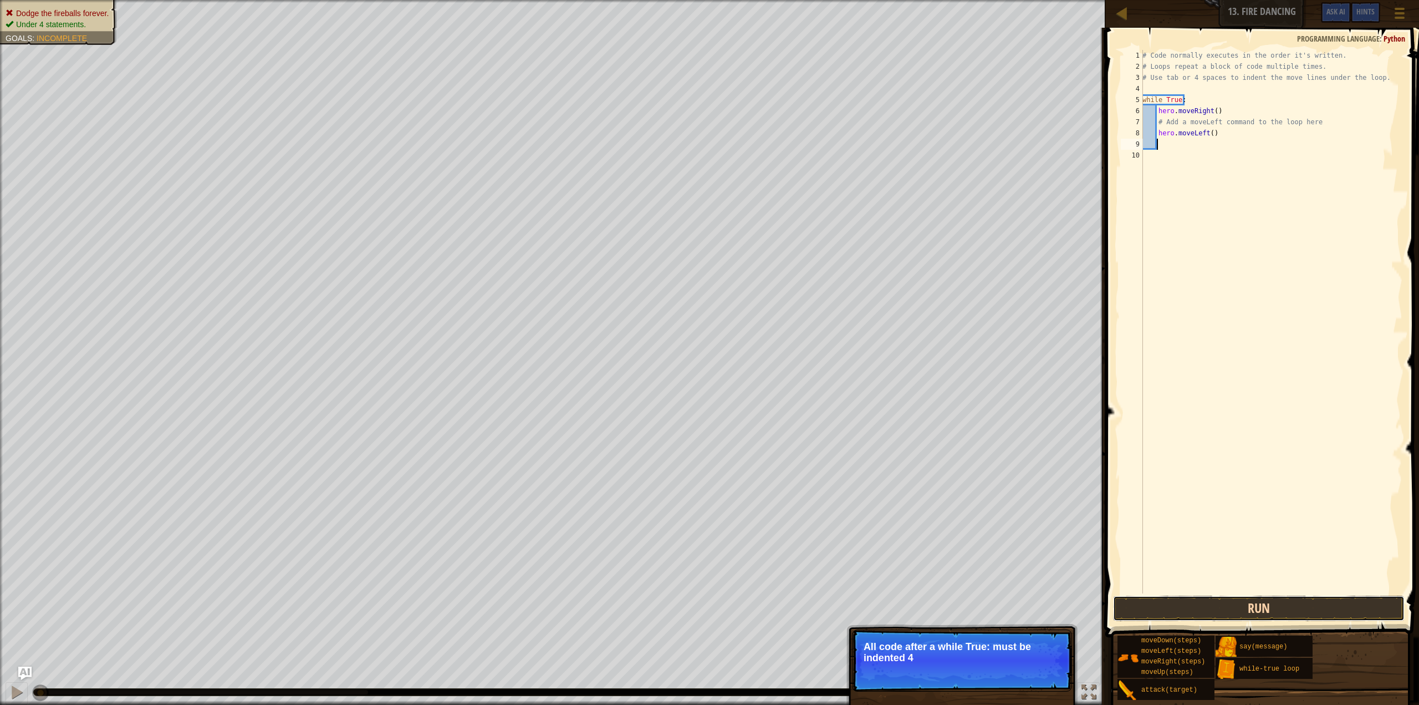
click at [1268, 597] on button "Run" at bounding box center [1259, 608] width 292 height 26
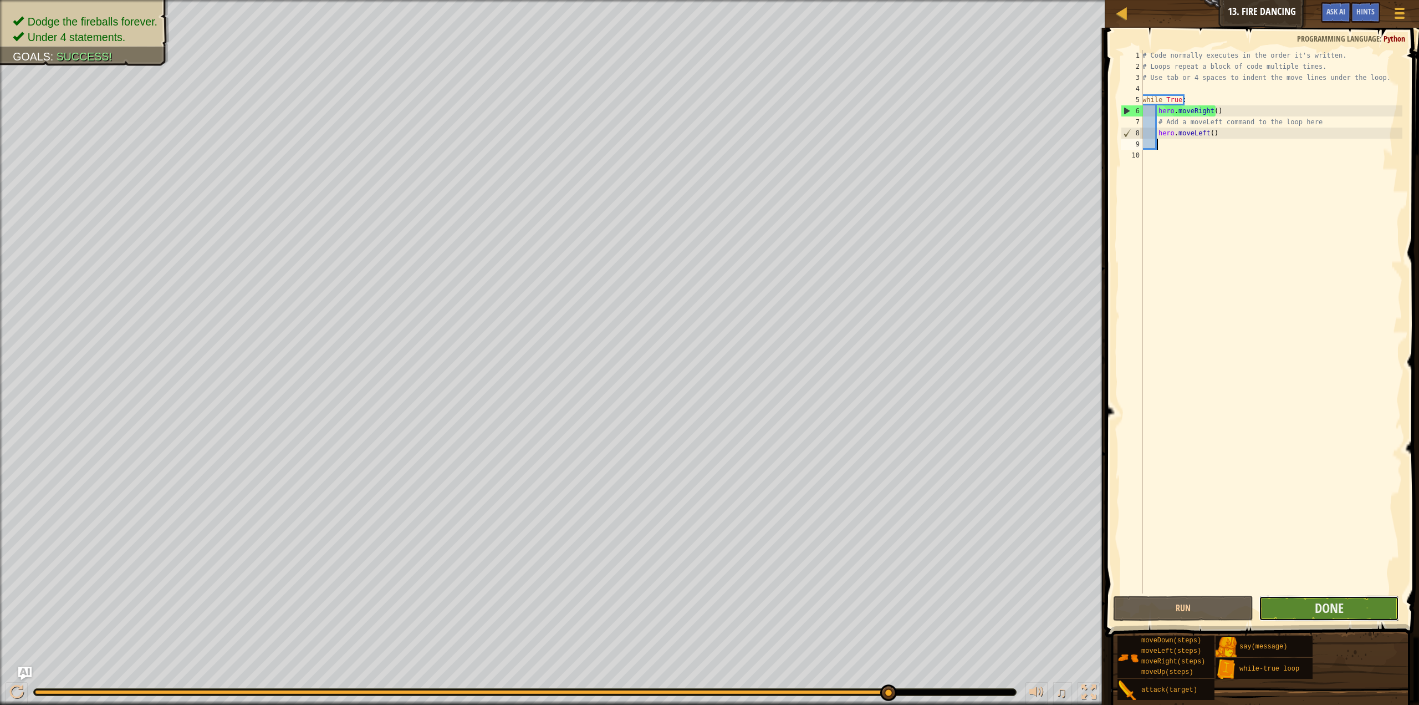
click at [1314, 607] on button "Done" at bounding box center [1329, 608] width 140 height 26
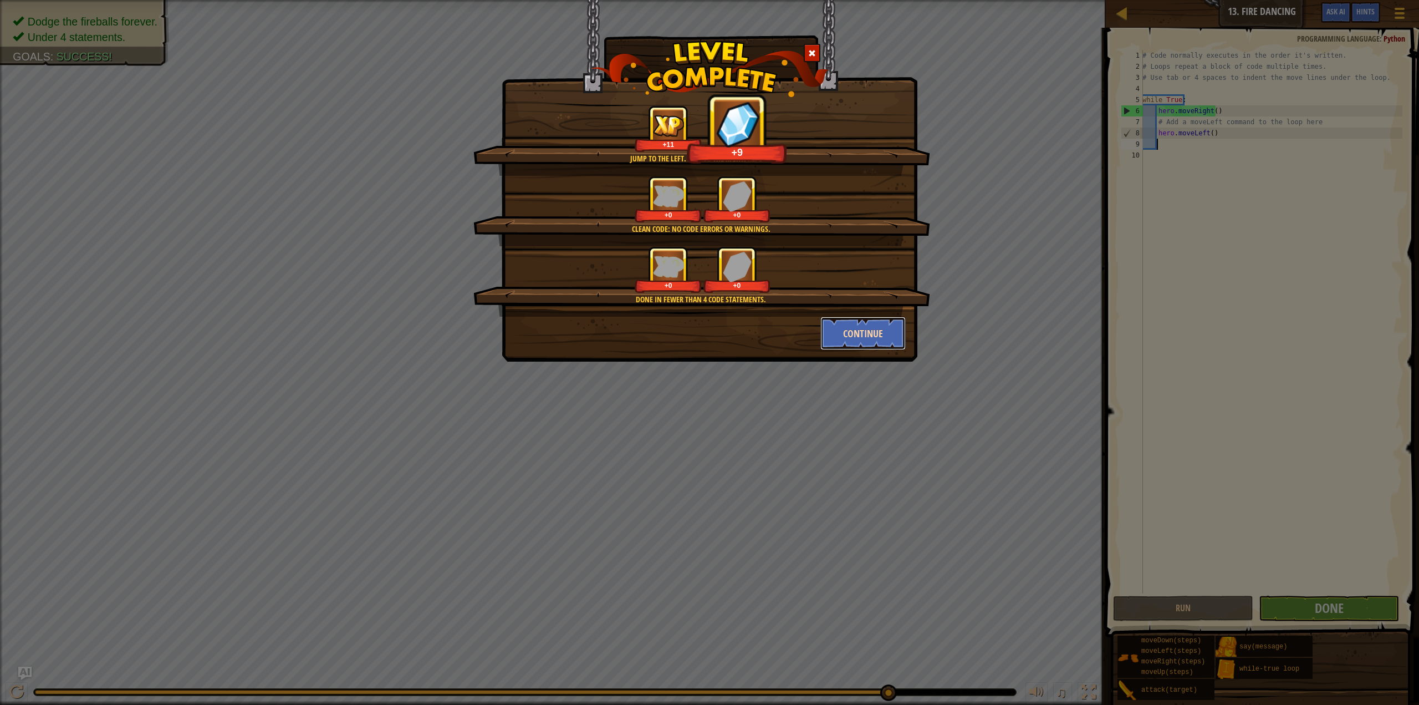
click at [847, 328] on button "Continue" at bounding box center [864, 333] width 86 height 33
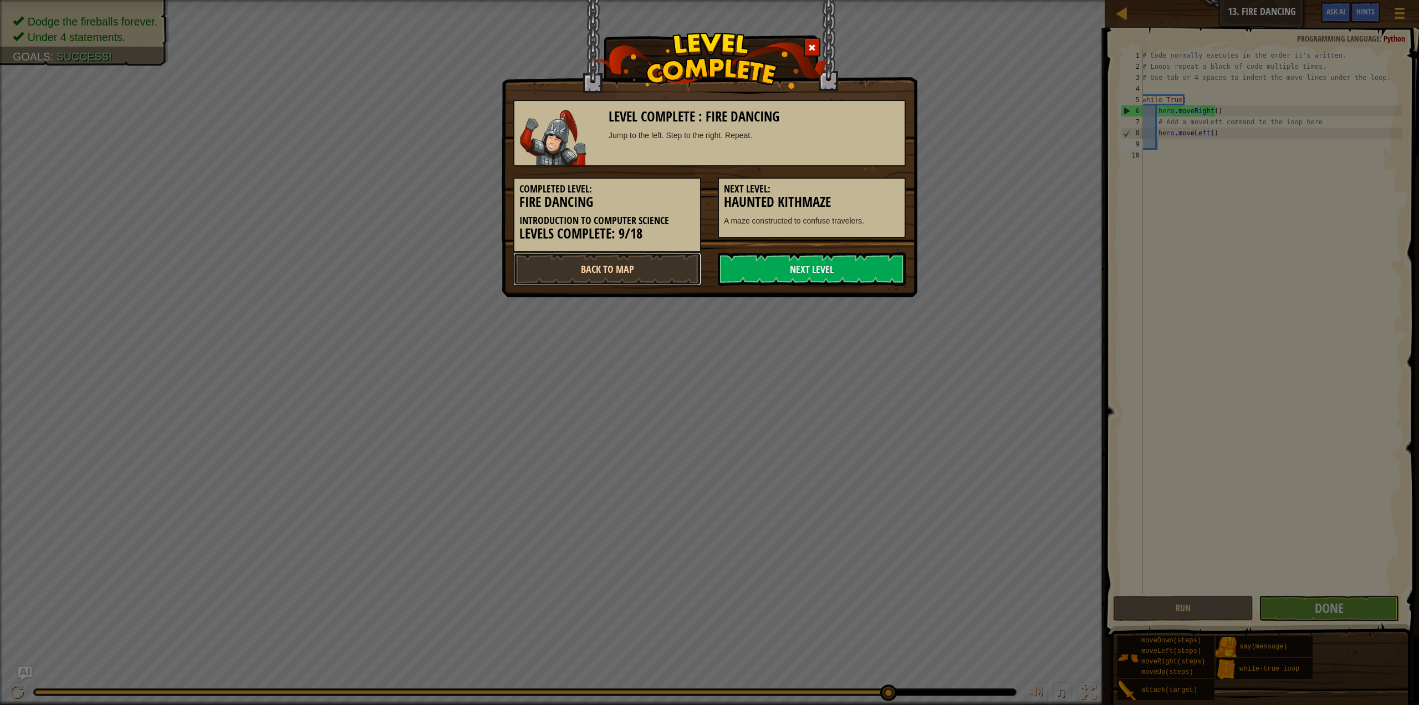
click at [625, 280] on link "Back to Map" at bounding box center [607, 268] width 188 height 33
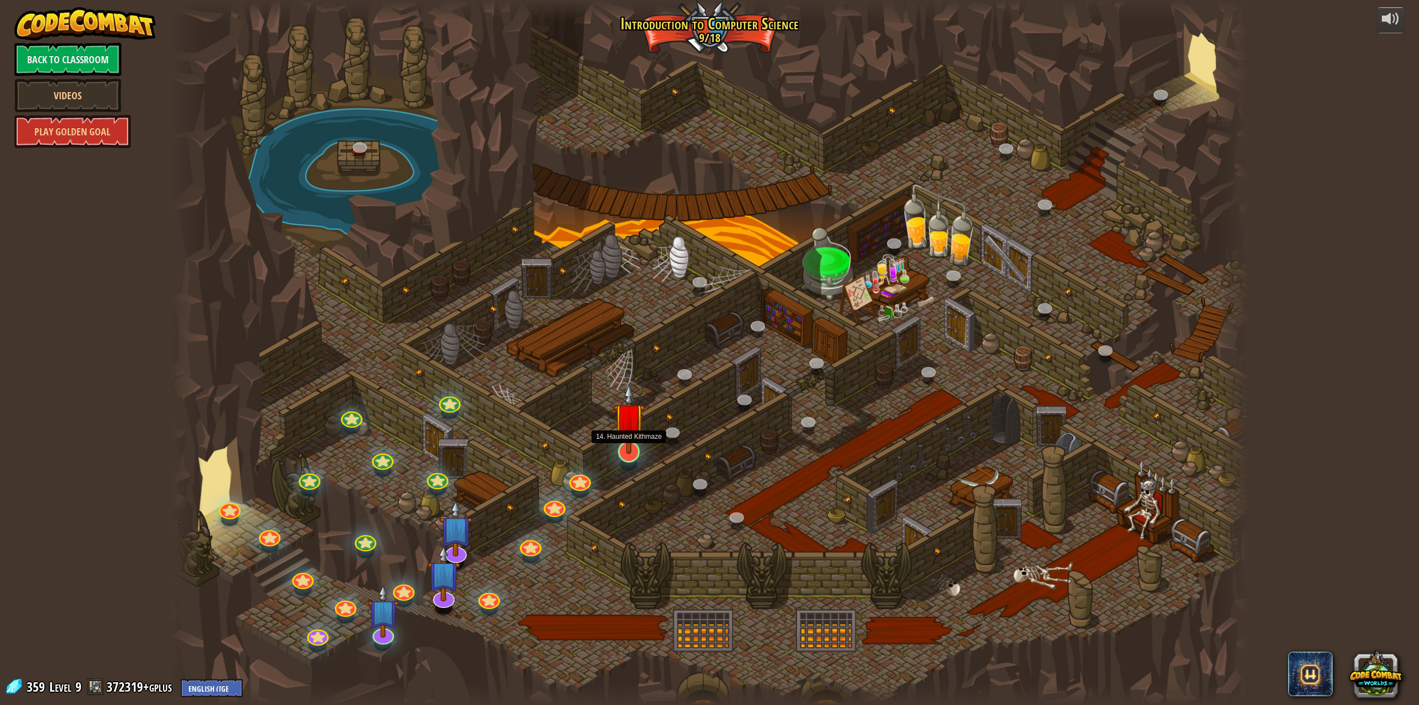
click at [643, 436] on img at bounding box center [629, 418] width 31 height 71
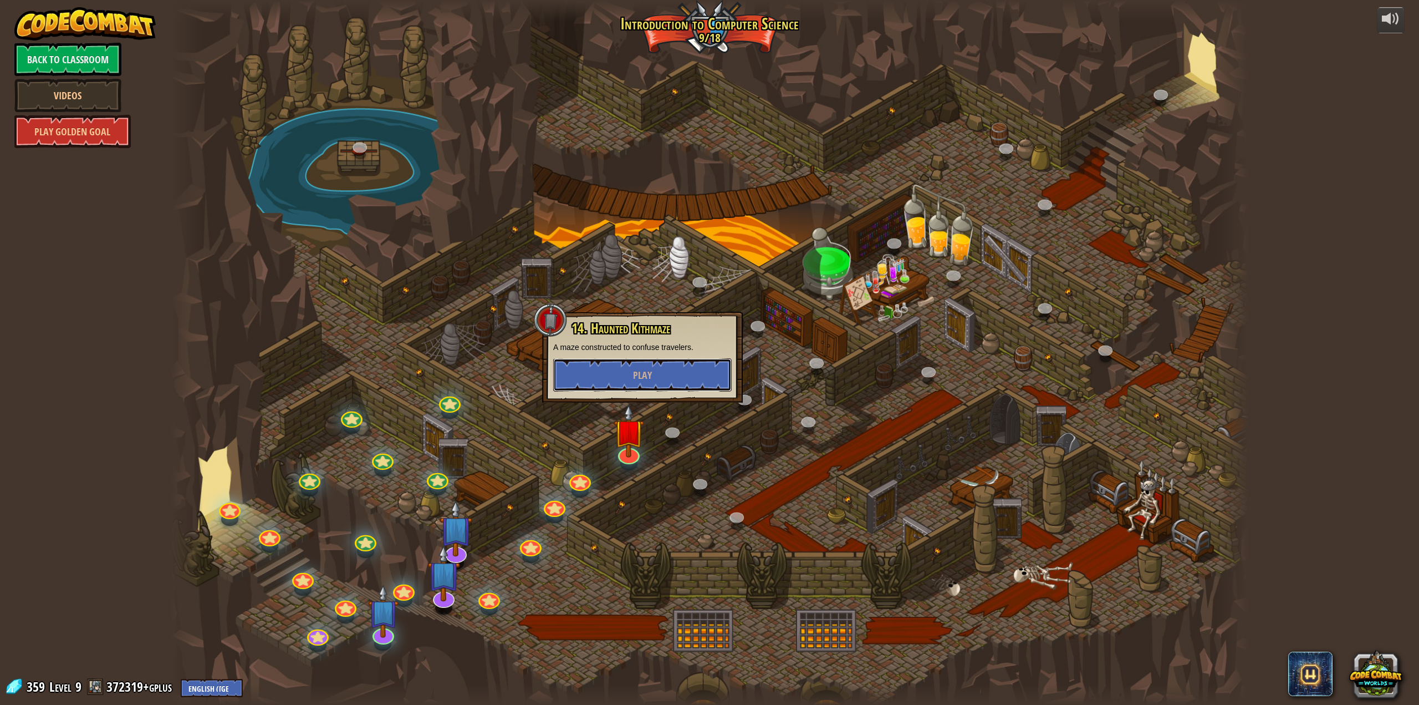
drag, startPoint x: 630, startPoint y: 363, endPoint x: 630, endPoint y: 345, distance: 17.2
click at [630, 354] on div "14. Haunted Kithmaze A maze constructed to confuse travelers. Play" at bounding box center [642, 356] width 179 height 70
drag, startPoint x: 635, startPoint y: 391, endPoint x: 640, endPoint y: 384, distance: 9.5
click at [635, 390] on div "14. Haunted Kithmaze A maze constructed to confuse travelers. Play" at bounding box center [642, 357] width 201 height 91
click at [648, 374] on span "Play" at bounding box center [642, 375] width 19 height 14
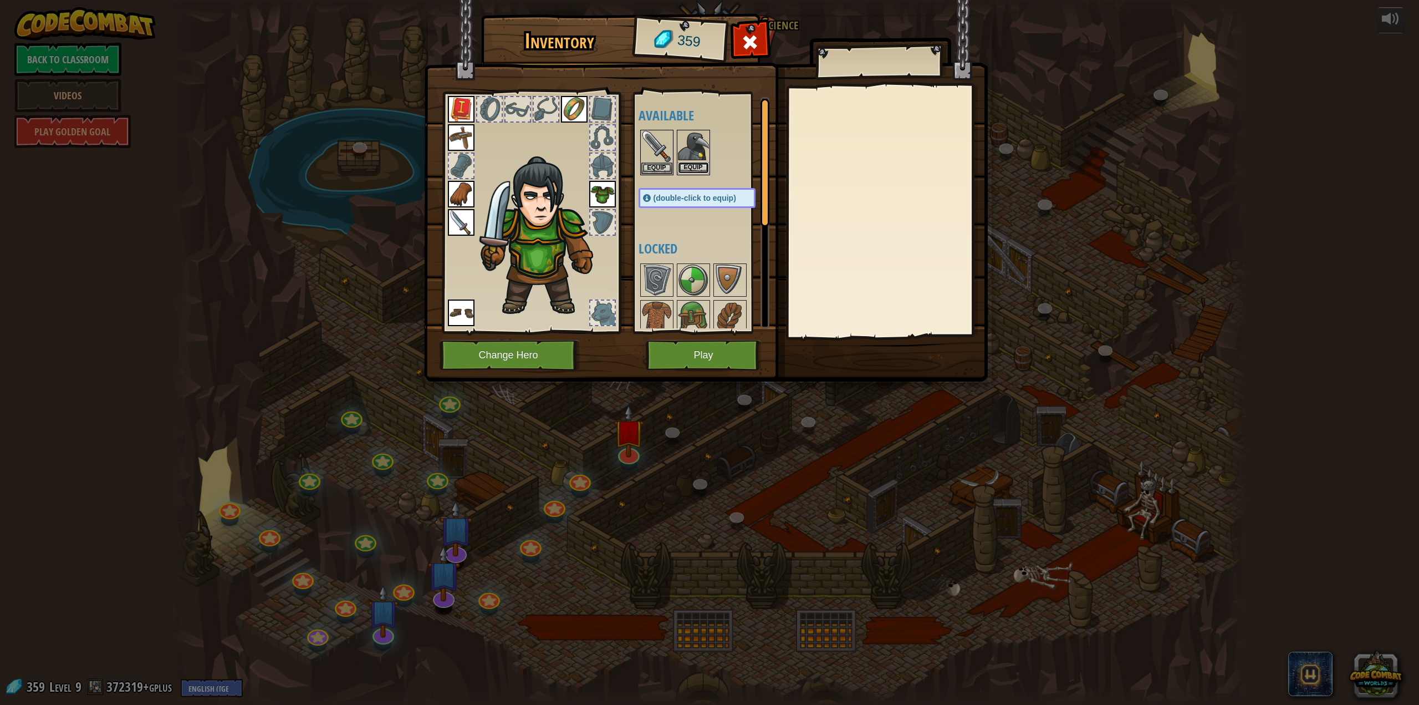
click at [699, 162] on button "Equip" at bounding box center [693, 168] width 31 height 12
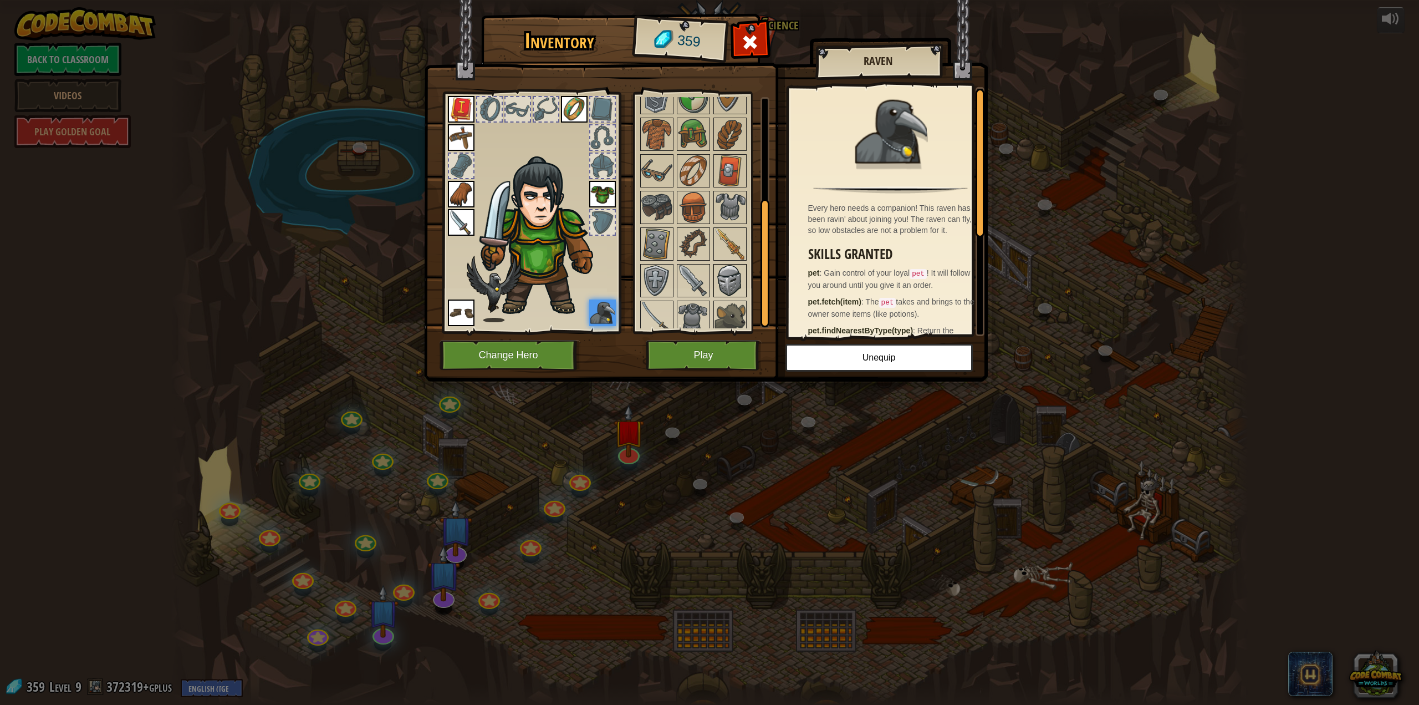
scroll to position [190, 0]
click at [695, 289] on div at bounding box center [693, 273] width 33 height 33
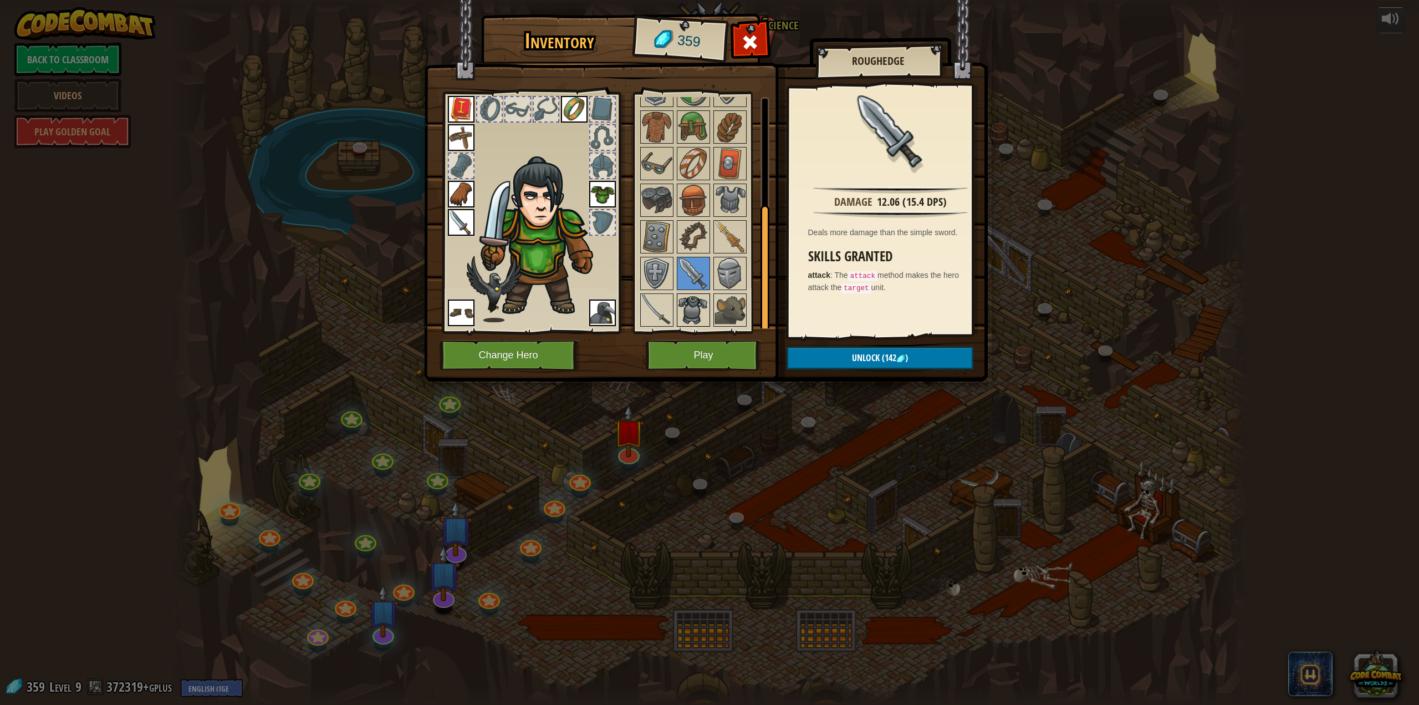
click at [704, 298] on img at bounding box center [693, 309] width 31 height 31
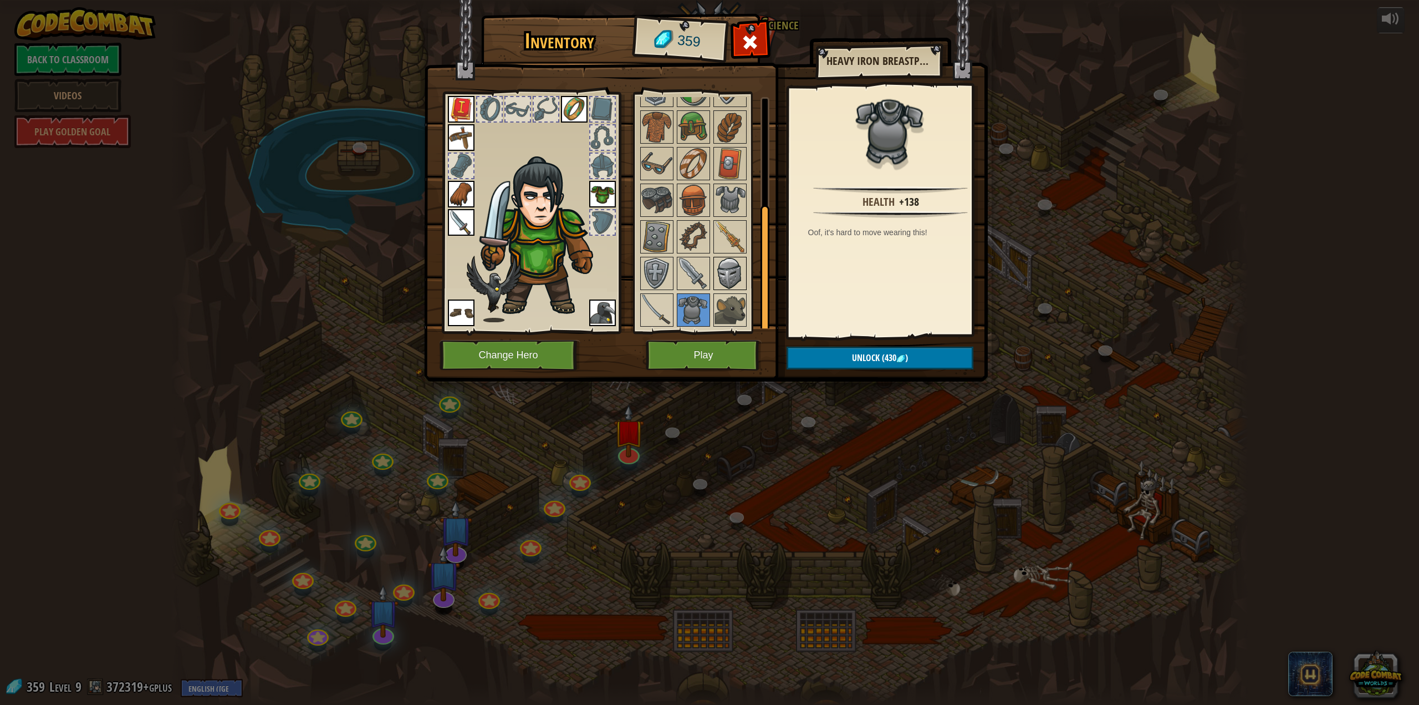
click at [719, 277] on img at bounding box center [730, 273] width 31 height 31
click at [732, 190] on img at bounding box center [730, 200] width 31 height 31
click at [748, 37] on span at bounding box center [750, 42] width 18 height 18
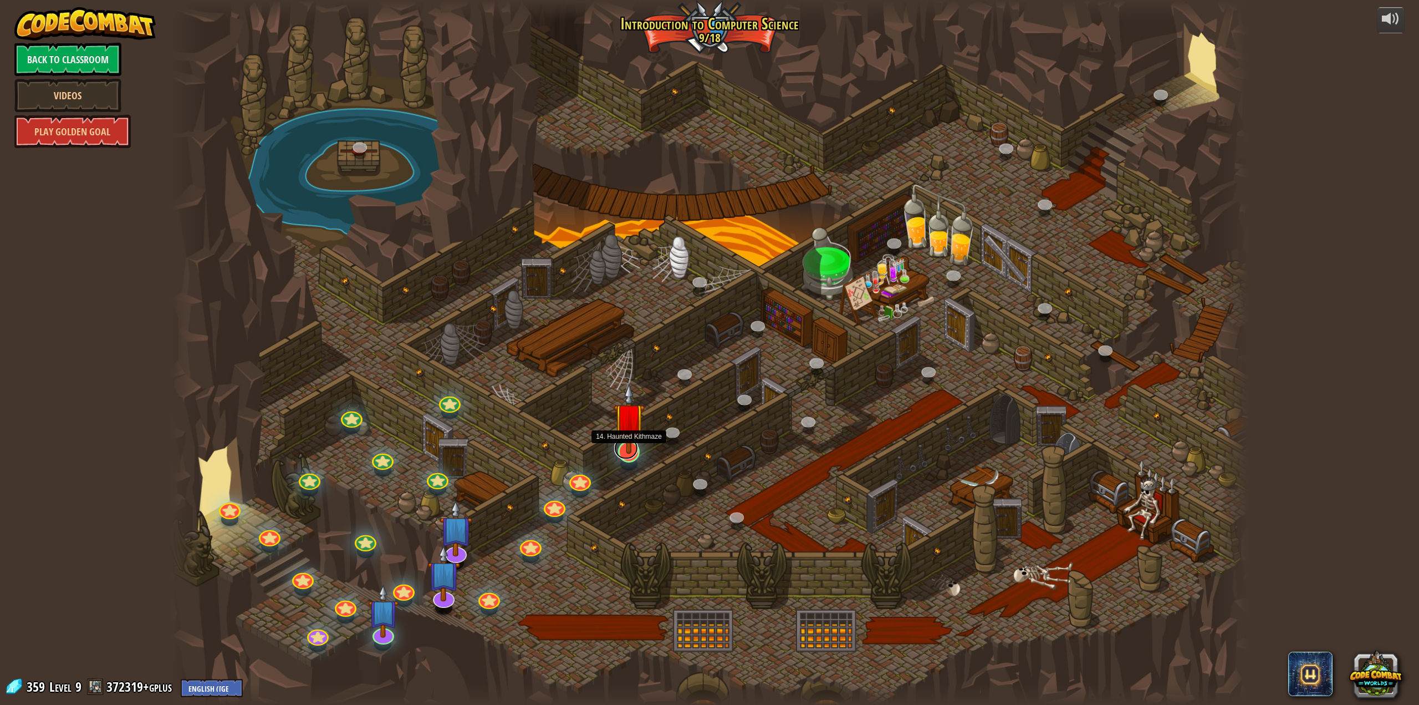
click at [620, 457] on div at bounding box center [629, 452] width 22 height 22
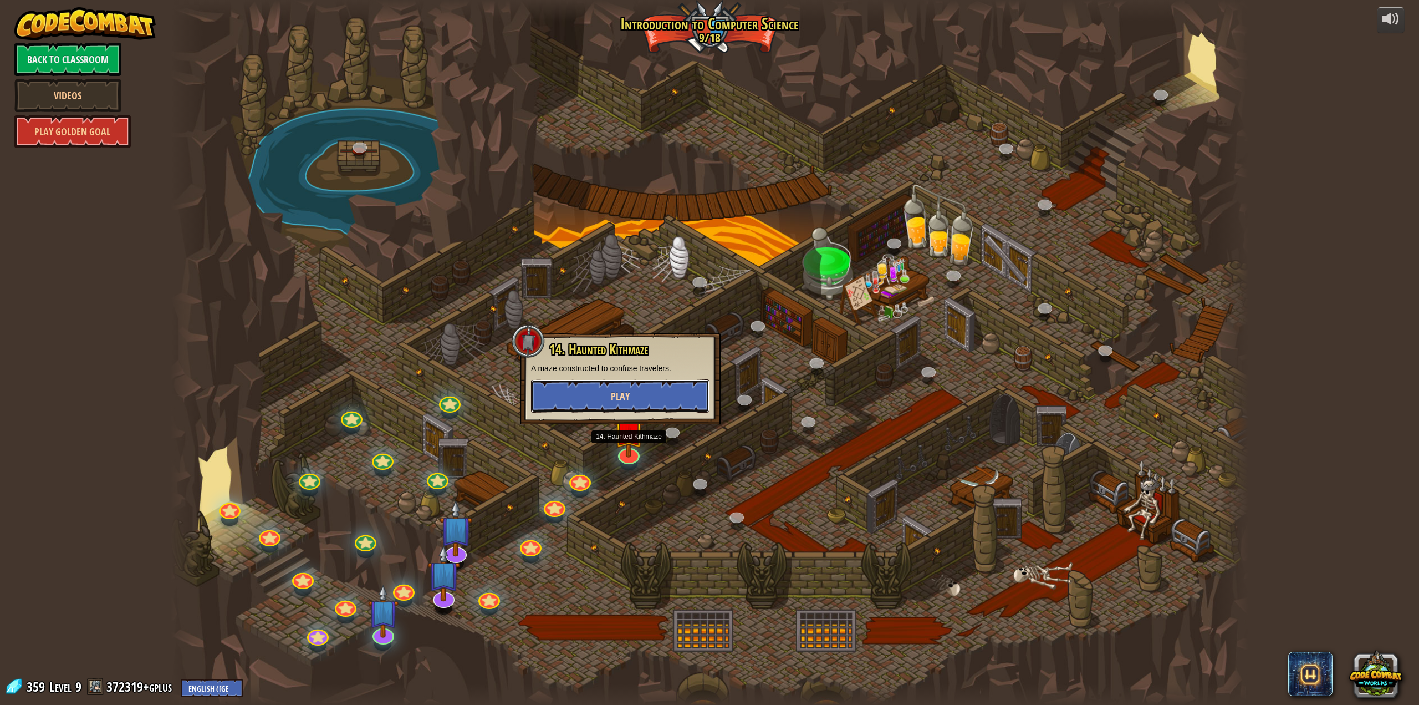
click at [675, 381] on button "Play" at bounding box center [620, 395] width 179 height 33
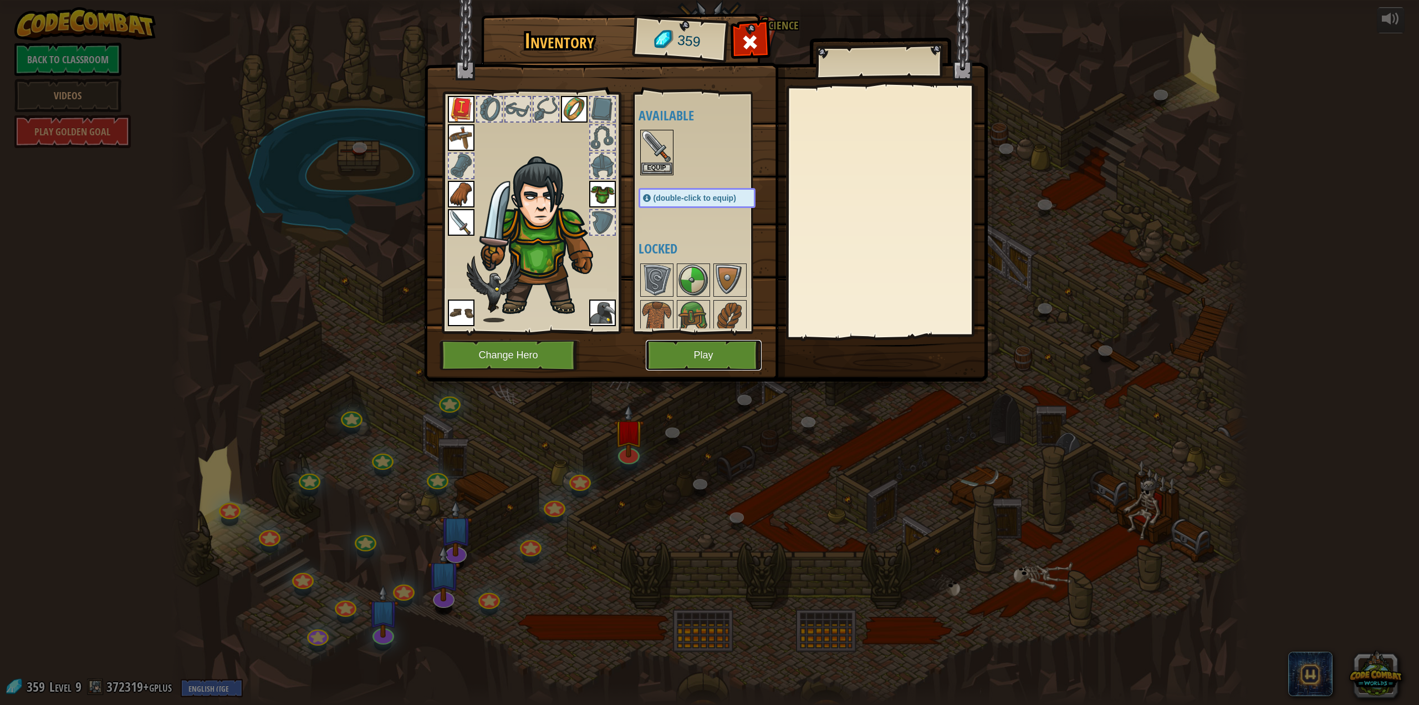
click at [727, 365] on button "Play" at bounding box center [704, 355] width 116 height 30
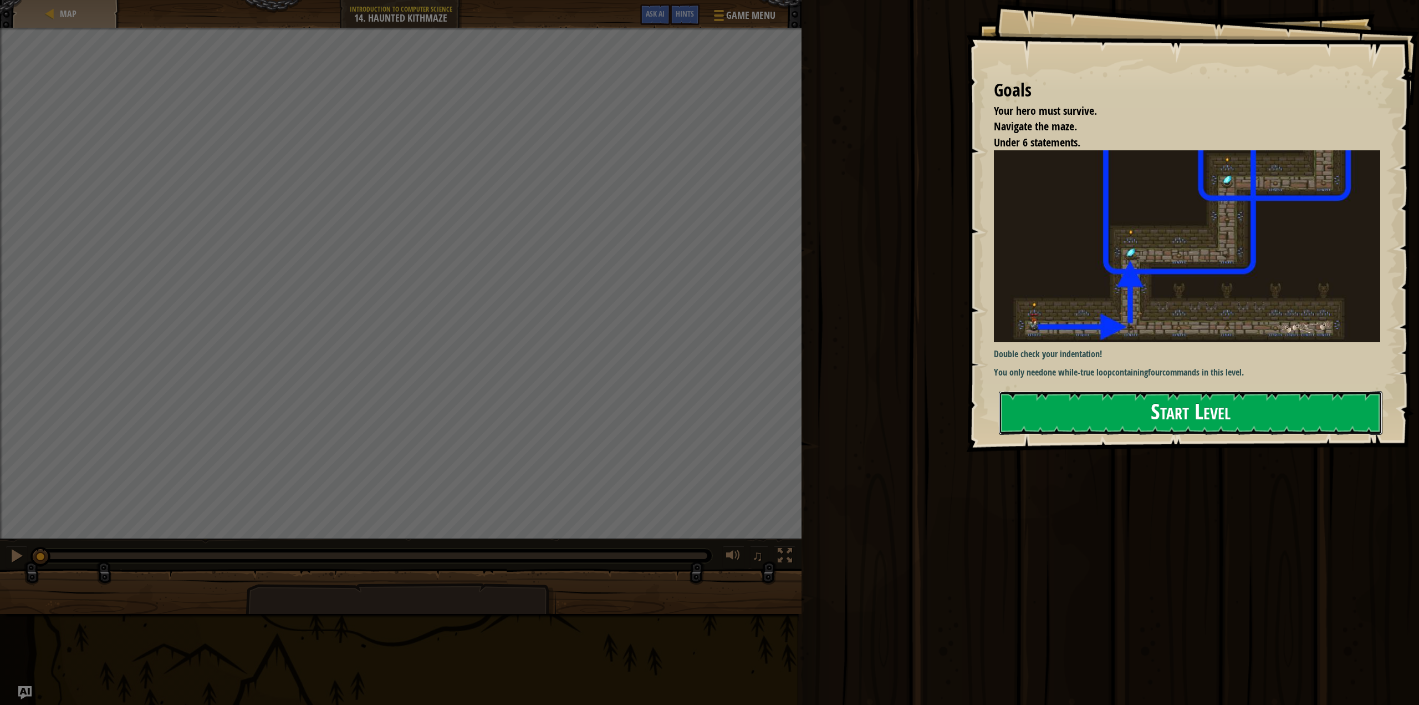
click at [1155, 401] on button "Start Level" at bounding box center [1191, 413] width 384 height 44
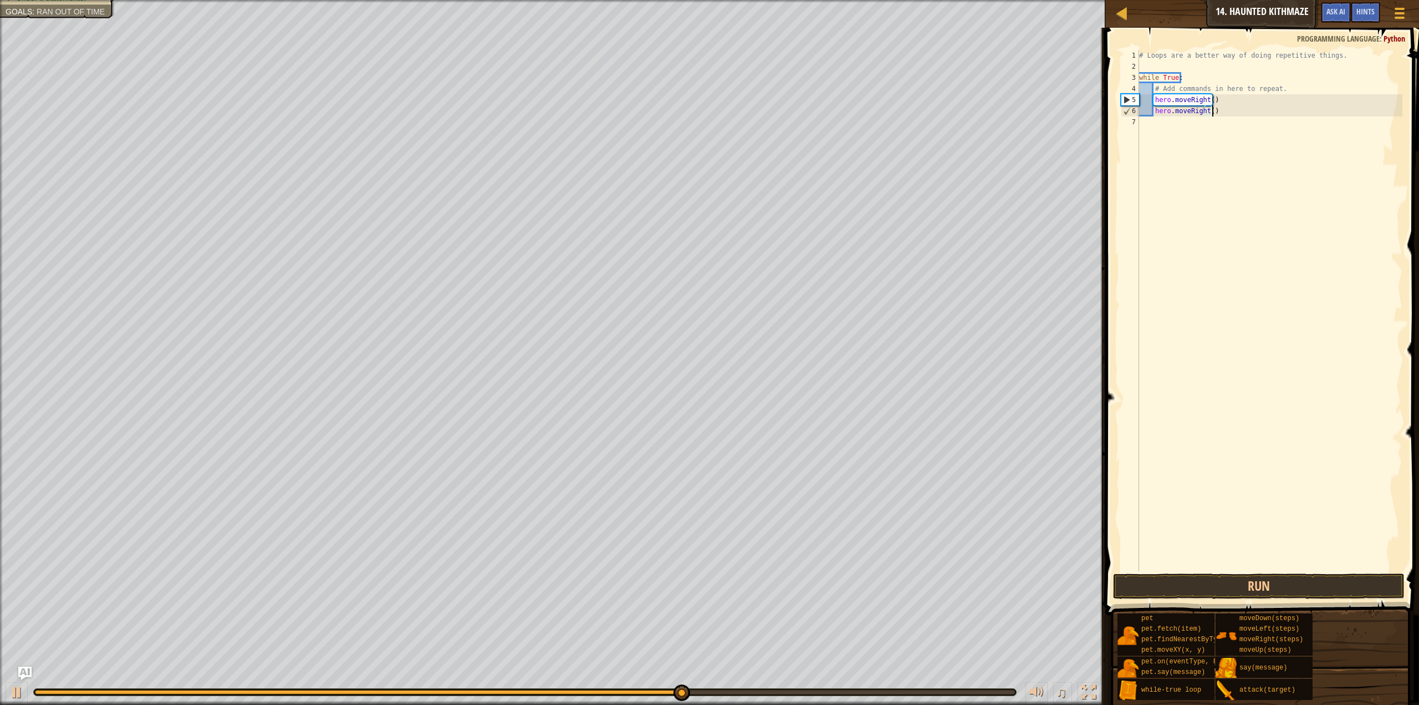
click at [1150, 113] on div "# Loops are a better way of doing repetitive things. while True : # Add command…" at bounding box center [1270, 321] width 266 height 543
click at [1151, 112] on div "# Loops are a better way of doing repetitive things. while True : # Add command…" at bounding box center [1270, 321] width 266 height 543
click at [1154, 99] on div "# Loops are a better way of doing repetitive things. while True : # Add command…" at bounding box center [1270, 321] width 266 height 543
click at [1150, 108] on div "# Loops are a better way of doing repetitive things. while True : # Add command…" at bounding box center [1270, 321] width 266 height 543
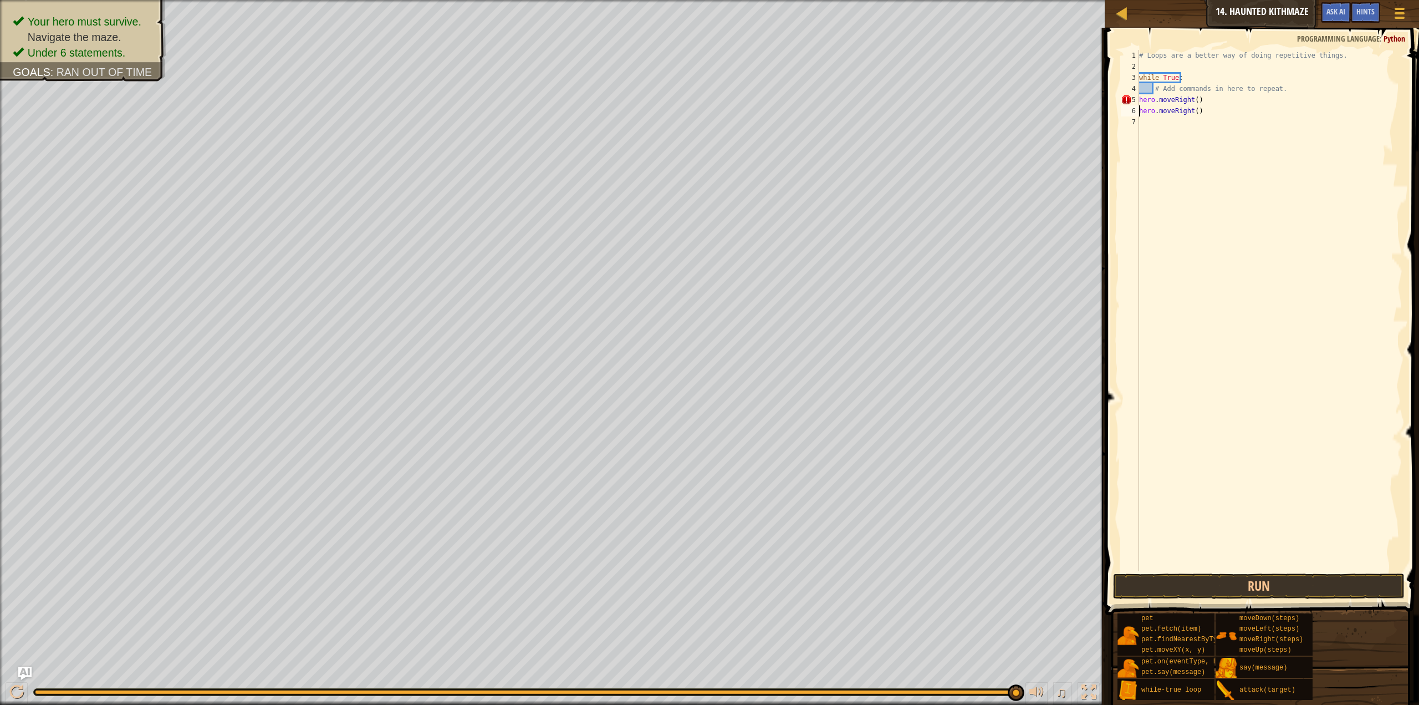
click at [1141, 99] on div "# Loops are a better way of doing repetitive things. while True : # Add command…" at bounding box center [1270, 321] width 266 height 543
click at [1202, 114] on div "# Loops are a better way of doing repetitive things. while True : # Add command…" at bounding box center [1270, 321] width 266 height 543
type textarea "hero.moveRight()"
click at [1372, 588] on button "Run" at bounding box center [1259, 586] width 292 height 26
